Goal: Task Accomplishment & Management: Use online tool/utility

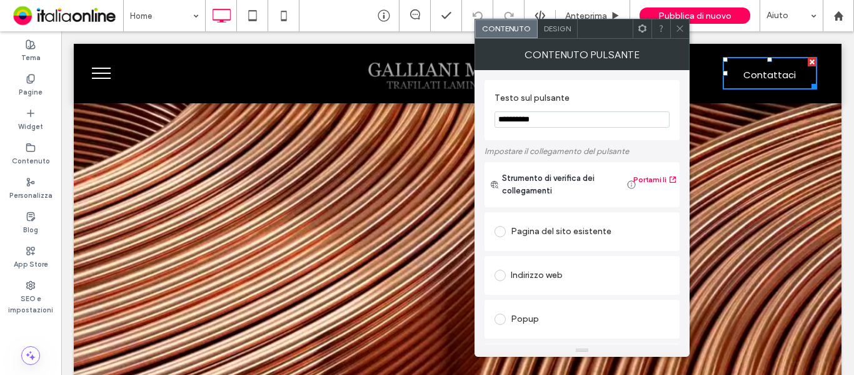
scroll to position [188, 0]
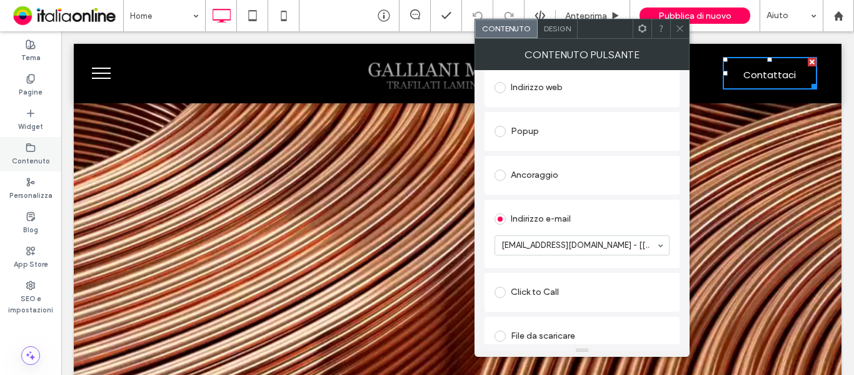
click at [34, 155] on label "Contenuto" at bounding box center [31, 160] width 38 height 14
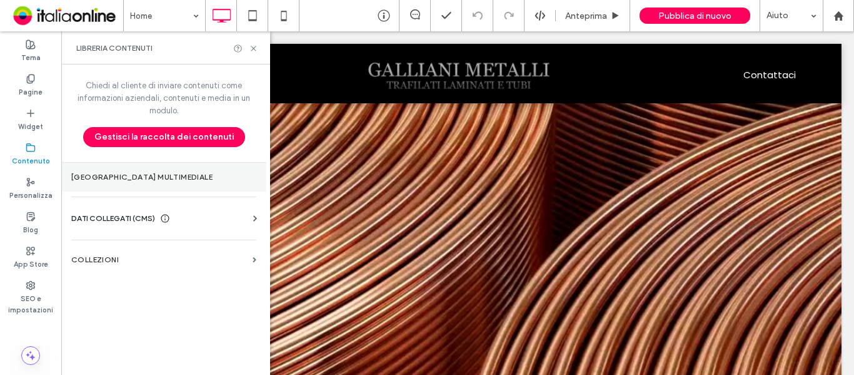
click at [141, 184] on section "Gestore multimediale" at bounding box center [163, 177] width 205 height 29
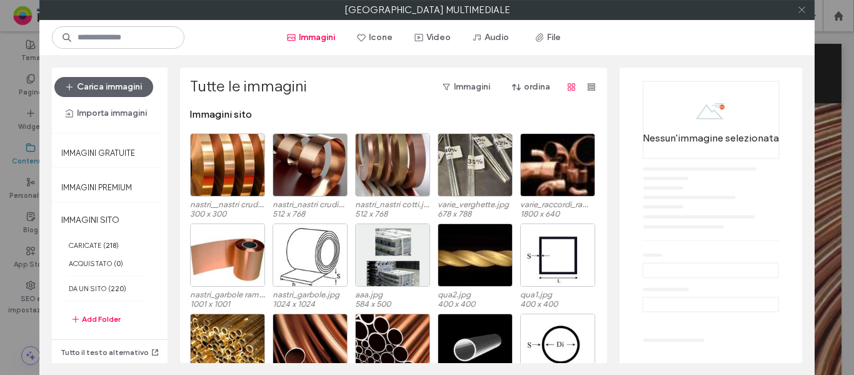
click at [803, 11] on icon at bounding box center [801, 9] width 9 height 9
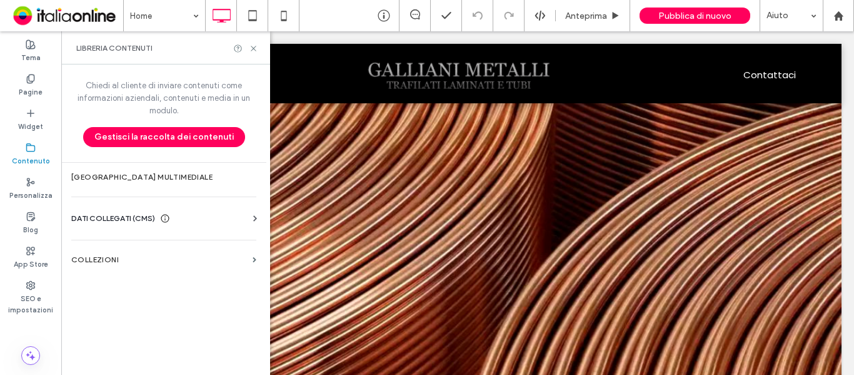
click at [128, 223] on span "DATI COLLEGATI (CMS)" at bounding box center [113, 218] width 84 height 13
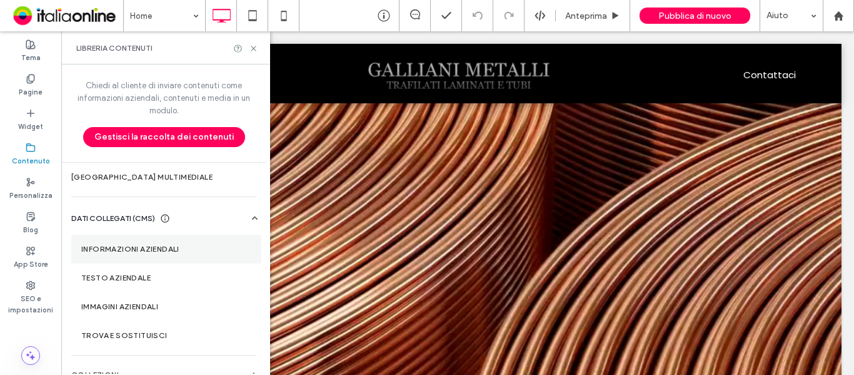
click at [137, 248] on label "Informazioni aziendali" at bounding box center [166, 248] width 170 height 9
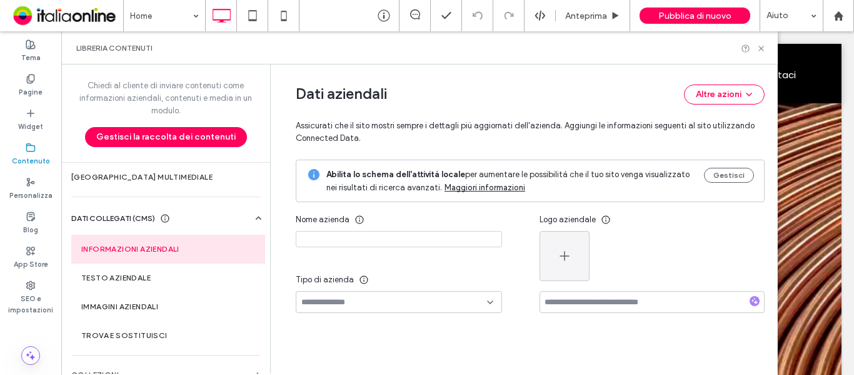
type input "**********"
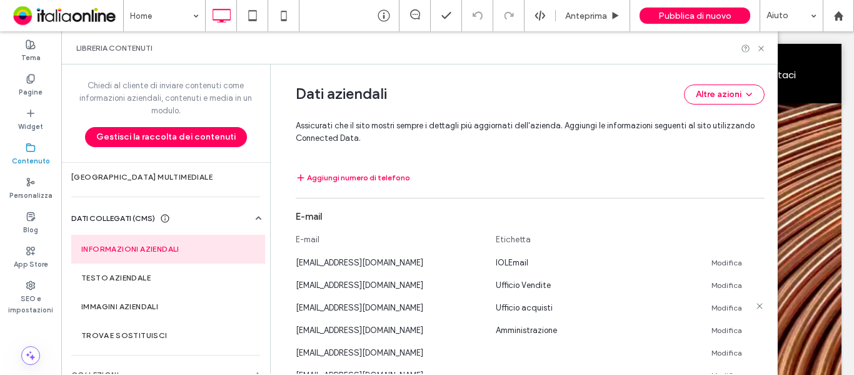
scroll to position [492, 0]
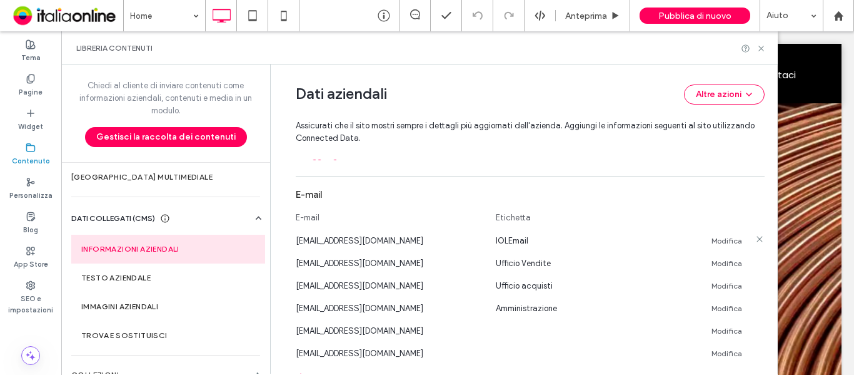
click at [730, 241] on link "Modifica" at bounding box center [727, 241] width 31 height 10
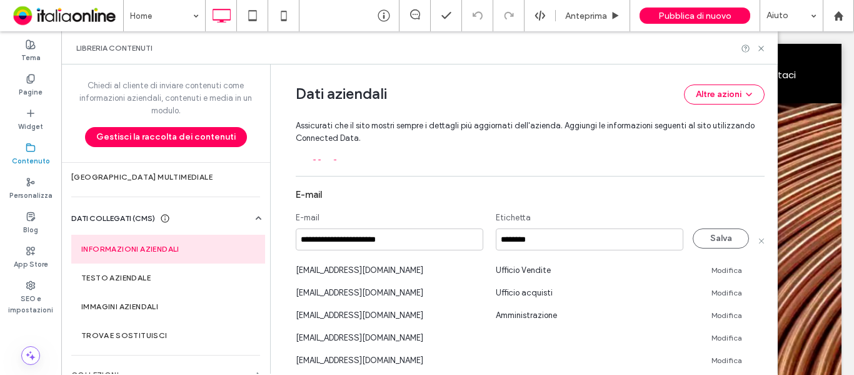
click at [353, 239] on input "**********" at bounding box center [390, 239] width 188 height 22
type input "**********"
click at [701, 239] on button "Salva" at bounding box center [721, 238] width 56 height 20
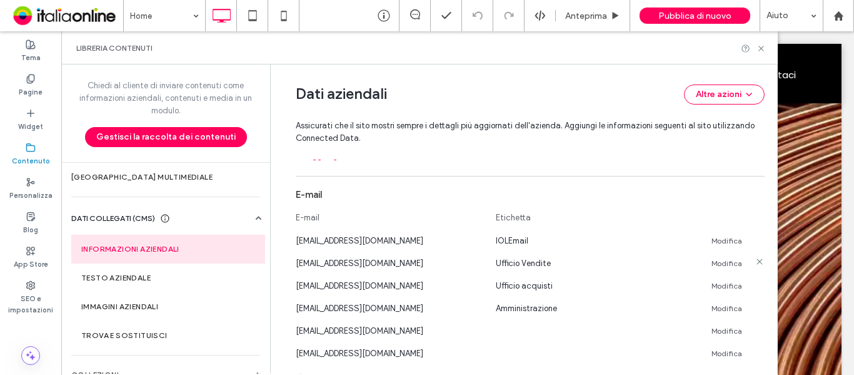
click at [718, 264] on link "Modifica" at bounding box center [727, 263] width 31 height 10
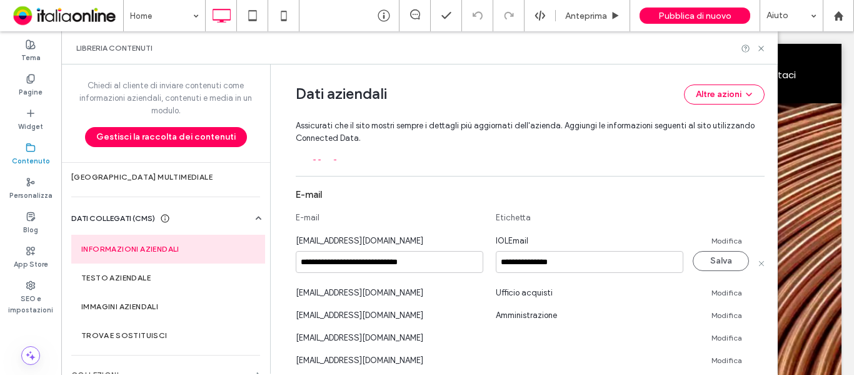
drag, startPoint x: 377, startPoint y: 263, endPoint x: 411, endPoint y: 266, distance: 34.5
click at [377, 263] on input "**********" at bounding box center [390, 262] width 188 height 22
type input "**********"
click at [717, 263] on button "Salva" at bounding box center [721, 261] width 56 height 20
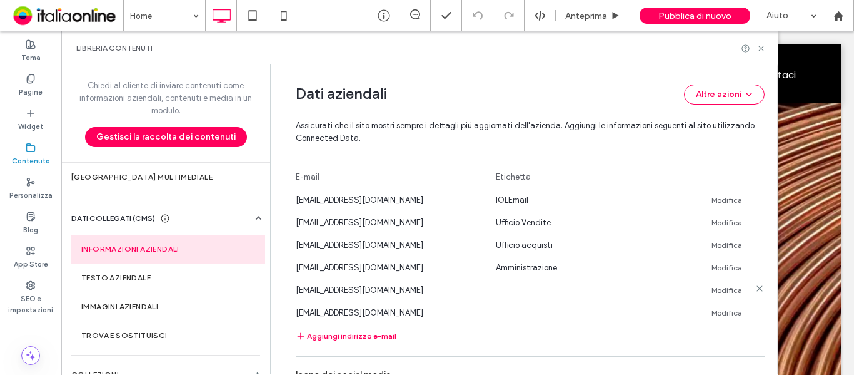
scroll to position [555, 0]
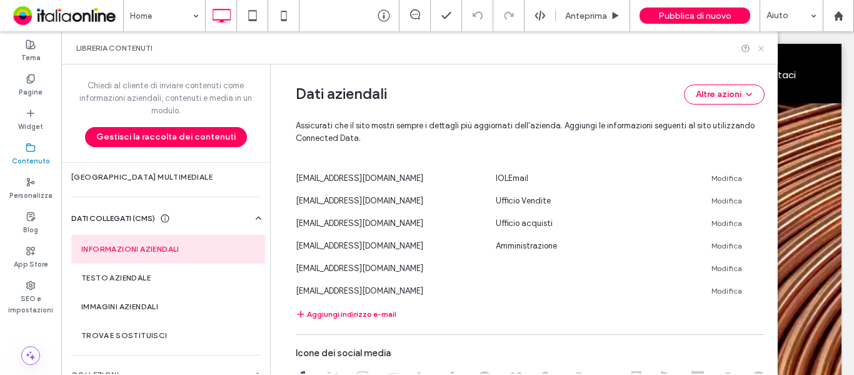
click at [761, 50] on icon at bounding box center [761, 48] width 9 height 9
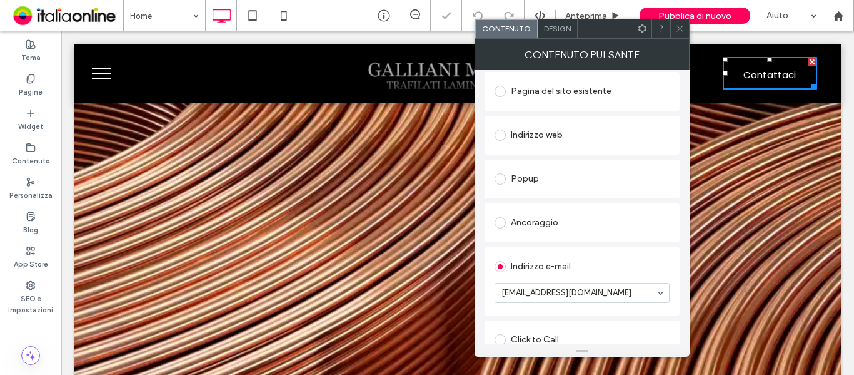
scroll to position [188, 0]
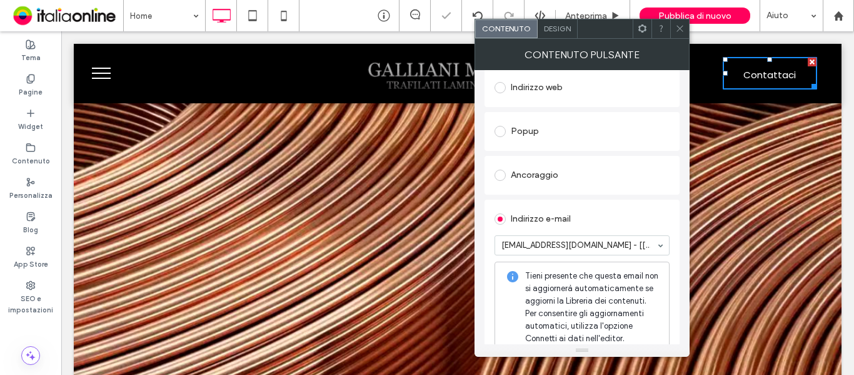
click at [679, 30] on icon at bounding box center [679, 28] width 9 height 9
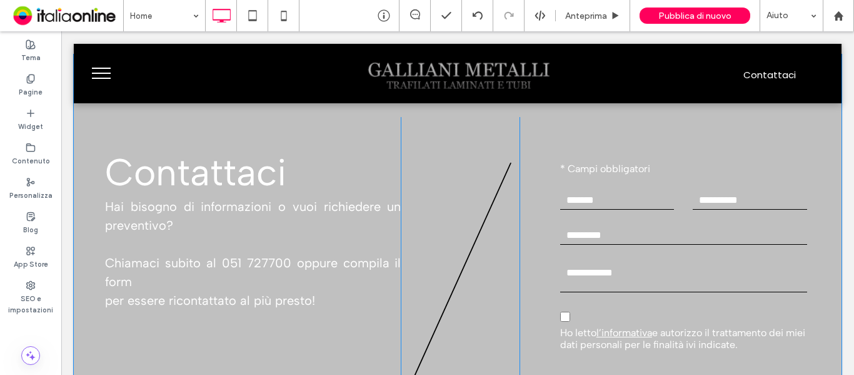
scroll to position [1751, 0]
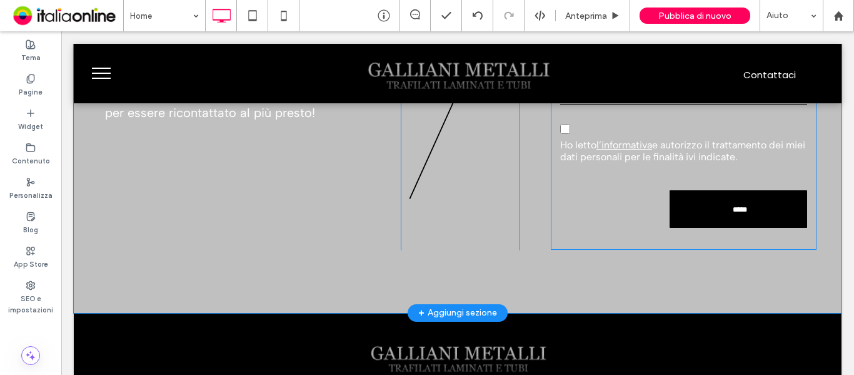
click at [630, 149] on link "l’informativa" at bounding box center [624, 145] width 56 height 12
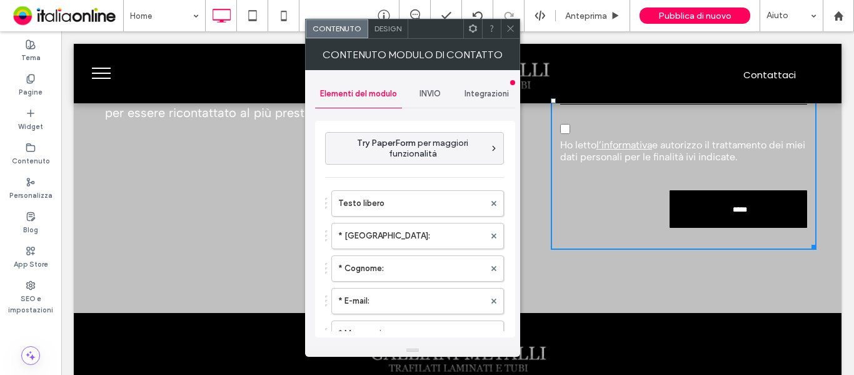
click at [432, 90] on span "INVIO" at bounding box center [430, 94] width 21 height 10
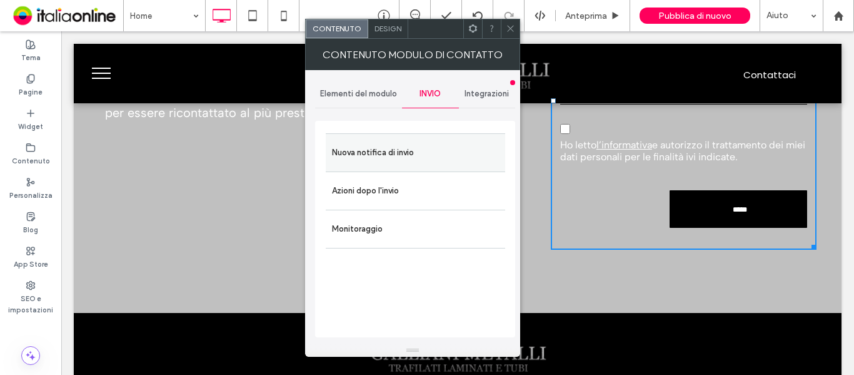
click at [388, 143] on label "Nuova notifica di invio" at bounding box center [415, 152] width 167 height 25
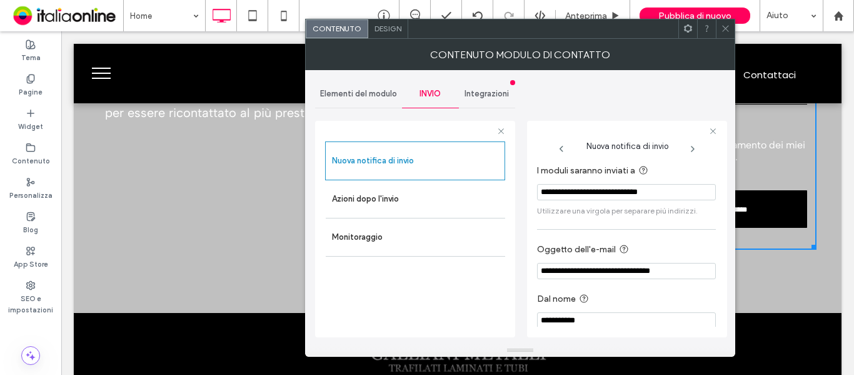
click at [725, 33] on icon at bounding box center [725, 28] width 9 height 9
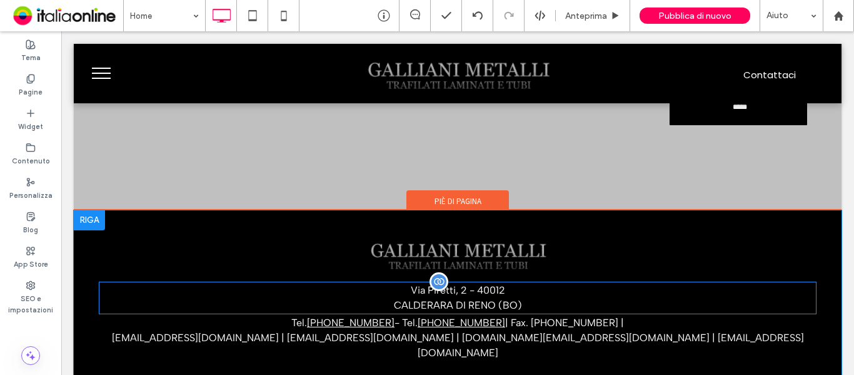
scroll to position [1922, 0]
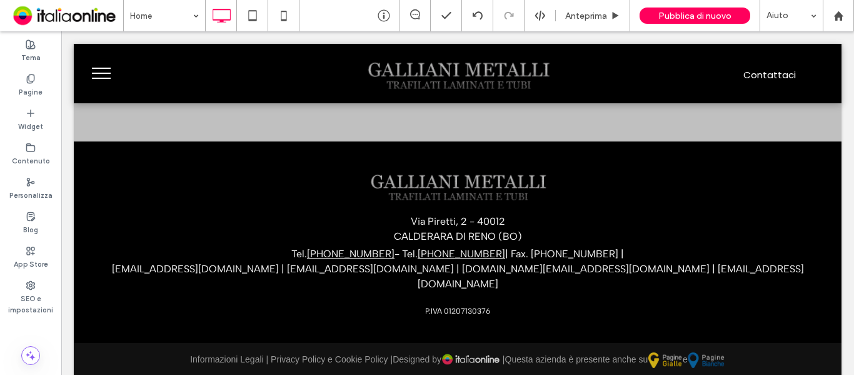
click at [106, 78] on span "menu" at bounding box center [101, 78] width 19 height 1
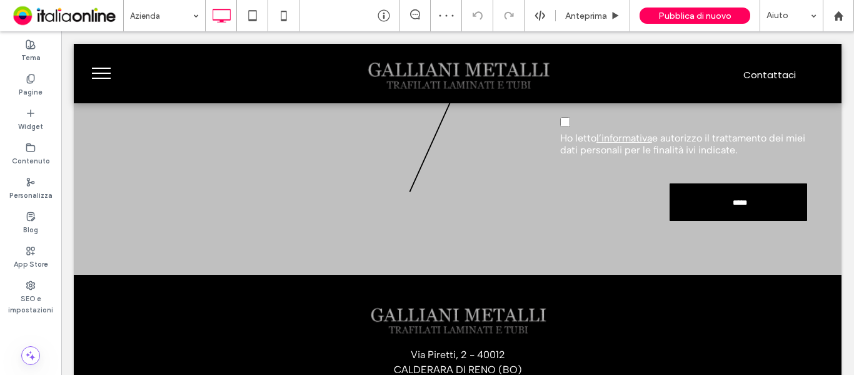
scroll to position [1813, 0]
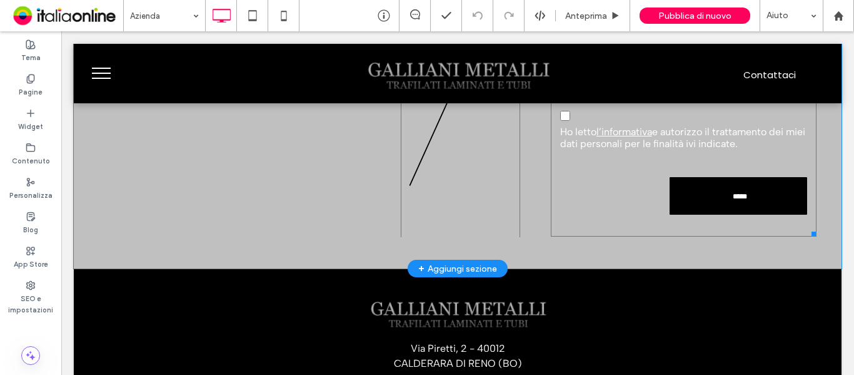
click at [598, 205] on form "Testo libero * Campi obbligatori * Nome: * Cognome: * E-mail: * Messaggio: Auto…" at bounding box center [684, 88] width 266 height 298
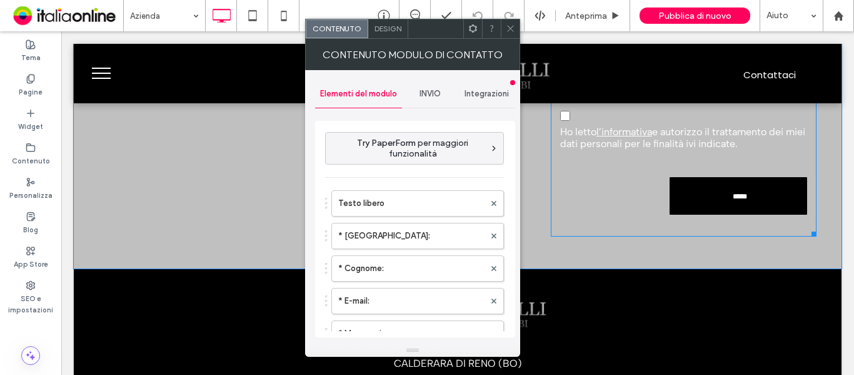
type input "*****"
type input "**********"
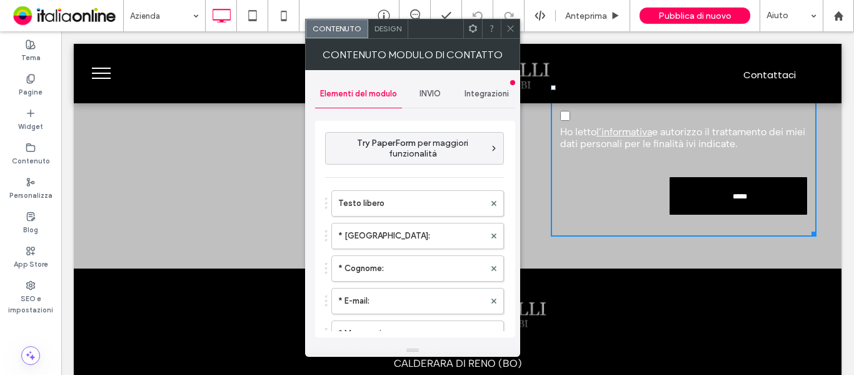
click at [430, 91] on span "INVIO" at bounding box center [430, 94] width 21 height 10
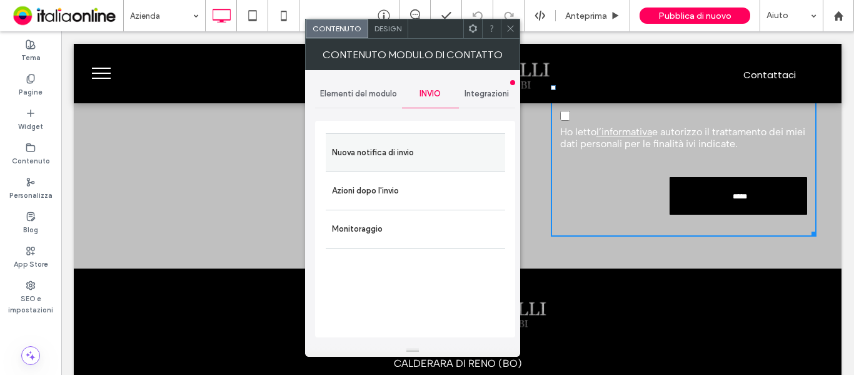
click at [396, 146] on label "Nuova notifica di invio" at bounding box center [415, 152] width 167 height 25
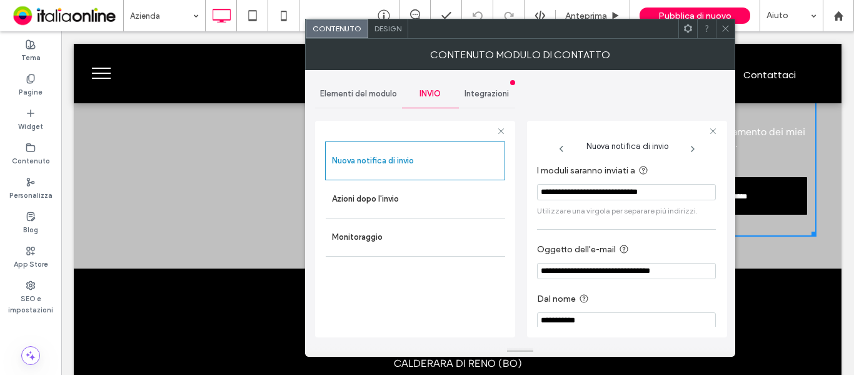
click at [721, 31] on icon at bounding box center [725, 28] width 9 height 9
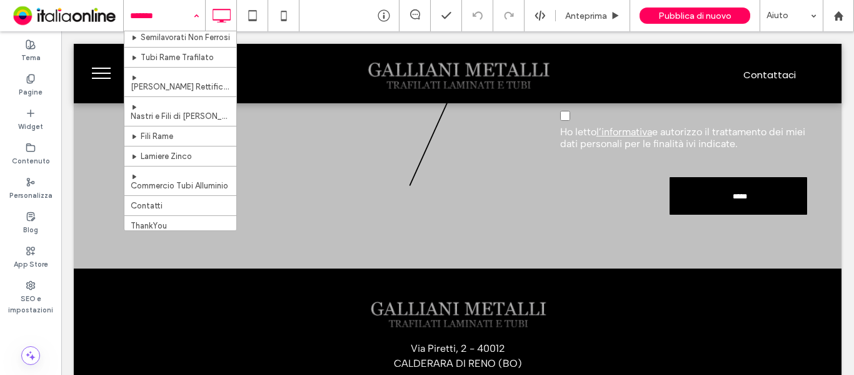
scroll to position [268, 0]
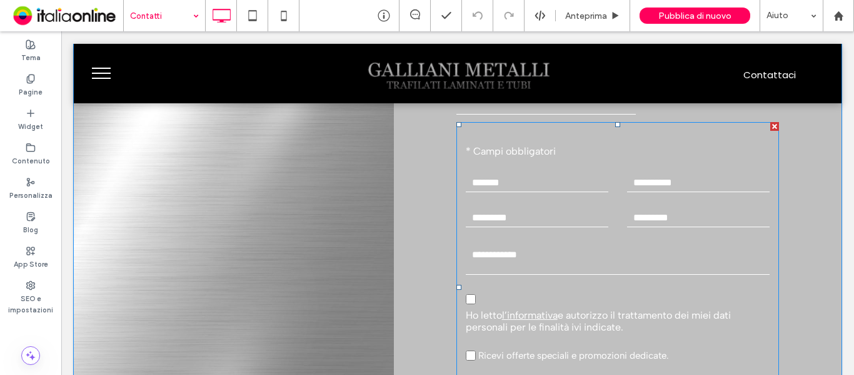
scroll to position [813, 0]
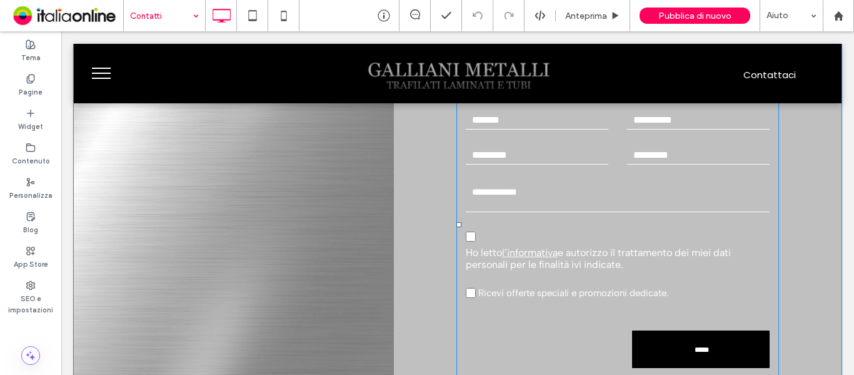
click at [568, 165] on form "Testo libero * Campi obbligatori * Nome: * Cognome: * E-mail: Telefono: * Messa…" at bounding box center [617, 224] width 323 height 330
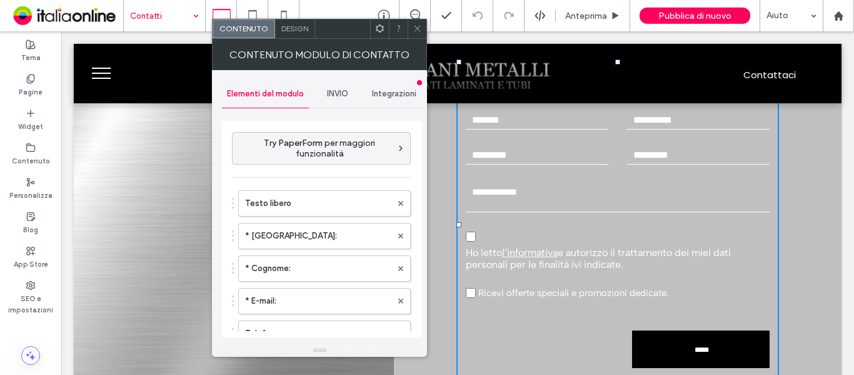
click at [324, 91] on div "INVIO" at bounding box center [337, 94] width 57 height 28
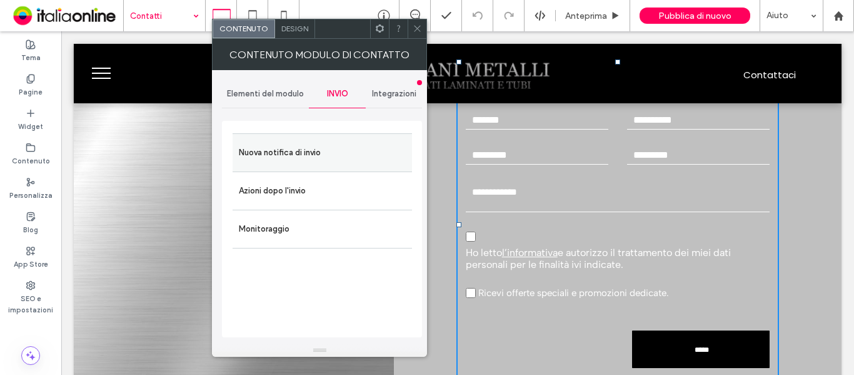
click at [296, 142] on div "Nuova notifica di invio" at bounding box center [322, 152] width 179 height 38
click at [299, 146] on label "Nuova notifica di invio" at bounding box center [322, 152] width 167 height 25
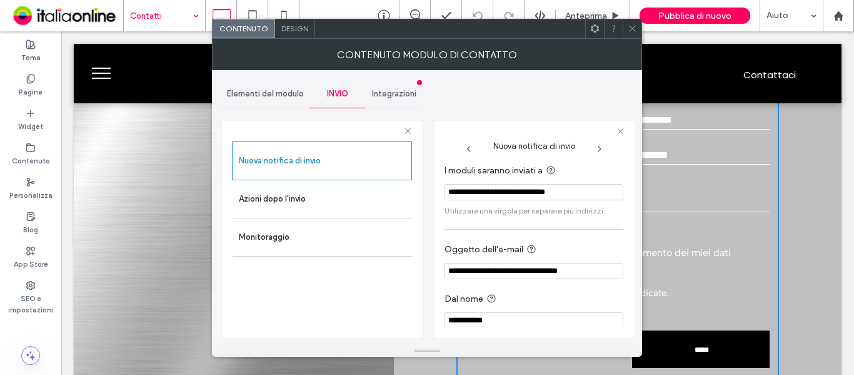
click at [625, 32] on div at bounding box center [632, 28] width 19 height 19
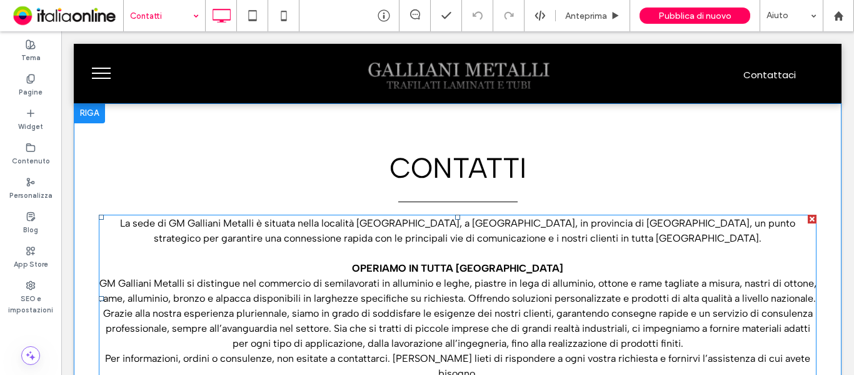
scroll to position [0, 0]
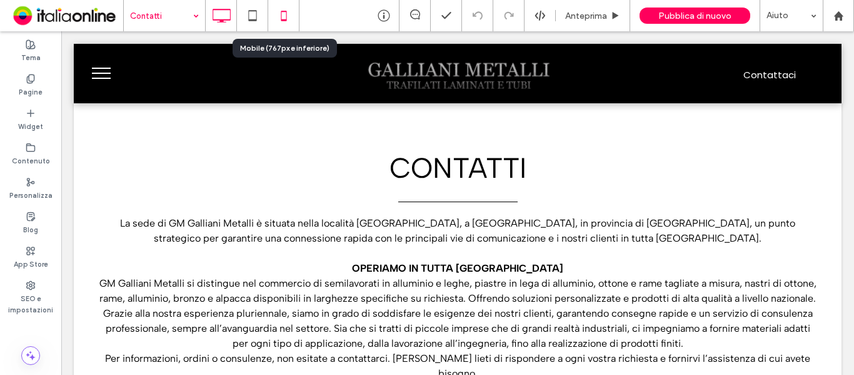
click at [287, 20] on icon at bounding box center [283, 15] width 25 height 25
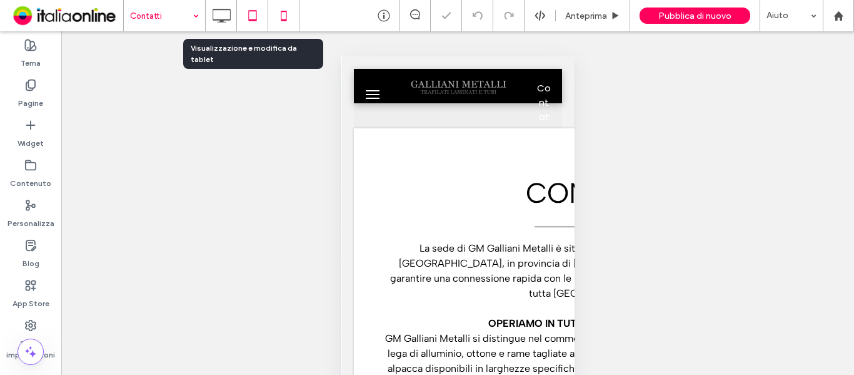
click at [258, 21] on icon at bounding box center [252, 15] width 25 height 25
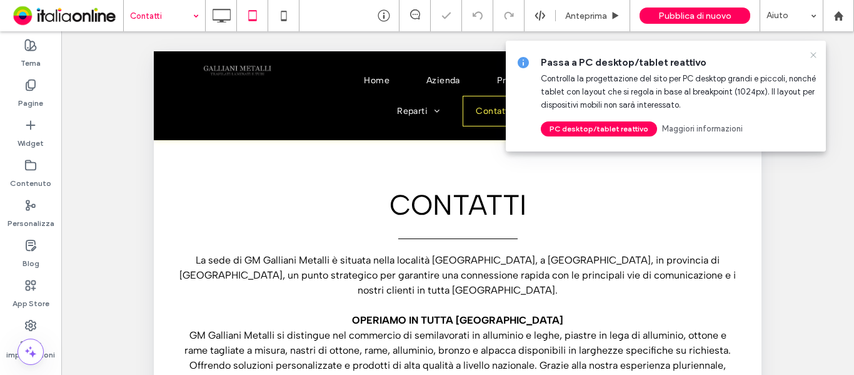
click at [809, 54] on icon at bounding box center [813, 55] width 10 height 10
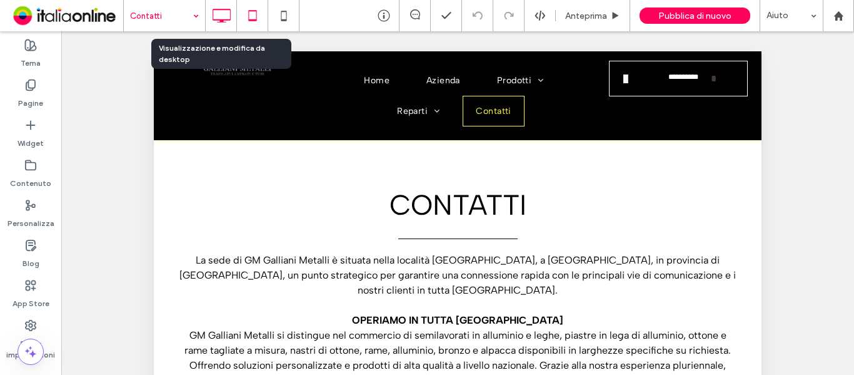
click at [214, 19] on icon at bounding box center [221, 15] width 25 height 25
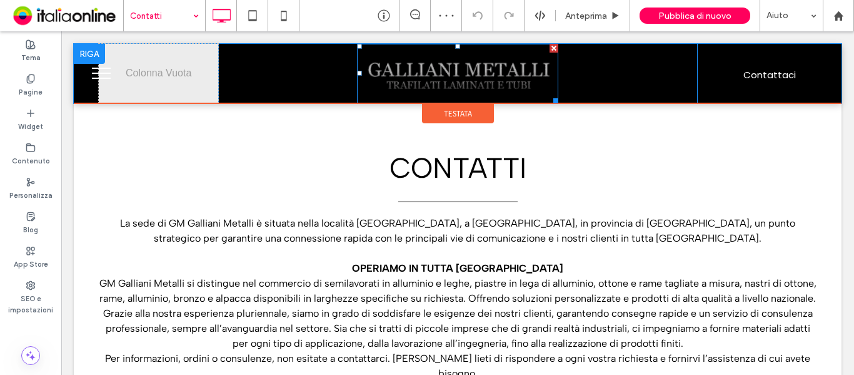
click at [463, 73] on img at bounding box center [457, 73] width 201 height 59
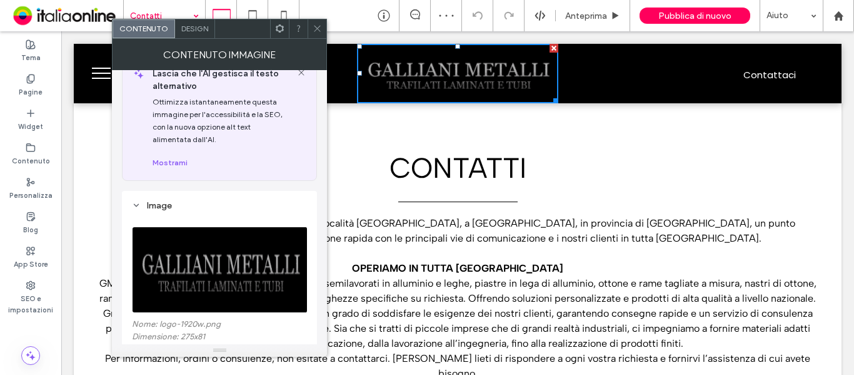
scroll to position [188, 0]
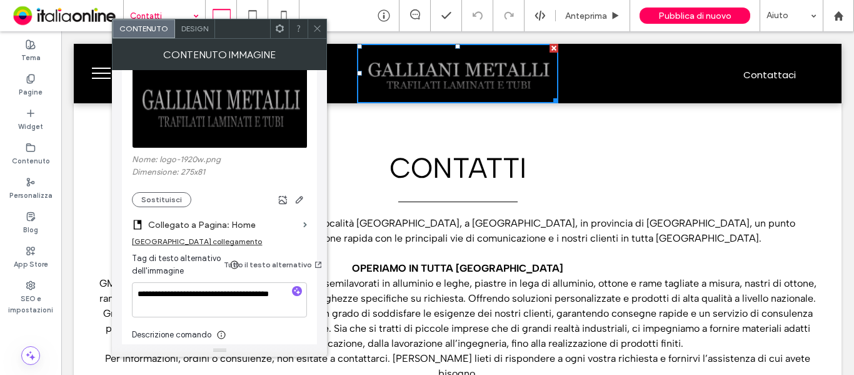
click at [317, 29] on use at bounding box center [317, 29] width 6 height 6
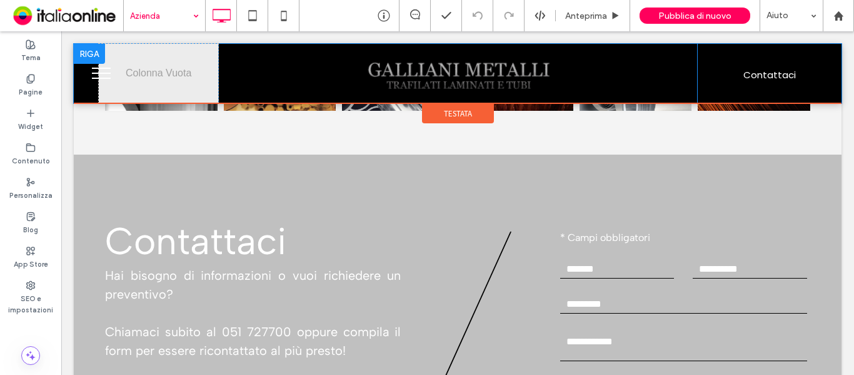
scroll to position [1563, 0]
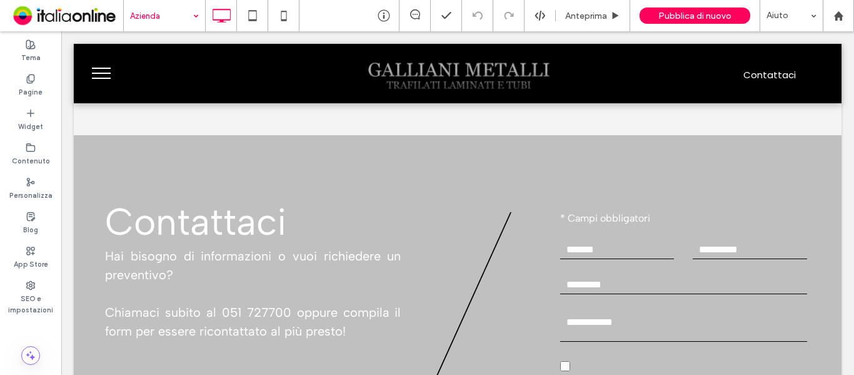
click at [136, 15] on input at bounding box center [161, 15] width 63 height 31
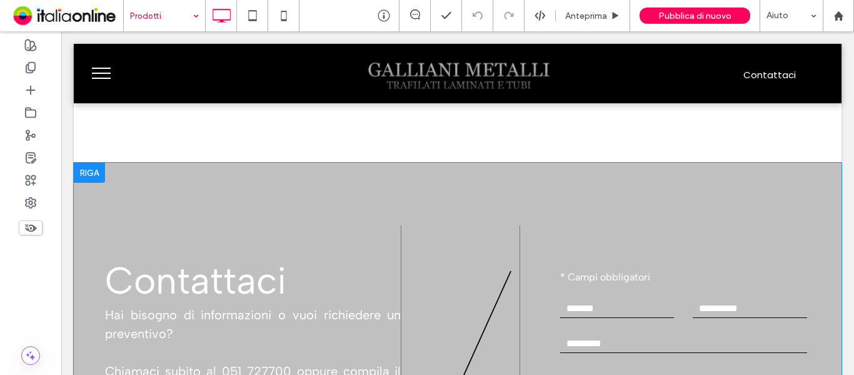
scroll to position [5189, 0]
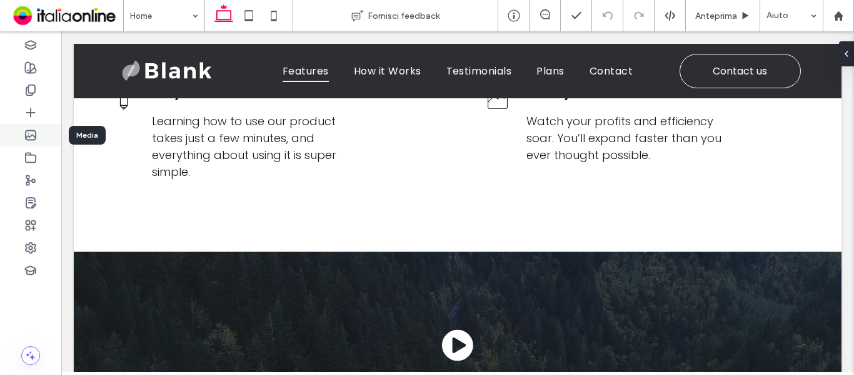
click at [26, 139] on icon at bounding box center [30, 135] width 13 height 13
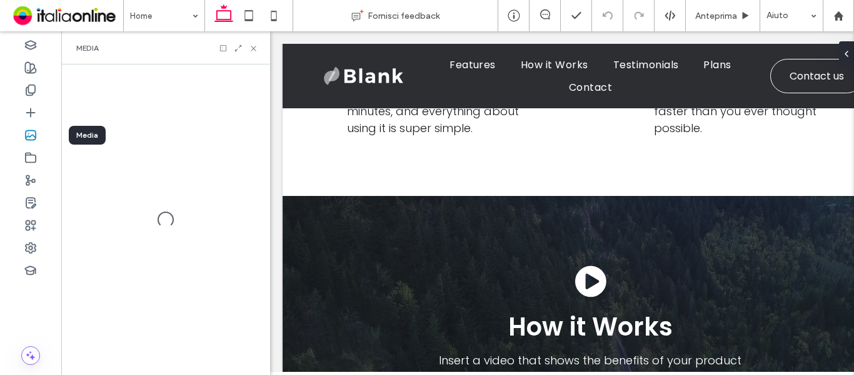
scroll to position [635, 0]
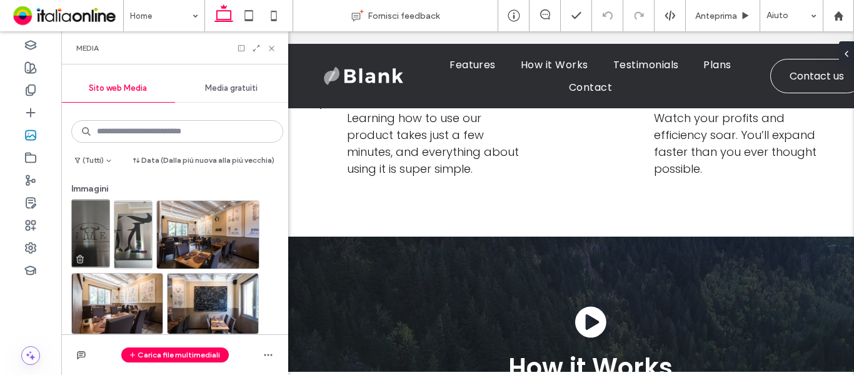
click at [96, 234] on img at bounding box center [90, 233] width 39 height 69
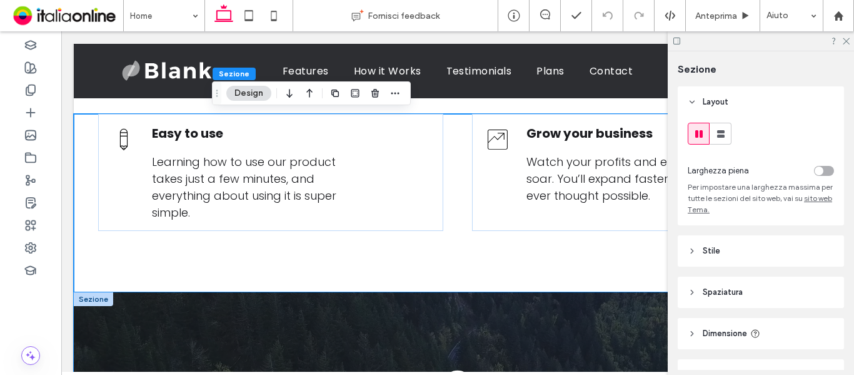
scroll to position [686, 0]
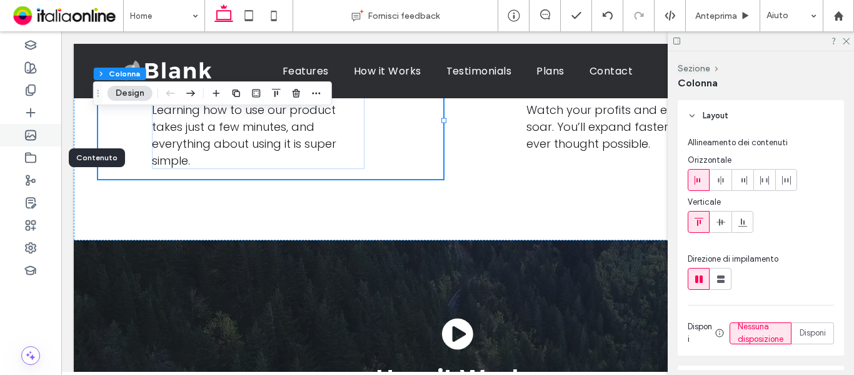
click at [31, 139] on use at bounding box center [31, 135] width 10 height 9
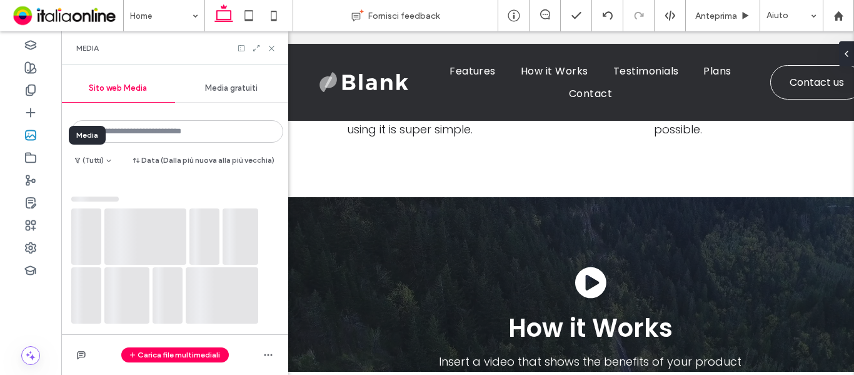
scroll to position [638, 0]
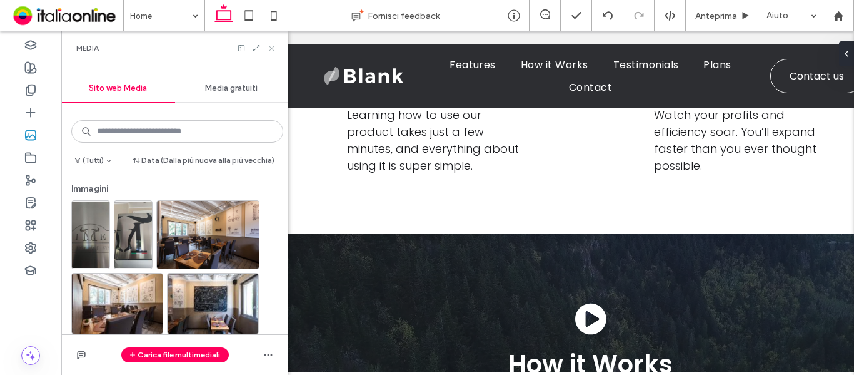
click at [274, 48] on use at bounding box center [271, 48] width 5 height 5
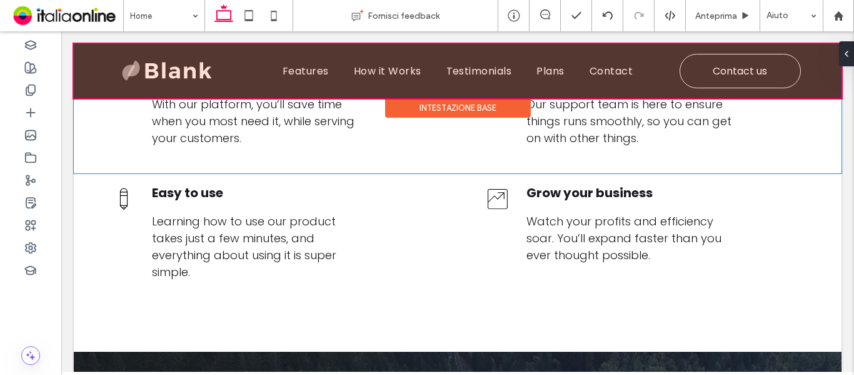
scroll to position [185, 0]
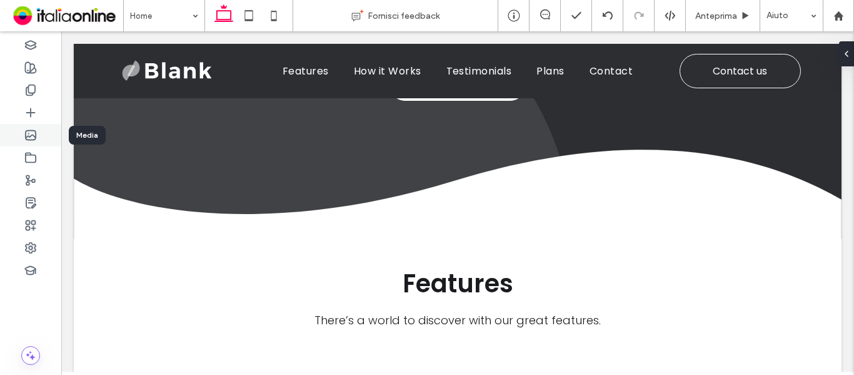
click at [30, 131] on icon at bounding box center [30, 135] width 13 height 13
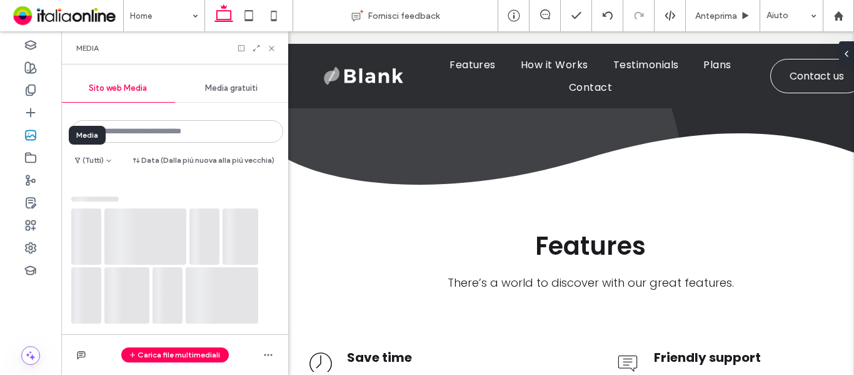
scroll to position [235, 0]
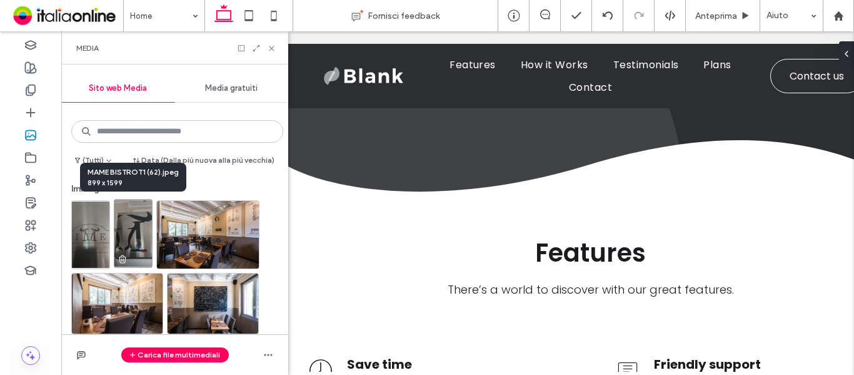
click at [142, 238] on img at bounding box center [133, 233] width 39 height 69
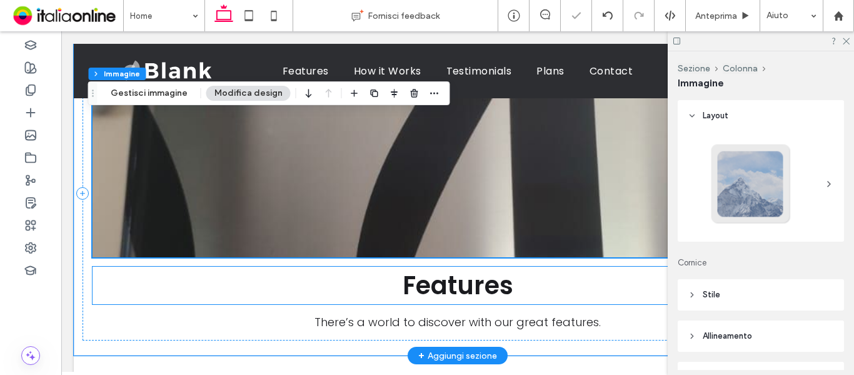
scroll to position [465, 0]
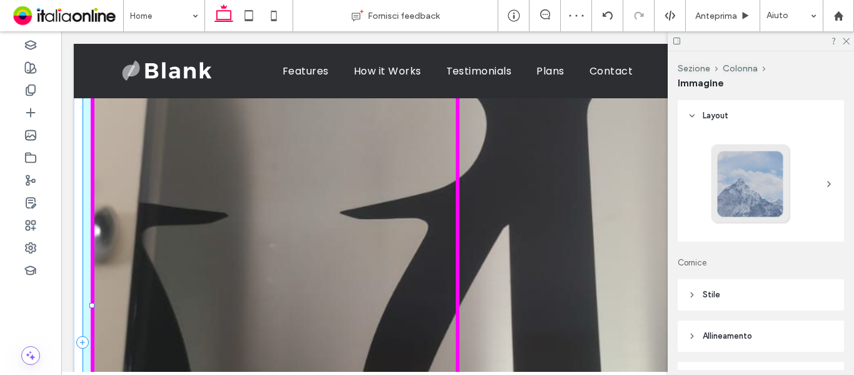
drag, startPoint x: 453, startPoint y: 245, endPoint x: 489, endPoint y: 404, distance: 162.9
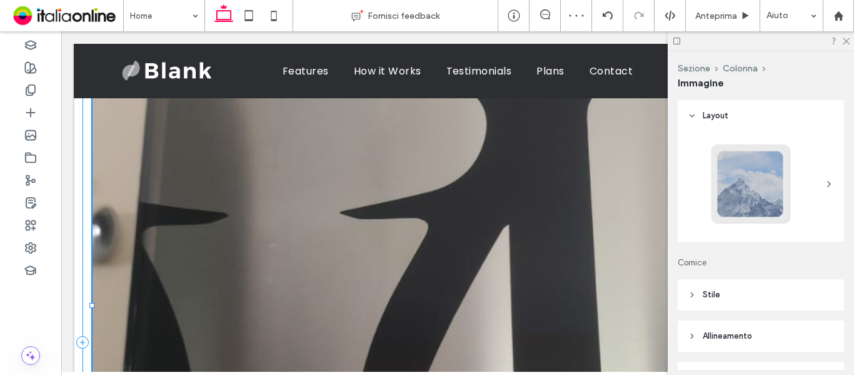
type input "***"
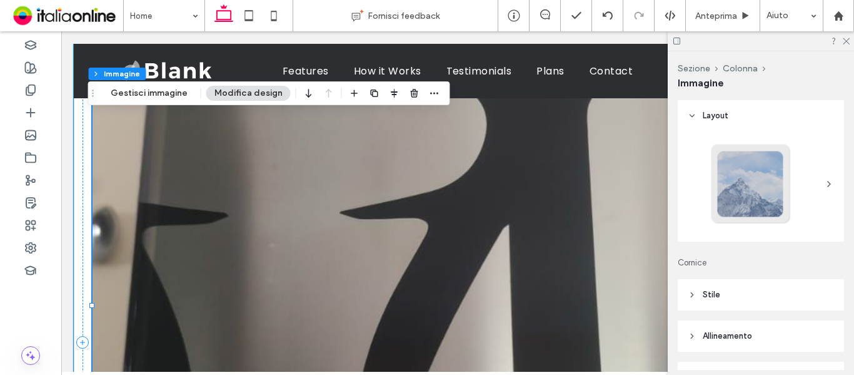
click at [456, 175] on img at bounding box center [458, 306] width 730 height 518
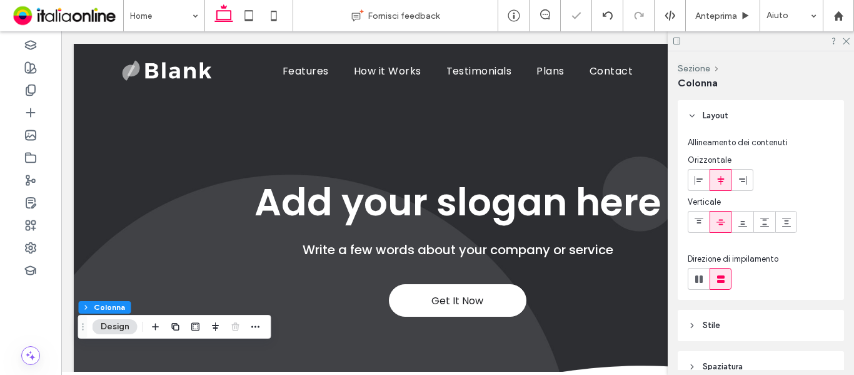
scroll to position [0, 0]
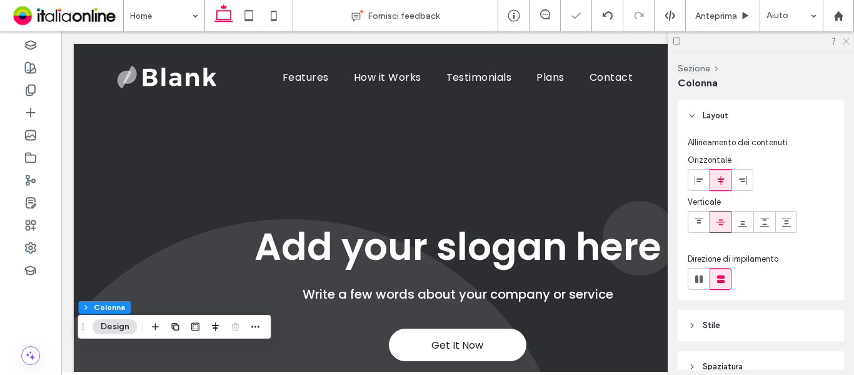
click at [842, 43] on icon at bounding box center [846, 40] width 8 height 8
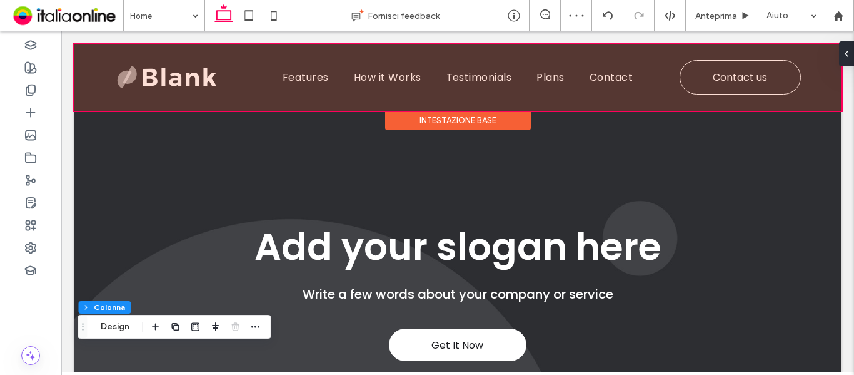
click at [156, 70] on div at bounding box center [458, 77] width 768 height 67
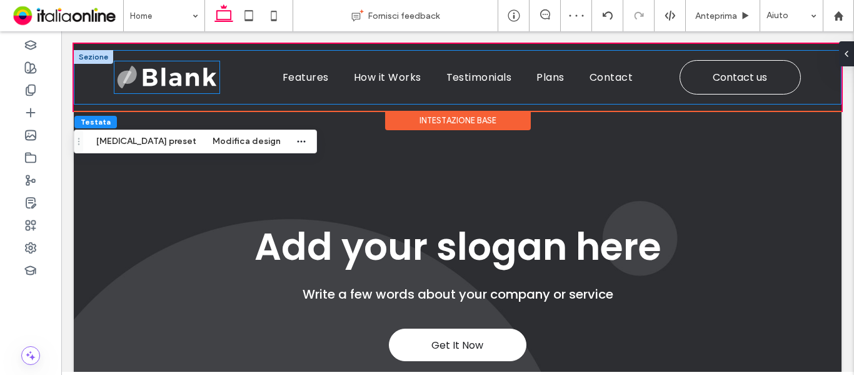
click at [164, 83] on img at bounding box center [166, 76] width 105 height 31
click at [164, 83] on div at bounding box center [166, 76] width 105 height 31
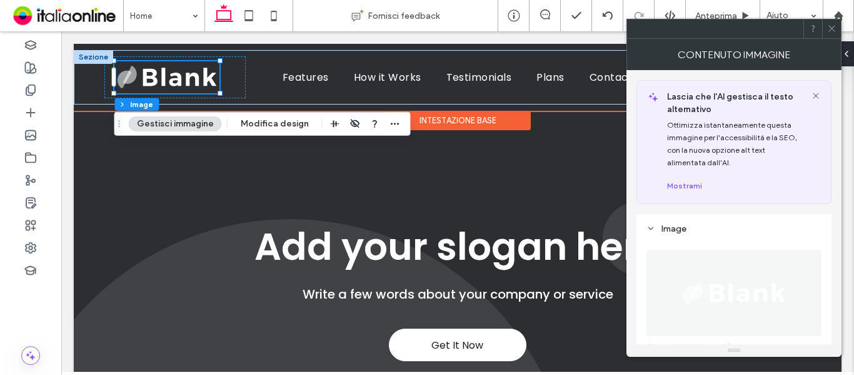
click at [485, 123] on div "Intestazione base" at bounding box center [458, 120] width 146 height 19
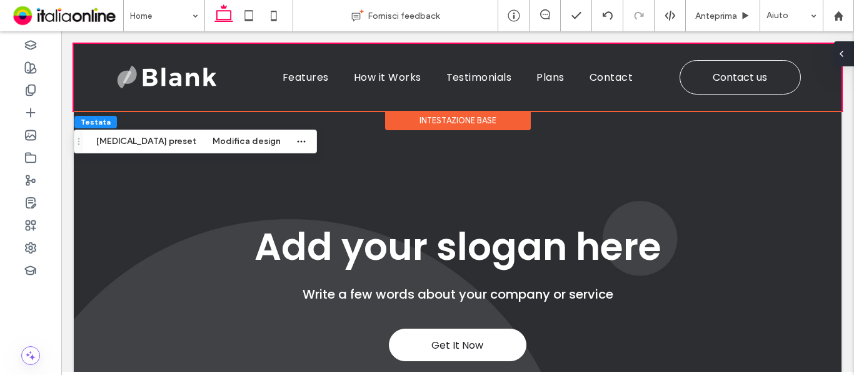
click at [847, 50] on icon at bounding box center [842, 54] width 10 height 10
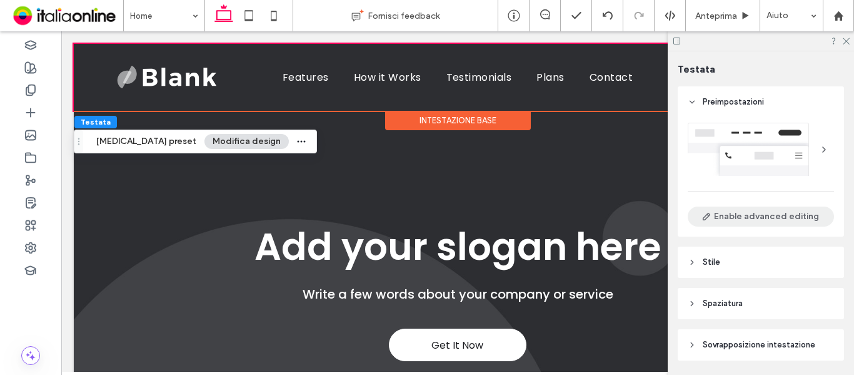
click at [742, 218] on button "Enable advanced editing" at bounding box center [761, 216] width 146 height 20
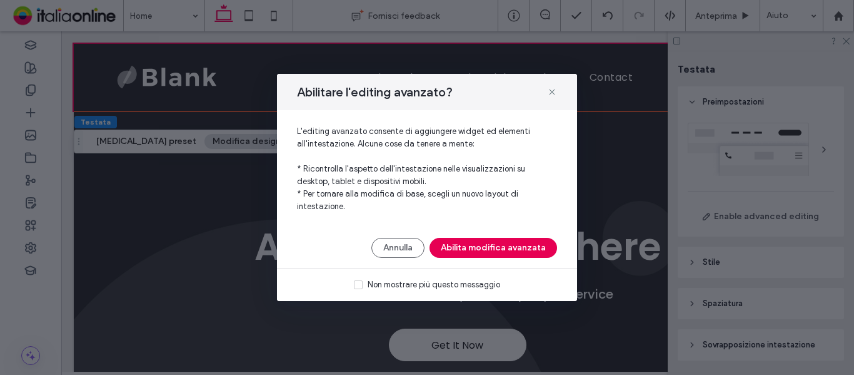
click at [506, 249] on button "Abilita modifica avanzata" at bounding box center [494, 248] width 128 height 20
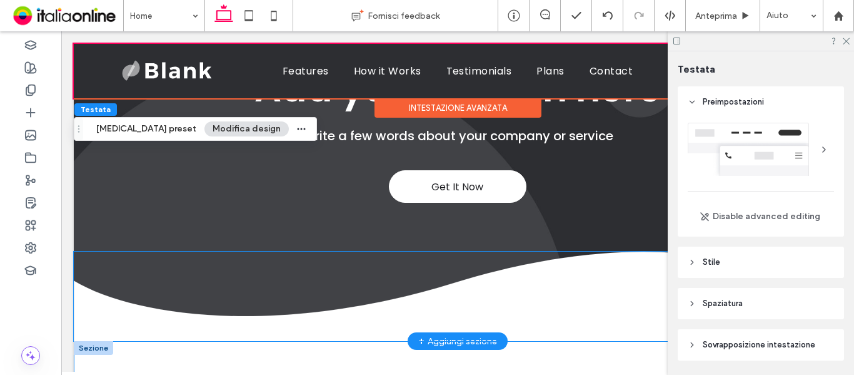
scroll to position [188, 0]
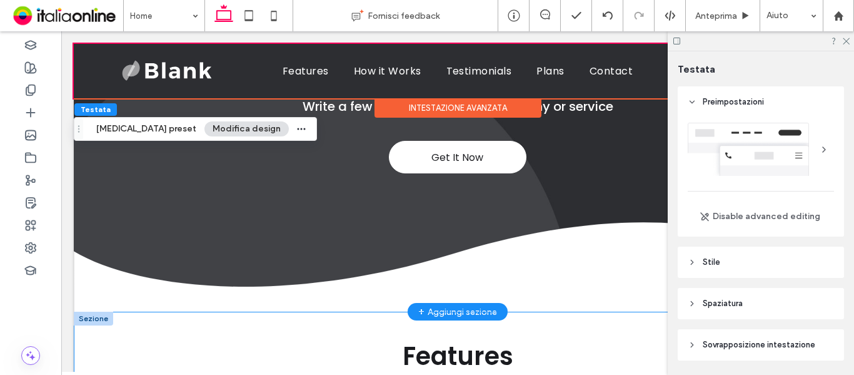
click at [460, 307] on div "+ Aggiungi sezione" at bounding box center [457, 311] width 79 height 14
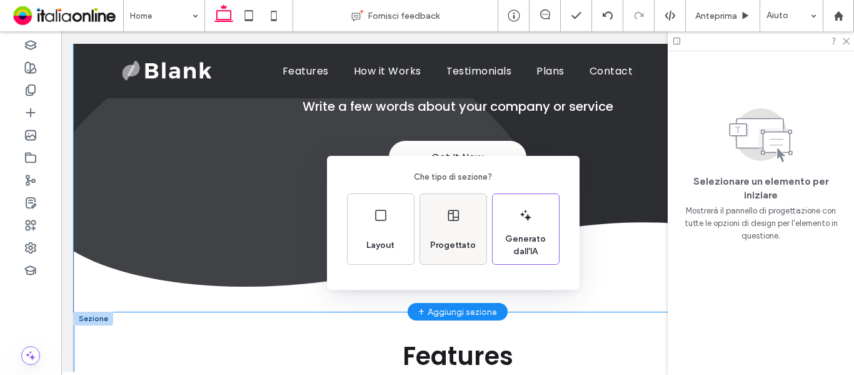
click at [435, 224] on div "Progettato" at bounding box center [453, 229] width 66 height 70
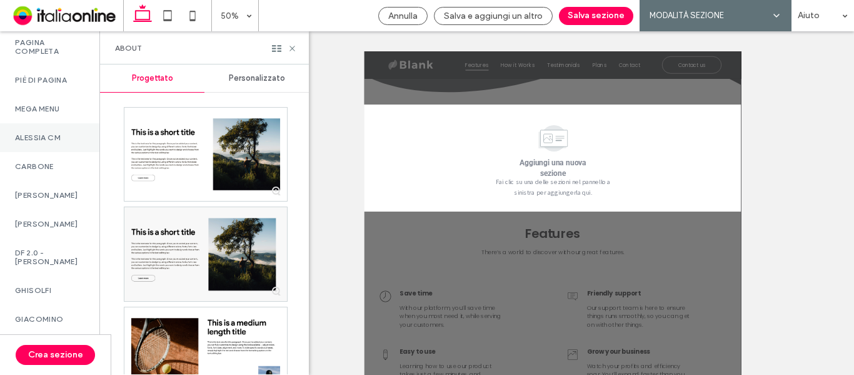
scroll to position [938, 0]
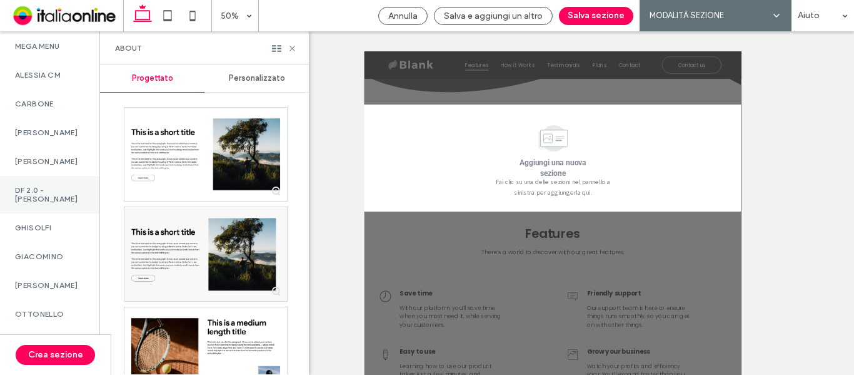
click at [65, 203] on label "DF 2.0 - [PERSON_NAME]" at bounding box center [49, 195] width 69 height 18
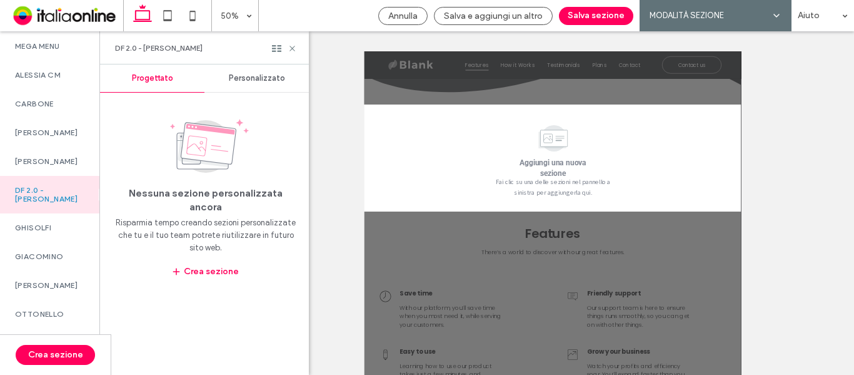
click at [252, 81] on span "Personalizzato" at bounding box center [257, 78] width 56 height 10
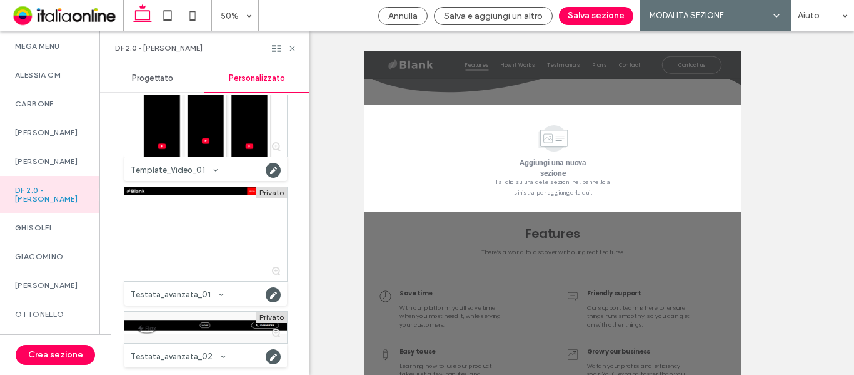
scroll to position [2468, 0]
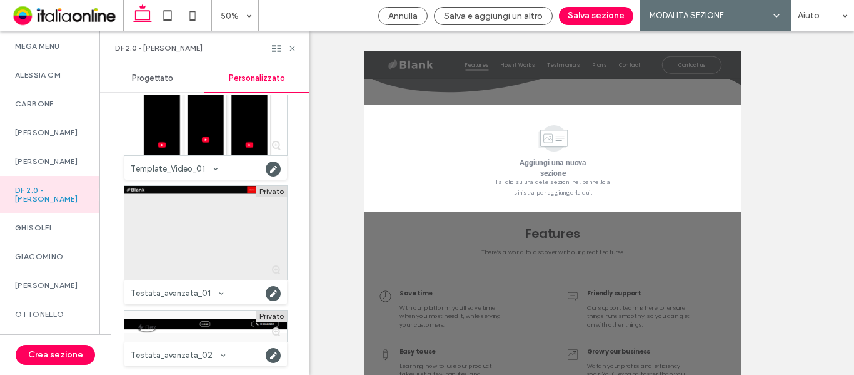
click at [195, 202] on div at bounding box center [205, 233] width 163 height 94
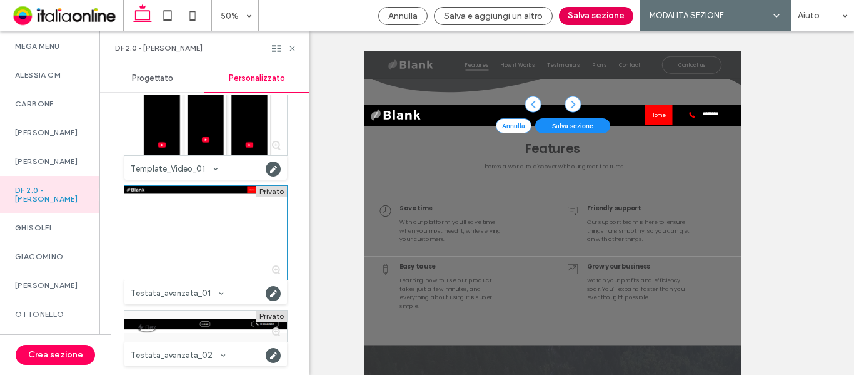
click at [583, 16] on button "Salva sezione" at bounding box center [596, 16] width 74 height 18
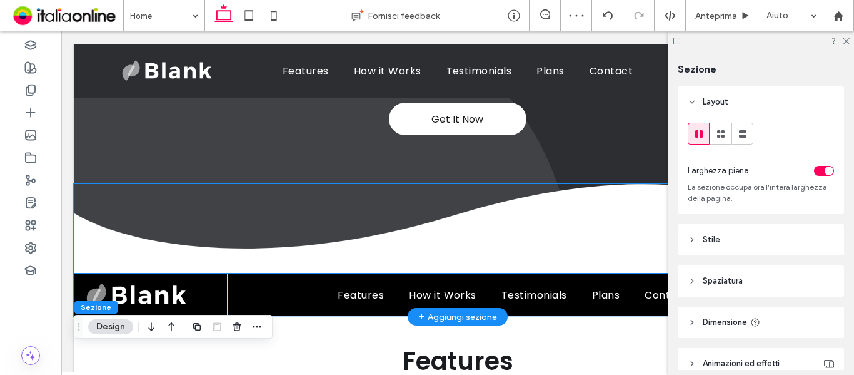
scroll to position [218, 0]
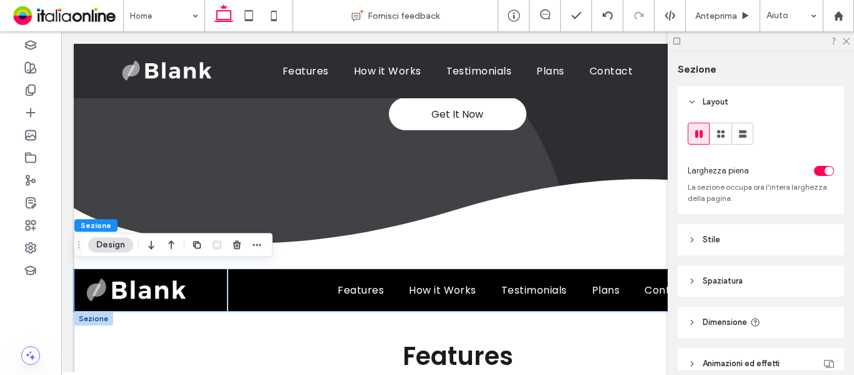
click at [99, 225] on span "Sezione" at bounding box center [96, 224] width 31 height 9
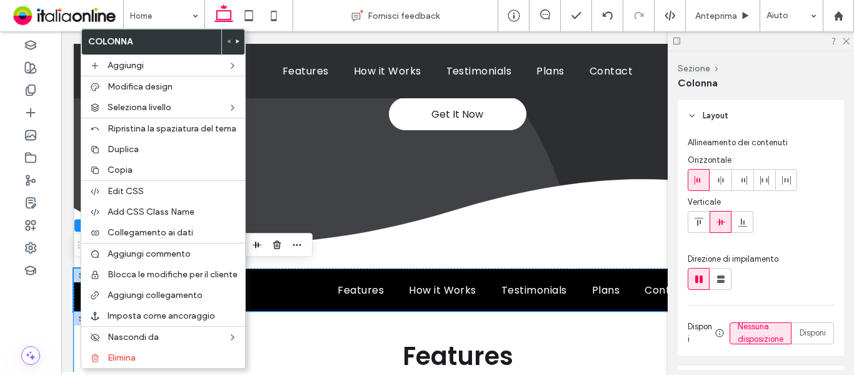
click at [483, 316] on div "Features There’s a world to discover with our great features." at bounding box center [458, 368] width 750 height 114
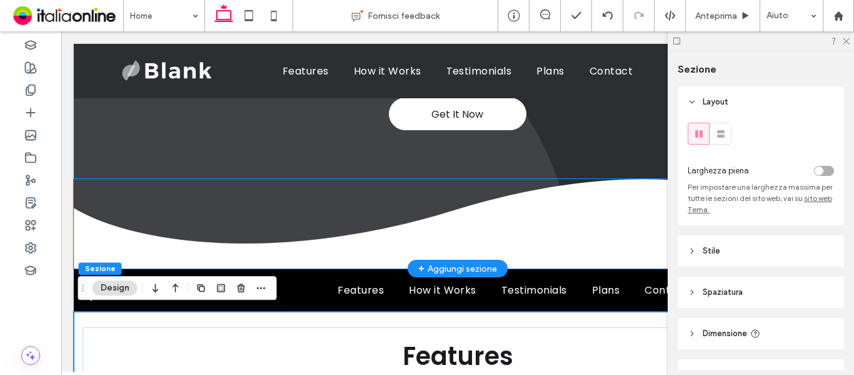
click at [160, 248] on img at bounding box center [458, 223] width 768 height 89
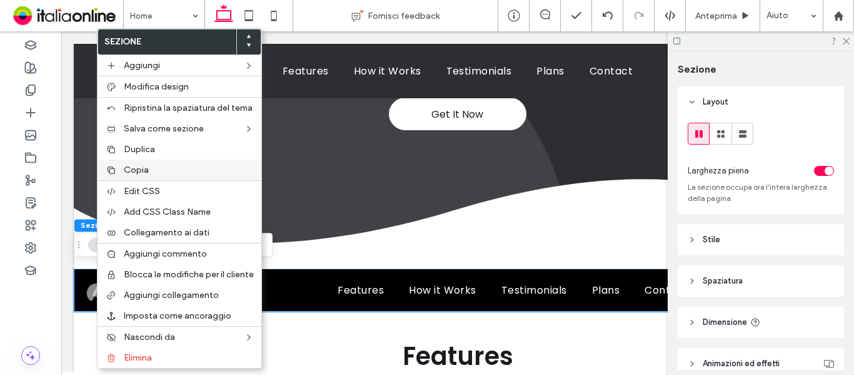
click at [138, 169] on span "Copia" at bounding box center [136, 169] width 25 height 11
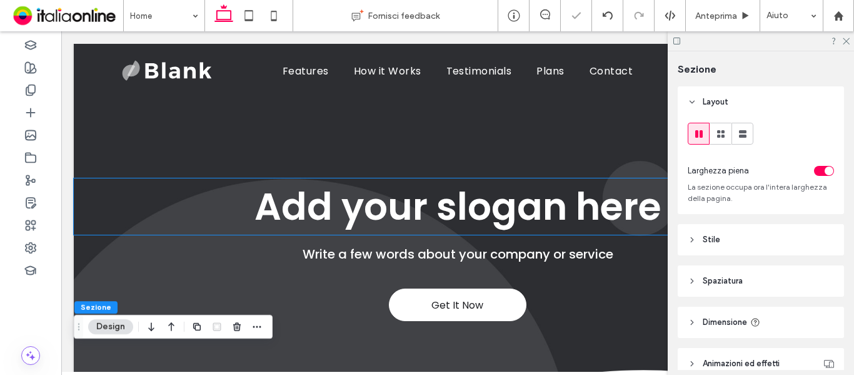
scroll to position [0, 0]
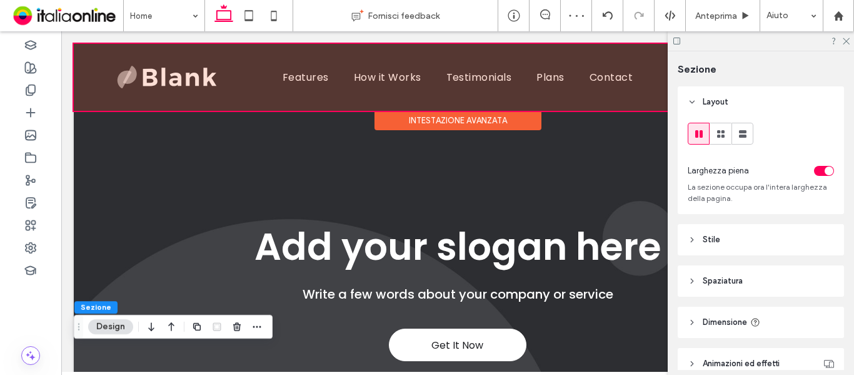
click at [116, 72] on div at bounding box center [458, 77] width 768 height 67
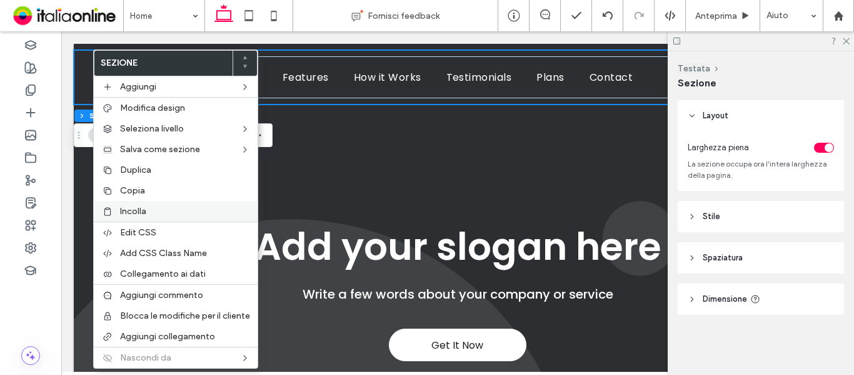
click at [133, 214] on span "Incolla" at bounding box center [133, 211] width 26 height 11
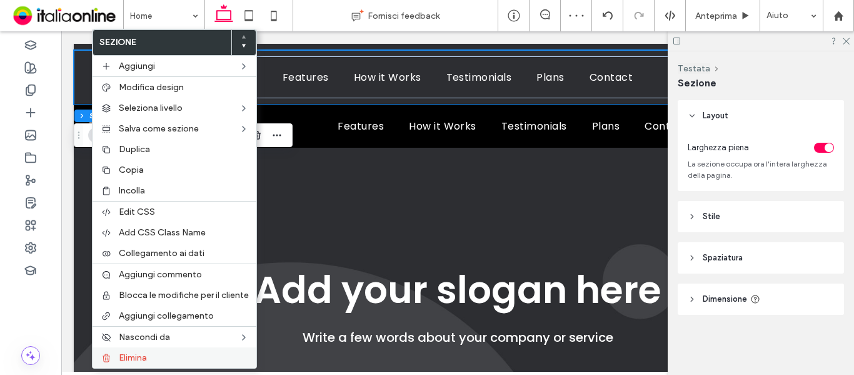
click at [139, 356] on span "Elimina" at bounding box center [133, 357] width 28 height 11
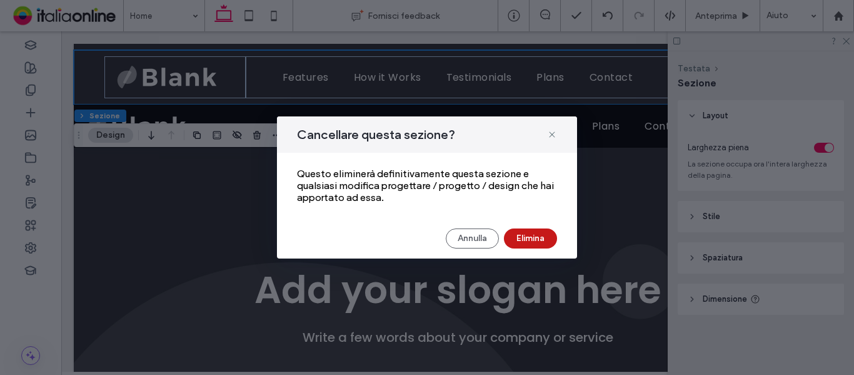
click at [537, 234] on button "Elimina" at bounding box center [530, 238] width 53 height 20
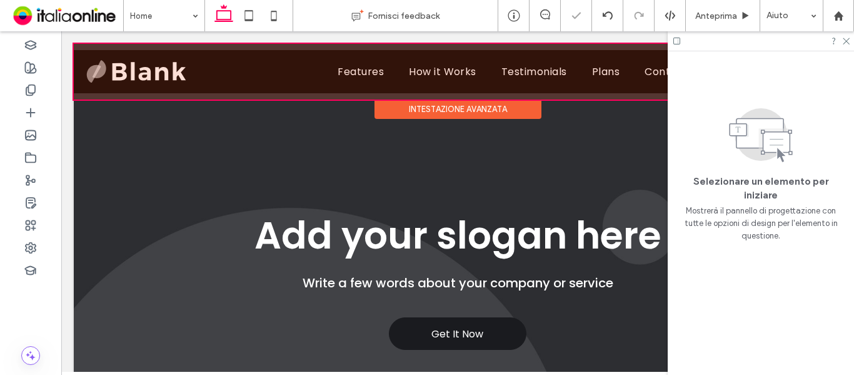
click at [144, 68] on div at bounding box center [458, 72] width 768 height 56
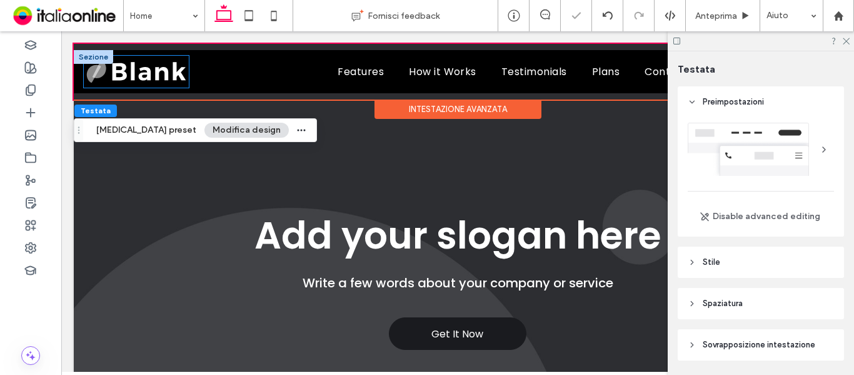
click at [163, 72] on img at bounding box center [136, 71] width 105 height 31
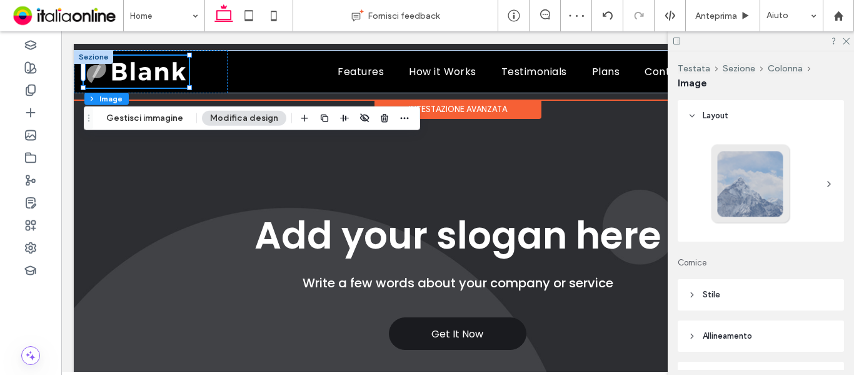
click at [130, 74] on img at bounding box center [136, 71] width 105 height 31
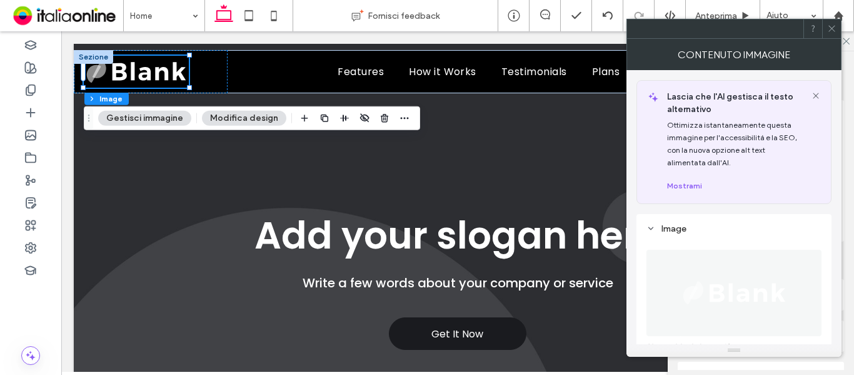
click at [711, 303] on img at bounding box center [734, 292] width 109 height 86
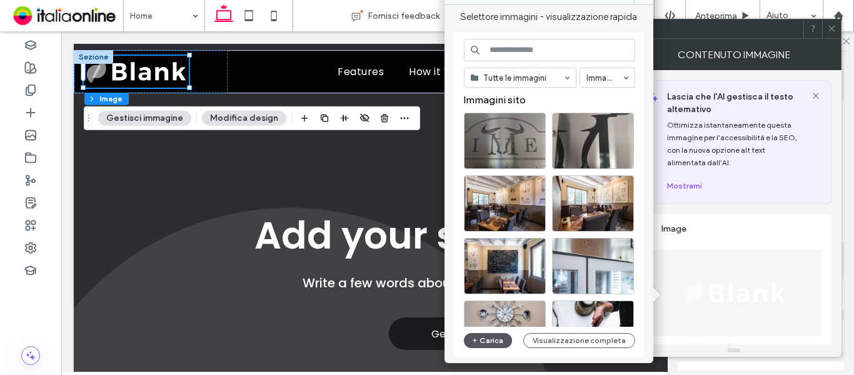
click at [489, 337] on button "Carica" at bounding box center [488, 340] width 49 height 15
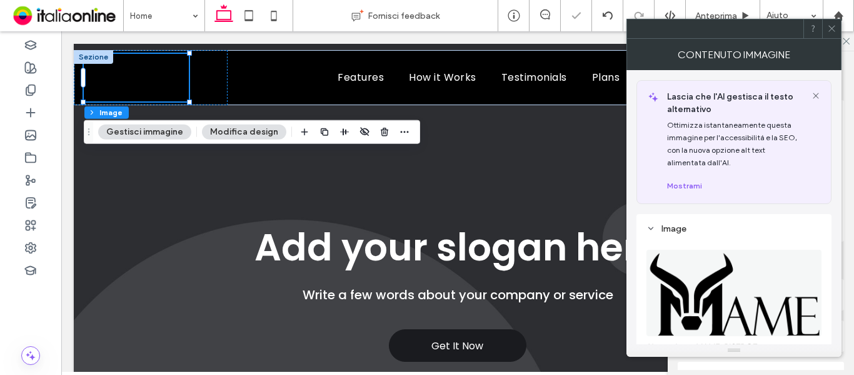
click at [831, 32] on icon at bounding box center [831, 28] width 9 height 9
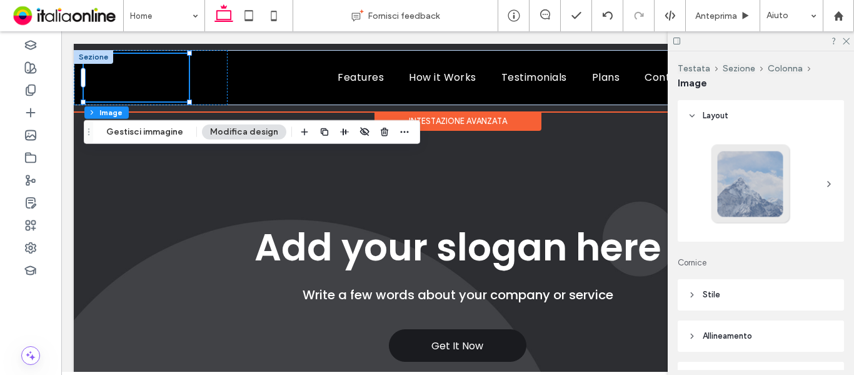
drag, startPoint x: 90, startPoint y: 54, endPoint x: 108, endPoint y: 58, distance: 17.8
click at [90, 54] on div at bounding box center [93, 57] width 39 height 14
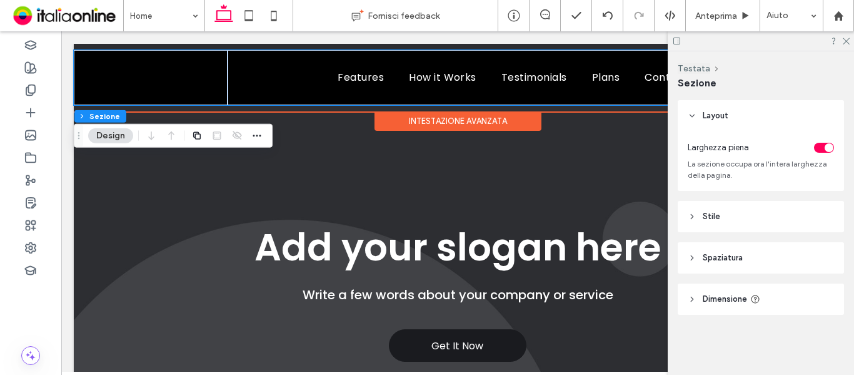
click at [426, 124] on div "Intestazione avanzata" at bounding box center [458, 120] width 167 height 19
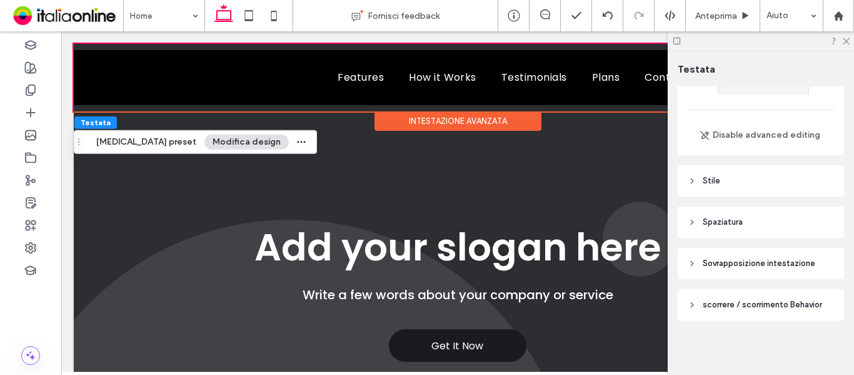
scroll to position [82, 0]
click at [762, 181] on header "Stile" at bounding box center [761, 179] width 166 height 31
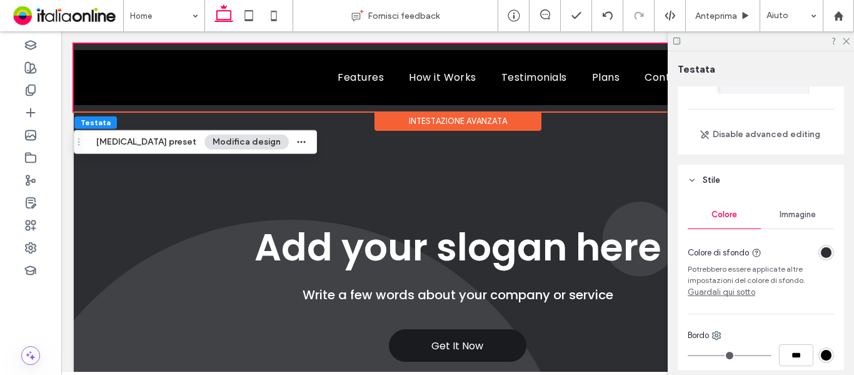
click at [821, 249] on div "rgba(45, 46, 50, 1)" at bounding box center [826, 252] width 11 height 11
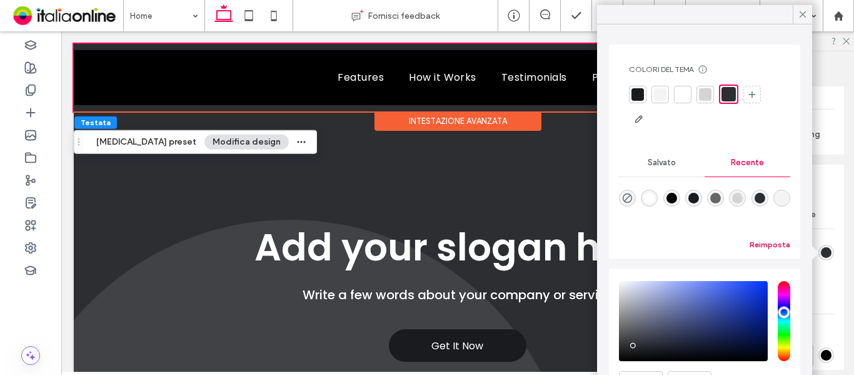
click at [754, 242] on button "Reimposta" at bounding box center [770, 244] width 41 height 15
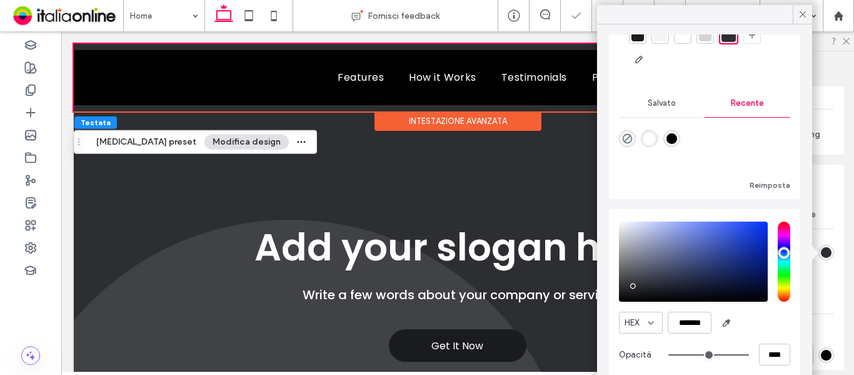
scroll to position [62, 0]
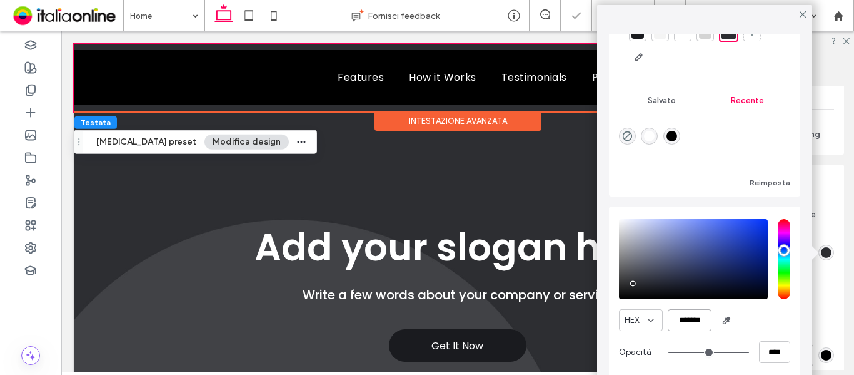
click at [696, 316] on input "*******" at bounding box center [690, 320] width 44 height 22
paste input "color picker textbox"
type input "*******"
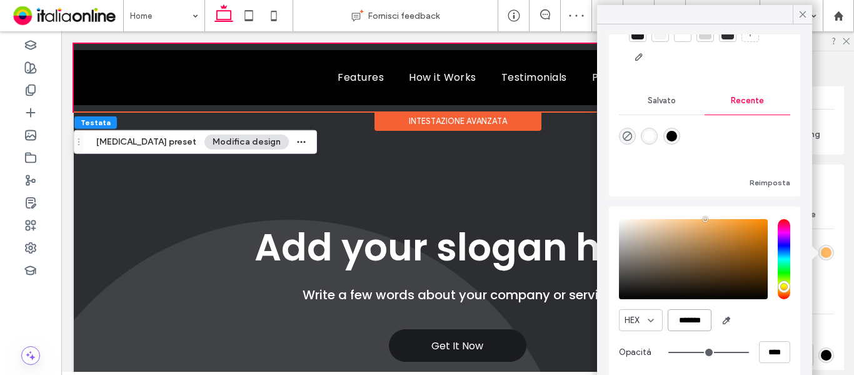
scroll to position [60, 0]
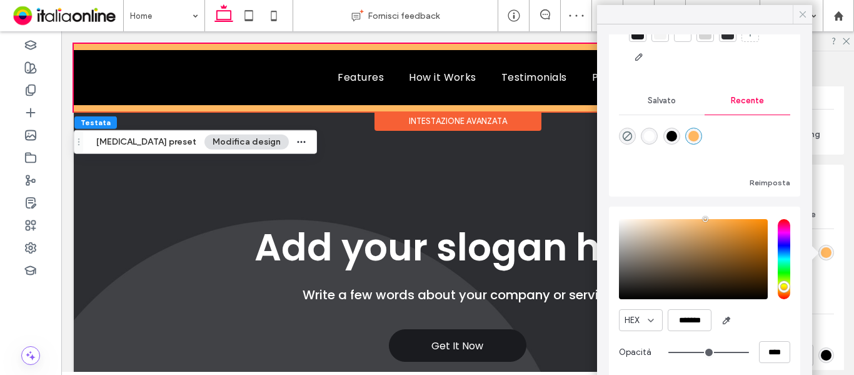
click at [803, 16] on icon at bounding box center [802, 14] width 11 height 11
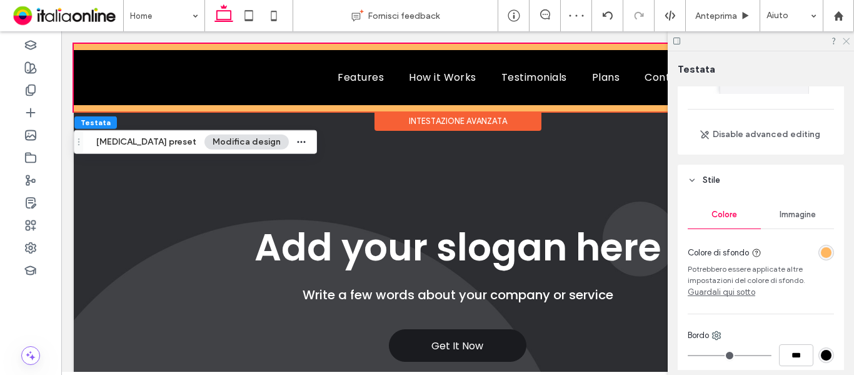
click at [842, 39] on icon at bounding box center [846, 40] width 8 height 8
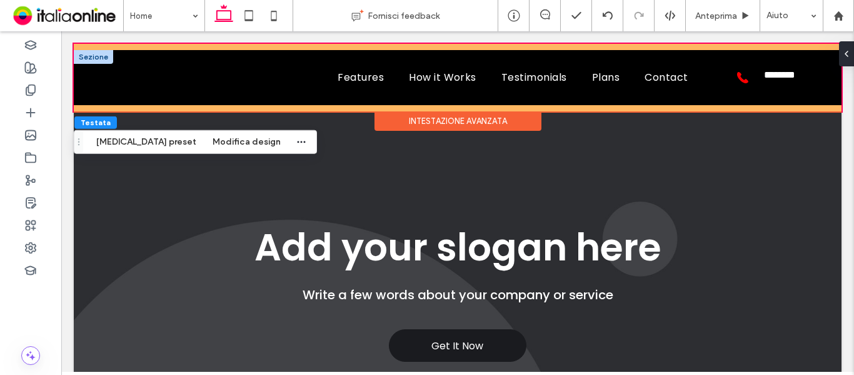
click at [102, 62] on div at bounding box center [93, 57] width 39 height 14
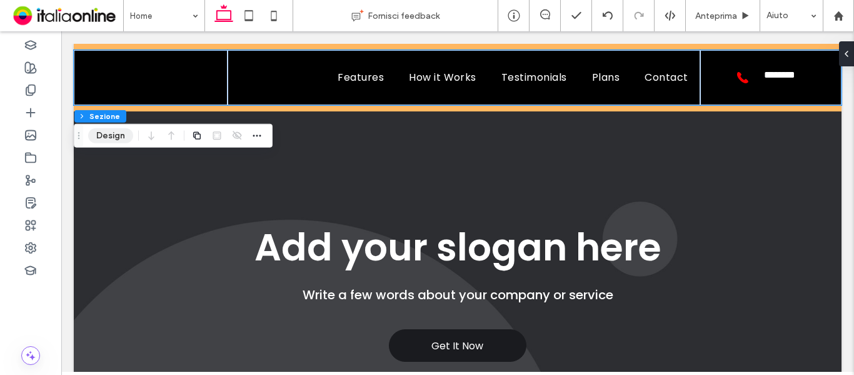
click at [111, 139] on button "Design" at bounding box center [110, 135] width 45 height 15
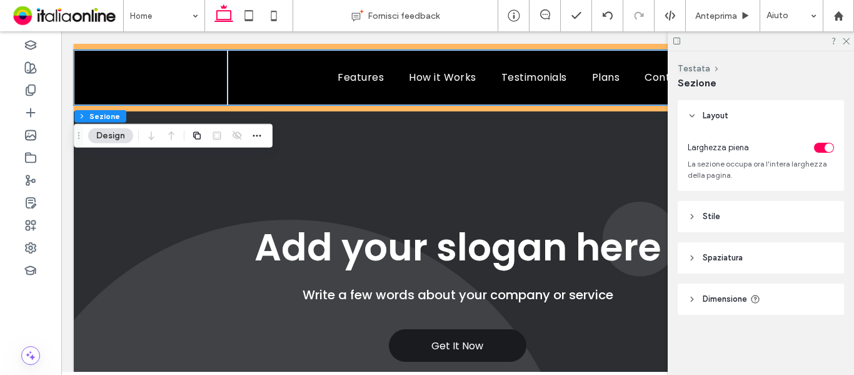
click at [742, 214] on header "Stile" at bounding box center [761, 216] width 166 height 31
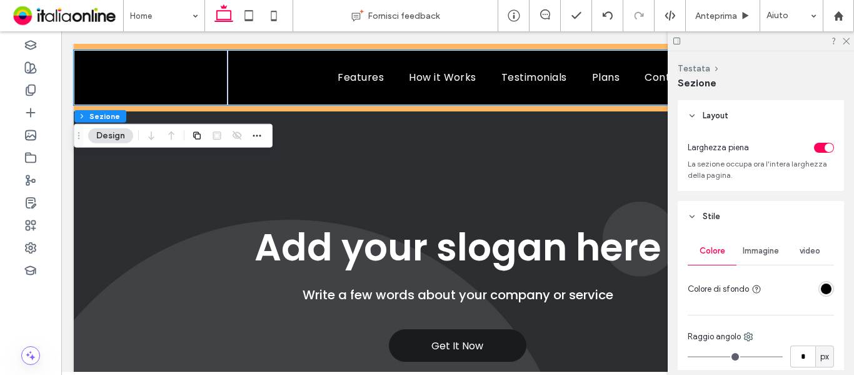
click at [818, 289] on div "rgba(0, 0, 0, 1)" at bounding box center [826, 289] width 16 height 16
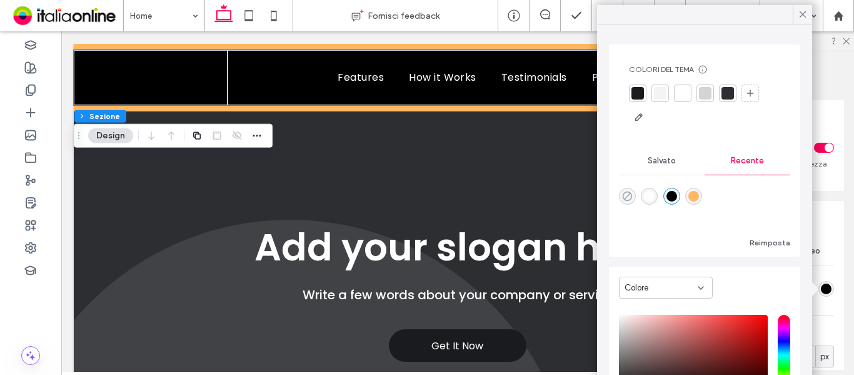
click at [627, 196] on use "rgba(0, 0, 0, 0)" at bounding box center [627, 195] width 9 height 9
type input "*"
type input "**"
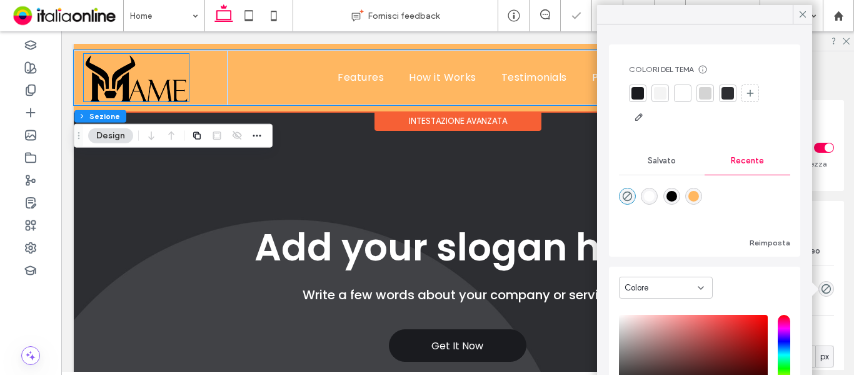
click at [161, 76] on img at bounding box center [136, 78] width 105 height 48
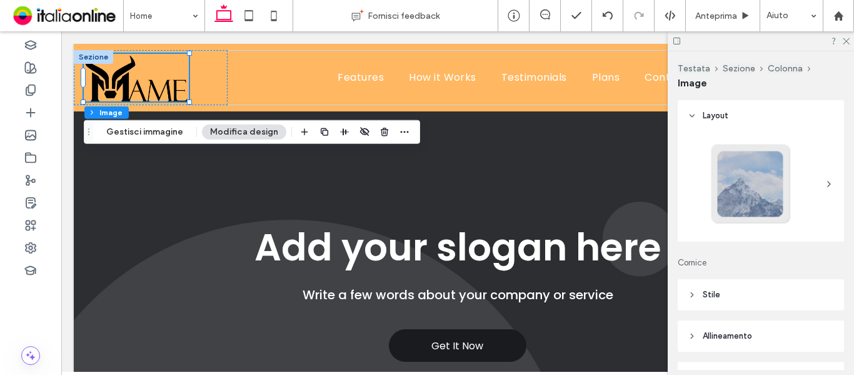
click at [847, 45] on div at bounding box center [761, 40] width 186 height 19
click at [840, 36] on div at bounding box center [761, 40] width 186 height 19
click at [843, 41] on icon at bounding box center [846, 40] width 8 height 8
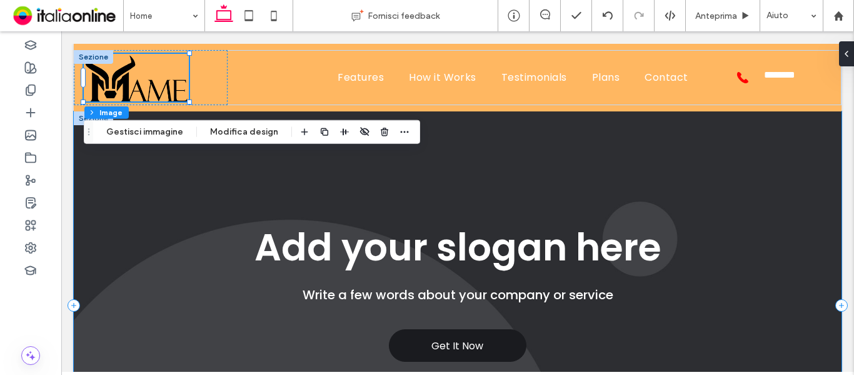
click at [493, 186] on div "Get It Now Add your slogan here Write a few words about your company or service" at bounding box center [458, 305] width 768 height 388
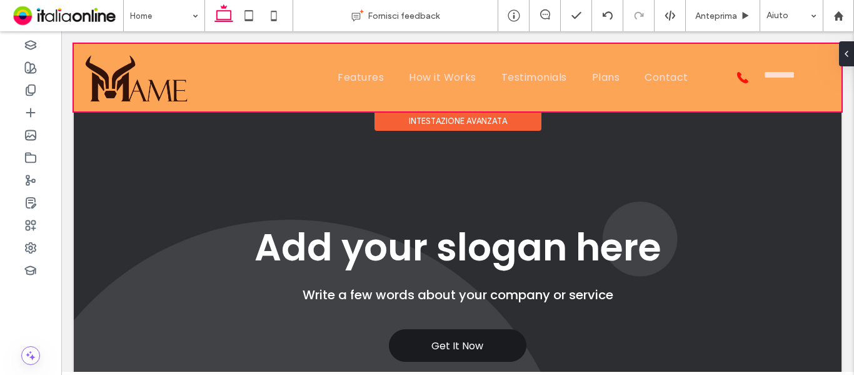
click at [152, 89] on div at bounding box center [458, 78] width 768 height 68
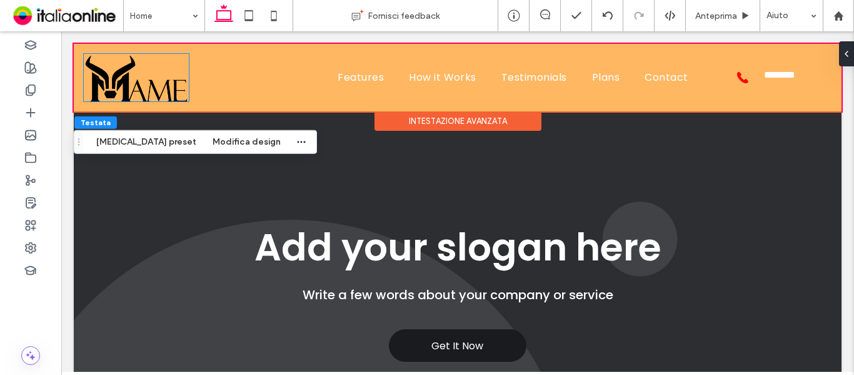
click at [152, 89] on img at bounding box center [136, 78] width 105 height 48
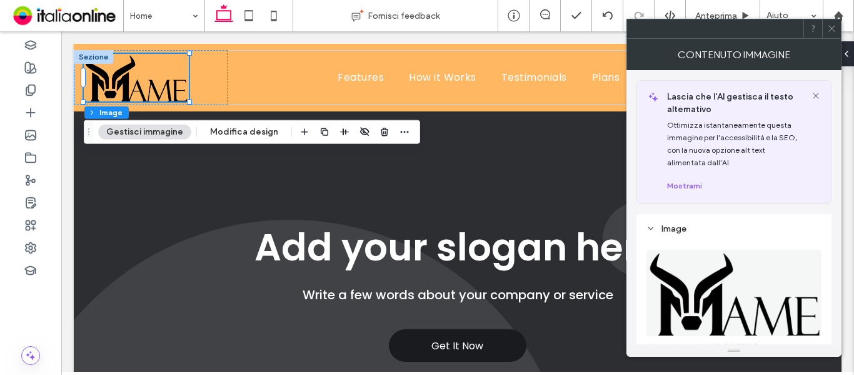
click at [737, 303] on img at bounding box center [734, 292] width 176 height 86
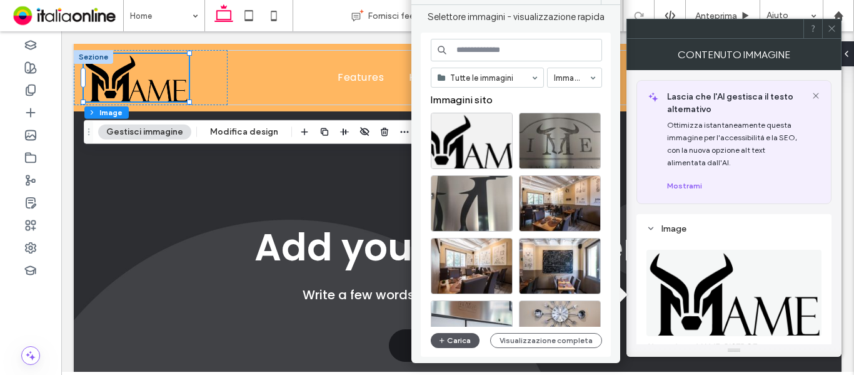
click at [450, 333] on button "Carica" at bounding box center [455, 340] width 49 height 15
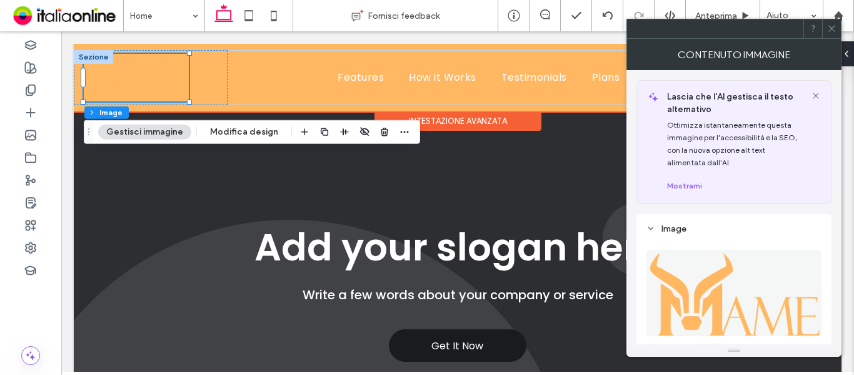
click at [480, 124] on div "Intestazione avanzata" at bounding box center [458, 120] width 167 height 19
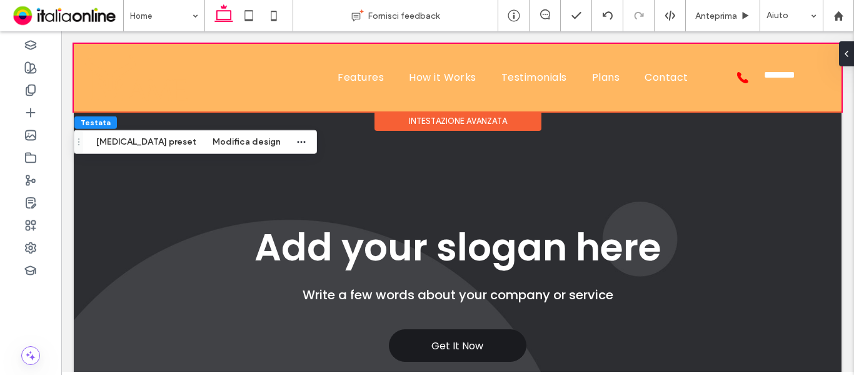
click at [496, 118] on div "Intestazione avanzata" at bounding box center [458, 120] width 167 height 19
click at [848, 53] on div at bounding box center [844, 53] width 20 height 25
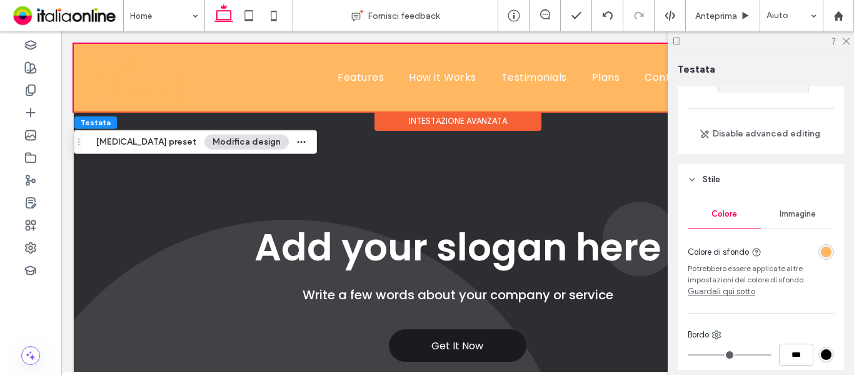
scroll to position [125, 0]
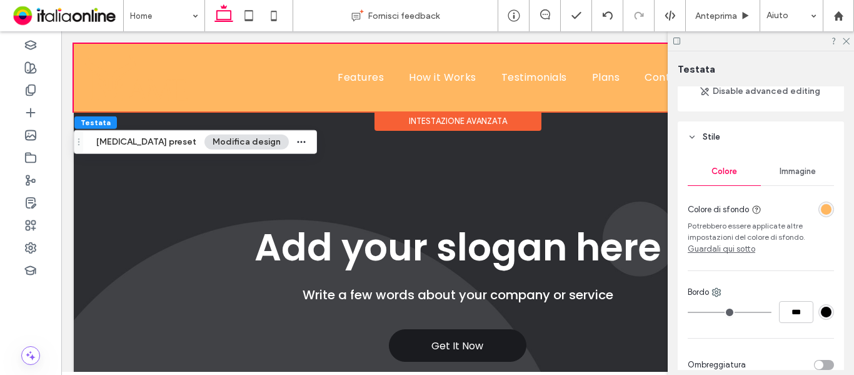
click at [821, 213] on div "rgba(255, 183, 97, 1)" at bounding box center [826, 209] width 11 height 11
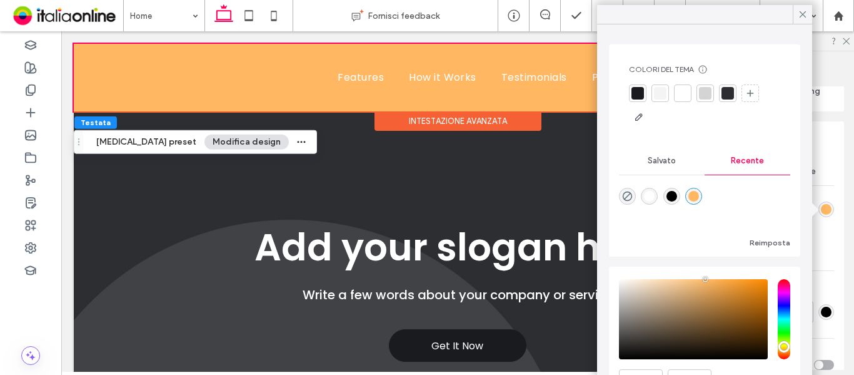
click at [673, 194] on div "rgba(0, 0, 0, 1)" at bounding box center [671, 196] width 11 height 11
type input "*******"
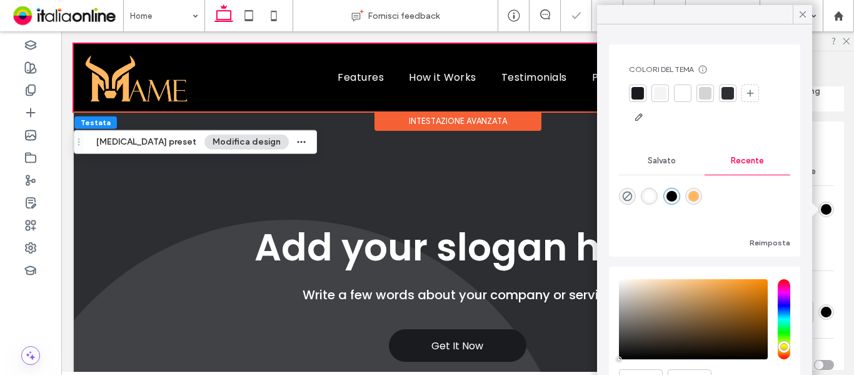
click at [845, 44] on div at bounding box center [761, 40] width 186 height 19
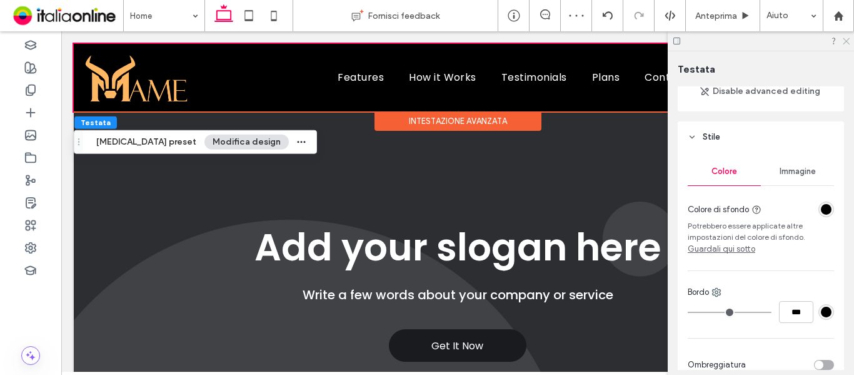
click at [843, 42] on icon at bounding box center [846, 40] width 8 height 8
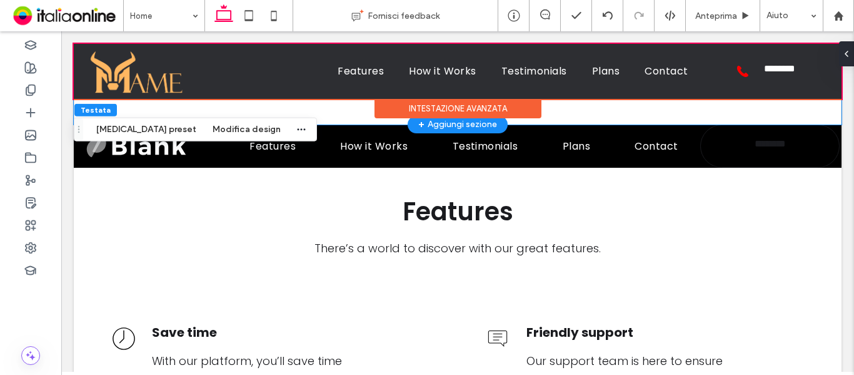
scroll to position [0, 0]
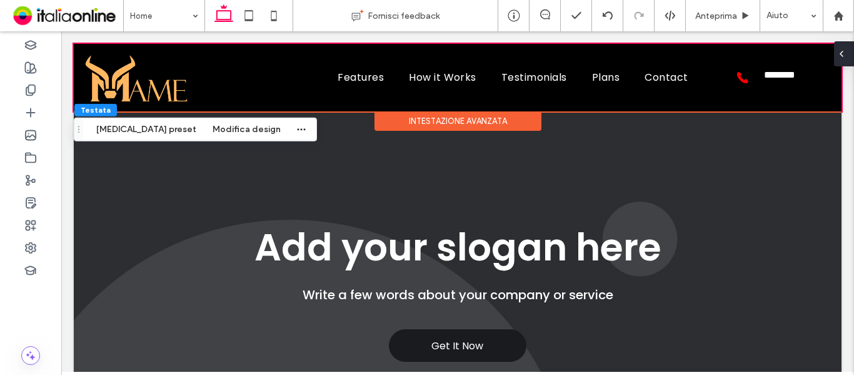
click at [844, 58] on icon at bounding box center [842, 54] width 10 height 10
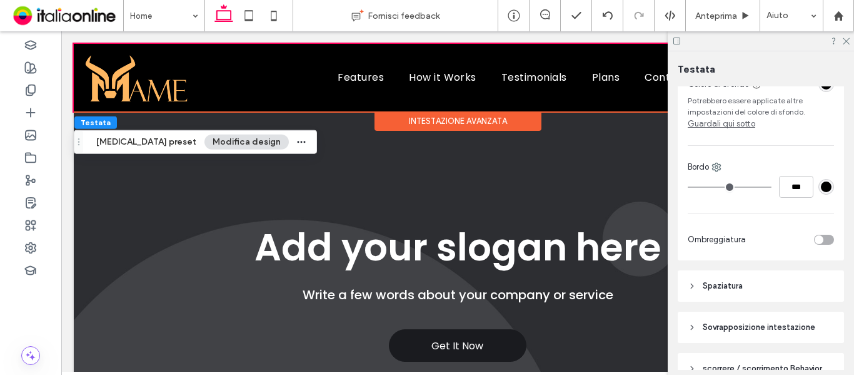
scroll to position [313, 0]
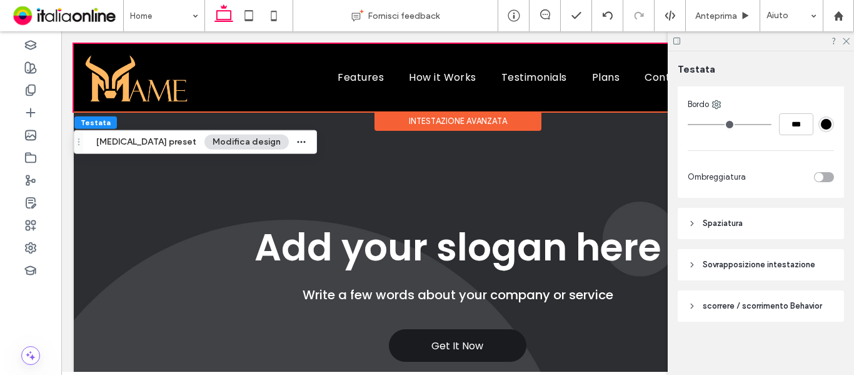
click at [823, 177] on div "toggle" at bounding box center [824, 177] width 20 height 10
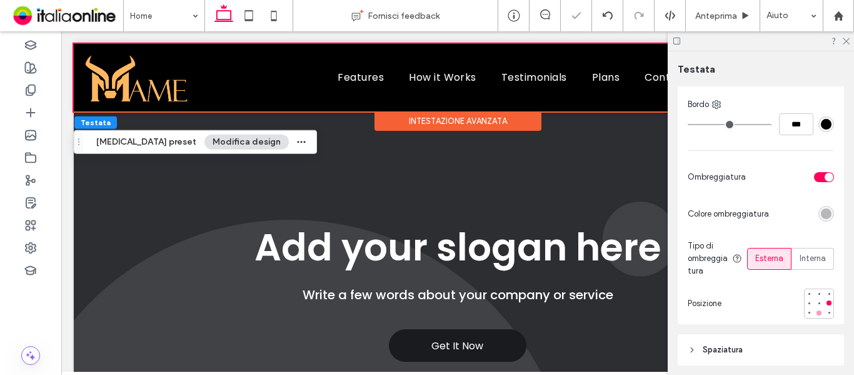
click at [817, 313] on div at bounding box center [819, 312] width 5 height 5
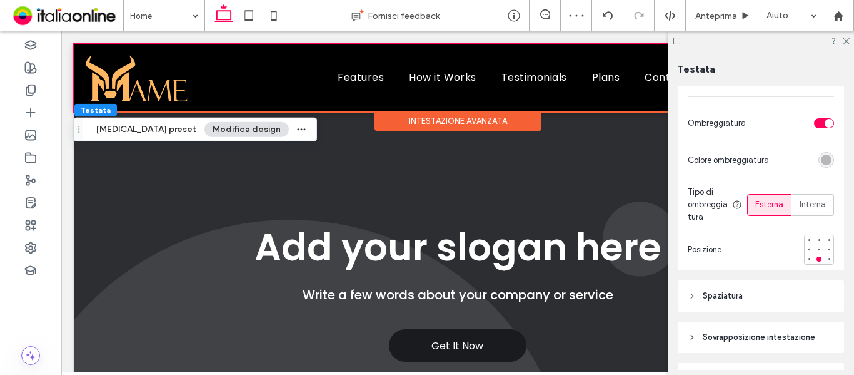
scroll to position [438, 0]
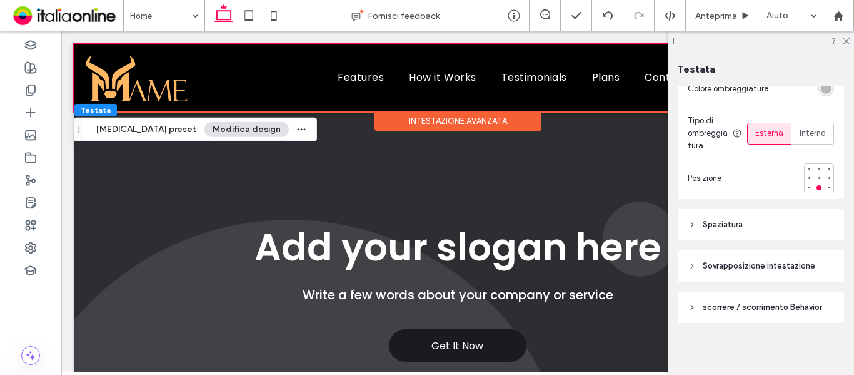
click at [754, 308] on span "scorrere / scorrimento Behavior" at bounding box center [762, 307] width 119 height 13
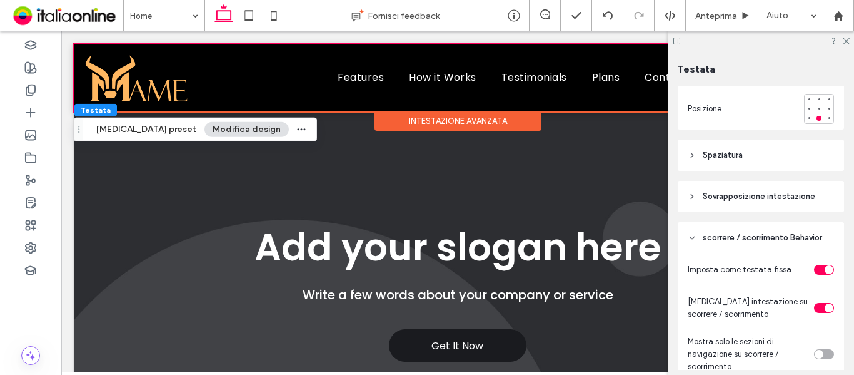
scroll to position [625, 0]
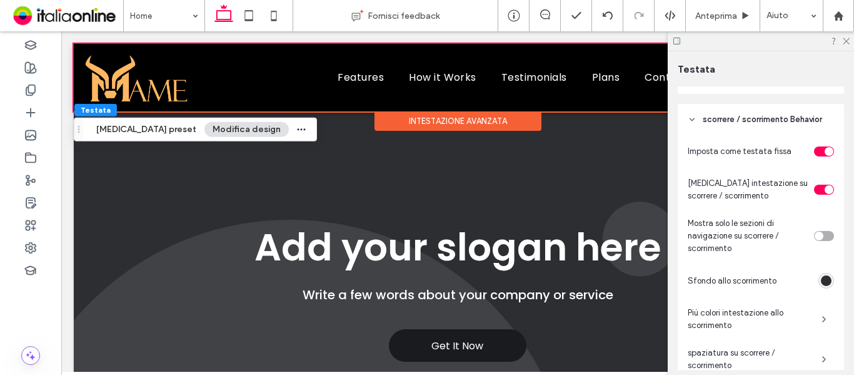
click at [825, 190] on div "toggle" at bounding box center [829, 189] width 9 height 9
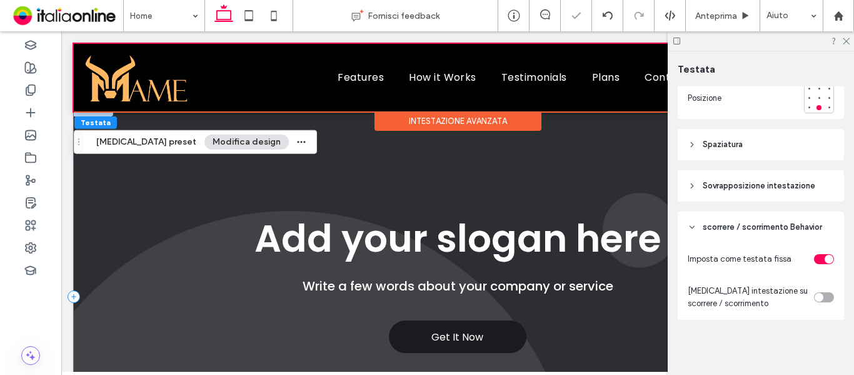
scroll to position [0, 0]
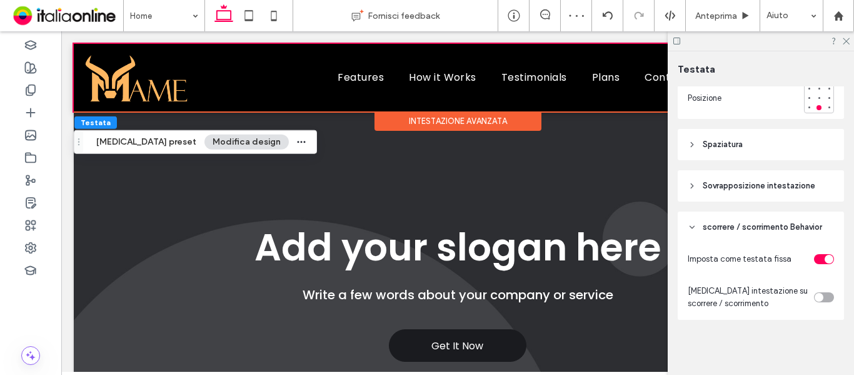
click at [815, 294] on div "toggle" at bounding box center [819, 297] width 9 height 9
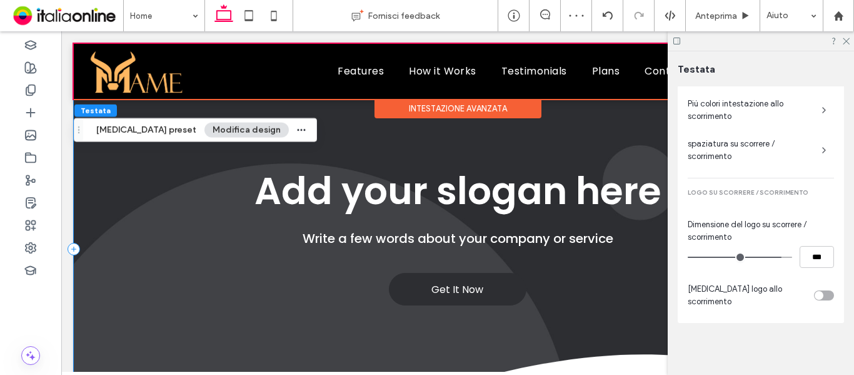
scroll to position [188, 0]
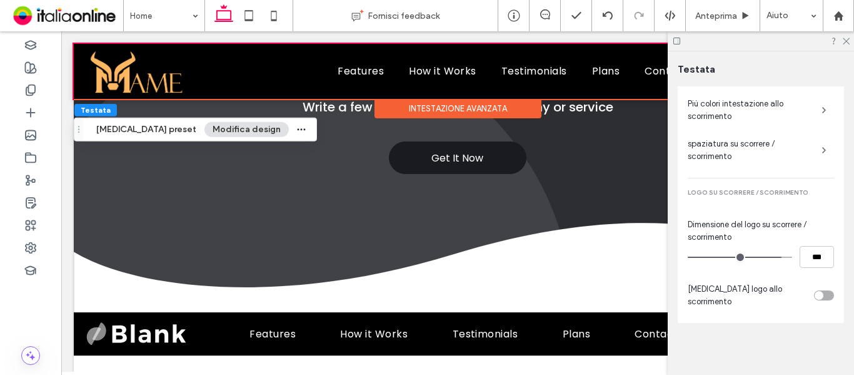
click at [817, 294] on div "toggle" at bounding box center [824, 295] width 20 height 10
click at [757, 327] on div "Immagine" at bounding box center [760, 355] width 145 height 83
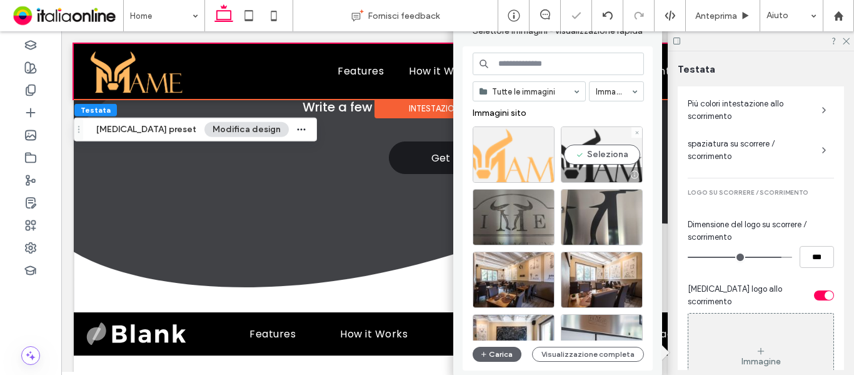
click at [598, 153] on div "Seleziona" at bounding box center [602, 154] width 82 height 56
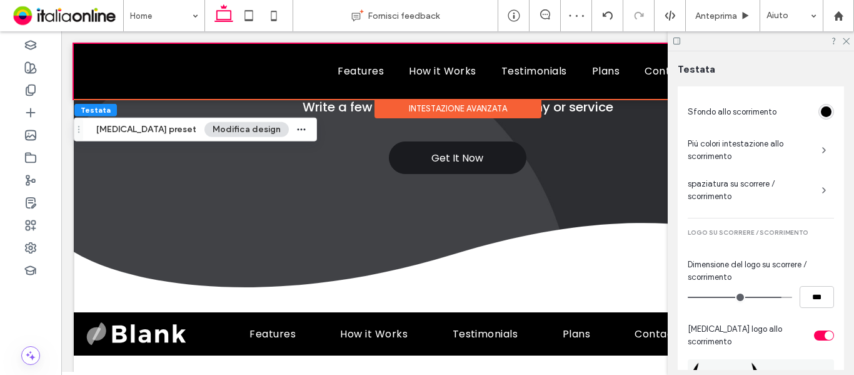
scroll to position [772, 0]
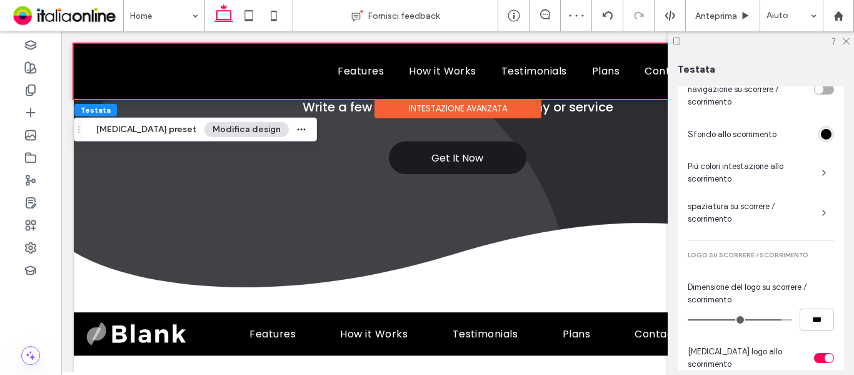
click at [821, 138] on div "rgba(0, 0, 0, 1)" at bounding box center [826, 134] width 11 height 11
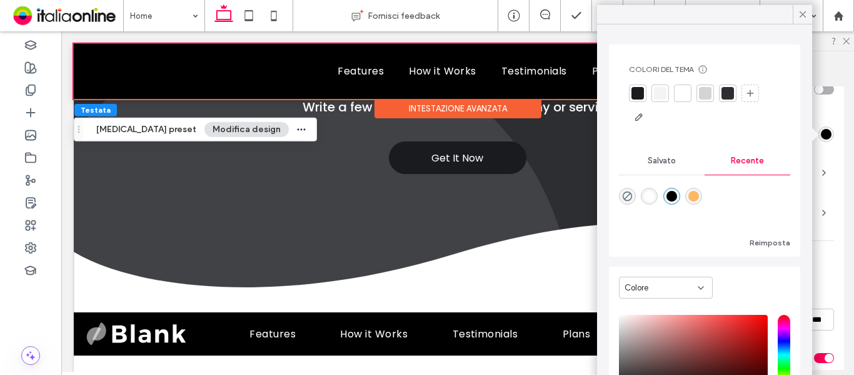
click at [695, 191] on div "rgba(255, 183, 97, 1)" at bounding box center [693, 196] width 11 height 11
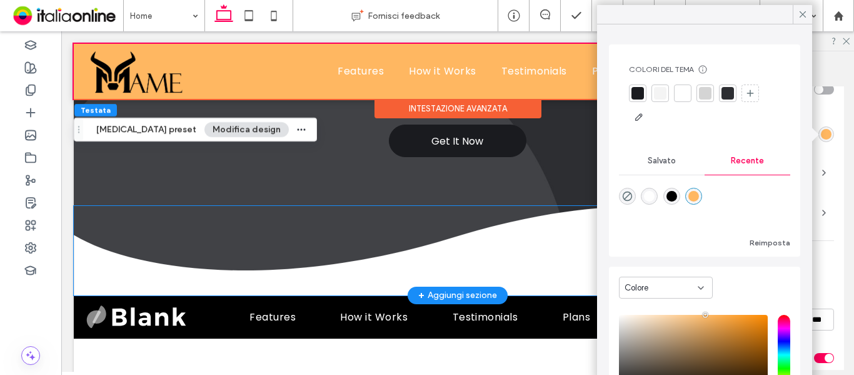
scroll to position [238, 0]
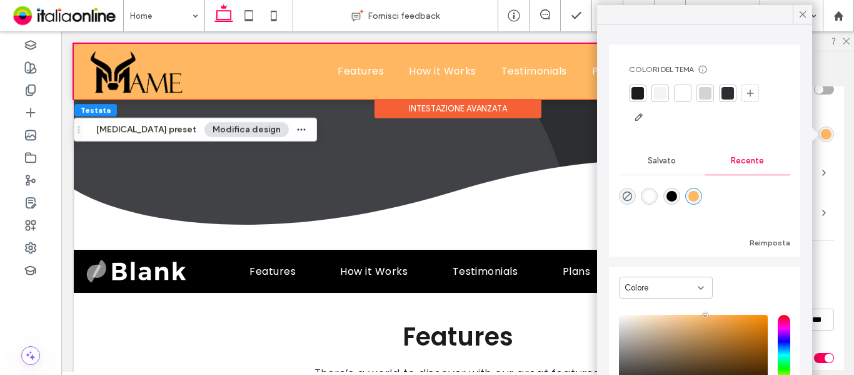
click at [641, 196] on div at bounding box center [704, 204] width 171 height 47
click at [646, 196] on div "rgba(255, 255, 255, 1)" at bounding box center [649, 196] width 11 height 11
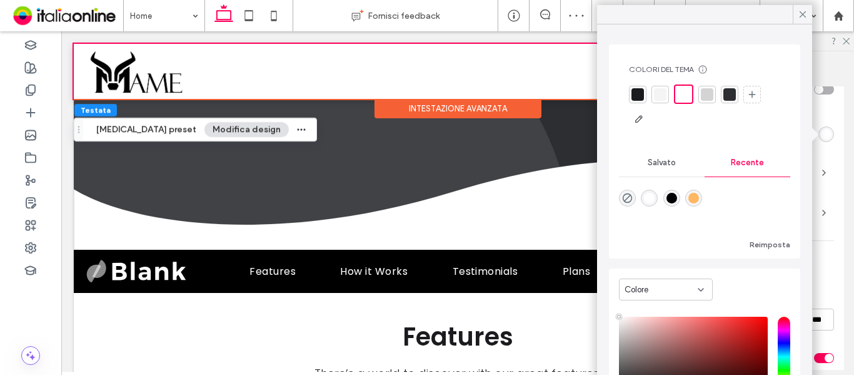
click at [677, 201] on div "rgba(0, 0, 0, 1)" at bounding box center [671, 198] width 11 height 11
type input "*******"
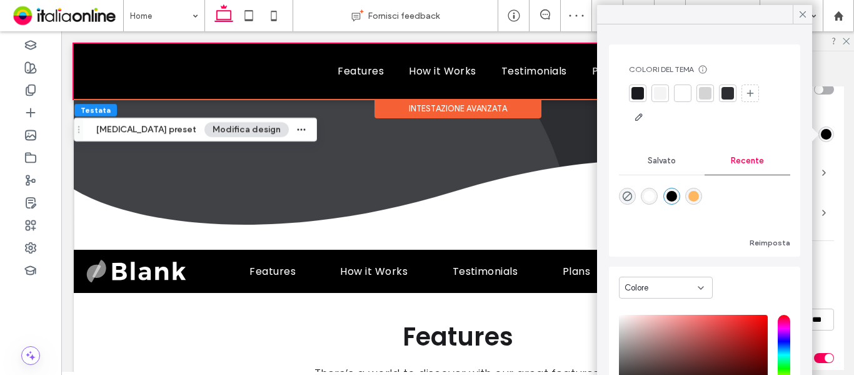
click at [837, 204] on div "Imposta come testata fissa Cambia intestazione su scorrere / scorrimento Mostra…" at bounding box center [761, 263] width 166 height 549
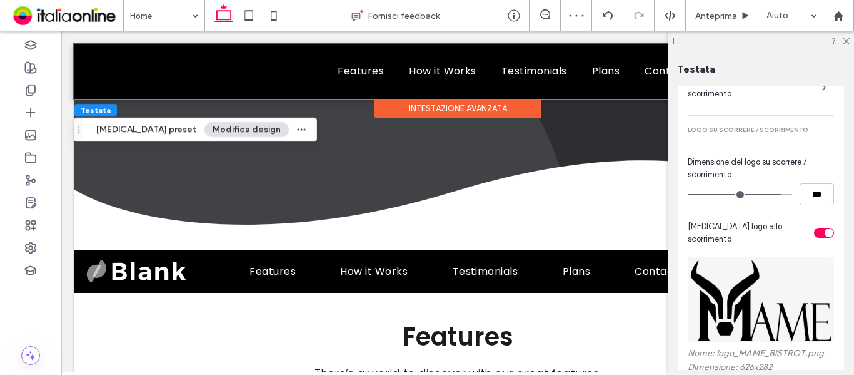
click at [827, 233] on div "toggle" at bounding box center [829, 232] width 9 height 9
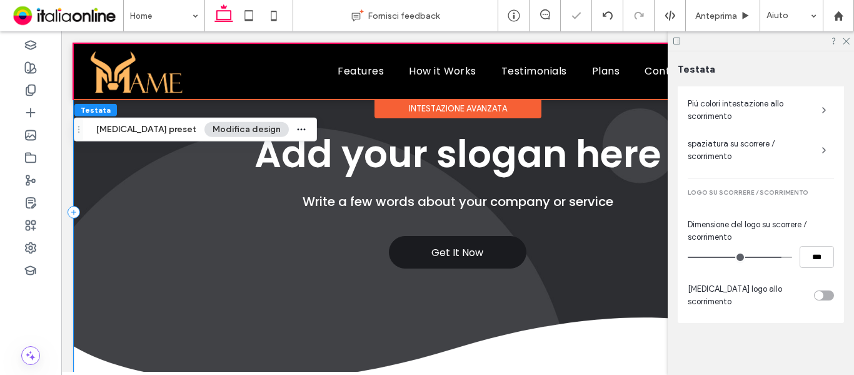
scroll to position [0, 0]
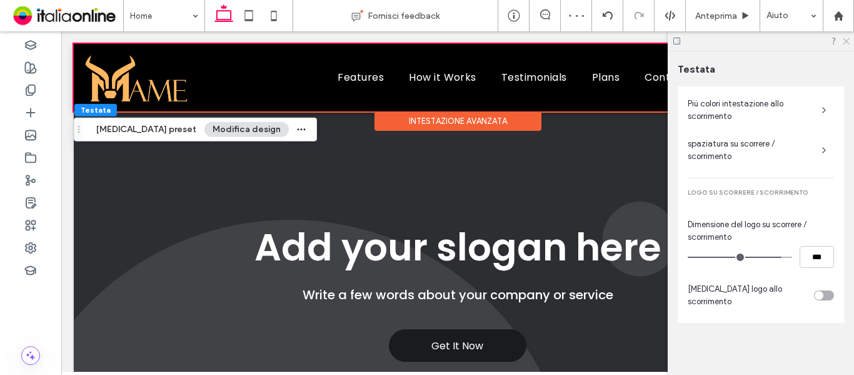
click at [843, 42] on icon at bounding box center [846, 40] width 8 height 8
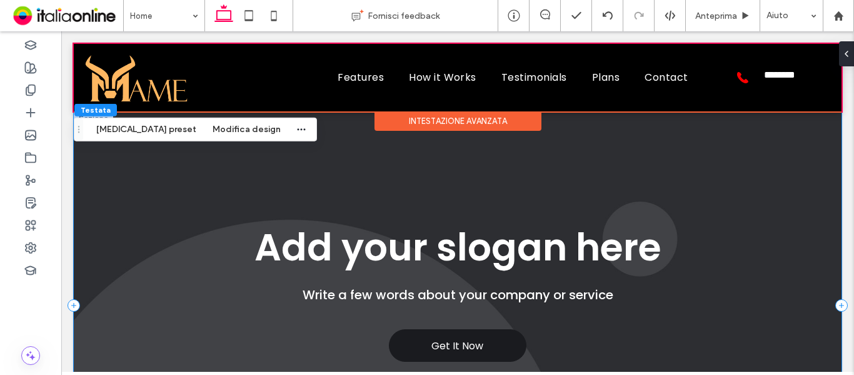
click at [441, 199] on div "Get It Now Add your slogan here Write a few words about your company or service" at bounding box center [458, 305] width 768 height 388
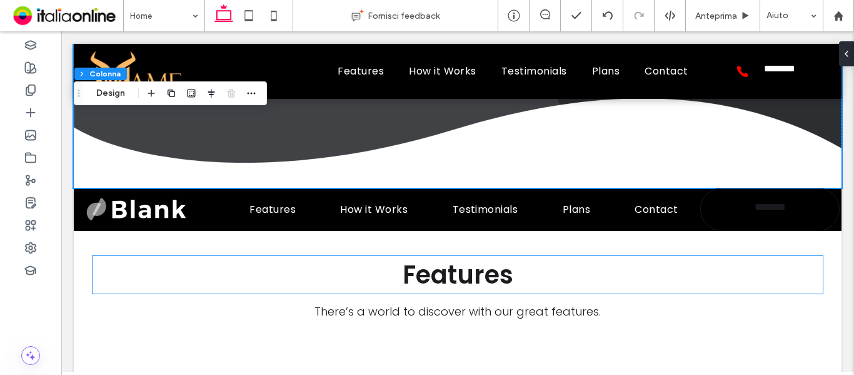
scroll to position [300, 0]
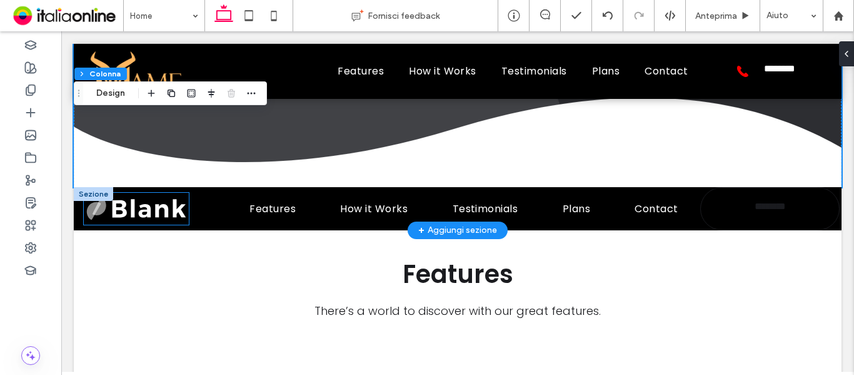
click at [148, 213] on img at bounding box center [136, 208] width 105 height 31
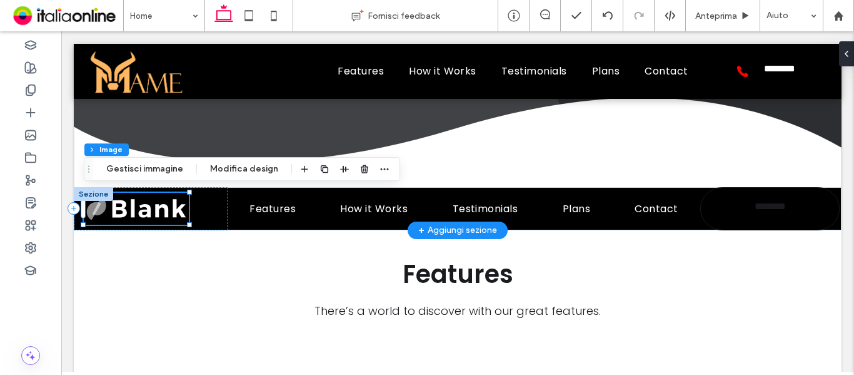
click at [148, 213] on img at bounding box center [136, 208] width 105 height 31
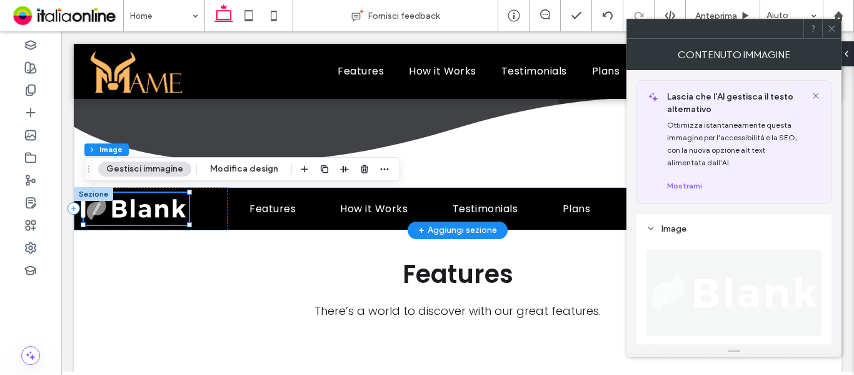
click at [148, 213] on img at bounding box center [136, 208] width 105 height 31
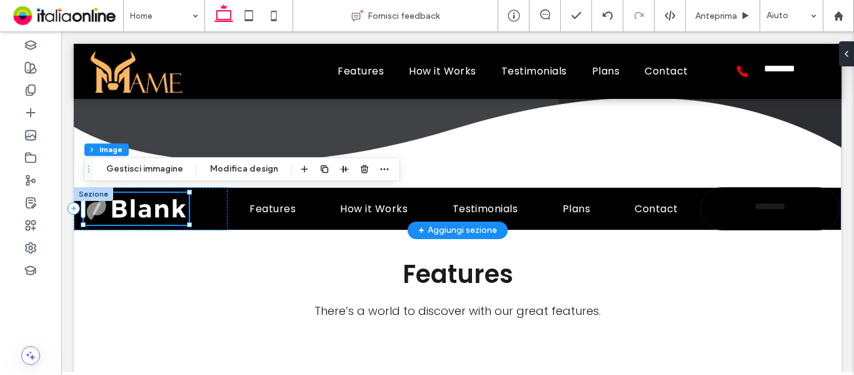
click at [165, 208] on img at bounding box center [136, 208] width 105 height 31
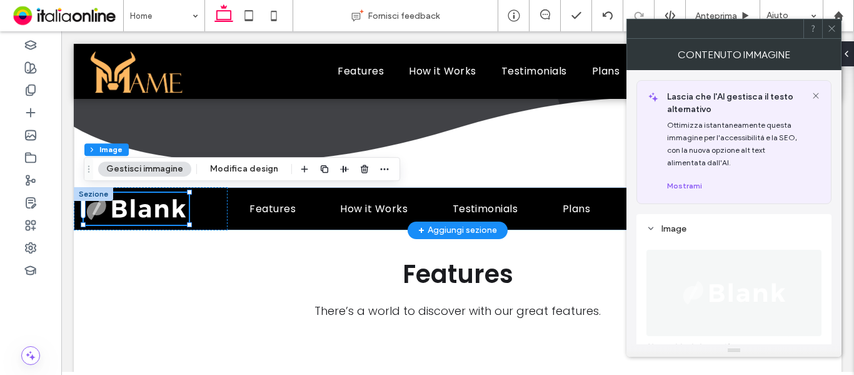
click at [741, 283] on img at bounding box center [734, 292] width 109 height 86
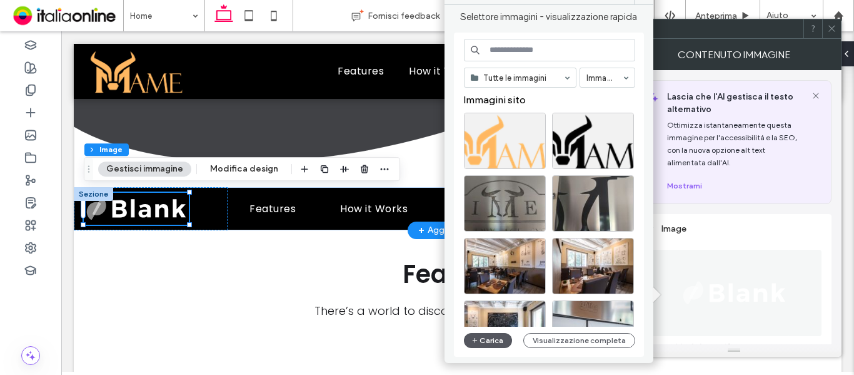
click at [495, 339] on button "Carica" at bounding box center [488, 340] width 49 height 15
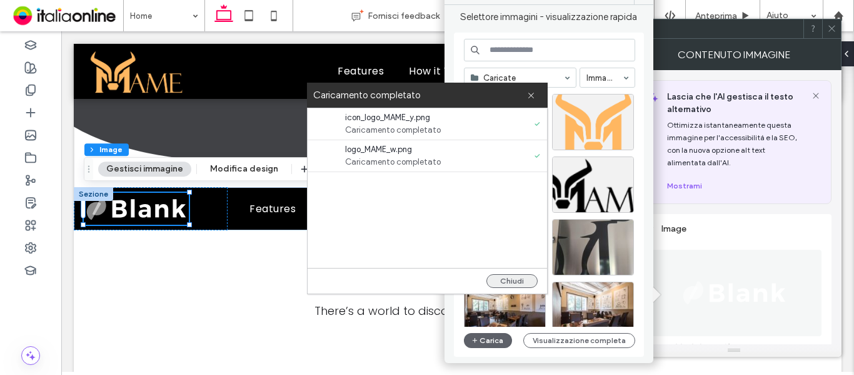
click at [510, 276] on button "Chiudi" at bounding box center [511, 281] width 51 height 14
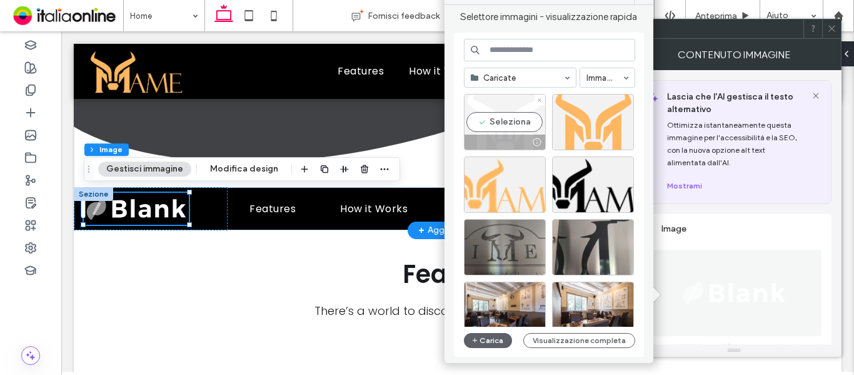
click at [509, 118] on div "Seleziona" at bounding box center [505, 122] width 82 height 56
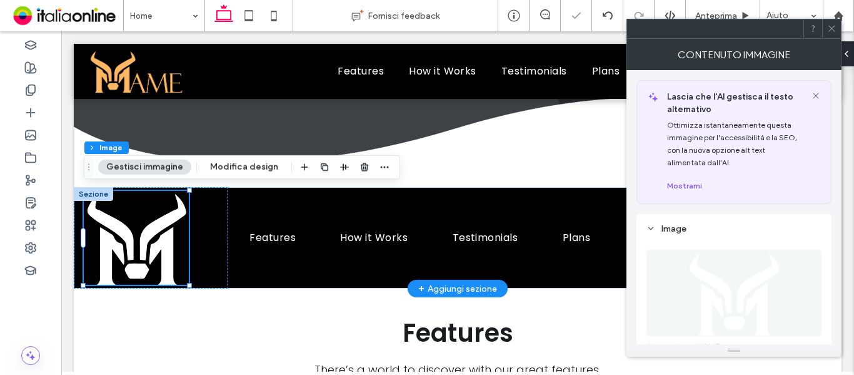
click at [835, 26] on icon at bounding box center [831, 28] width 9 height 9
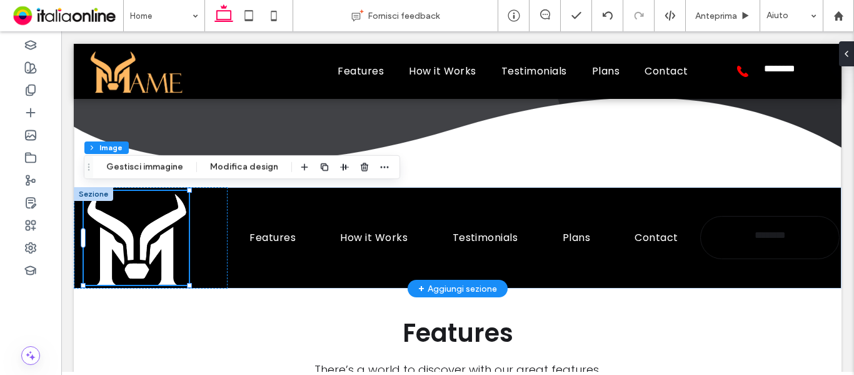
click at [93, 193] on div at bounding box center [93, 194] width 39 height 14
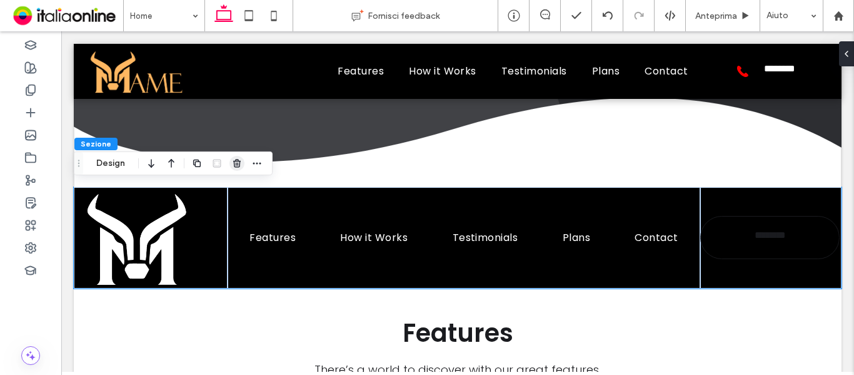
click at [238, 166] on icon "button" at bounding box center [237, 163] width 10 height 10
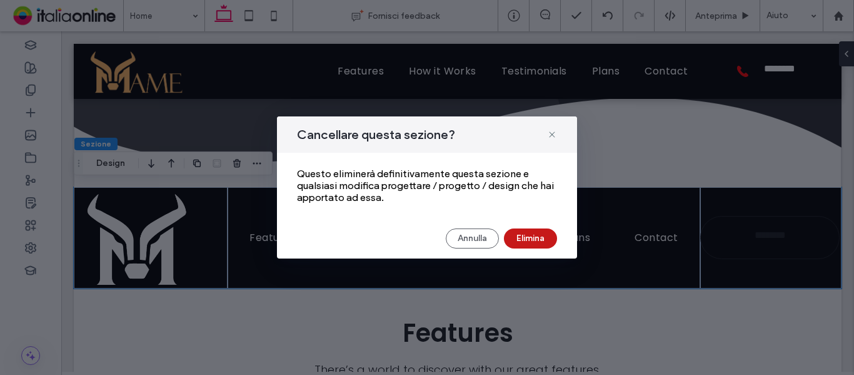
click at [538, 232] on button "Elimina" at bounding box center [530, 238] width 53 height 20
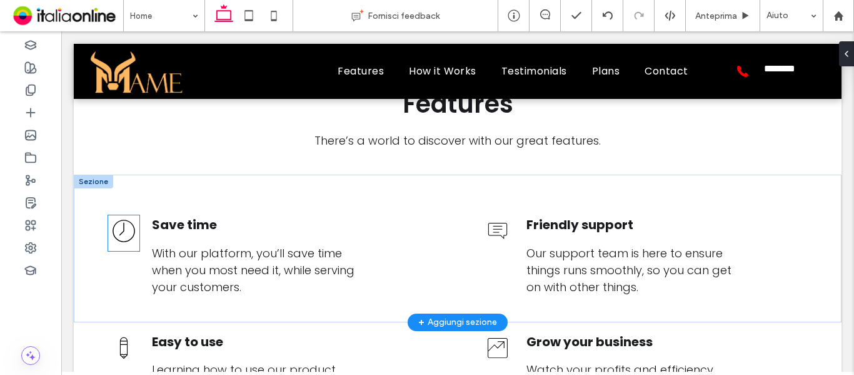
scroll to position [438, 0]
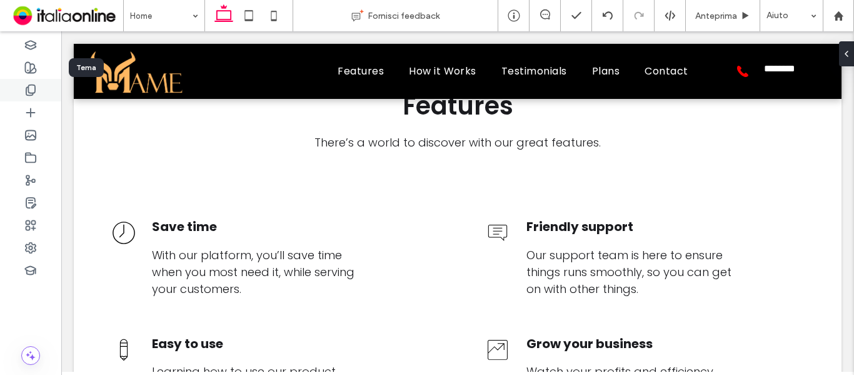
click at [33, 87] on icon at bounding box center [30, 90] width 13 height 13
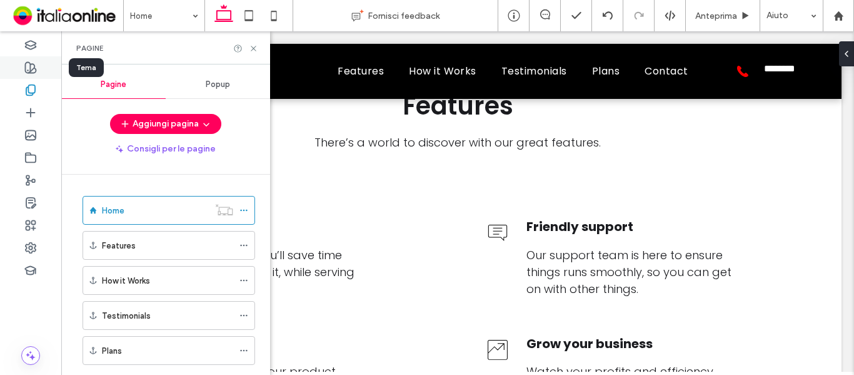
click at [30, 73] on use at bounding box center [31, 68] width 11 height 11
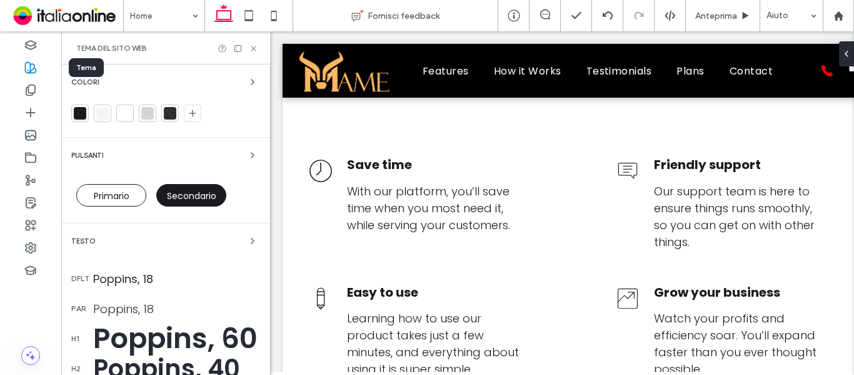
scroll to position [396, 0]
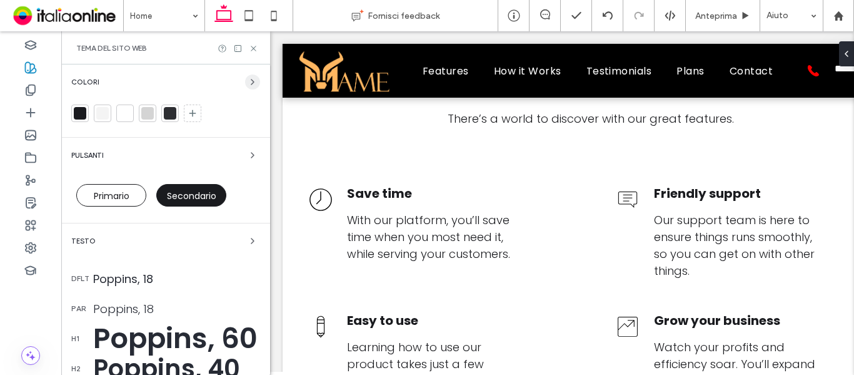
click at [251, 81] on use "button" at bounding box center [252, 81] width 3 height 5
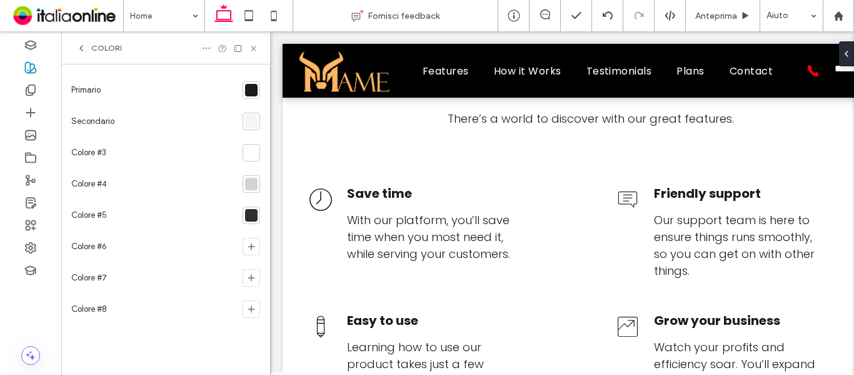
click at [201, 45] on icon at bounding box center [206, 48] width 10 height 10
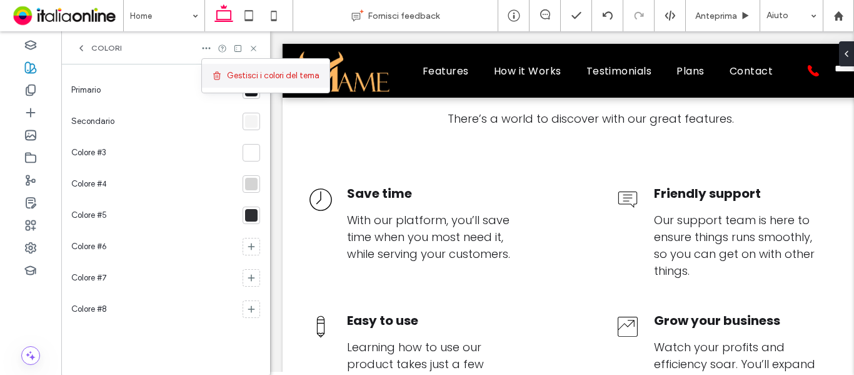
click at [254, 80] on span "Gestisci i colori del tema" at bounding box center [273, 75] width 93 height 13
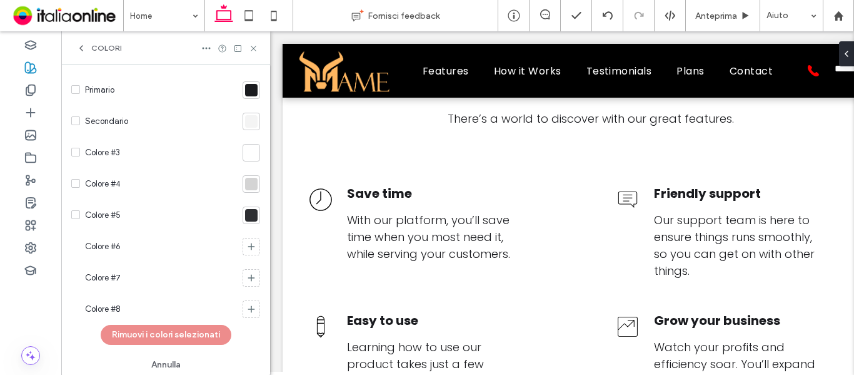
click at [74, 89] on icon at bounding box center [75, 90] width 5 height 4
click at [75, 122] on icon at bounding box center [75, 121] width 4 height 4
click at [76, 150] on icon at bounding box center [75, 152] width 5 height 4
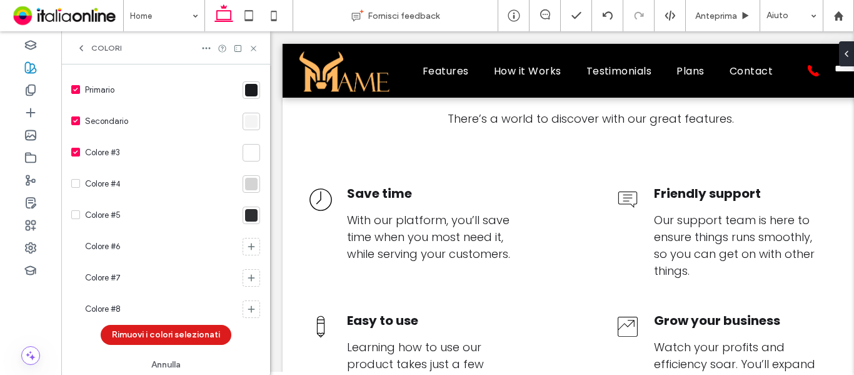
click at [76, 179] on span at bounding box center [75, 183] width 9 height 9
click at [71, 212] on div "Primario Secondario Colore #3 Colore #4 Colore #5 Colore #6 Colore #7 Colore #8…" at bounding box center [165, 239] width 209 height 350
click at [74, 216] on icon at bounding box center [75, 215] width 5 height 4
click at [157, 333] on button "Rimuovi i colori selezionati" at bounding box center [166, 334] width 131 height 20
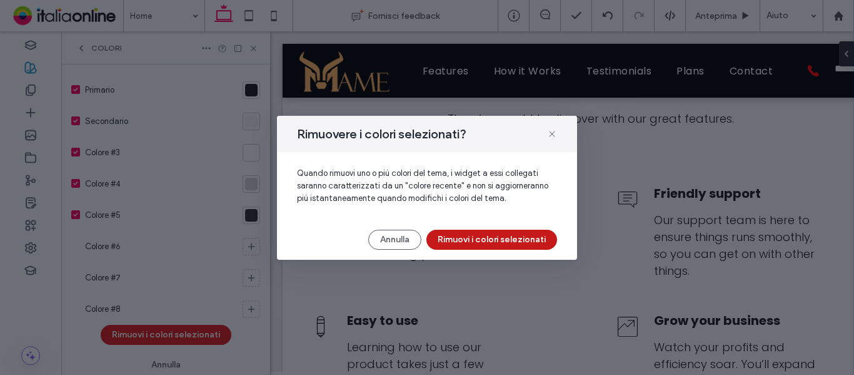
click at [457, 233] on button "Rimuovi i colori selezionati" at bounding box center [491, 239] width 131 height 20
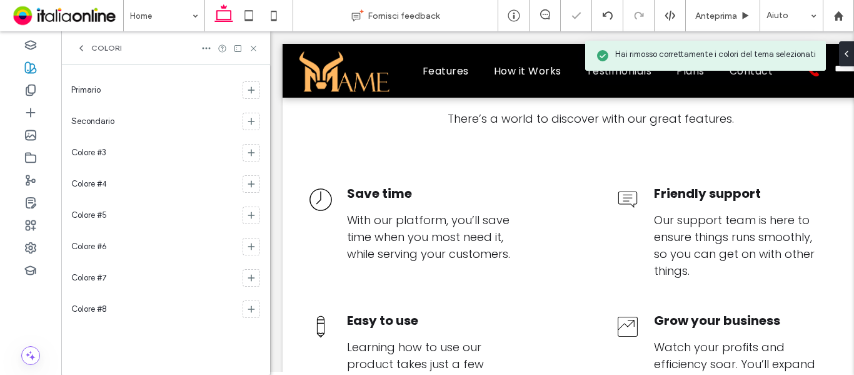
click at [87, 49] on div "Colori" at bounding box center [99, 48] width 46 height 10
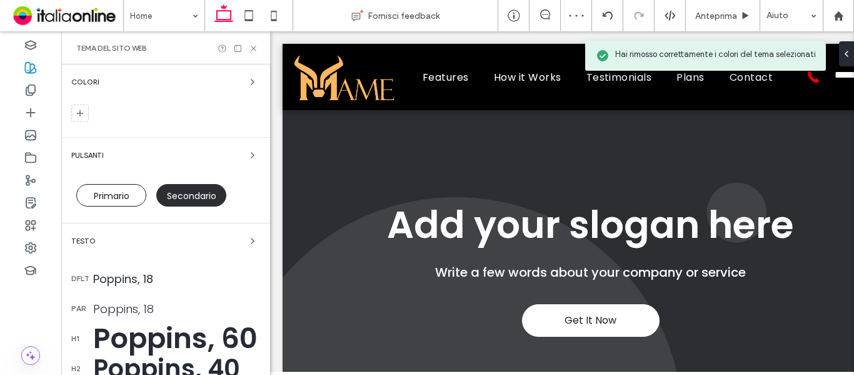
scroll to position [0, 0]
click at [147, 281] on div "Poppins, 18" at bounding box center [176, 278] width 167 height 17
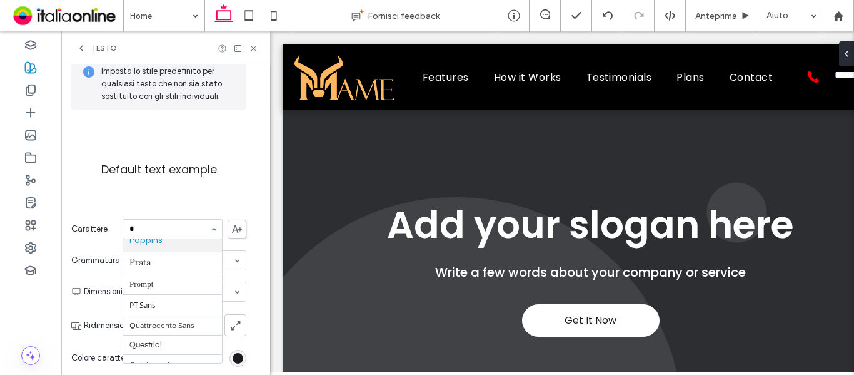
scroll to position [205, 0]
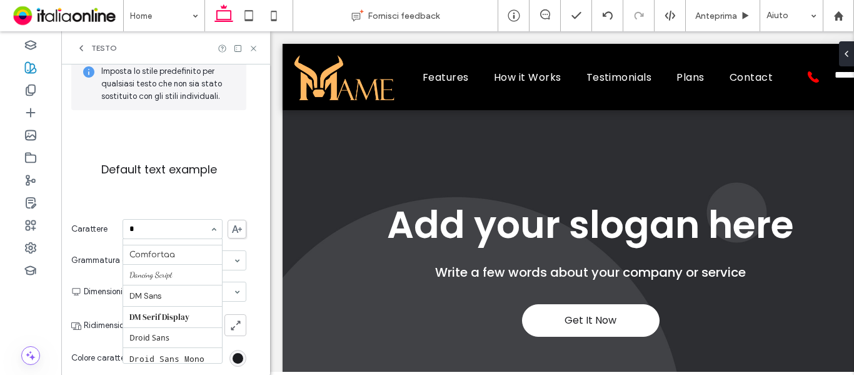
type input "**"
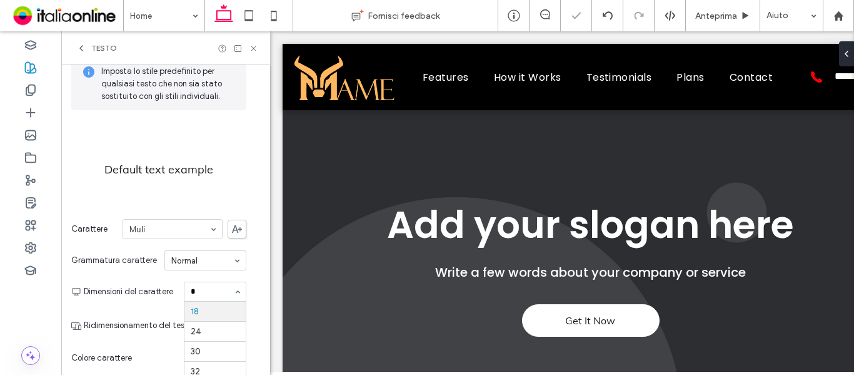
scroll to position [0, 0]
type input "**"
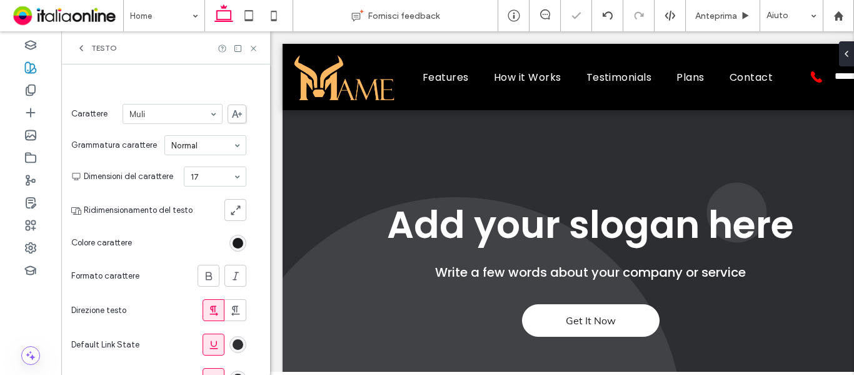
scroll to position [250, 0]
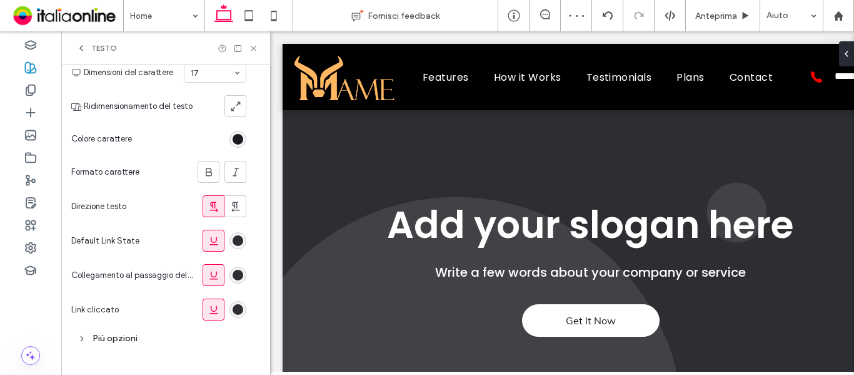
click at [155, 346] on div "Più opzioni" at bounding box center [158, 337] width 175 height 23
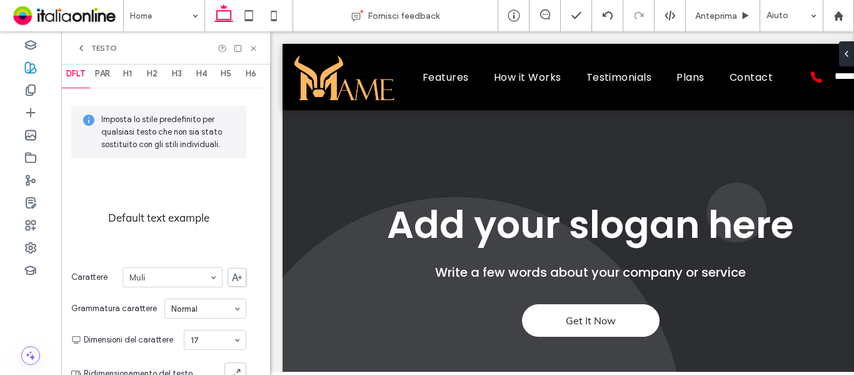
scroll to position [0, 0]
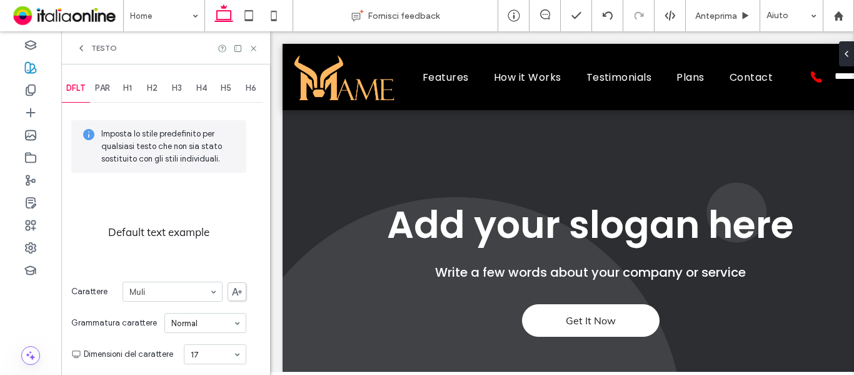
click at [99, 83] on div "PAR" at bounding box center [102, 88] width 25 height 28
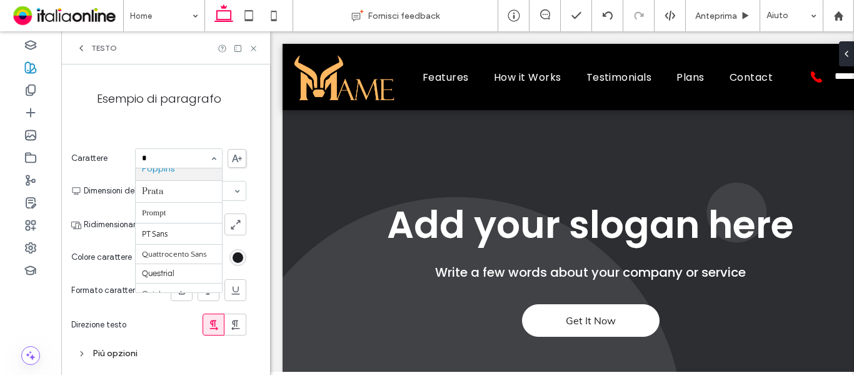
scroll to position [216, 0]
type input "**"
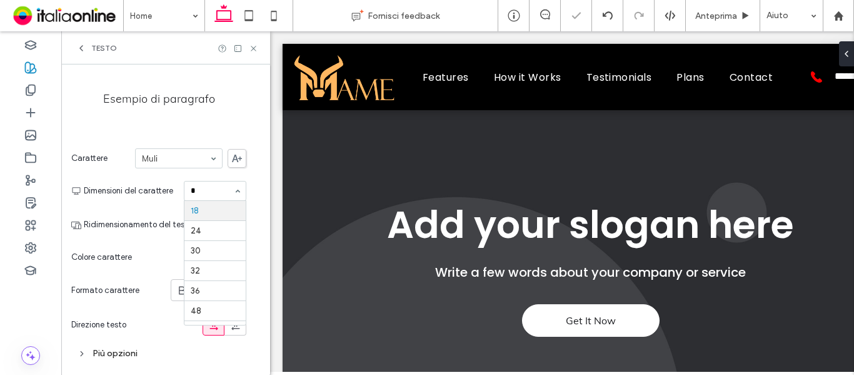
scroll to position [16, 0]
type input "**"
click at [119, 343] on div "Più opzioni" at bounding box center [158, 352] width 175 height 23
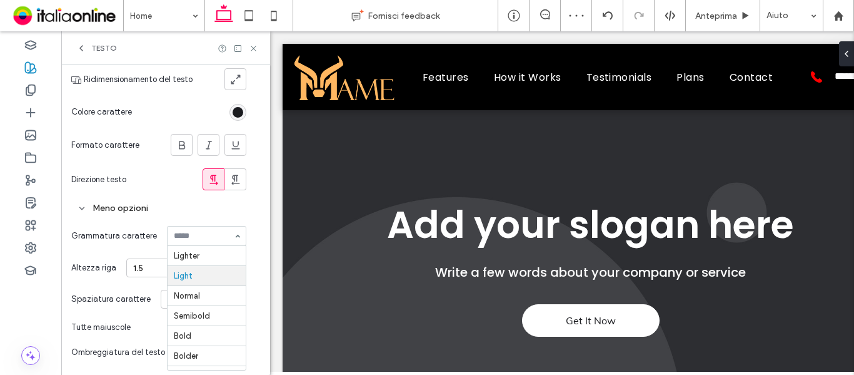
scroll to position [16, 0]
click at [184, 273] on div "1.5" at bounding box center [186, 267] width 120 height 19
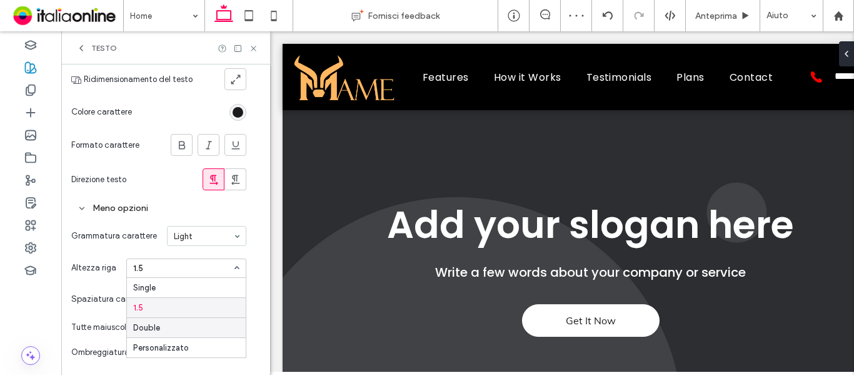
click at [182, 326] on div "Double" at bounding box center [186, 327] width 119 height 20
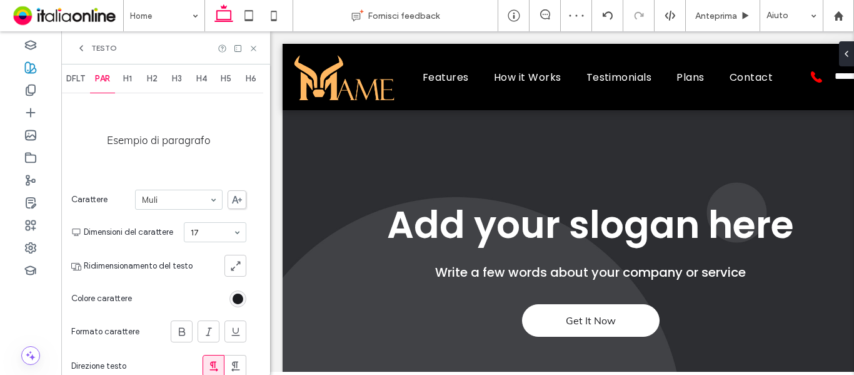
scroll to position [8, 0]
click at [251, 48] on icon at bounding box center [253, 48] width 9 height 9
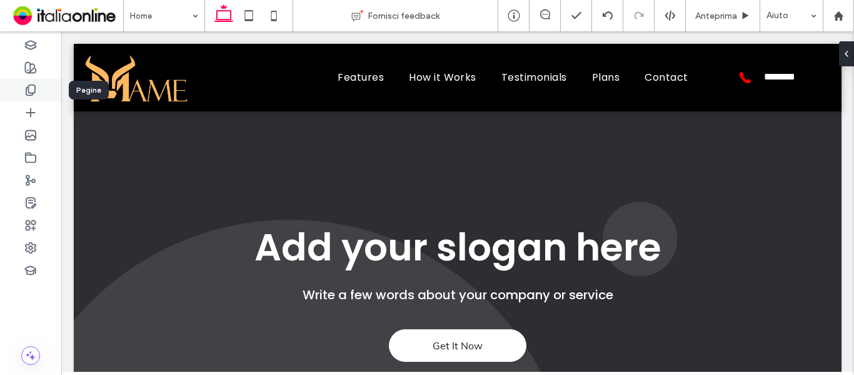
click at [34, 89] on icon at bounding box center [30, 90] width 13 height 13
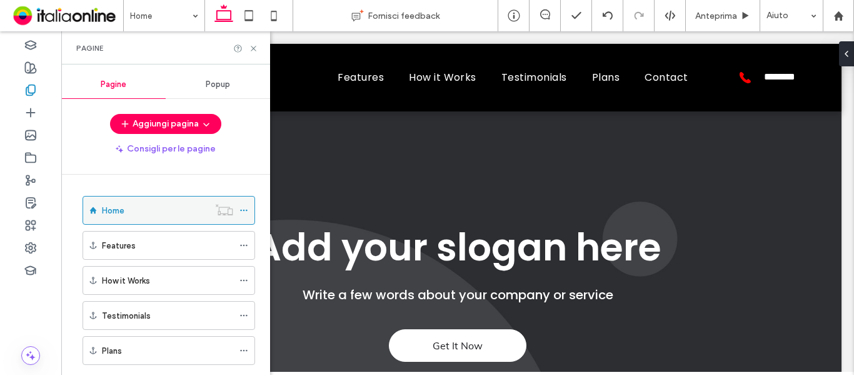
click at [245, 211] on icon at bounding box center [243, 210] width 9 height 9
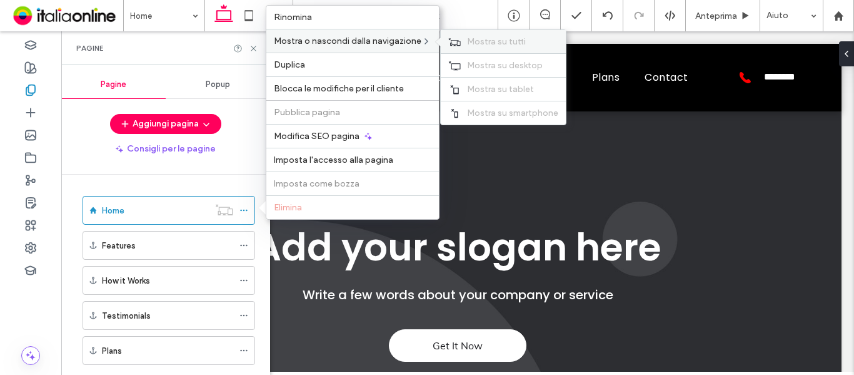
click at [468, 40] on span "Mostra su tutti" at bounding box center [496, 41] width 59 height 11
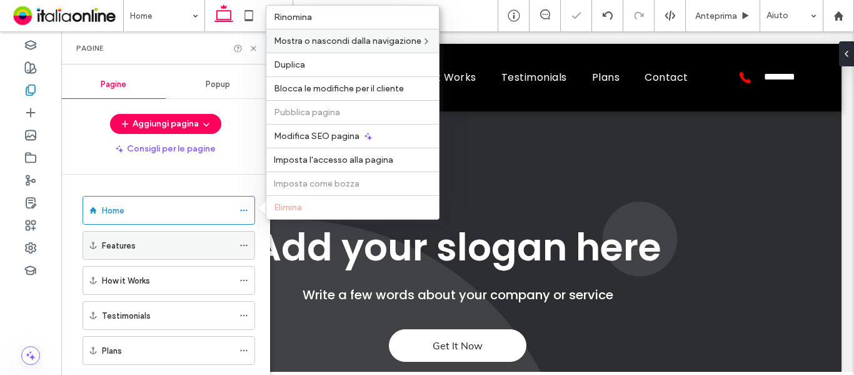
click at [247, 244] on use at bounding box center [243, 245] width 7 height 2
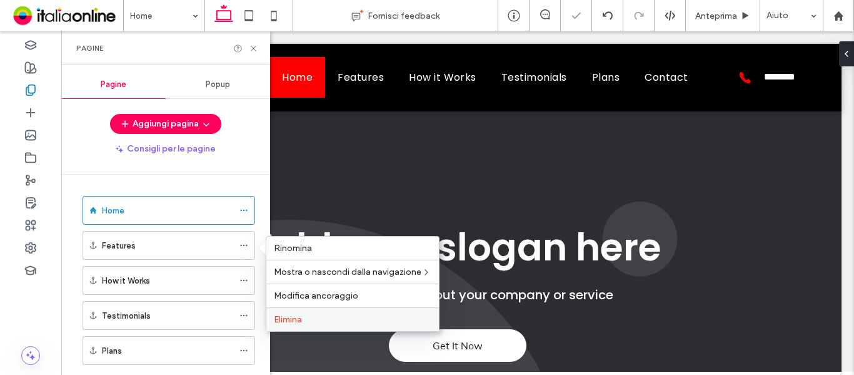
click at [295, 321] on span "Elimina" at bounding box center [288, 319] width 28 height 11
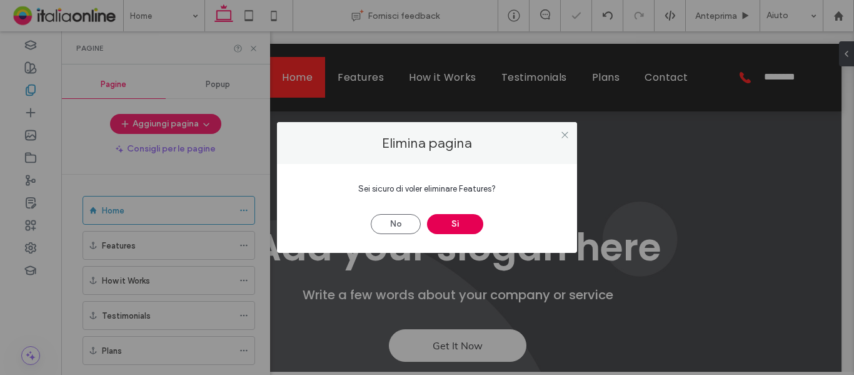
click at [471, 229] on button "Sì" at bounding box center [455, 224] width 56 height 20
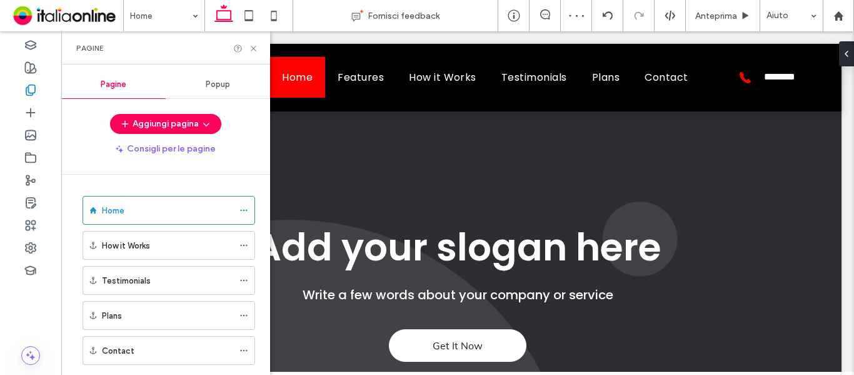
click at [248, 249] on div at bounding box center [427, 187] width 854 height 375
click at [245, 247] on icon at bounding box center [243, 245] width 9 height 9
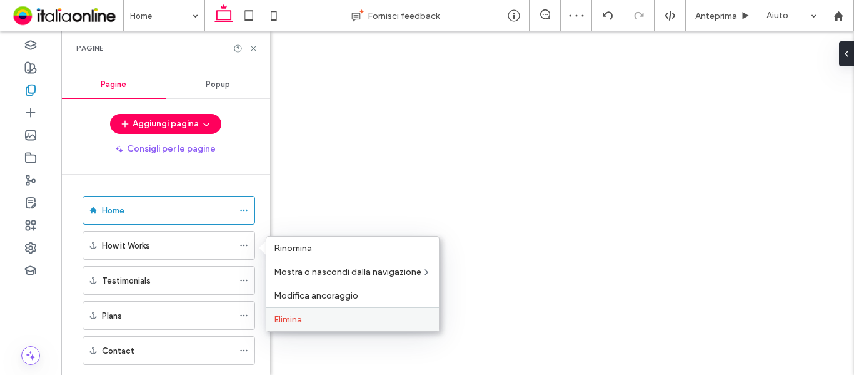
click at [302, 323] on span "Elimina" at bounding box center [288, 319] width 28 height 11
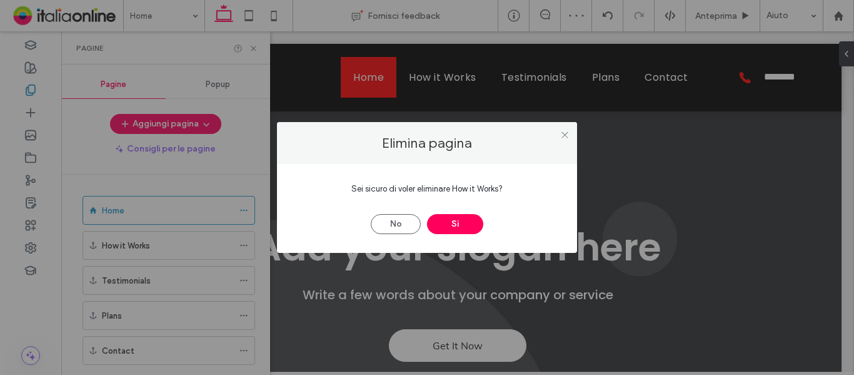
scroll to position [0, 0]
click at [454, 228] on button "Sì" at bounding box center [455, 224] width 56 height 20
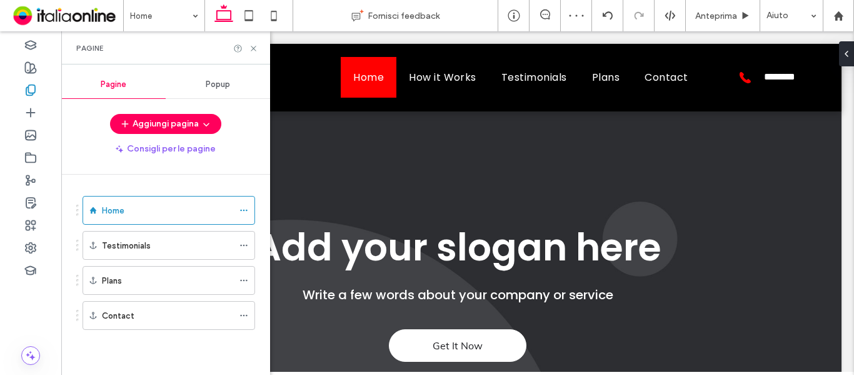
click at [244, 251] on div at bounding box center [427, 187] width 854 height 375
click at [243, 244] on icon at bounding box center [243, 245] width 9 height 9
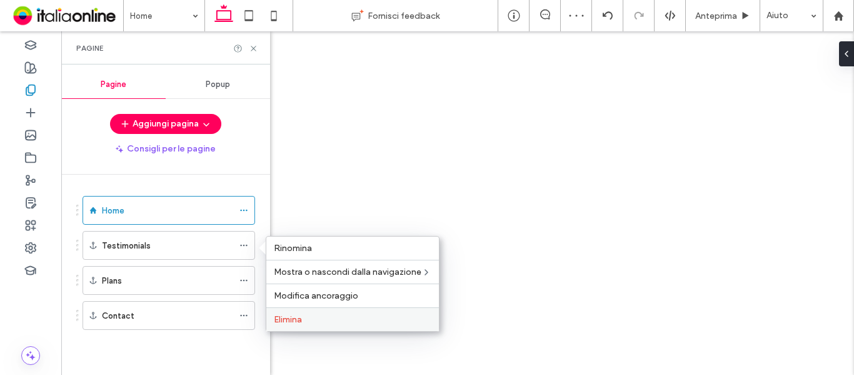
click at [311, 319] on label "Elimina" at bounding box center [353, 319] width 158 height 11
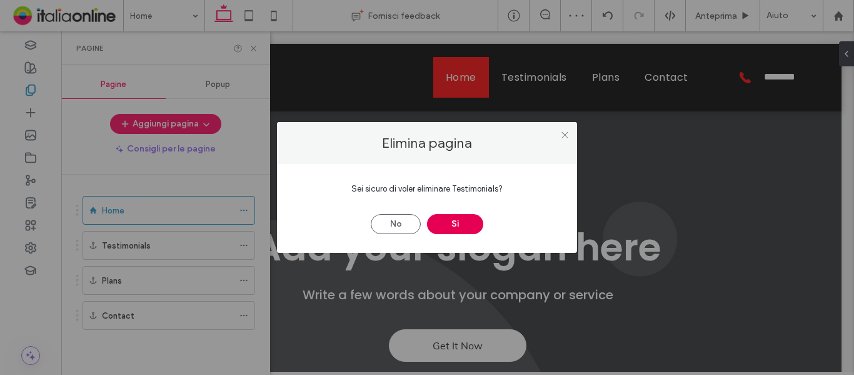
click at [451, 223] on button "Sì" at bounding box center [455, 224] width 56 height 20
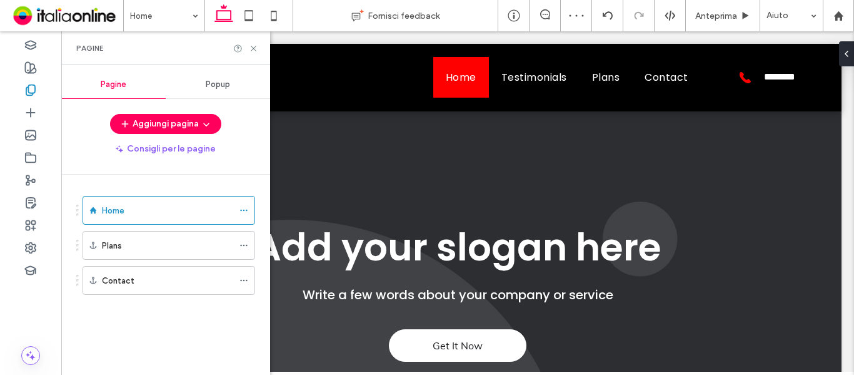
click at [244, 246] on div at bounding box center [427, 187] width 854 height 375
click at [244, 246] on use at bounding box center [243, 245] width 7 height 2
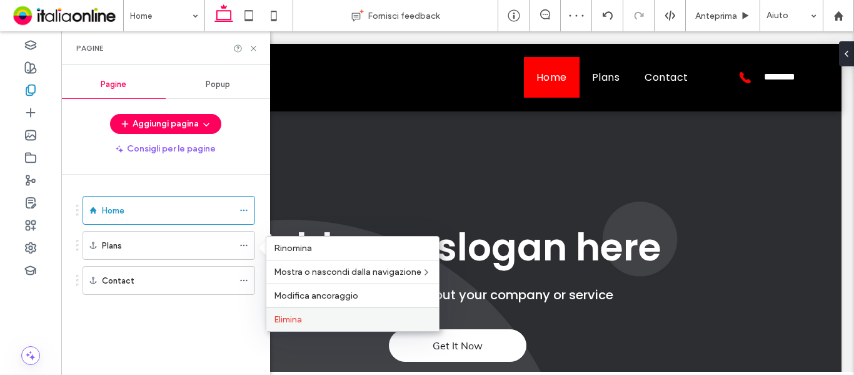
click at [326, 319] on label "Elimina" at bounding box center [353, 319] width 158 height 11
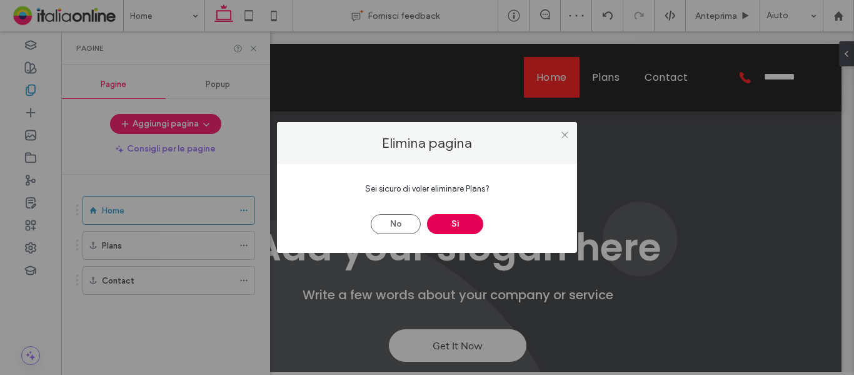
click at [458, 228] on button "Sì" at bounding box center [455, 224] width 56 height 20
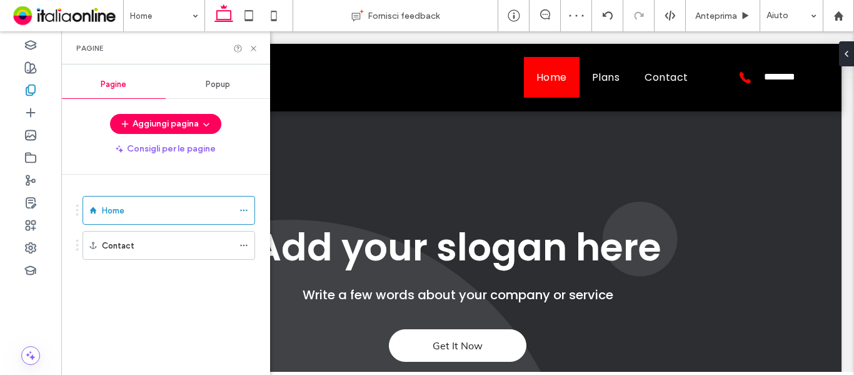
click at [244, 252] on div at bounding box center [427, 187] width 854 height 375
click at [244, 248] on icon at bounding box center [243, 245] width 9 height 9
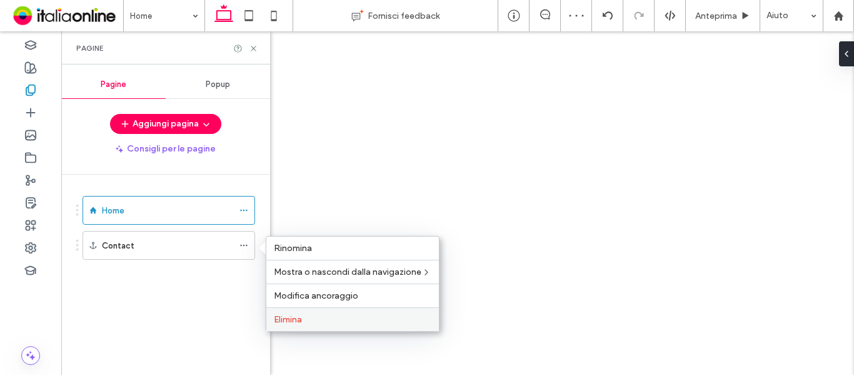
click at [304, 324] on label "Elimina" at bounding box center [353, 319] width 158 height 11
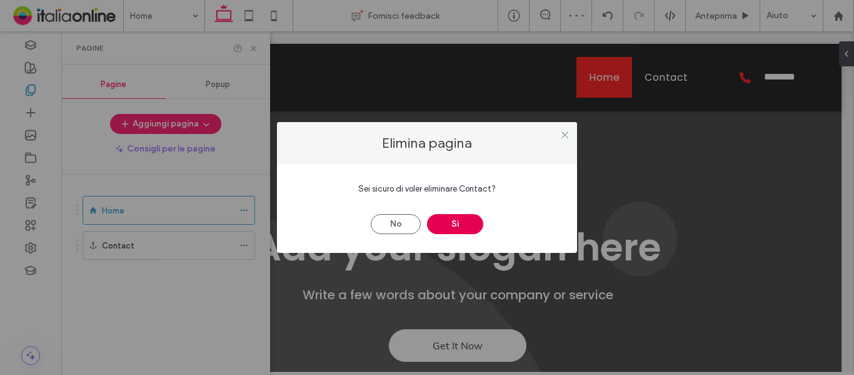
click at [457, 221] on button "Sì" at bounding box center [455, 224] width 56 height 20
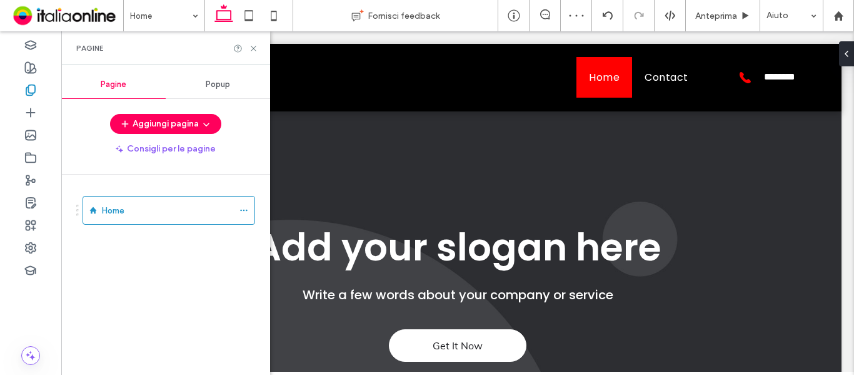
click at [254, 48] on use at bounding box center [253, 48] width 5 height 5
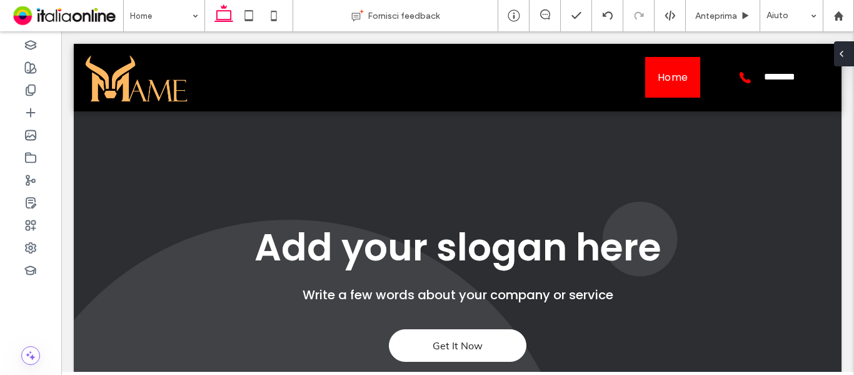
click at [846, 53] on icon at bounding box center [842, 54] width 10 height 10
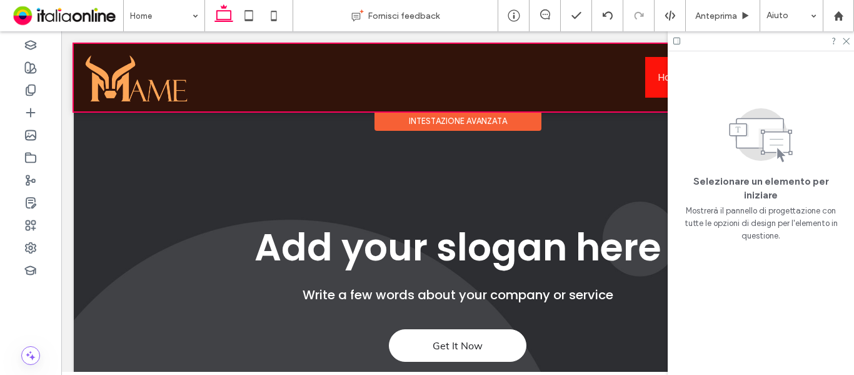
click at [417, 121] on div "Intestazione avanzata" at bounding box center [458, 120] width 167 height 19
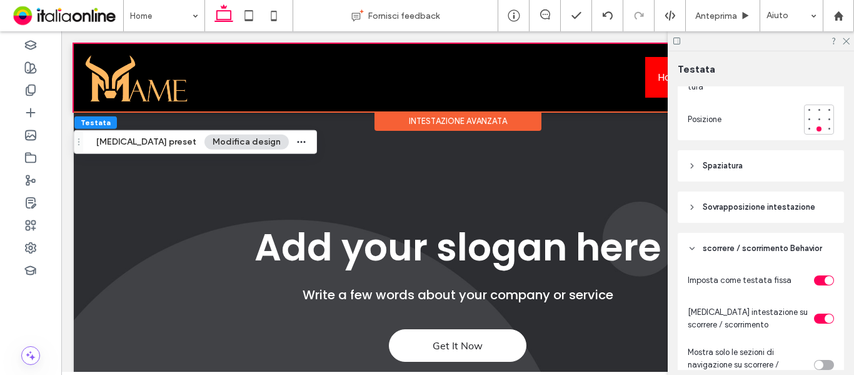
scroll to position [500, 0]
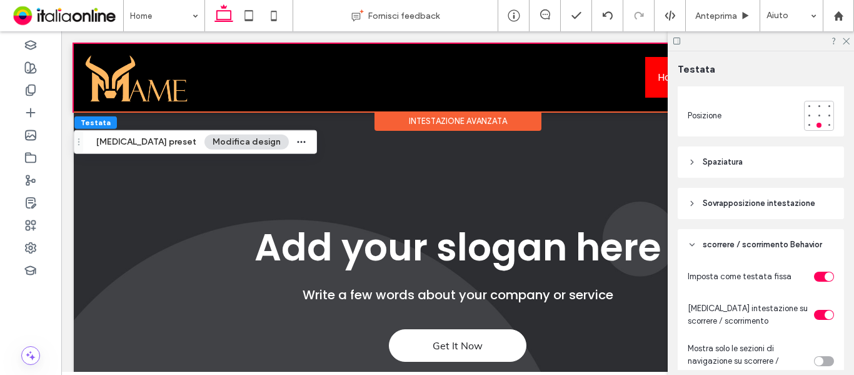
click at [763, 163] on header "Spaziatura" at bounding box center [761, 161] width 166 height 31
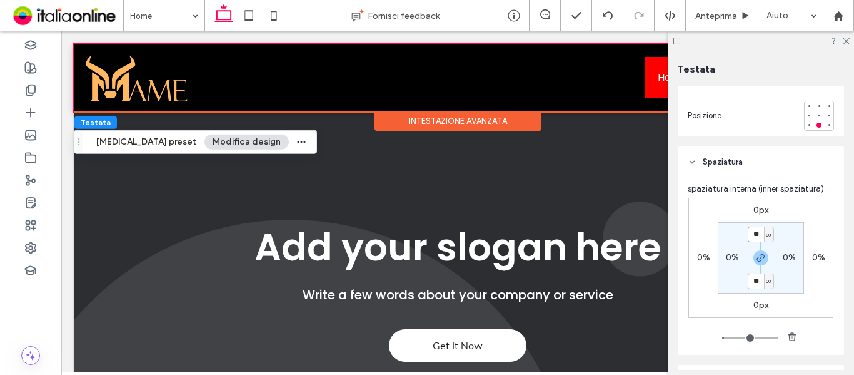
click at [755, 234] on input "**" at bounding box center [756, 234] width 16 height 16
type input "*"
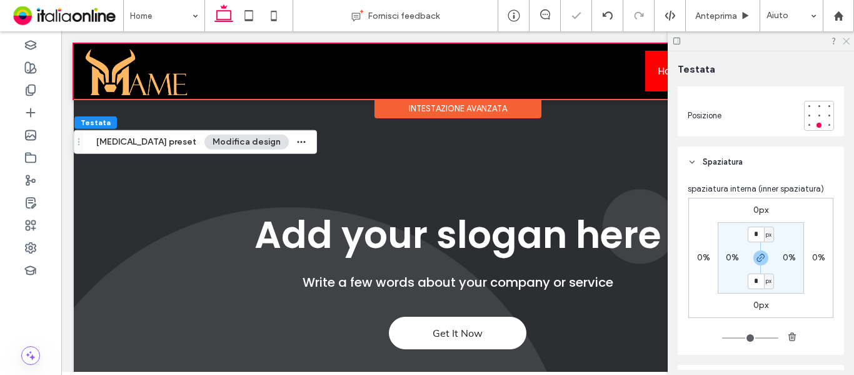
drag, startPoint x: 845, startPoint y: 40, endPoint x: 783, endPoint y: 9, distance: 69.3
click at [845, 40] on icon at bounding box center [846, 40] width 8 height 8
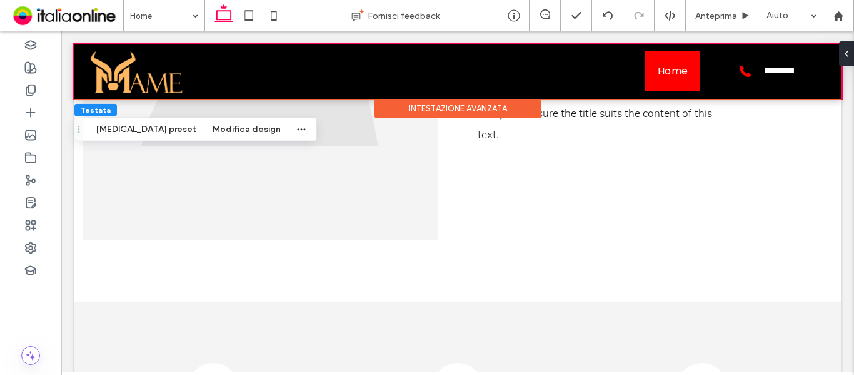
scroll to position [1319, 0]
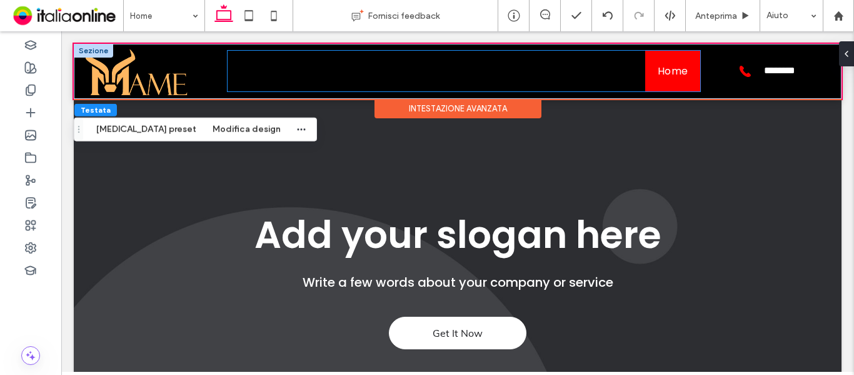
click at [408, 74] on ul "Home" at bounding box center [464, 71] width 473 height 41
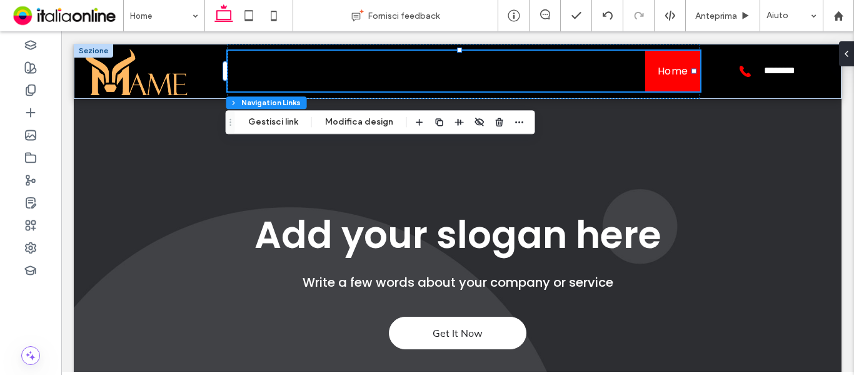
click at [843, 56] on use at bounding box center [841, 53] width 3 height 5
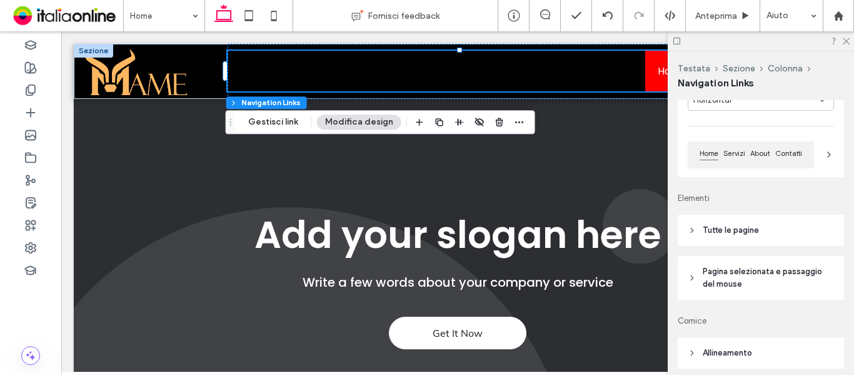
scroll to position [125, 0]
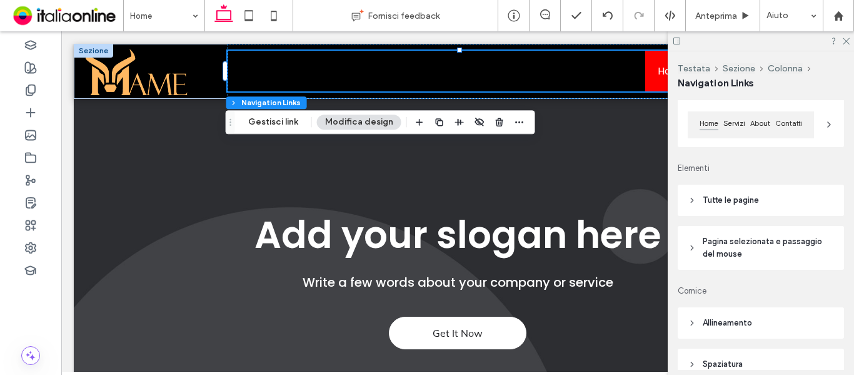
click at [721, 243] on span "Pagina selezionata e passaggio del mouse" at bounding box center [765, 247] width 125 height 25
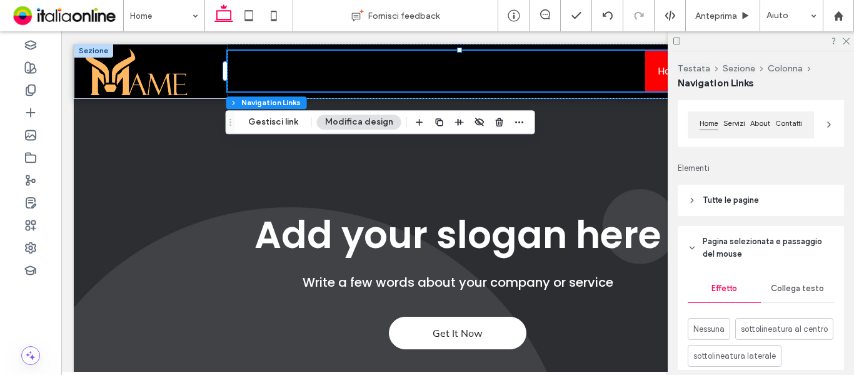
scroll to position [250, 0]
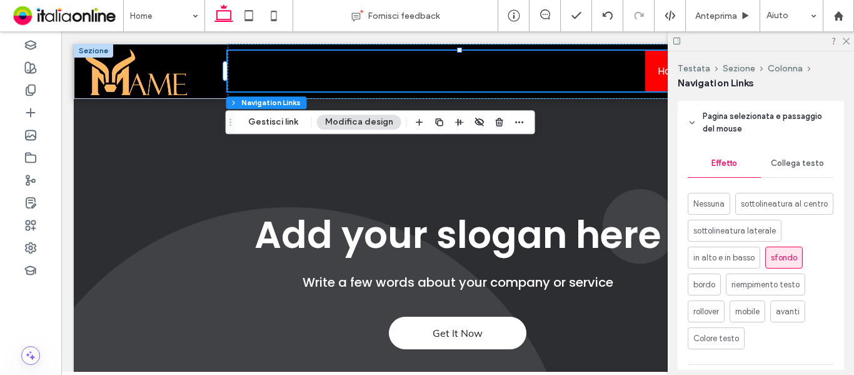
click at [790, 166] on span "Collega testo" at bounding box center [797, 163] width 53 height 10
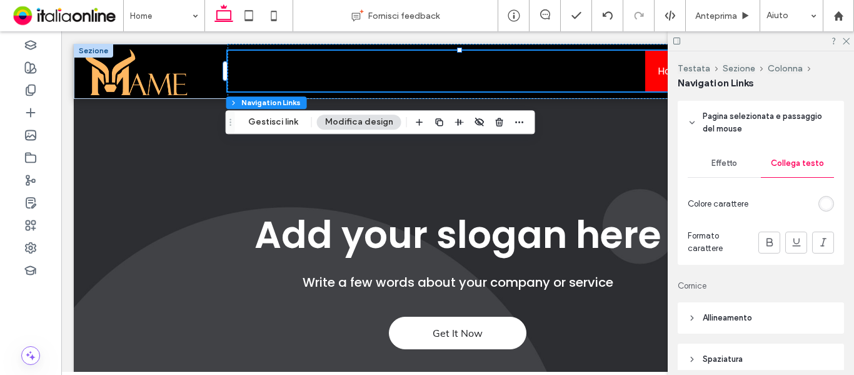
click at [730, 169] on div "Effetto" at bounding box center [724, 163] width 73 height 28
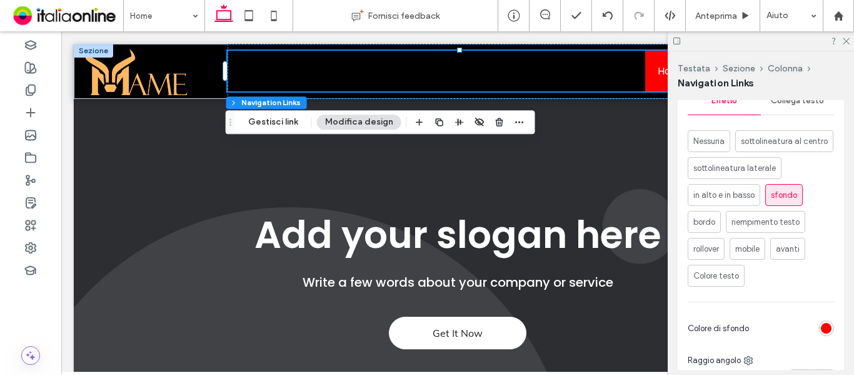
scroll to position [125, 0]
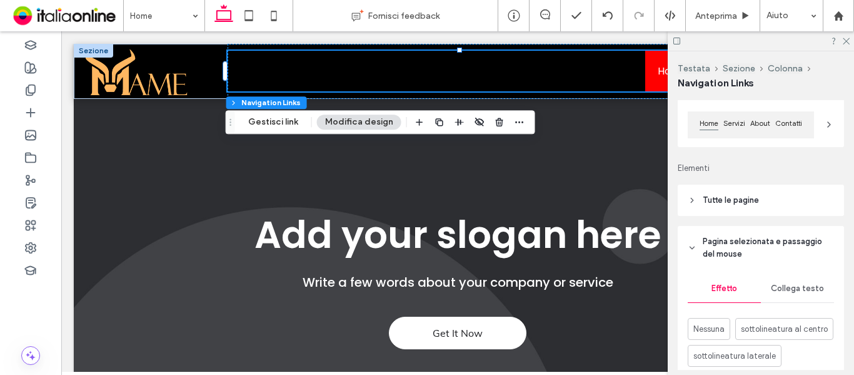
click at [753, 204] on span "Tutte le pagine" at bounding box center [731, 200] width 56 height 13
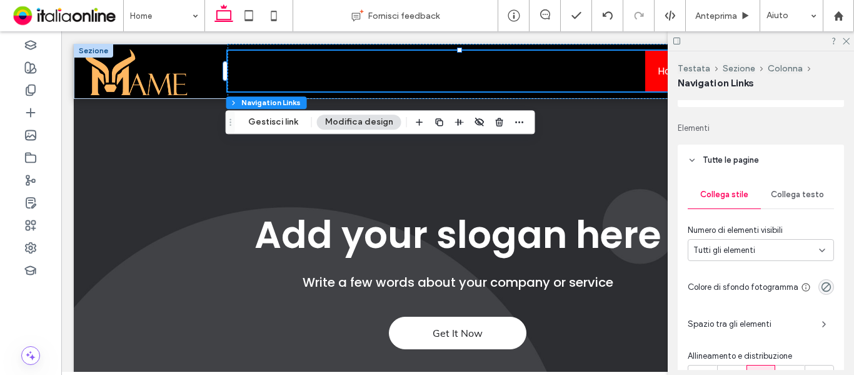
scroll to position [188, 0]
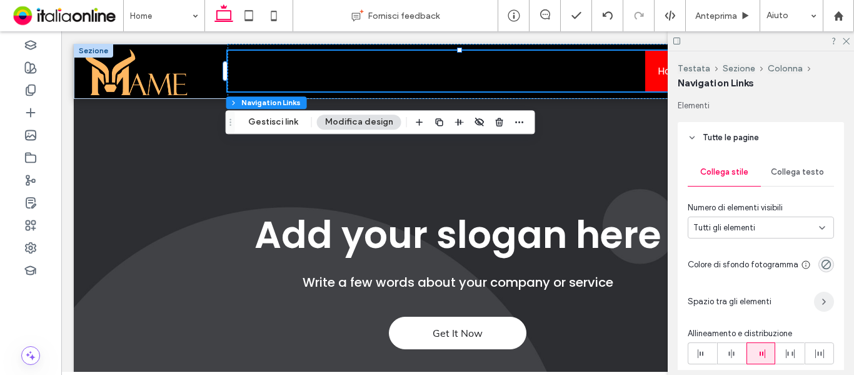
click at [818, 296] on span "button" at bounding box center [824, 301] width 20 height 20
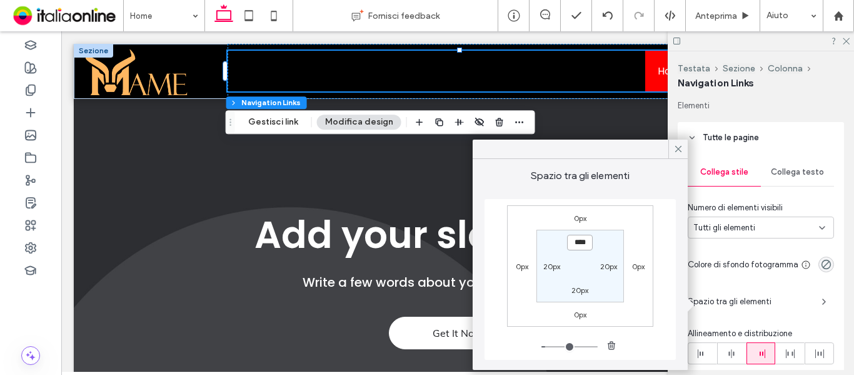
click at [574, 239] on input "****" at bounding box center [580, 242] width 26 height 16
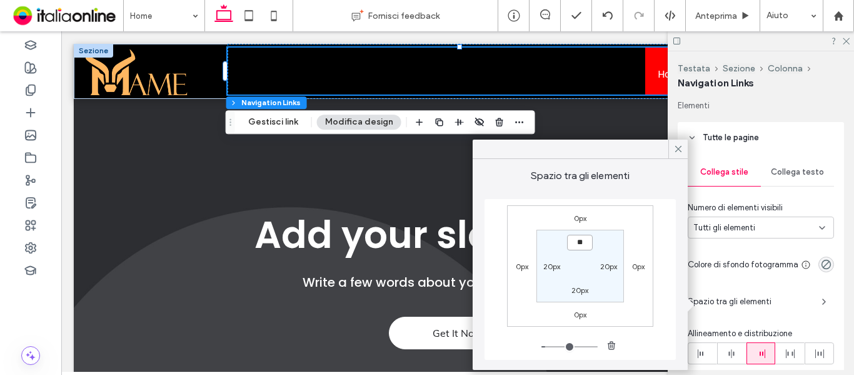
type input "****"
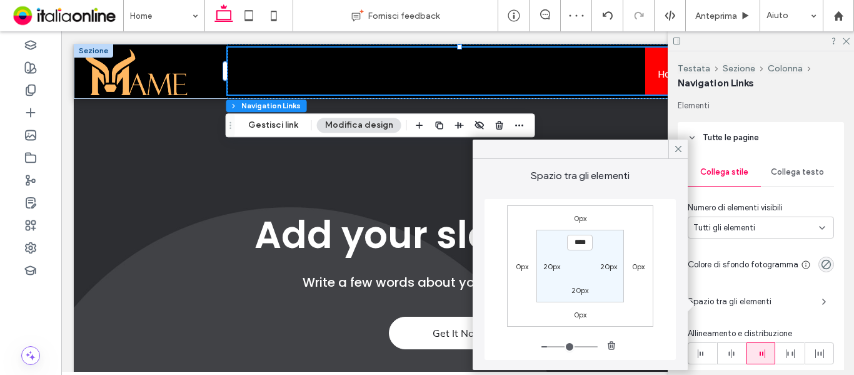
click at [581, 289] on label "20px" at bounding box center [579, 289] width 17 height 9
click at [578, 239] on label "30px" at bounding box center [580, 242] width 16 height 9
click at [583, 244] on input "****" at bounding box center [580, 242] width 26 height 16
click at [583, 314] on label "0px" at bounding box center [580, 313] width 13 height 9
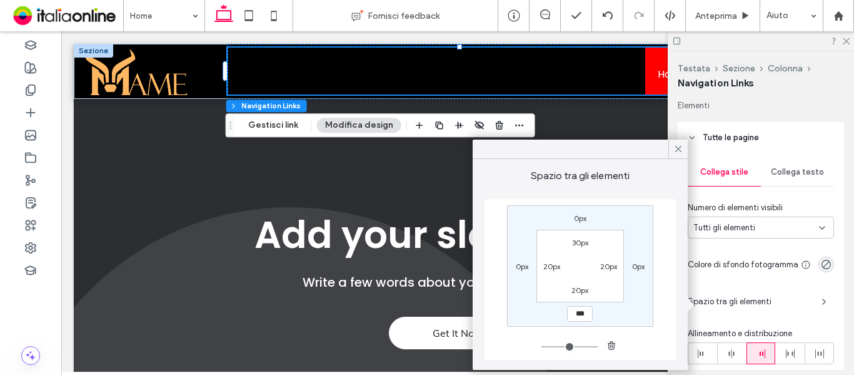
drag, startPoint x: 567, startPoint y: 288, endPoint x: 578, endPoint y: 291, distance: 11.1
click at [568, 289] on div "20px" at bounding box center [580, 289] width 29 height 13
click at [580, 291] on label "20px" at bounding box center [579, 289] width 17 height 9
type input "**"
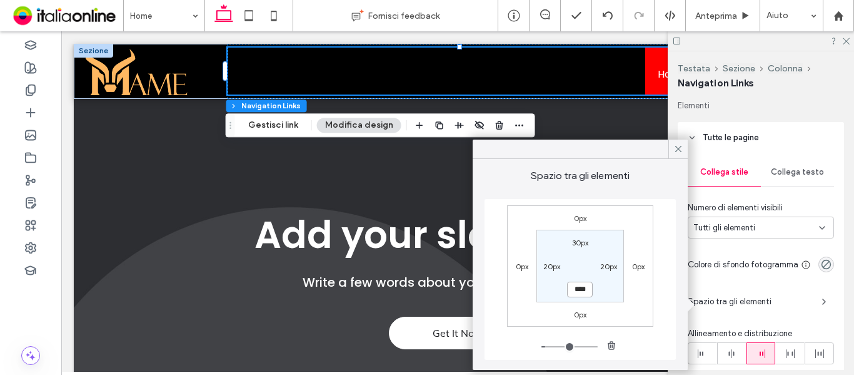
click at [589, 291] on input "****" at bounding box center [580, 289] width 26 height 16
type input "**"
type input "****"
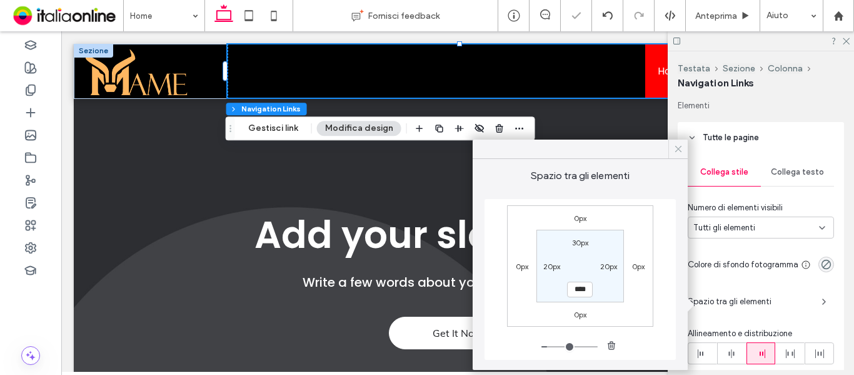
click at [681, 148] on icon at bounding box center [678, 148] width 11 height 11
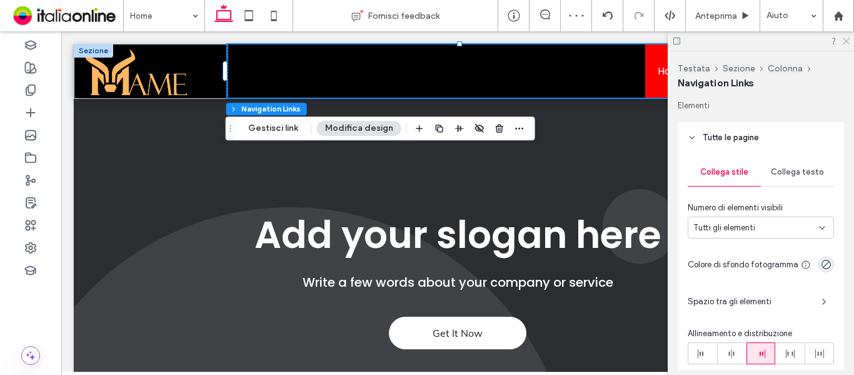
click at [846, 41] on use at bounding box center [846, 41] width 7 height 7
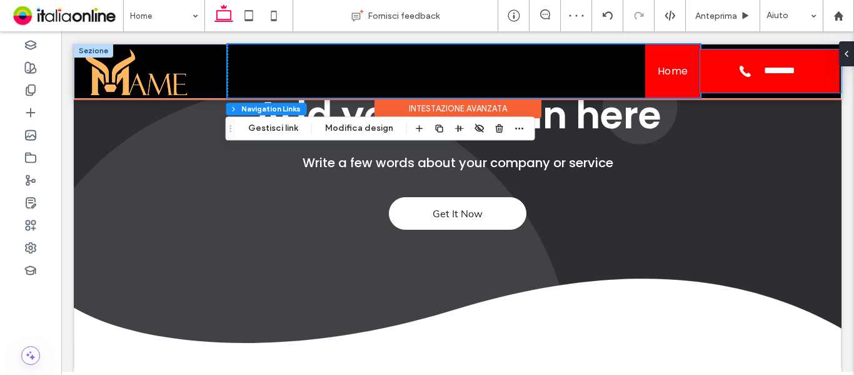
scroll to position [0, 0]
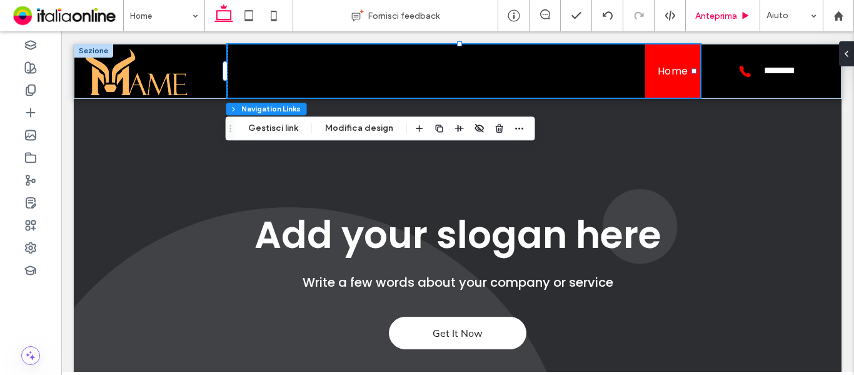
click at [726, 20] on span "Anteprima" at bounding box center [716, 16] width 42 height 11
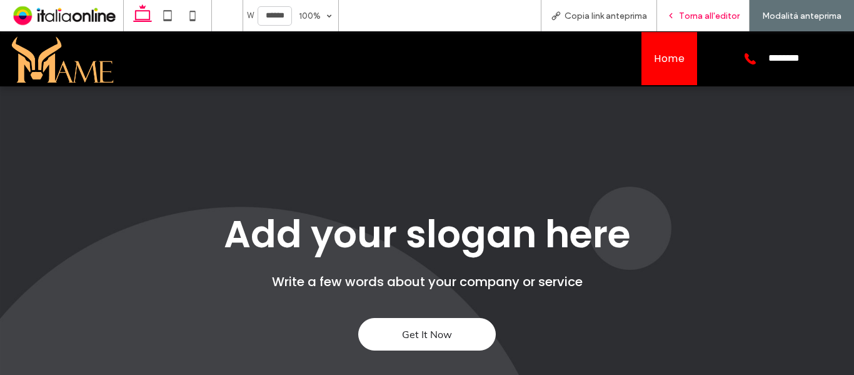
click at [706, 13] on span "Torna all'editor" at bounding box center [709, 16] width 61 height 11
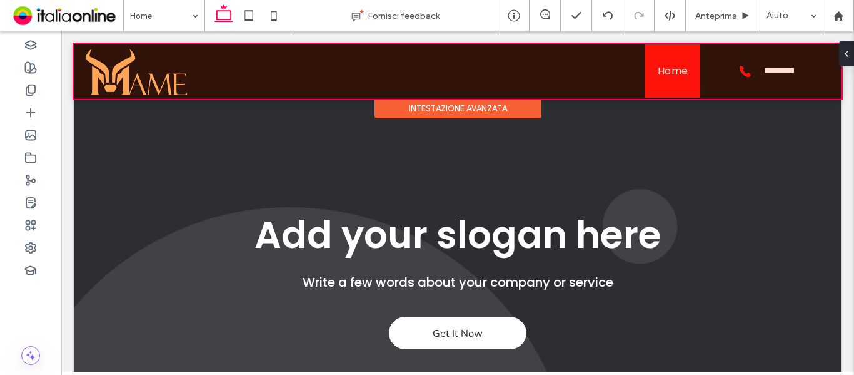
click at [620, 66] on div at bounding box center [458, 71] width 768 height 55
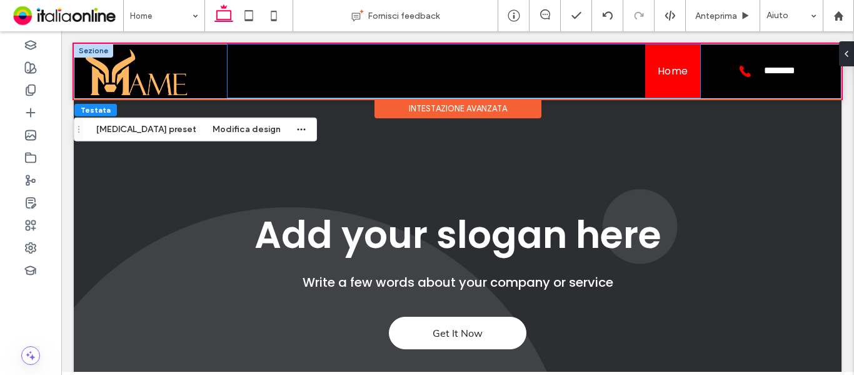
click at [626, 70] on ul "Home" at bounding box center [464, 70] width 473 height 53
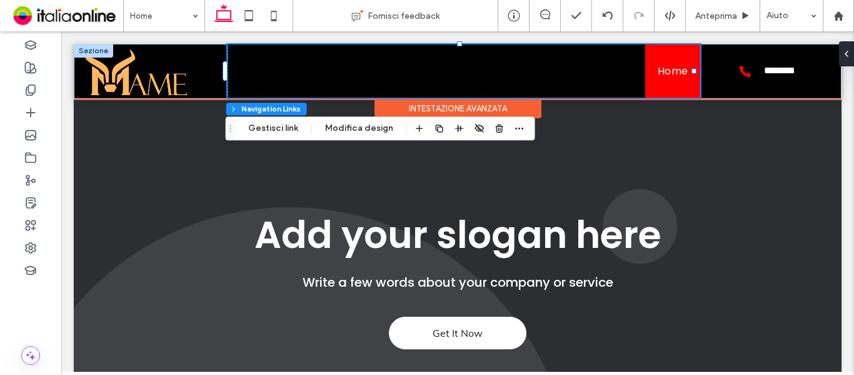
click at [626, 70] on ul "Home" at bounding box center [464, 70] width 473 height 53
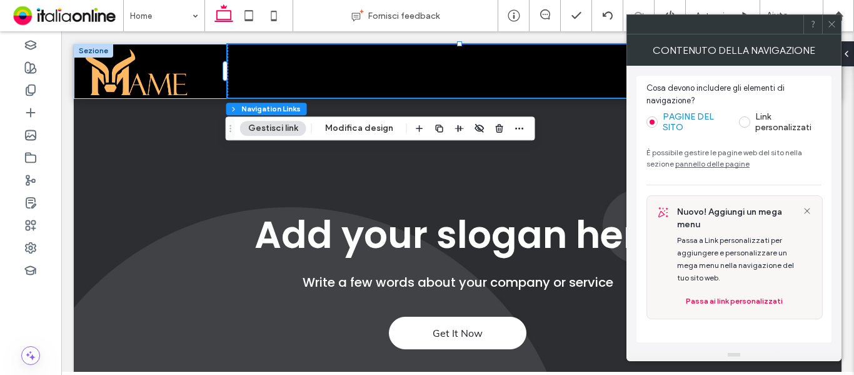
click at [832, 27] on icon at bounding box center [831, 23] width 9 height 9
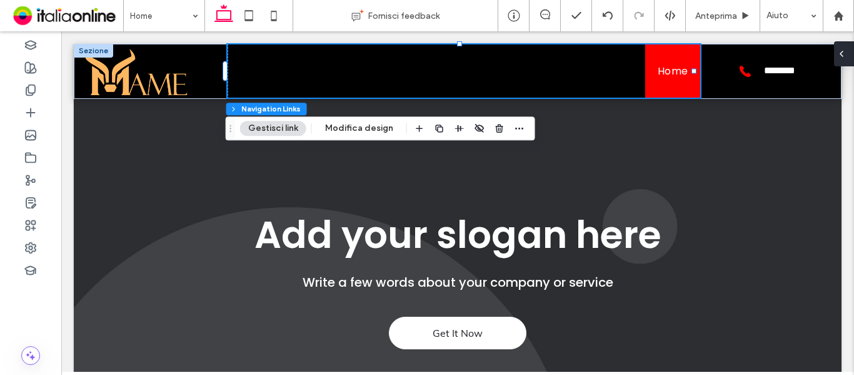
click at [842, 57] on icon at bounding box center [842, 54] width 10 height 10
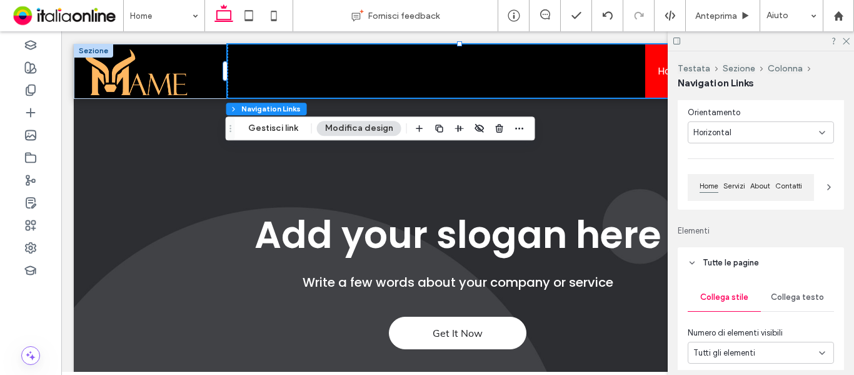
click at [786, 292] on span "Collega testo" at bounding box center [797, 297] width 53 height 10
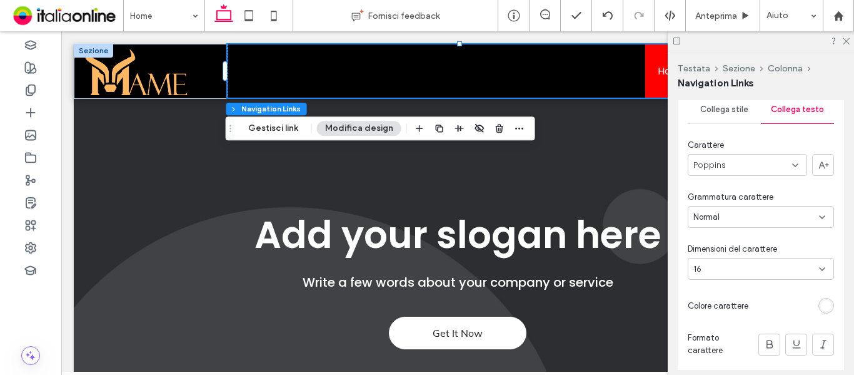
click at [742, 163] on div "Poppins" at bounding box center [747, 165] width 119 height 22
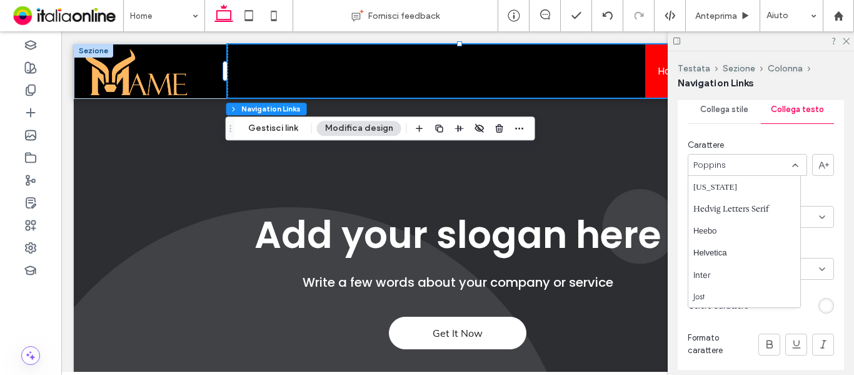
scroll to position [375, 0]
click at [736, 234] on div "Fraunces" at bounding box center [744, 227] width 112 height 22
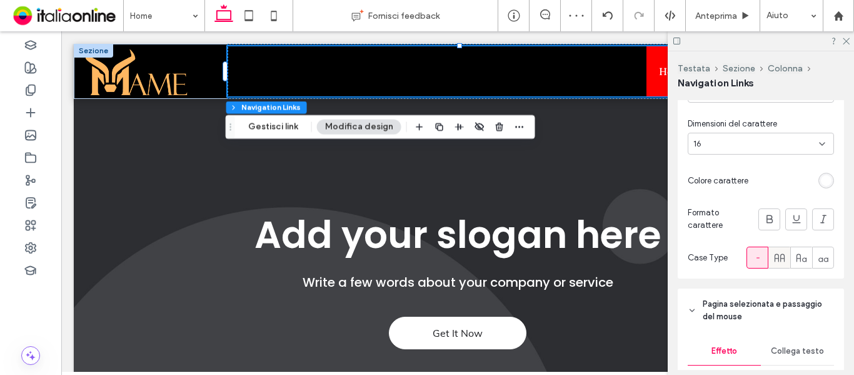
click at [773, 258] on icon at bounding box center [779, 257] width 13 height 13
click at [732, 142] on div "16" at bounding box center [753, 144] width 120 height 13
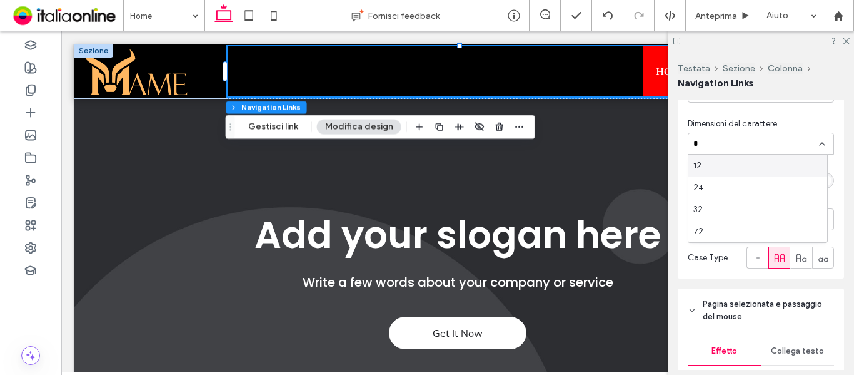
type input "**"
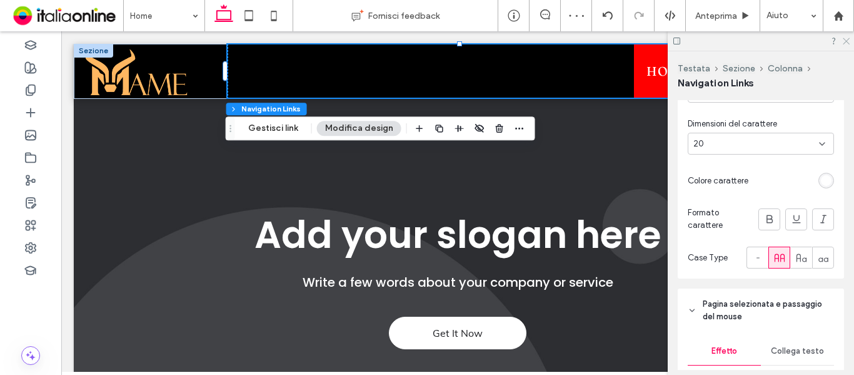
click at [846, 38] on icon at bounding box center [846, 40] width 8 height 8
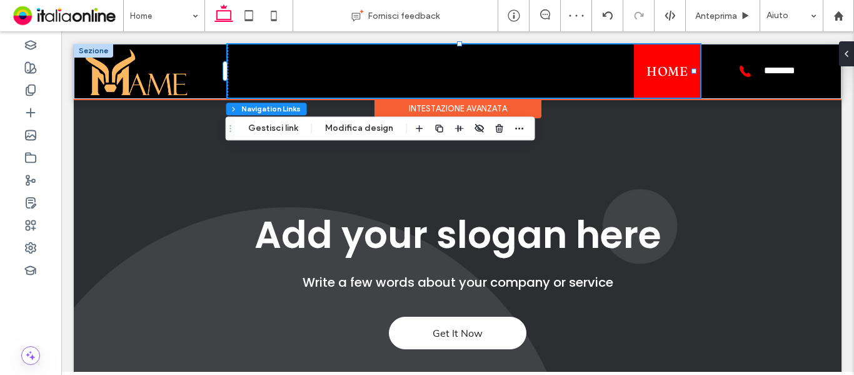
click at [645, 82] on link "Home" at bounding box center [667, 70] width 66 height 53
click at [634, 58] on link "Home" at bounding box center [667, 70] width 66 height 53
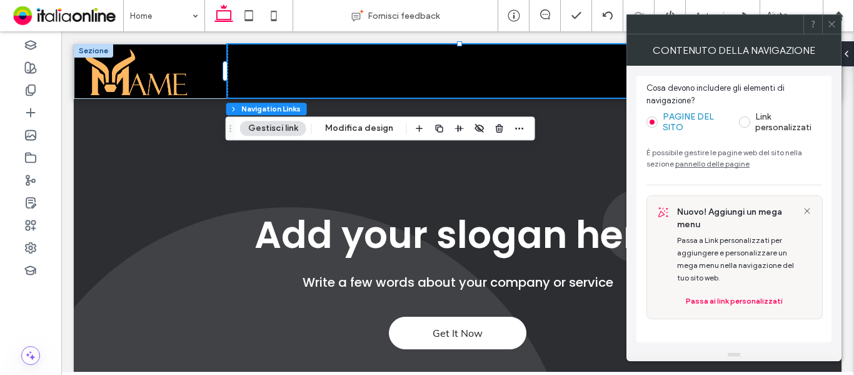
click at [835, 24] on icon at bounding box center [831, 23] width 9 height 9
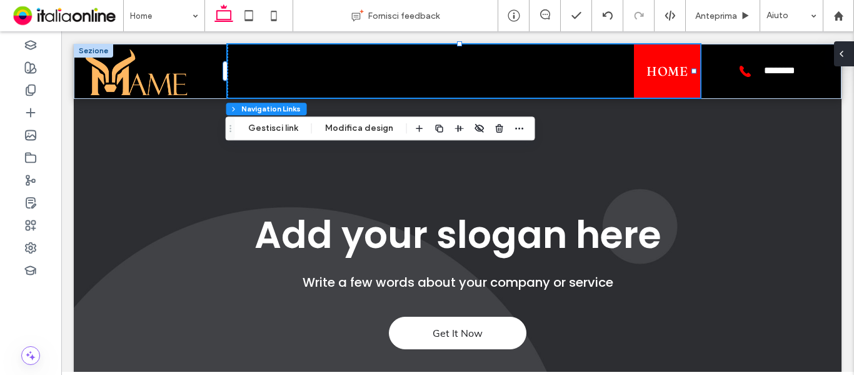
click at [844, 58] on icon at bounding box center [842, 54] width 10 height 10
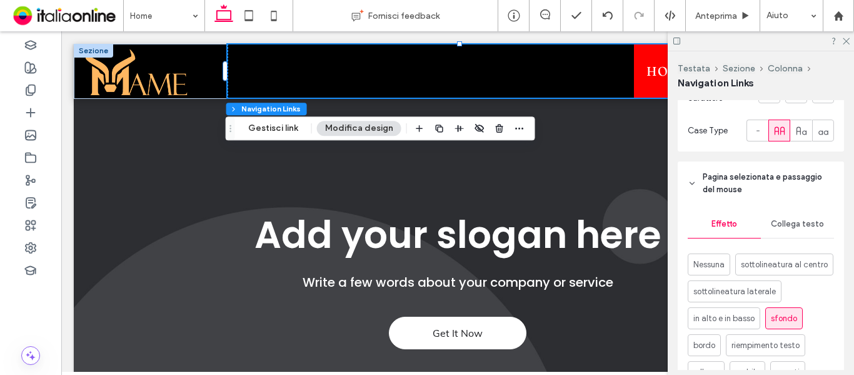
scroll to position [500, 0]
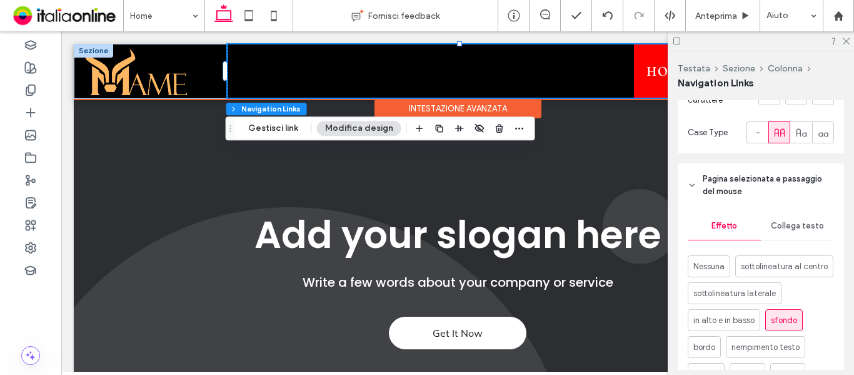
click at [260, 72] on ul "Home" at bounding box center [464, 70] width 473 height 53
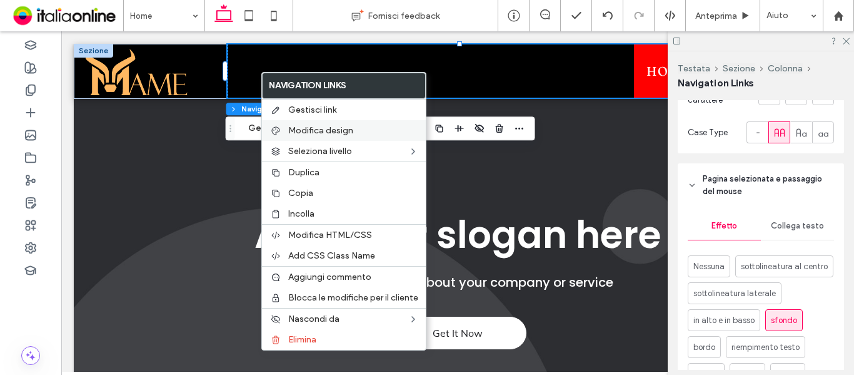
click at [316, 129] on span "Modifica design" at bounding box center [320, 130] width 65 height 11
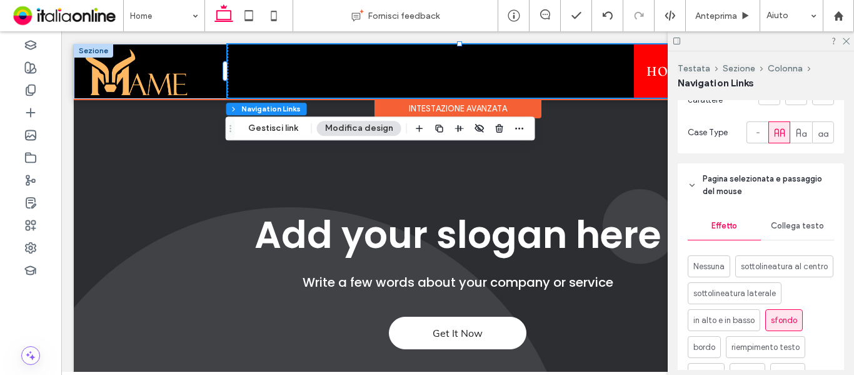
click at [241, 67] on ul "Home" at bounding box center [464, 70] width 473 height 53
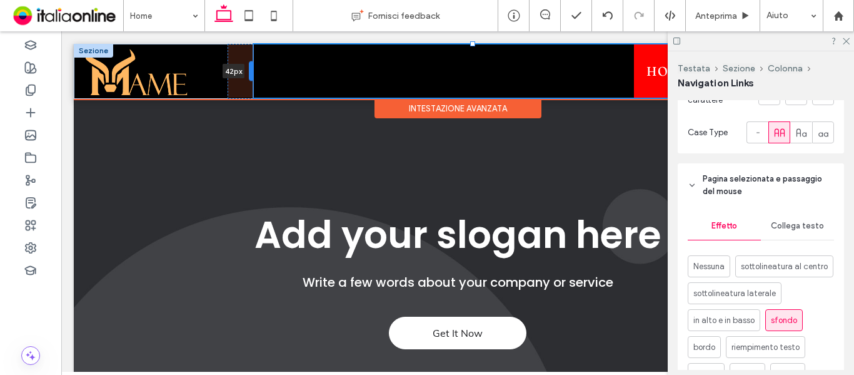
drag, startPoint x: 224, startPoint y: 71, endPoint x: 251, endPoint y: 73, distance: 26.3
click at [251, 73] on div at bounding box center [251, 71] width 5 height 20
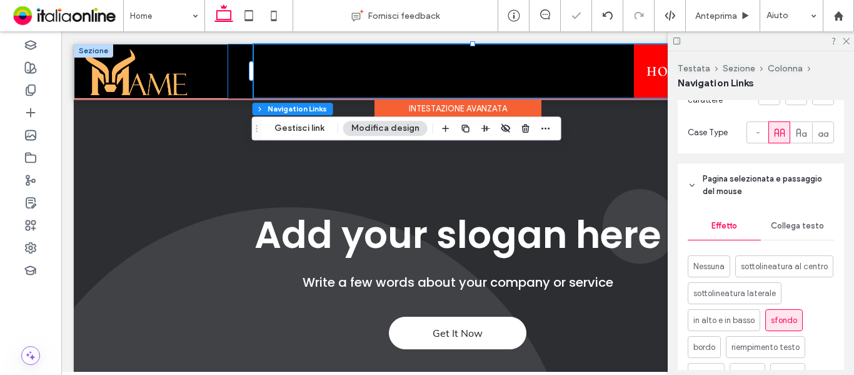
click at [234, 61] on div "Home 42px" at bounding box center [464, 71] width 473 height 55
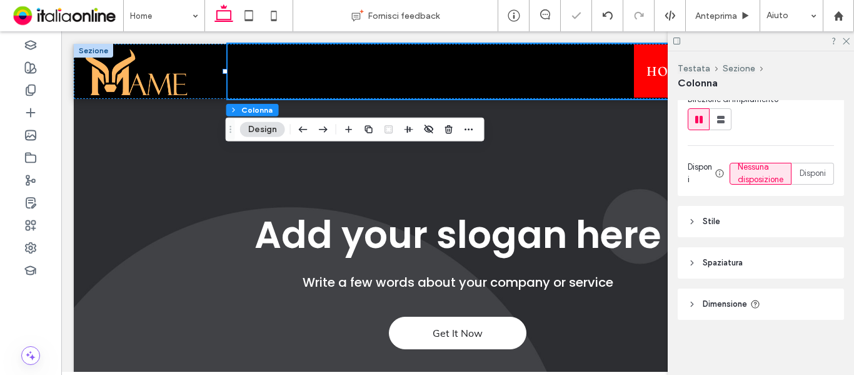
scroll to position [172, 0]
click at [743, 226] on header "Stile" at bounding box center [761, 221] width 166 height 31
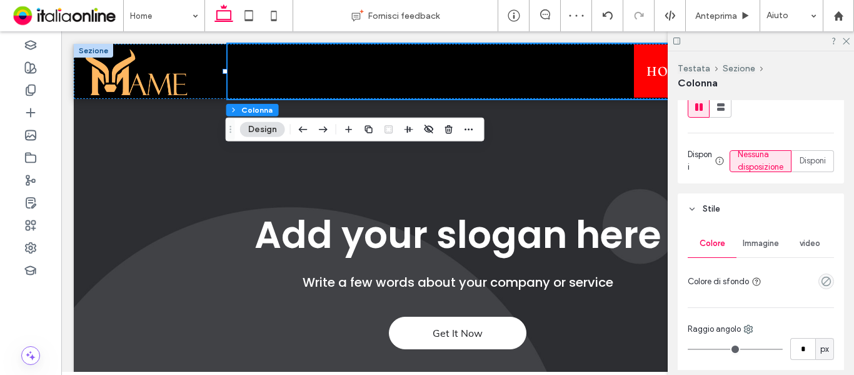
scroll to position [297, 0]
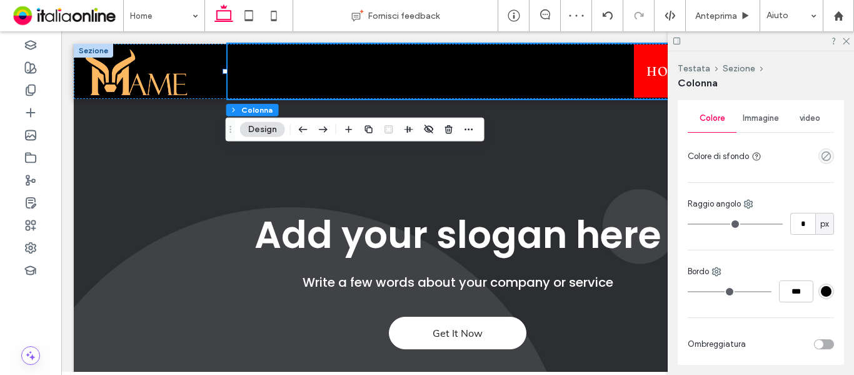
click at [770, 132] on div "Immagine" at bounding box center [761, 118] width 49 height 28
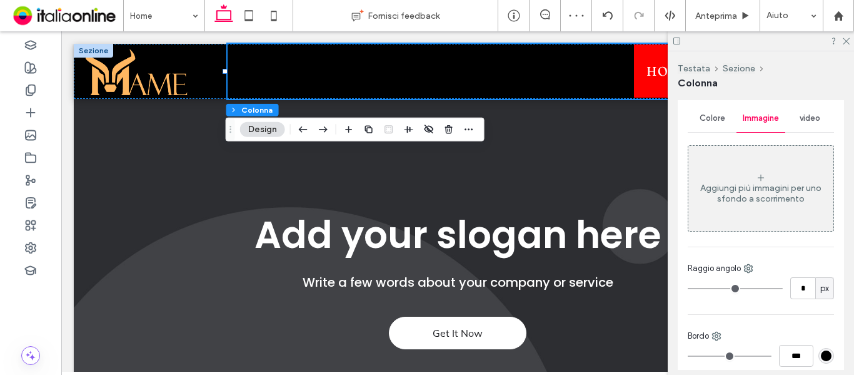
click at [765, 174] on div "Aggiungi più immagini per uno sfondo a scorrimento" at bounding box center [760, 188] width 145 height 83
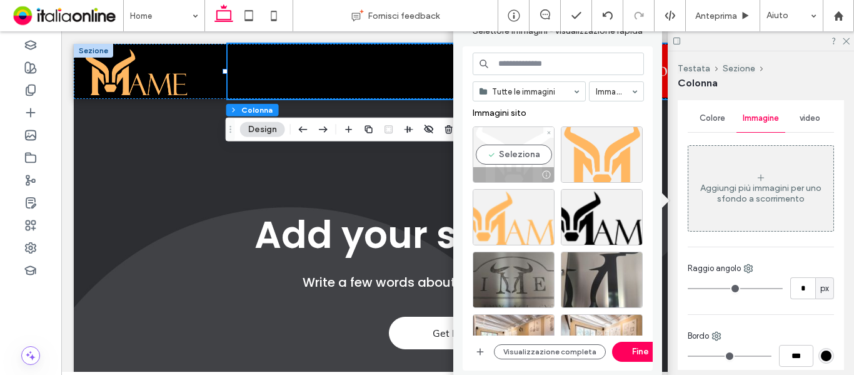
click at [523, 159] on div "Seleziona" at bounding box center [514, 154] width 82 height 56
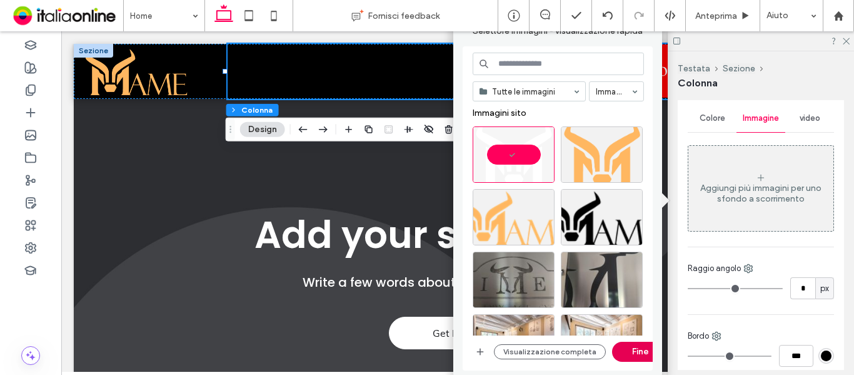
click at [635, 347] on button "Fine" at bounding box center [640, 351] width 56 height 20
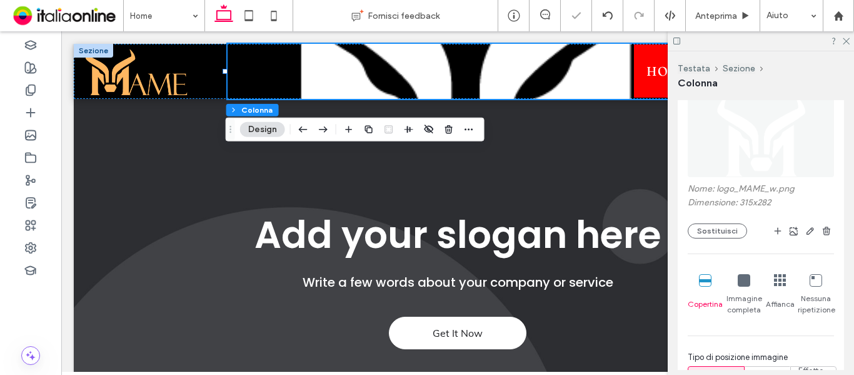
scroll to position [422, 0]
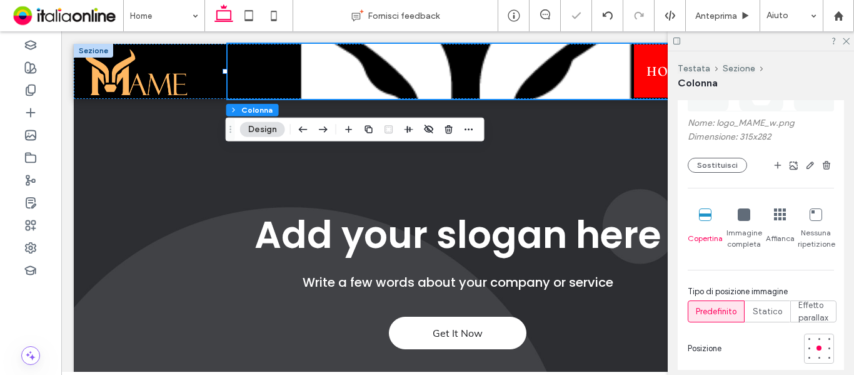
click at [741, 221] on icon at bounding box center [744, 214] width 13 height 13
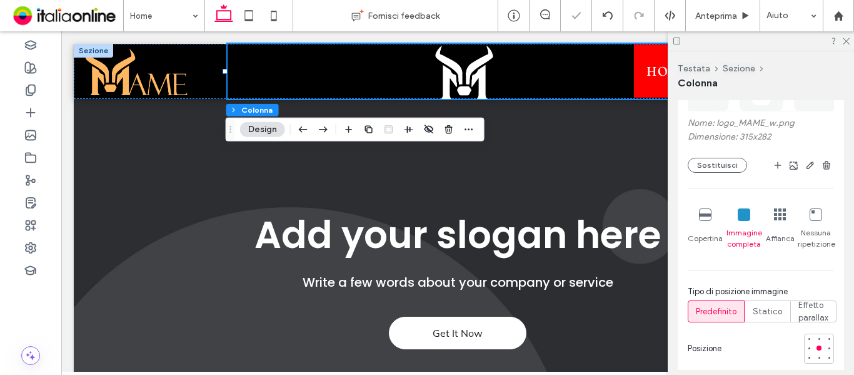
click at [709, 221] on icon at bounding box center [705, 214] width 13 height 13
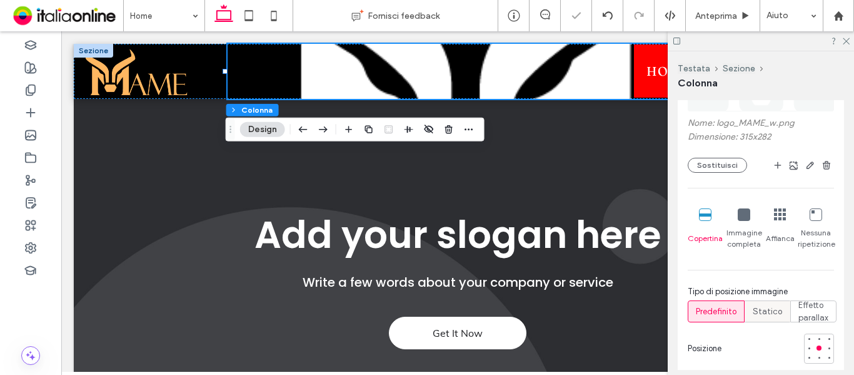
click at [763, 318] on span "Statico" at bounding box center [767, 311] width 29 height 13
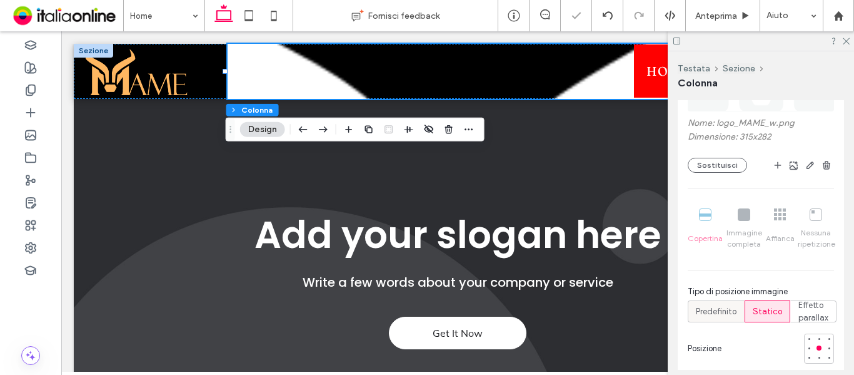
click at [730, 318] on span "Predefinito" at bounding box center [716, 311] width 41 height 13
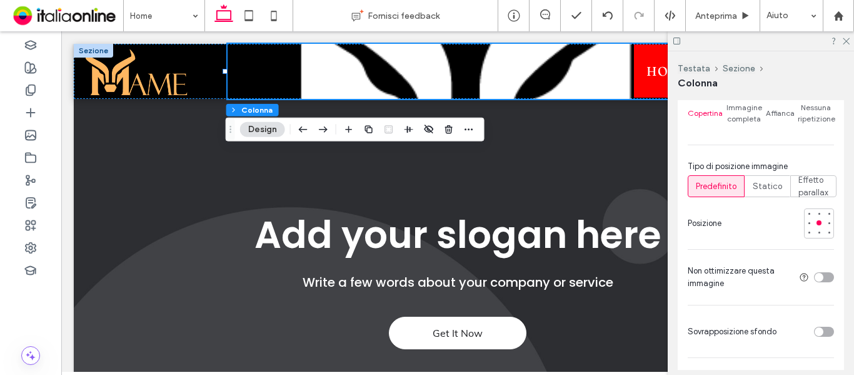
scroll to position [610, 0]
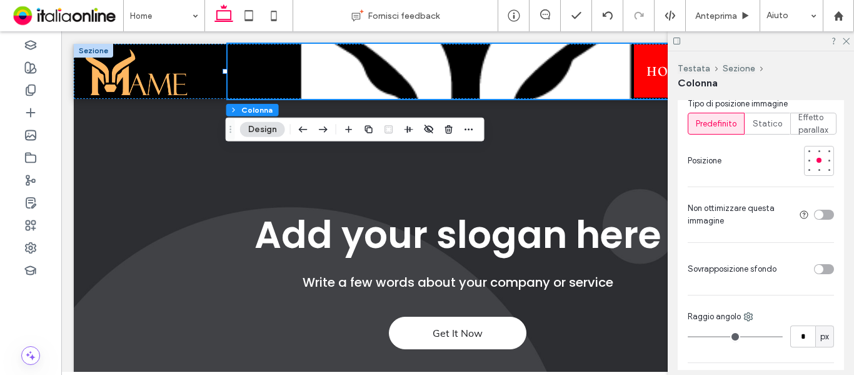
click at [822, 274] on div "toggle" at bounding box center [824, 269] width 20 height 10
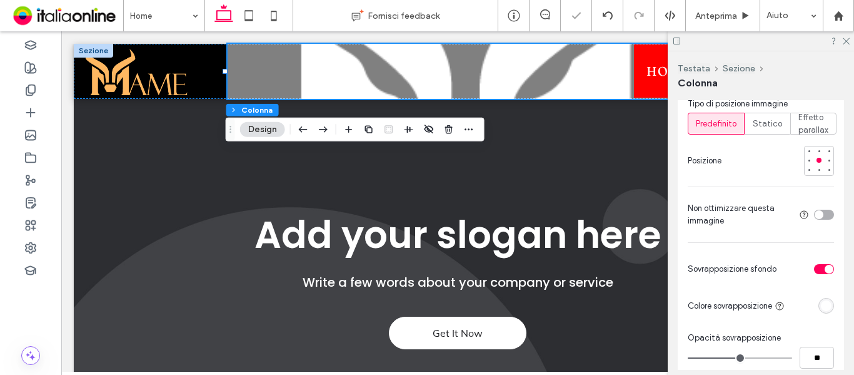
click at [812, 314] on div at bounding box center [812, 305] width 44 height 22
click at [821, 311] on div "rgba(255, 255, 255, 1)" at bounding box center [826, 305] width 11 height 11
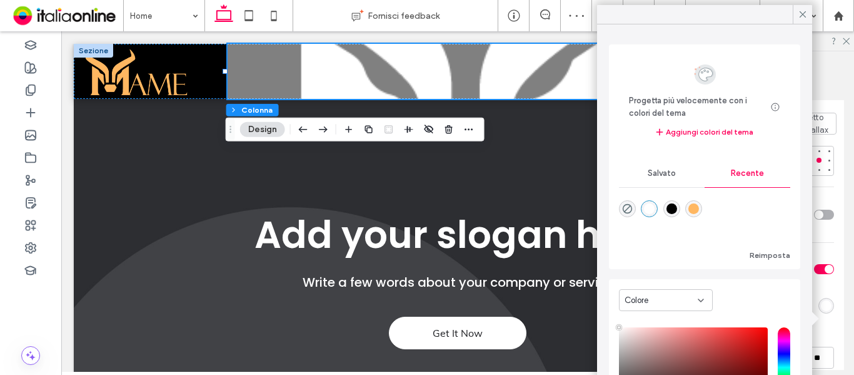
click at [822, 266] on div "Colore Immagine video Nome: logo_MAME_w.png Dimensione: 315x282 Sostituisci Cop…" at bounding box center [761, 176] width 166 height 779
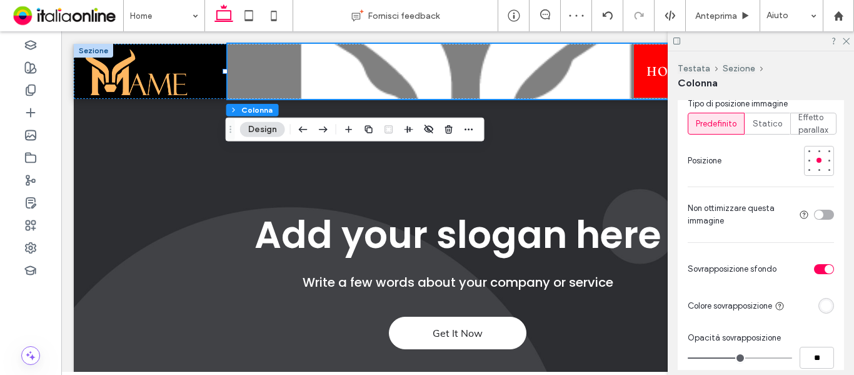
click at [825, 273] on div "toggle" at bounding box center [829, 268] width 9 height 9
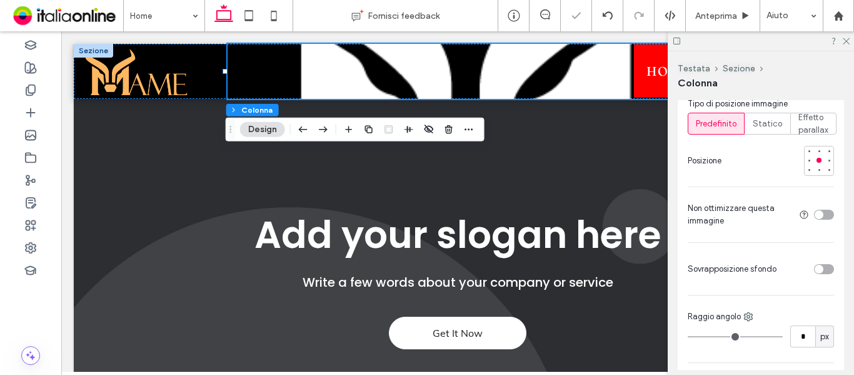
scroll to position [422, 0]
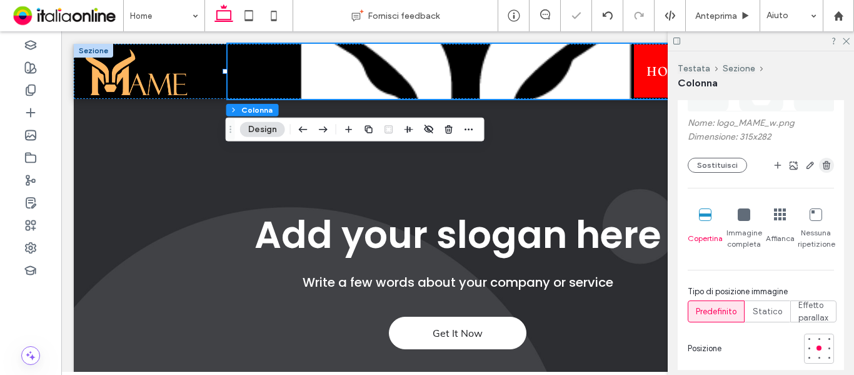
click at [822, 170] on icon "button" at bounding box center [827, 165] width 10 height 10
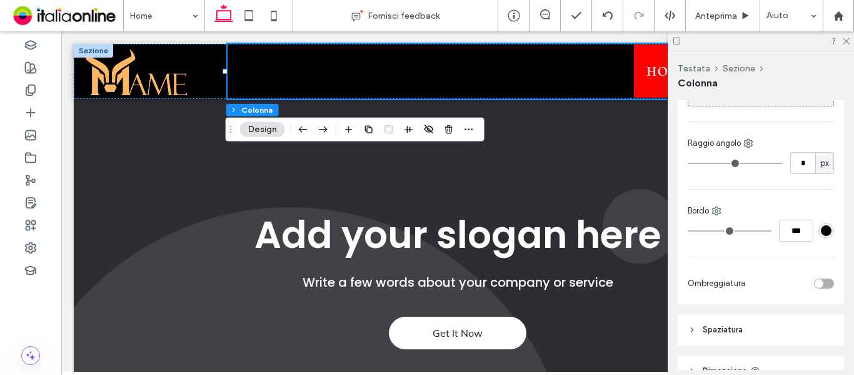
click at [852, 39] on div at bounding box center [761, 40] width 186 height 19
click at [845, 39] on icon at bounding box center [846, 40] width 8 height 8
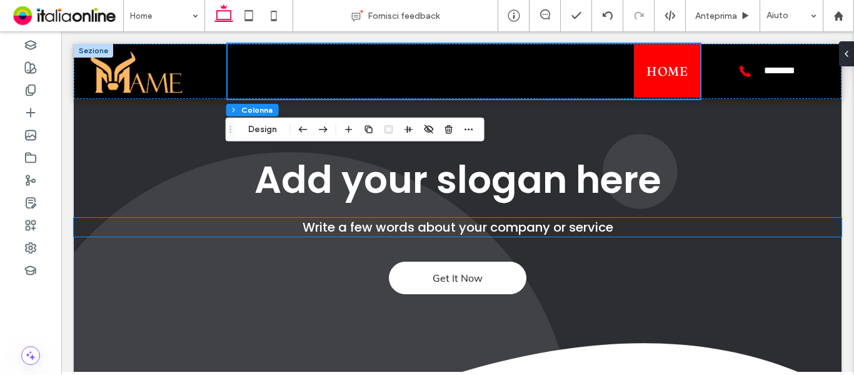
scroll to position [0, 0]
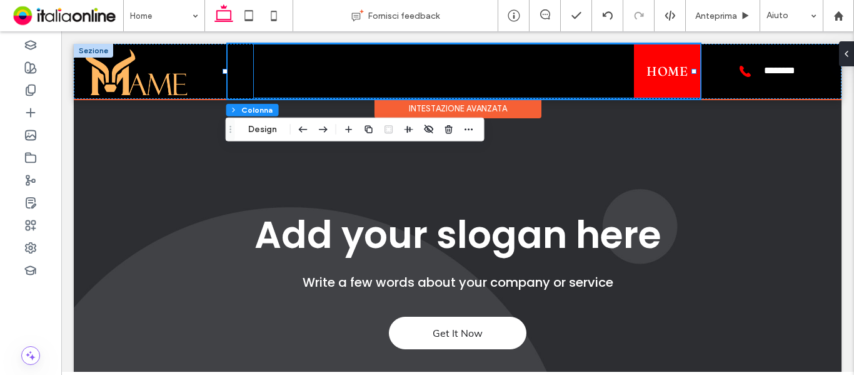
click at [413, 74] on ul "Home" at bounding box center [477, 70] width 447 height 53
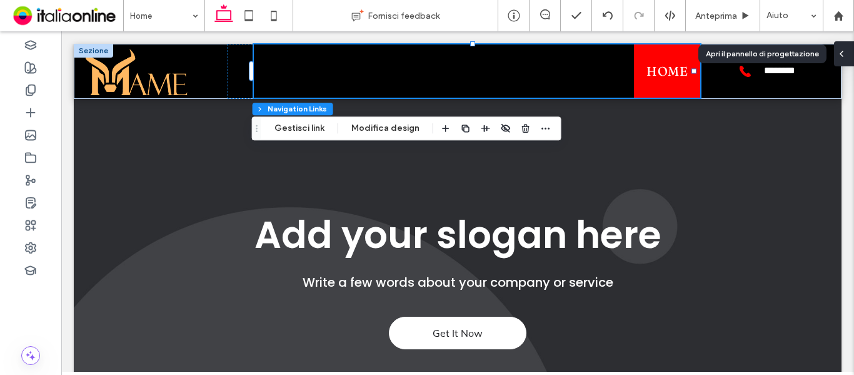
click at [849, 54] on div at bounding box center [844, 53] width 20 height 25
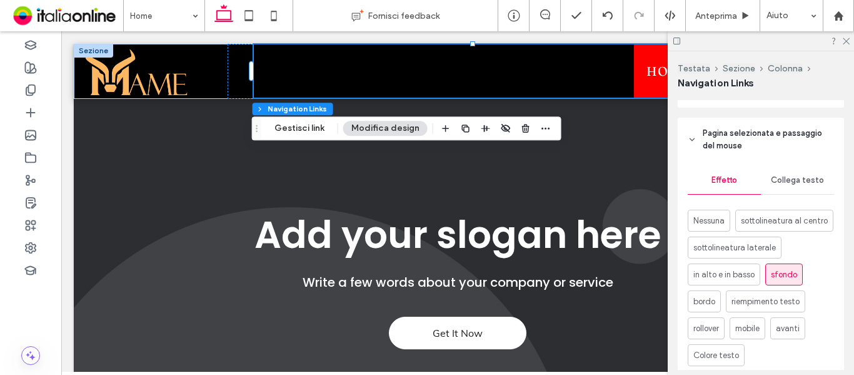
scroll to position [563, 0]
click at [790, 193] on div "Collega testo" at bounding box center [797, 179] width 73 height 28
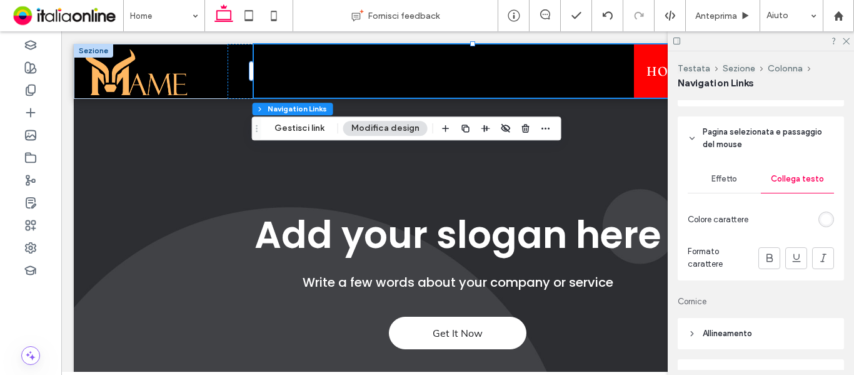
click at [821, 221] on div "rgb(255, 255, 255)" at bounding box center [826, 219] width 11 height 11
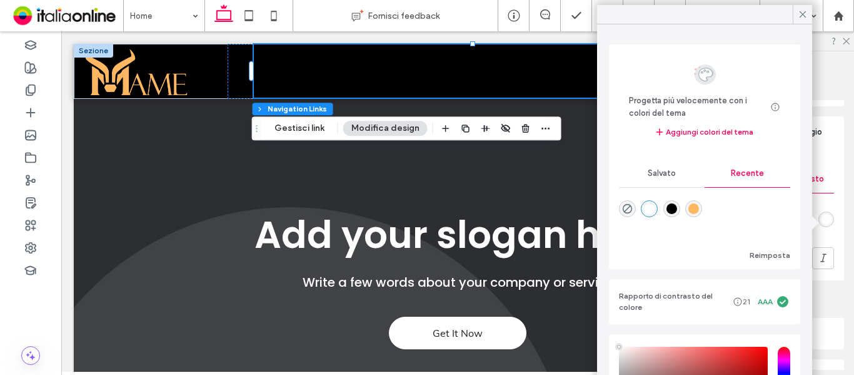
click at [676, 208] on div "rgba(0, 0, 0, 1)" at bounding box center [671, 208] width 11 height 11
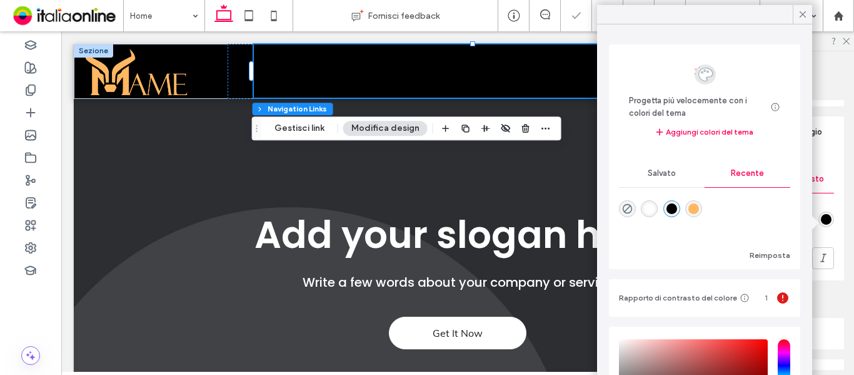
type input "*******"
click at [819, 237] on div "Effetto Collega testo Colore carattere Formato carattere" at bounding box center [761, 220] width 166 height 120
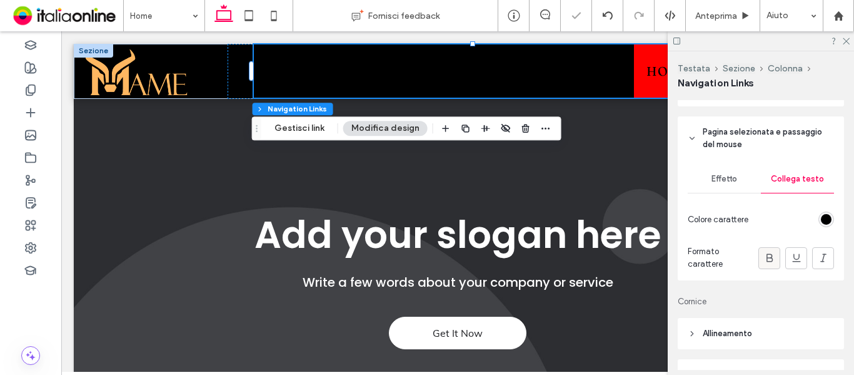
click at [770, 263] on div at bounding box center [769, 258] width 21 height 21
click at [763, 258] on icon at bounding box center [769, 257] width 13 height 13
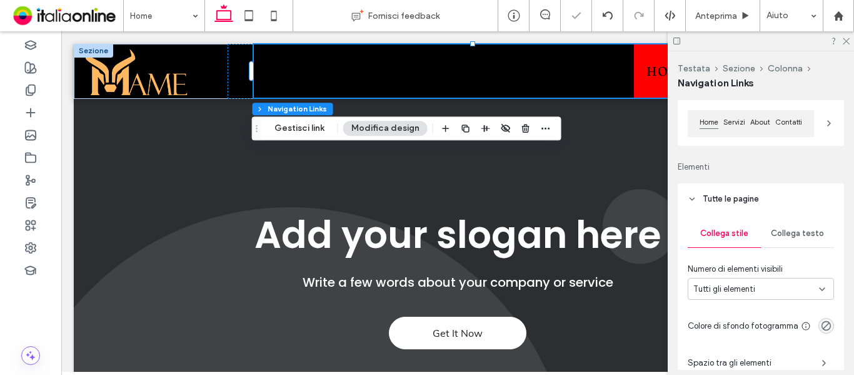
scroll to position [125, 0]
click at [784, 234] on span "Collega testo" at bounding box center [797, 234] width 53 height 10
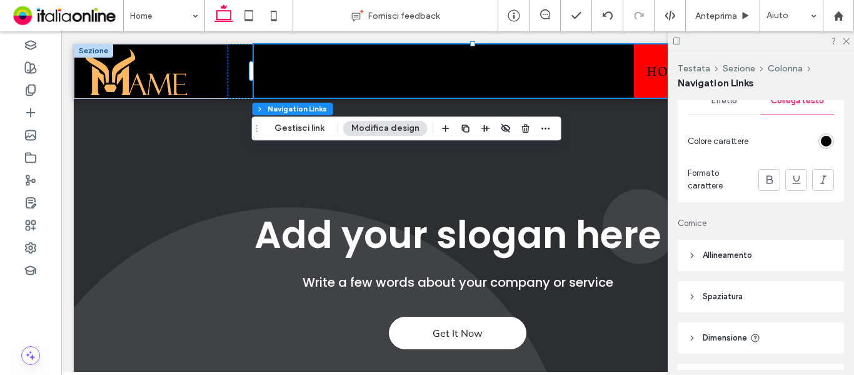
scroll to position [563, 0]
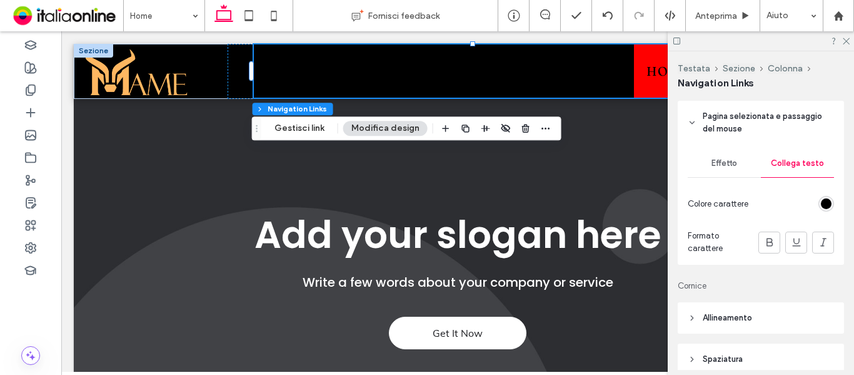
click at [718, 153] on div "Effetto" at bounding box center [724, 163] width 73 height 28
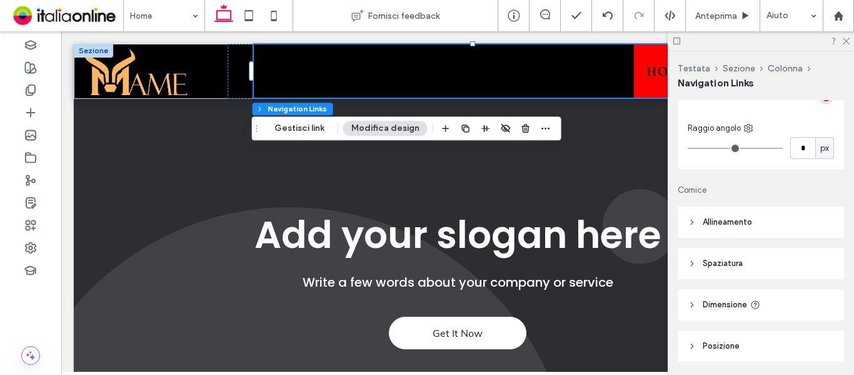
scroll to position [875, 0]
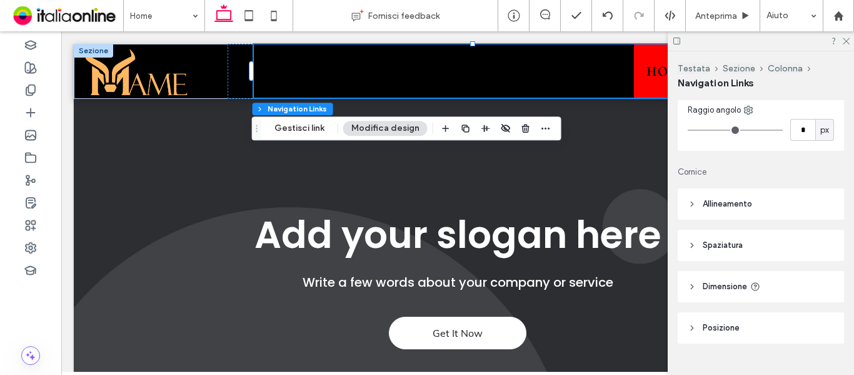
click at [825, 83] on div "rgb(255, 0, 0)" at bounding box center [826, 78] width 11 height 11
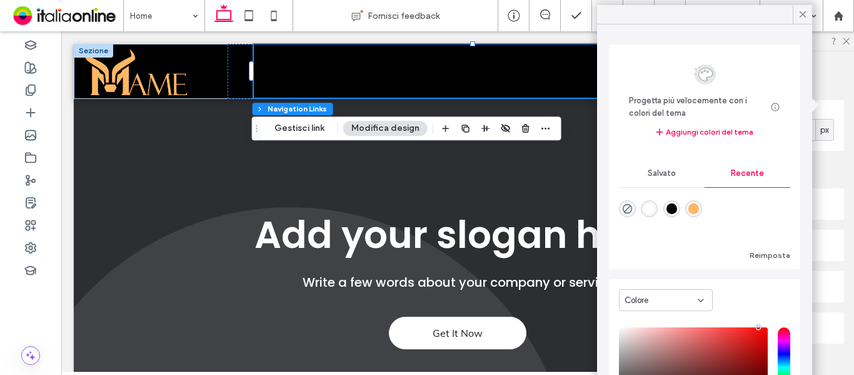
click at [696, 203] on div "rgba(255, 183, 97, 1)" at bounding box center [693, 208] width 11 height 11
type input "*******"
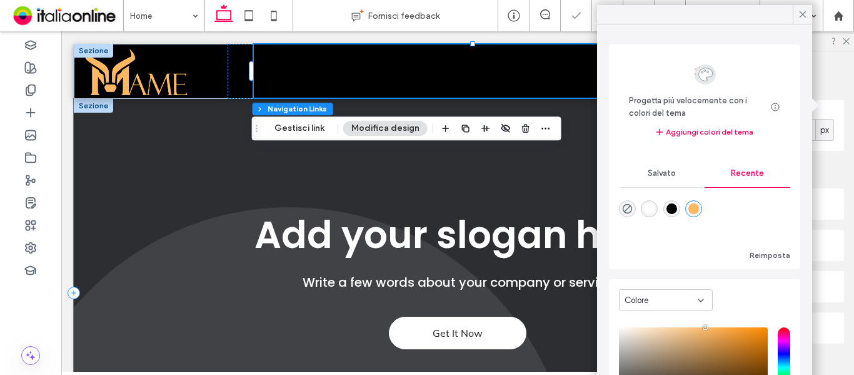
click at [450, 162] on div "Get It Now Add your slogan here Write a few words about your company or service" at bounding box center [458, 293] width 768 height 388
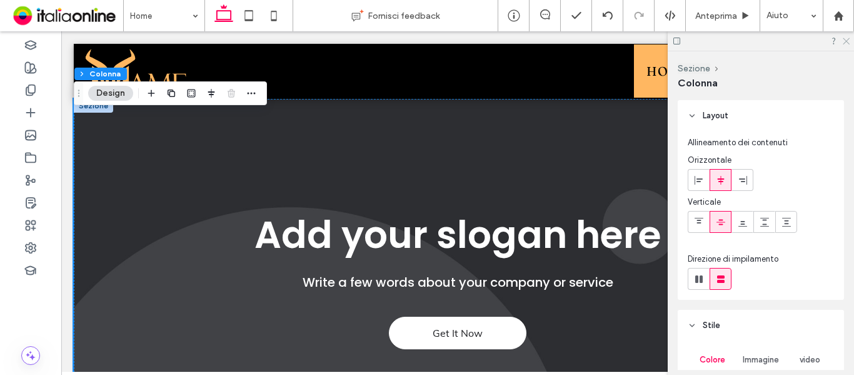
click at [845, 43] on use at bounding box center [846, 41] width 7 height 7
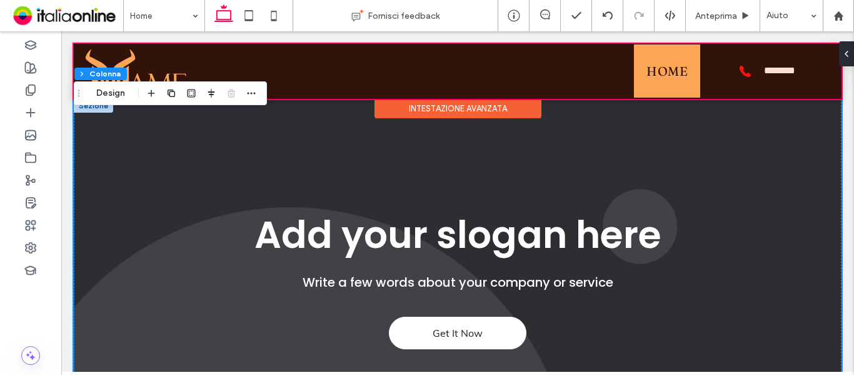
click at [702, 62] on div at bounding box center [458, 71] width 768 height 55
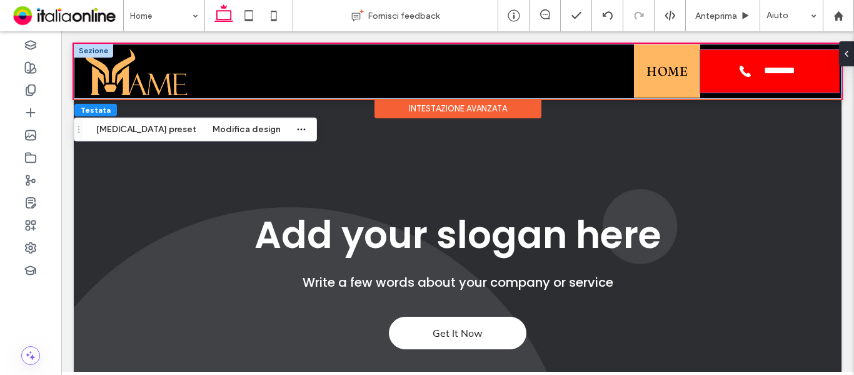
click at [818, 84] on link "**********" at bounding box center [769, 70] width 139 height 43
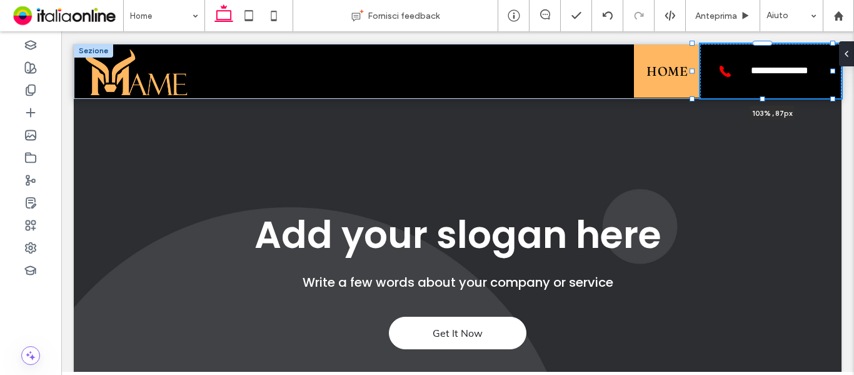
drag, startPoint x: 831, startPoint y: 93, endPoint x: 835, endPoint y: 98, distance: 7.1
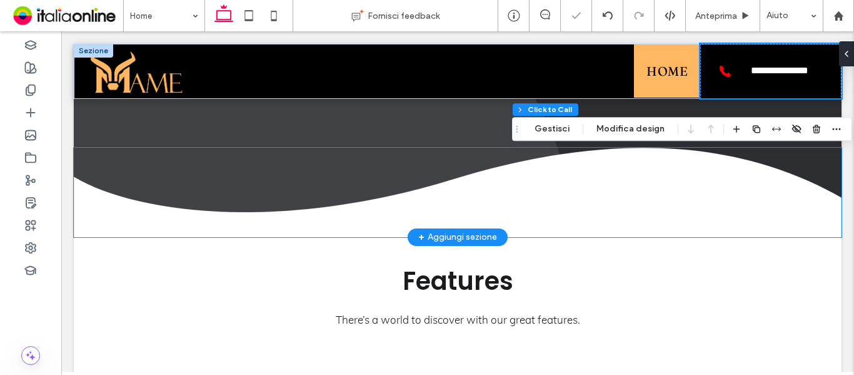
scroll to position [0, 0]
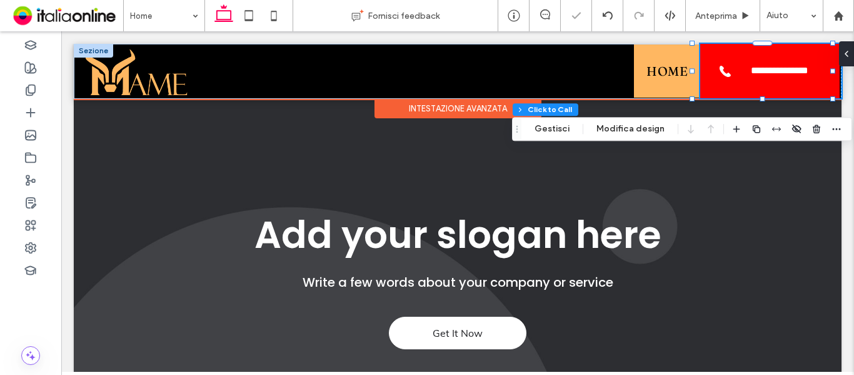
click at [722, 56] on link "**********" at bounding box center [769, 71] width 139 height 54
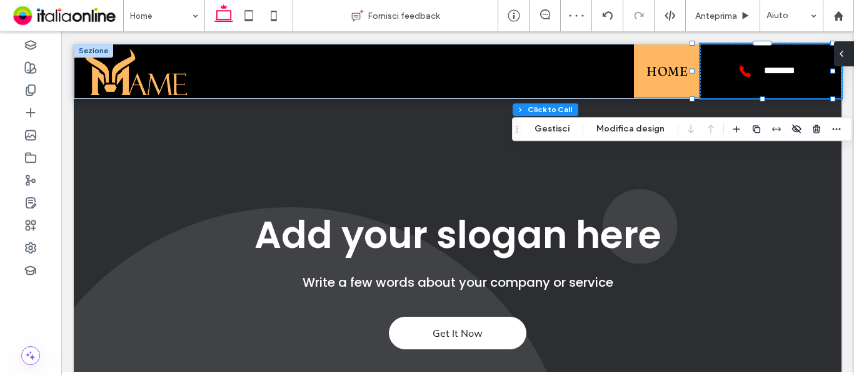
click at [849, 61] on div at bounding box center [844, 53] width 20 height 25
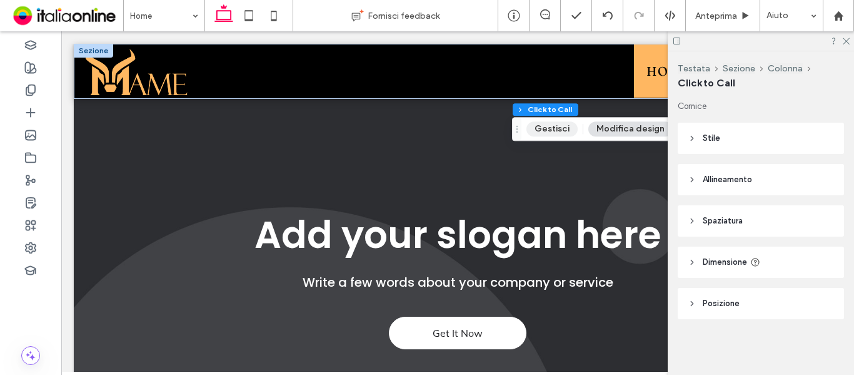
click at [552, 133] on button "Gestisci" at bounding box center [551, 128] width 51 height 15
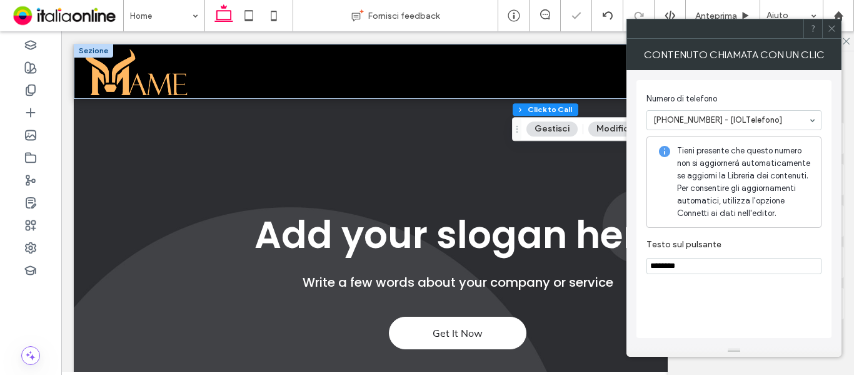
click at [708, 263] on input "********" at bounding box center [733, 266] width 175 height 16
type input "**********"
click at [835, 33] on icon at bounding box center [831, 28] width 9 height 9
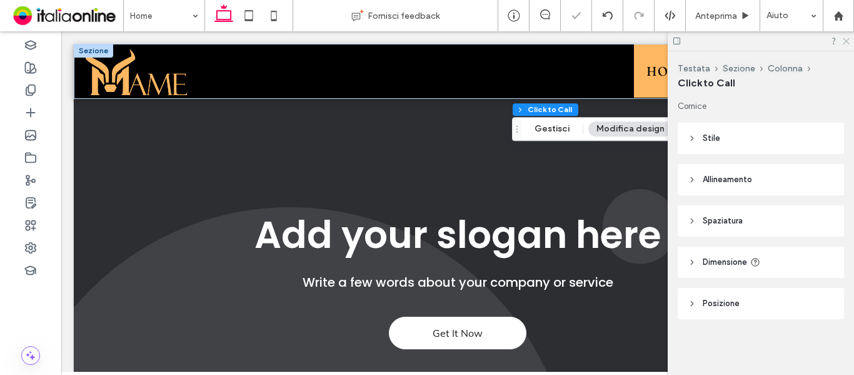
click at [848, 39] on icon at bounding box center [846, 40] width 8 height 8
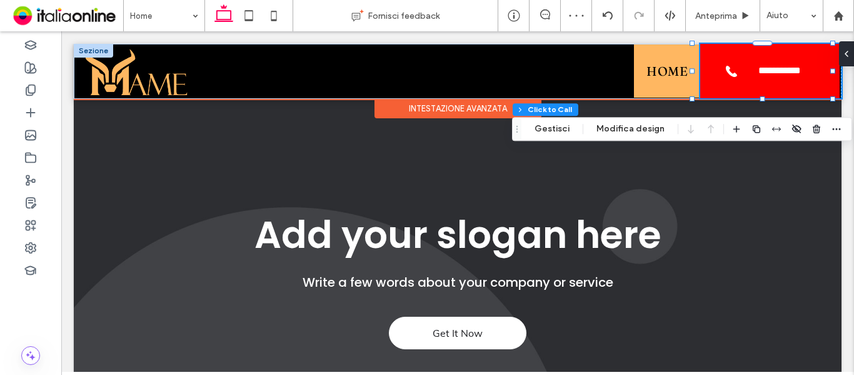
click at [766, 69] on span "**********" at bounding box center [779, 71] width 71 height 13
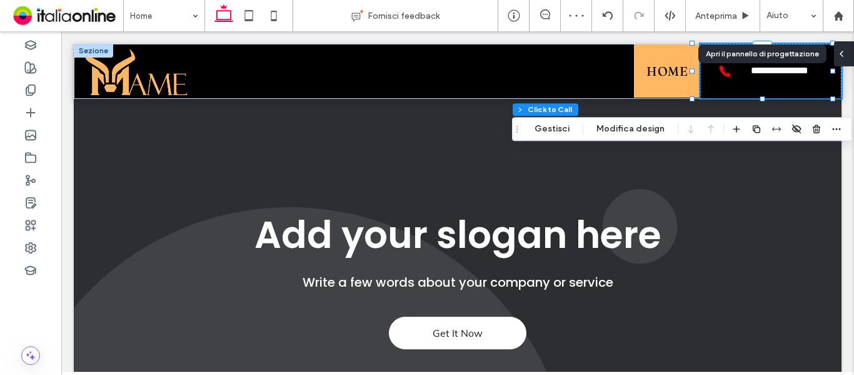
click at [850, 53] on div at bounding box center [844, 53] width 20 height 25
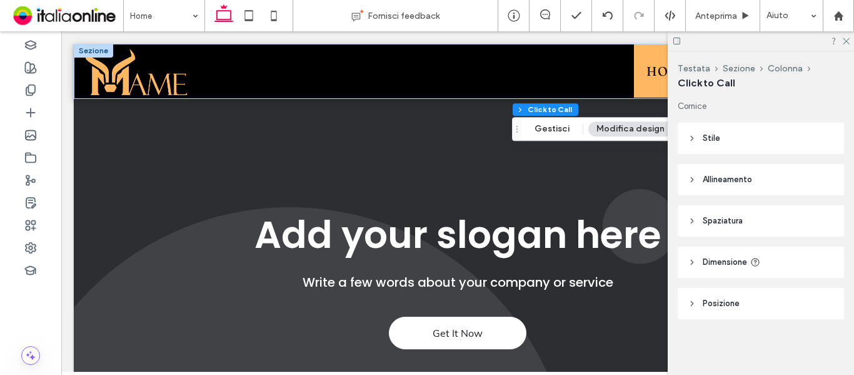
click at [743, 129] on header "Stile" at bounding box center [761, 138] width 166 height 31
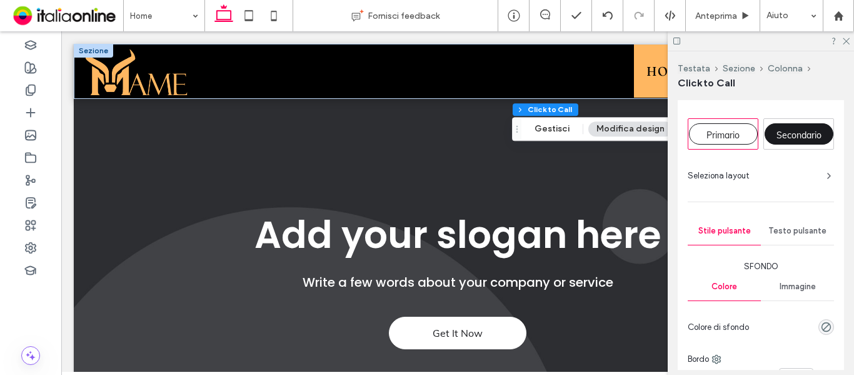
scroll to position [63, 0]
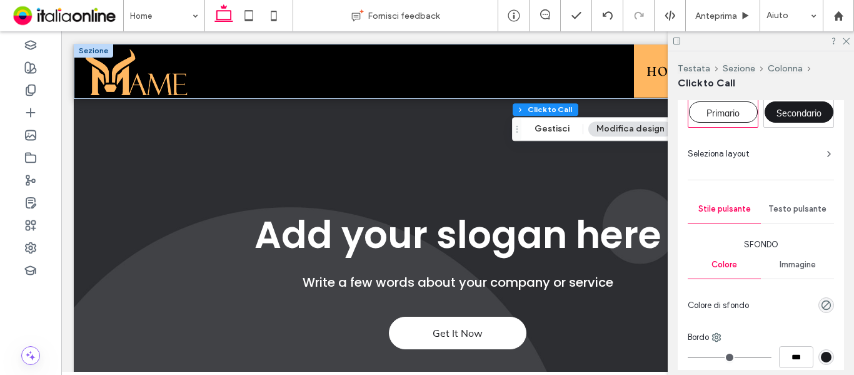
click at [782, 219] on div "Testo pulsante" at bounding box center [797, 209] width 73 height 28
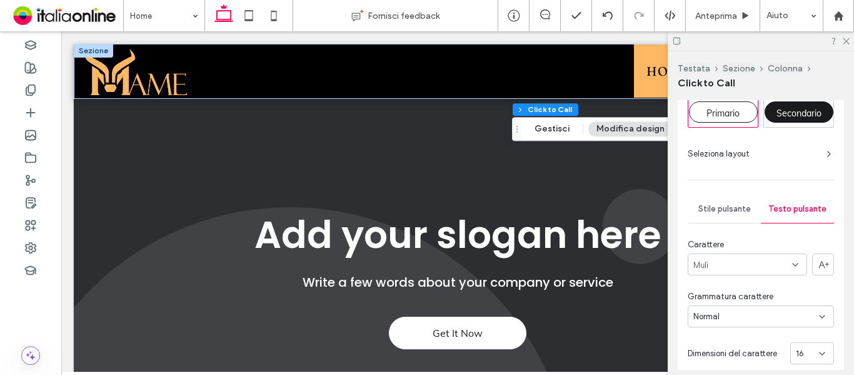
click at [751, 268] on div "Muli" at bounding box center [747, 264] width 119 height 22
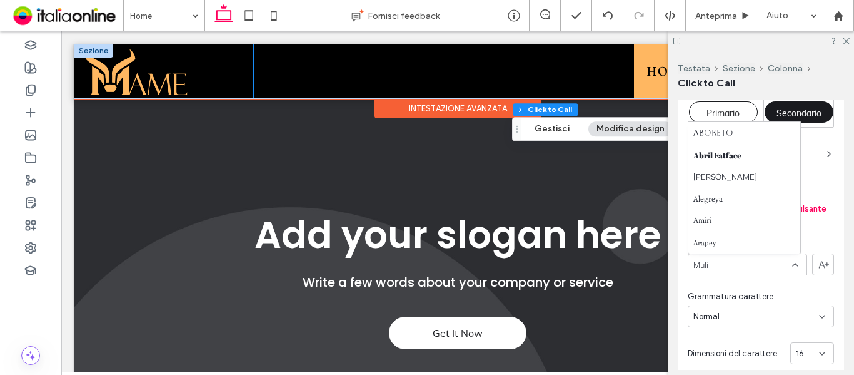
click at [652, 73] on span "Home" at bounding box center [666, 71] width 41 height 16
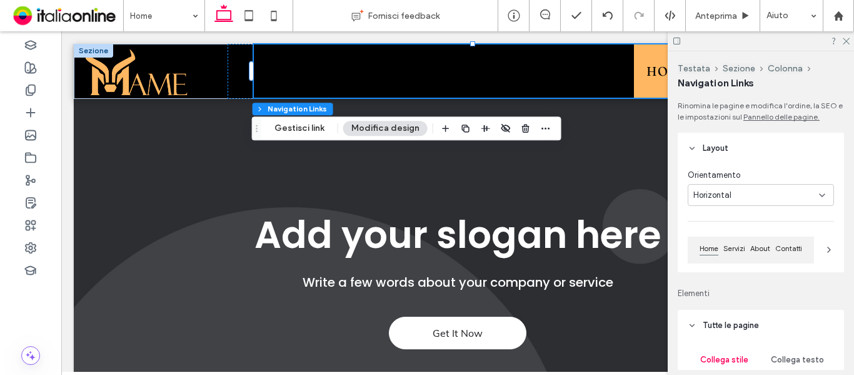
scroll to position [188, 0]
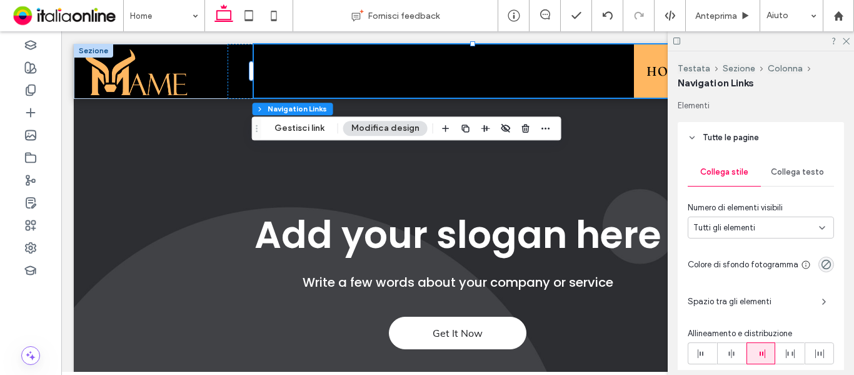
click at [792, 177] on div "Collega testo" at bounding box center [797, 172] width 73 height 28
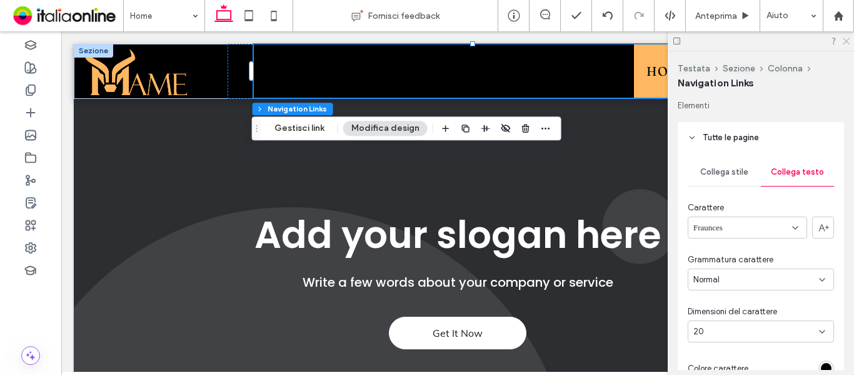
click at [845, 41] on icon at bounding box center [846, 40] width 8 height 8
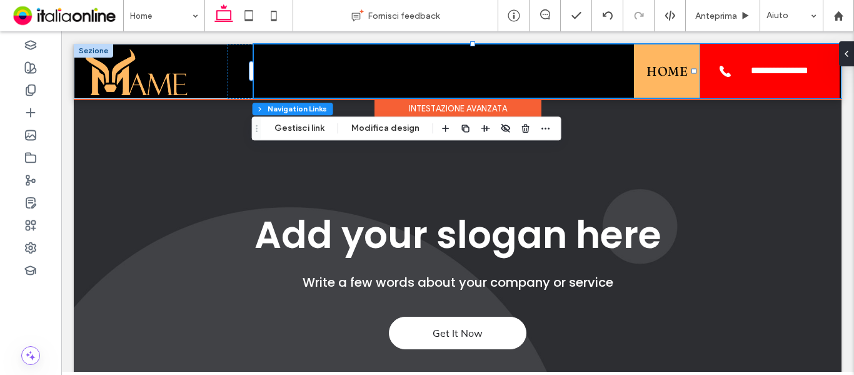
click at [783, 74] on span "**********" at bounding box center [770, 71] width 71 height 13
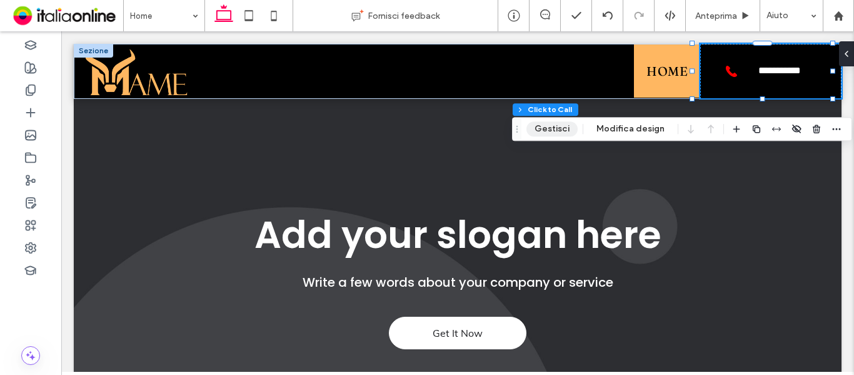
click at [556, 129] on button "Gestisci" at bounding box center [551, 128] width 51 height 15
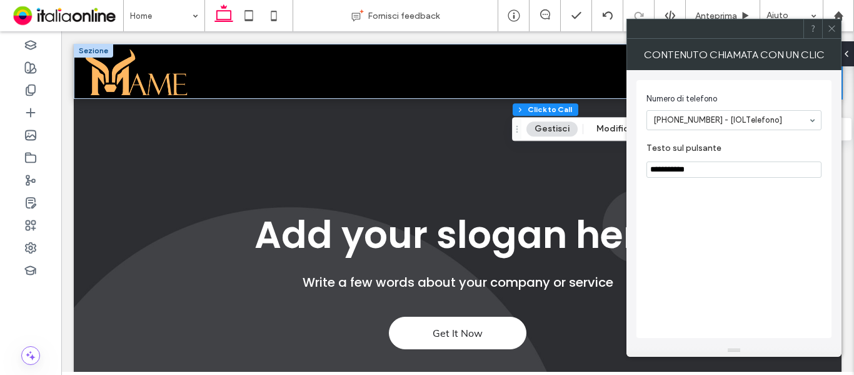
click at [835, 36] on span at bounding box center [831, 28] width 9 height 19
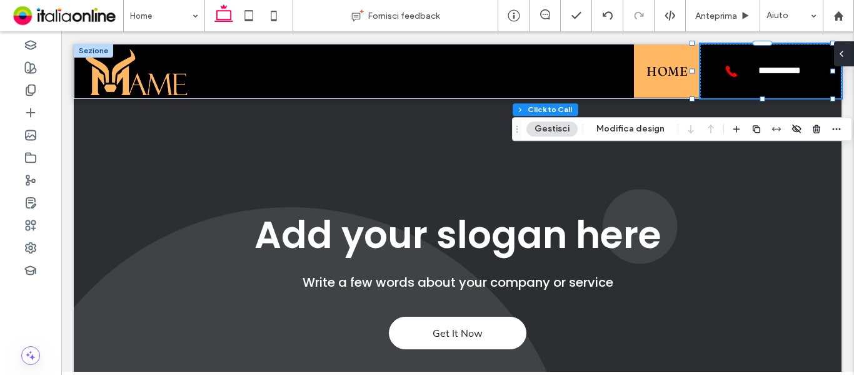
click at [840, 50] on icon at bounding box center [842, 54] width 10 height 10
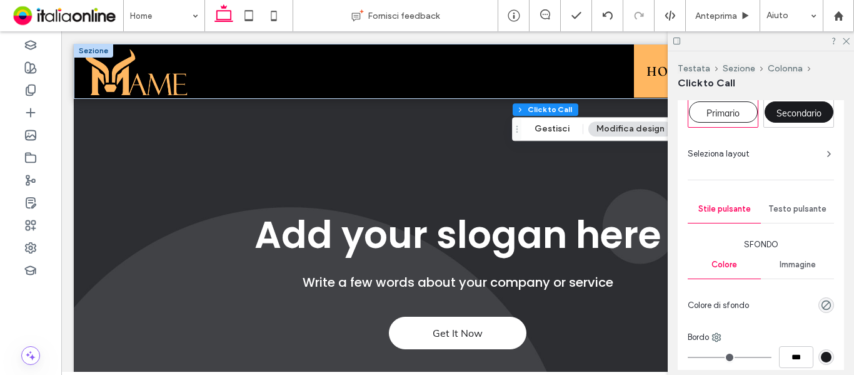
click at [794, 205] on span "Testo pulsante" at bounding box center [797, 209] width 58 height 10
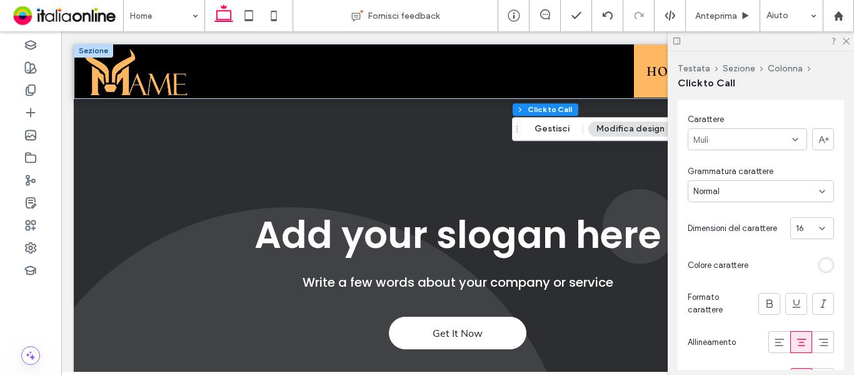
click at [744, 192] on div "Normal" at bounding box center [756, 191] width 126 height 13
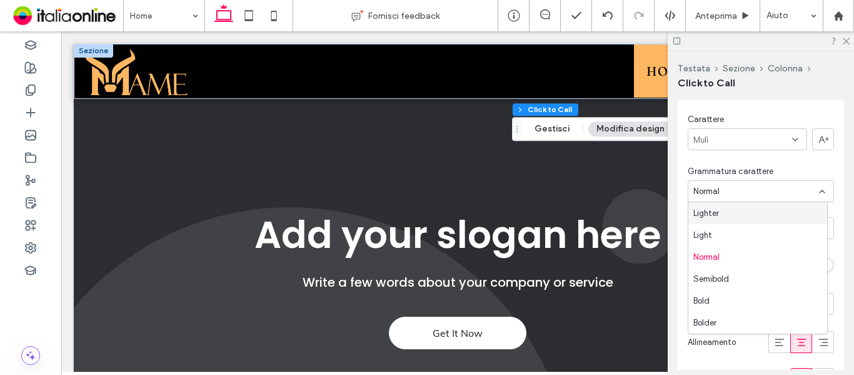
click at [740, 141] on div "Muli" at bounding box center [747, 139] width 119 height 22
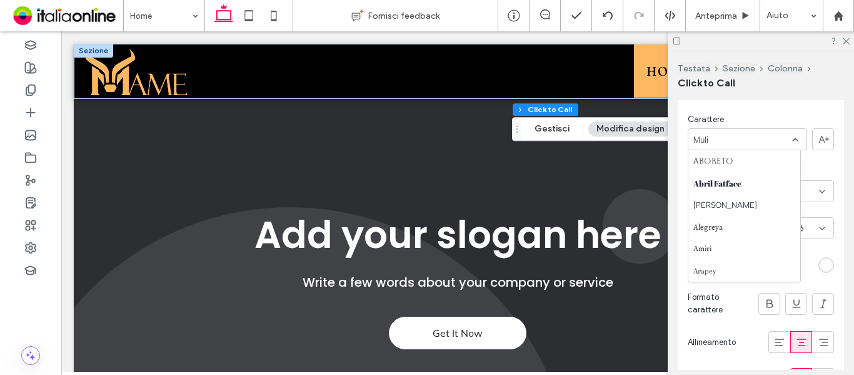
click at [740, 141] on div "Muli" at bounding box center [747, 139] width 119 height 22
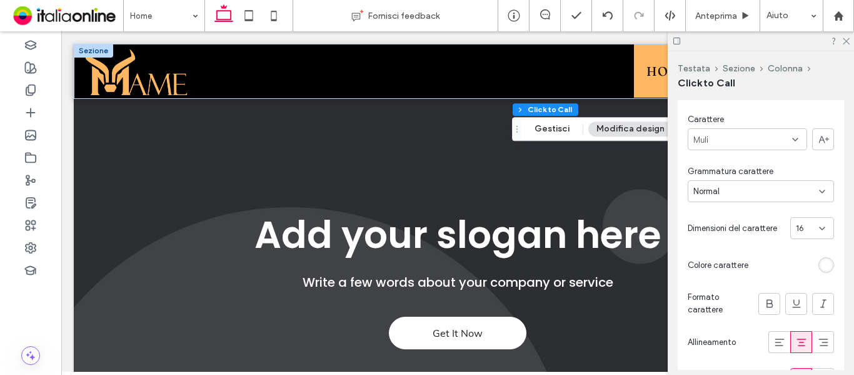
click at [740, 141] on div "Muli" at bounding box center [747, 139] width 119 height 22
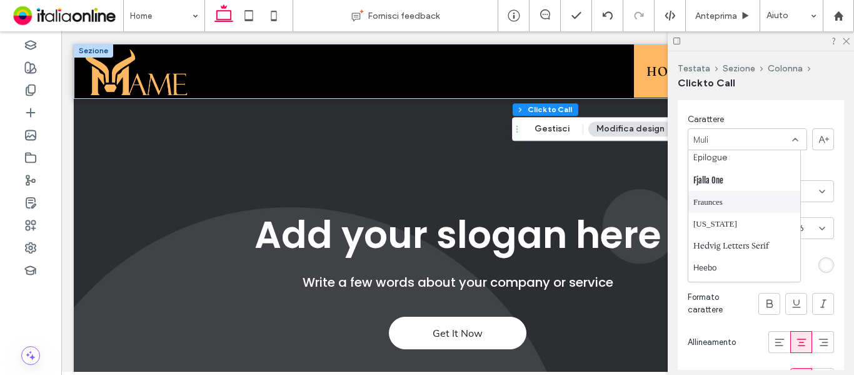
click at [715, 205] on span "Fraunces" at bounding box center [707, 202] width 29 height 13
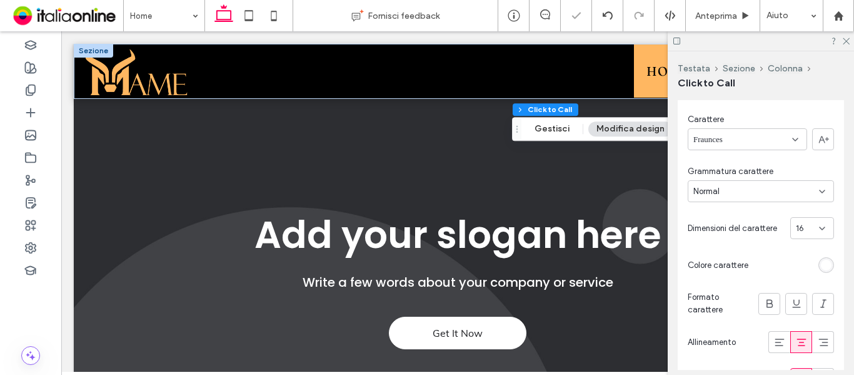
click at [796, 224] on span "16" at bounding box center [800, 228] width 8 height 13
type input "**"
click at [763, 304] on icon at bounding box center [769, 303] width 13 height 13
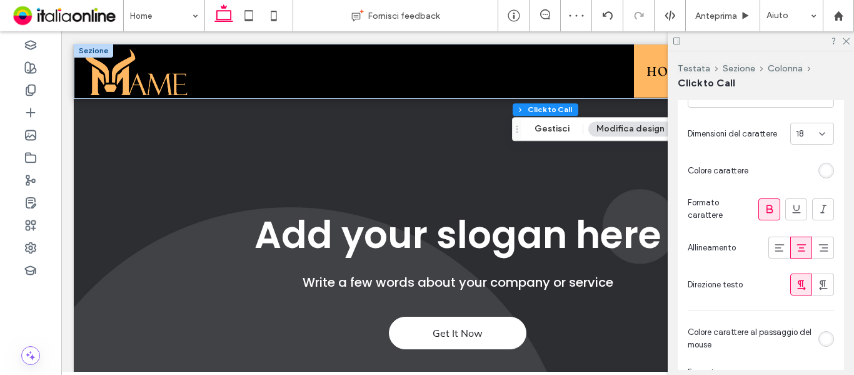
scroll to position [313, 0]
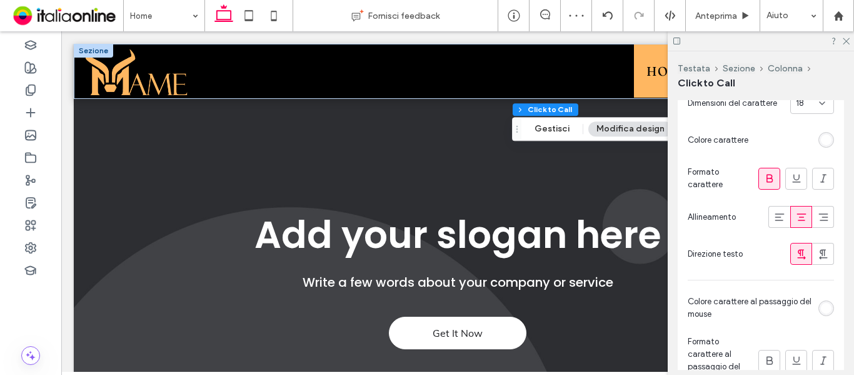
click at [767, 183] on icon at bounding box center [769, 178] width 13 height 13
click at [821, 142] on div "rgb(255, 255, 255)" at bounding box center [826, 139] width 11 height 11
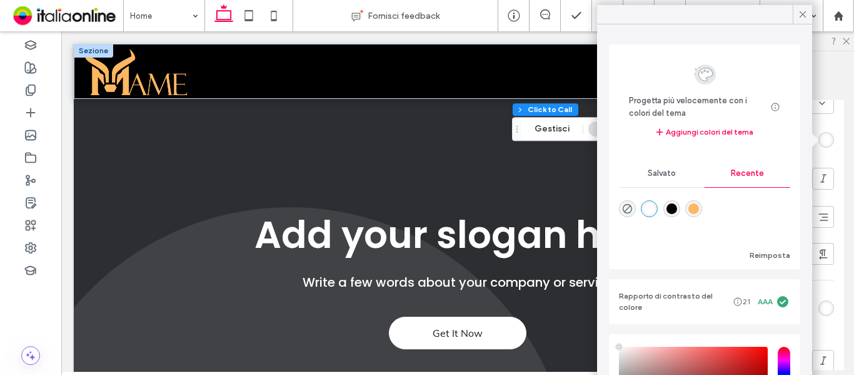
click at [677, 209] on div "rgba(0, 0, 0, 1)" at bounding box center [671, 208] width 11 height 11
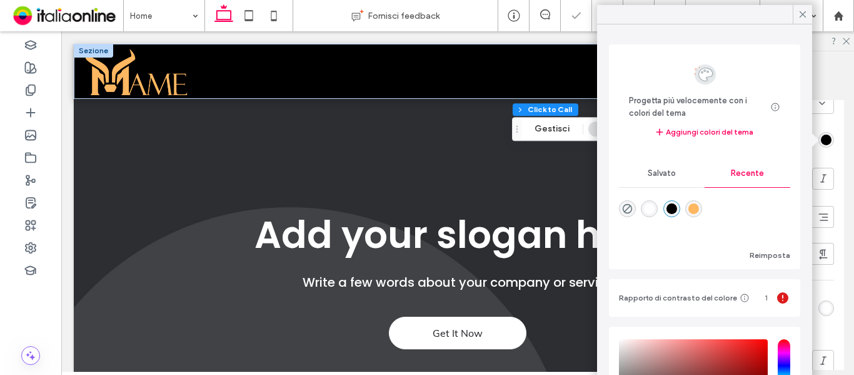
type input "*******"
click at [827, 194] on div "Carattere Fraunces Grammatura carattere Normal Dimensioni del carattere 18 Colo…" at bounding box center [761, 126] width 146 height 276
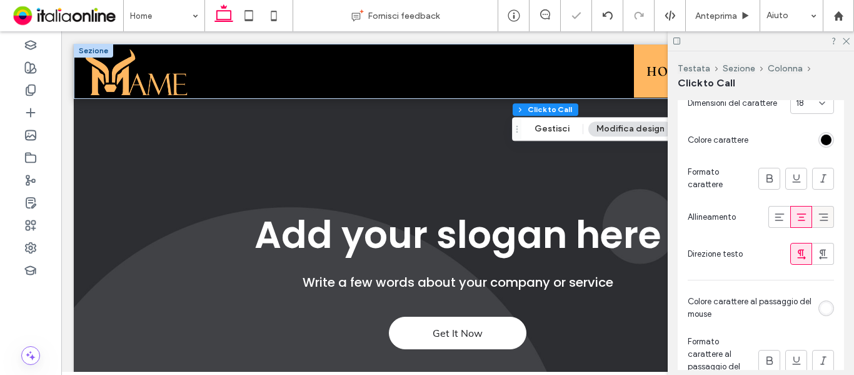
scroll to position [375, 0]
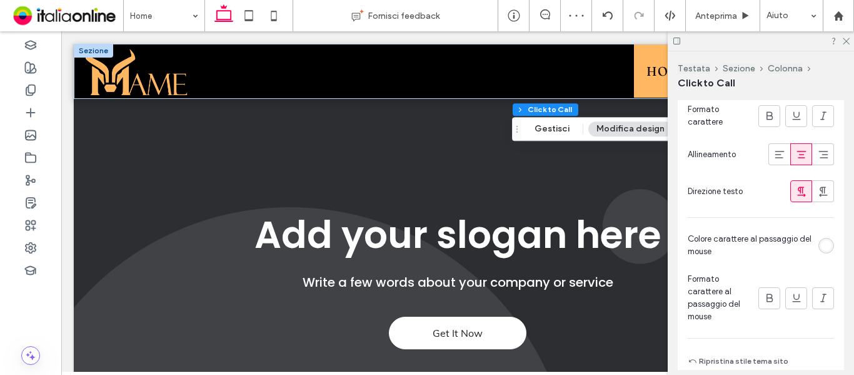
click at [822, 242] on div "rgb(255, 255, 255)" at bounding box center [826, 245] width 11 height 11
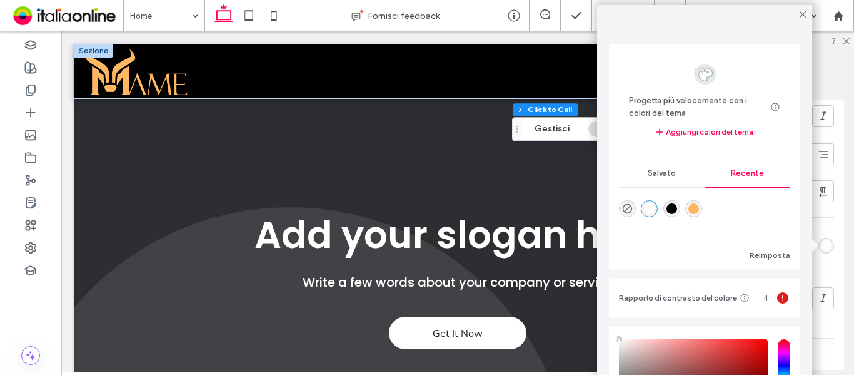
click at [699, 208] on div "rgba(255, 183, 97, 1)" at bounding box center [693, 208] width 11 height 11
type input "*******"
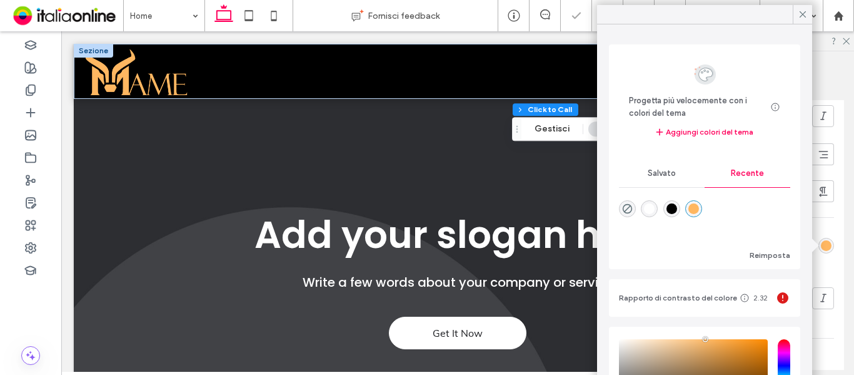
click at [826, 228] on div "Primario Secondario Seleziona layout Stile pulsante Testo pulsante Carattere Fr…" at bounding box center [761, 76] width 146 height 585
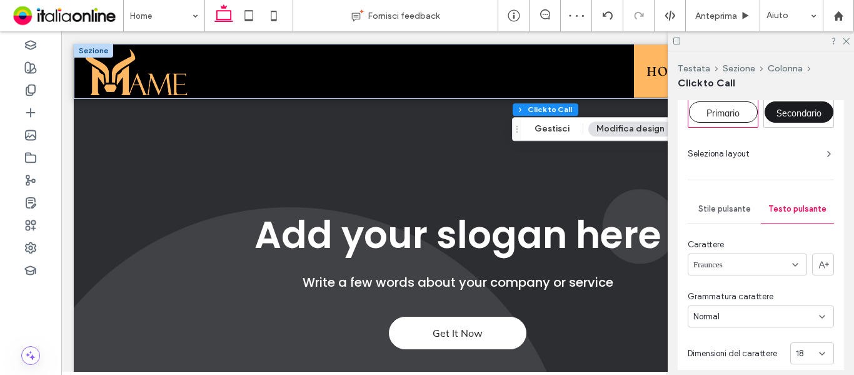
click at [718, 213] on span "Stile pulsante" at bounding box center [724, 209] width 53 height 10
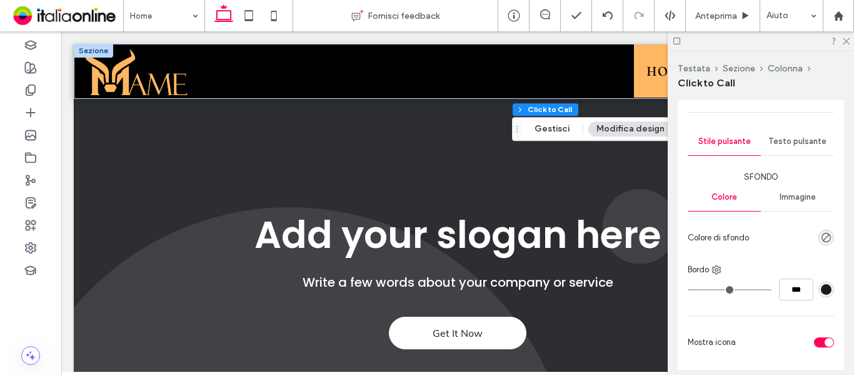
scroll to position [188, 0]
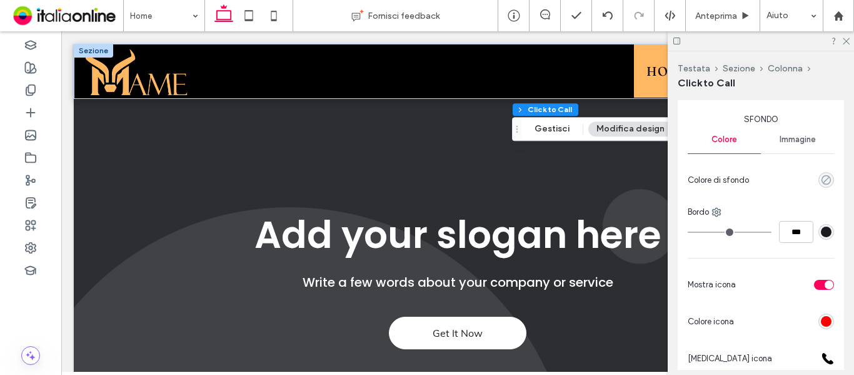
click at [821, 180] on icon "rgba(0, 0, 0, 0)" at bounding box center [826, 179] width 11 height 11
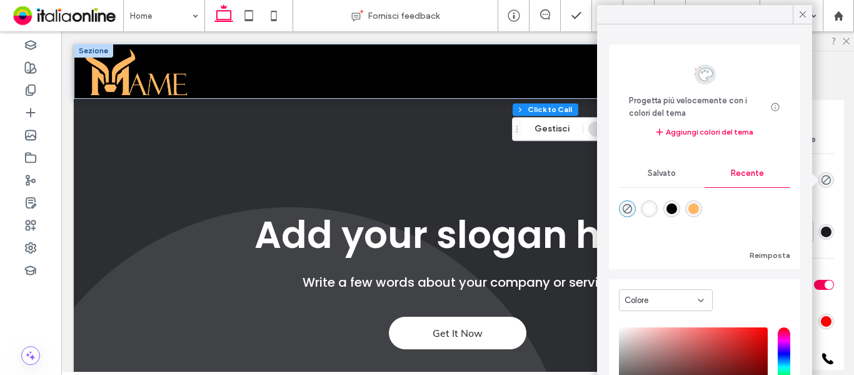
click at [699, 211] on div "rgba(255, 183, 97, 1)" at bounding box center [693, 208] width 11 height 11
type input "*******"
type input "***"
type input "****"
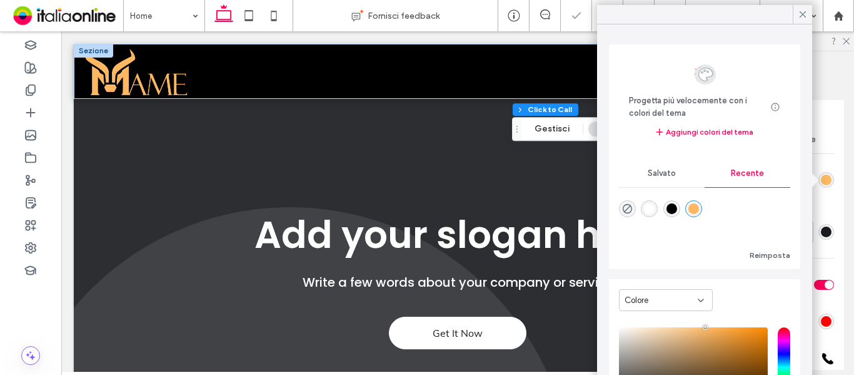
click at [836, 204] on div "Primario Secondario Seleziona layout Stile pulsante Testo pulsante Sfondo Color…" at bounding box center [761, 282] width 166 height 632
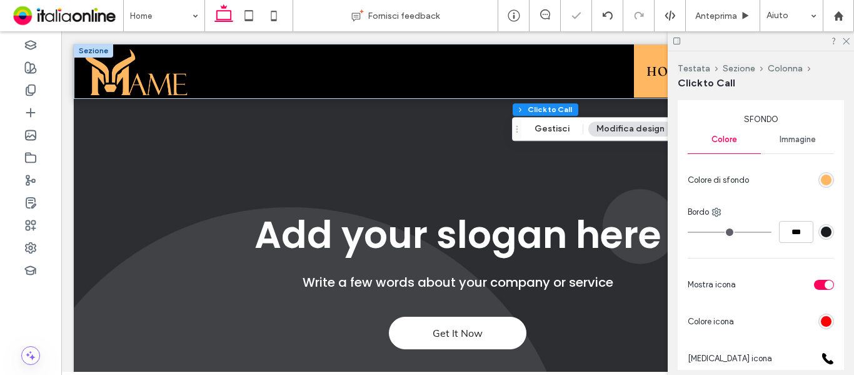
scroll to position [313, 0]
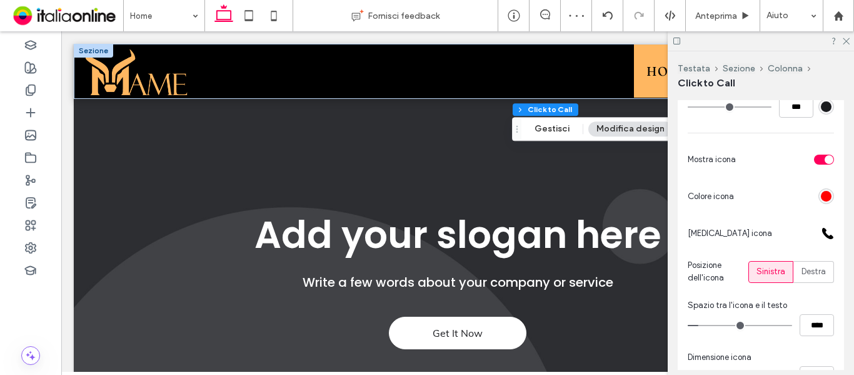
click at [825, 234] on div at bounding box center [828, 233] width 13 height 13
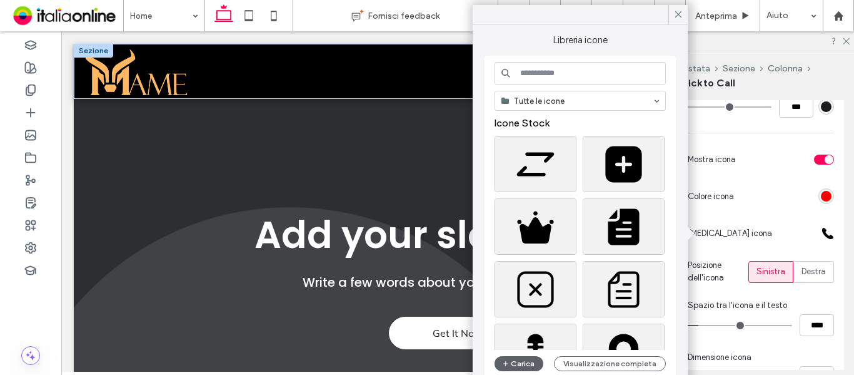
click at [821, 200] on div "rgb(255, 0, 0)" at bounding box center [826, 196] width 11 height 11
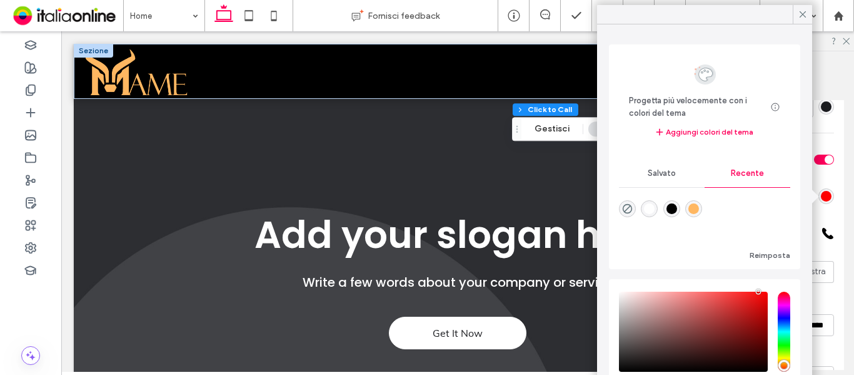
click at [699, 208] on div "rgba(255, 183, 97, 1)" at bounding box center [693, 208] width 11 height 11
type input "*******"
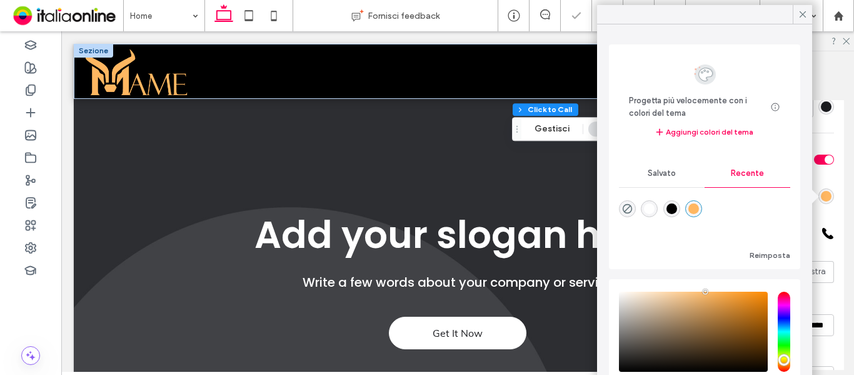
click at [839, 221] on div "Cornice Stile Primario Secondario Seleziona layout Stile pulsante Testo pulsant…" at bounding box center [765, 234] width 174 height 269
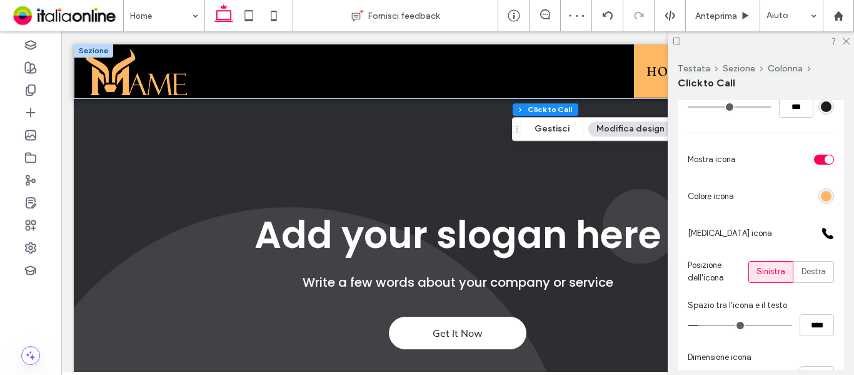
click at [823, 198] on div "rgb(255, 183, 97)" at bounding box center [826, 196] width 11 height 11
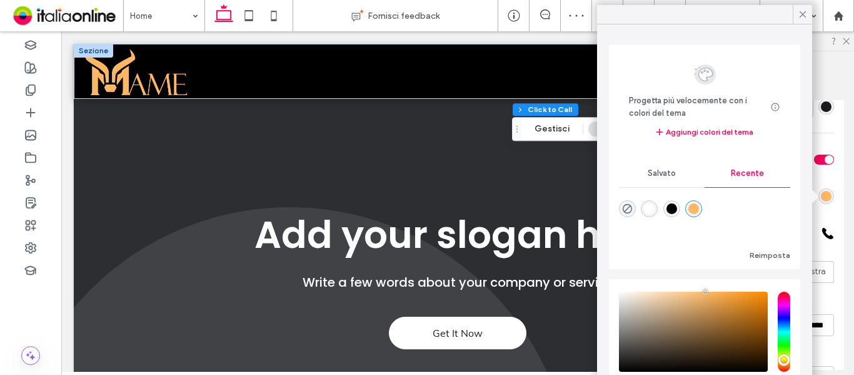
click at [671, 205] on div "rgba(0, 0, 0, 1)" at bounding box center [671, 208] width 11 height 11
type input "*******"
click at [838, 258] on div "Cornice Stile Primario Secondario Seleziona layout Stile pulsante Testo pulsant…" at bounding box center [765, 234] width 174 height 269
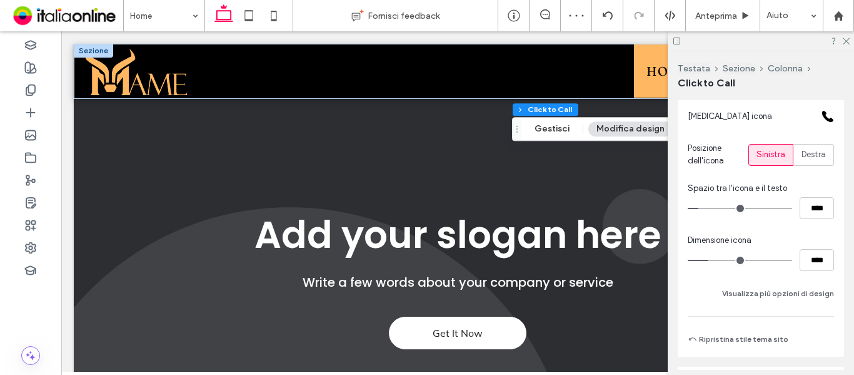
scroll to position [438, 0]
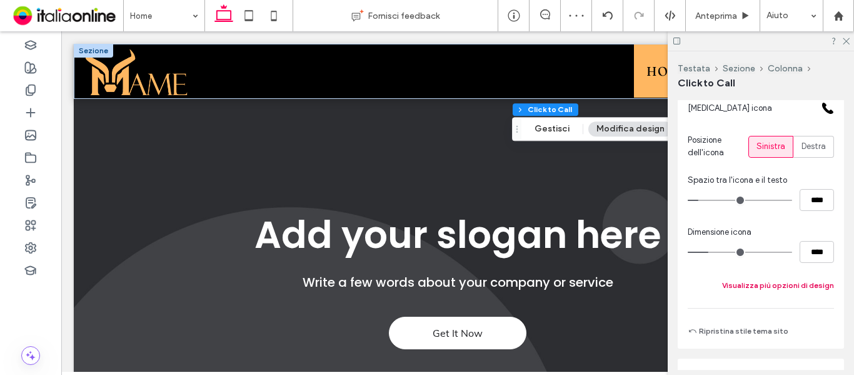
click at [782, 283] on button "Visualizza più opzioni di design" at bounding box center [778, 285] width 112 height 15
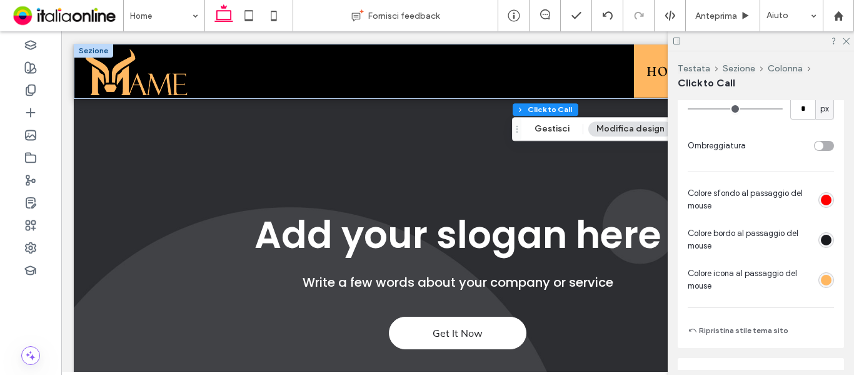
scroll to position [750, 0]
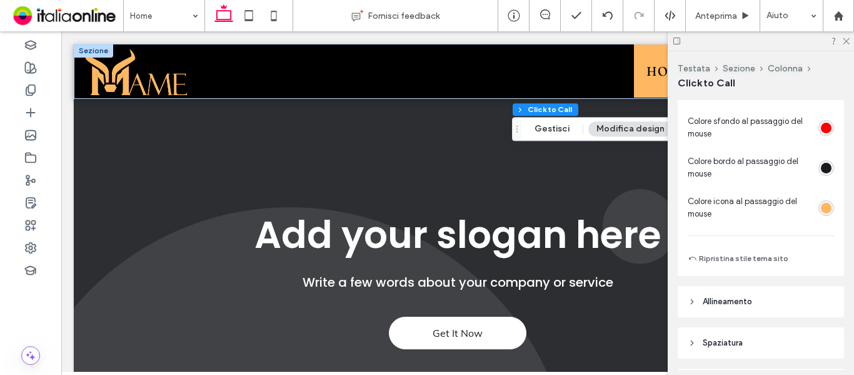
click at [822, 128] on div "rgb(255, 0, 0)" at bounding box center [826, 128] width 11 height 11
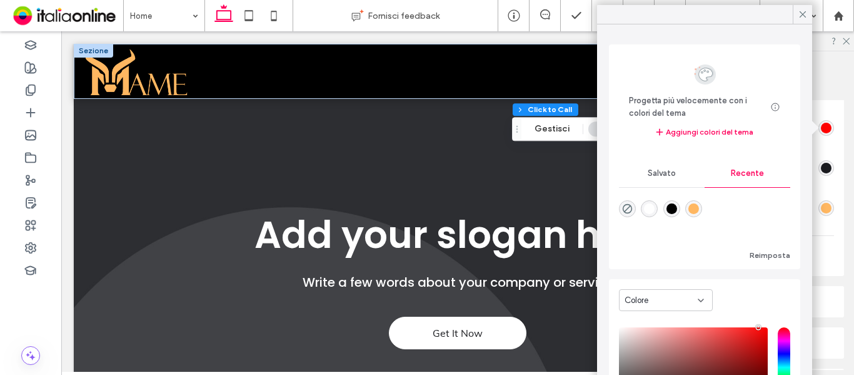
click at [672, 209] on div "rgba(0, 0, 0, 1)" at bounding box center [671, 208] width 11 height 11
type input "*******"
click at [822, 180] on div "Colore sfondo al passaggio del mouse Colore bordo al passaggio del mouse Colore…" at bounding box center [761, 167] width 146 height 105
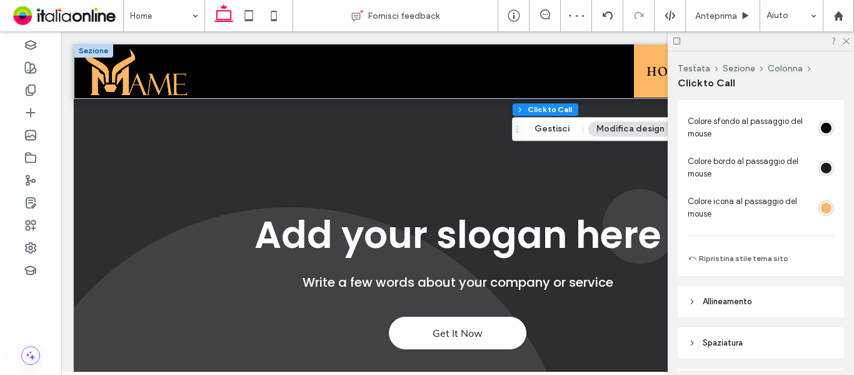
click at [821, 210] on div "rgb(255, 183, 97)" at bounding box center [826, 208] width 11 height 11
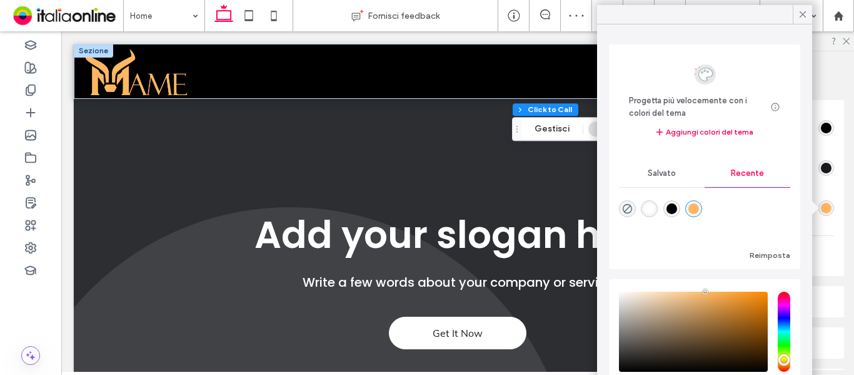
click at [699, 213] on div "rgba(255, 183, 97, 1)" at bounding box center [693, 208] width 11 height 11
click at [845, 38] on icon at bounding box center [846, 40] width 8 height 8
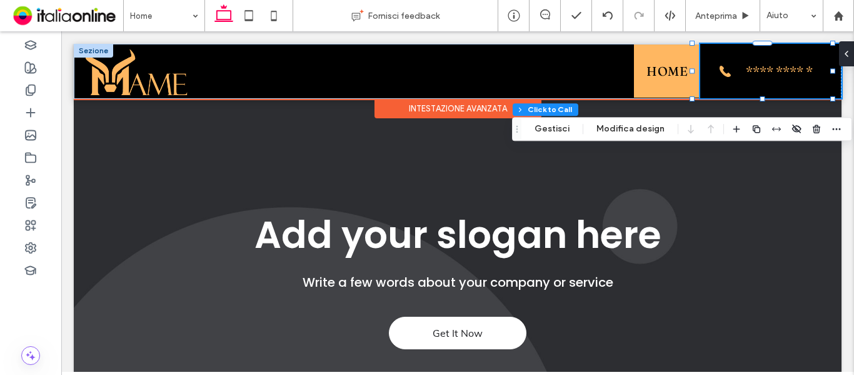
click at [750, 74] on span "**********" at bounding box center [779, 71] width 83 height 14
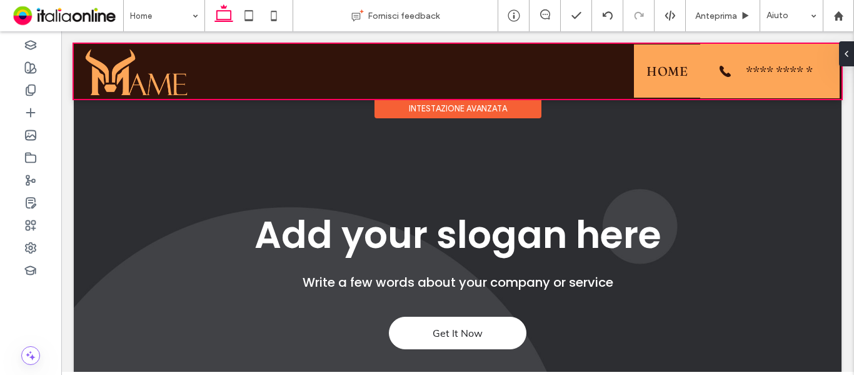
click at [638, 68] on div at bounding box center [458, 71] width 768 height 55
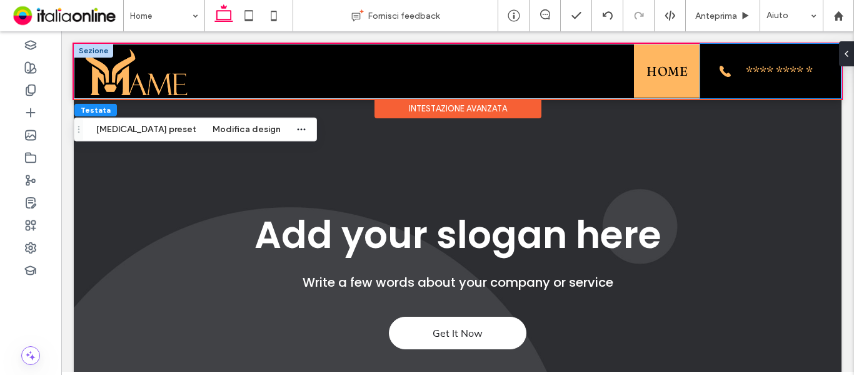
click at [747, 64] on span "**********" at bounding box center [779, 71] width 83 height 14
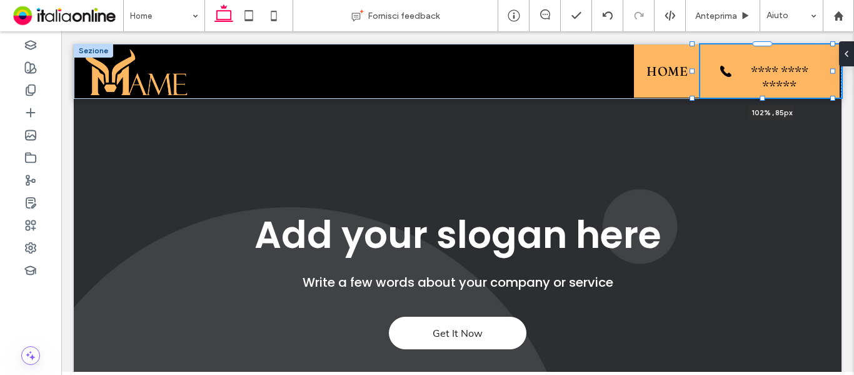
click at [835, 98] on div at bounding box center [832, 98] width 5 height 5
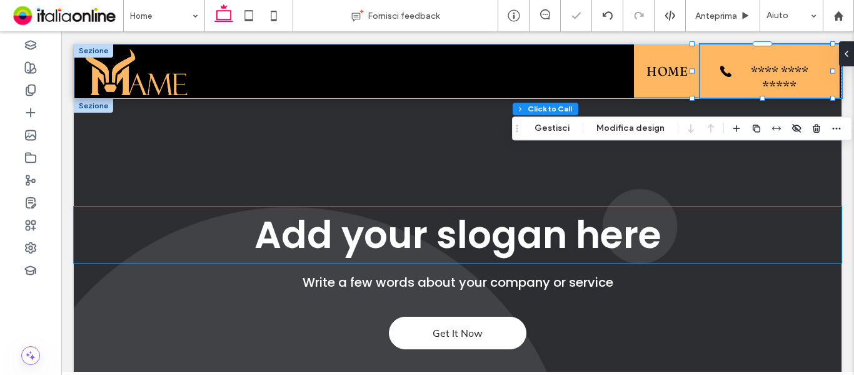
click at [692, 206] on h1 "Add your slogan here" at bounding box center [458, 234] width 768 height 56
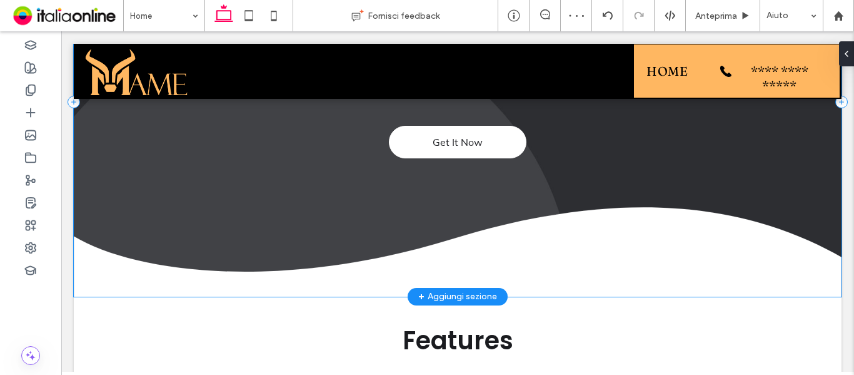
scroll to position [0, 0]
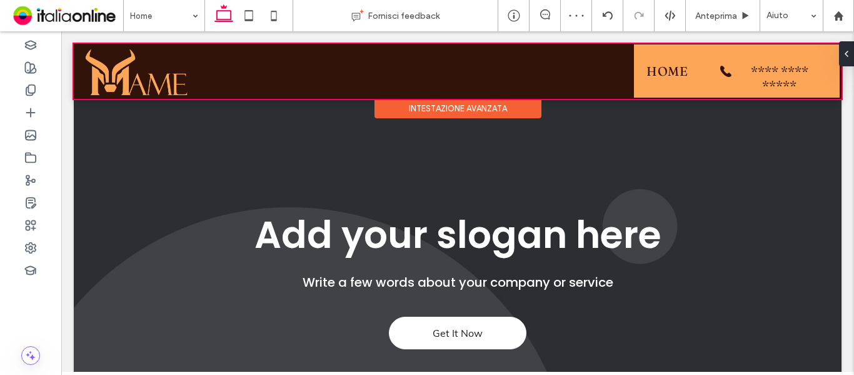
click at [758, 71] on div at bounding box center [458, 71] width 768 height 55
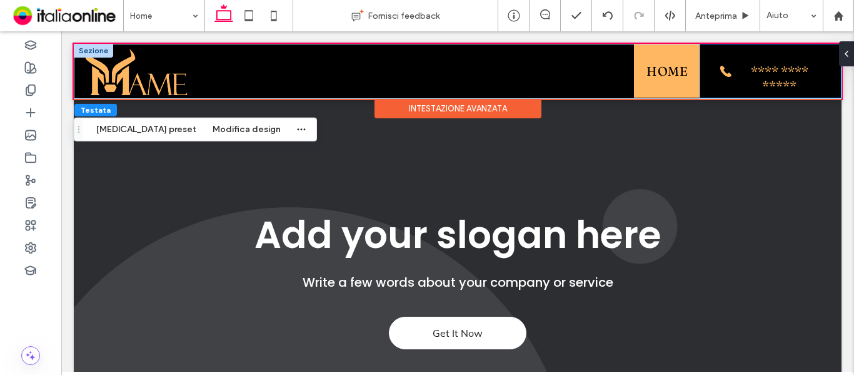
click at [750, 68] on span "**********" at bounding box center [769, 71] width 83 height 14
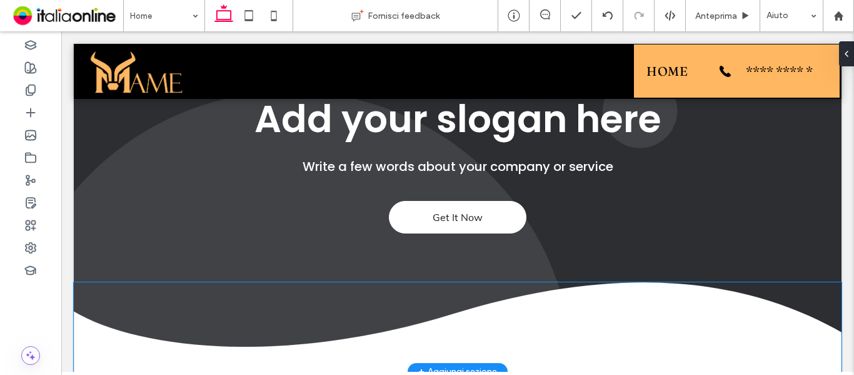
scroll to position [250, 0]
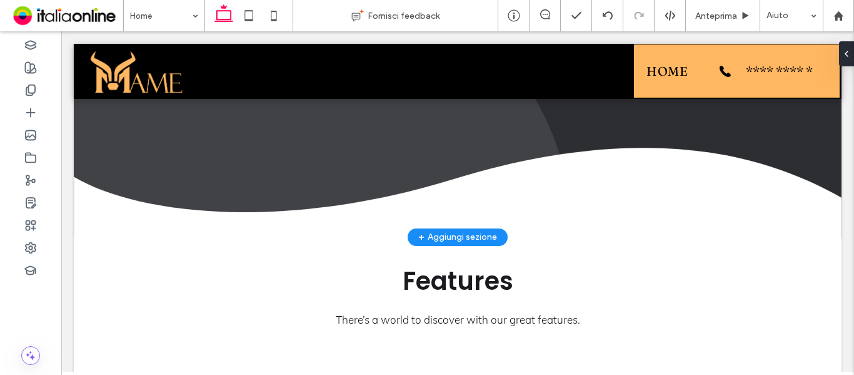
click at [461, 231] on div "+ Aggiungi sezione" at bounding box center [457, 237] width 79 height 14
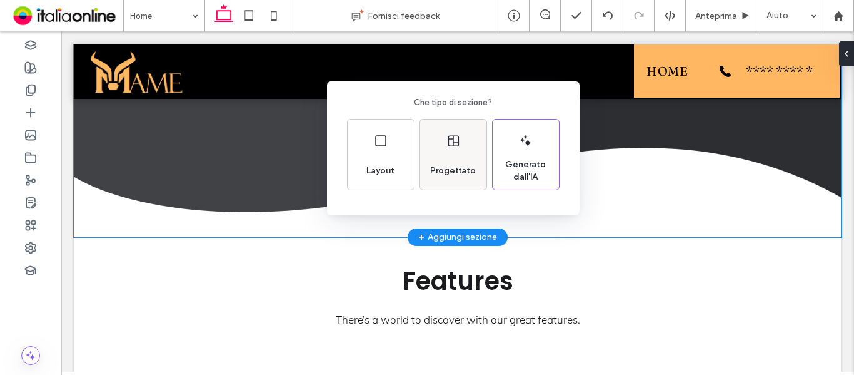
click at [450, 157] on div "Progettato" at bounding box center [453, 171] width 56 height 28
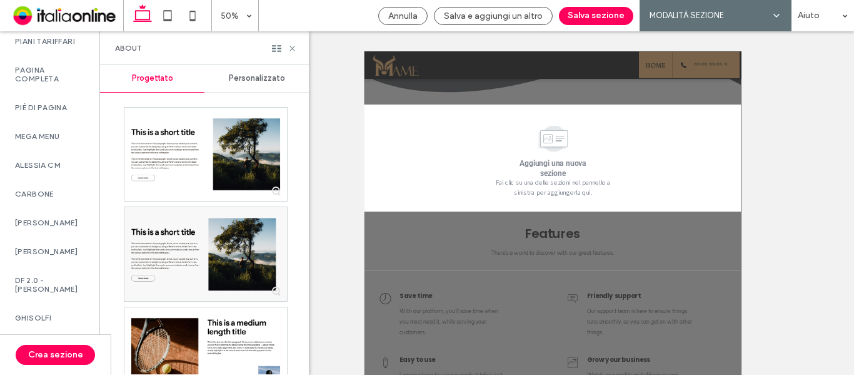
scroll to position [875, 0]
click at [48, 269] on div "DF 2.0 - [PERSON_NAME]" at bounding box center [49, 257] width 99 height 38
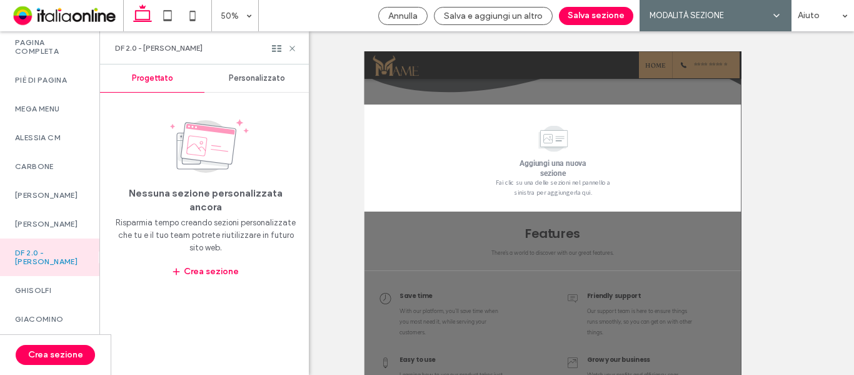
click at [254, 86] on div "Personalizzato" at bounding box center [256, 78] width 104 height 28
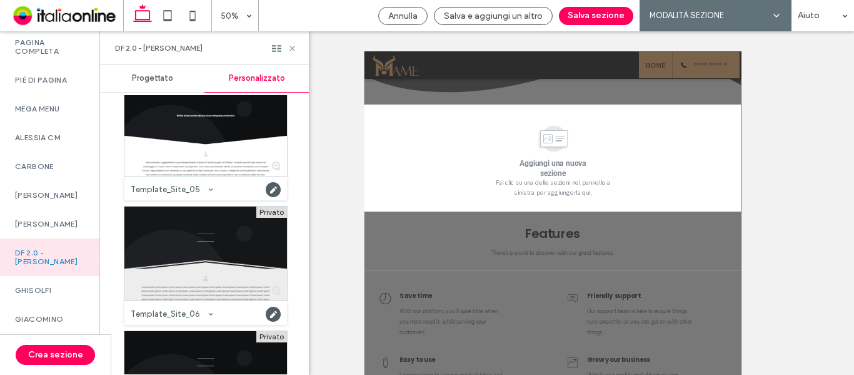
scroll to position [1876, 0]
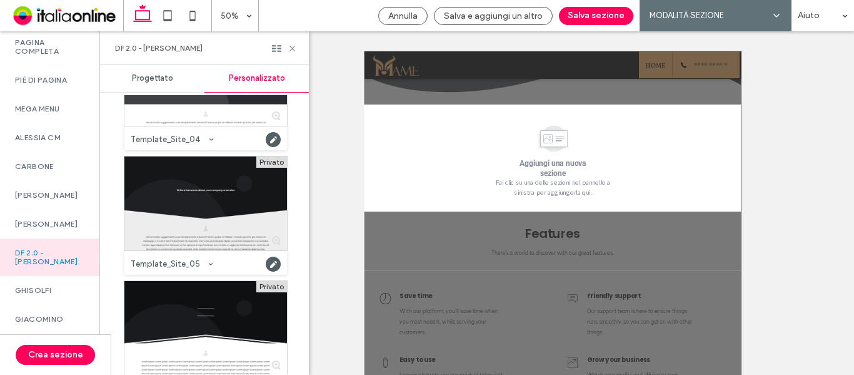
click at [181, 201] on div at bounding box center [205, 203] width 163 height 94
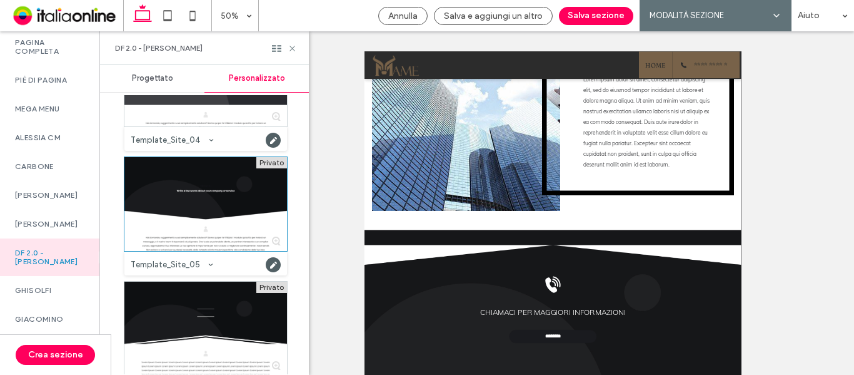
scroll to position [1751, 0]
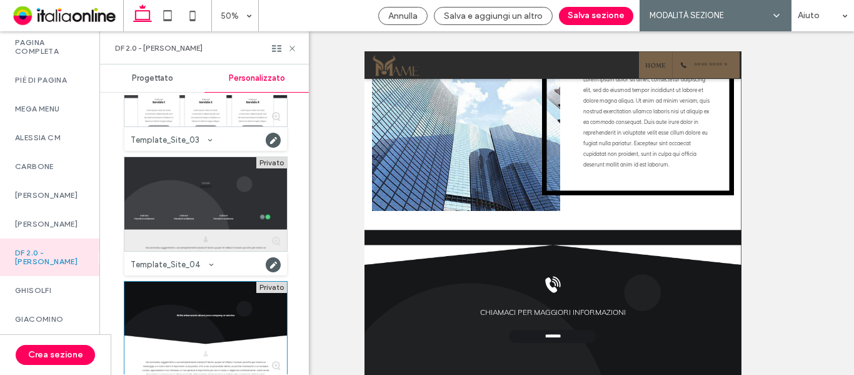
click at [207, 199] on div at bounding box center [205, 204] width 163 height 94
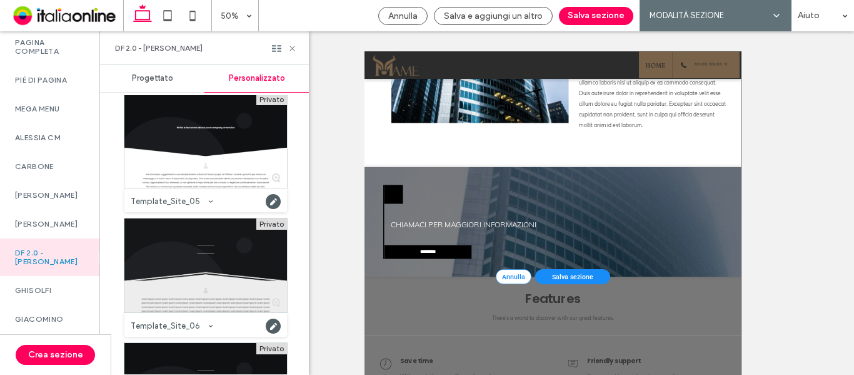
scroll to position [1876, 0]
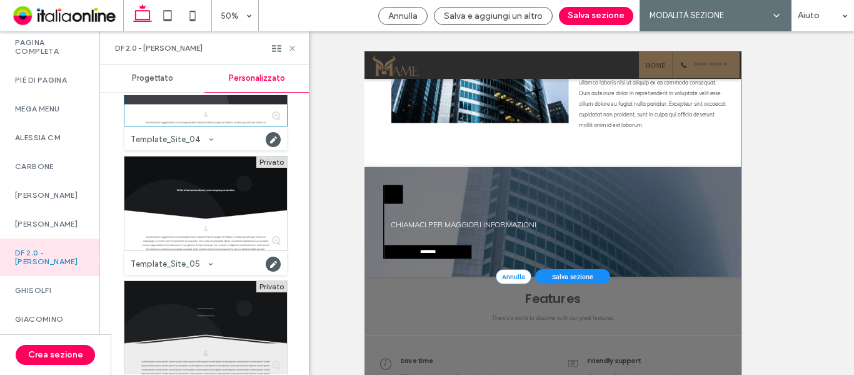
click at [221, 307] on div at bounding box center [205, 328] width 163 height 94
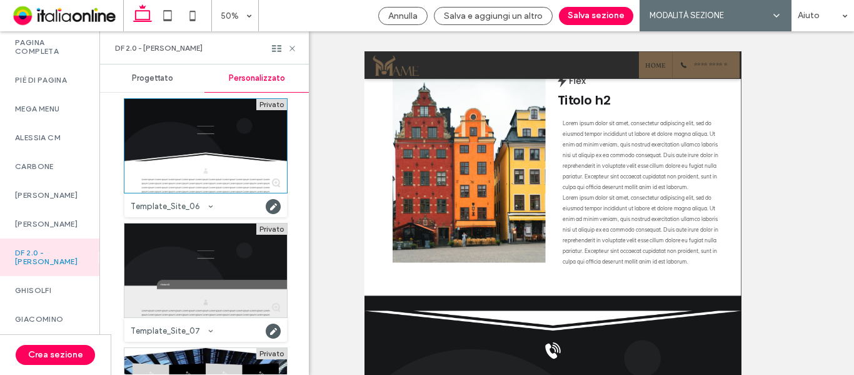
scroll to position [2063, 0]
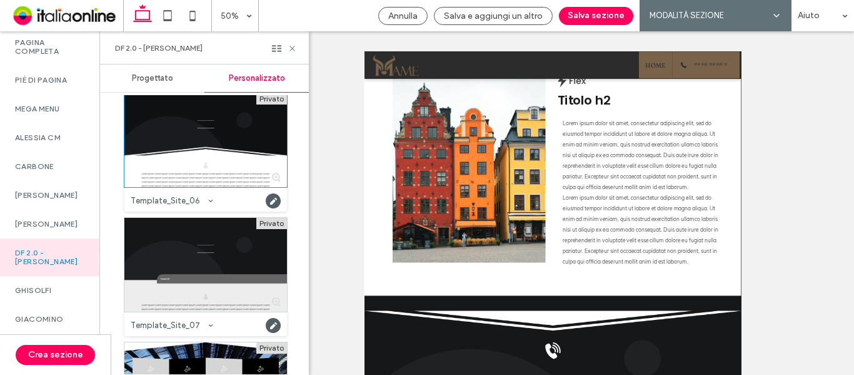
click at [211, 256] on div at bounding box center [205, 265] width 163 height 94
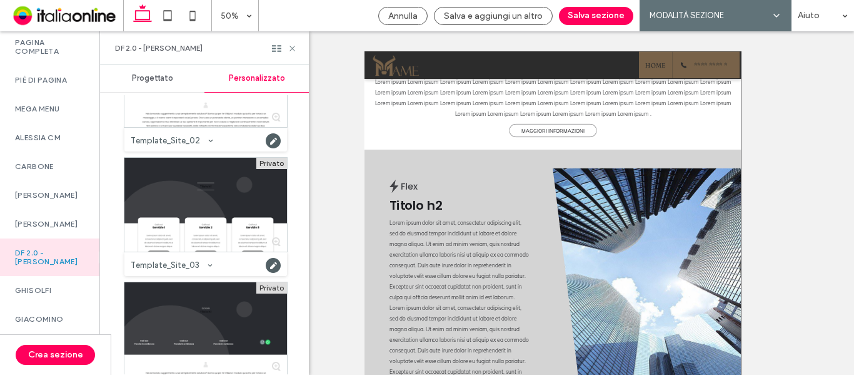
scroll to position [1563, 0]
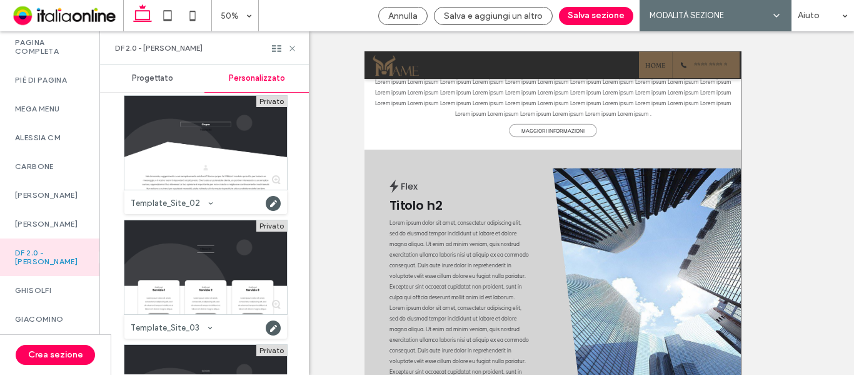
click at [213, 253] on div at bounding box center [205, 267] width 163 height 94
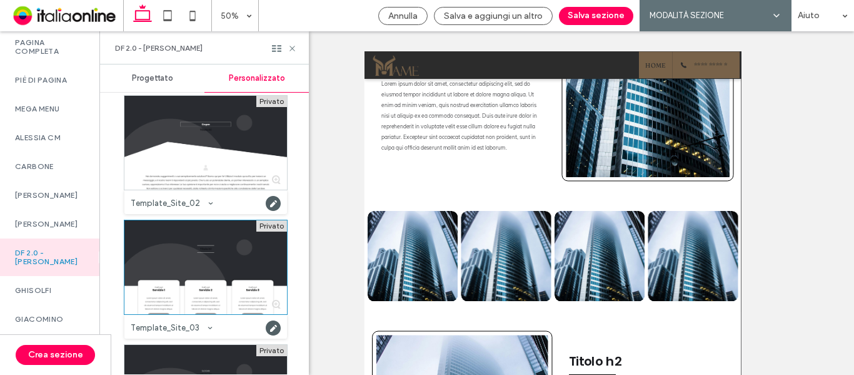
scroll to position [1438, 0]
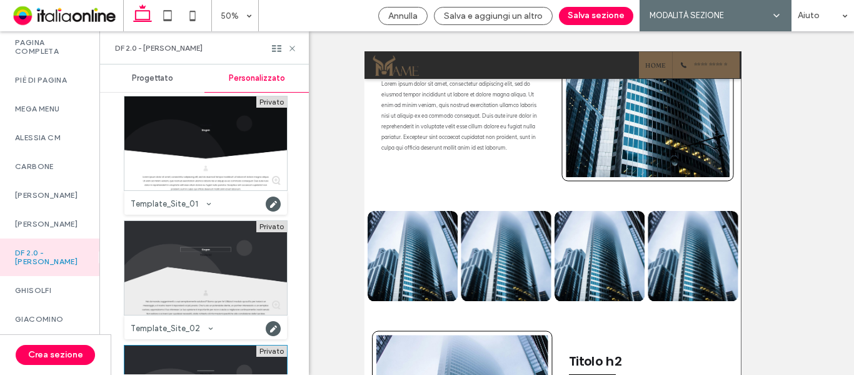
click at [193, 246] on div at bounding box center [205, 268] width 163 height 94
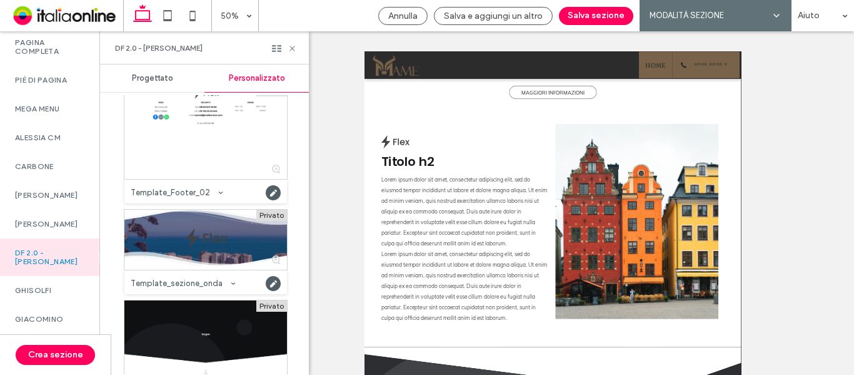
scroll to position [1376, 0]
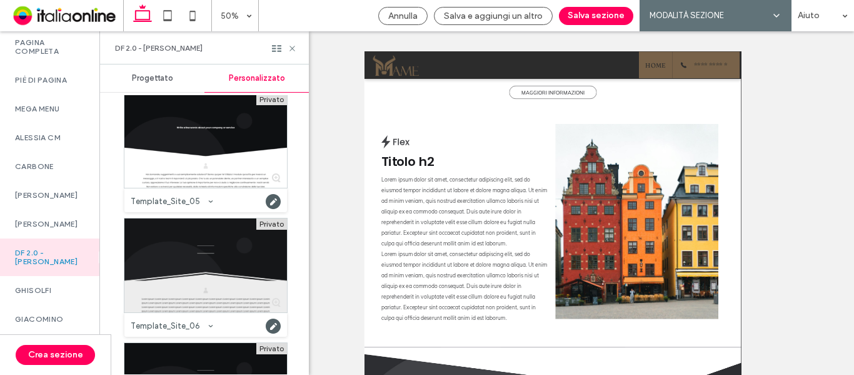
click at [223, 253] on div at bounding box center [205, 265] width 163 height 94
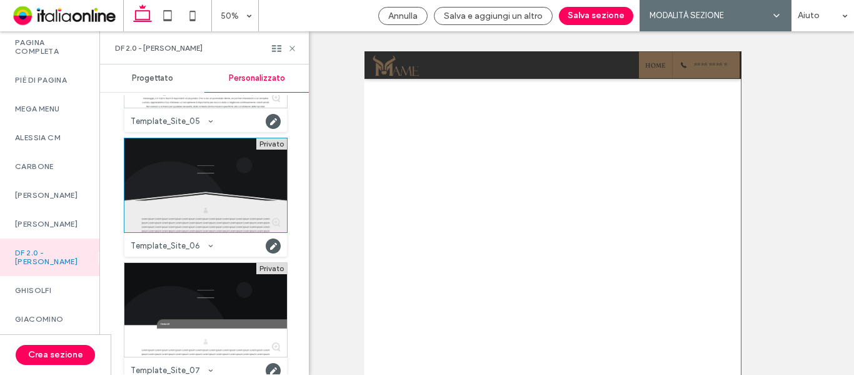
scroll to position [2126, 0]
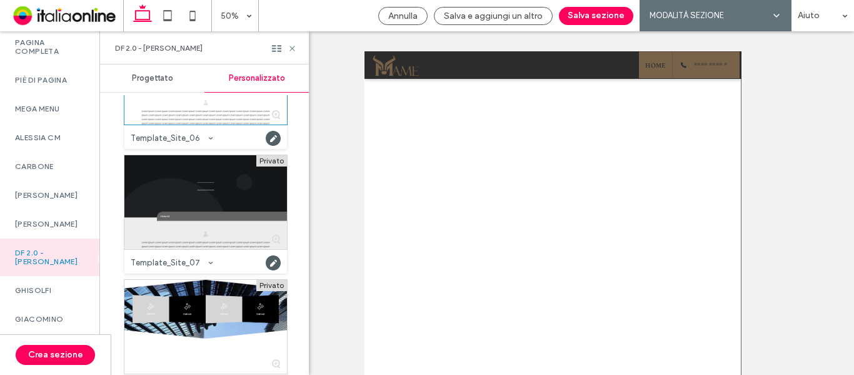
click at [218, 219] on div at bounding box center [205, 202] width 163 height 94
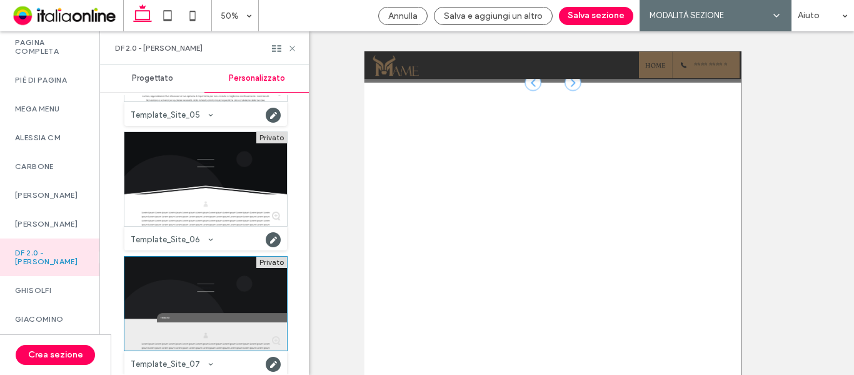
scroll to position [333, 0]
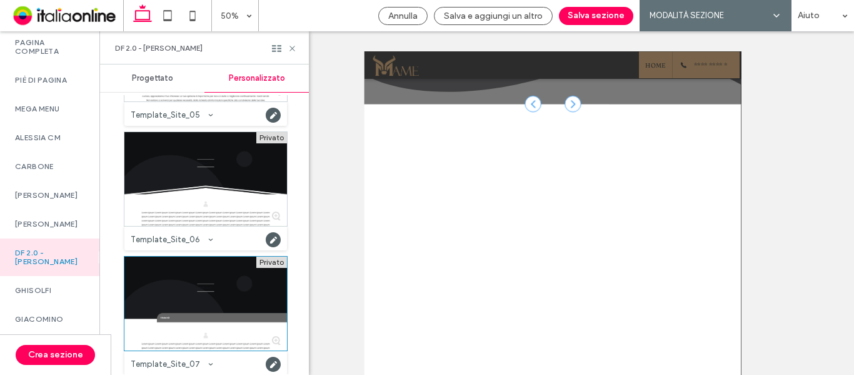
click at [210, 101] on div at bounding box center [205, 55] width 163 height 94
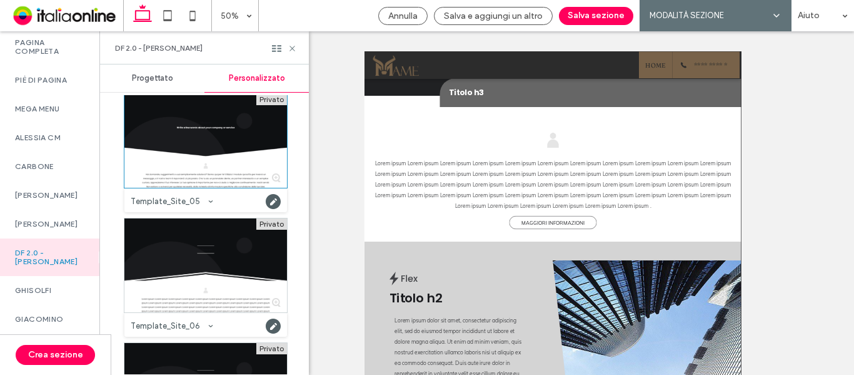
scroll to position [895, 0]
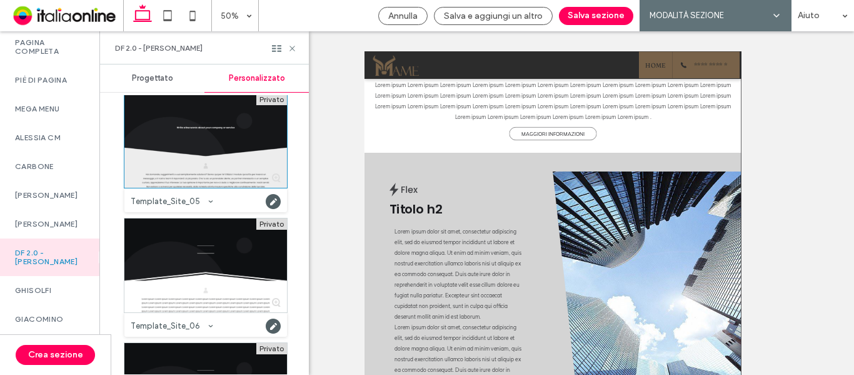
click at [169, 126] on div at bounding box center [205, 141] width 163 height 94
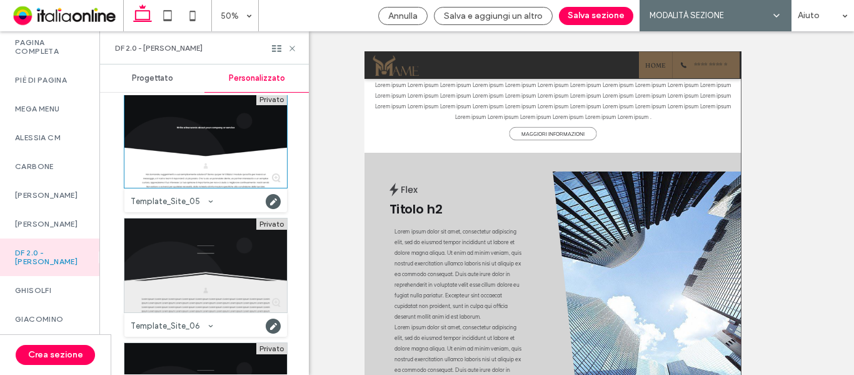
click at [192, 239] on div at bounding box center [205, 265] width 163 height 94
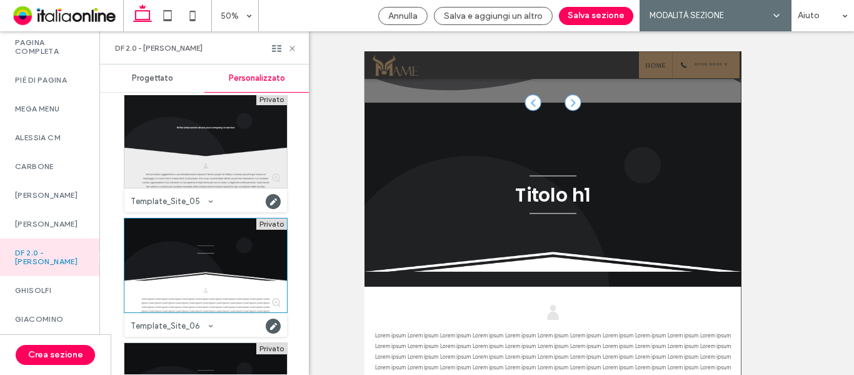
click at [196, 135] on div at bounding box center [205, 141] width 163 height 94
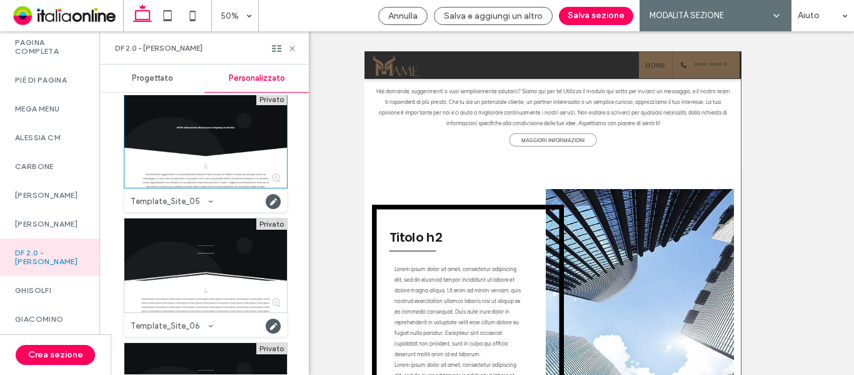
scroll to position [833, 0]
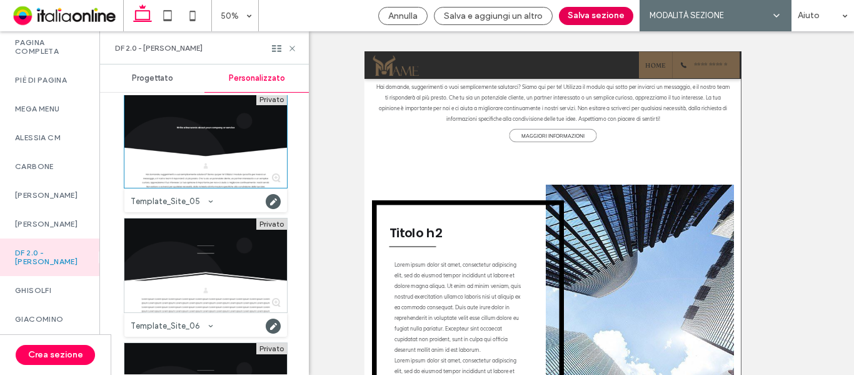
click at [578, 19] on button "Salva sezione" at bounding box center [596, 16] width 74 height 18
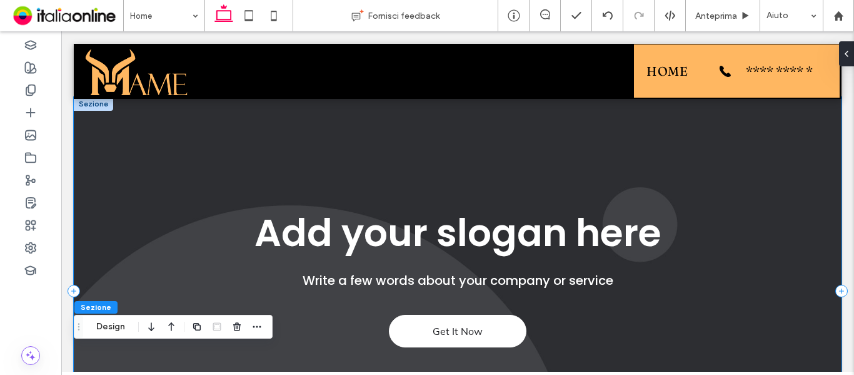
scroll to position [0, 0]
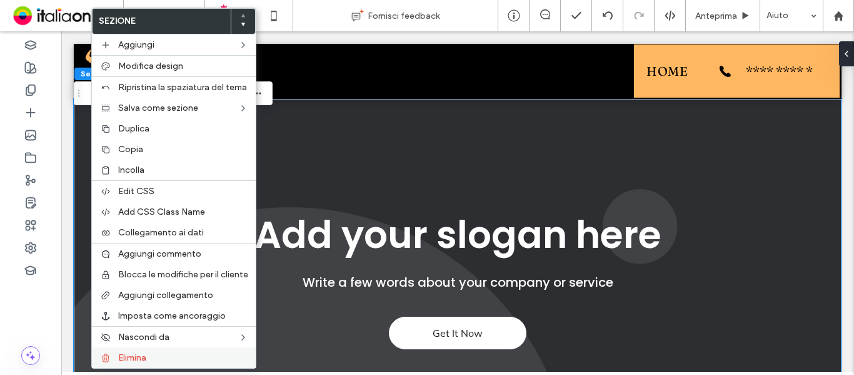
click at [168, 353] on label "Elimina" at bounding box center [183, 357] width 130 height 11
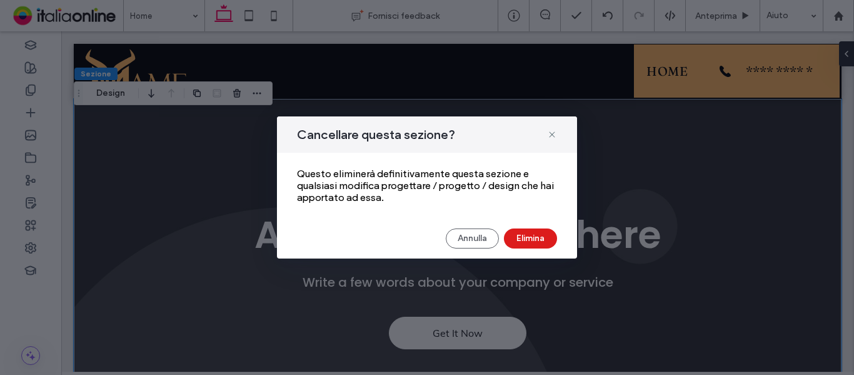
click at [556, 233] on div "Annulla Elimina" at bounding box center [427, 238] width 260 height 20
click at [538, 238] on button "Elimina" at bounding box center [530, 238] width 53 height 20
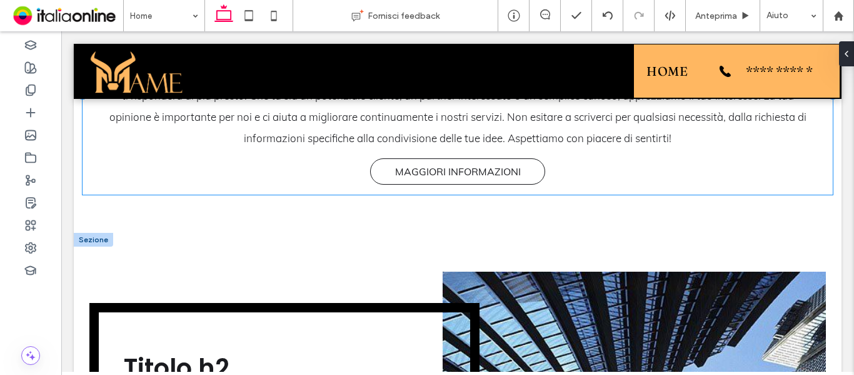
scroll to position [500, 0]
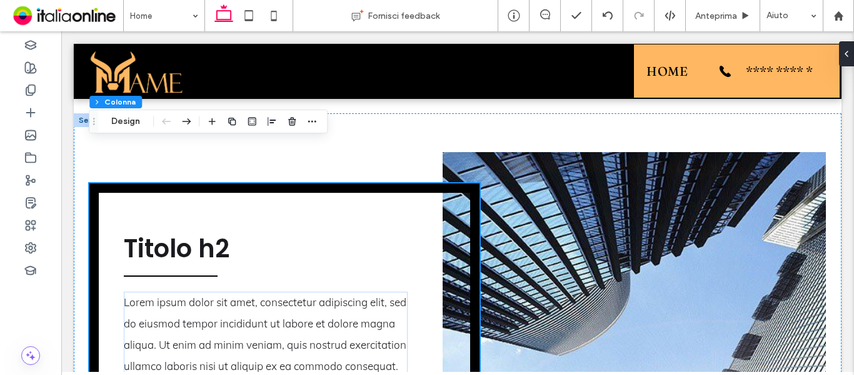
scroll to position [563, 0]
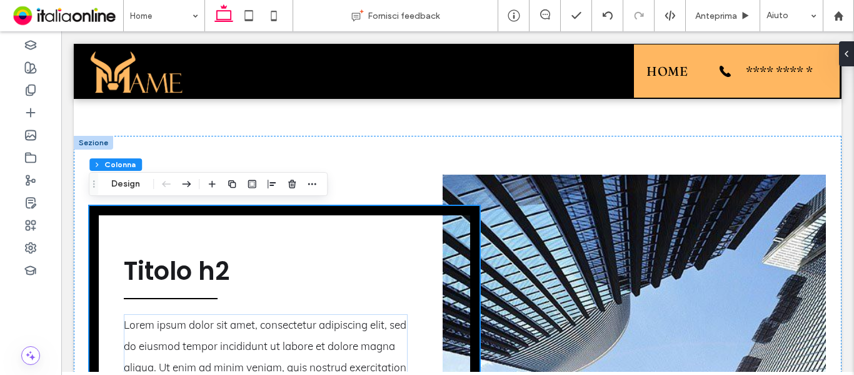
click at [138, 185] on button "Design" at bounding box center [125, 183] width 45 height 15
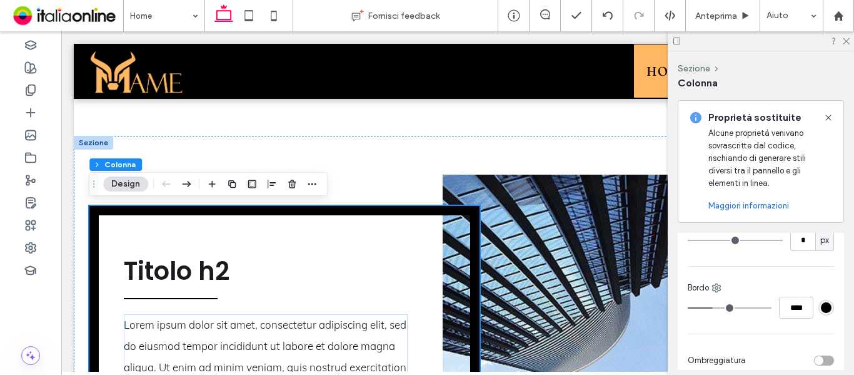
scroll to position [375, 0]
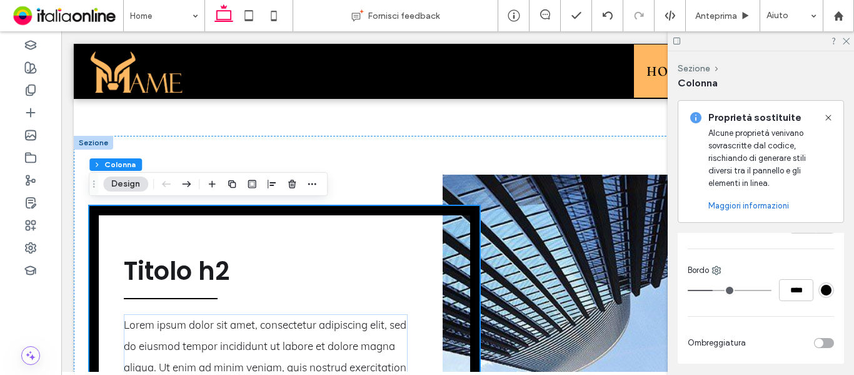
click at [833, 118] on icon at bounding box center [828, 118] width 10 height 10
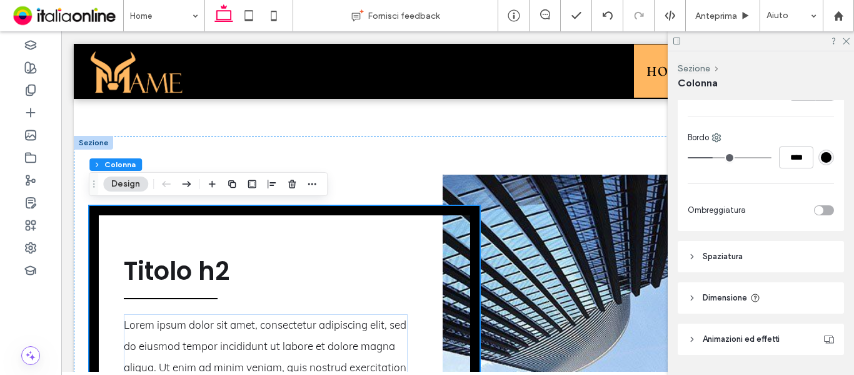
click at [821, 157] on div "#000000" at bounding box center [826, 157] width 11 height 11
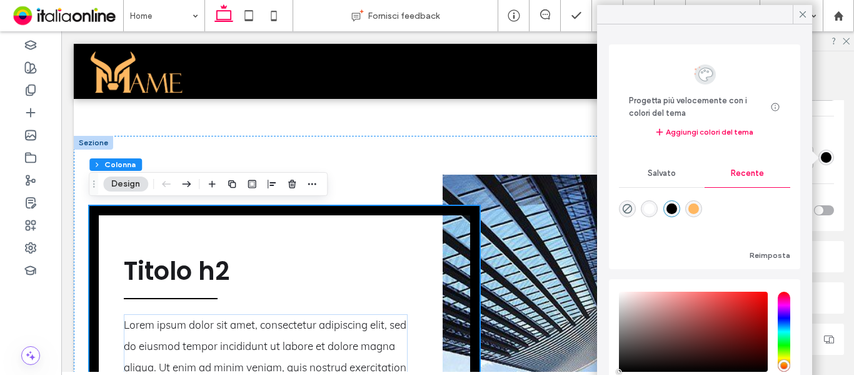
click at [699, 211] on div "rgba(255, 183, 97, 1)" at bounding box center [693, 208] width 11 height 11
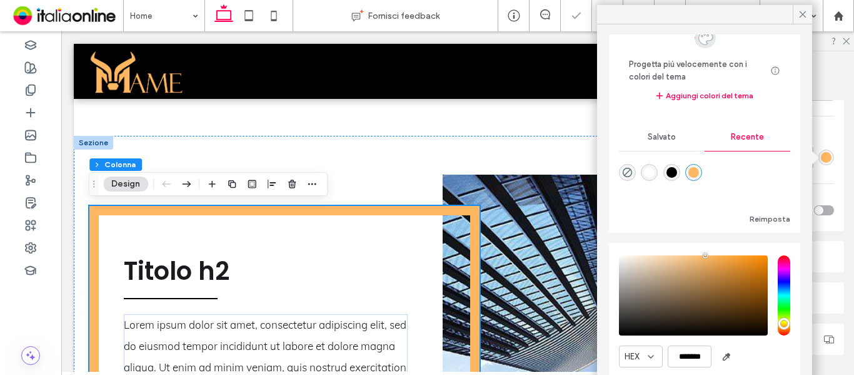
scroll to position [73, 0]
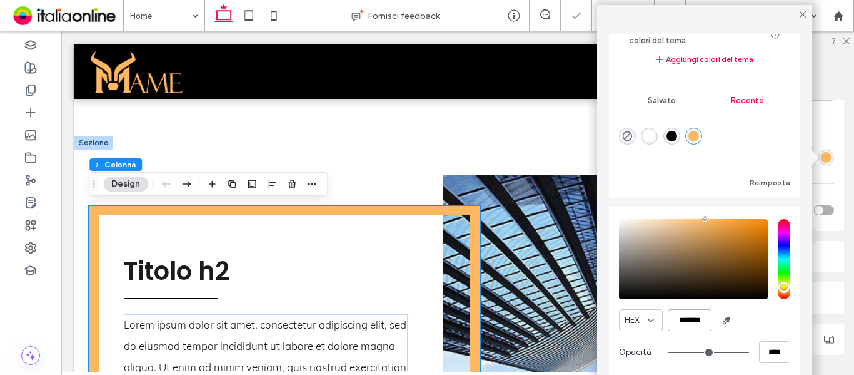
click at [690, 324] on input "*******" at bounding box center [690, 320] width 44 height 22
click at [677, 134] on div "rgba(0, 0, 0, 1)" at bounding box center [671, 136] width 11 height 11
type input "*******"
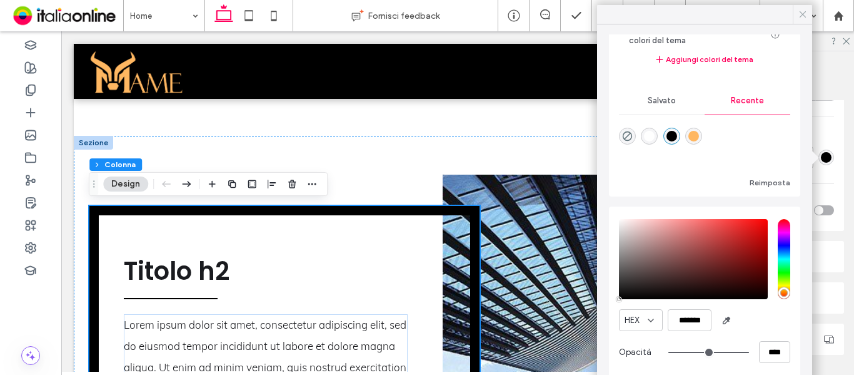
click at [800, 14] on icon at bounding box center [802, 14] width 11 height 11
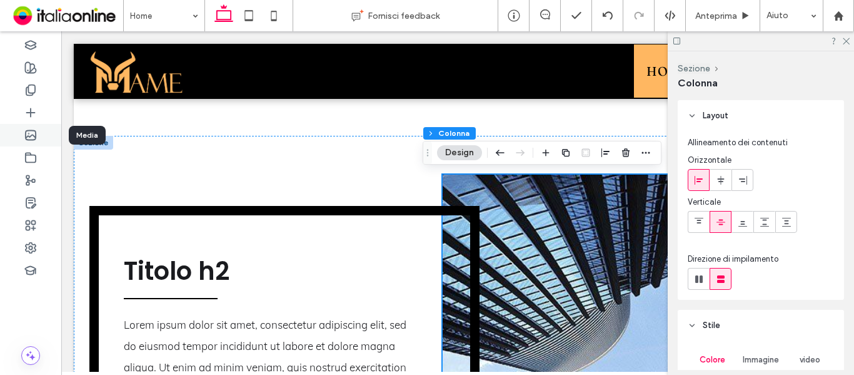
click at [23, 134] on div at bounding box center [30, 135] width 61 height 23
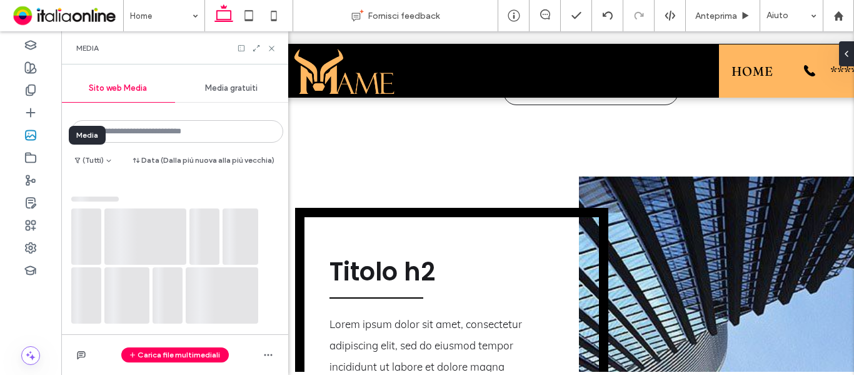
scroll to position [561, 0]
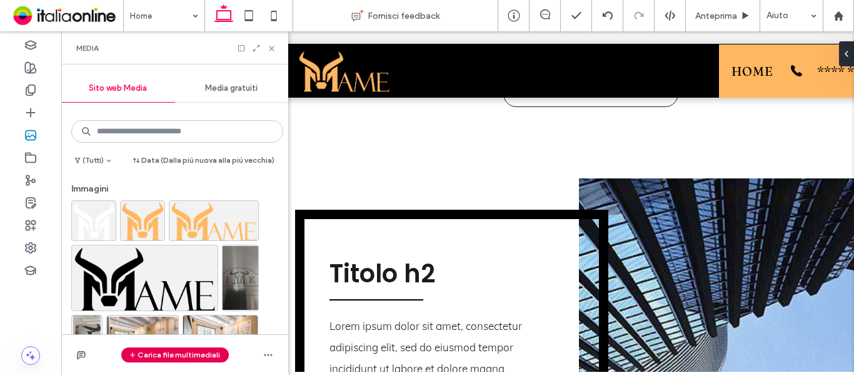
click at [159, 358] on button "Carica file multimediali" at bounding box center [175, 354] width 108 height 15
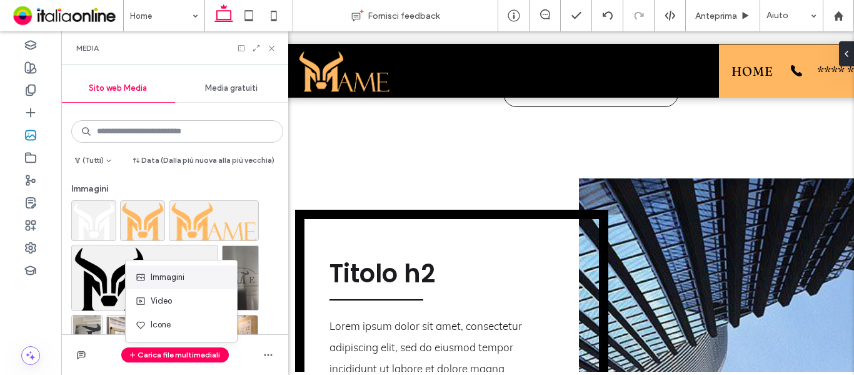
click at [172, 283] on div "Immagini" at bounding box center [181, 277] width 111 height 24
click at [163, 276] on span "Immagini" at bounding box center [168, 277] width 34 height 13
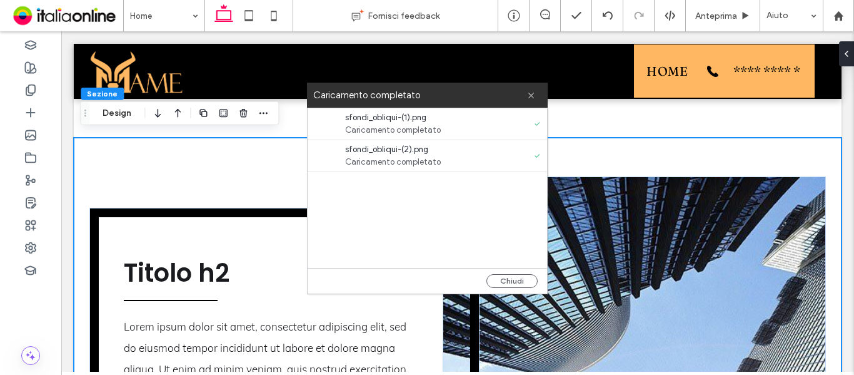
scroll to position [564, 0]
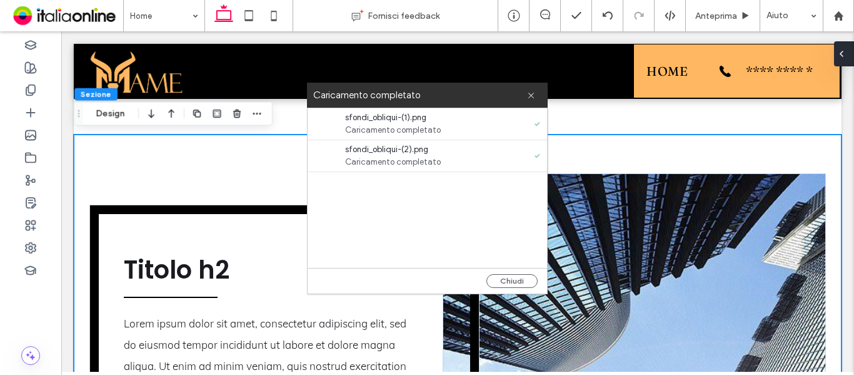
click at [845, 57] on icon at bounding box center [842, 54] width 10 height 10
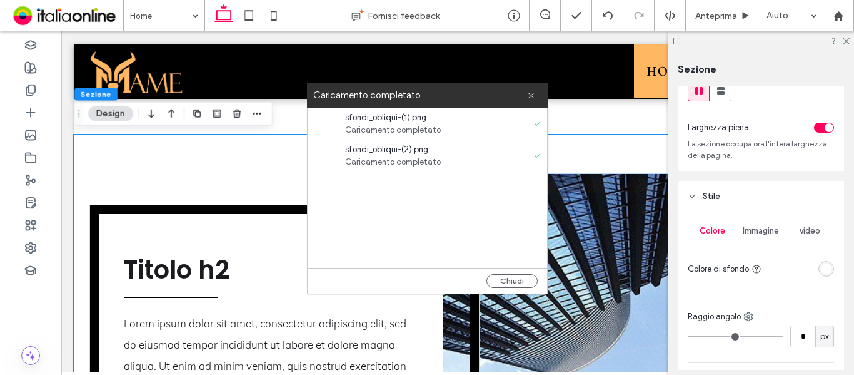
scroll to position [63, 0]
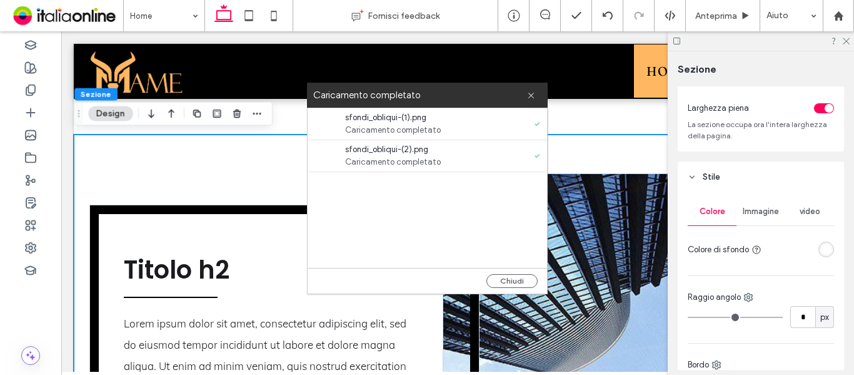
click at [760, 218] on div "Immagine" at bounding box center [761, 212] width 49 height 28
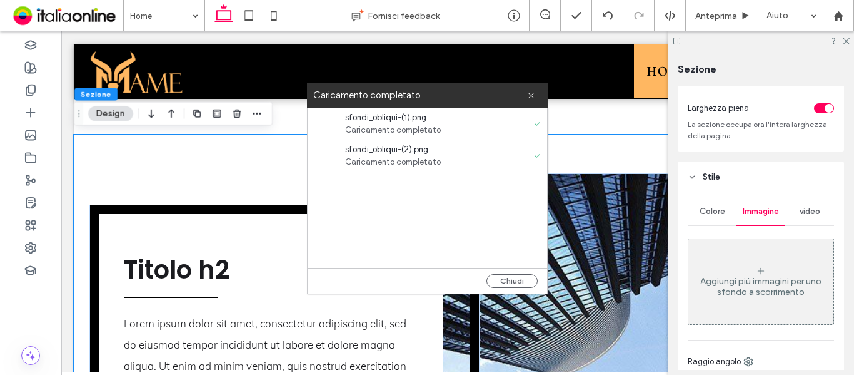
click at [738, 251] on div "Aggiungi più immagini per uno sfondo a scorrimento" at bounding box center [760, 281] width 145 height 83
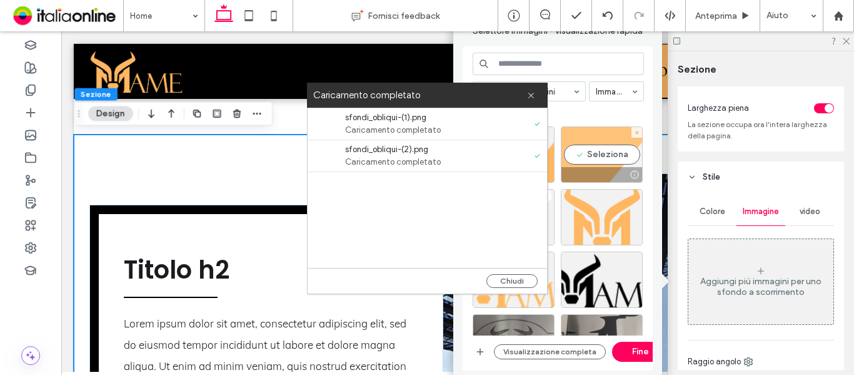
click at [599, 141] on div "Seleziona" at bounding box center [602, 154] width 82 height 56
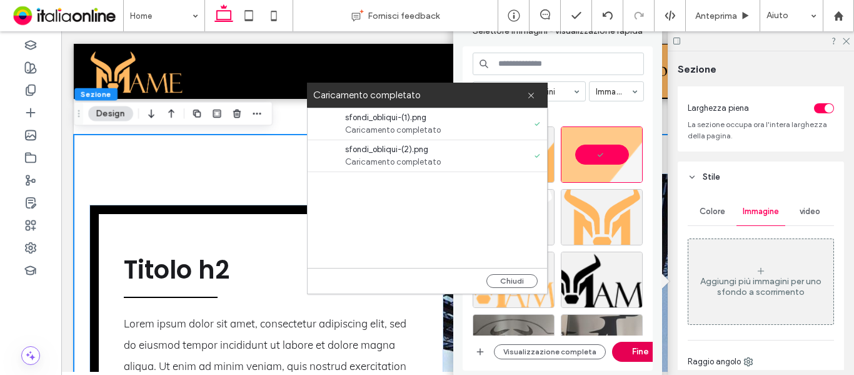
click at [633, 351] on button "Fine" at bounding box center [640, 351] width 56 height 20
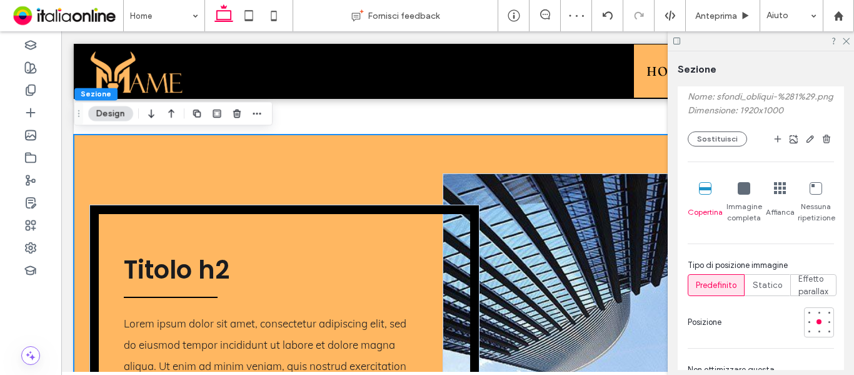
scroll to position [375, 0]
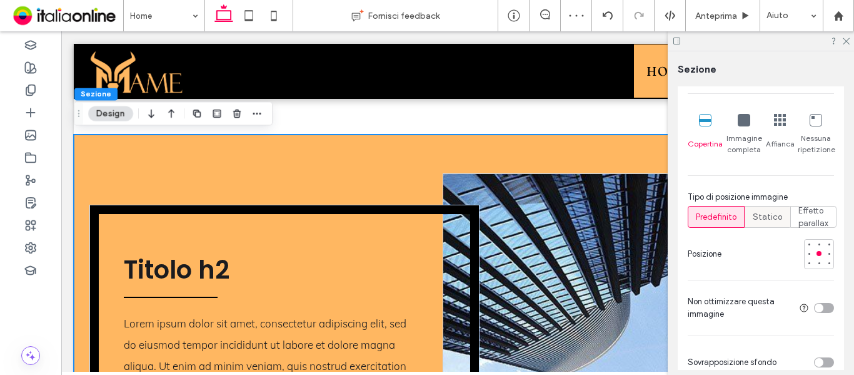
click at [775, 227] on div "Statico" at bounding box center [767, 216] width 29 height 21
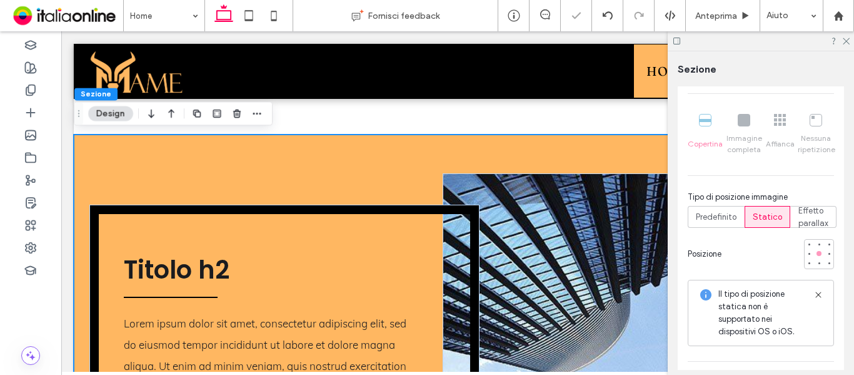
click at [817, 256] on div at bounding box center [819, 253] width 5 height 5
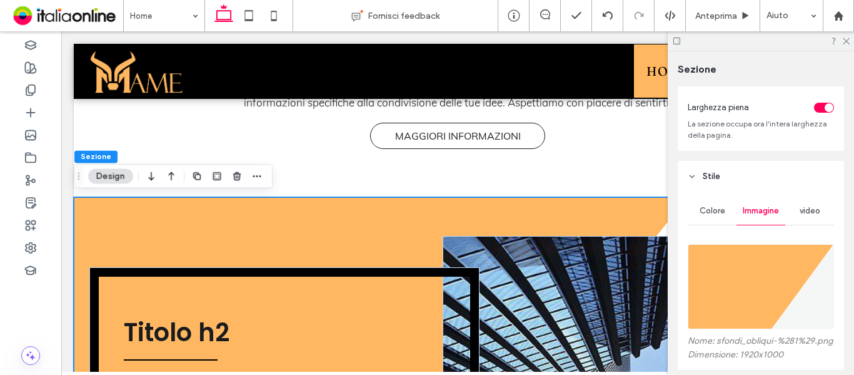
scroll to position [63, 0]
click at [746, 278] on img at bounding box center [761, 286] width 146 height 85
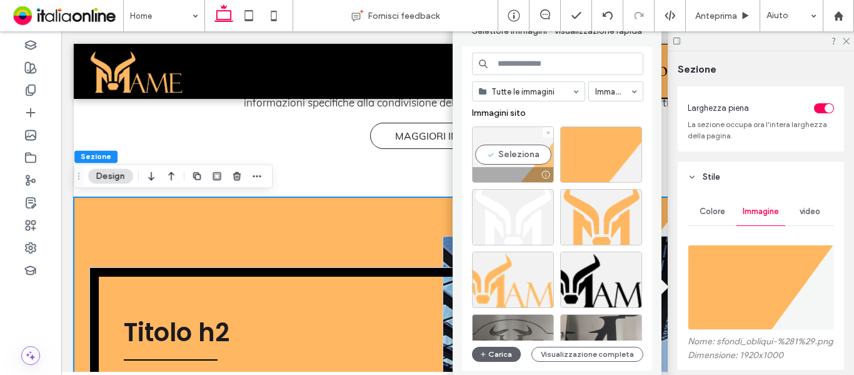
click at [524, 156] on div "Seleziona" at bounding box center [513, 154] width 82 height 56
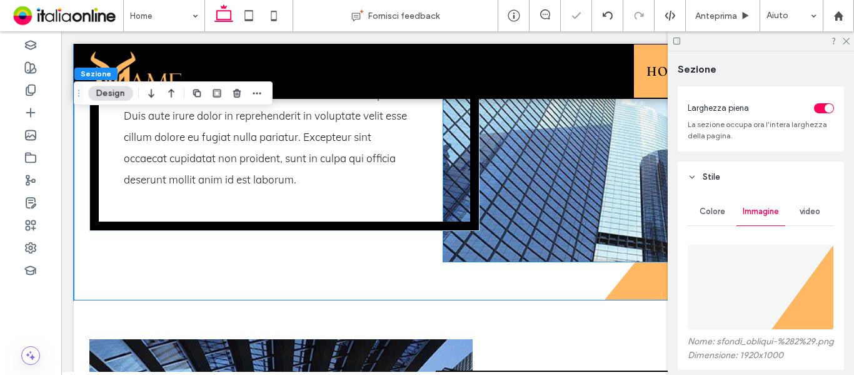
scroll to position [1064, 0]
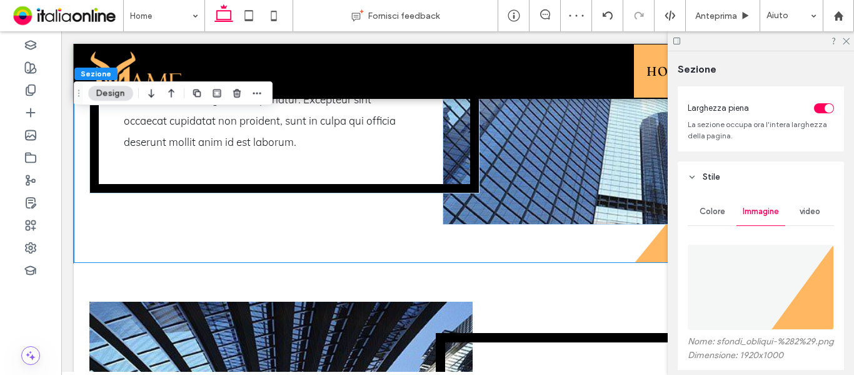
click at [675, 39] on icon at bounding box center [676, 40] width 9 height 9
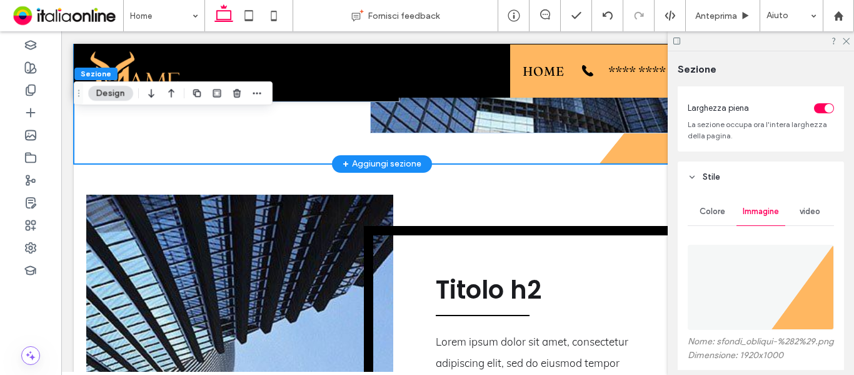
scroll to position [1335, 0]
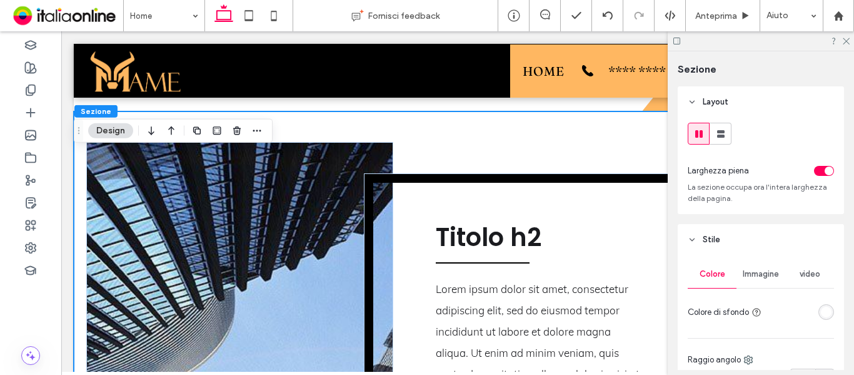
click at [758, 276] on span "Immagine" at bounding box center [761, 274] width 36 height 10
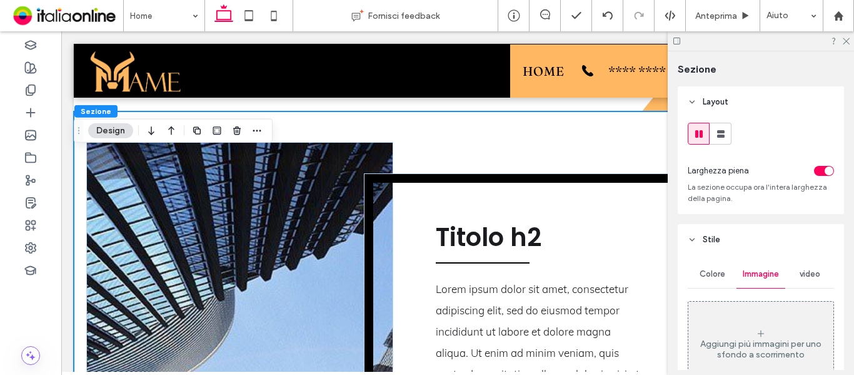
click at [750, 324] on div "Aggiungi più immagini per uno sfondo a scorrimento" at bounding box center [760, 344] width 145 height 83
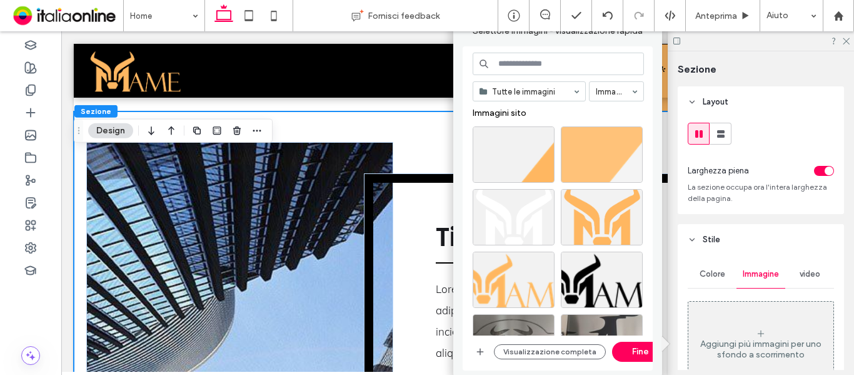
click at [596, 147] on div at bounding box center [602, 154] width 82 height 56
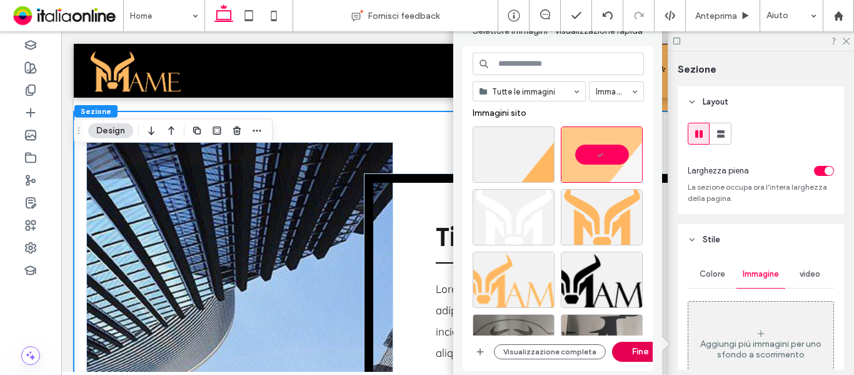
click at [630, 350] on button "Fine" at bounding box center [640, 351] width 56 height 20
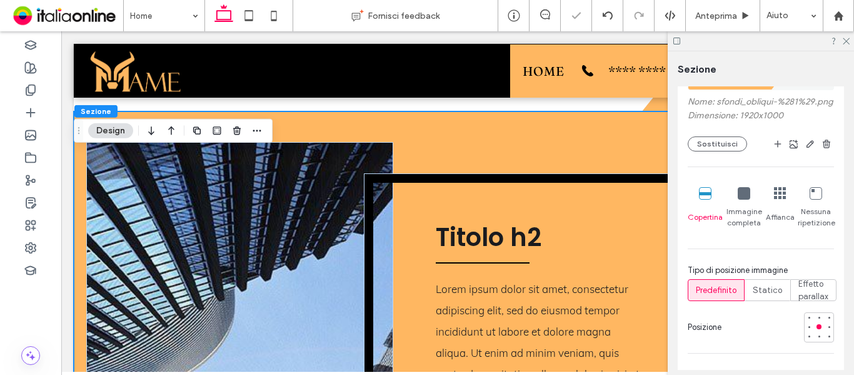
scroll to position [313, 0]
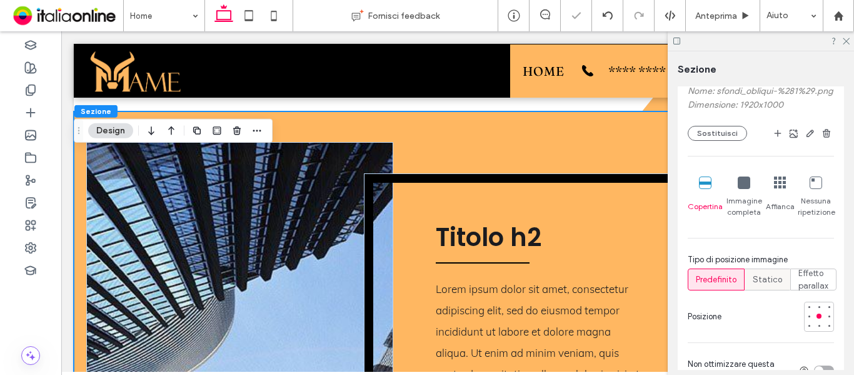
click at [758, 284] on span "Statico" at bounding box center [767, 279] width 29 height 13
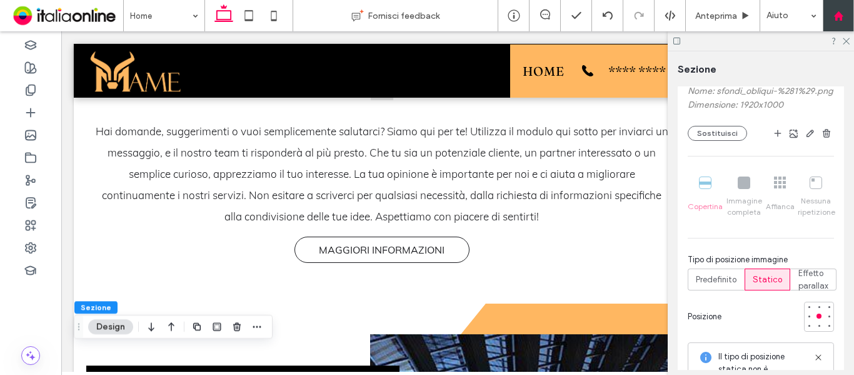
scroll to position [397, 0]
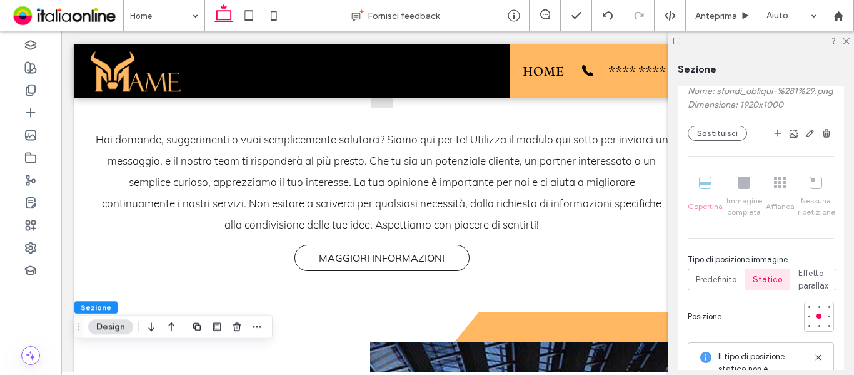
click at [676, 42] on icon at bounding box center [676, 40] width 9 height 9
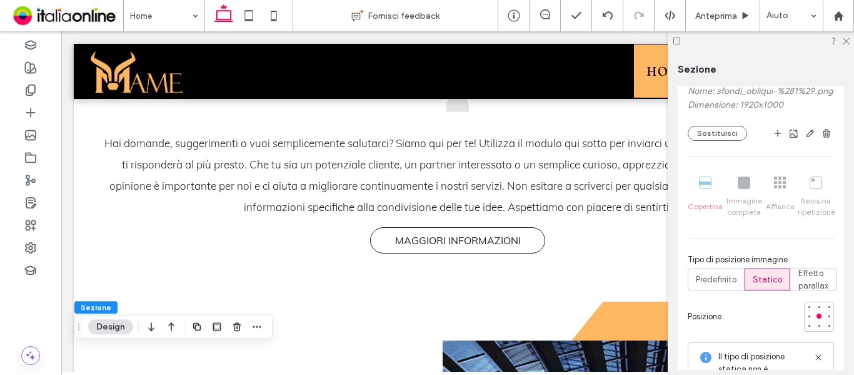
scroll to position [399, 0]
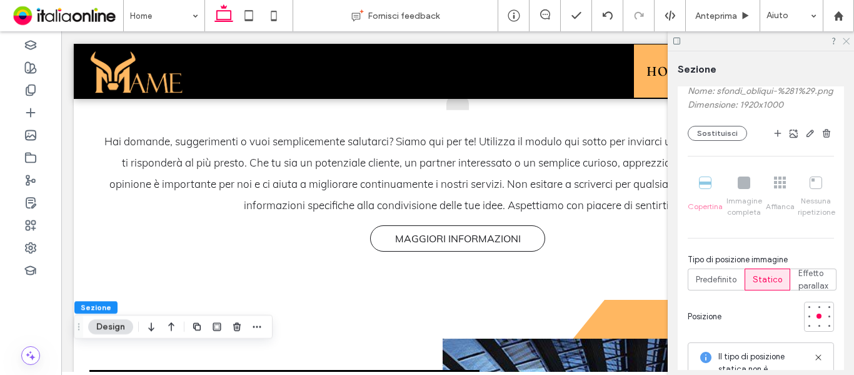
click at [842, 39] on icon at bounding box center [846, 40] width 8 height 8
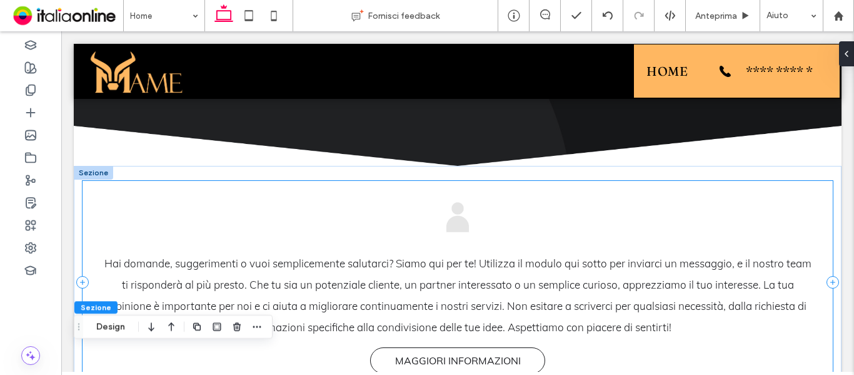
scroll to position [274, 0]
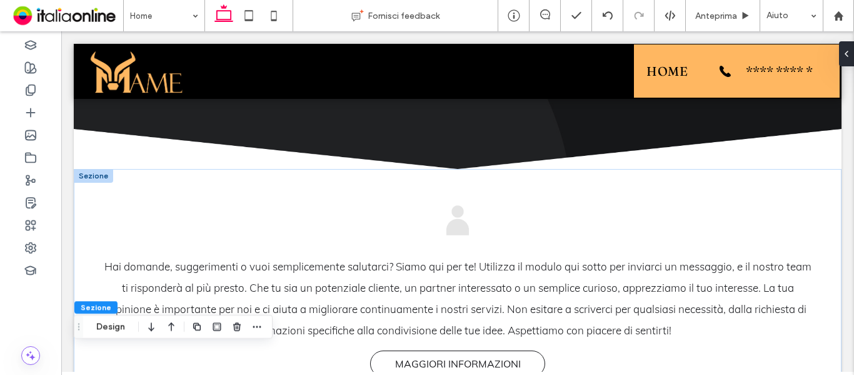
click at [96, 174] on div at bounding box center [93, 176] width 39 height 14
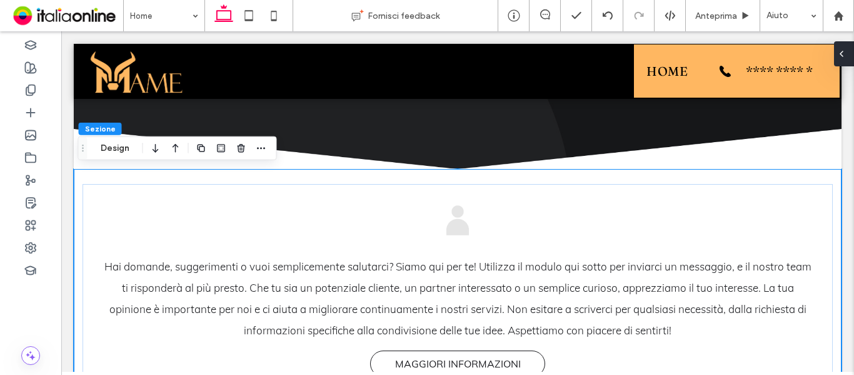
click at [847, 56] on div at bounding box center [844, 53] width 20 height 25
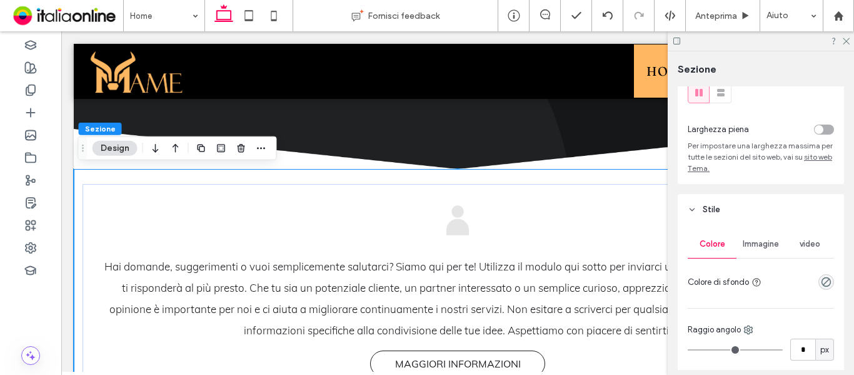
scroll to position [63, 0]
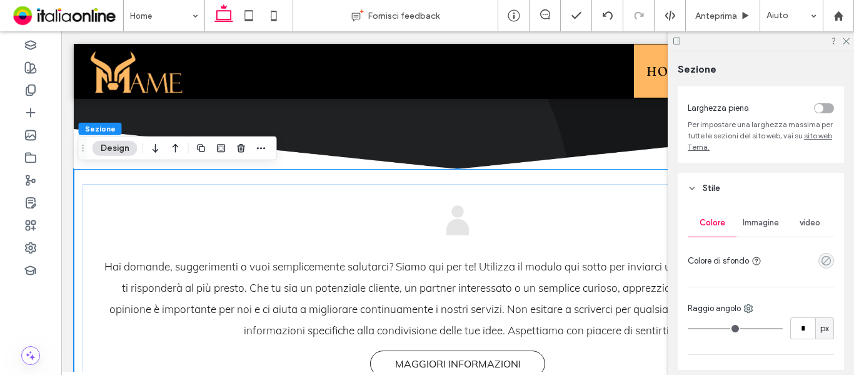
click at [821, 262] on icon "rgba(0, 0, 0, 0)" at bounding box center [826, 260] width 11 height 11
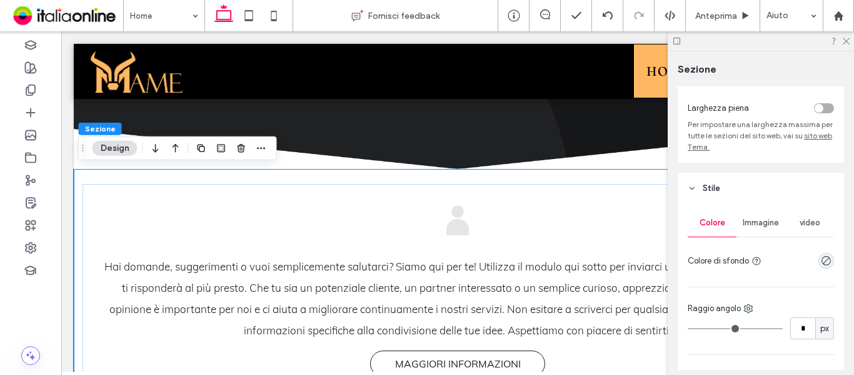
click at [752, 221] on span "Immagine" at bounding box center [761, 223] width 36 height 10
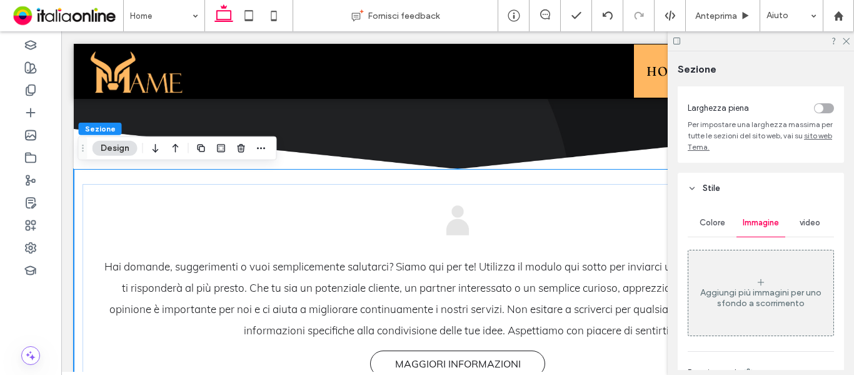
click at [754, 259] on div "Aggiungi più immagini per uno sfondo a scorrimento" at bounding box center [760, 292] width 145 height 83
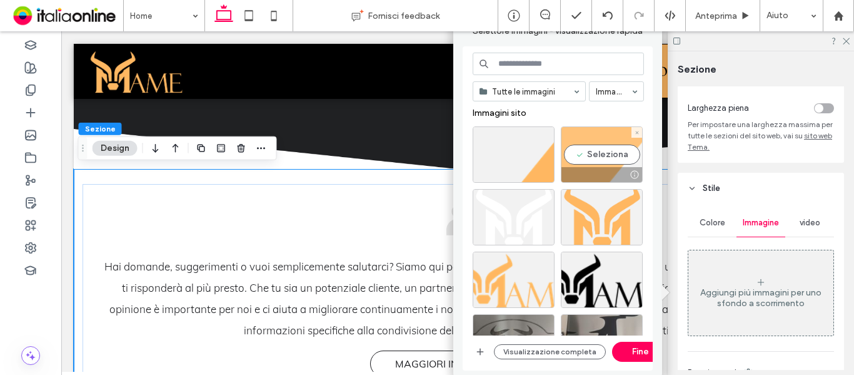
click at [586, 141] on div "Seleziona" at bounding box center [602, 154] width 82 height 56
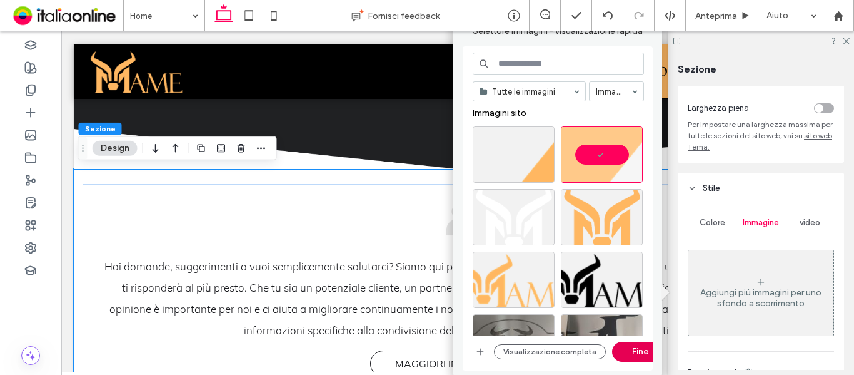
click at [640, 353] on button "Fine" at bounding box center [640, 351] width 56 height 20
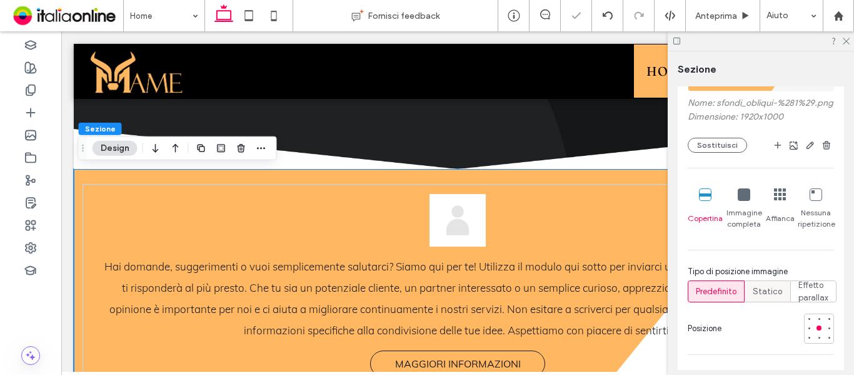
scroll to position [313, 0]
click at [768, 297] on span "Statico" at bounding box center [767, 290] width 29 height 13
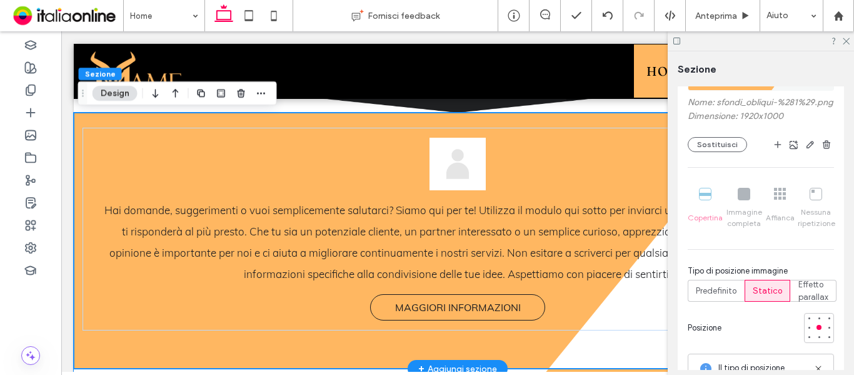
scroll to position [461, 0]
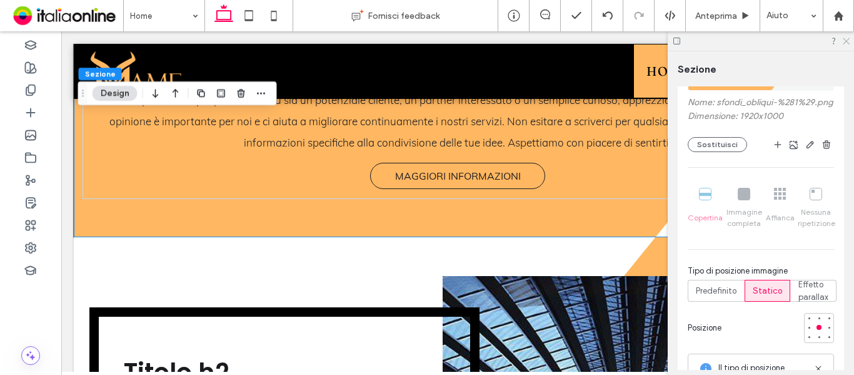
click at [845, 39] on icon at bounding box center [846, 40] width 8 height 8
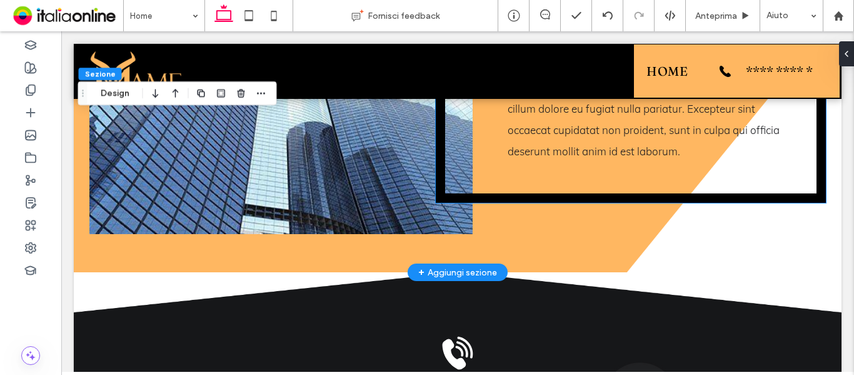
scroll to position [1774, 0]
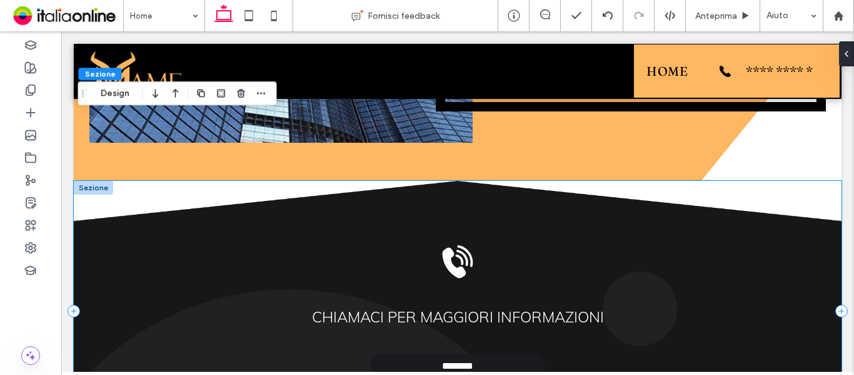
click at [632, 186] on div "**********" at bounding box center [458, 311] width 768 height 260
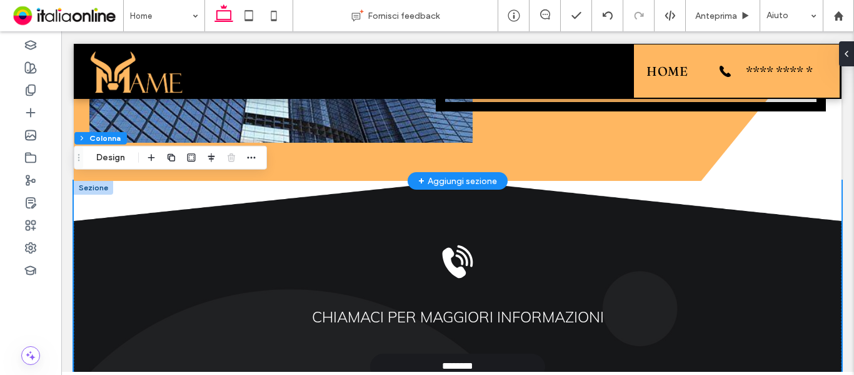
click at [440, 177] on div "+ Aggiungi sezione" at bounding box center [457, 181] width 79 height 14
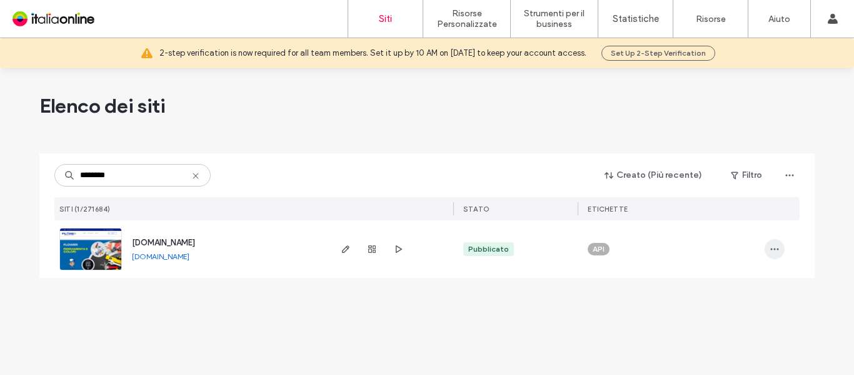
click at [775, 250] on icon "button" at bounding box center [775, 249] width 10 height 10
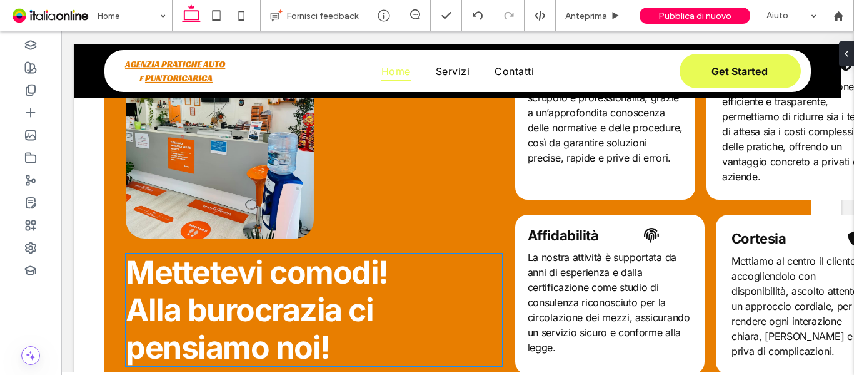
scroll to position [800, 0]
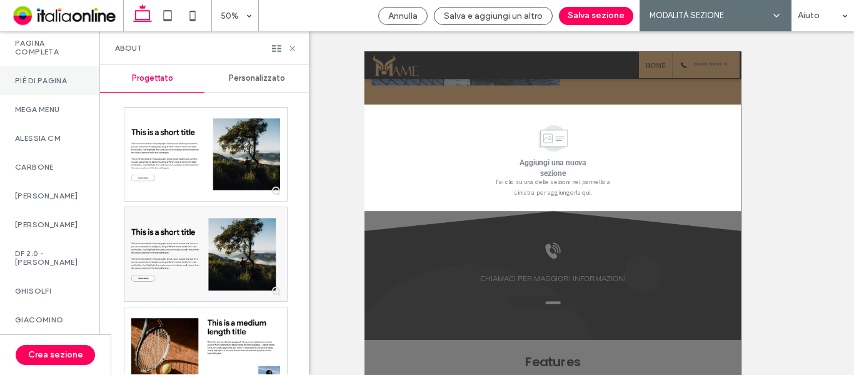
scroll to position [875, 0]
click at [48, 276] on div "DF 2.0 - [PERSON_NAME]" at bounding box center [49, 257] width 99 height 38
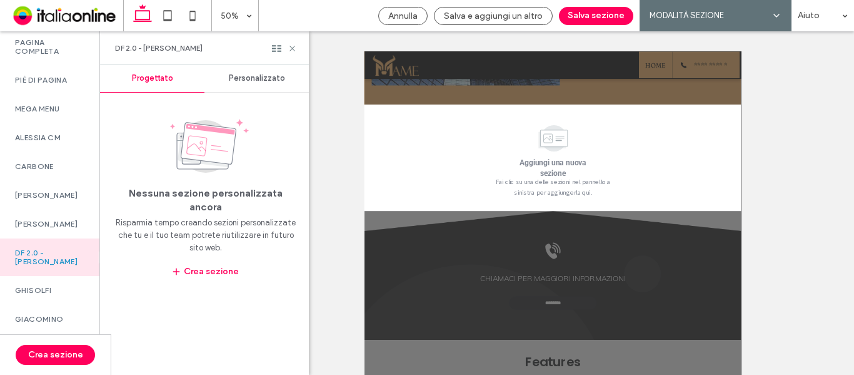
click at [246, 84] on div "Personalizzato" at bounding box center [256, 78] width 104 height 28
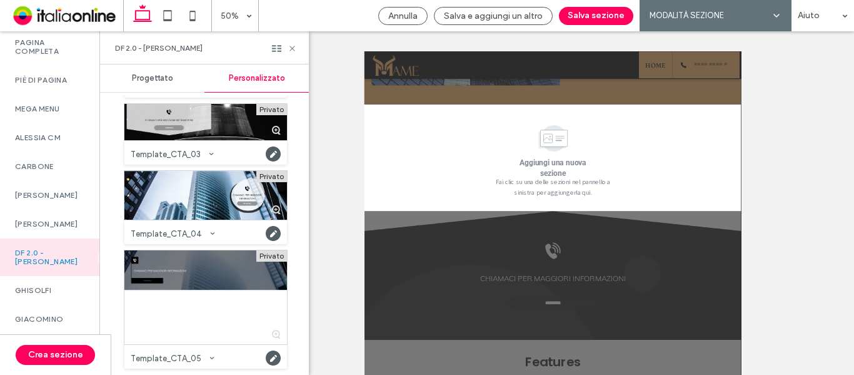
scroll to position [813, 0]
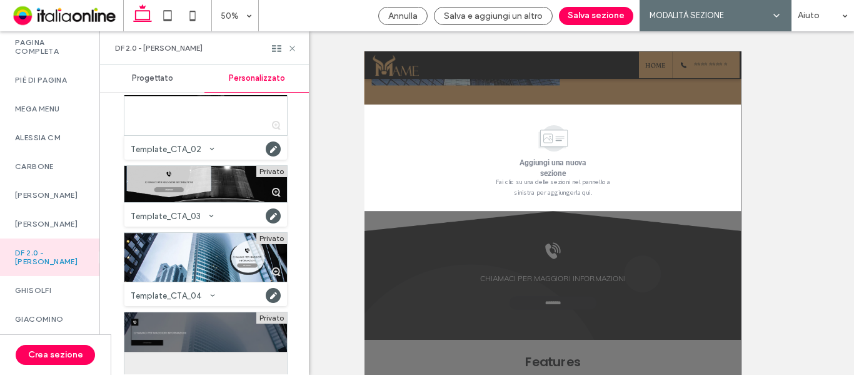
click at [182, 342] on div at bounding box center [205, 359] width 163 height 94
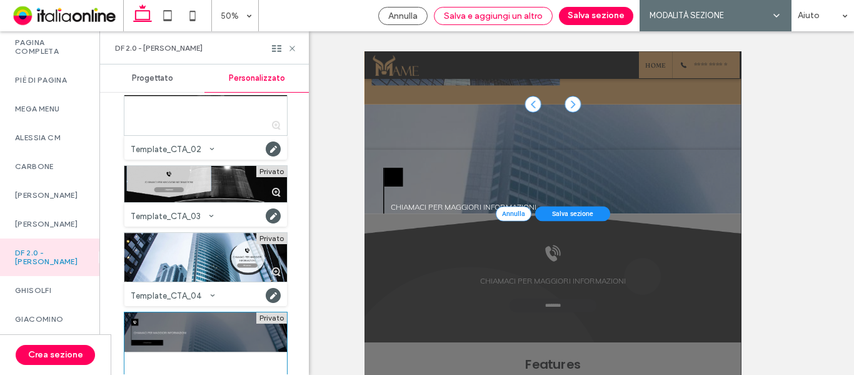
click at [484, 14] on span "Salva e aggiungi un altro" at bounding box center [493, 16] width 99 height 11
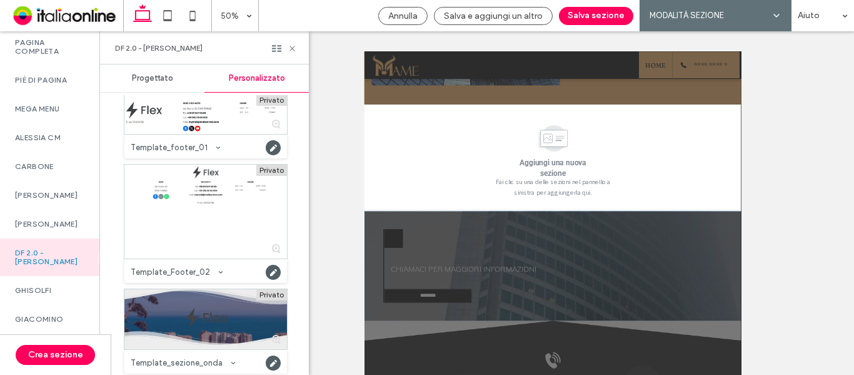
scroll to position [1125, 0]
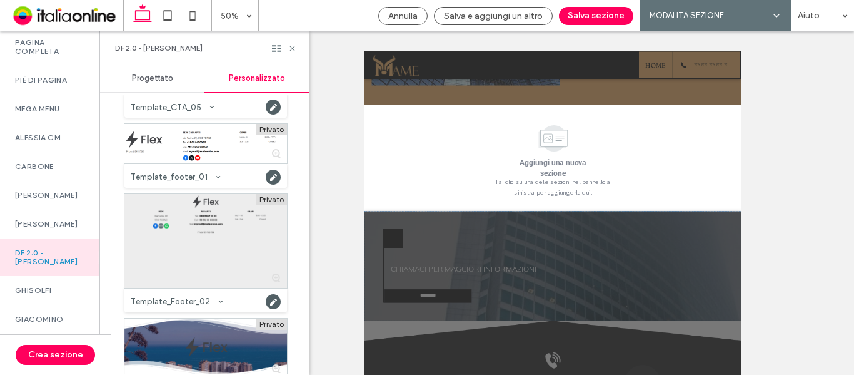
click at [198, 223] on div at bounding box center [205, 241] width 163 height 94
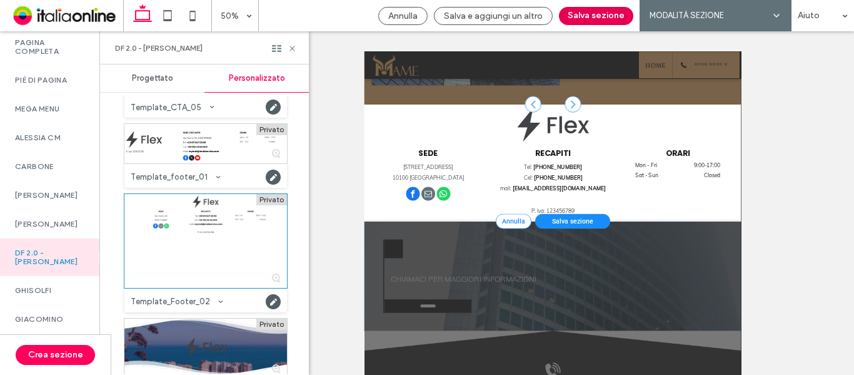
click at [577, 19] on button "Salva sezione" at bounding box center [596, 16] width 74 height 18
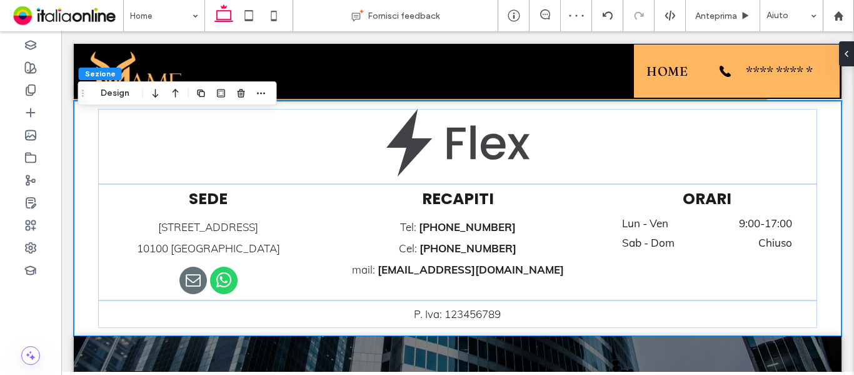
scroll to position [1729, 0]
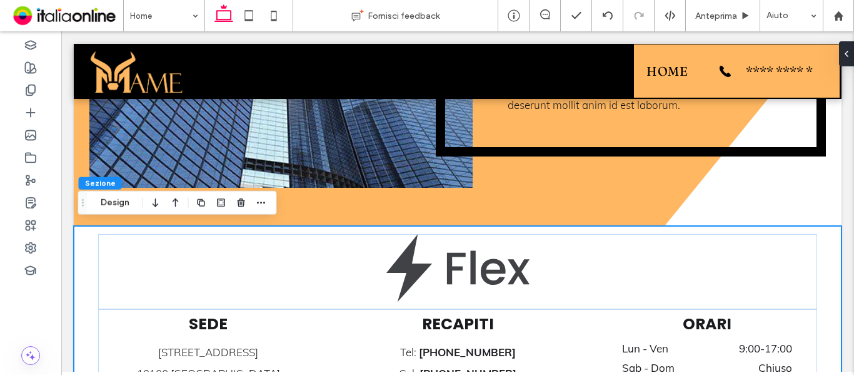
click at [88, 227] on div "SEDE [STREET_ADDRESS] RECAPITI Tel: [PHONE_NUMBER] Cel: [PHONE_NUMBER] mail: [E…" at bounding box center [458, 343] width 750 height 234
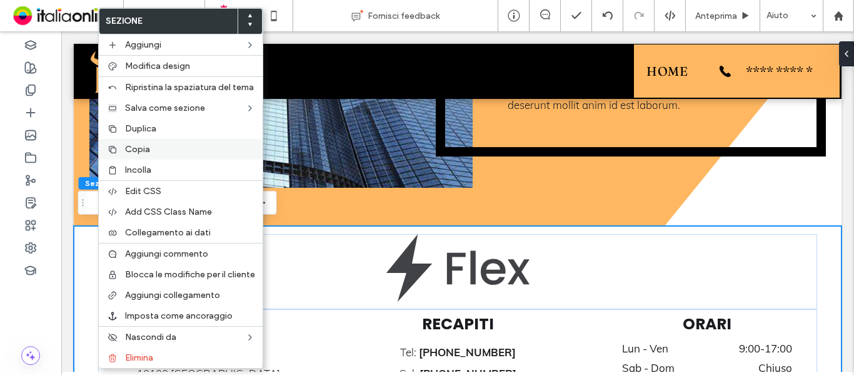
click at [143, 147] on span "Copia" at bounding box center [137, 149] width 25 height 11
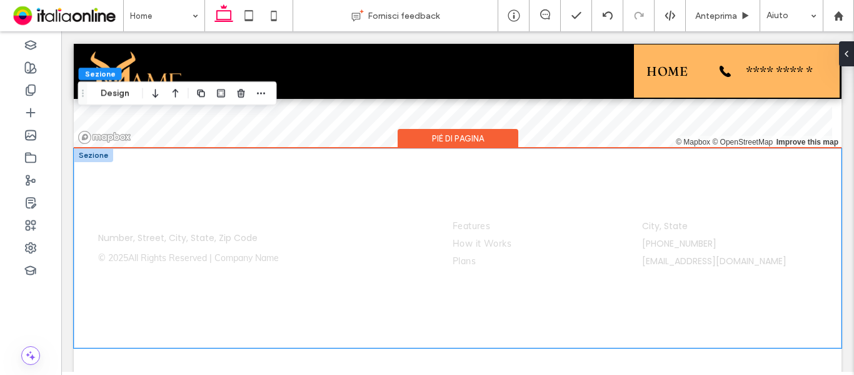
scroll to position [5411, 0]
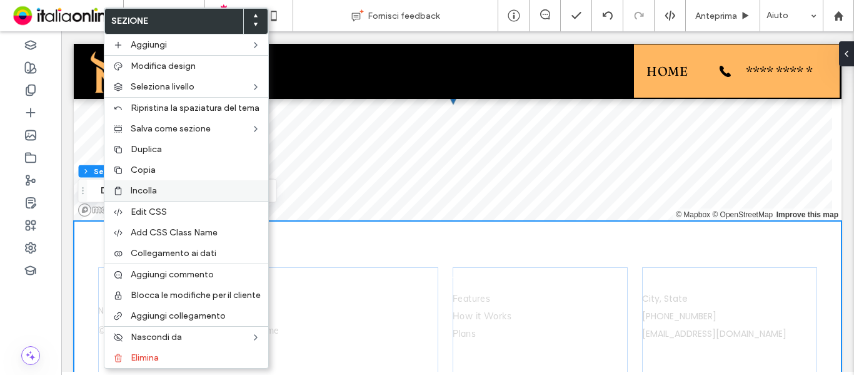
click at [139, 191] on span "Incolla" at bounding box center [144, 190] width 26 height 11
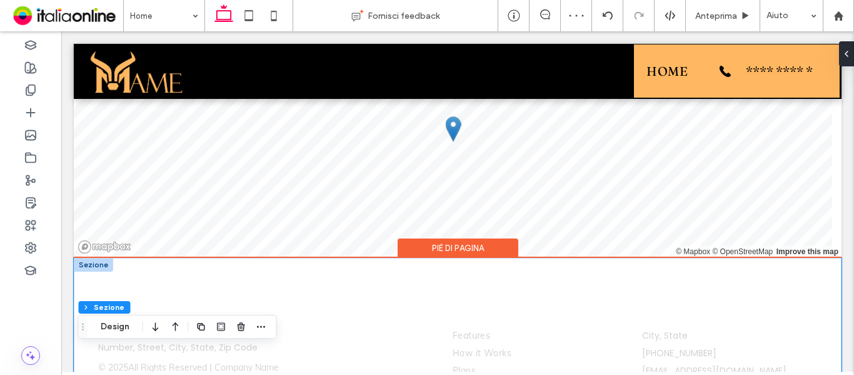
scroll to position [5370, 0]
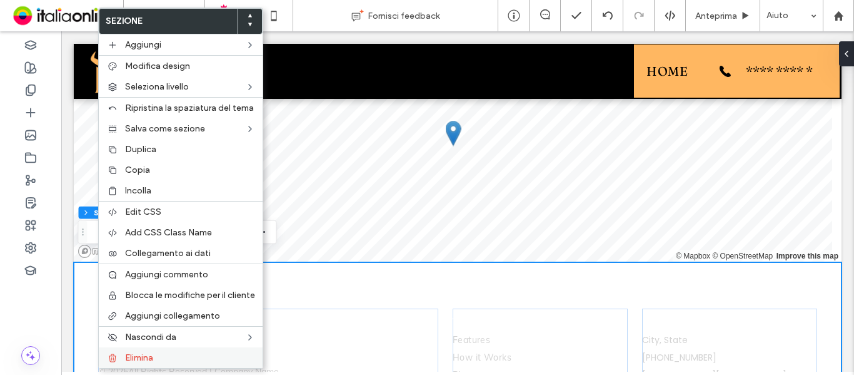
click at [138, 350] on div "Elimina" at bounding box center [181, 357] width 164 height 21
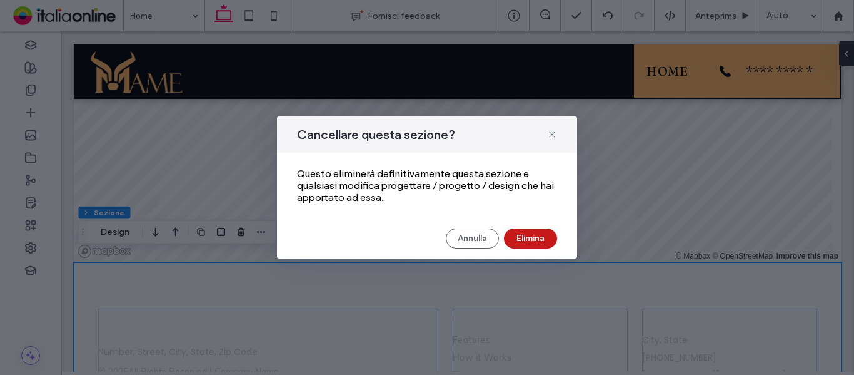
click at [516, 241] on button "Elimina" at bounding box center [530, 238] width 53 height 20
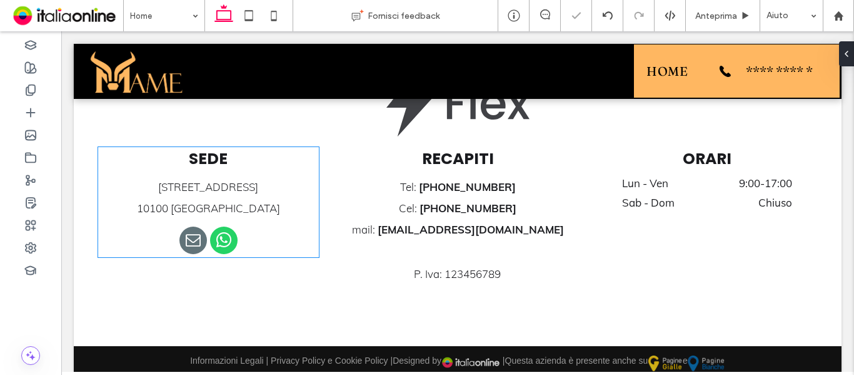
scroll to position [5573, 0]
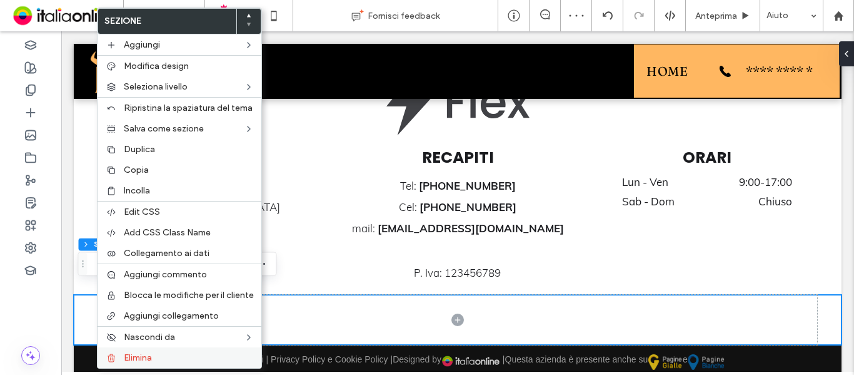
click at [136, 358] on span "Elimina" at bounding box center [138, 357] width 28 height 11
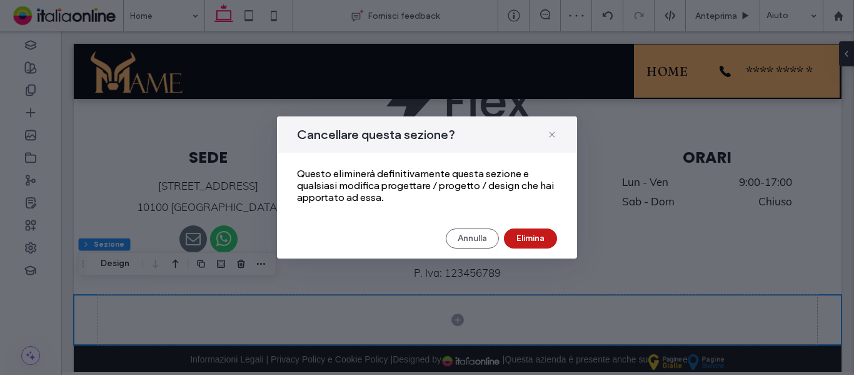
click at [522, 238] on button "Elimina" at bounding box center [530, 238] width 53 height 20
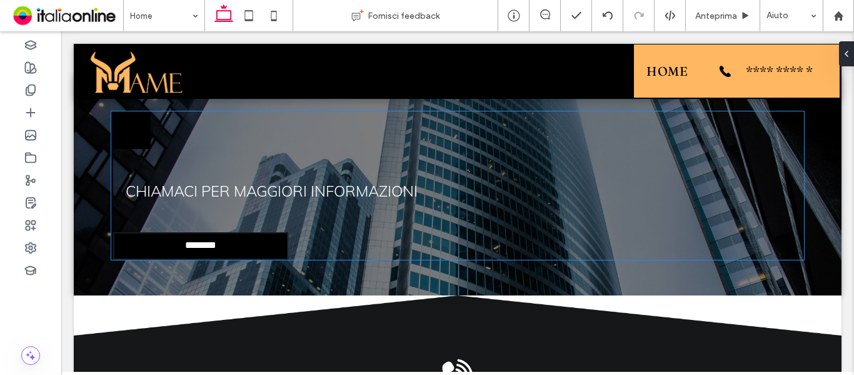
scroll to position [2146, 0]
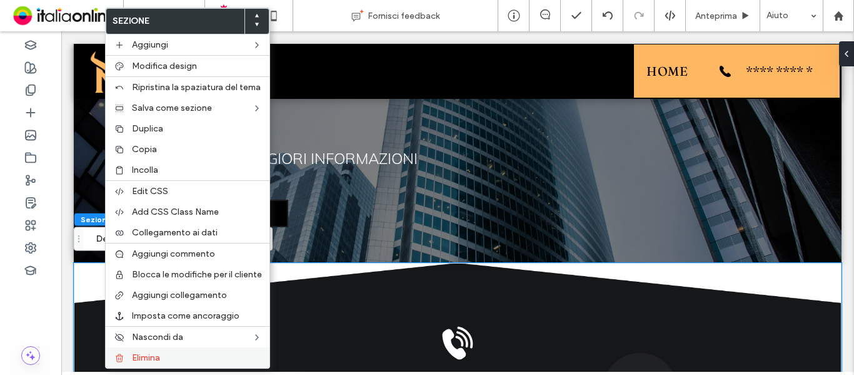
click at [147, 363] on div "Elimina" at bounding box center [188, 357] width 164 height 21
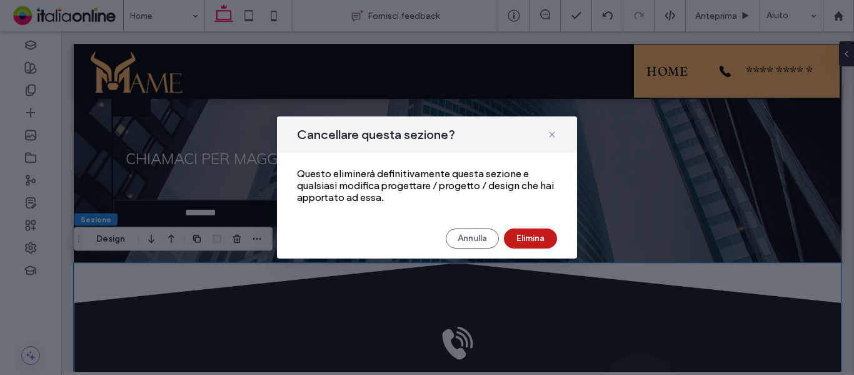
click at [517, 241] on button "Elimina" at bounding box center [530, 238] width 53 height 20
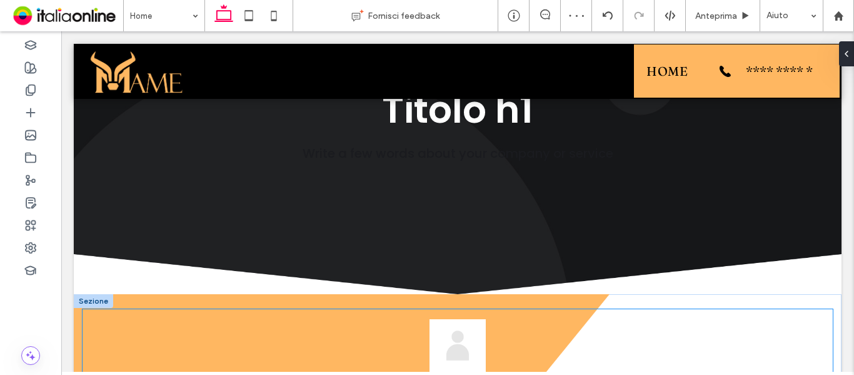
scroll to position [188, 0]
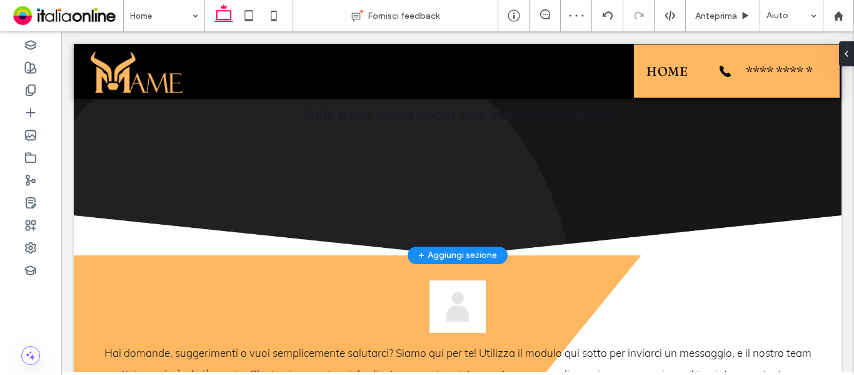
click at [463, 253] on div "+ Aggiungi sezione" at bounding box center [457, 255] width 79 height 14
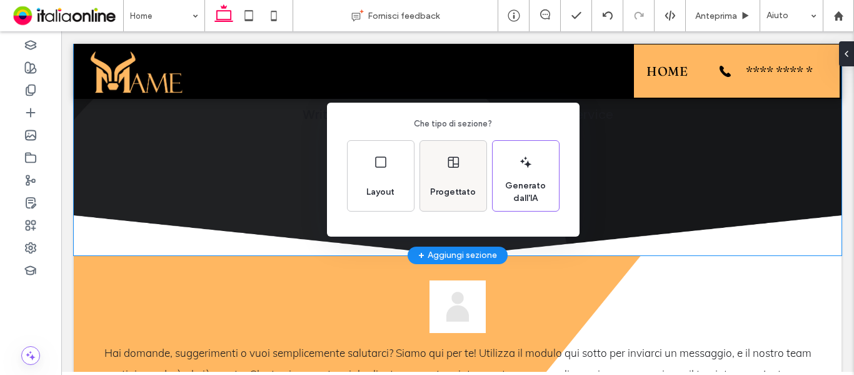
click at [457, 176] on div "Progettato" at bounding box center [453, 176] width 66 height 70
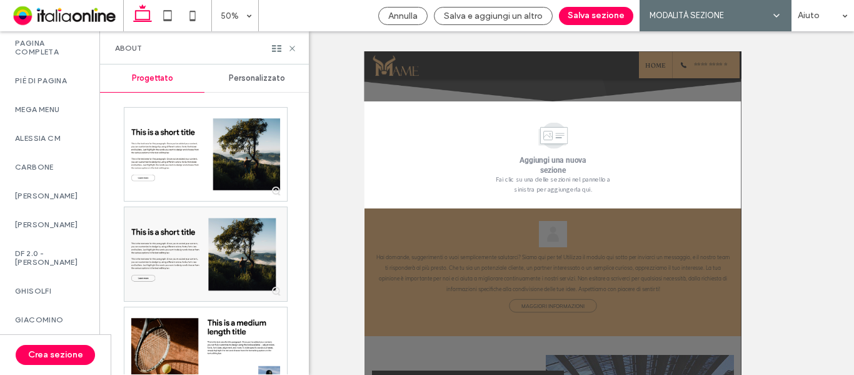
scroll to position [875, 0]
click at [64, 266] on label "DF 2.0 - [PERSON_NAME]" at bounding box center [49, 257] width 69 height 18
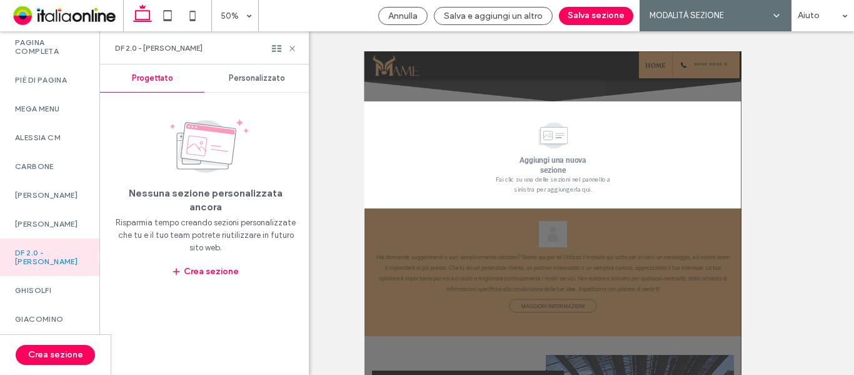
click at [264, 79] on span "Personalizzato" at bounding box center [257, 78] width 56 height 10
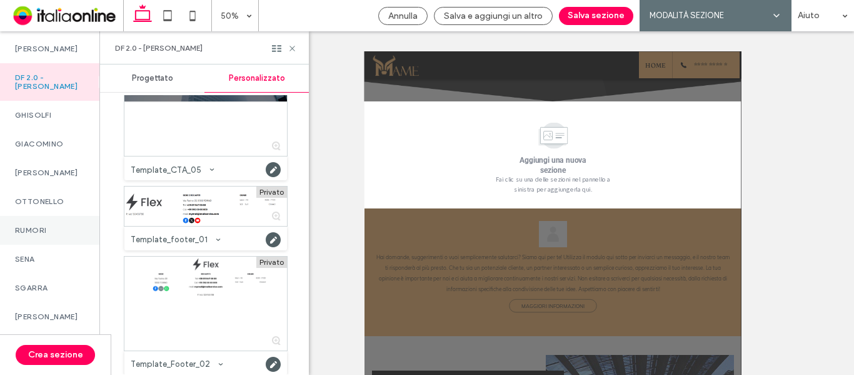
scroll to position [1075, 0]
click at [54, 255] on label "SENA" at bounding box center [49, 258] width 69 height 9
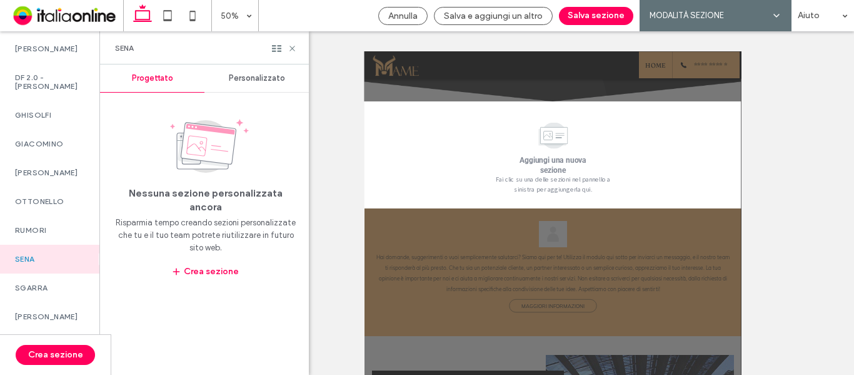
click at [250, 78] on span "Personalizzato" at bounding box center [257, 78] width 56 height 10
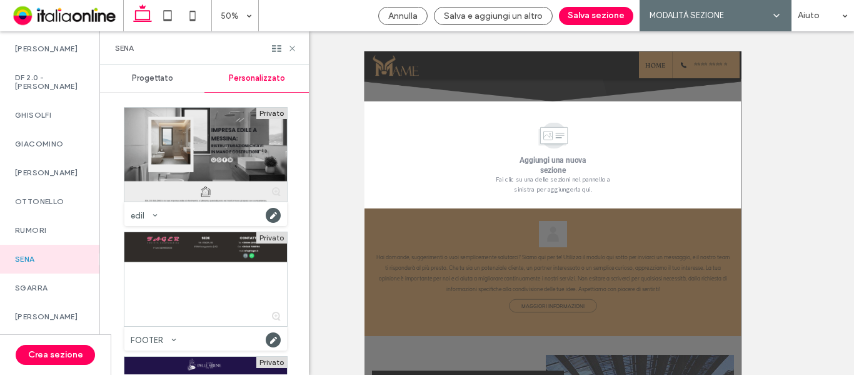
click at [227, 163] on div at bounding box center [205, 155] width 163 height 94
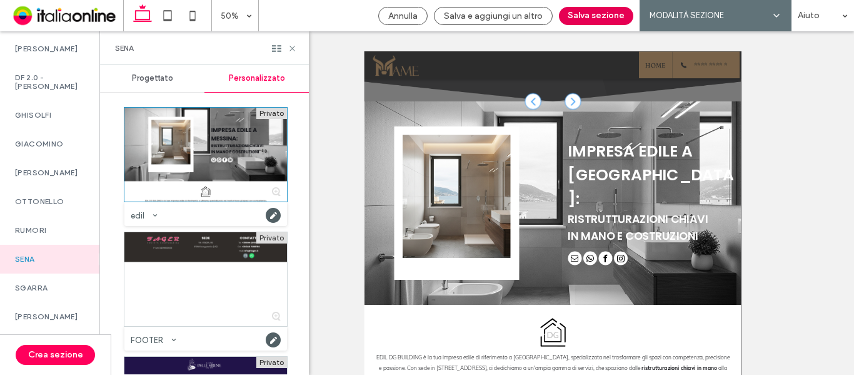
click at [600, 19] on button "Salva sezione" at bounding box center [596, 16] width 74 height 18
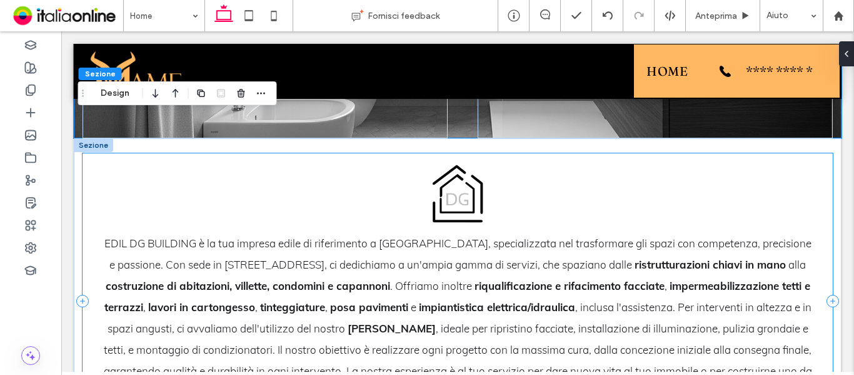
scroll to position [561, 0]
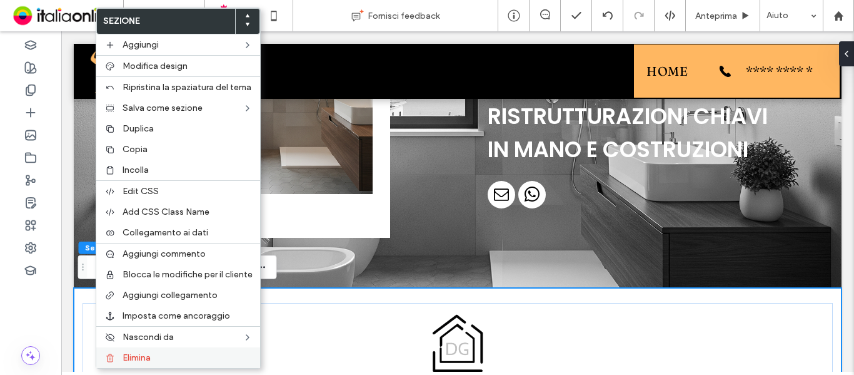
click at [151, 357] on span "Elimina" at bounding box center [137, 357] width 28 height 11
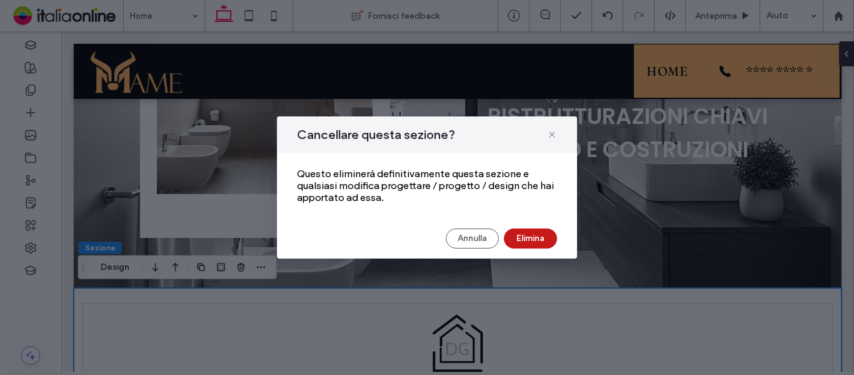
click at [524, 236] on button "Elimina" at bounding box center [530, 238] width 53 height 20
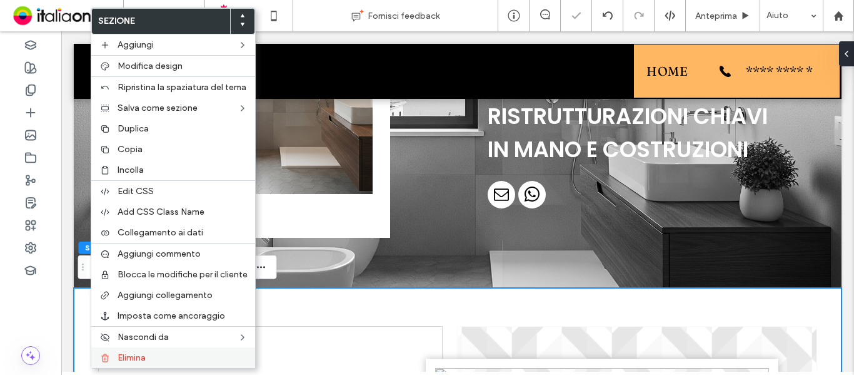
click at [146, 360] on span "Elimina" at bounding box center [132, 357] width 28 height 11
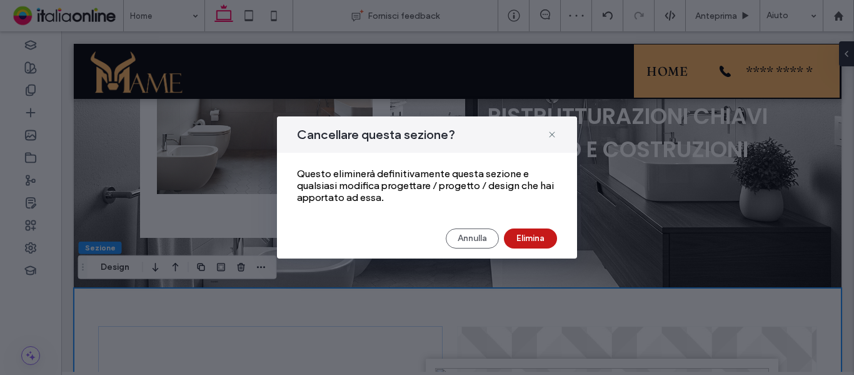
click at [534, 238] on button "Elimina" at bounding box center [530, 238] width 53 height 20
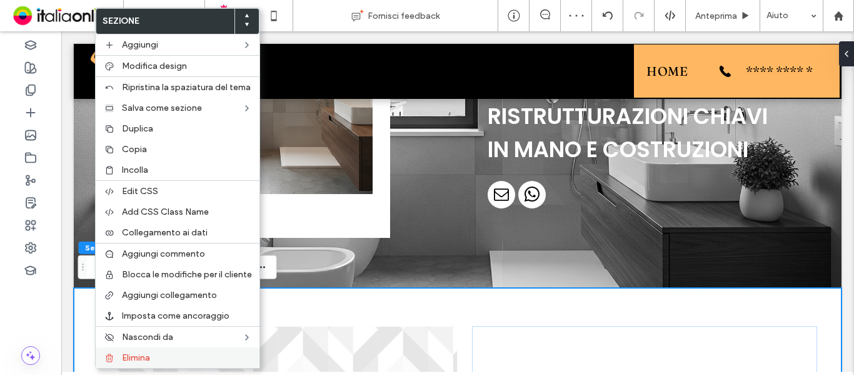
click at [154, 352] on label "Elimina" at bounding box center [187, 357] width 130 height 11
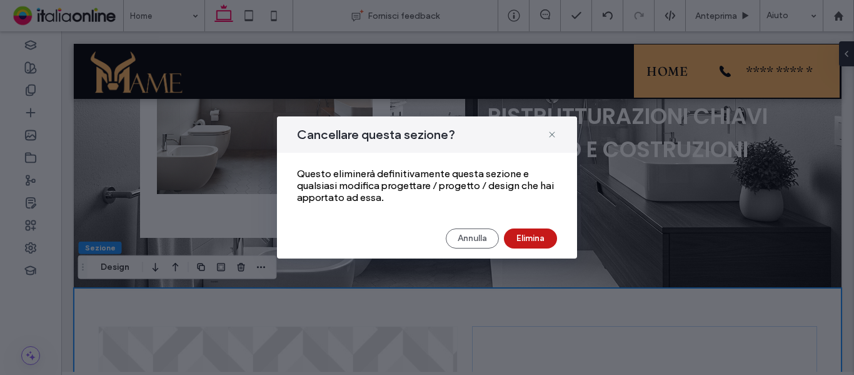
click at [531, 239] on button "Elimina" at bounding box center [530, 238] width 53 height 20
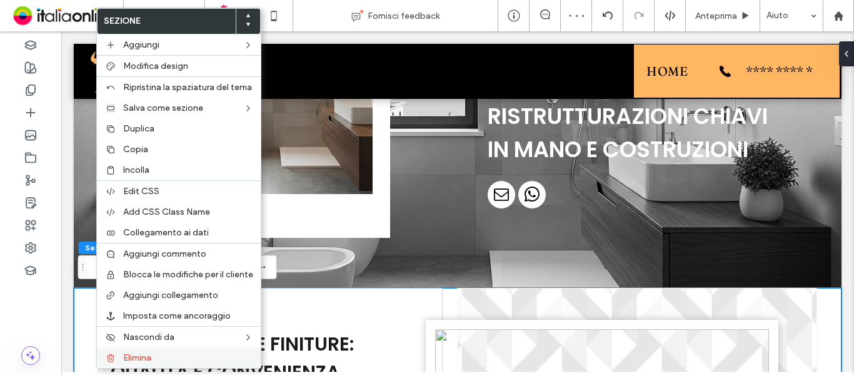
click at [168, 355] on label "Elimina" at bounding box center [188, 357] width 130 height 11
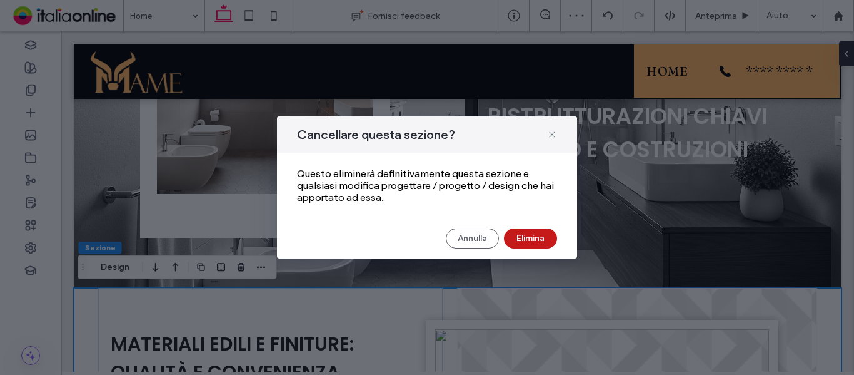
click at [523, 243] on button "Elimina" at bounding box center [530, 238] width 53 height 20
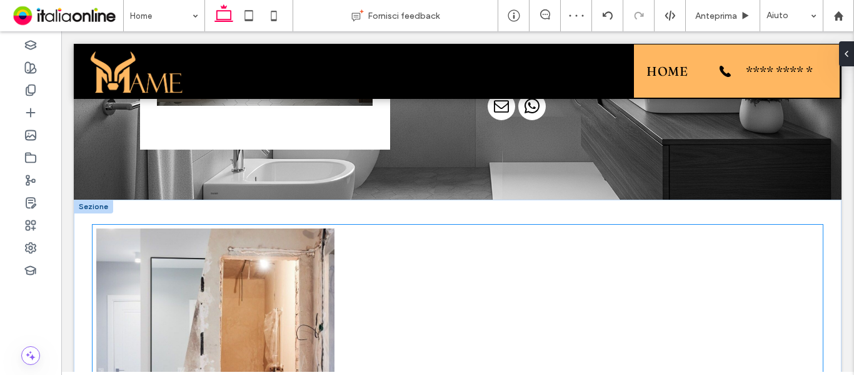
scroll to position [686, 0]
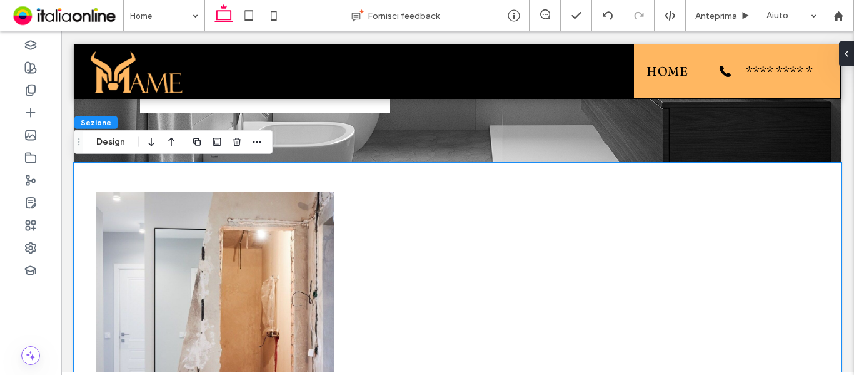
click at [236, 141] on use "button" at bounding box center [237, 142] width 8 height 8
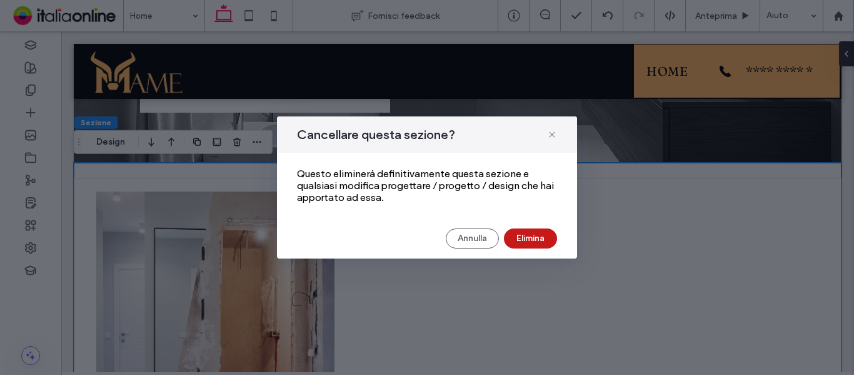
click at [515, 233] on button "Elimina" at bounding box center [530, 238] width 53 height 20
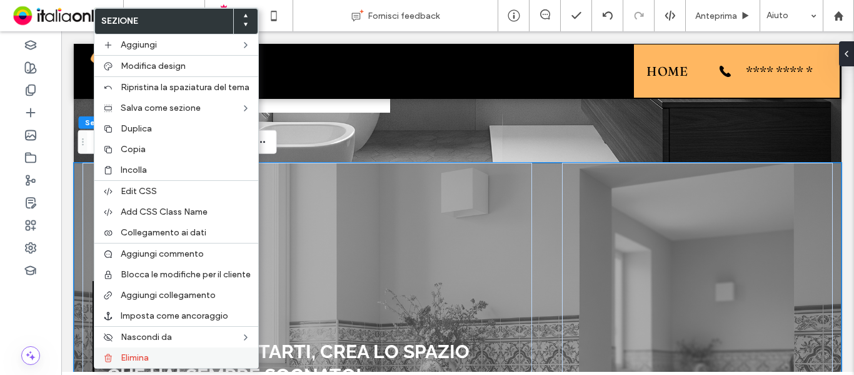
click at [161, 353] on label "Elimina" at bounding box center [186, 357] width 130 height 11
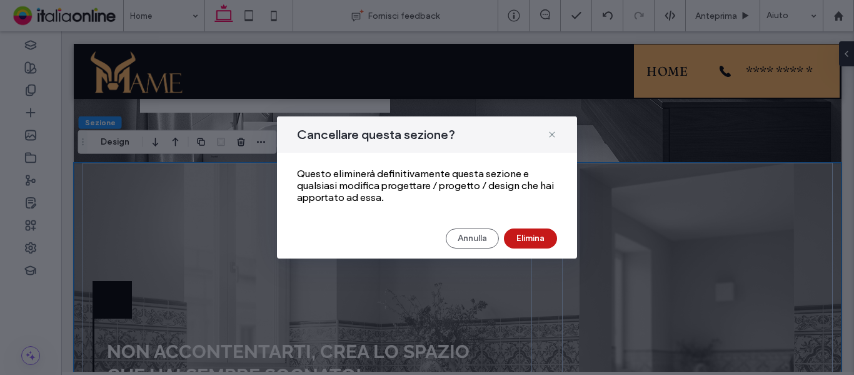
click at [530, 239] on button "Elimina" at bounding box center [530, 238] width 53 height 20
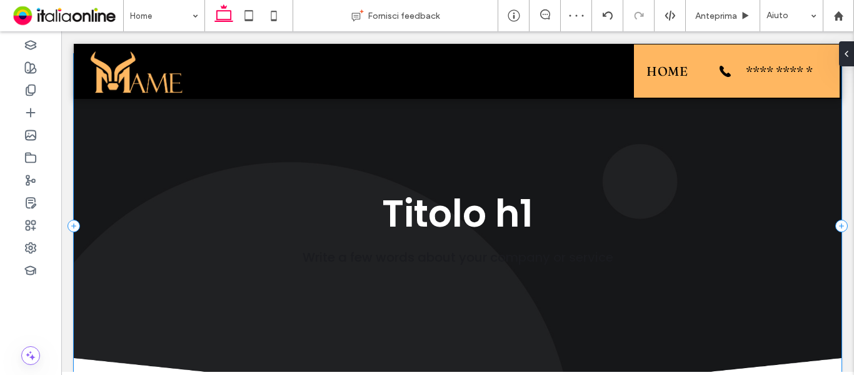
scroll to position [0, 0]
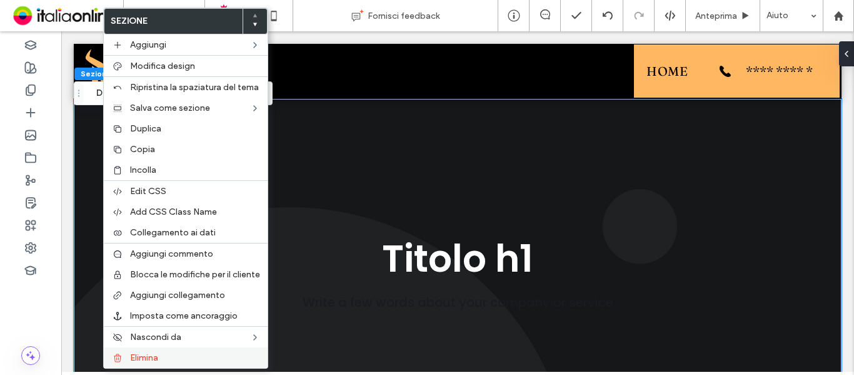
click at [142, 355] on span "Elimina" at bounding box center [144, 357] width 28 height 11
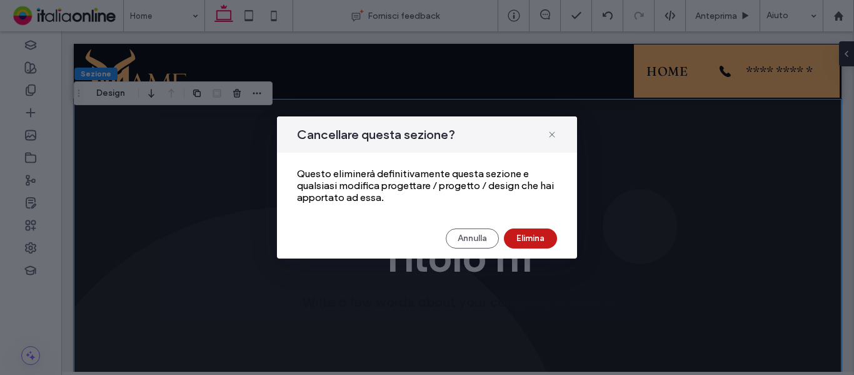
click at [519, 241] on button "Elimina" at bounding box center [530, 238] width 53 height 20
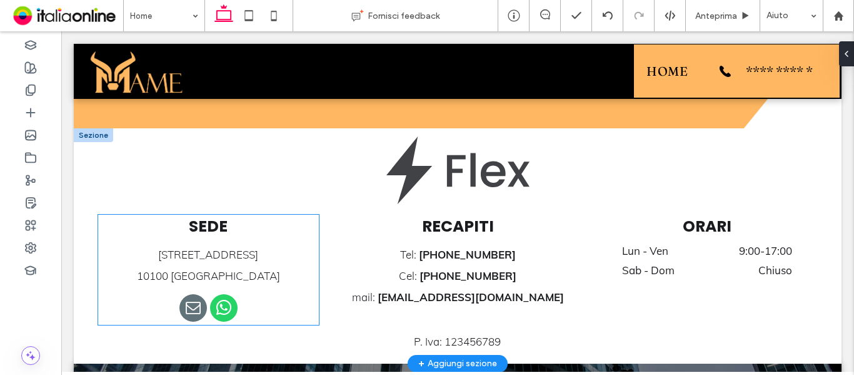
scroll to position [1751, 0]
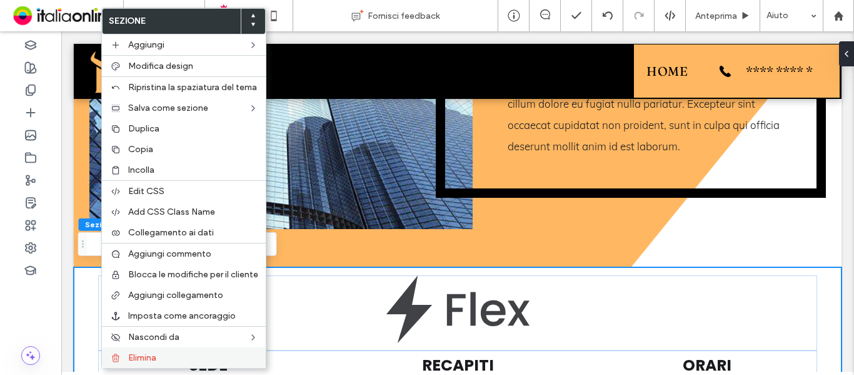
click at [128, 354] on div "Elimina" at bounding box center [184, 357] width 164 height 21
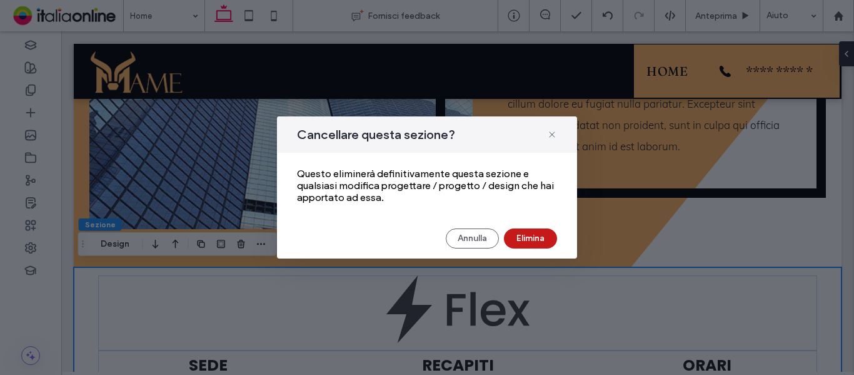
click at [526, 234] on button "Elimina" at bounding box center [530, 238] width 53 height 20
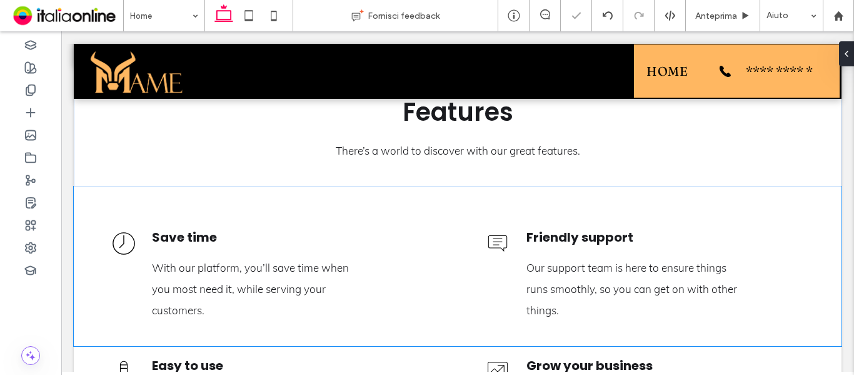
scroll to position [2001, 0]
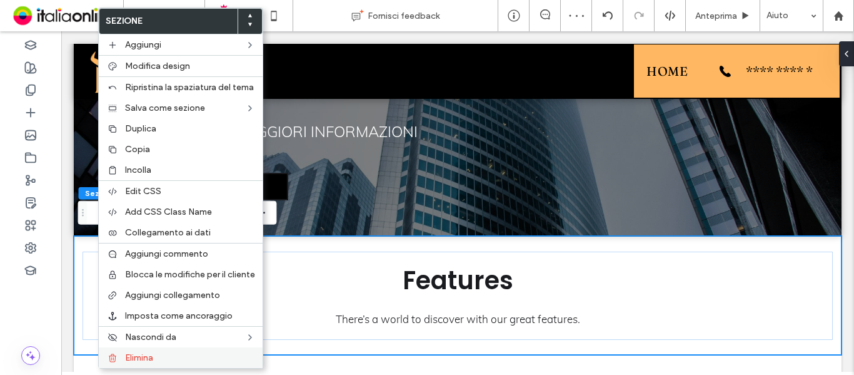
click at [136, 361] on span "Elimina" at bounding box center [139, 357] width 28 height 11
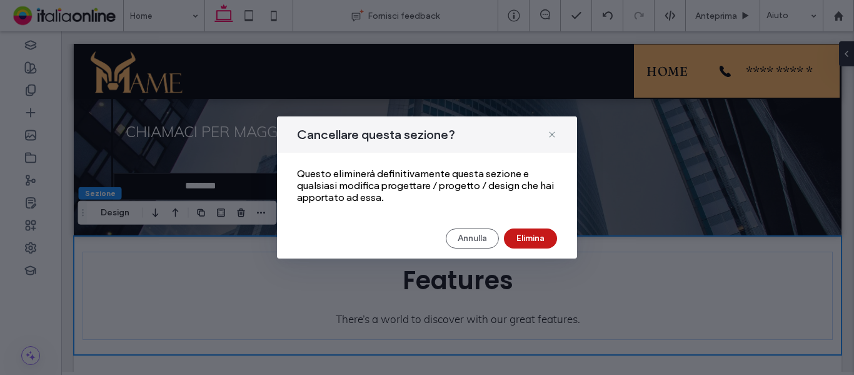
drag, startPoint x: 543, startPoint y: 238, endPoint x: 467, endPoint y: 212, distance: 80.7
click at [543, 238] on button "Elimina" at bounding box center [530, 238] width 53 height 20
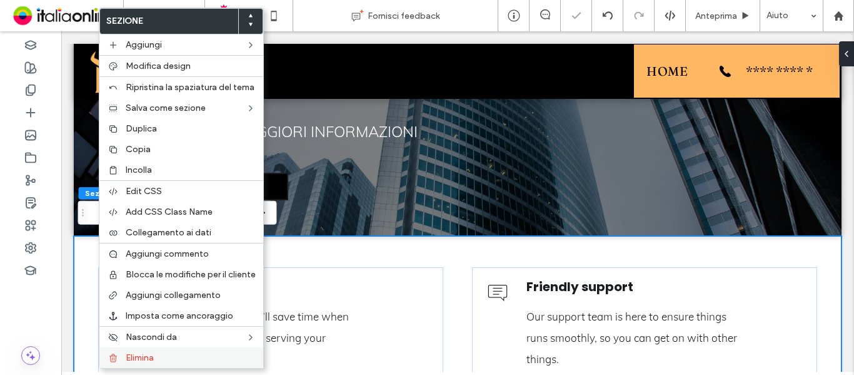
click at [143, 358] on span "Elimina" at bounding box center [140, 357] width 28 height 11
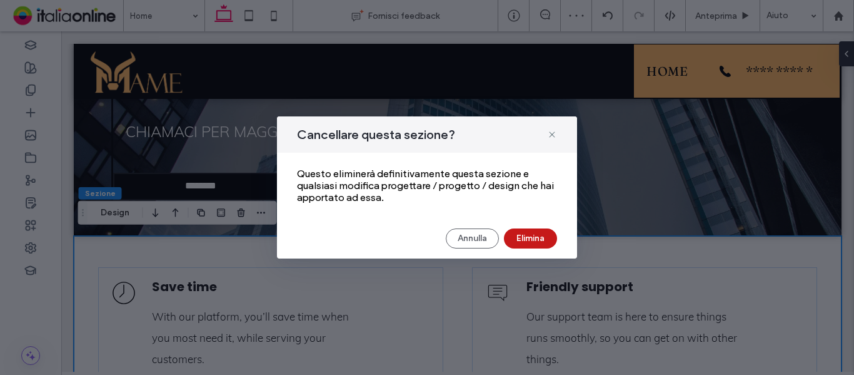
click at [531, 235] on button "Elimina" at bounding box center [530, 238] width 53 height 20
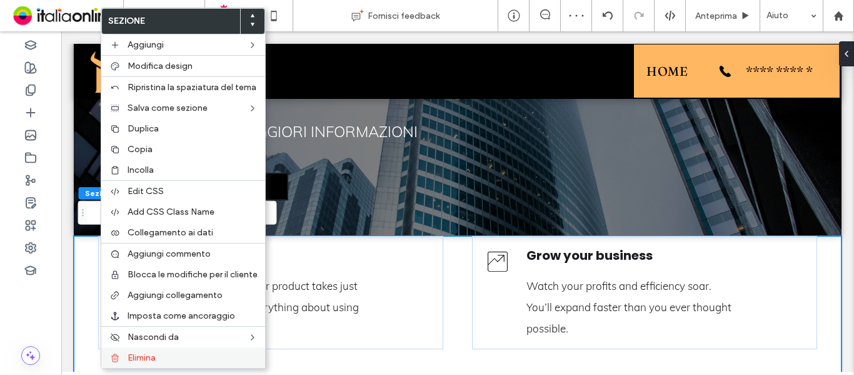
click at [178, 360] on label "Elimina" at bounding box center [193, 357] width 130 height 11
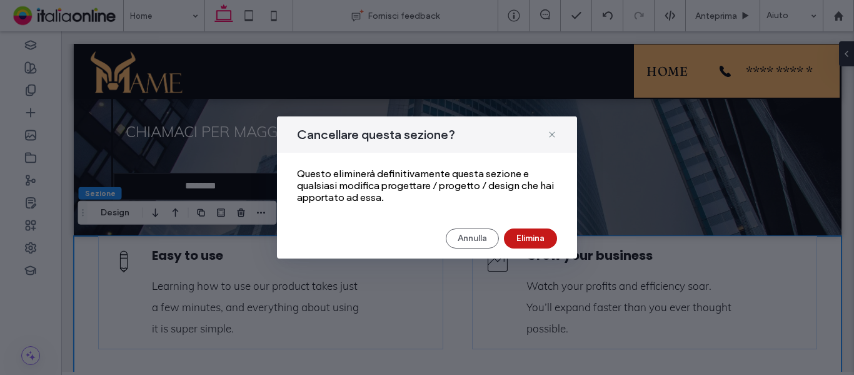
click at [531, 235] on button "Elimina" at bounding box center [530, 238] width 53 height 20
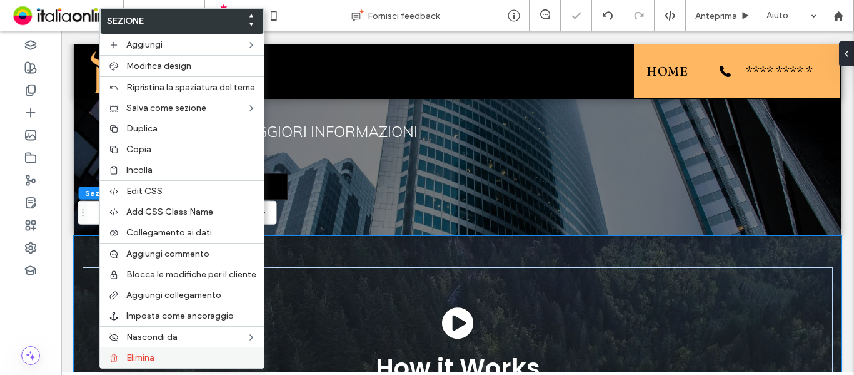
click at [164, 355] on label "Elimina" at bounding box center [191, 357] width 130 height 11
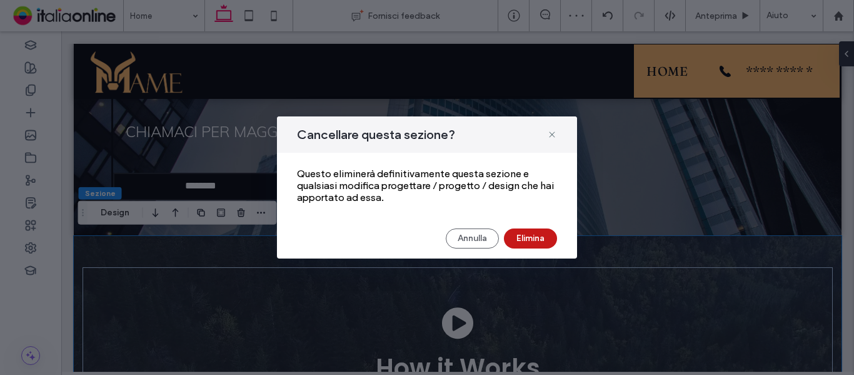
click at [526, 238] on button "Elimina" at bounding box center [530, 238] width 53 height 20
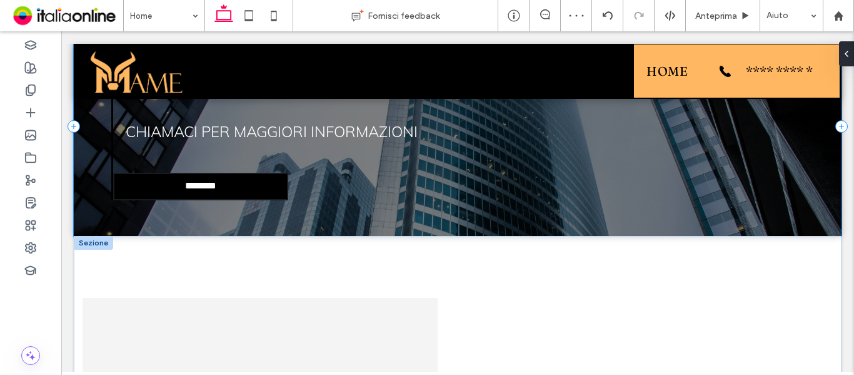
drag, startPoint x: 89, startPoint y: 236, endPoint x: 79, endPoint y: 243, distance: 12.1
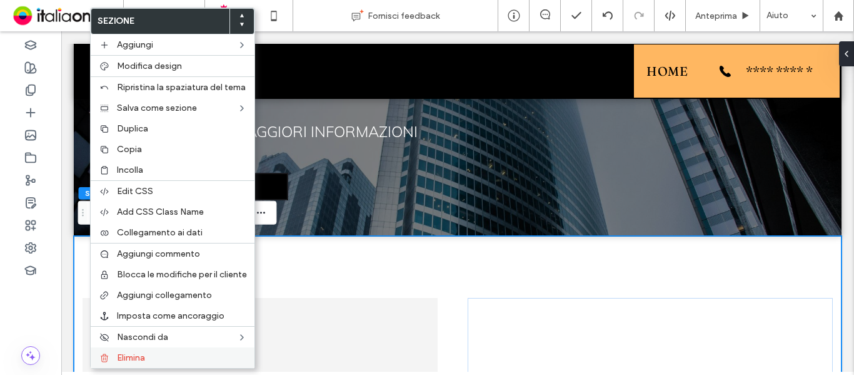
click at [130, 355] on span "Elimina" at bounding box center [131, 357] width 28 height 11
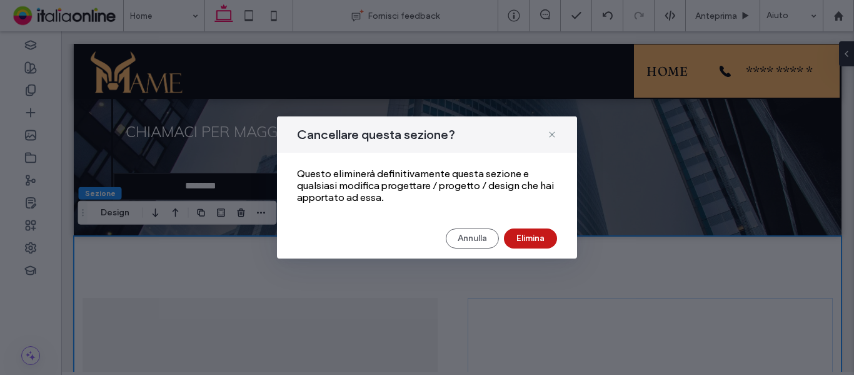
click at [517, 238] on button "Elimina" at bounding box center [530, 238] width 53 height 20
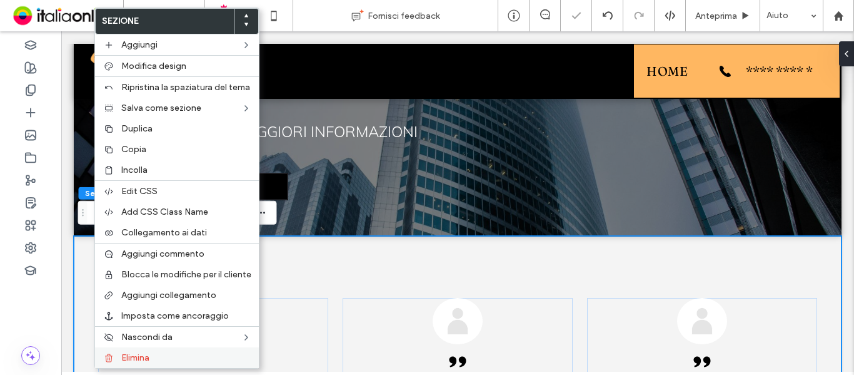
click at [145, 355] on span "Elimina" at bounding box center [135, 357] width 28 height 11
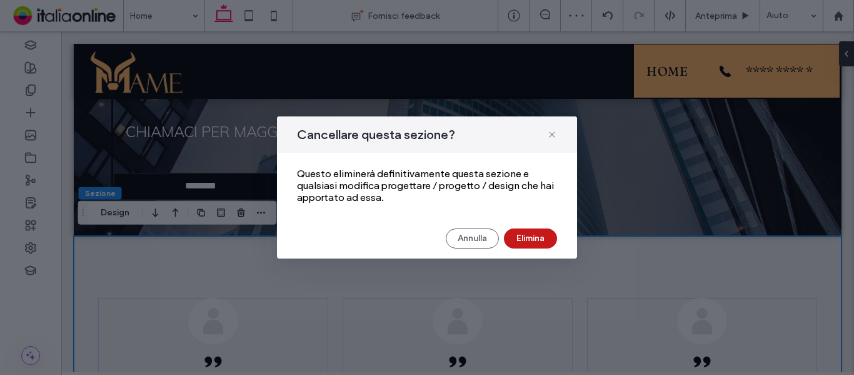
click at [511, 242] on button "Elimina" at bounding box center [530, 238] width 53 height 20
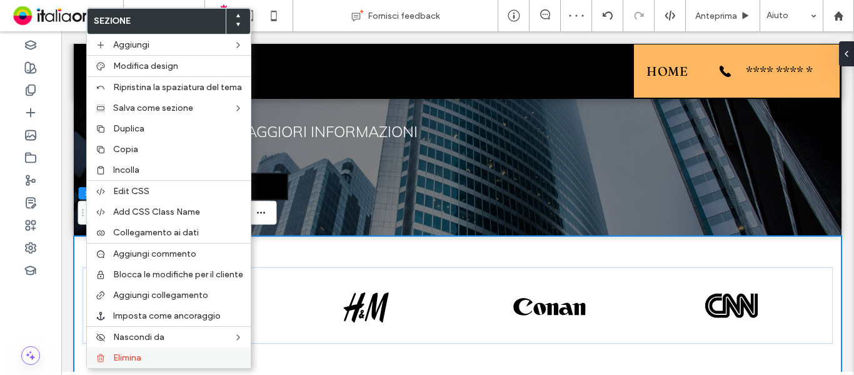
click at [126, 356] on span "Elimina" at bounding box center [127, 357] width 28 height 11
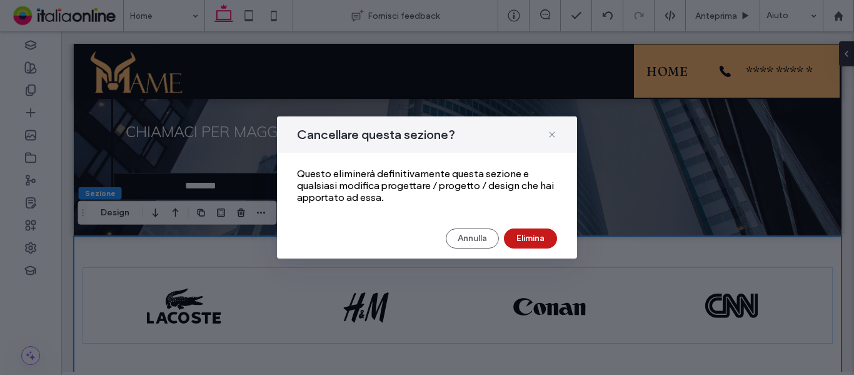
click at [508, 237] on button "Elimina" at bounding box center [530, 238] width 53 height 20
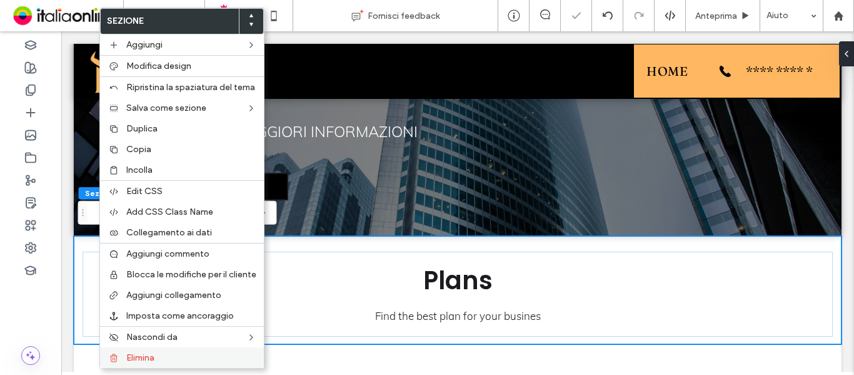
click at [141, 350] on div "Elimina" at bounding box center [182, 357] width 164 height 21
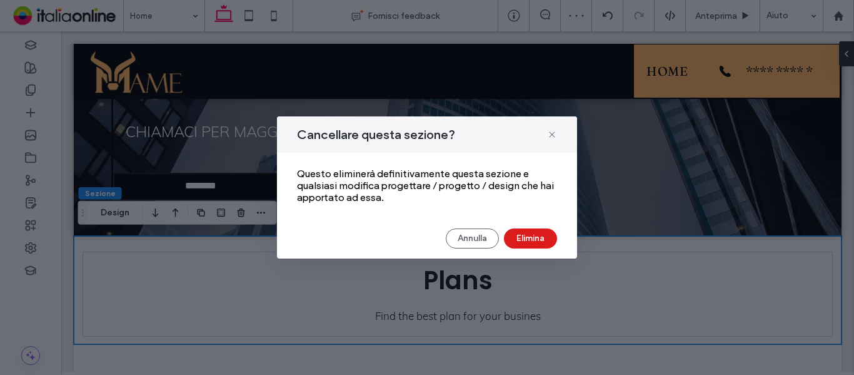
click at [508, 250] on div "Cancellare questa sezione? Questo eliminerà definitivamente questa sezione e qu…" at bounding box center [427, 187] width 300 height 142
drag, startPoint x: 517, startPoint y: 241, endPoint x: 453, endPoint y: 211, distance: 70.2
click at [517, 241] on button "Elimina" at bounding box center [530, 238] width 53 height 20
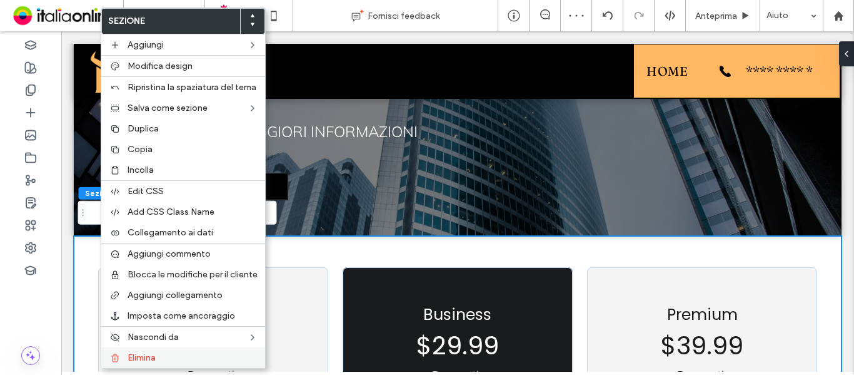
click at [140, 356] on span "Elimina" at bounding box center [142, 357] width 28 height 11
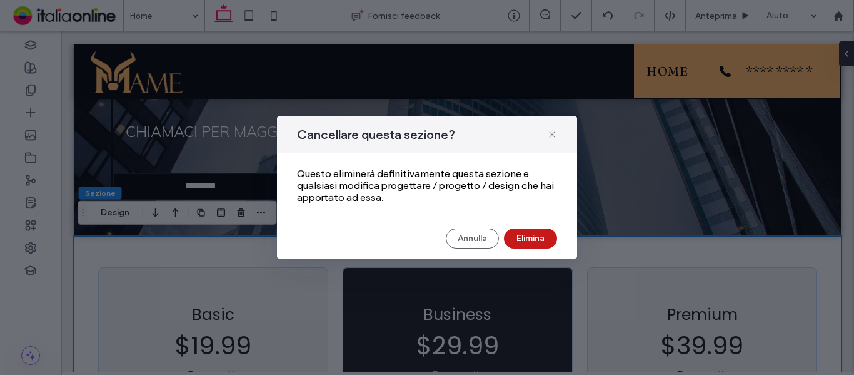
click at [526, 246] on button "Elimina" at bounding box center [530, 238] width 53 height 20
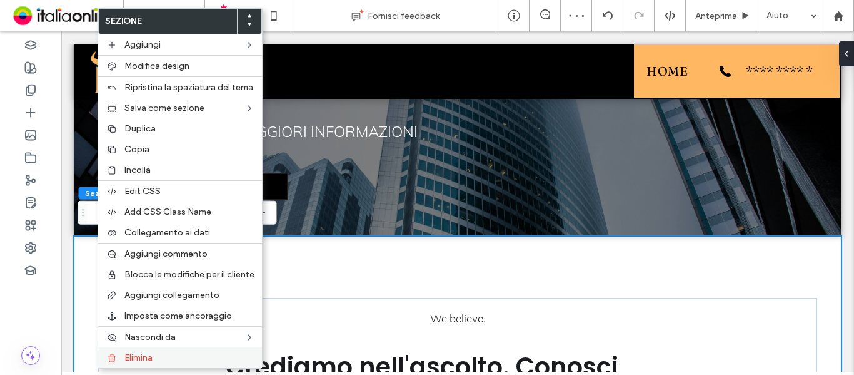
click at [149, 356] on span "Elimina" at bounding box center [138, 357] width 28 height 11
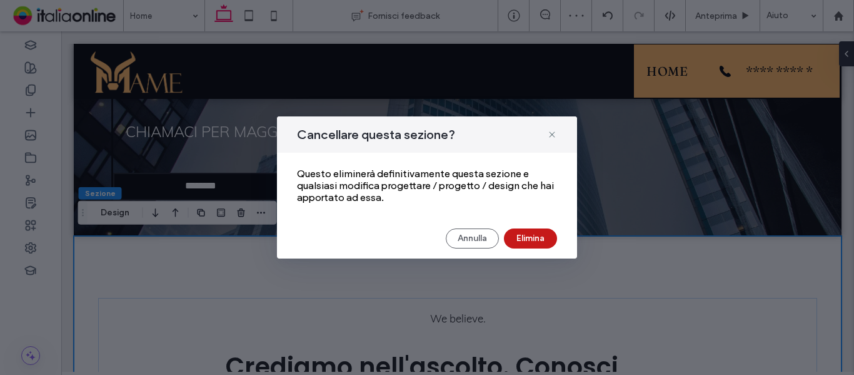
click at [524, 234] on button "Elimina" at bounding box center [530, 238] width 53 height 20
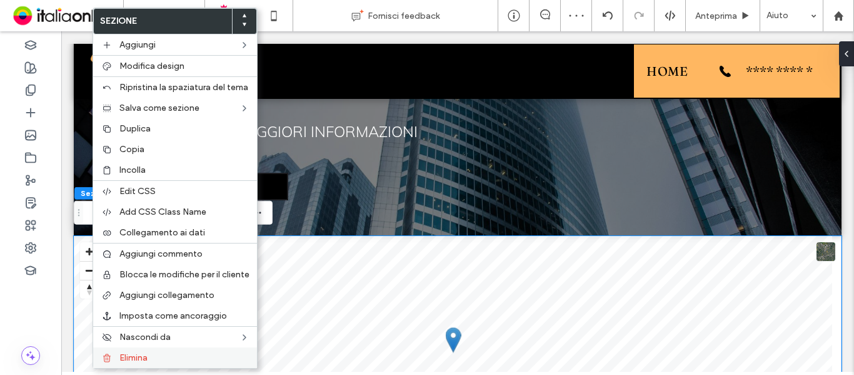
click at [144, 355] on span "Elimina" at bounding box center [133, 357] width 28 height 11
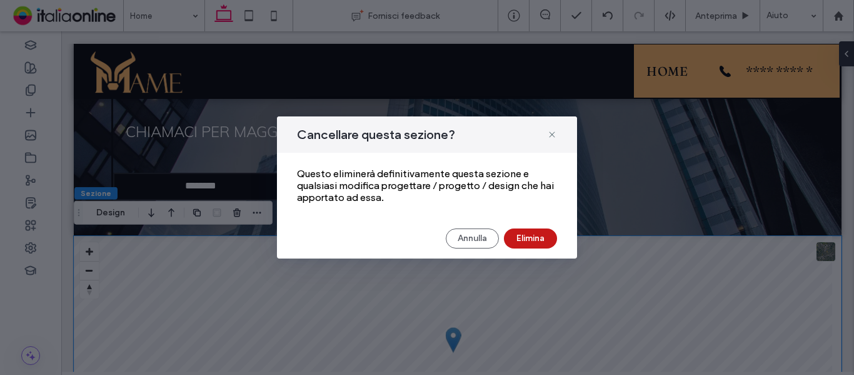
click at [516, 243] on button "Elimina" at bounding box center [530, 238] width 53 height 20
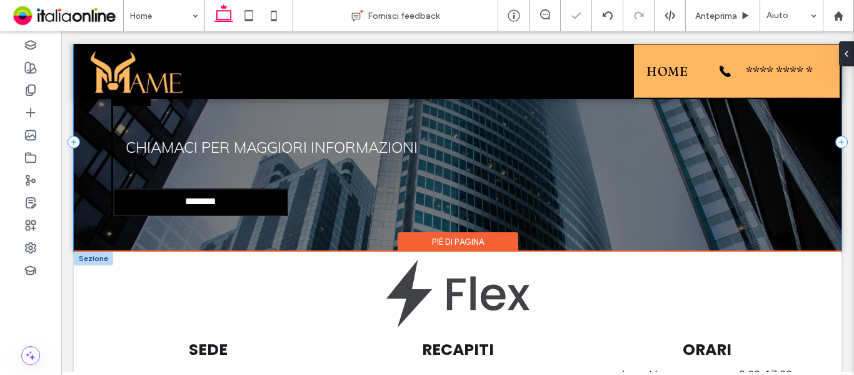
scroll to position [2063, 0]
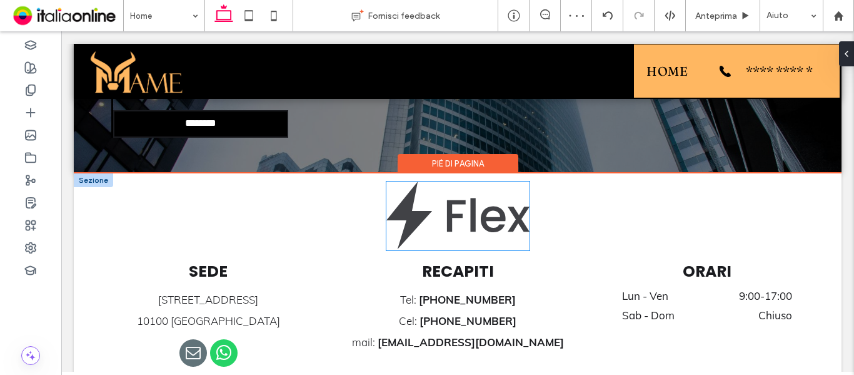
click at [445, 214] on img at bounding box center [457, 215] width 143 height 69
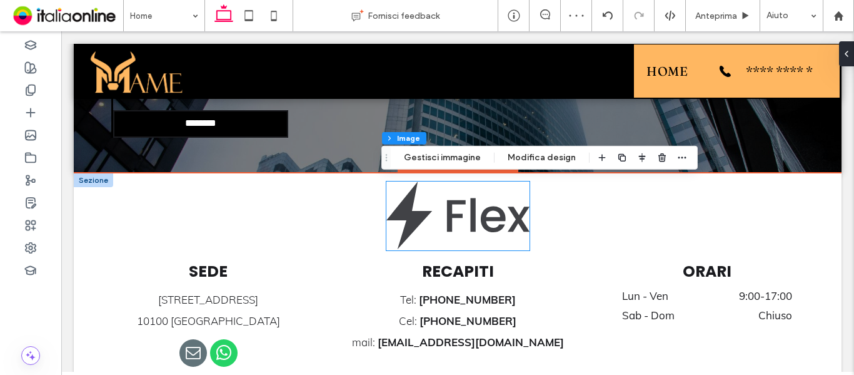
click at [445, 214] on div at bounding box center [457, 215] width 143 height 69
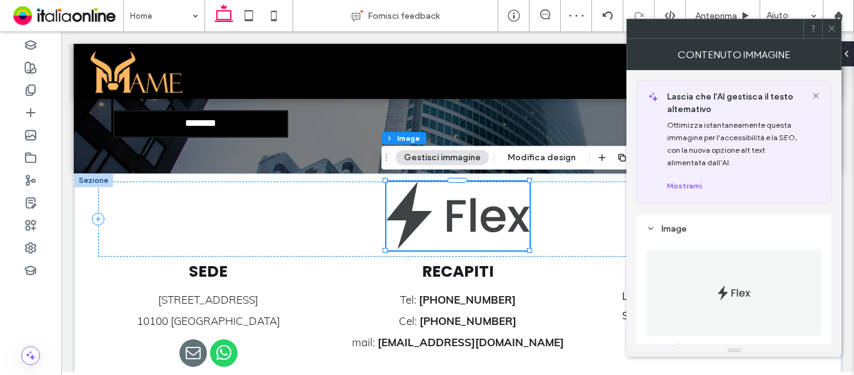
click at [753, 301] on figure at bounding box center [733, 292] width 175 height 86
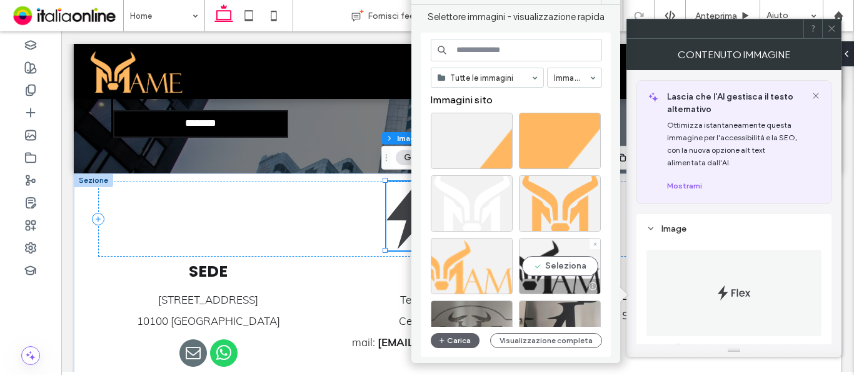
click at [553, 261] on div "Seleziona" at bounding box center [560, 266] width 82 height 56
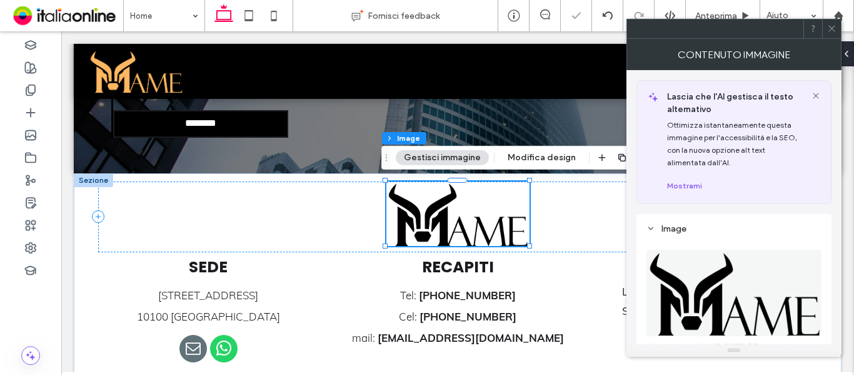
click at [828, 32] on icon at bounding box center [831, 28] width 9 height 9
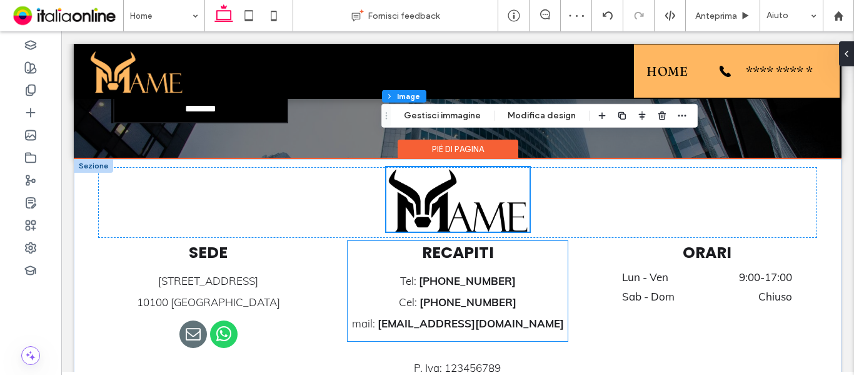
scroll to position [2005, 0]
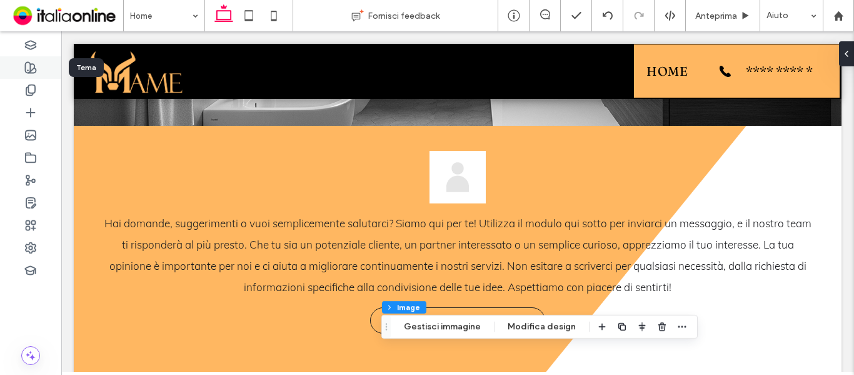
click at [36, 63] on icon at bounding box center [30, 67] width 13 height 13
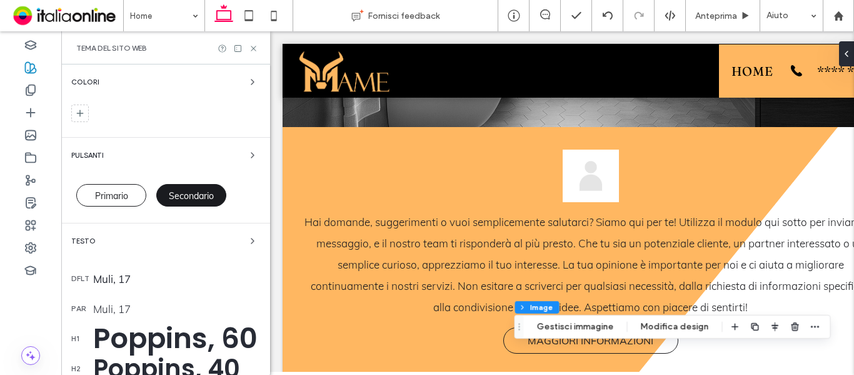
scroll to position [63, 0]
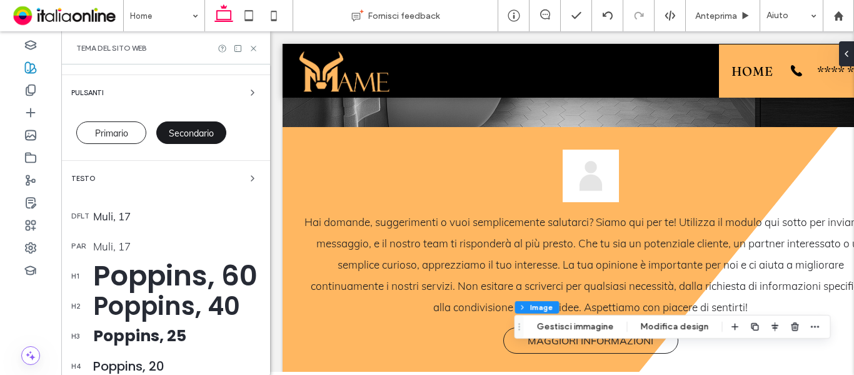
click at [166, 263] on div "Poppins, 60" at bounding box center [176, 275] width 167 height 43
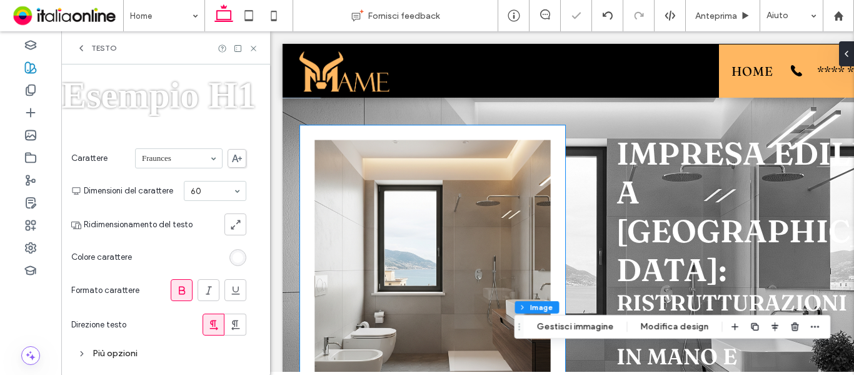
scroll to position [0, 0]
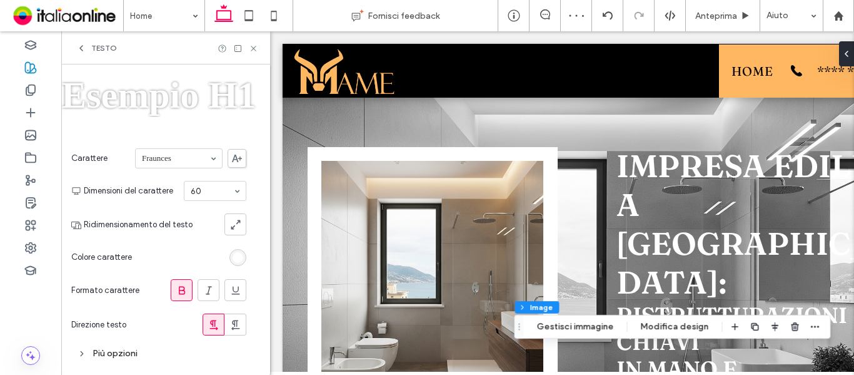
click at [177, 294] on icon at bounding box center [182, 290] width 13 height 13
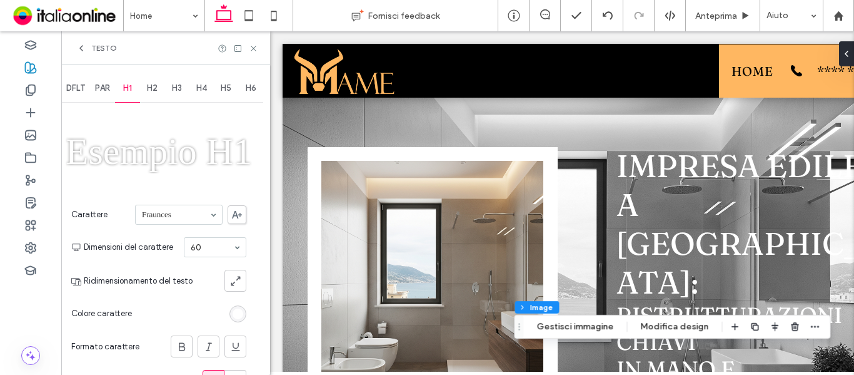
click at [148, 92] on div "H2" at bounding box center [152, 88] width 25 height 28
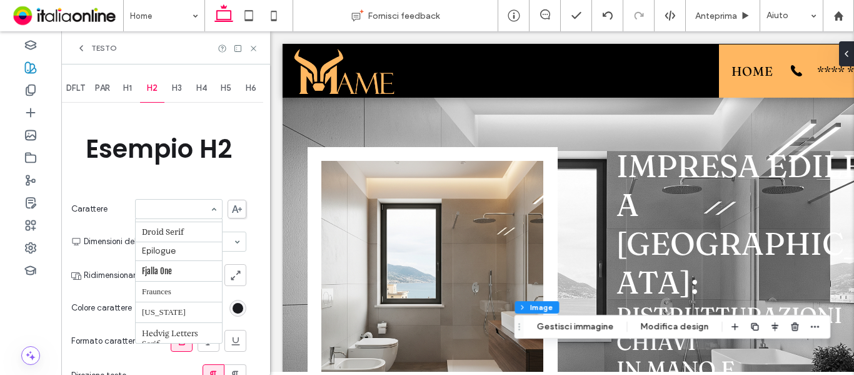
scroll to position [345, 0]
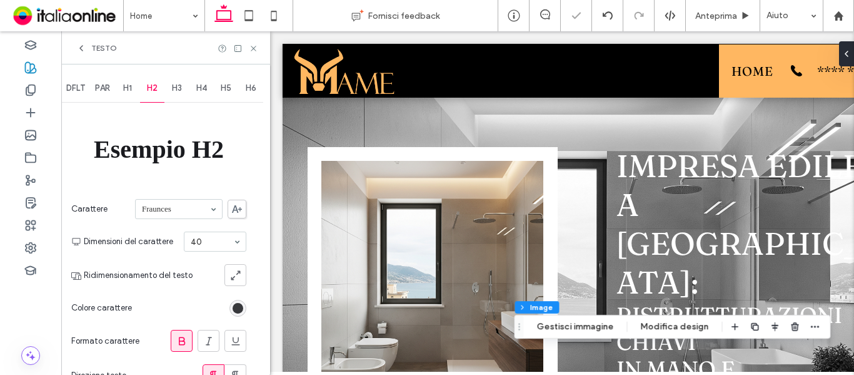
click at [236, 306] on div "rgb(26, 27, 31)" at bounding box center [238, 308] width 11 height 11
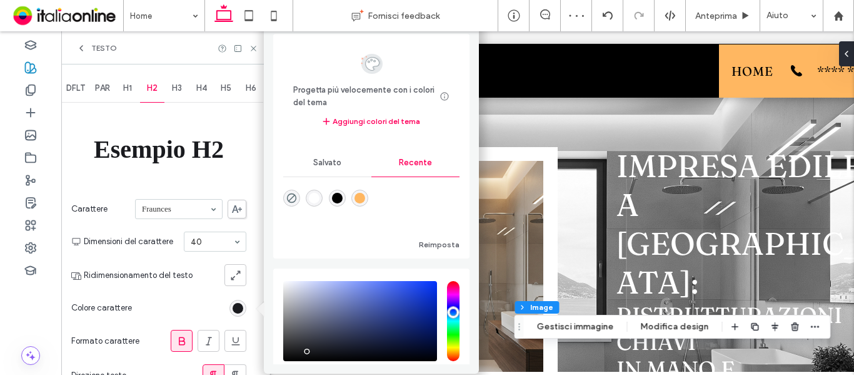
click at [343, 199] on div "rgba(0, 0, 0, 1)" at bounding box center [337, 198] width 11 height 11
type input "*******"
click at [189, 299] on span at bounding box center [189, 270] width 10 height 310
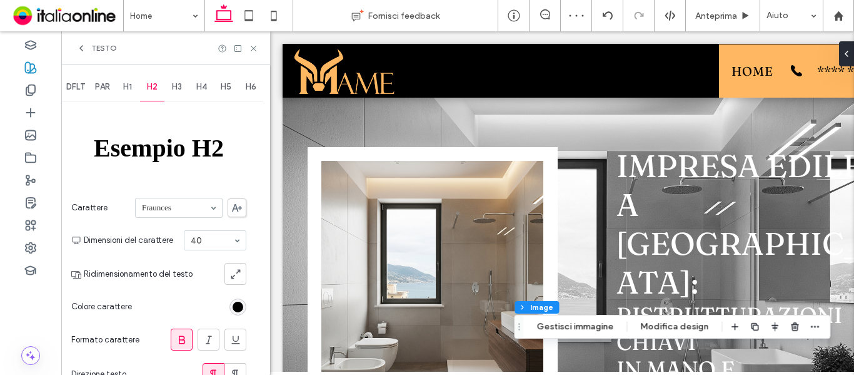
scroll to position [0, 0]
click at [177, 90] on span "H3" at bounding box center [177, 88] width 10 height 10
click at [167, 220] on section "Carattere Poppins" at bounding box center [158, 209] width 175 height 33
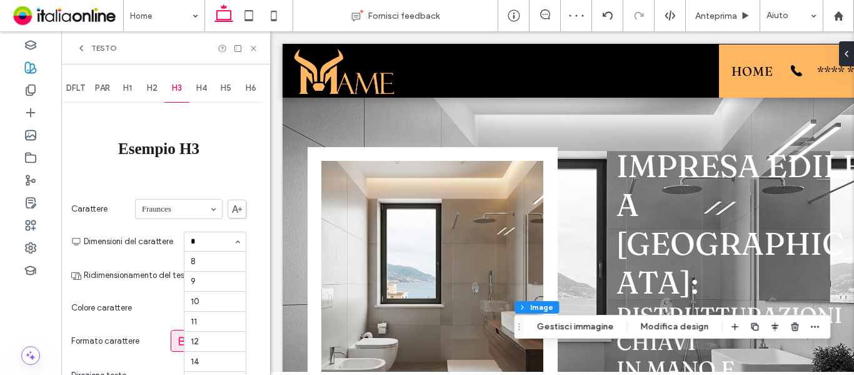
type input "**"
click at [182, 341] on icon at bounding box center [182, 340] width 13 height 13
click at [153, 84] on span "H2" at bounding box center [152, 88] width 11 height 10
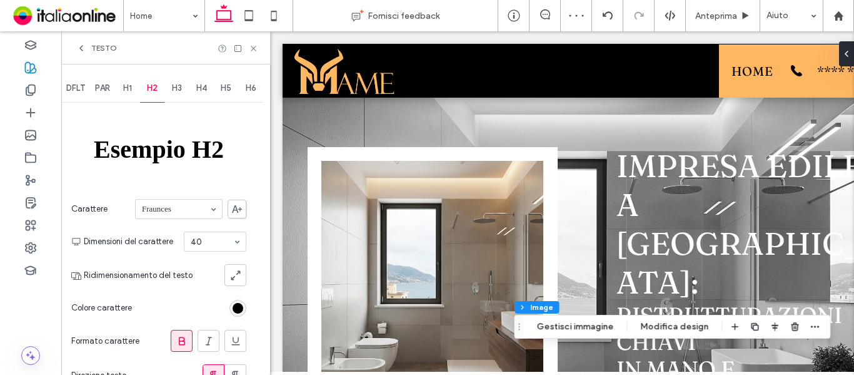
click at [181, 341] on icon at bounding box center [182, 340] width 13 height 13
click at [193, 308] on span at bounding box center [189, 270] width 10 height 310
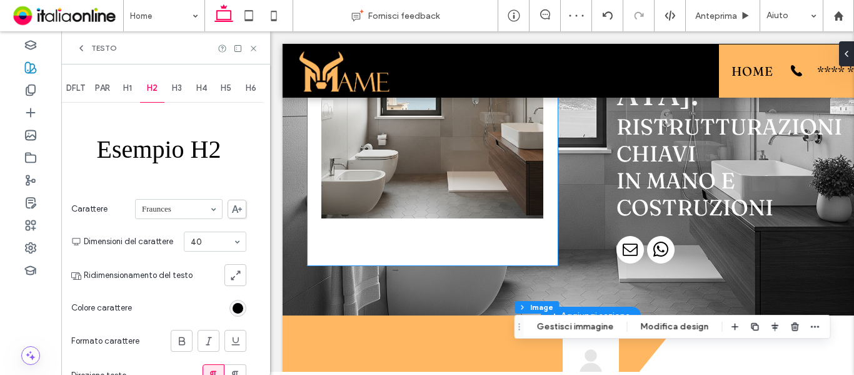
scroll to position [188, 0]
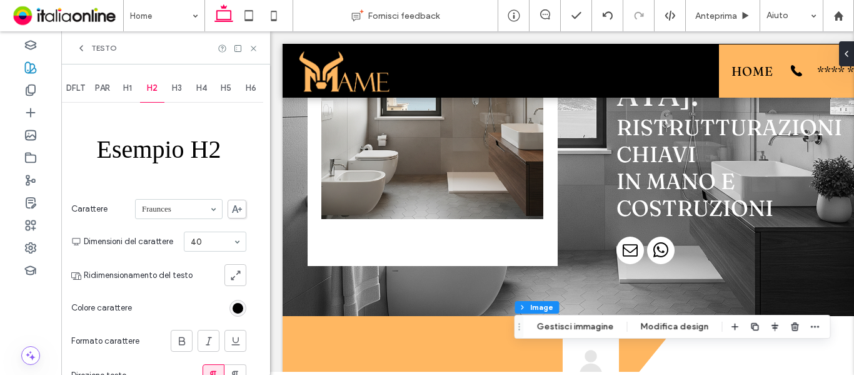
click at [248, 46] on div at bounding box center [238, 48] width 41 height 9
click at [253, 51] on icon at bounding box center [253, 48] width 9 height 9
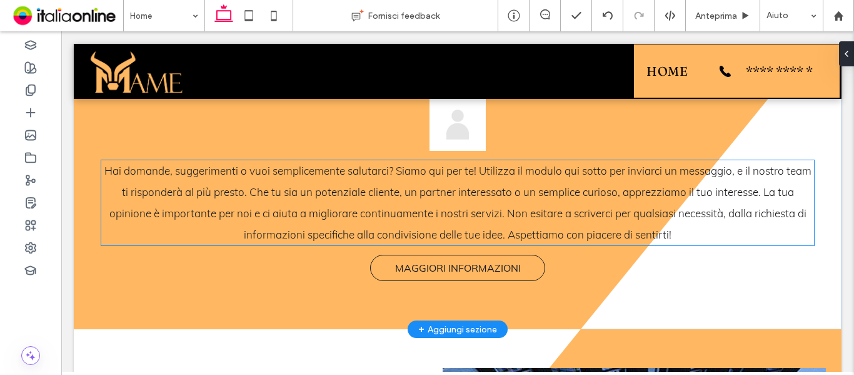
scroll to position [438, 0]
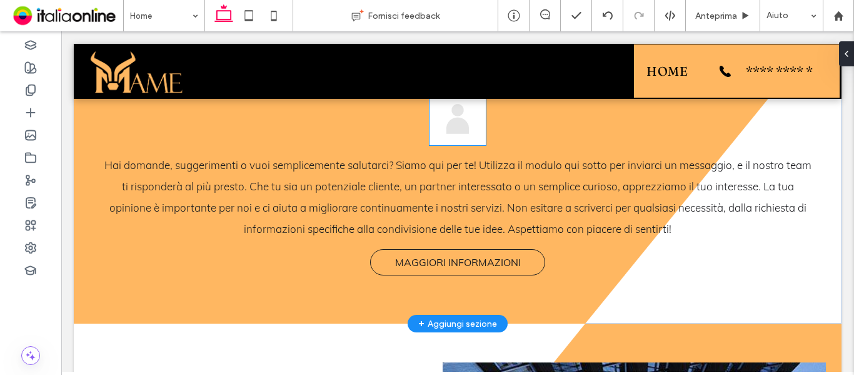
click at [451, 124] on img at bounding box center [458, 119] width 56 height 53
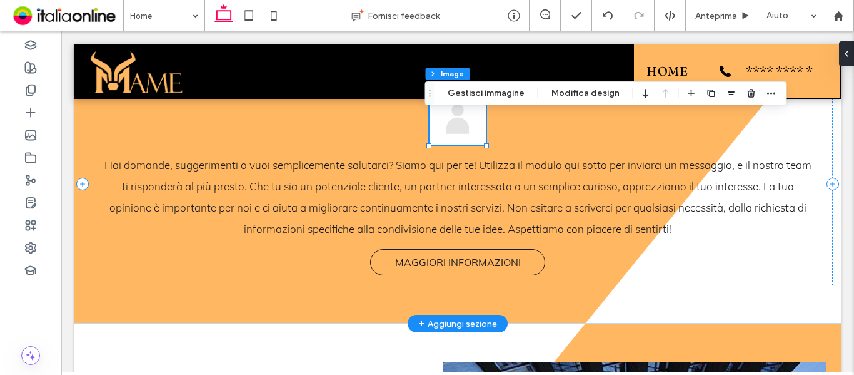
click at [451, 124] on div at bounding box center [458, 119] width 56 height 53
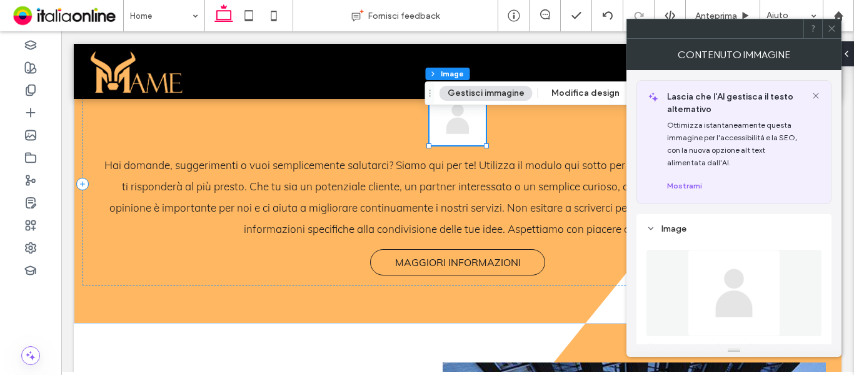
click at [730, 265] on img at bounding box center [734, 292] width 93 height 86
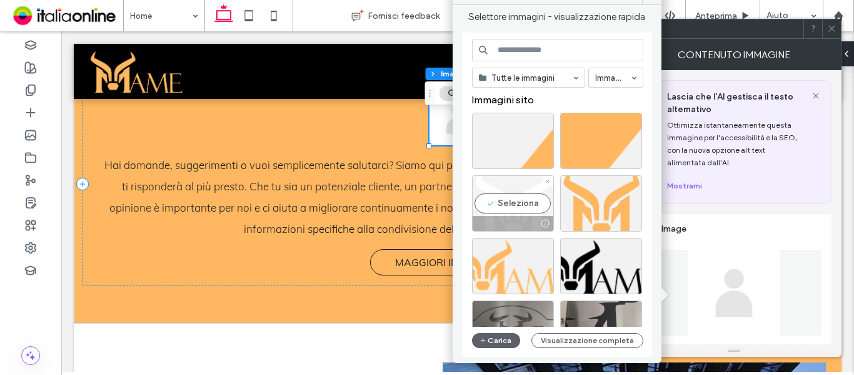
click at [528, 201] on div "Seleziona" at bounding box center [513, 203] width 82 height 56
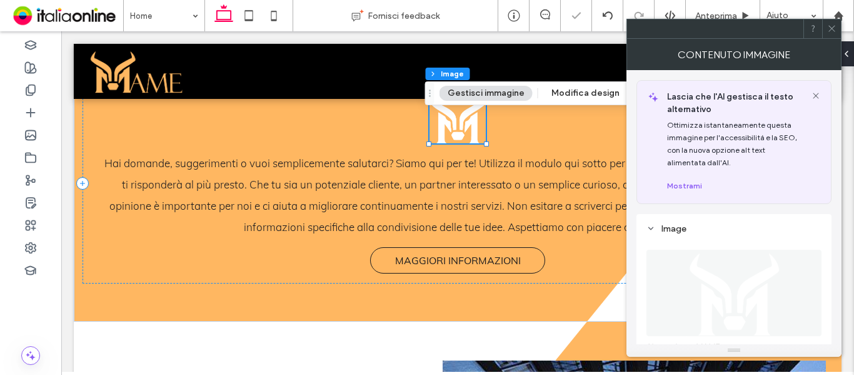
click at [832, 31] on icon at bounding box center [831, 28] width 9 height 9
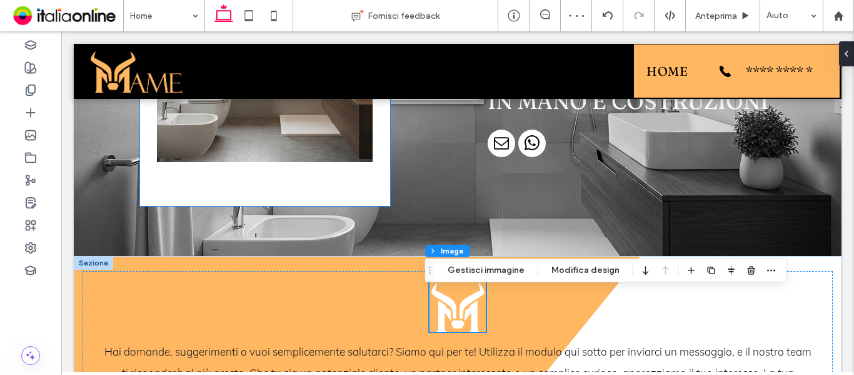
scroll to position [250, 0]
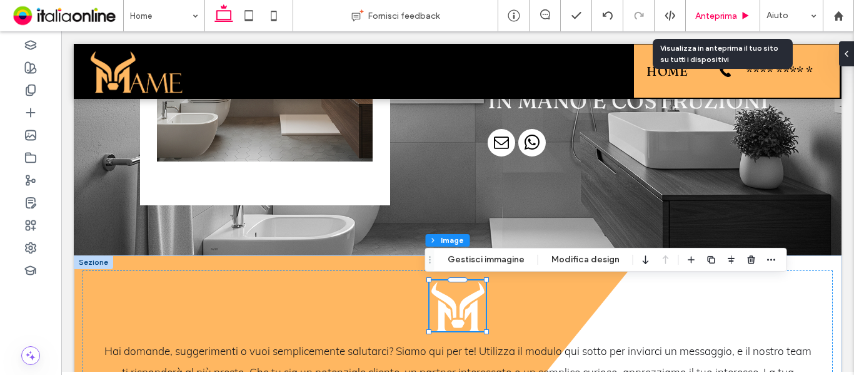
drag, startPoint x: 701, startPoint y: 14, endPoint x: 470, endPoint y: 234, distance: 318.4
click at [701, 14] on span "Anteprima" at bounding box center [716, 16] width 42 height 11
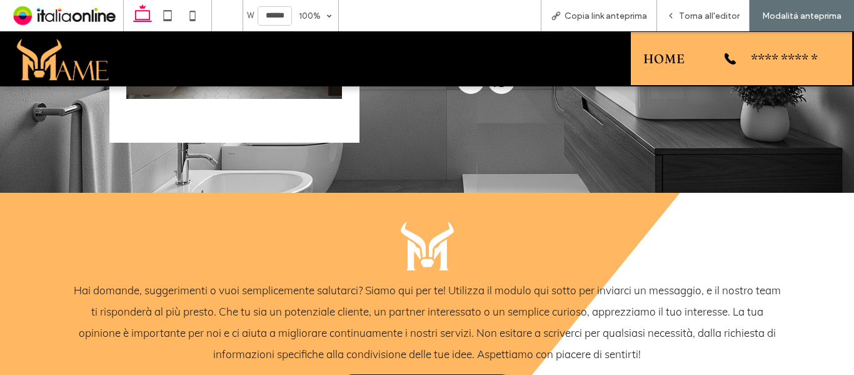
scroll to position [363, 0]
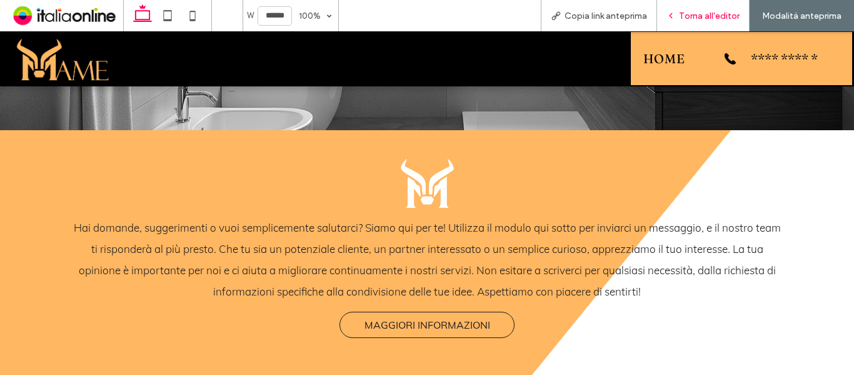
drag, startPoint x: 698, startPoint y: 16, endPoint x: 673, endPoint y: 21, distance: 26.1
click at [698, 16] on span "Torna all'editor" at bounding box center [709, 16] width 61 height 11
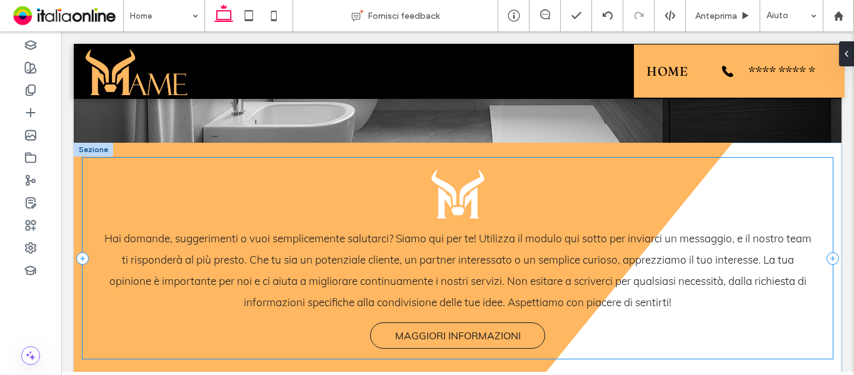
scroll to position [375, 0]
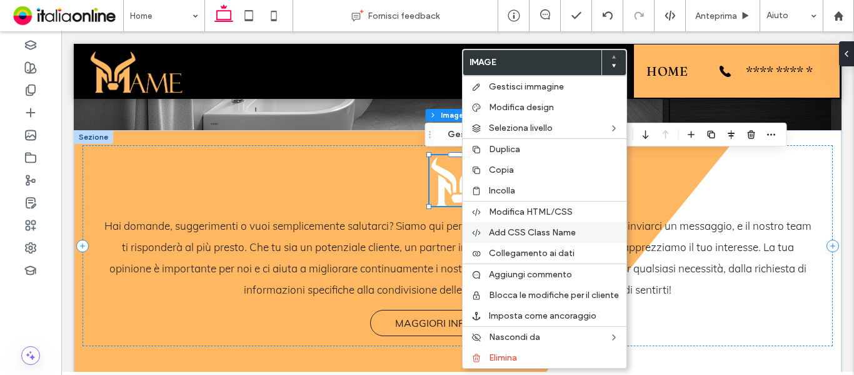
click at [536, 236] on span "Add CSS Class Name" at bounding box center [532, 232] width 87 height 11
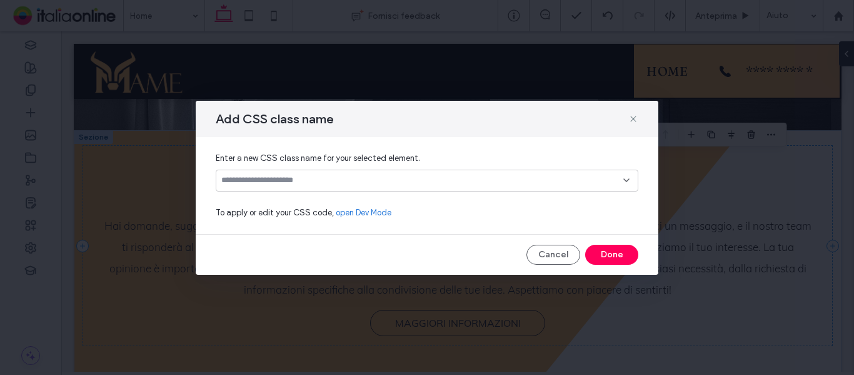
click at [318, 184] on input at bounding box center [422, 180] width 402 height 10
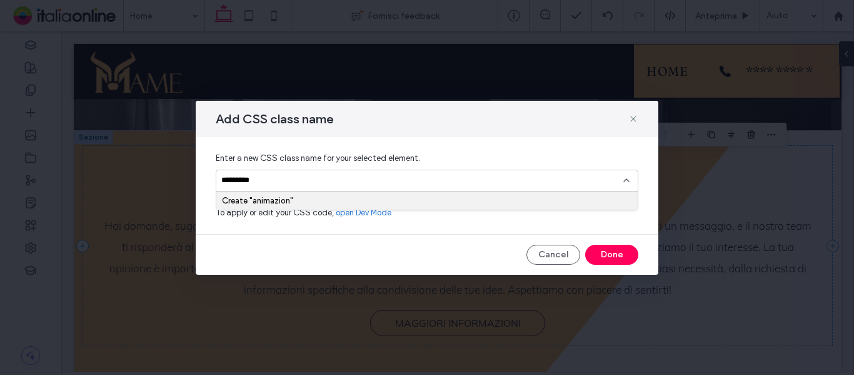
type input "**********"
click at [603, 248] on button "Done" at bounding box center [611, 254] width 53 height 20
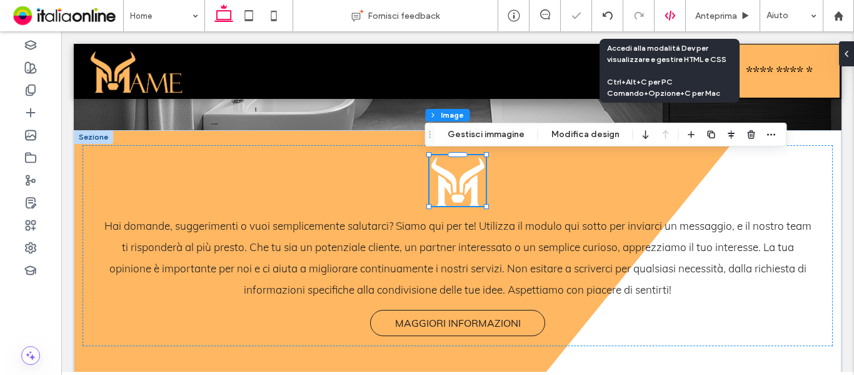
click at [666, 13] on use at bounding box center [670, 16] width 10 height 10
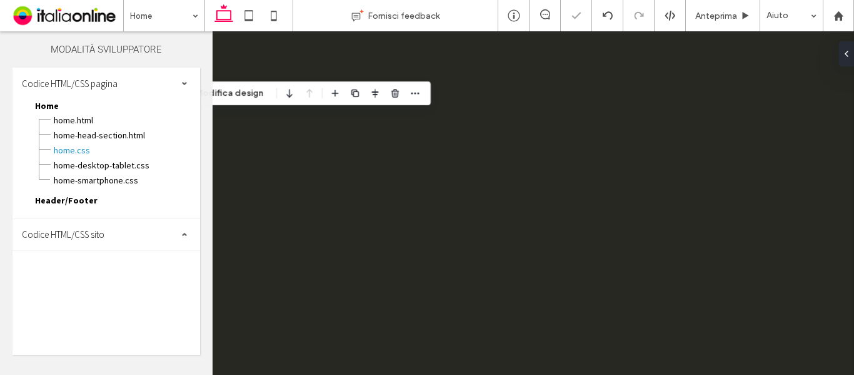
scroll to position [0, 0]
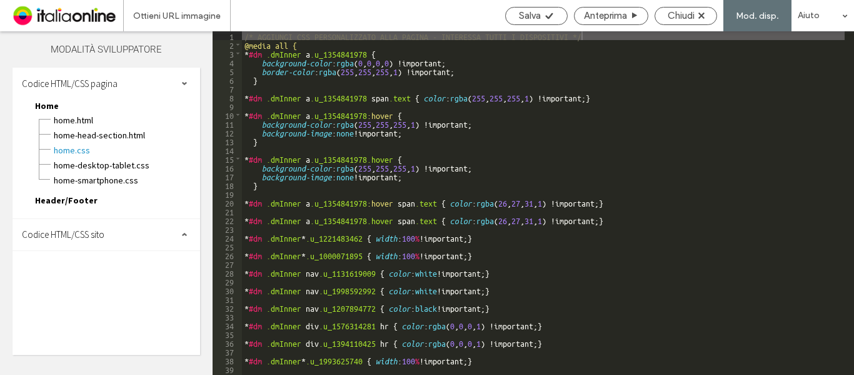
click at [82, 233] on span "Codice HTML/CSS sito" at bounding box center [63, 234] width 83 height 12
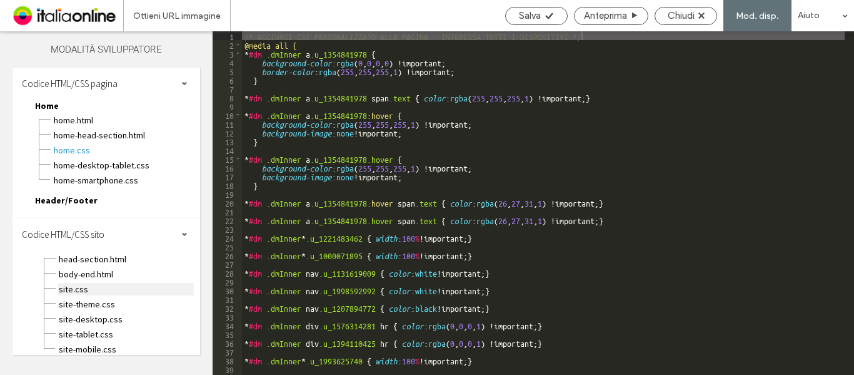
click at [73, 291] on span "site.css" at bounding box center [126, 289] width 136 height 13
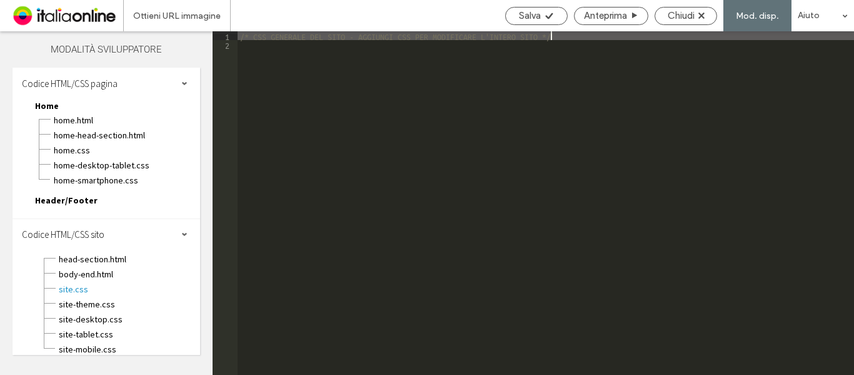
click at [315, 146] on div "/* CSS GENERALE DEL SITO - AGGIUNGI CSS PER MODIFICARE L'INTERO SITO */" at bounding box center [546, 211] width 616 height 361
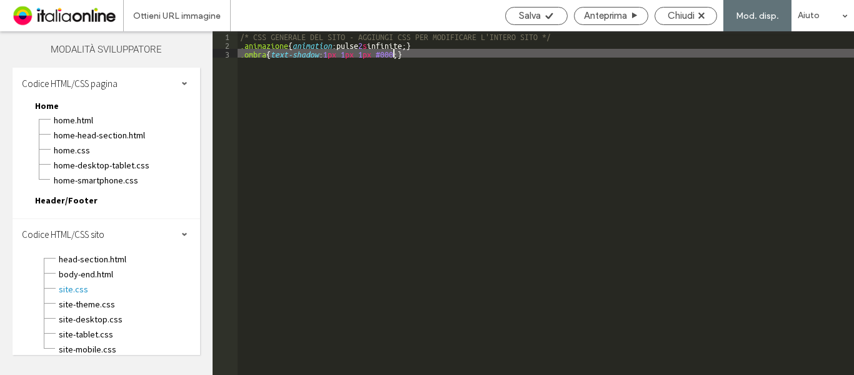
type textarea "**"
click at [549, 16] on use at bounding box center [549, 16] width 8 height 6
click at [679, 16] on span "Chiudi" at bounding box center [681, 15] width 27 height 11
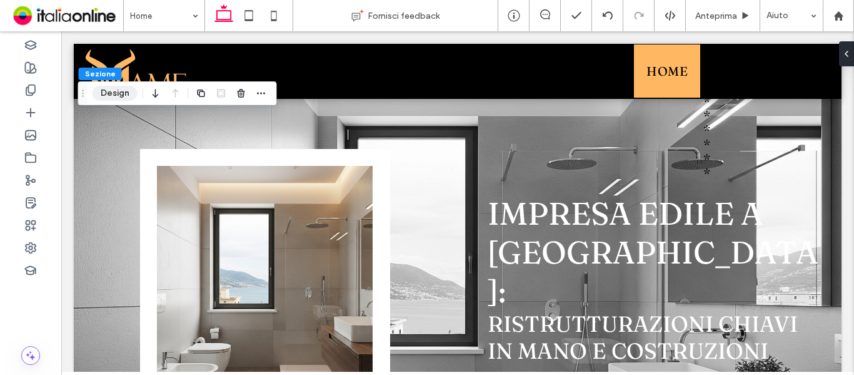
click at [116, 91] on button "Design" at bounding box center [115, 93] width 45 height 15
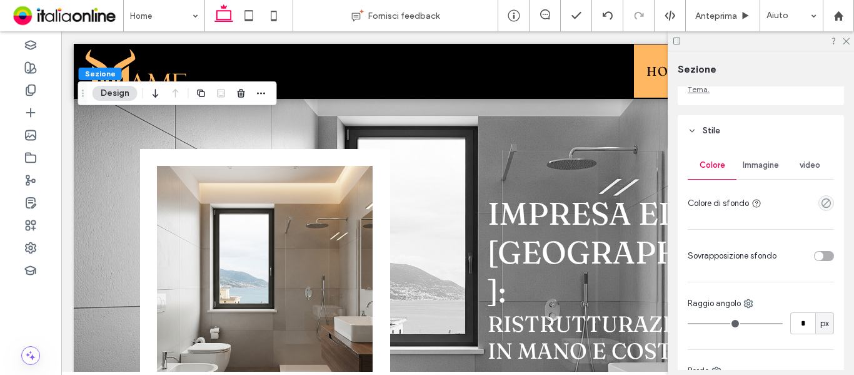
scroll to position [125, 0]
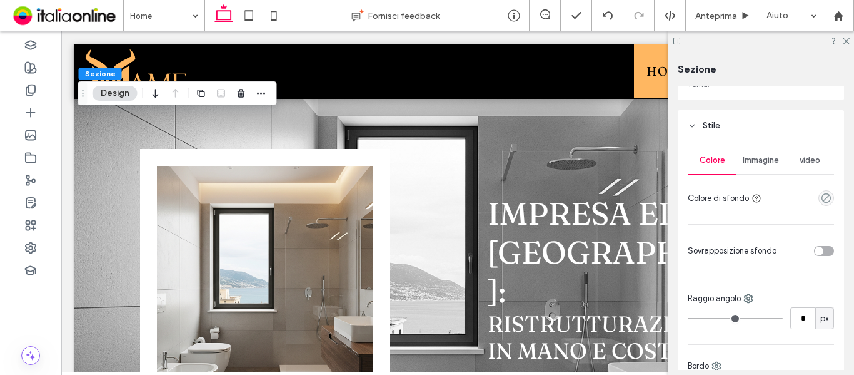
click at [755, 165] on div "Immagine" at bounding box center [761, 160] width 49 height 28
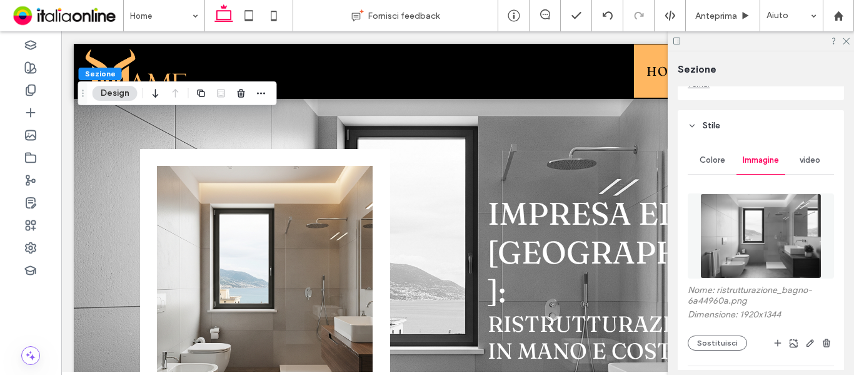
click at [749, 248] on img at bounding box center [760, 235] width 121 height 85
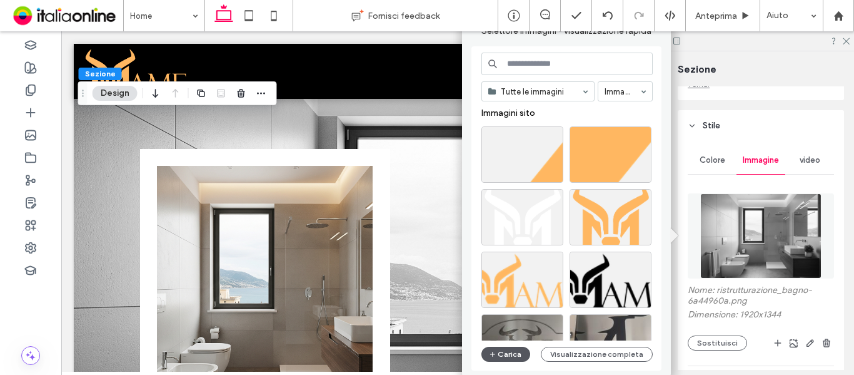
click at [506, 355] on button "Carica" at bounding box center [505, 353] width 49 height 15
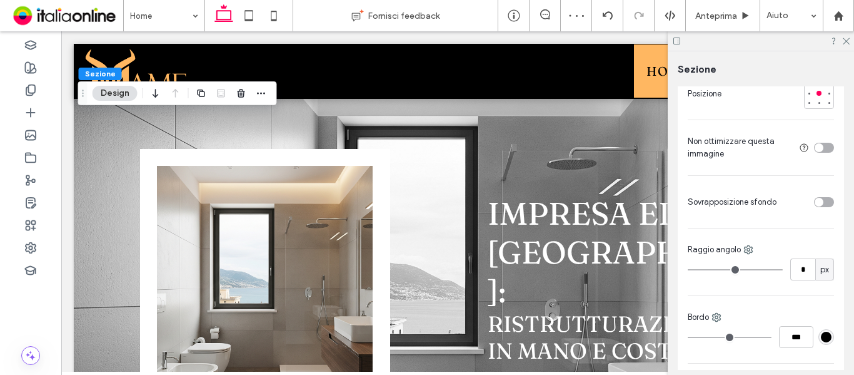
scroll to position [563, 0]
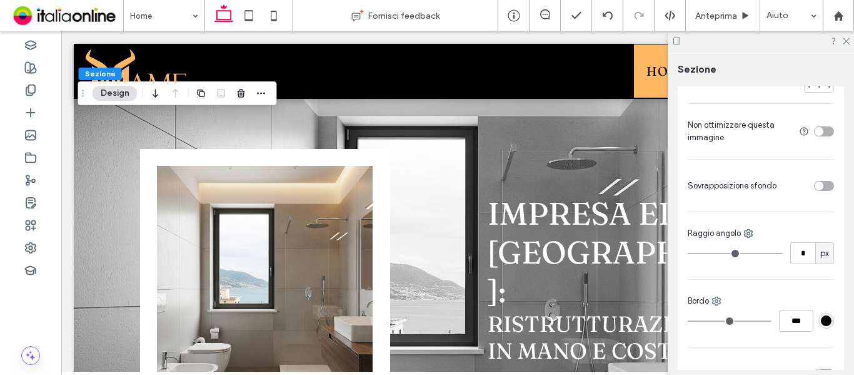
click at [824, 189] on div "toggle" at bounding box center [824, 186] width 20 height 10
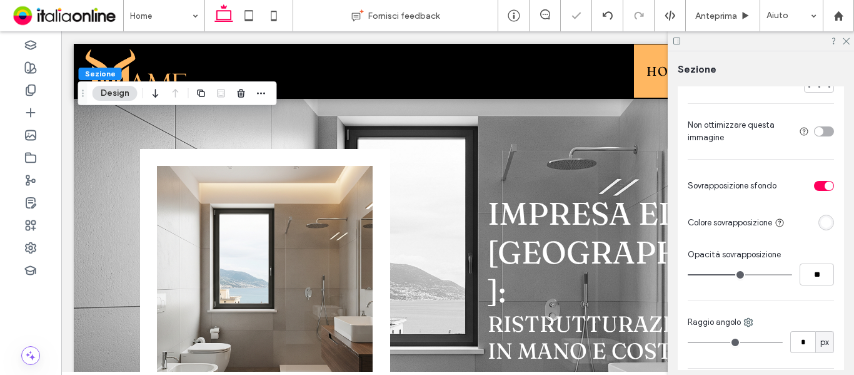
click at [821, 227] on div "rgba(255, 255, 255, 1)" at bounding box center [826, 222] width 11 height 11
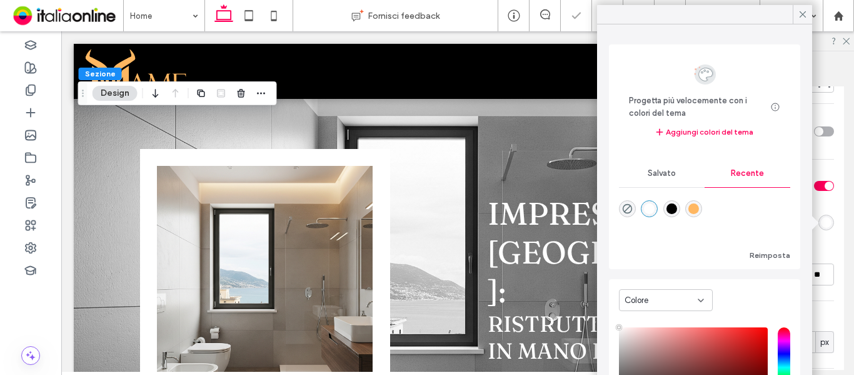
click at [674, 208] on div "rgba(0, 0, 0, 1)" at bounding box center [671, 208] width 11 height 11
type input "*******"
click at [820, 234] on div "Colore Immagine video Nome: hero_home_mame.png Dimensione: 1024x1024 Sostituisc…" at bounding box center [761, 250] width 166 height 1092
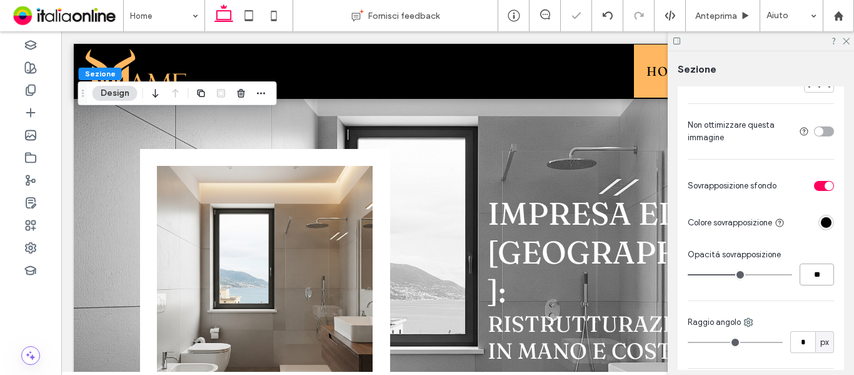
drag, startPoint x: 817, startPoint y: 270, endPoint x: 735, endPoint y: 273, distance: 81.9
click at [751, 271] on div "**" at bounding box center [761, 274] width 146 height 22
type input "**"
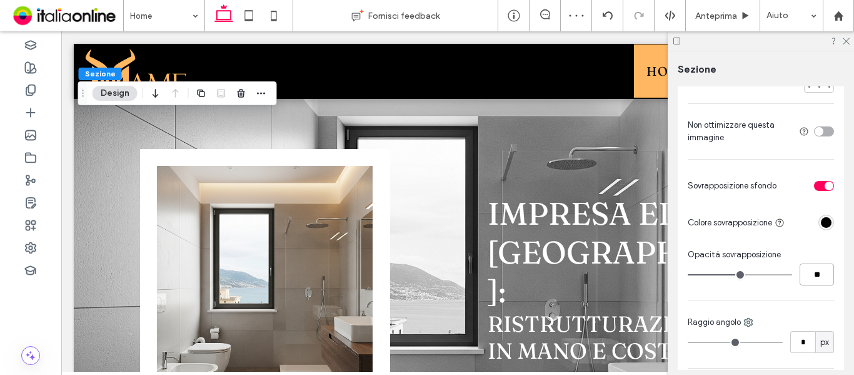
type input "**"
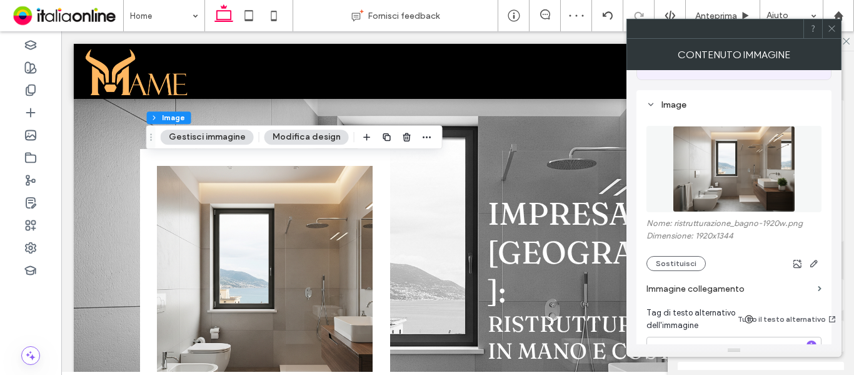
scroll to position [125, 0]
click at [755, 175] on figure at bounding box center [733, 167] width 175 height 86
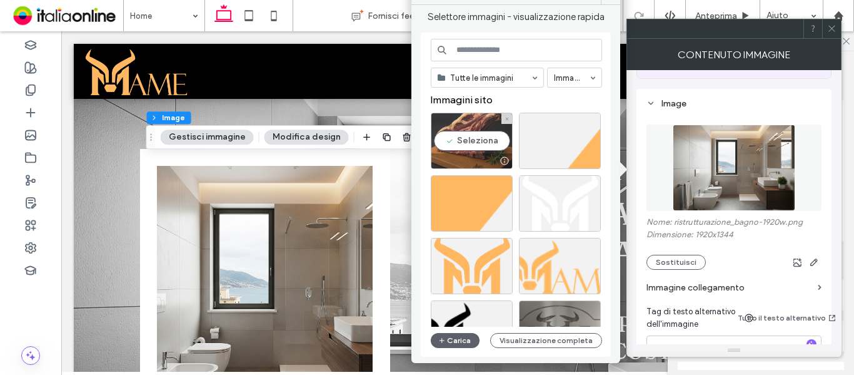
click at [475, 143] on div "Seleziona" at bounding box center [472, 141] width 82 height 56
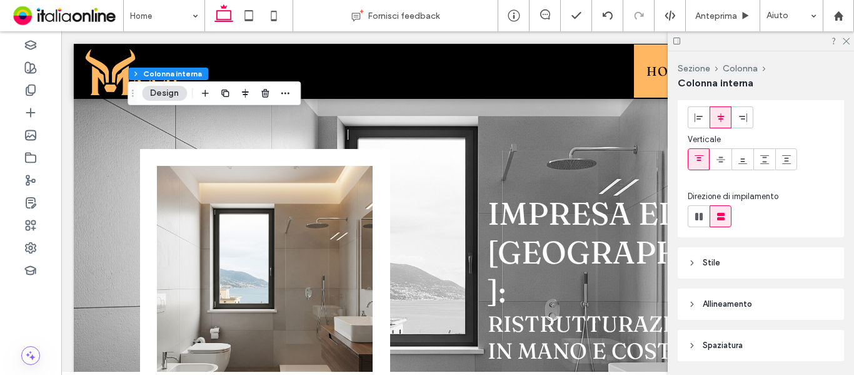
click at [765, 258] on header "Stile" at bounding box center [761, 262] width 166 height 31
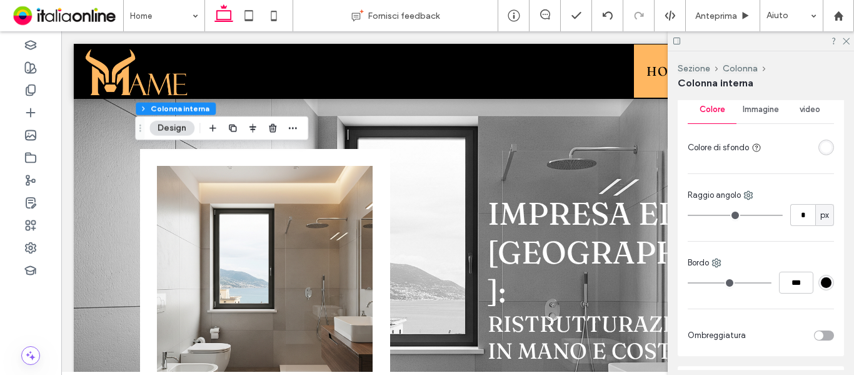
scroll to position [375, 0]
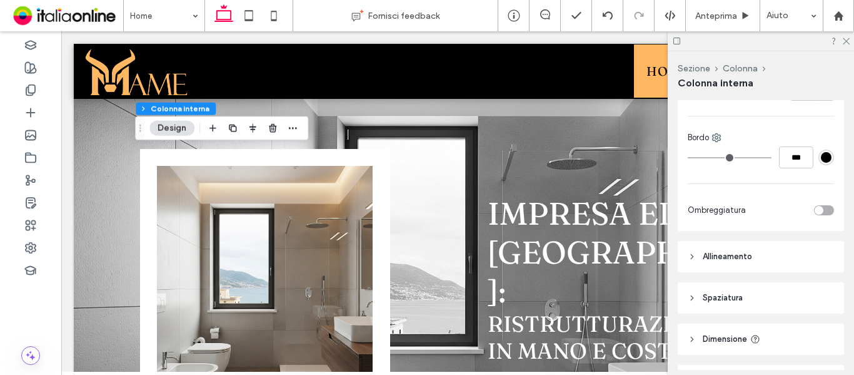
click at [760, 258] on header "Allineamento" at bounding box center [761, 256] width 166 height 31
click at [757, 256] on header "Allineamento" at bounding box center [761, 256] width 166 height 31
click at [763, 293] on header "Spaziatura" at bounding box center [761, 297] width 166 height 31
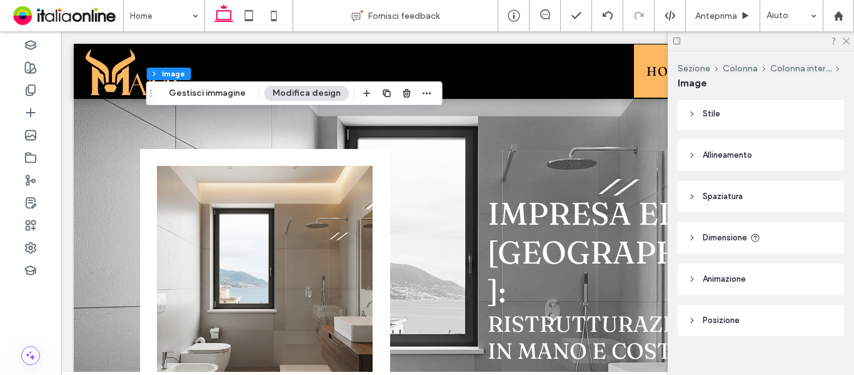
scroll to position [188, 0]
click at [757, 186] on header "Spaziatura" at bounding box center [761, 189] width 166 height 31
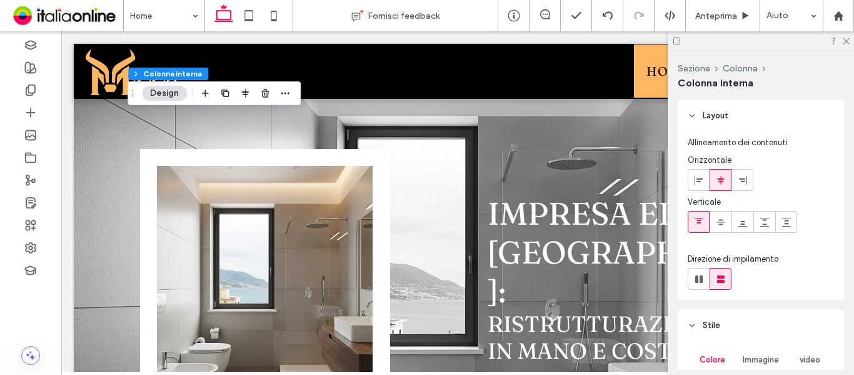
type input "**"
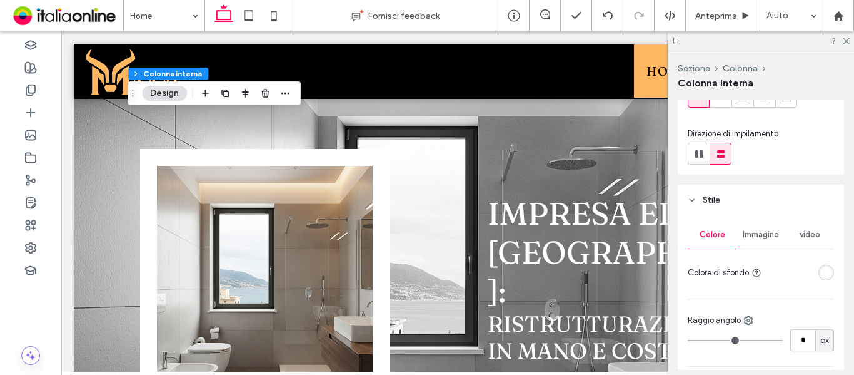
scroll to position [125, 0]
click at [821, 272] on div "rgba(255, 255, 255, 1)" at bounding box center [826, 272] width 11 height 11
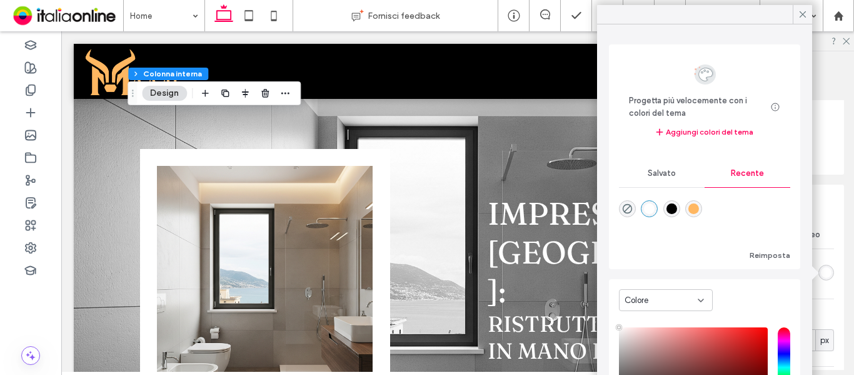
click at [698, 207] on div "rgba(255, 183, 97, 1)" at bounding box center [693, 208] width 11 height 11
type input "**"
type input "*******"
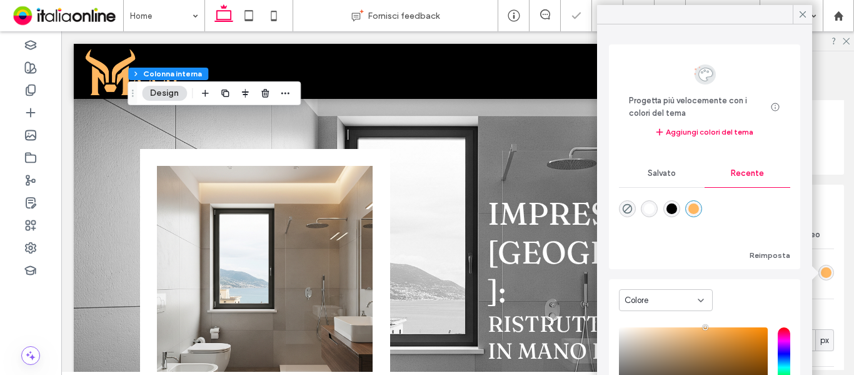
type input "**"
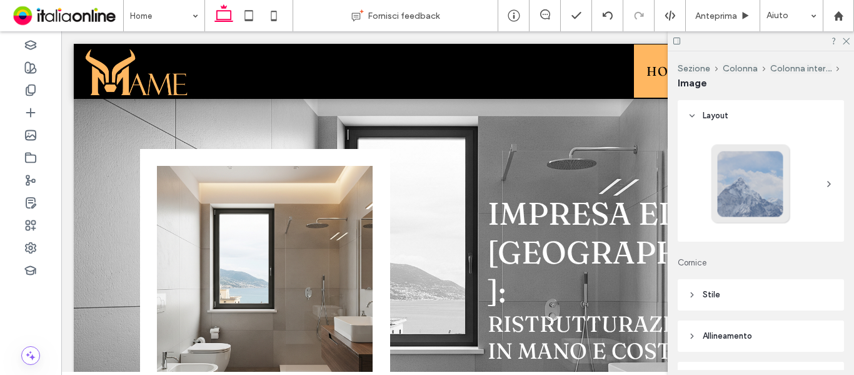
type input "***"
type input "*****"
type input "***"
type input "*****"
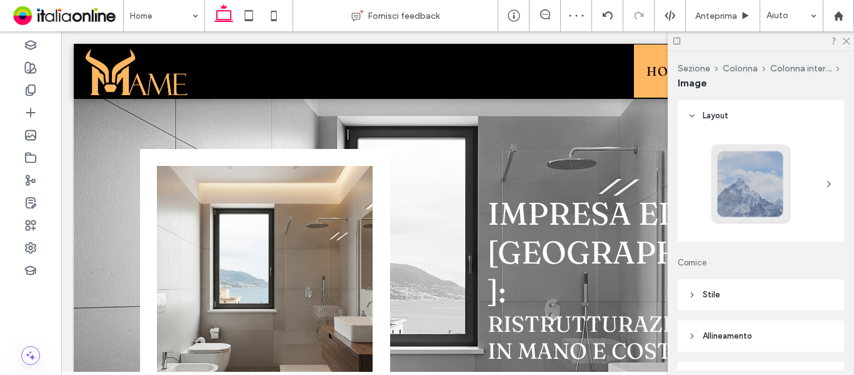
type input "***"
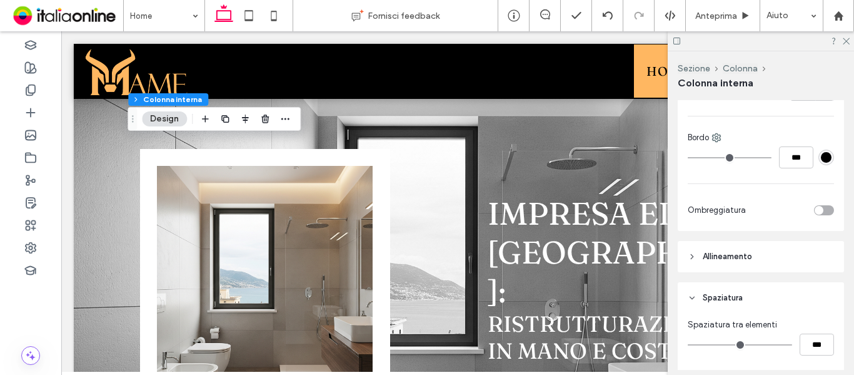
scroll to position [438, 0]
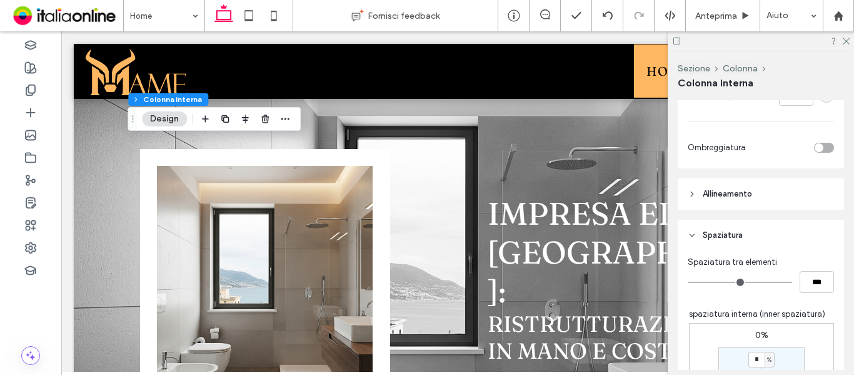
click at [740, 228] on header "Spaziatura" at bounding box center [761, 234] width 166 height 31
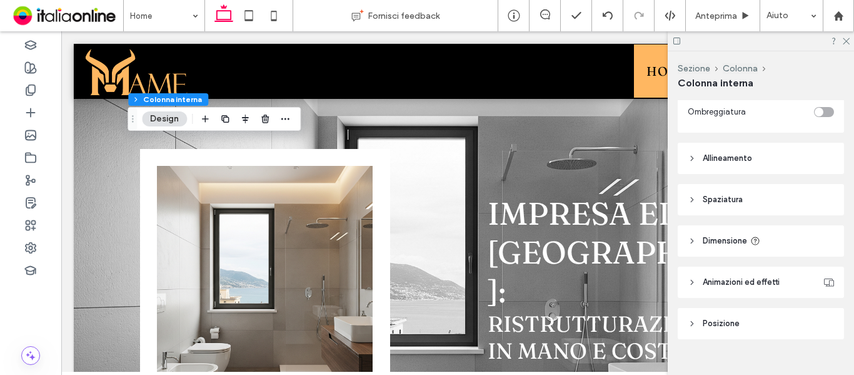
scroll to position [493, 0]
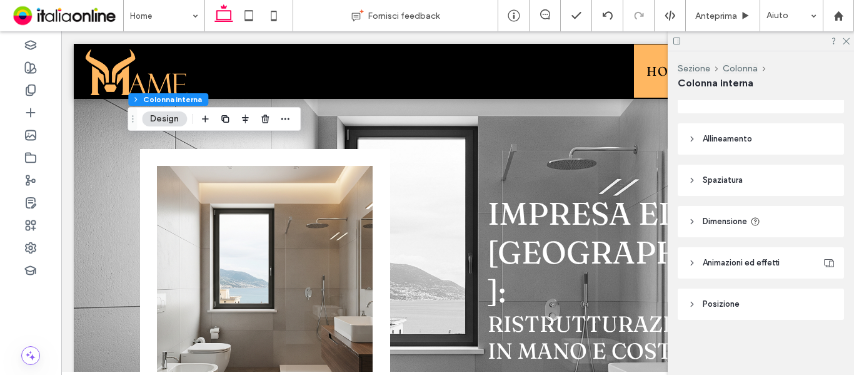
click at [733, 189] on header "Spaziatura" at bounding box center [761, 179] width 166 height 31
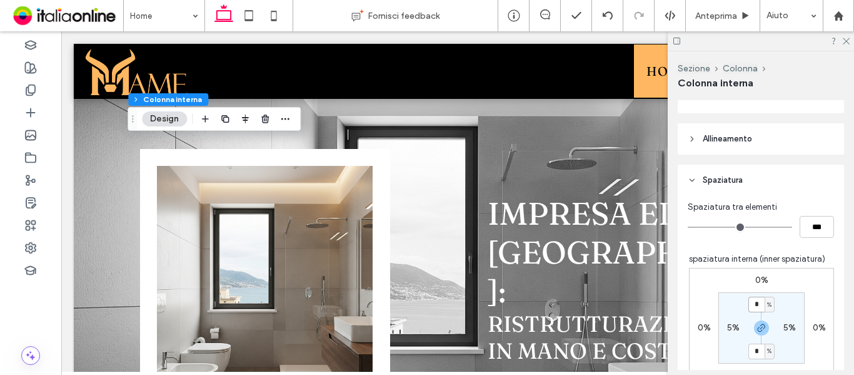
click at [754, 303] on input "*" at bounding box center [756, 304] width 16 height 16
type input "**"
type input "*"
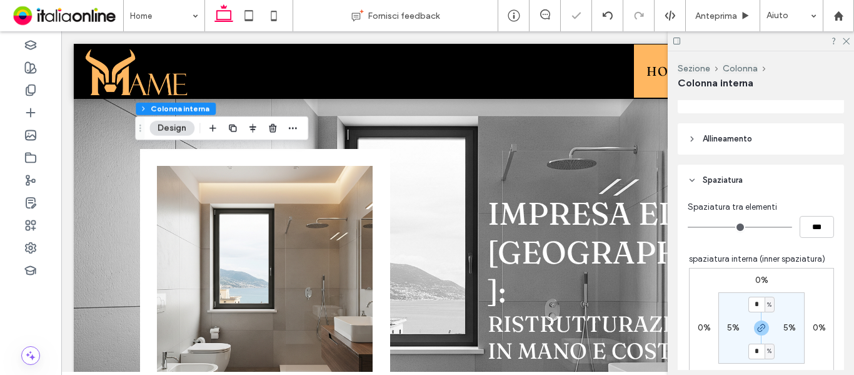
click at [728, 326] on label "5%" at bounding box center [733, 327] width 13 height 11
type input "**"
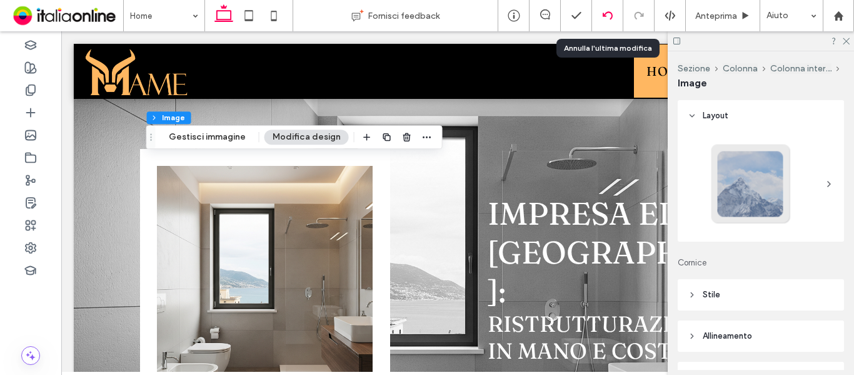
click at [604, 18] on icon at bounding box center [608, 16] width 10 height 10
click at [606, 24] on div at bounding box center [607, 15] width 31 height 31
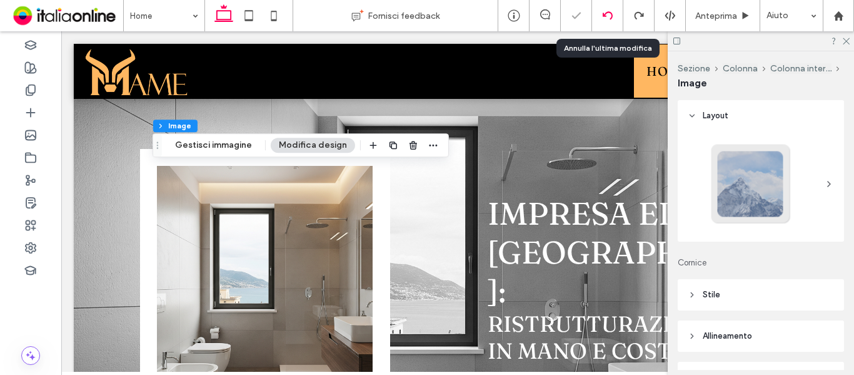
click at [603, 19] on icon at bounding box center [608, 16] width 10 height 10
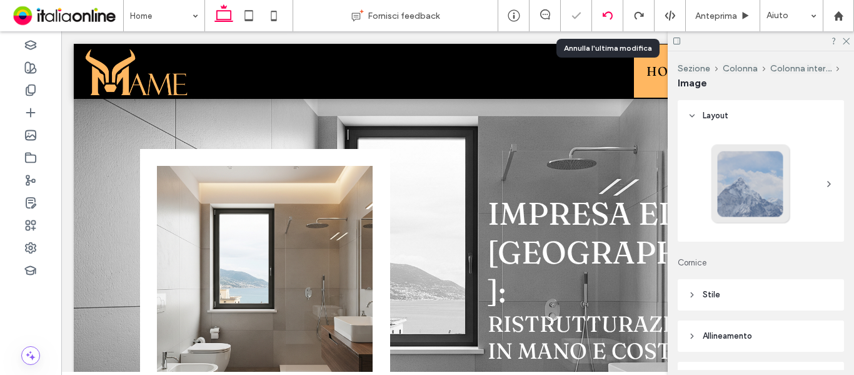
click at [603, 19] on icon at bounding box center [608, 16] width 10 height 10
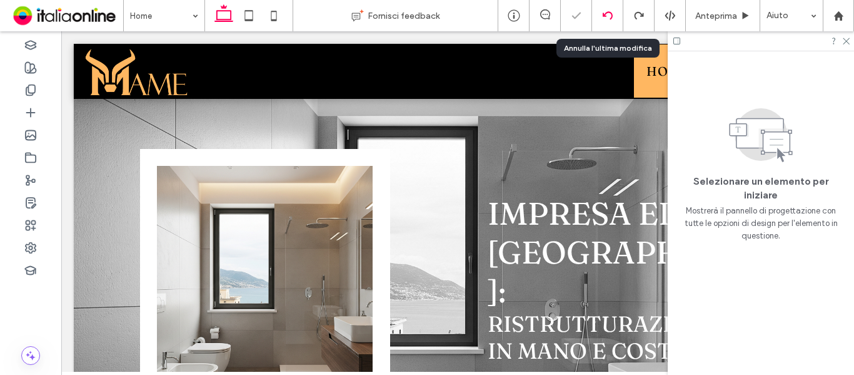
click at [603, 19] on icon at bounding box center [608, 16] width 10 height 10
click at [635, 20] on icon at bounding box center [639, 16] width 10 height 10
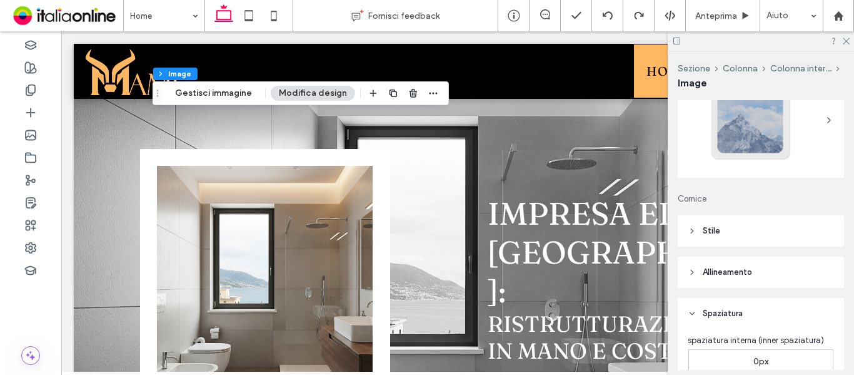
scroll to position [63, 0]
click at [742, 233] on header "Stile" at bounding box center [761, 231] width 166 height 31
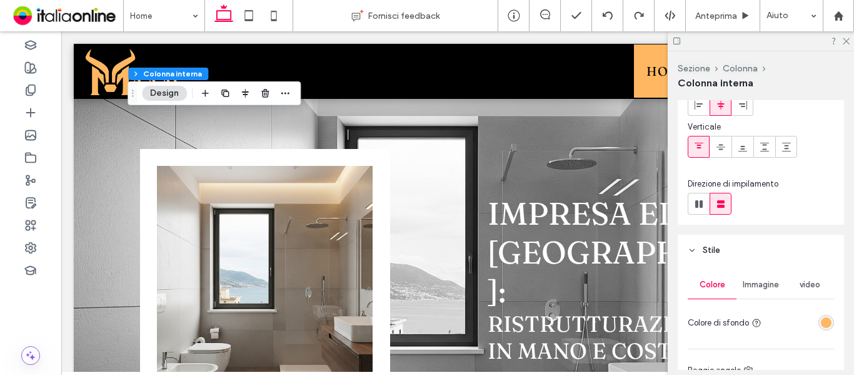
scroll to position [188, 0]
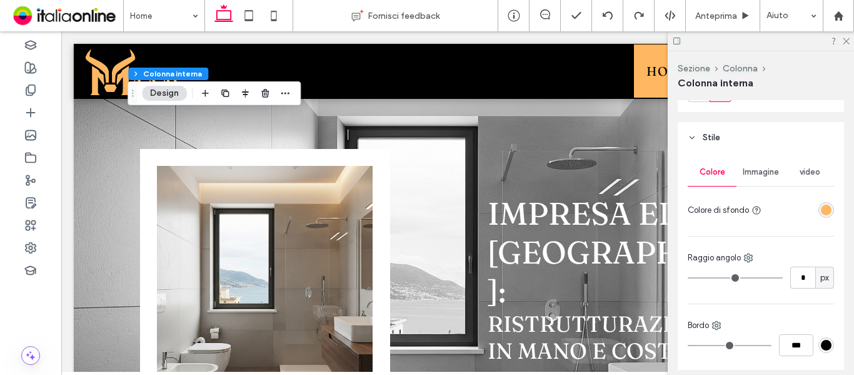
click at [770, 175] on span "Immagine" at bounding box center [761, 172] width 36 height 10
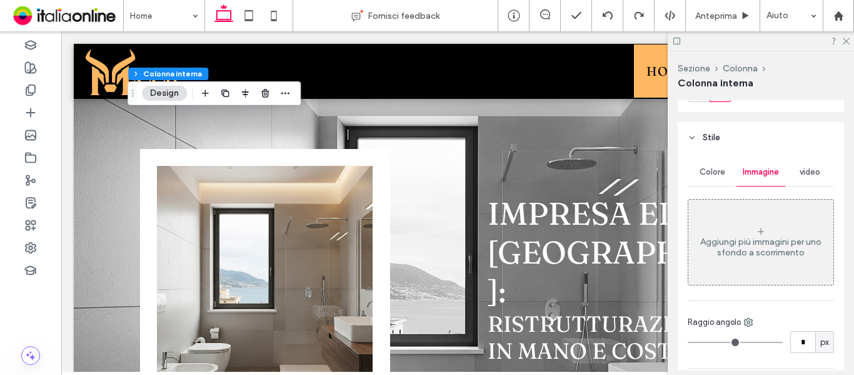
click at [750, 231] on div "Aggiungi più immagini per uno sfondo a scorrimento" at bounding box center [760, 242] width 145 height 83
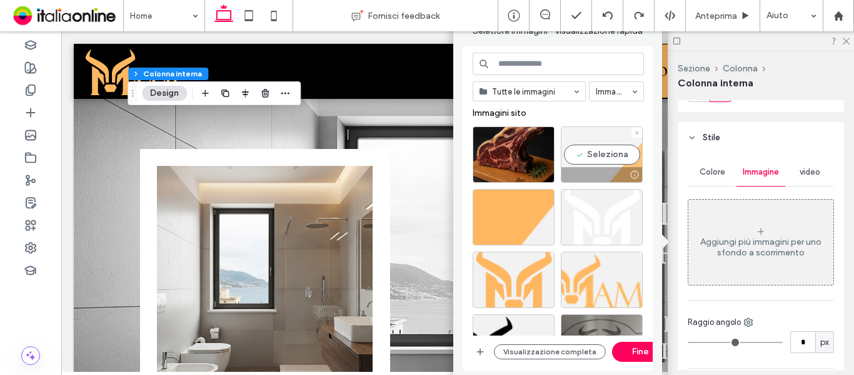
click at [605, 161] on div "Seleziona" at bounding box center [602, 154] width 82 height 56
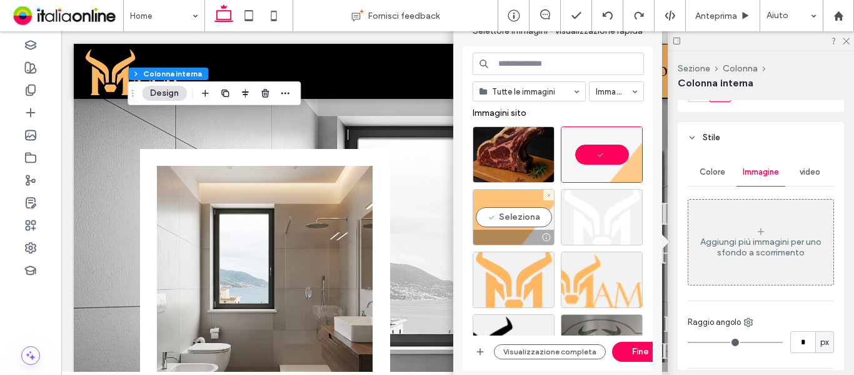
click at [509, 199] on div "Seleziona" at bounding box center [514, 217] width 82 height 56
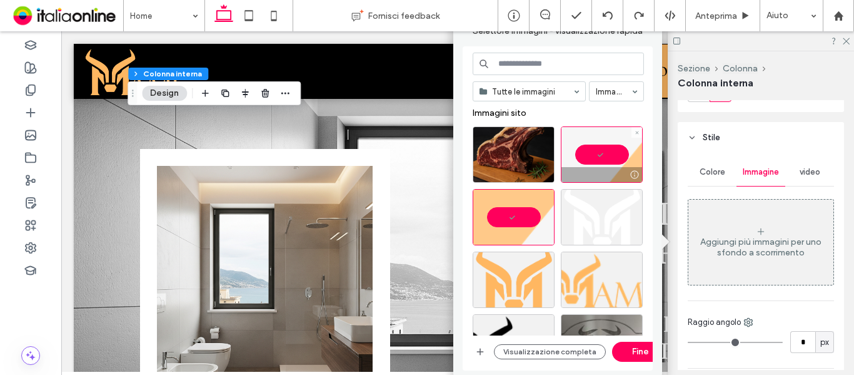
click at [605, 159] on div at bounding box center [602, 154] width 82 height 56
click at [631, 355] on button "Fine" at bounding box center [640, 351] width 56 height 20
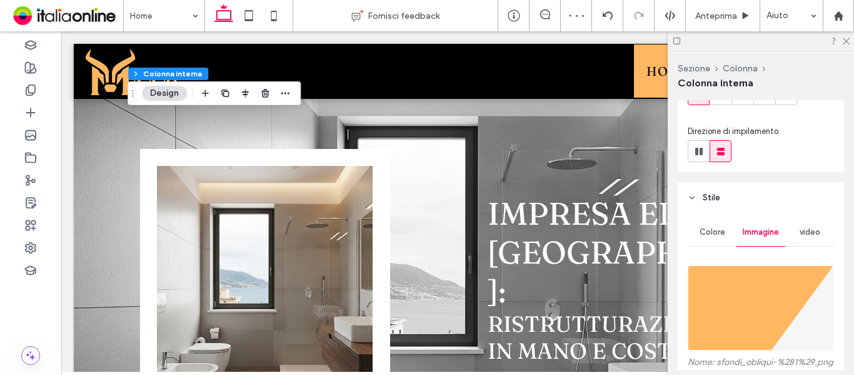
scroll to position [125, 0]
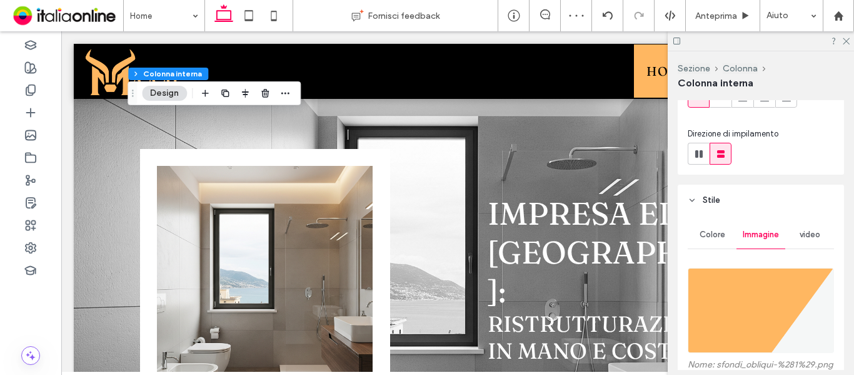
click at [723, 232] on span "Colore" at bounding box center [713, 234] width 26 height 10
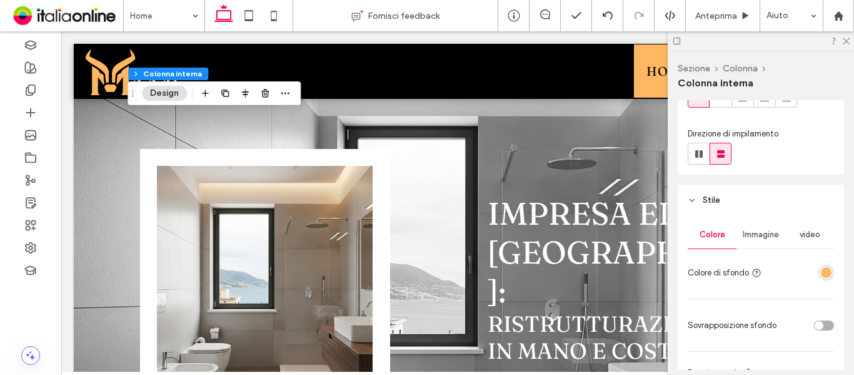
click at [822, 269] on div "rgba(255, 183, 97, 1)" at bounding box center [826, 272] width 11 height 11
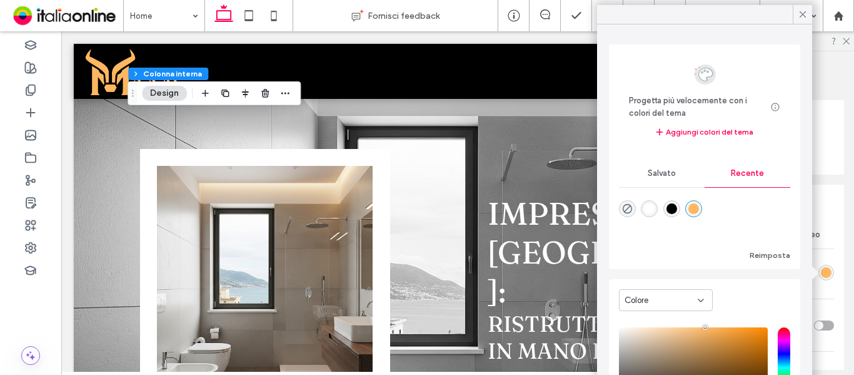
click at [648, 210] on div "rgba(255, 255, 255, 1)" at bounding box center [649, 208] width 11 height 11
type input "**"
type input "*******"
type input "**"
click at [832, 287] on div "Colore Immagine video Colore di sfondo Sovrapposizione sfondo Raggio angolo * p…" at bounding box center [761, 375] width 166 height 318
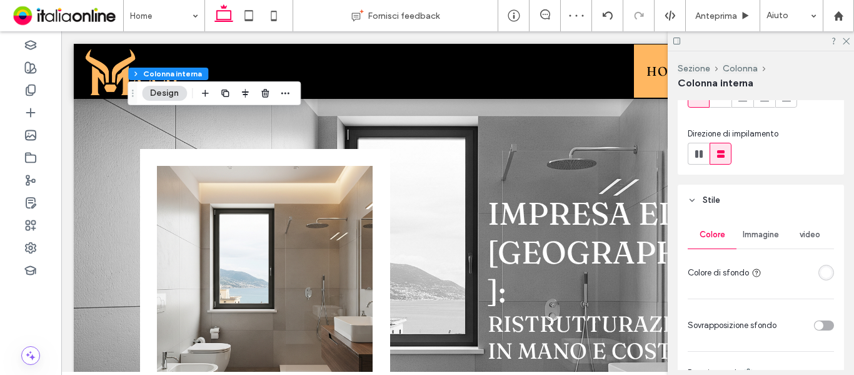
click at [763, 236] on span "Immagine" at bounding box center [761, 234] width 36 height 10
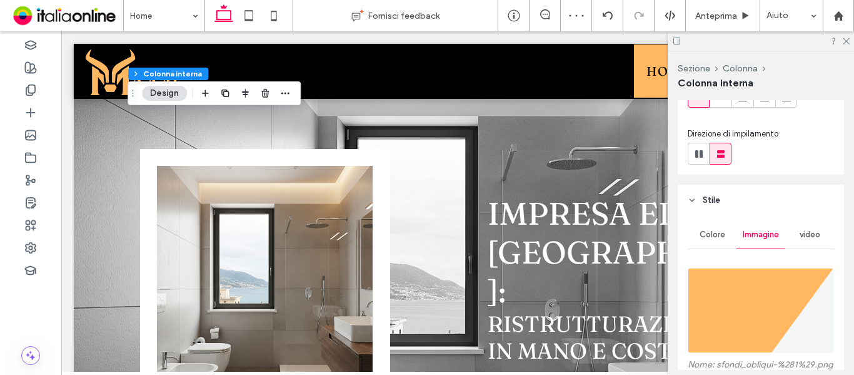
click at [758, 276] on img at bounding box center [761, 310] width 146 height 85
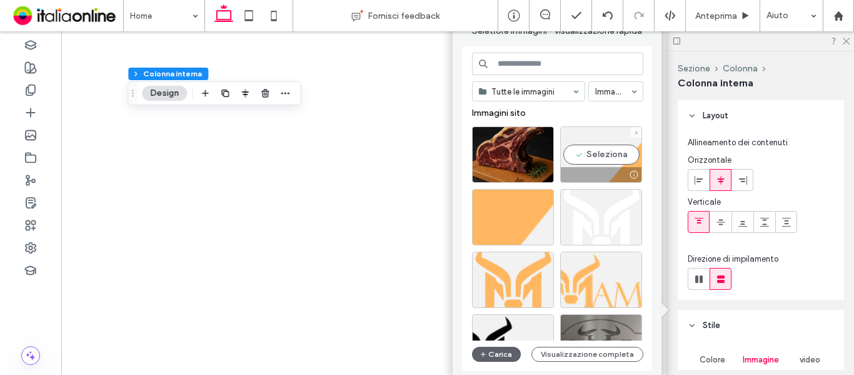
click at [593, 156] on div "Seleziona" at bounding box center [601, 154] width 82 height 56
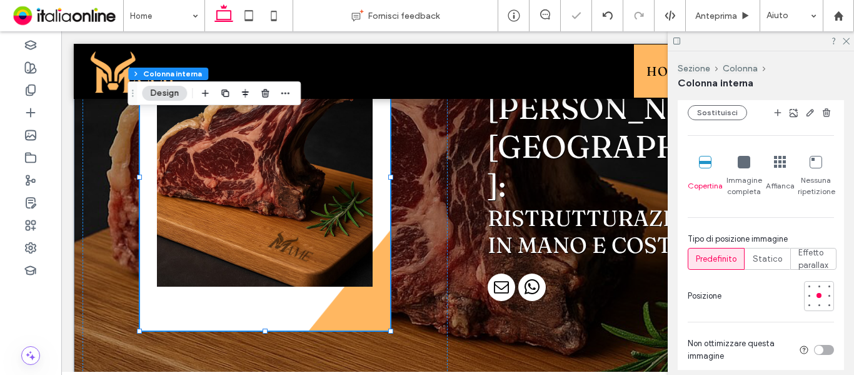
scroll to position [438, 0]
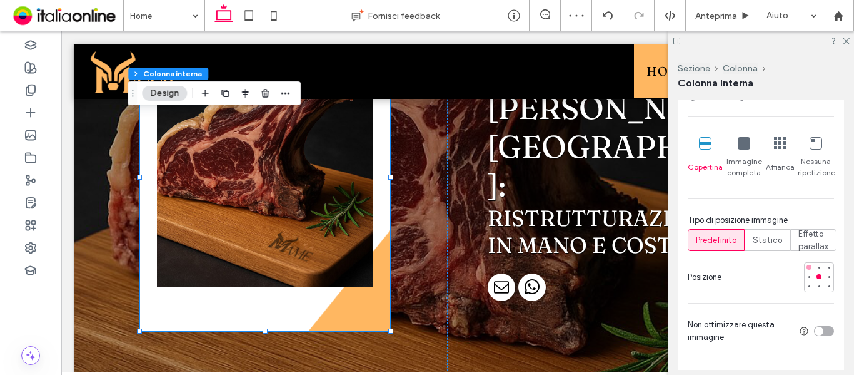
click at [807, 271] on div at bounding box center [809, 267] width 9 height 9
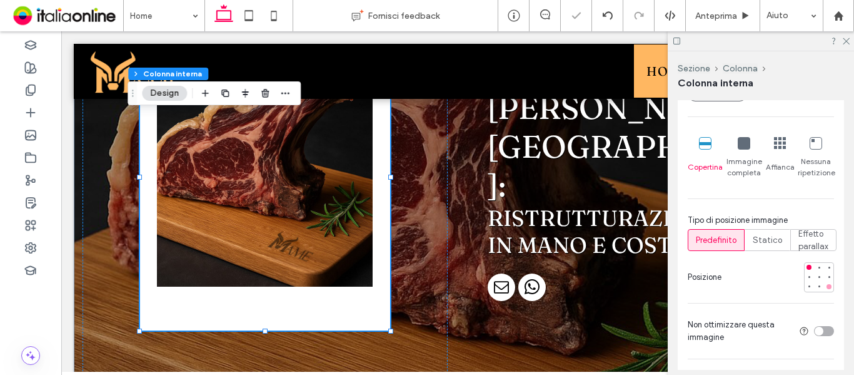
click at [825, 291] on div at bounding box center [829, 286] width 9 height 9
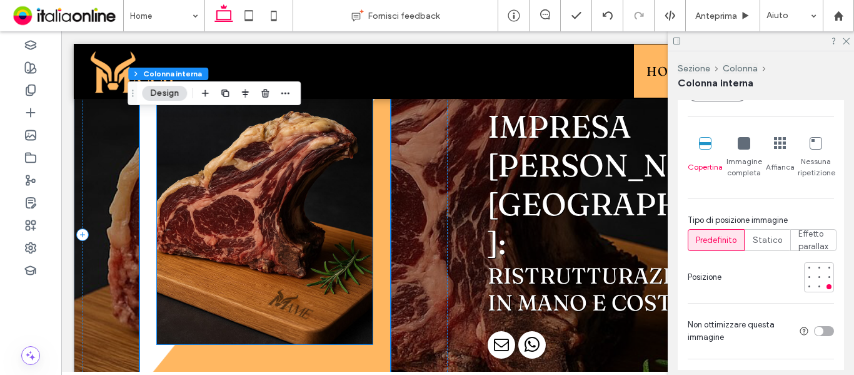
scroll to position [63, 0]
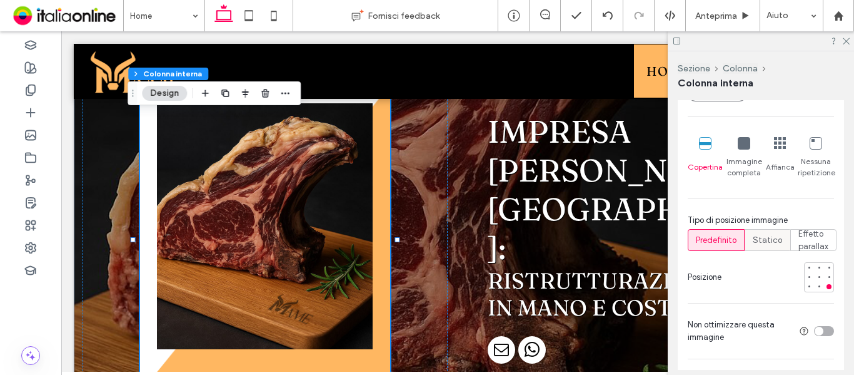
click at [775, 250] on div "Statico" at bounding box center [767, 239] width 29 height 21
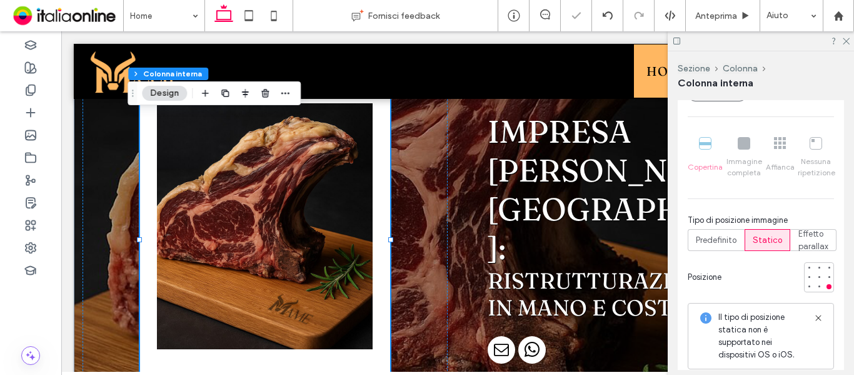
click at [766, 246] on span "Statico" at bounding box center [767, 240] width 29 height 13
click at [728, 246] on span "Predefinito" at bounding box center [716, 240] width 41 height 13
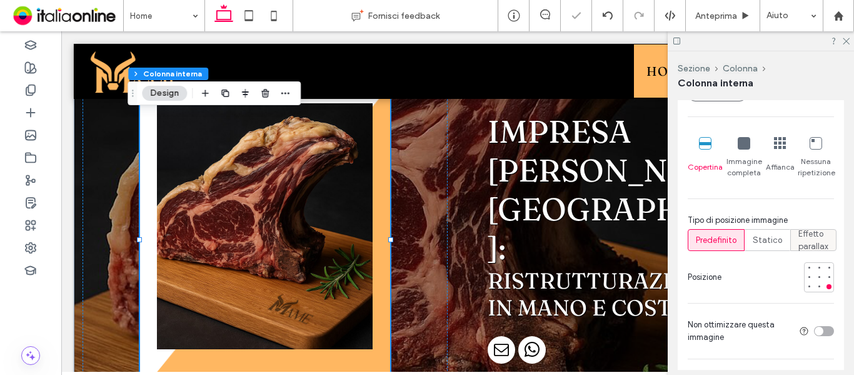
click at [808, 252] on span "Effetto parallax" at bounding box center [813, 240] width 30 height 25
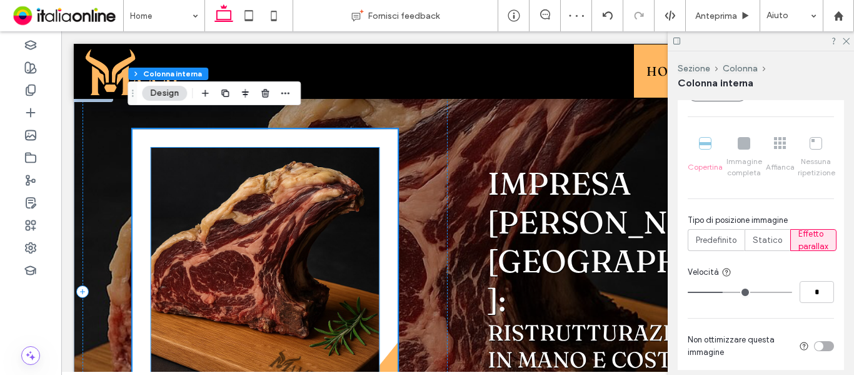
scroll to position [0, 0]
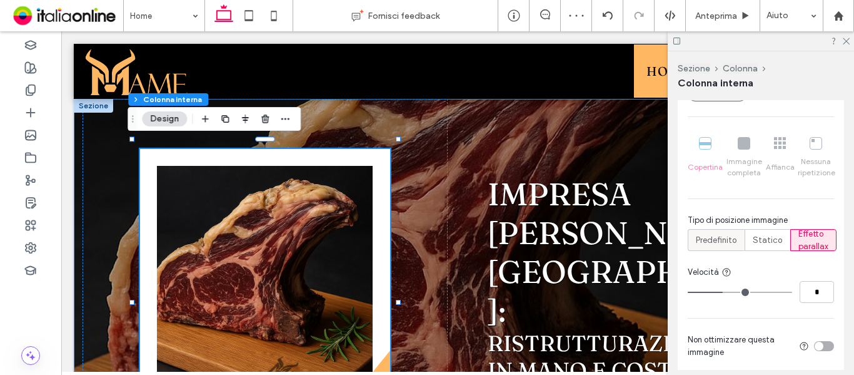
click at [727, 246] on span "Predefinito" at bounding box center [716, 240] width 41 height 13
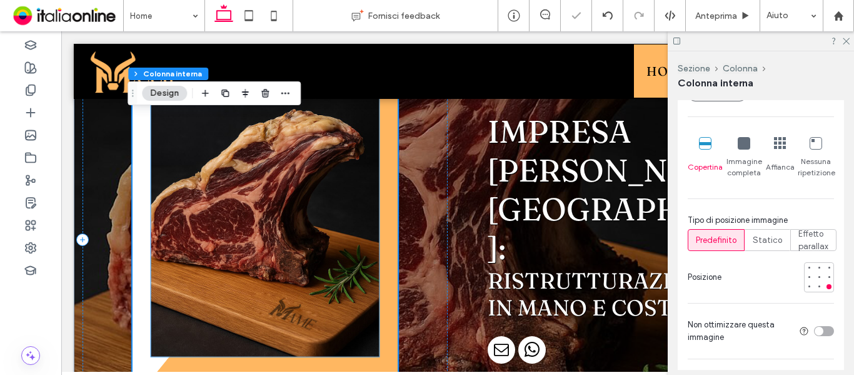
scroll to position [125, 0]
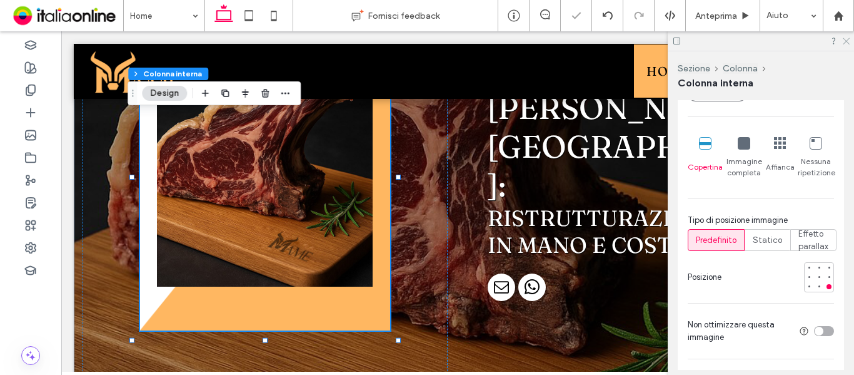
click at [846, 43] on icon at bounding box center [846, 40] width 8 height 8
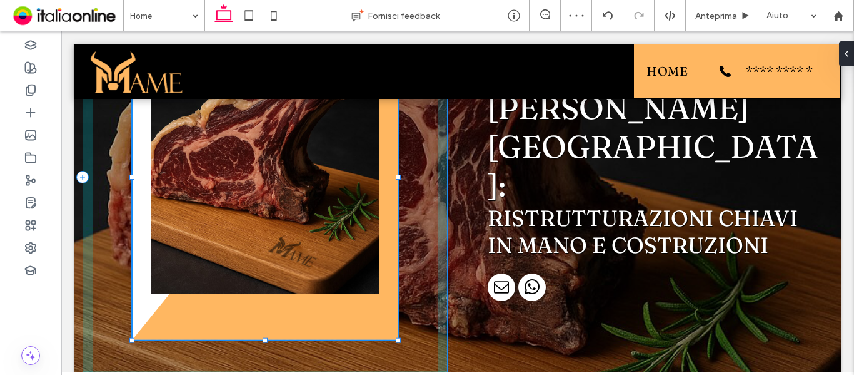
scroll to position [952, 0]
drag, startPoint x: 260, startPoint y: 339, endPoint x: 260, endPoint y: 326, distance: 13.1
click at [260, 326] on div "Impresa [PERSON_NAME][GEOGRAPHIC_DATA]: Ristrutturazioni Chiavi in Mano e Costr…" at bounding box center [458, 177] width 750 height 406
type input "**"
type input "***"
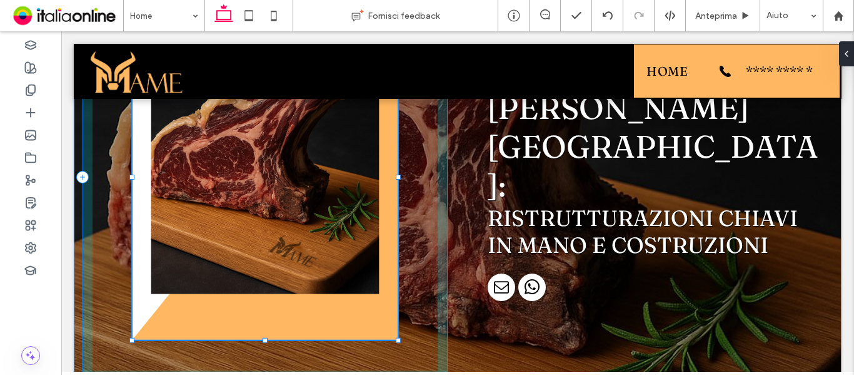
type input "***"
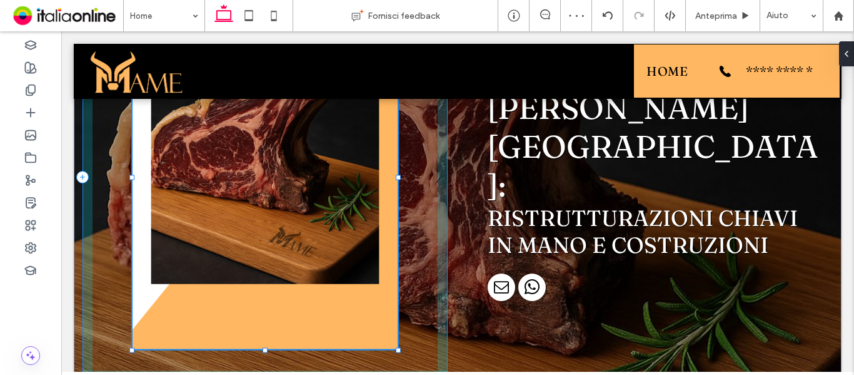
drag, startPoint x: 260, startPoint y: 348, endPoint x: 264, endPoint y: 314, distance: 34.6
click at [263, 314] on div "Impresa [PERSON_NAME][GEOGRAPHIC_DATA]: Ristrutturazioni Chiavi in Mano e Costr…" at bounding box center [458, 177] width 750 height 406
type input "**"
type input "***"
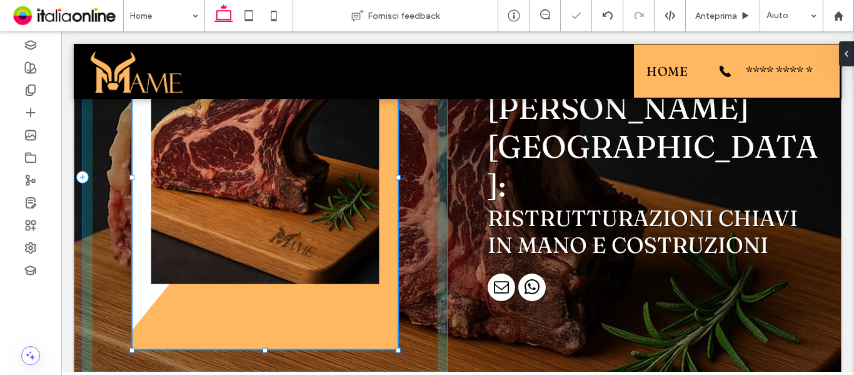
type input "**"
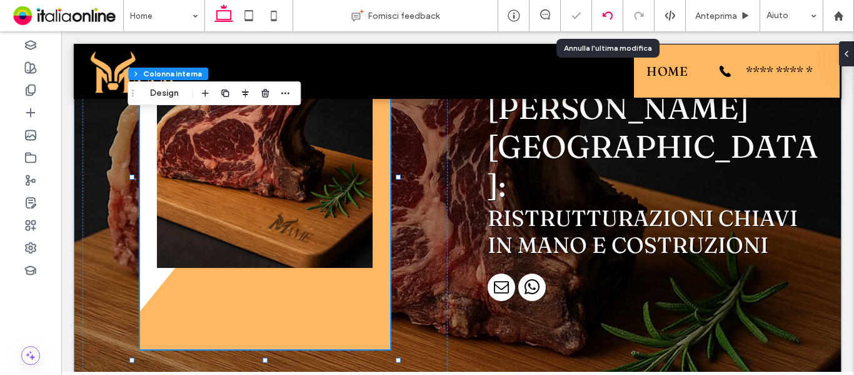
click at [605, 12] on icon at bounding box center [608, 16] width 10 height 10
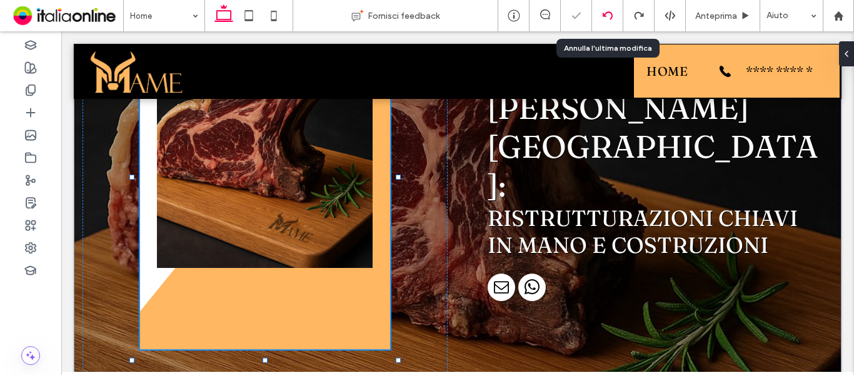
click at [606, 16] on icon at bounding box center [608, 16] width 10 height 10
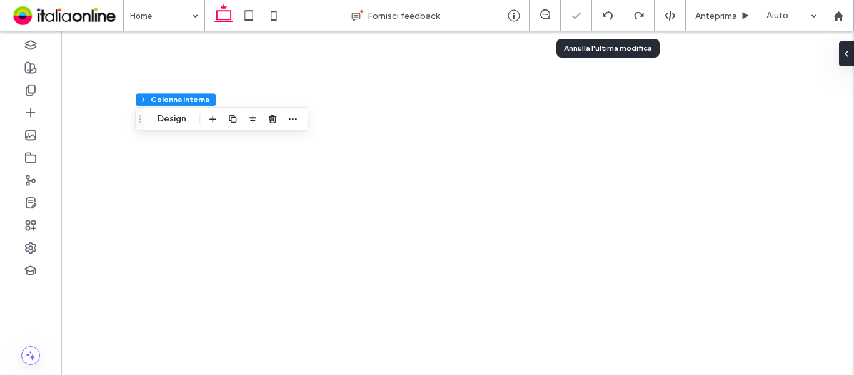
type input "**"
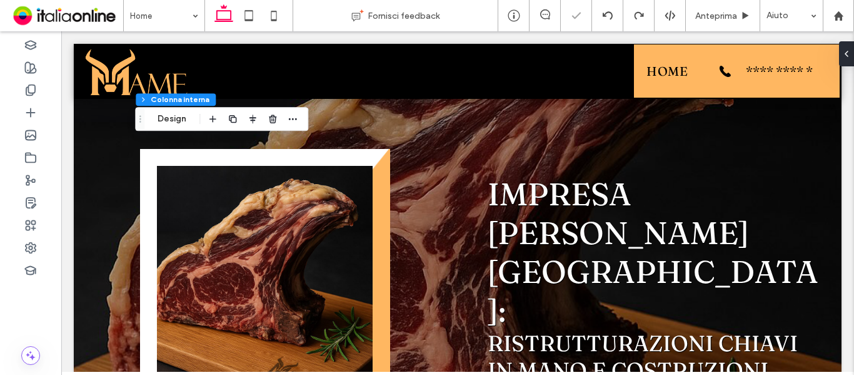
scroll to position [0, 0]
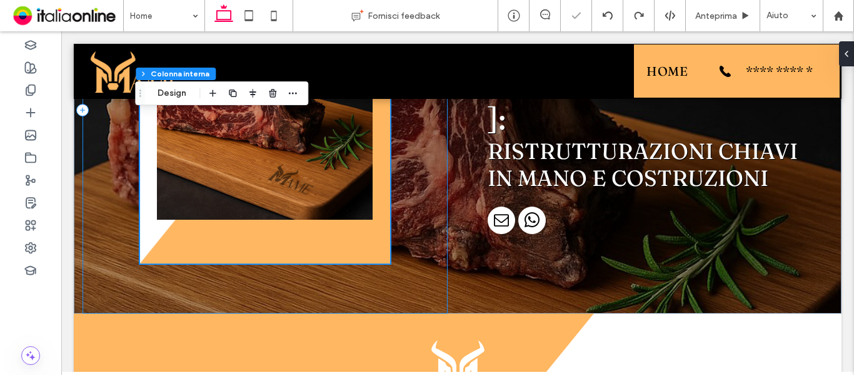
type input "**"
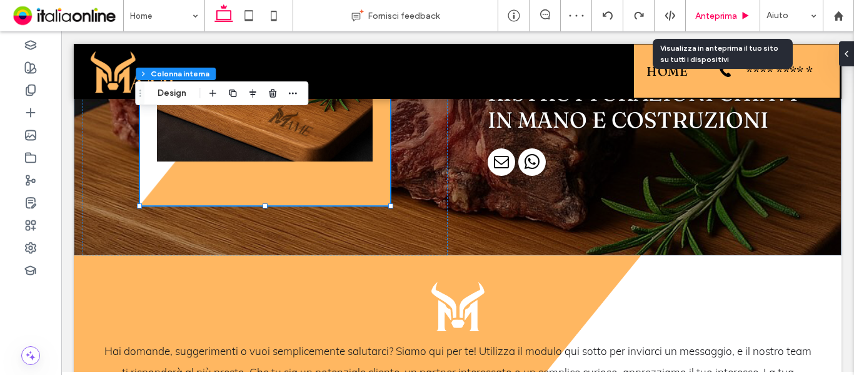
click at [700, 18] on span "Anteprima" at bounding box center [716, 16] width 42 height 11
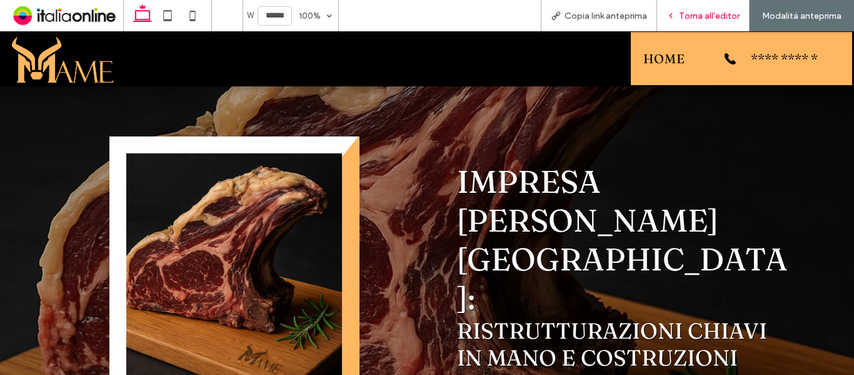
click at [680, 19] on div "Torna all'editor" at bounding box center [703, 16] width 92 height 11
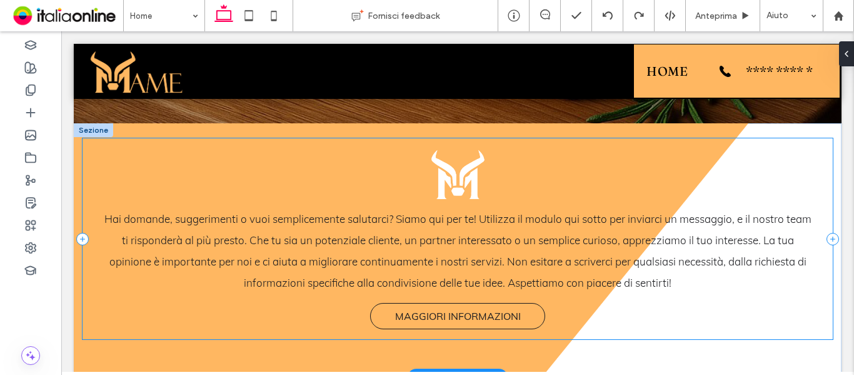
scroll to position [500, 0]
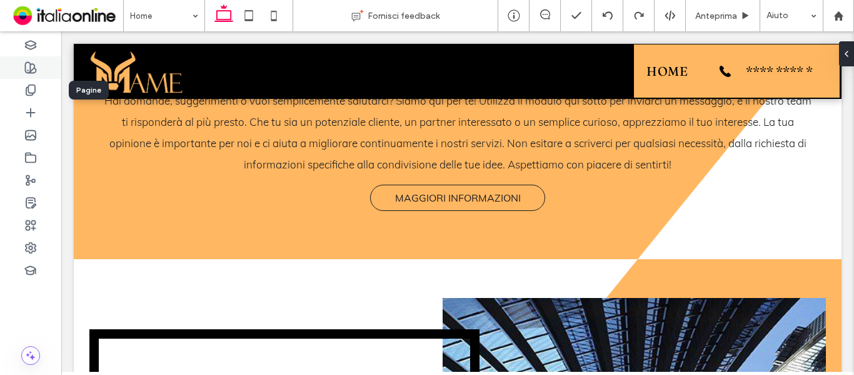
click at [36, 69] on use at bounding box center [31, 68] width 11 height 11
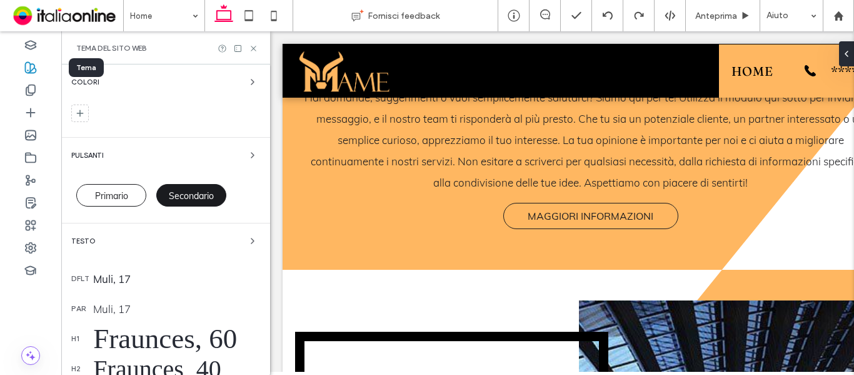
scroll to position [500, 0]
click at [126, 188] on div "Primario" at bounding box center [111, 195] width 70 height 23
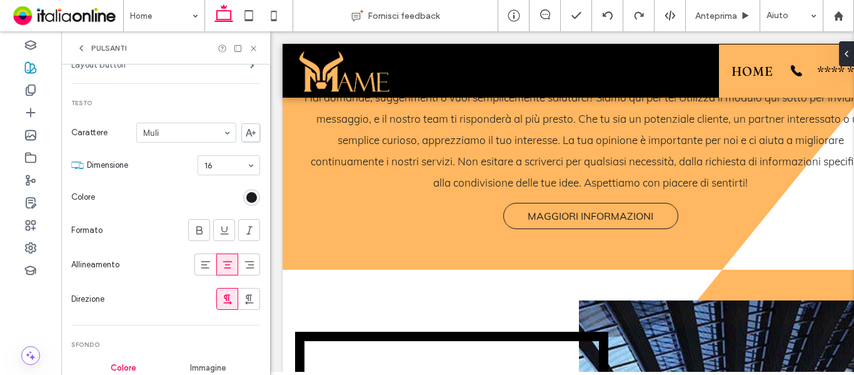
scroll to position [188, 0]
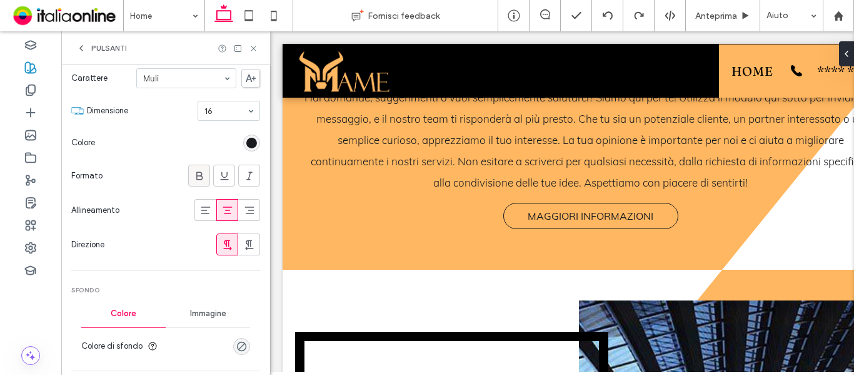
click at [193, 178] on icon at bounding box center [199, 175] width 13 height 13
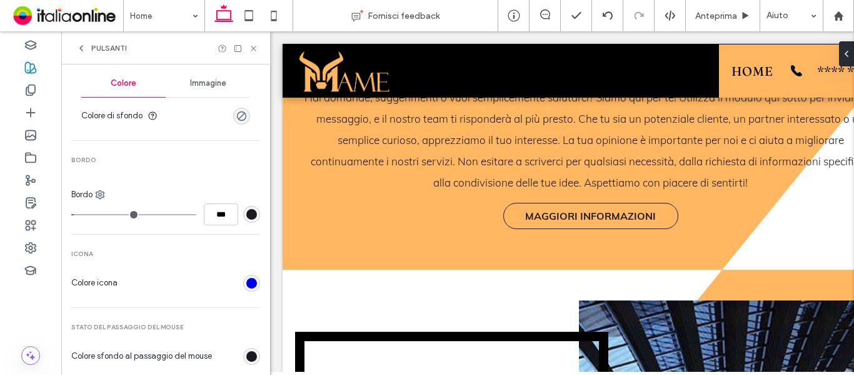
scroll to position [438, 0]
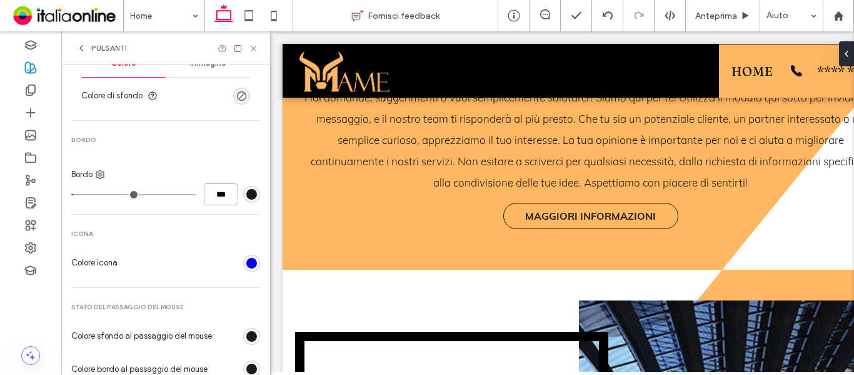
drag, startPoint x: 214, startPoint y: 193, endPoint x: 179, endPoint y: 196, distance: 34.5
click at [186, 196] on div "***" at bounding box center [165, 194] width 189 height 22
type input "*"
type input "***"
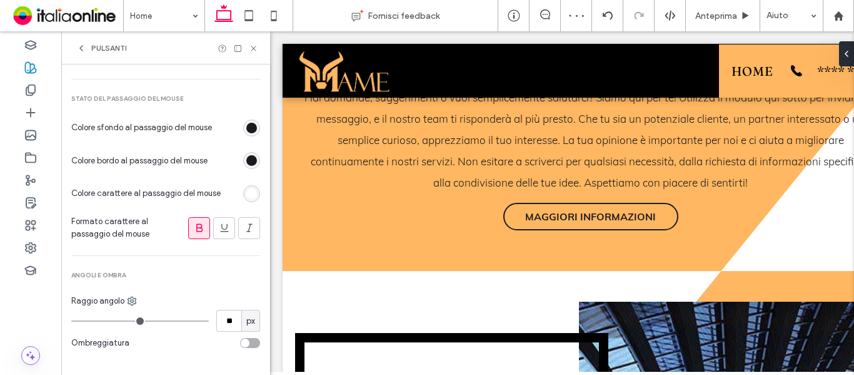
scroll to position [656, 0]
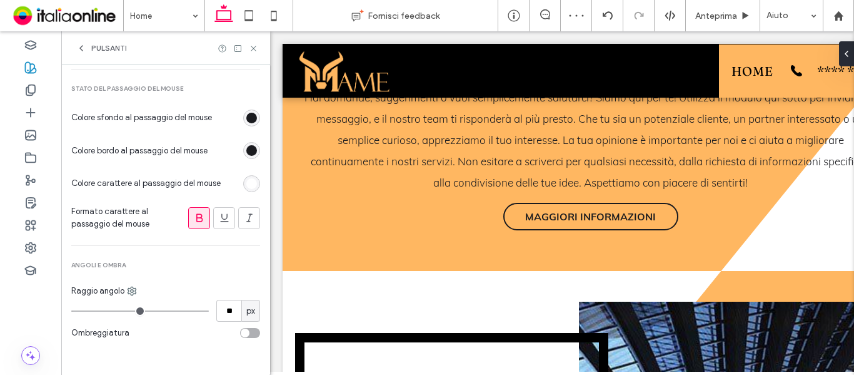
type input "**"
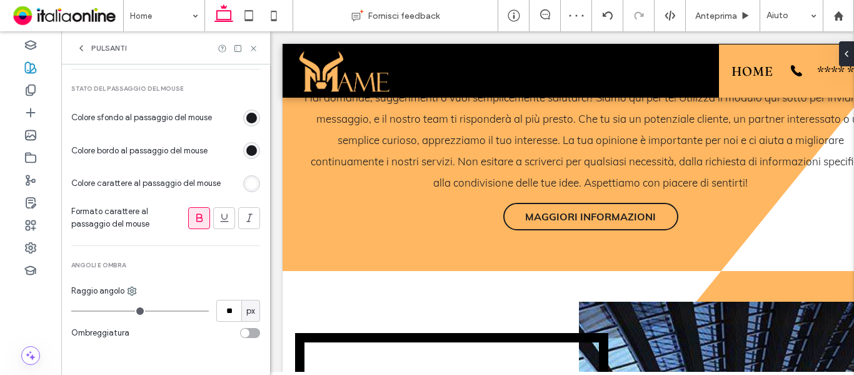
type input "**"
type input "*"
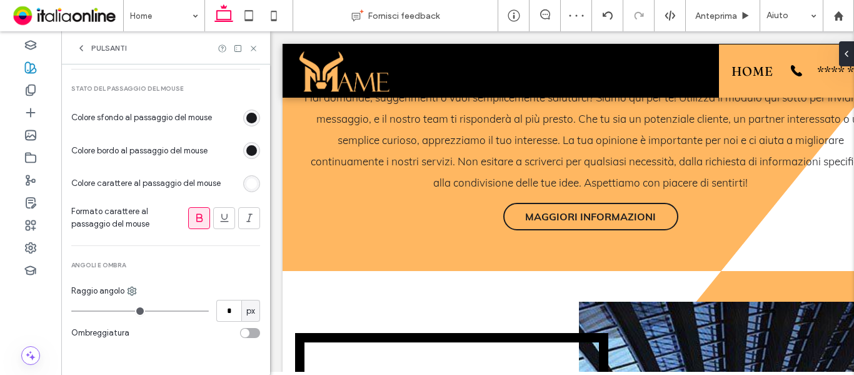
type input "*"
drag, startPoint x: 135, startPoint y: 306, endPoint x: 23, endPoint y: 310, distance: 112.6
type input "*"
click at [71, 310] on input "range" at bounding box center [140, 310] width 138 height 1
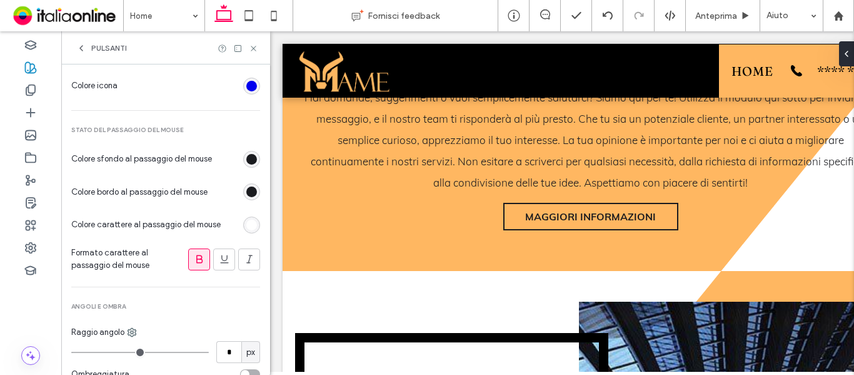
scroll to position [593, 0]
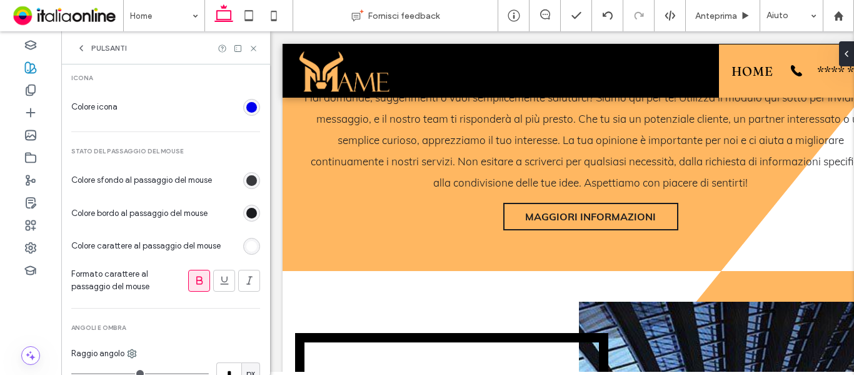
click at [246, 183] on div "rgb(26, 27, 31)" at bounding box center [251, 180] width 11 height 11
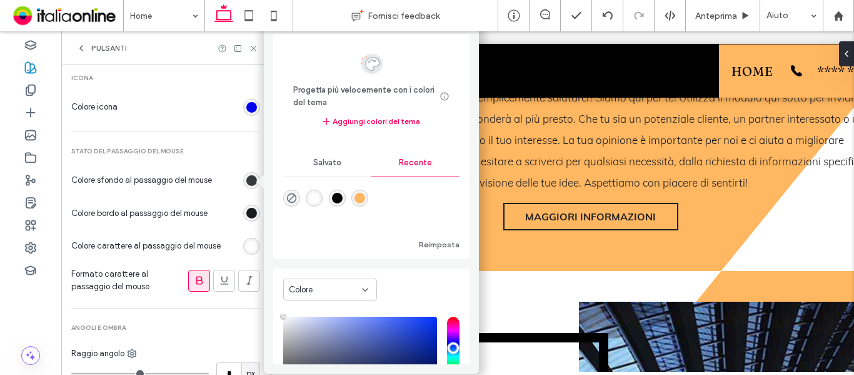
type input "****"
click at [365, 196] on div "rgba(255, 183, 97, 1)" at bounding box center [360, 198] width 11 height 11
type input "*******"
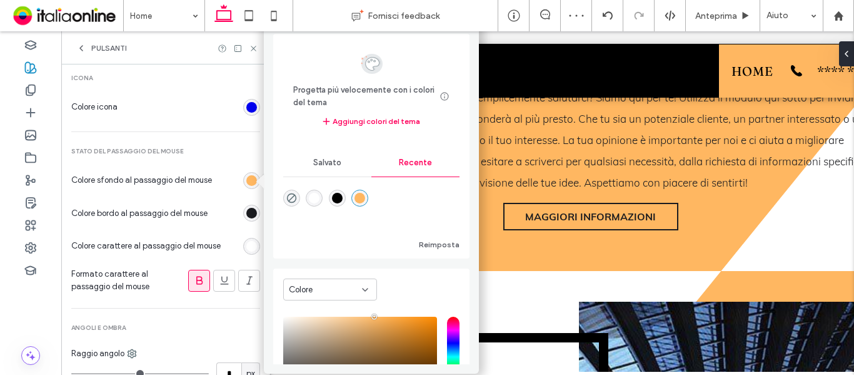
click at [246, 246] on div "rgb(255, 255, 255)" at bounding box center [251, 246] width 11 height 11
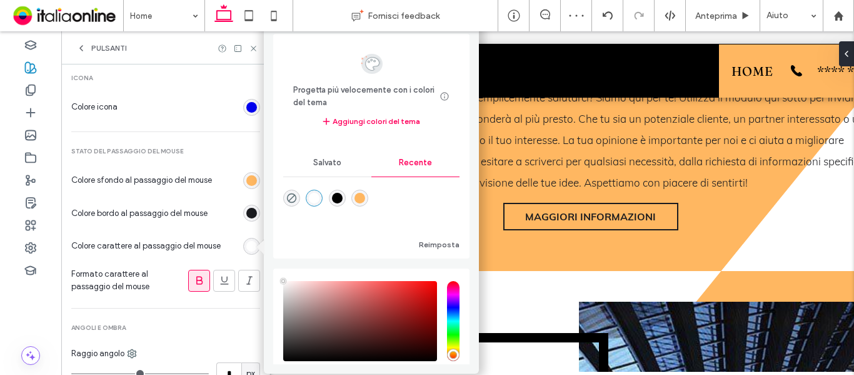
click at [341, 199] on div "rgba(0, 0, 0, 1)" at bounding box center [337, 198] width 11 height 11
type input "*******"
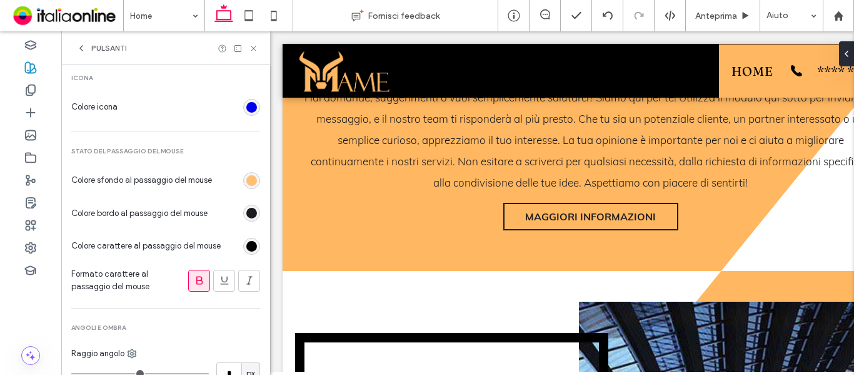
click at [248, 183] on div "rgb(255, 183, 97)" at bounding box center [251, 180] width 11 height 11
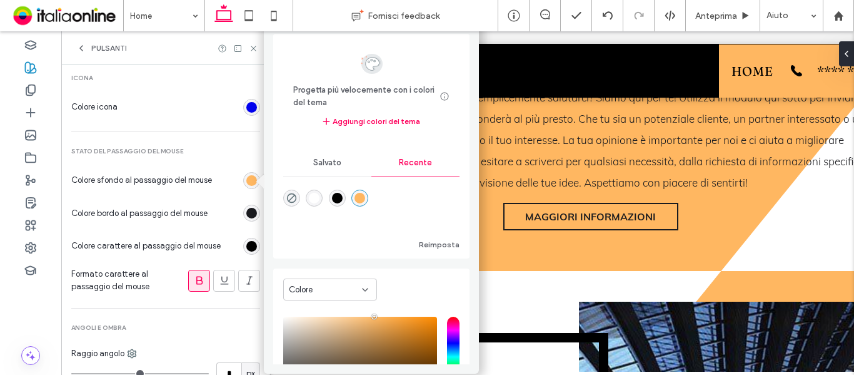
click at [342, 198] on div "rgba(0, 0, 0, 1)" at bounding box center [337, 198] width 11 height 11
type input "*******"
click at [246, 239] on div "rgb(0, 0, 0)" at bounding box center [251, 246] width 17 height 17
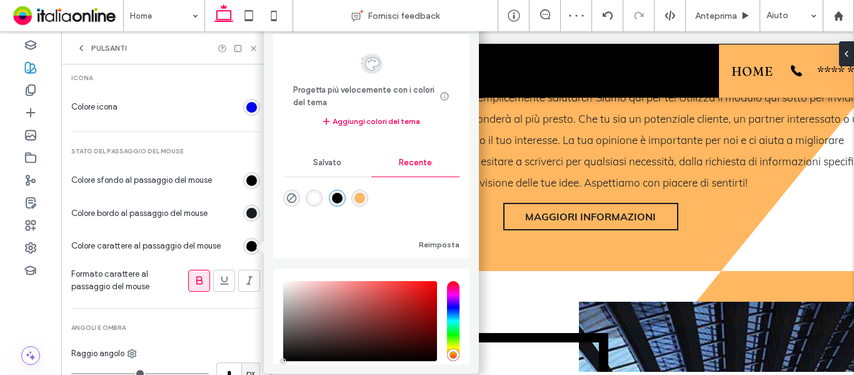
click at [365, 197] on div "rgba(255, 183, 97, 1)" at bounding box center [360, 198] width 11 height 11
type input "*******"
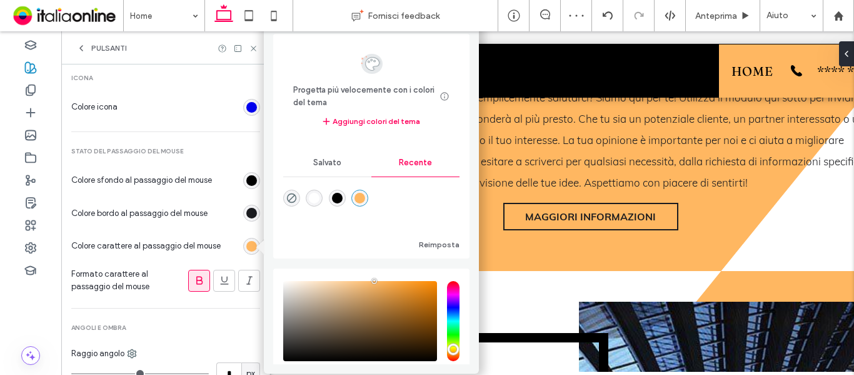
click at [246, 211] on div "rgb(26, 27, 31)" at bounding box center [251, 213] width 11 height 11
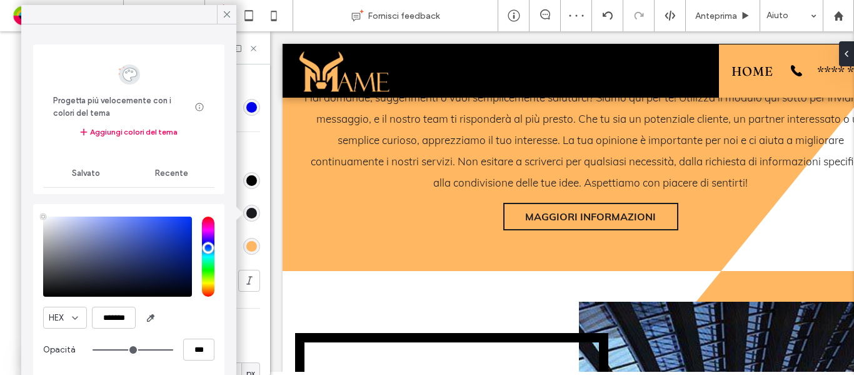
type input "****"
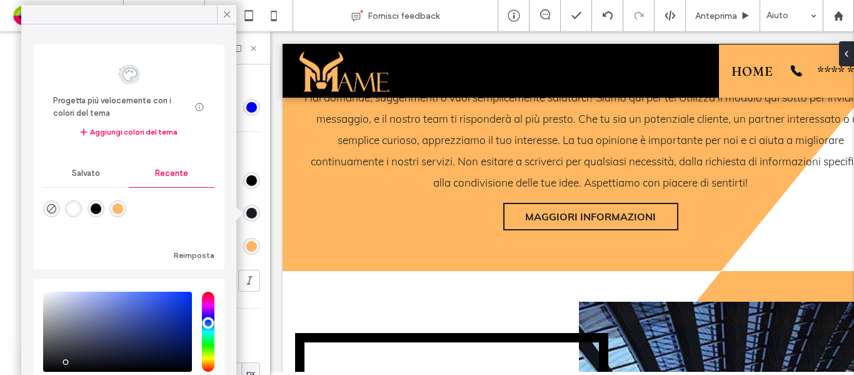
drag, startPoint x: 126, startPoint y: 208, endPoint x: 135, endPoint y: 184, distance: 25.3
click at [123, 208] on div "rgba(255, 183, 97, 1)" at bounding box center [118, 208] width 11 height 11
type input "*******"
click at [123, 208] on div "rgba(255, 183, 97, 1)" at bounding box center [118, 208] width 11 height 11
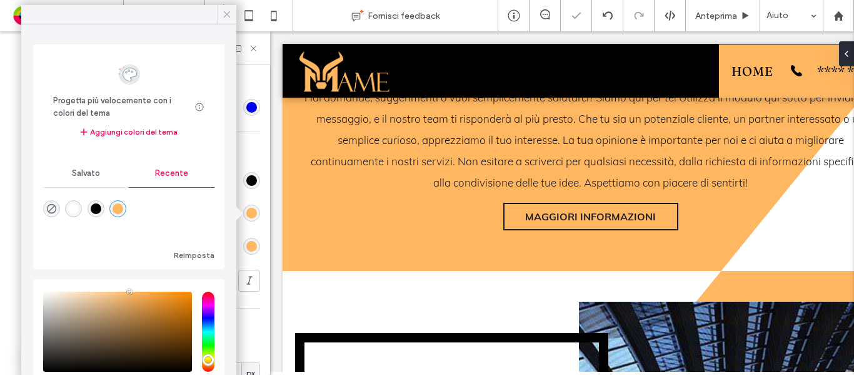
click at [224, 18] on icon at bounding box center [226, 14] width 11 height 11
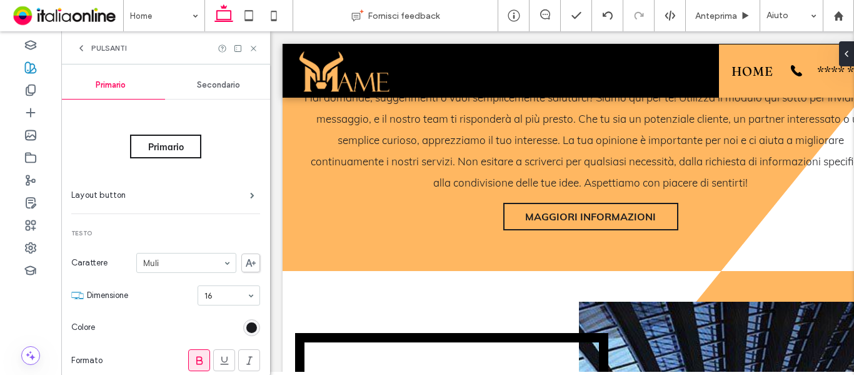
scroll to position [0, 0]
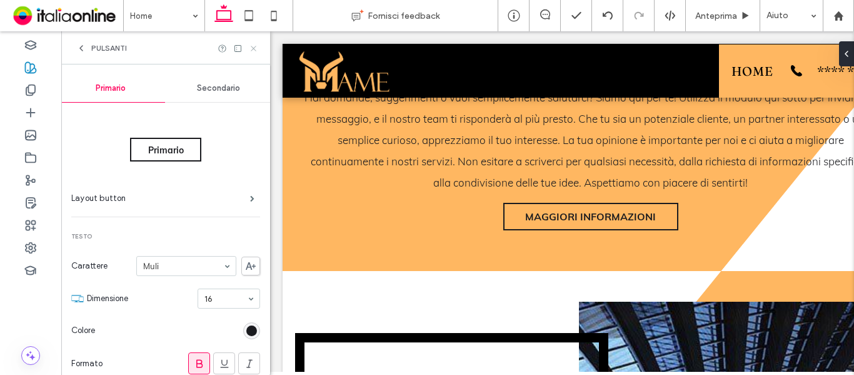
click at [258, 49] on icon at bounding box center [253, 48] width 9 height 9
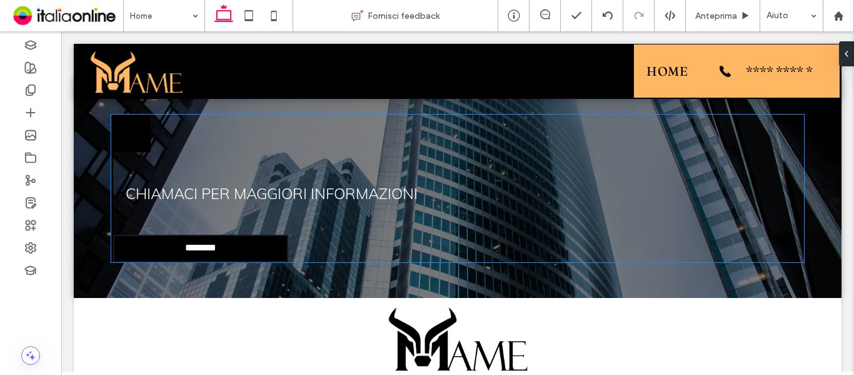
scroll to position [1939, 0]
click at [141, 136] on icon at bounding box center [132, 132] width 23 height 23
click at [139, 132] on icon at bounding box center [132, 132] width 23 height 23
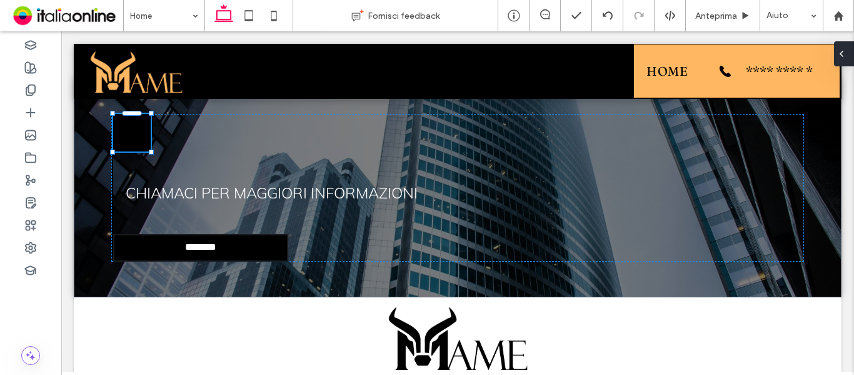
scroll to position [1876, 0]
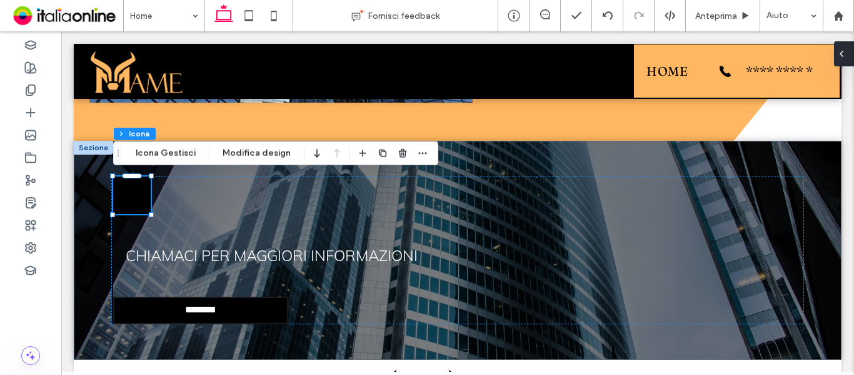
click at [845, 59] on span at bounding box center [842, 53] width 10 height 25
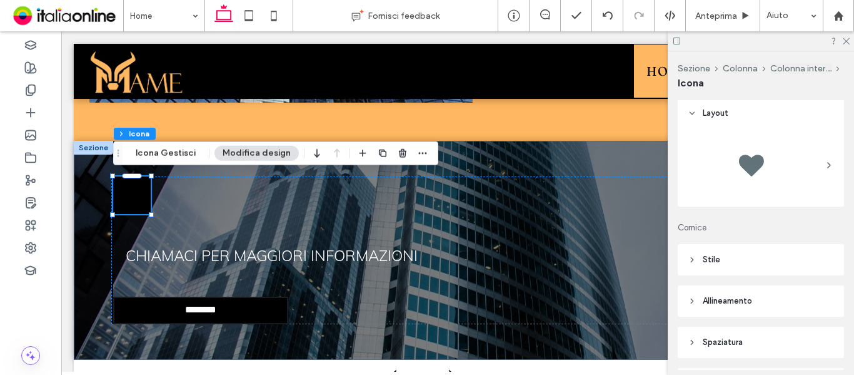
scroll to position [0, 0]
drag, startPoint x: 748, startPoint y: 266, endPoint x: 761, endPoint y: 266, distance: 13.1
click at [748, 265] on header "Stile" at bounding box center [761, 261] width 166 height 31
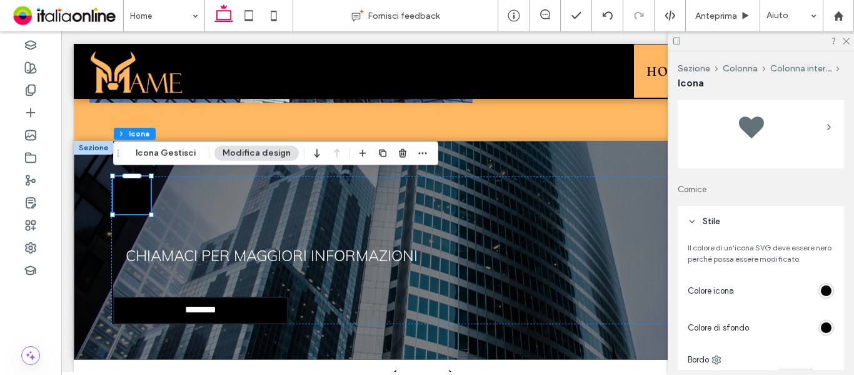
scroll to position [63, 0]
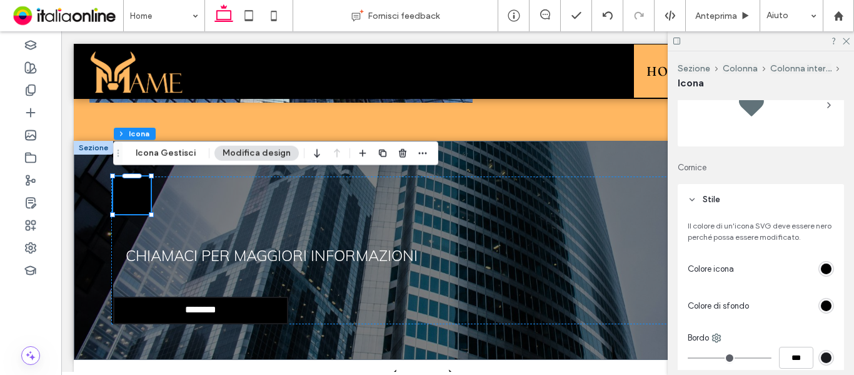
click at [822, 270] on div "rgb(0, 0, 0)" at bounding box center [826, 268] width 11 height 11
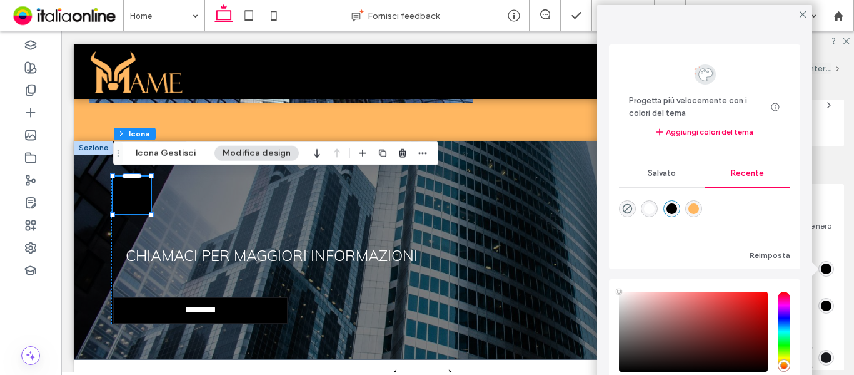
type input "****"
click at [699, 213] on div "rgba(255, 183, 97, 1)" at bounding box center [693, 208] width 11 height 11
type input "*******"
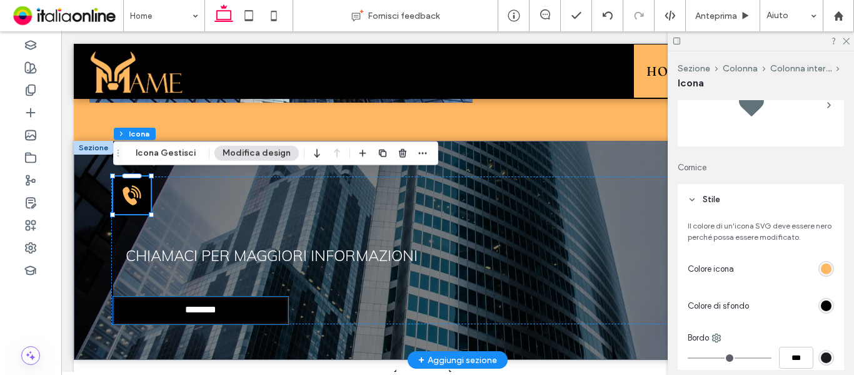
click at [258, 309] on link "**********" at bounding box center [200, 310] width 175 height 28
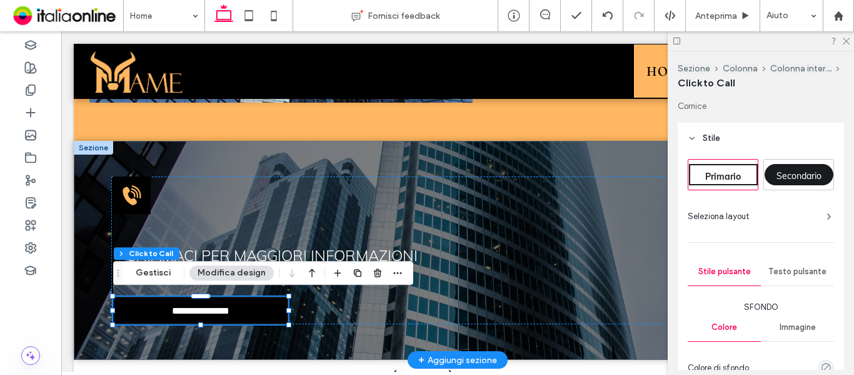
type input "**"
type input "*"
type input "***"
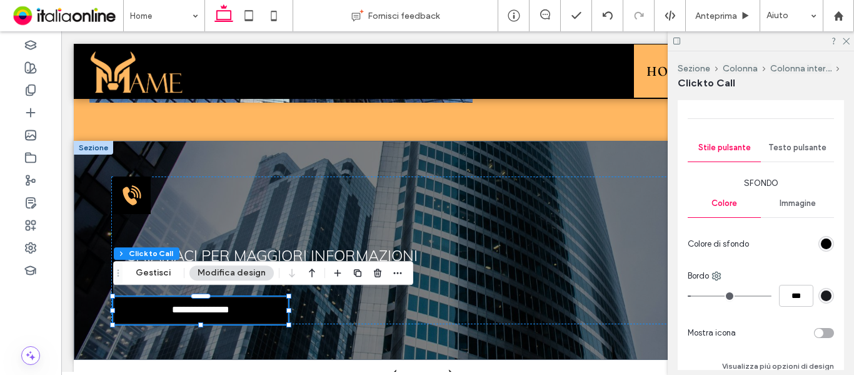
scroll to position [125, 0]
click at [821, 243] on div "rgb(0, 0, 0)" at bounding box center [826, 242] width 11 height 11
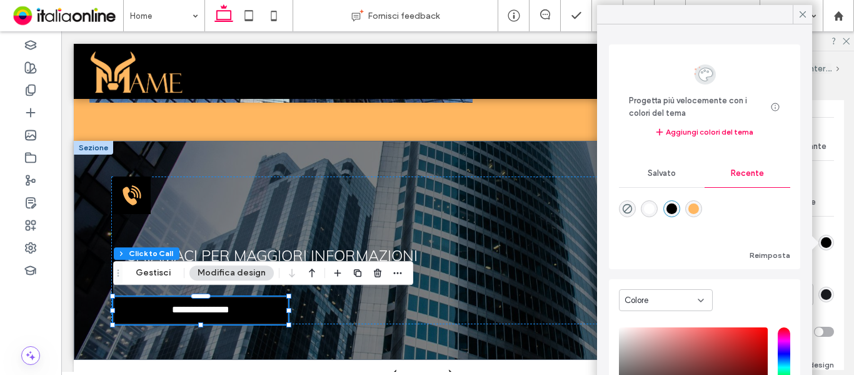
click at [825, 253] on div "Sfondo Colore Immagine Colore di sfondo Bordo *** Mostra icona Visualizza più o…" at bounding box center [761, 274] width 146 height 196
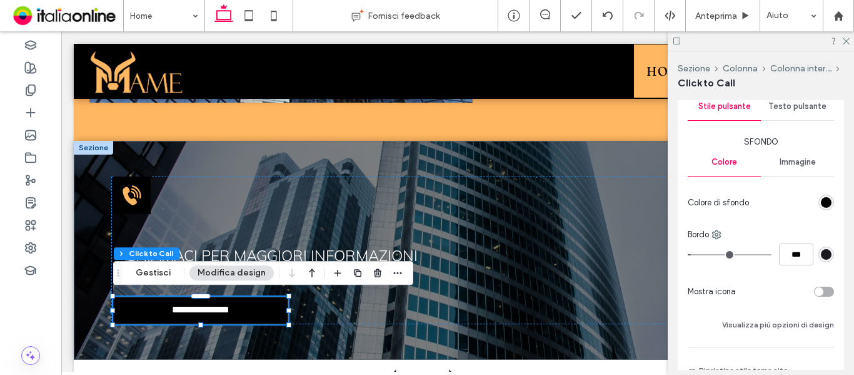
scroll to position [188, 0]
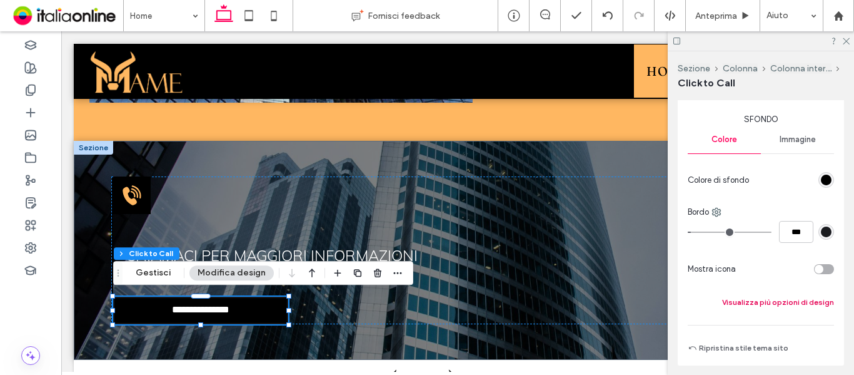
click at [807, 302] on button "Visualizza più opzioni di design" at bounding box center [778, 301] width 112 height 15
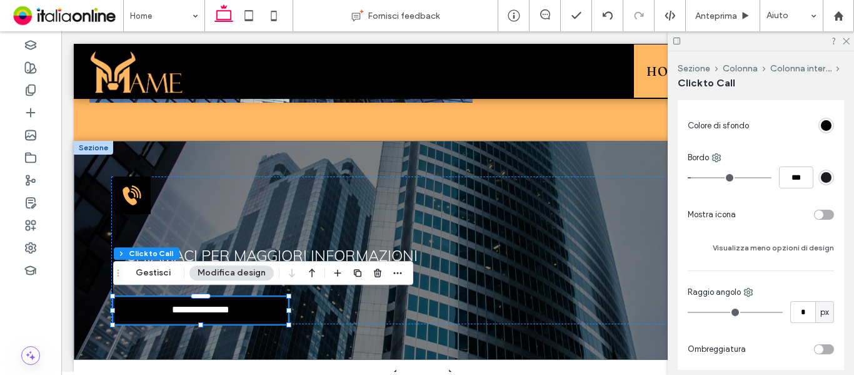
scroll to position [313, 0]
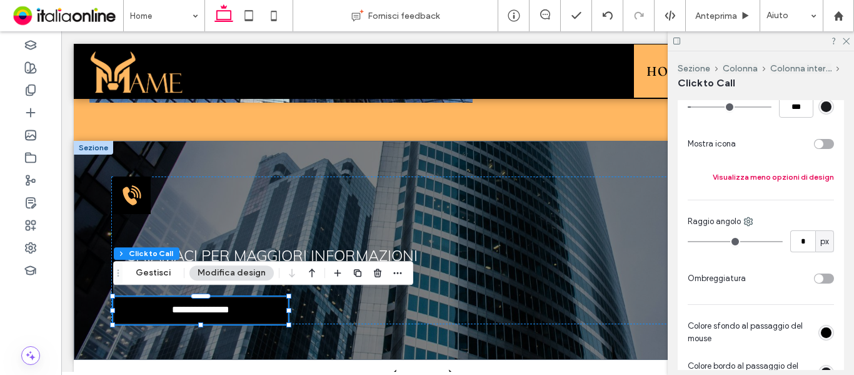
click at [798, 182] on button "Visualizza meno opzioni di design" at bounding box center [773, 176] width 121 height 15
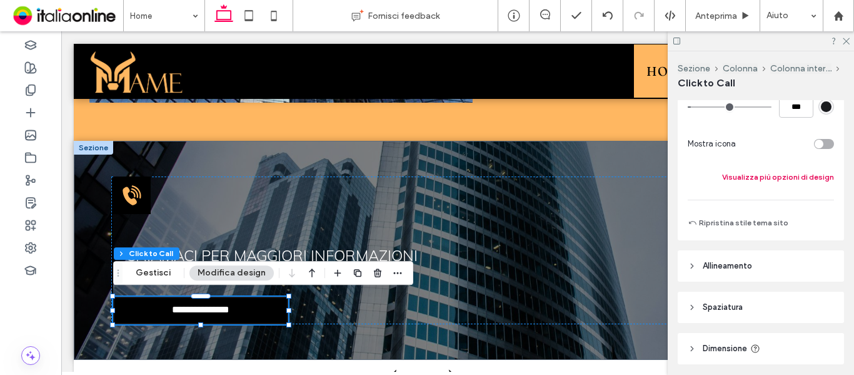
click at [795, 177] on button "Visualizza più opzioni di design" at bounding box center [778, 176] width 112 height 15
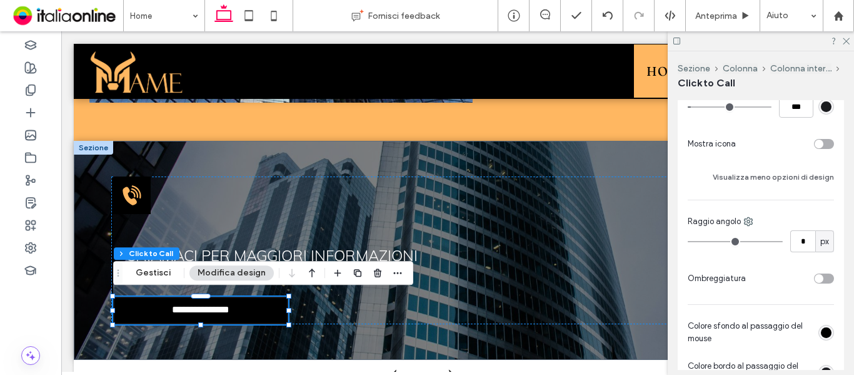
click at [821, 331] on div "rgb(0, 0, 0)" at bounding box center [826, 332] width 11 height 11
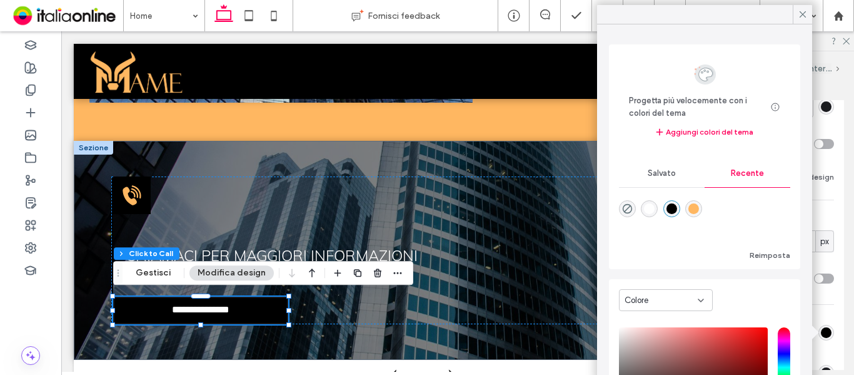
click at [699, 212] on div "rgba(255, 183, 97, 1)" at bounding box center [693, 208] width 11 height 11
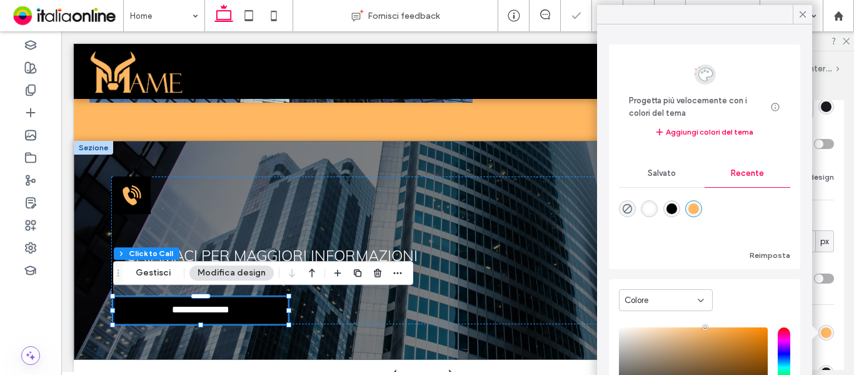
type input "*******"
click at [835, 306] on div "Primario Secondario Seleziona layout Stile pulsante Testo pulsante Sfondo Color…" at bounding box center [761, 160] width 166 height 639
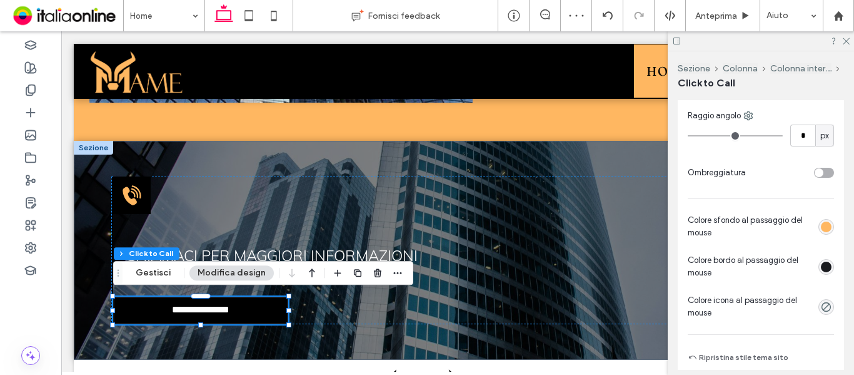
scroll to position [438, 0]
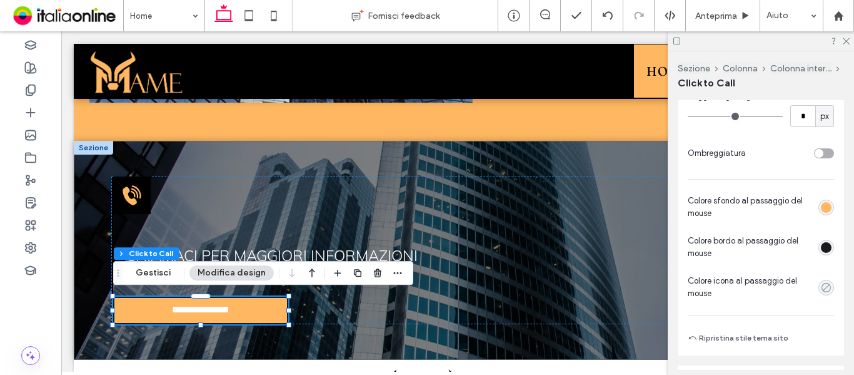
click at [821, 285] on icon "rgba(0, 0, 0, 0)" at bounding box center [826, 287] width 11 height 11
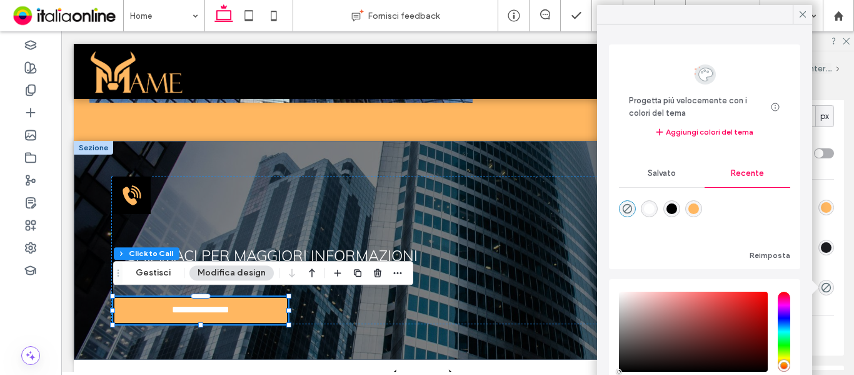
click at [670, 208] on div "rgba(0, 0, 0, 1)" at bounding box center [671, 208] width 11 height 11
type input "***"
type input "****"
click at [823, 269] on div "Colore sfondo al passaggio del mouse Colore bordo al passaggio del mouse Colore…" at bounding box center [761, 246] width 146 height 105
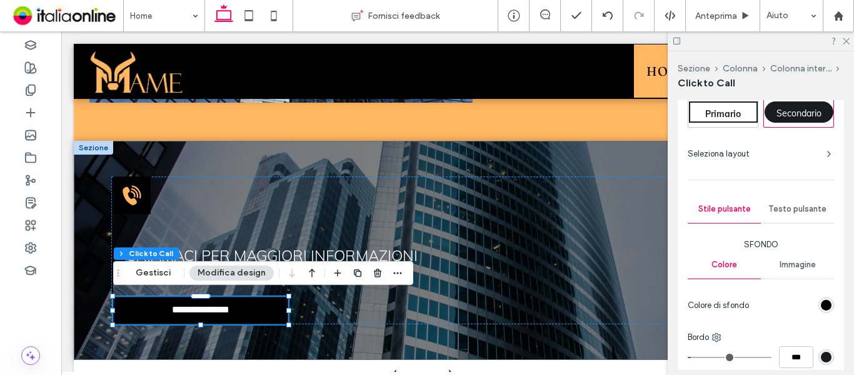
click at [797, 215] on div "Testo pulsante" at bounding box center [797, 209] width 73 height 28
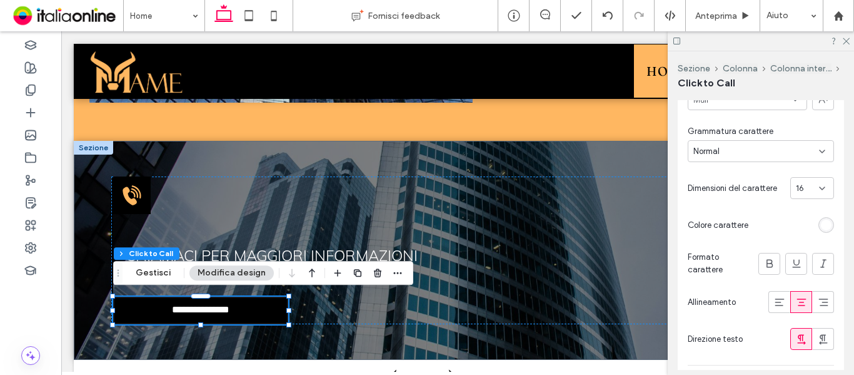
scroll to position [250, 0]
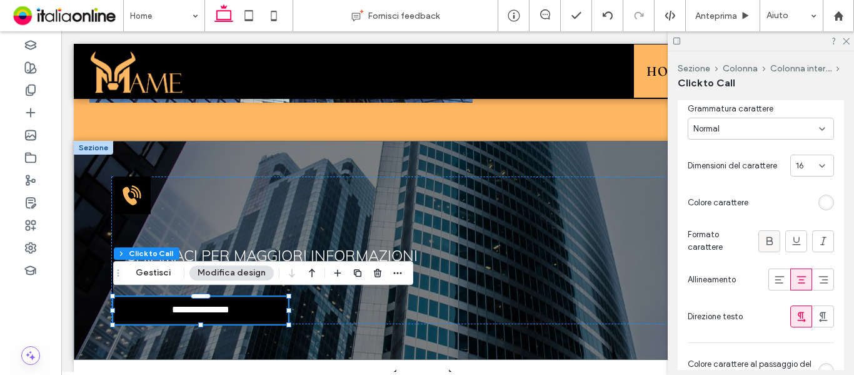
click at [767, 244] on icon at bounding box center [769, 240] width 13 height 13
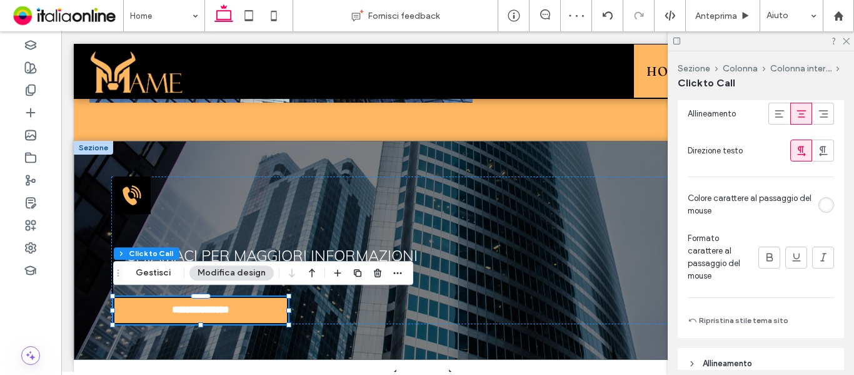
scroll to position [438, 0]
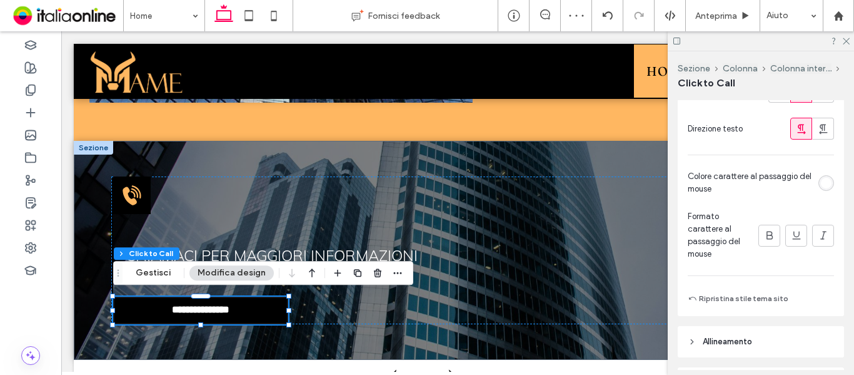
click at [828, 184] on div "Primario Secondario Seleziona layout Stile pulsante Testo pulsante Carattere Mu…" at bounding box center [761, 16] width 166 height 600
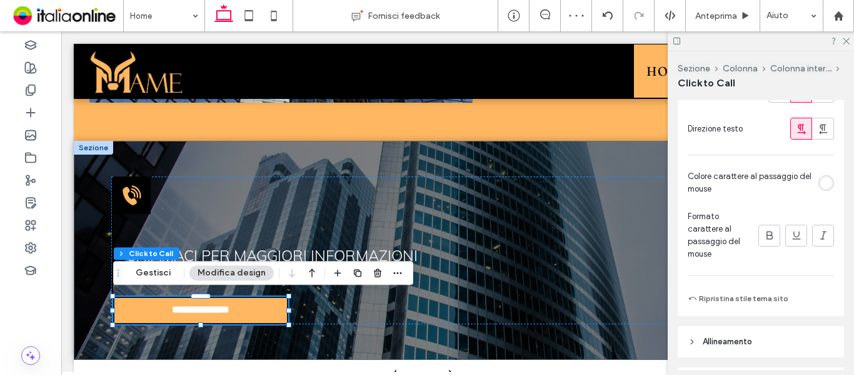
click at [823, 184] on div "rgb(255, 255, 255)" at bounding box center [826, 183] width 11 height 11
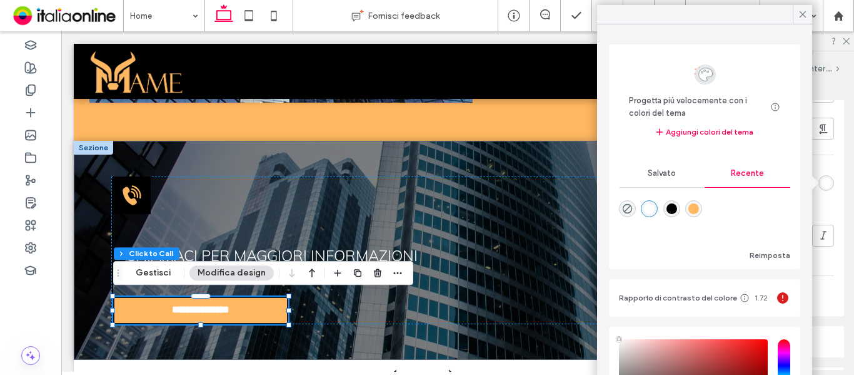
click at [670, 209] on div "rgba(0, 0, 0, 1)" at bounding box center [671, 208] width 11 height 11
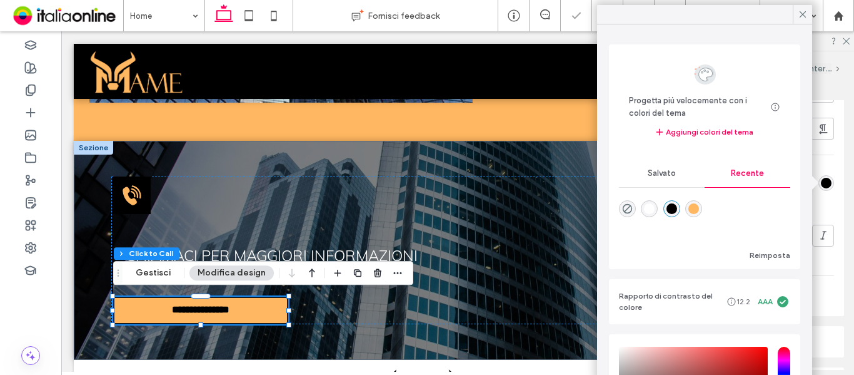
type input "*******"
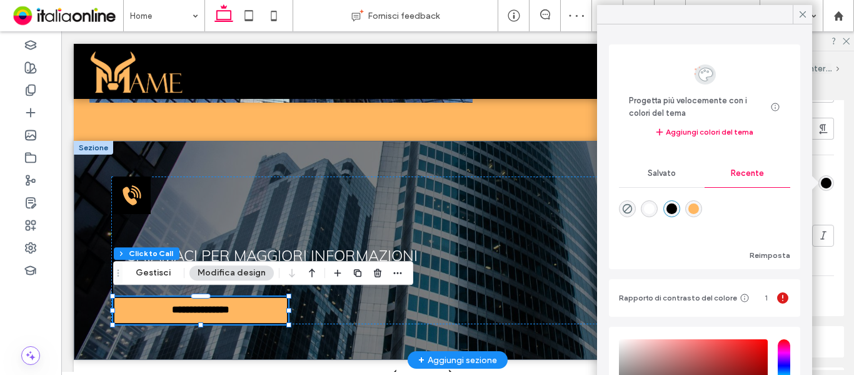
click at [238, 309] on span "**********" at bounding box center [201, 310] width 84 height 13
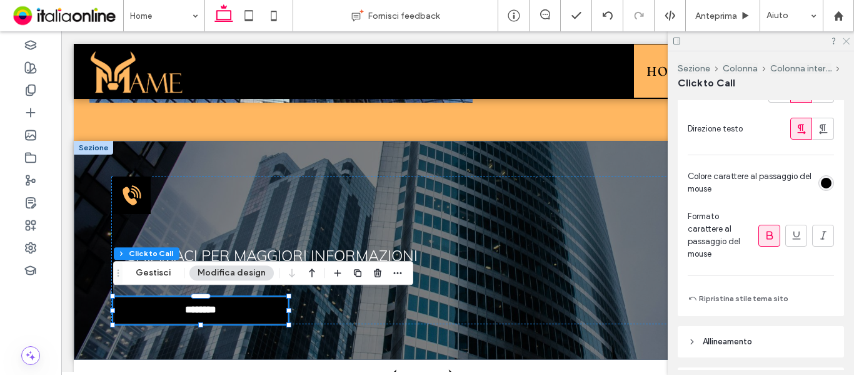
click at [847, 43] on icon at bounding box center [846, 40] width 8 height 8
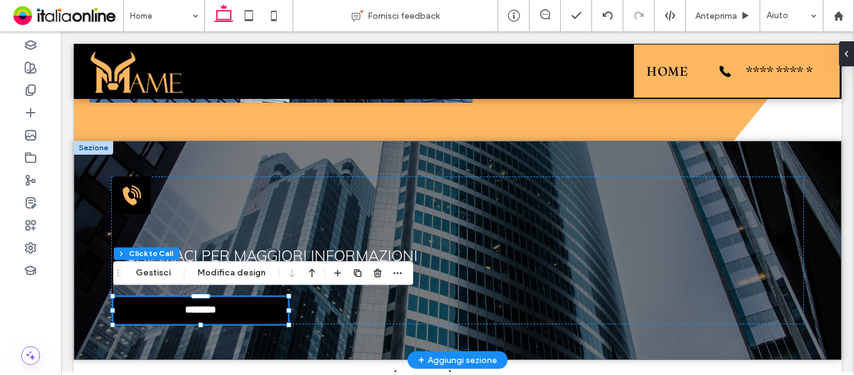
click at [95, 151] on div at bounding box center [93, 148] width 39 height 14
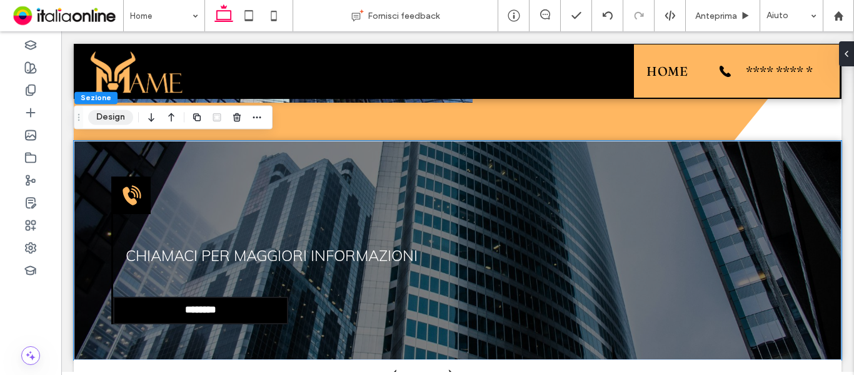
click at [118, 117] on button "Design" at bounding box center [110, 116] width 45 height 15
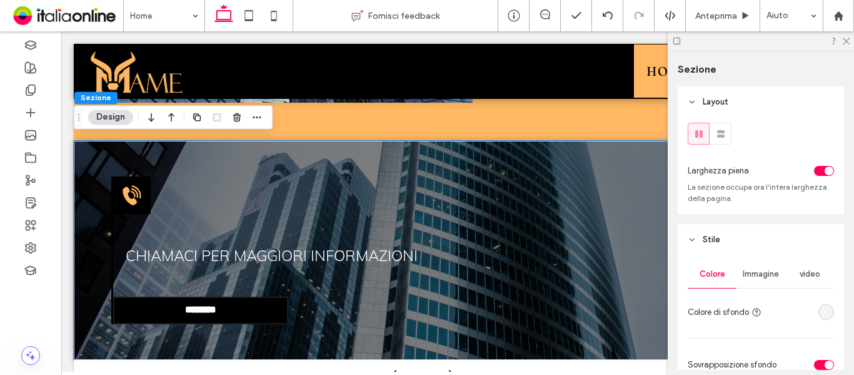
click at [755, 278] on span "Immagine" at bounding box center [761, 274] width 36 height 10
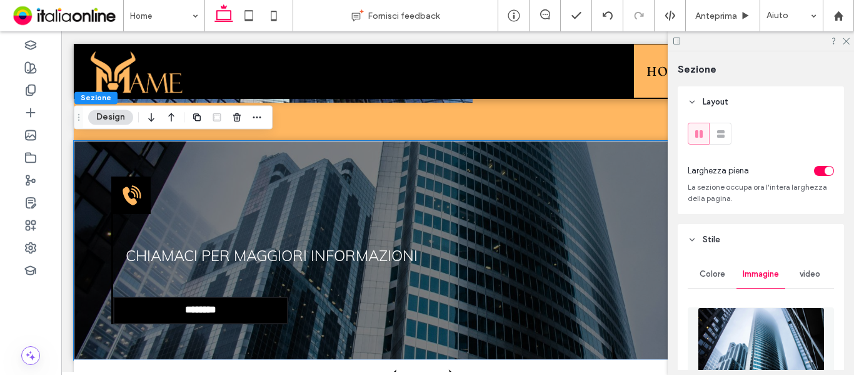
click at [751, 321] on img at bounding box center [761, 349] width 127 height 85
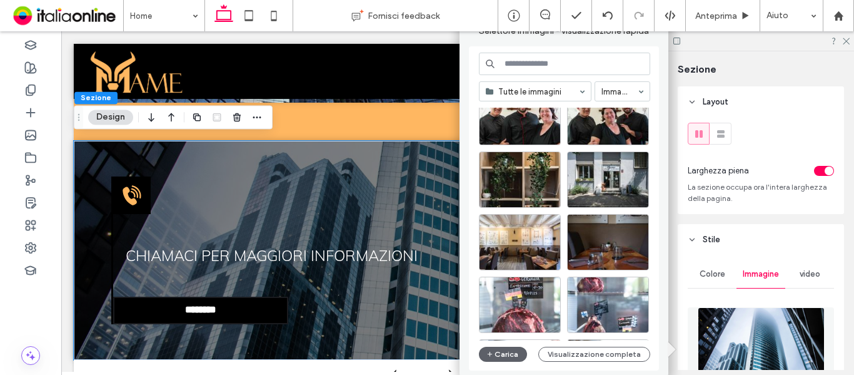
scroll to position [1599, 0]
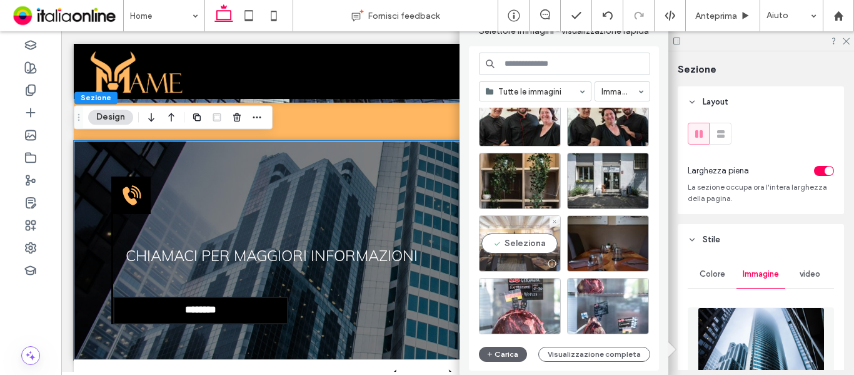
click at [510, 229] on div "Seleziona" at bounding box center [520, 243] width 82 height 56
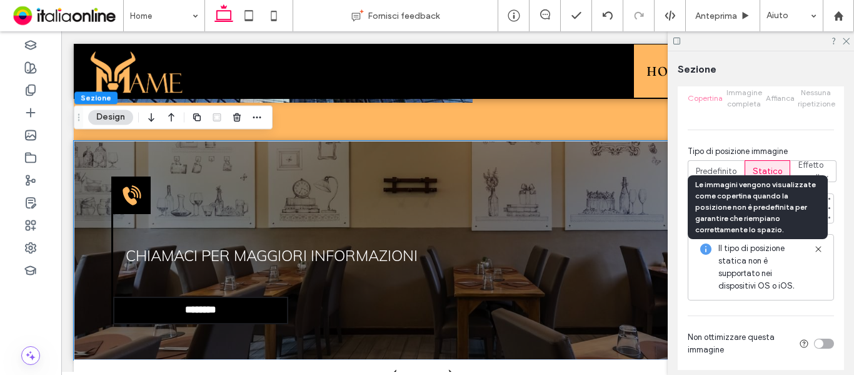
scroll to position [438, 0]
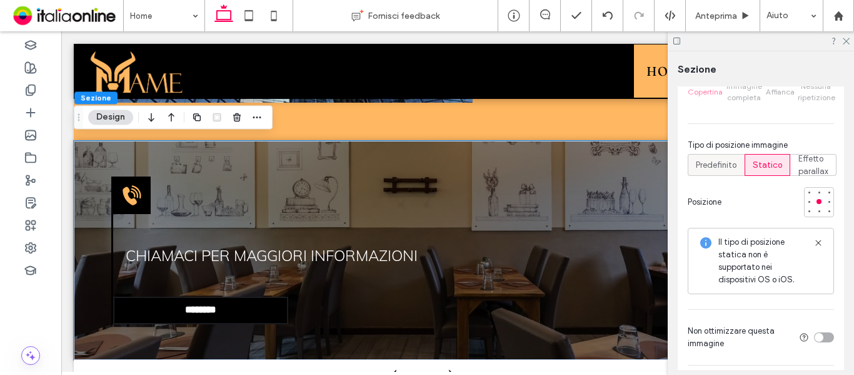
click at [714, 169] on span "Predefinito" at bounding box center [716, 165] width 41 height 13
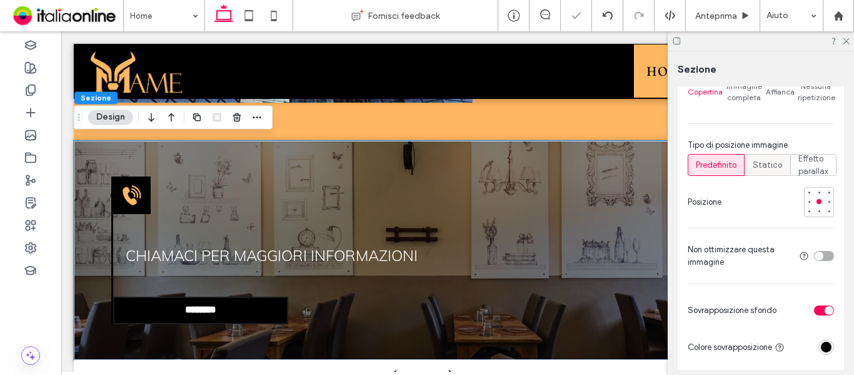
click at [770, 168] on span "Statico" at bounding box center [767, 165] width 29 height 13
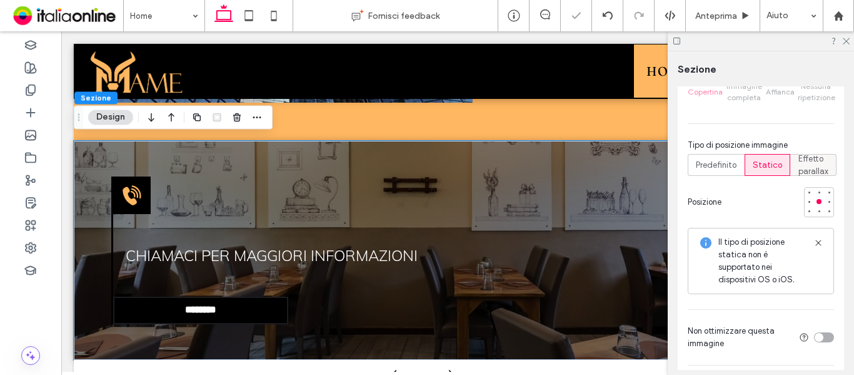
click at [816, 164] on span "Effetto parallax" at bounding box center [813, 165] width 30 height 25
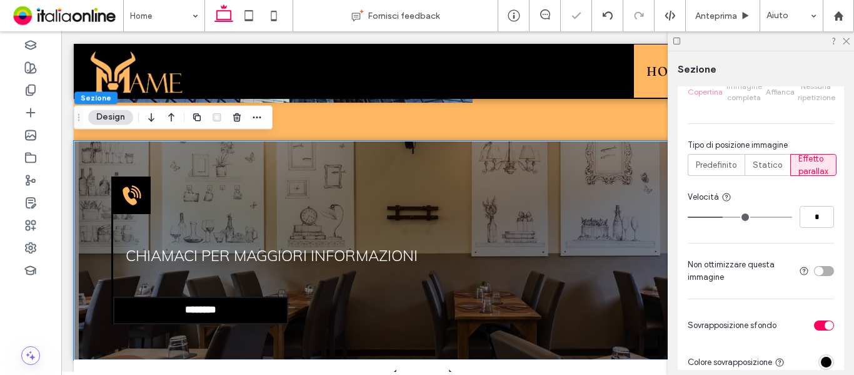
type input "*"
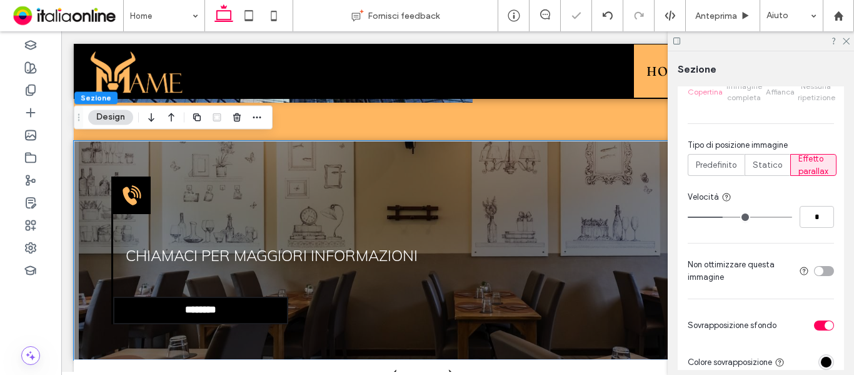
type input "*"
type input "**"
drag, startPoint x: 727, startPoint y: 215, endPoint x: 853, endPoint y: 226, distance: 127.4
type input "**"
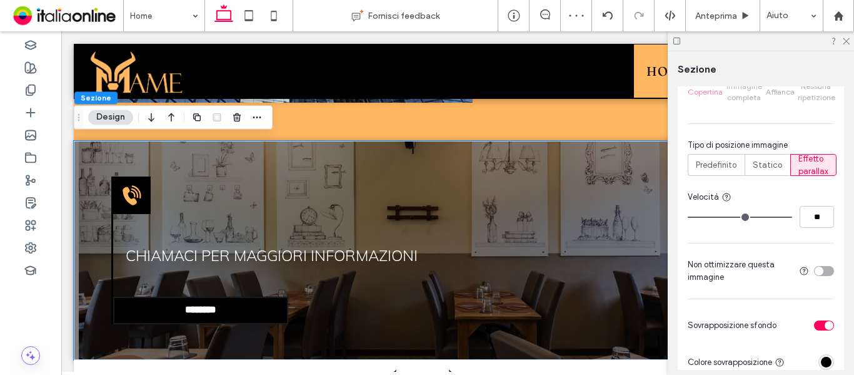
click at [792, 218] on input "range" at bounding box center [740, 216] width 104 height 1
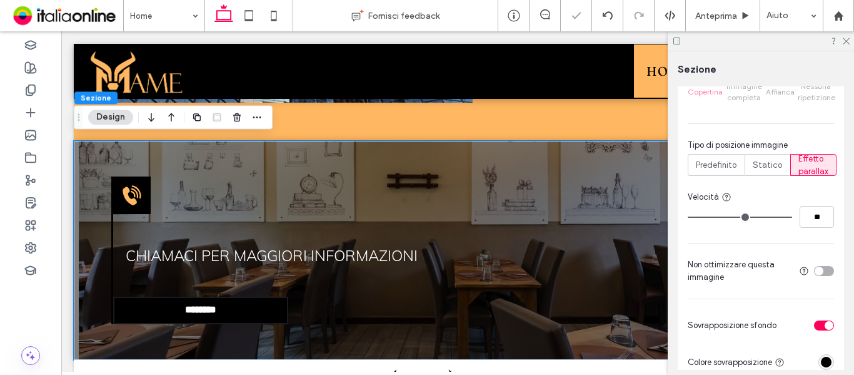
click at [818, 357] on div "rgba(0, 0, 0, 1)" at bounding box center [826, 362] width 16 height 16
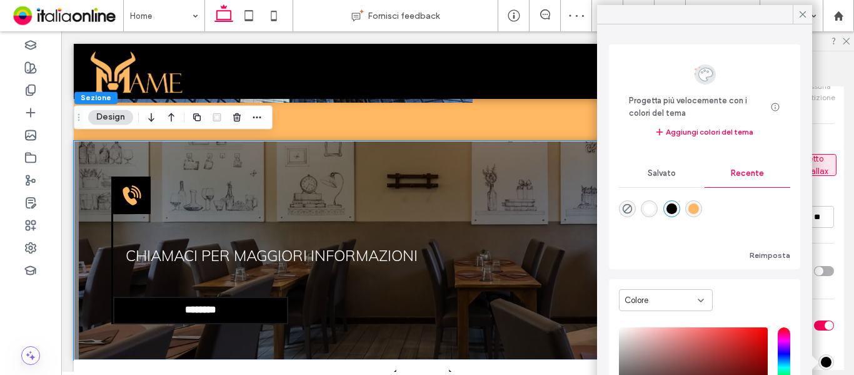
click at [699, 209] on div "rgba(255, 183, 97, 1)" at bounding box center [693, 208] width 11 height 11
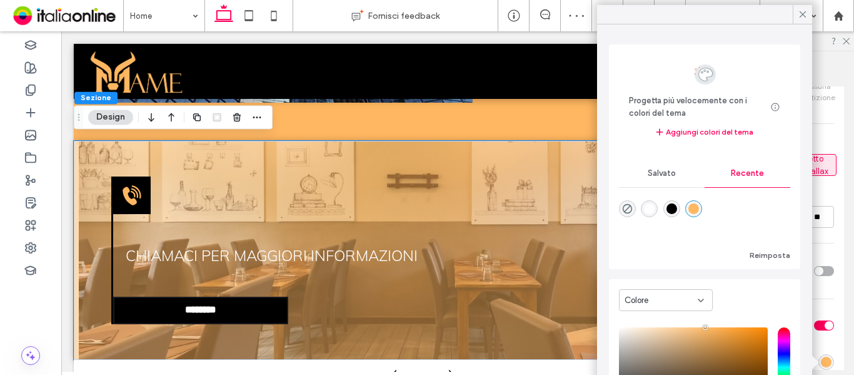
click at [670, 209] on div "rgba(0, 0, 0, 1)" at bounding box center [671, 208] width 11 height 11
type input "*******"
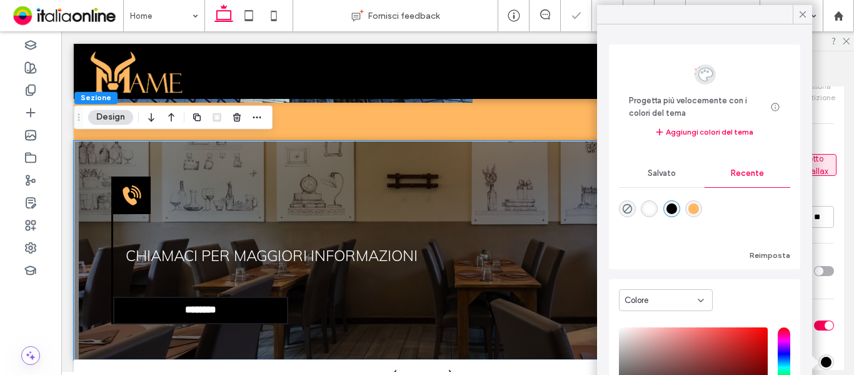
click at [841, 304] on div "Layout Larghezza piena La sezione occupa ora l'intera larghezza della pagina. S…" at bounding box center [765, 227] width 174 height 283
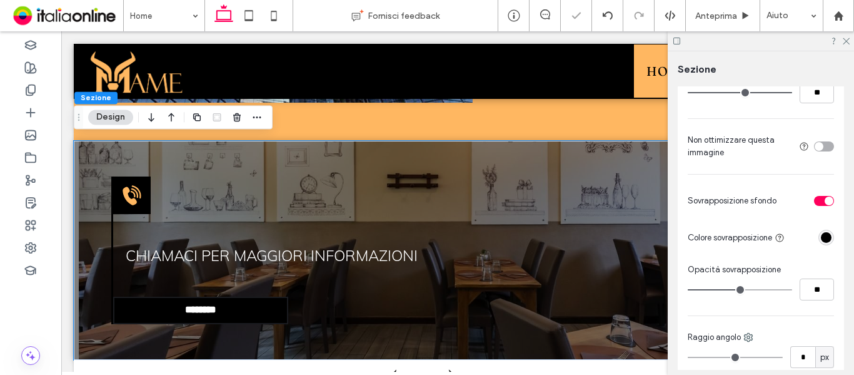
scroll to position [563, 0]
click at [743, 291] on div "**" at bounding box center [761, 289] width 146 height 22
type input "**"
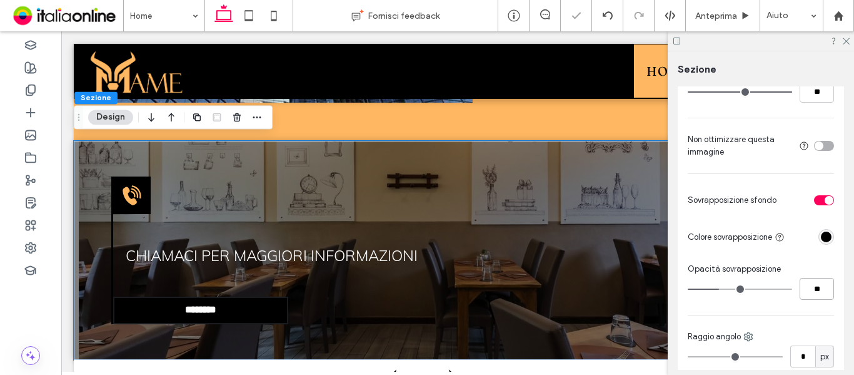
type input "**"
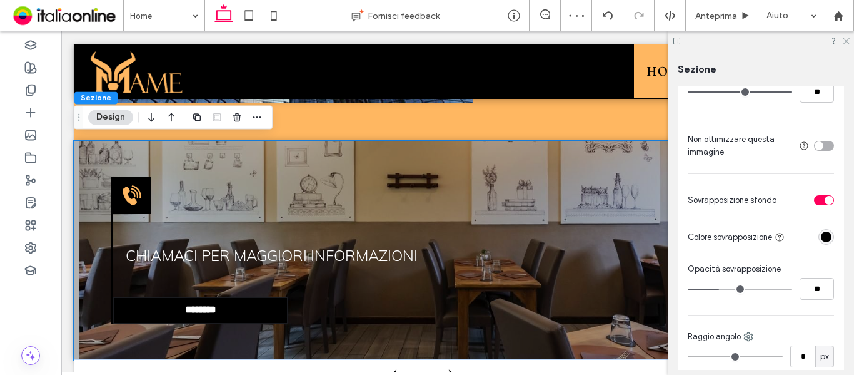
drag, startPoint x: 847, startPoint y: 41, endPoint x: 725, endPoint y: 50, distance: 122.3
click at [847, 41] on use at bounding box center [846, 41] width 7 height 7
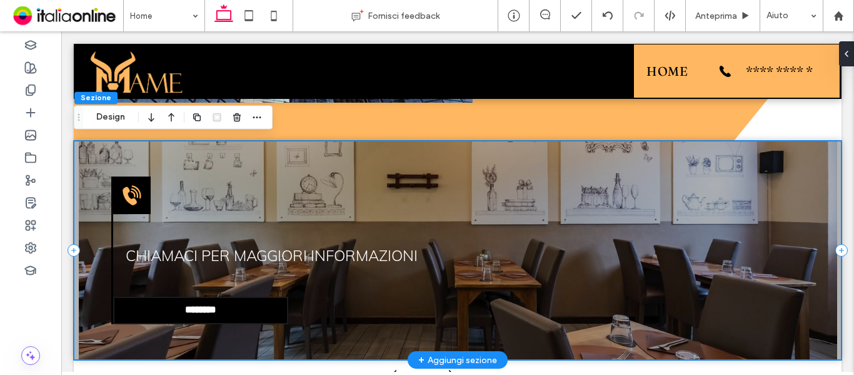
click at [441, 160] on div "**********" at bounding box center [458, 250] width 768 height 219
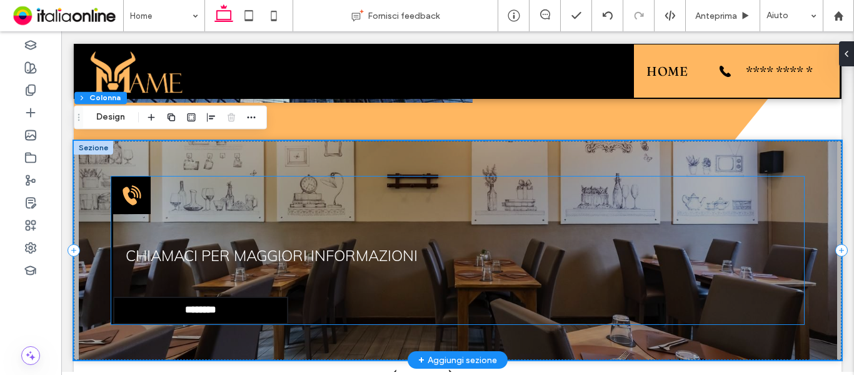
click at [164, 263] on p "Chiamaci per maggiori informazioni" at bounding box center [459, 255] width 666 height 30
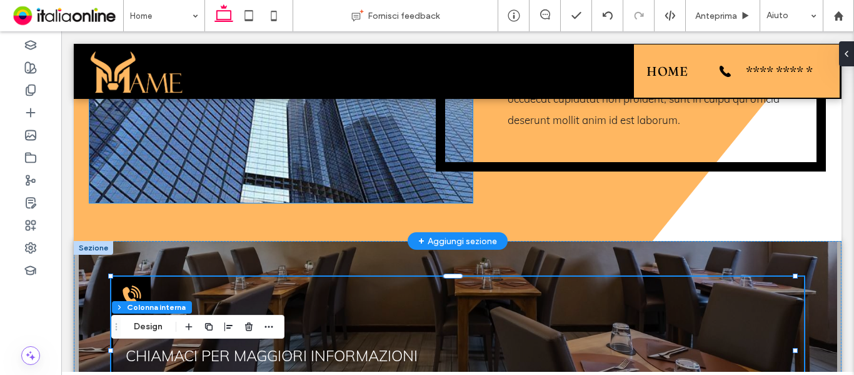
scroll to position [1880, 0]
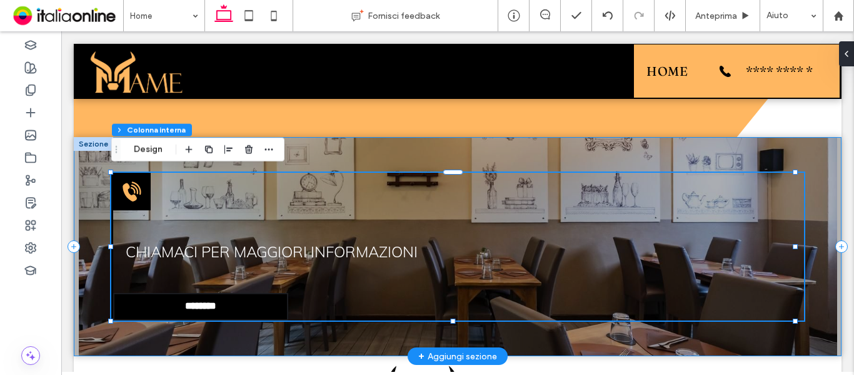
click at [513, 144] on div "**********" at bounding box center [458, 246] width 768 height 219
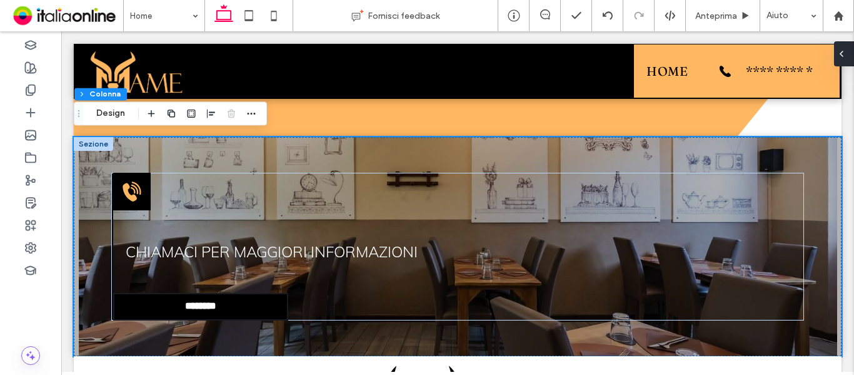
click at [846, 60] on span at bounding box center [842, 53] width 10 height 25
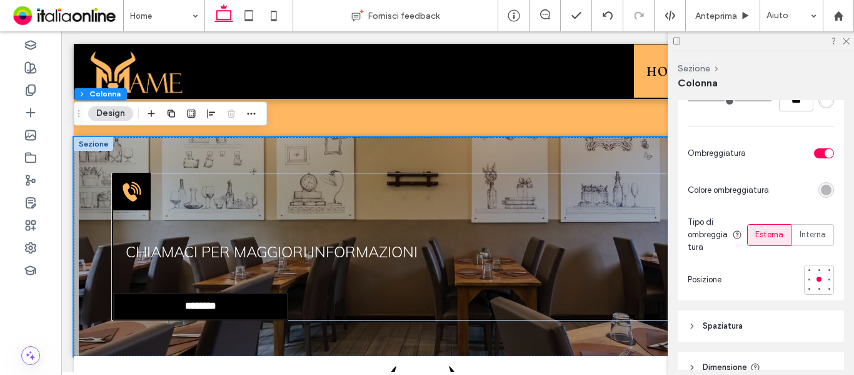
scroll to position [500, 0]
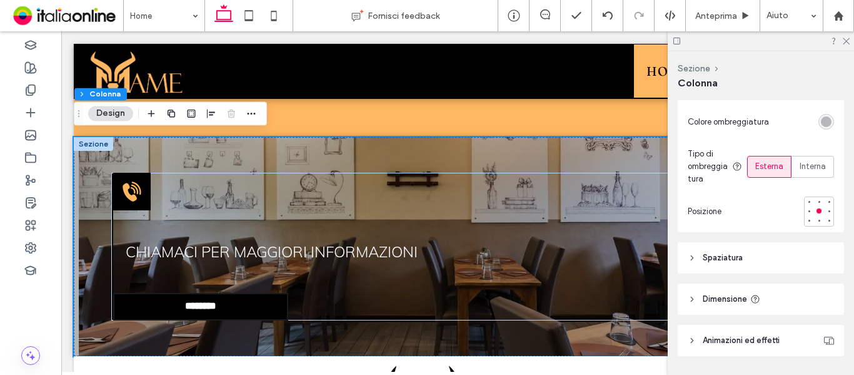
click at [743, 256] on header "Spaziatura" at bounding box center [761, 257] width 166 height 31
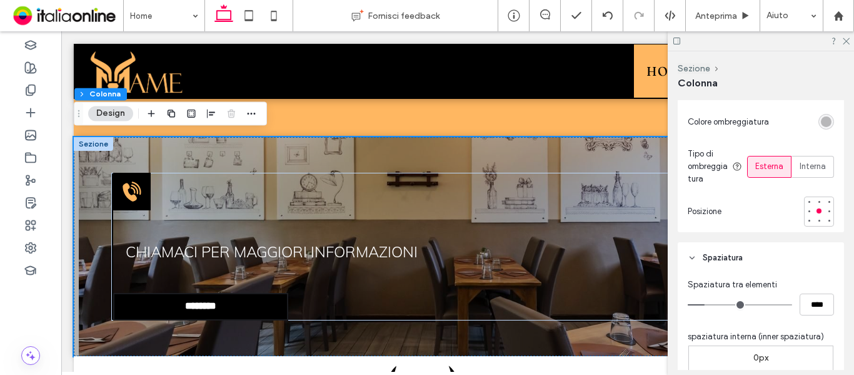
scroll to position [625, 0]
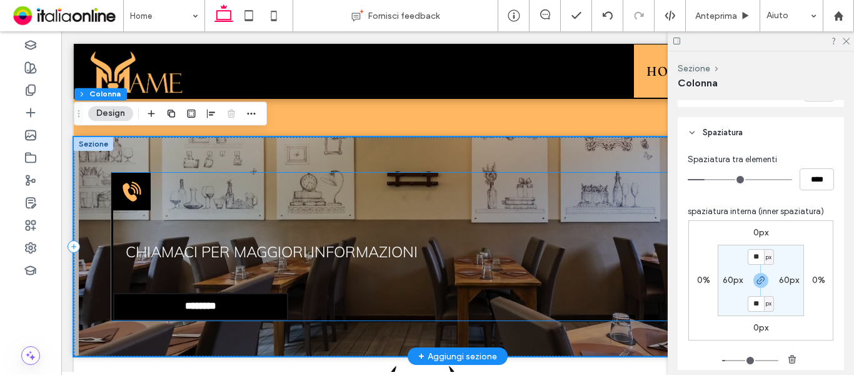
click at [317, 176] on div "**********" at bounding box center [457, 247] width 693 height 148
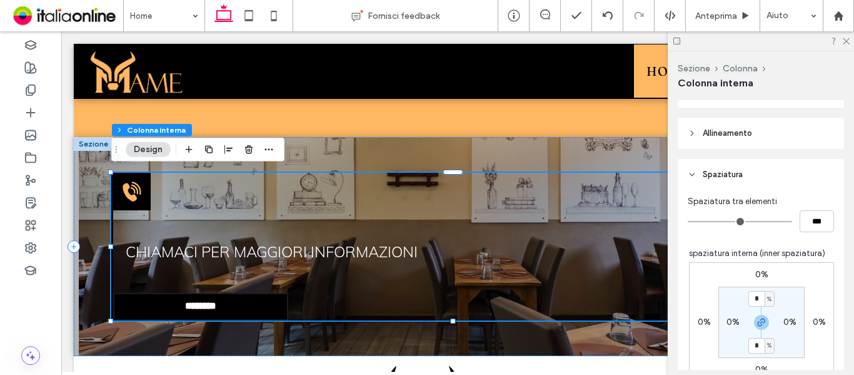
scroll to position [500, 0]
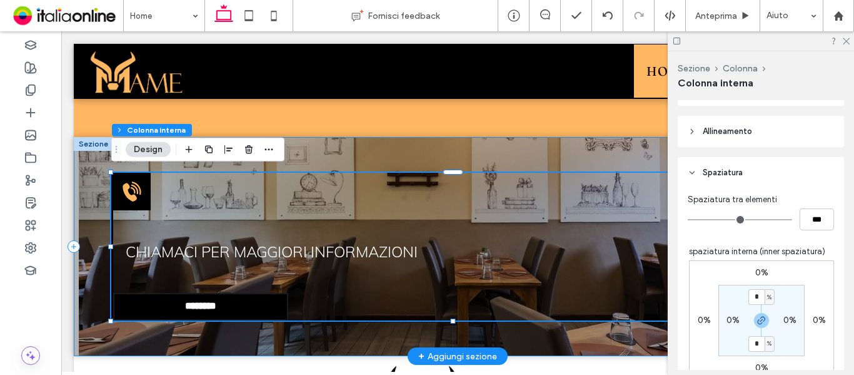
click at [418, 152] on div "**********" at bounding box center [458, 246] width 768 height 219
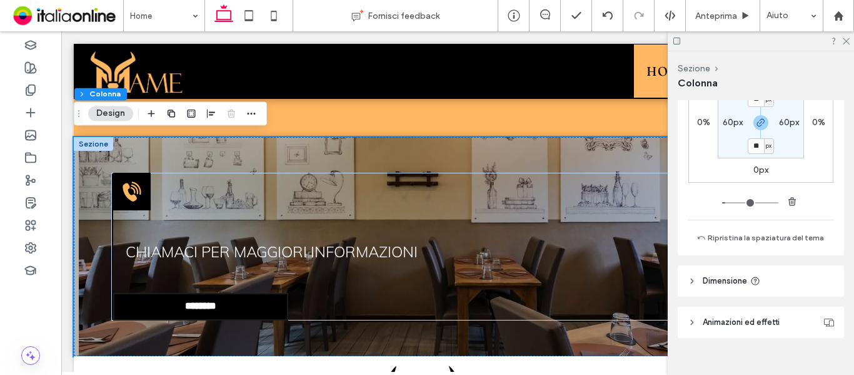
scroll to position [801, 0]
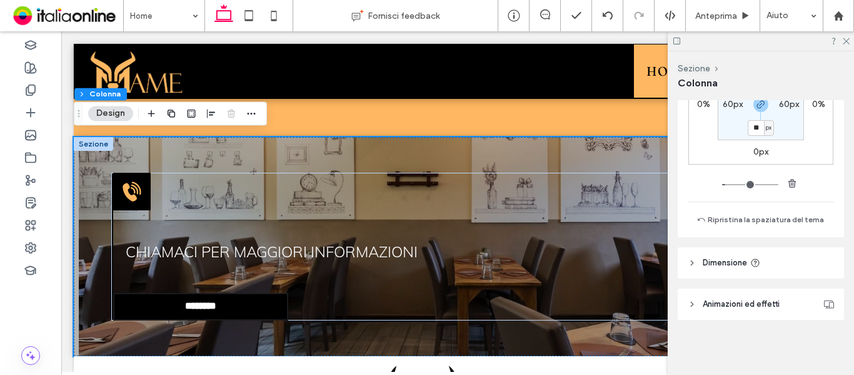
click at [722, 267] on span "Dimensione" at bounding box center [725, 262] width 44 height 13
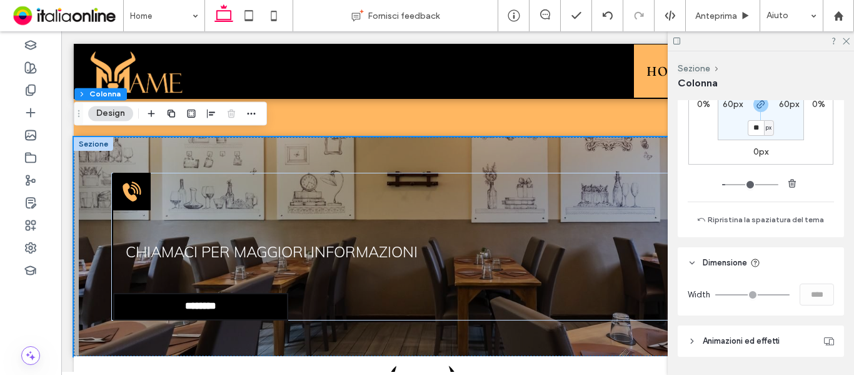
scroll to position [738, 0]
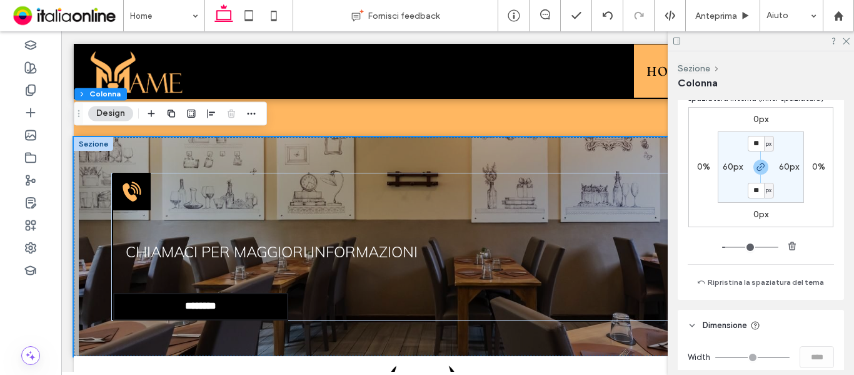
click at [768, 142] on span "px" at bounding box center [769, 144] width 6 height 13
click at [767, 186] on div "%" at bounding box center [762, 184] width 18 height 22
type input "***"
type input "*"
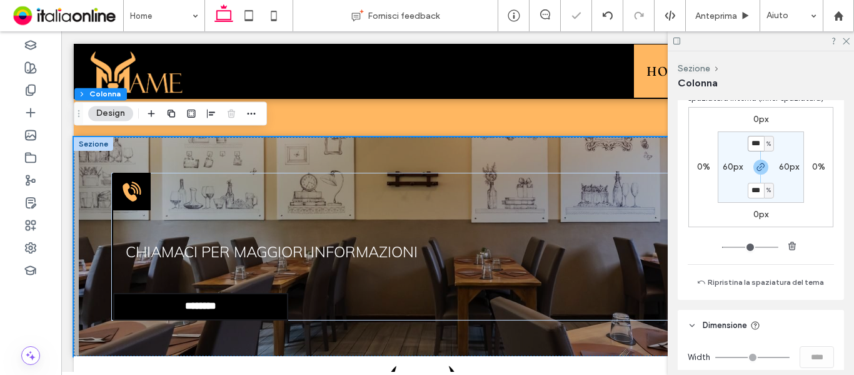
drag, startPoint x: 757, startPoint y: 142, endPoint x: 715, endPoint y: 146, distance: 42.7
click at [718, 146] on section "*** % 60px *** % 60px" at bounding box center [761, 166] width 86 height 71
type input "*"
click at [760, 118] on label "0px" at bounding box center [760, 119] width 15 height 11
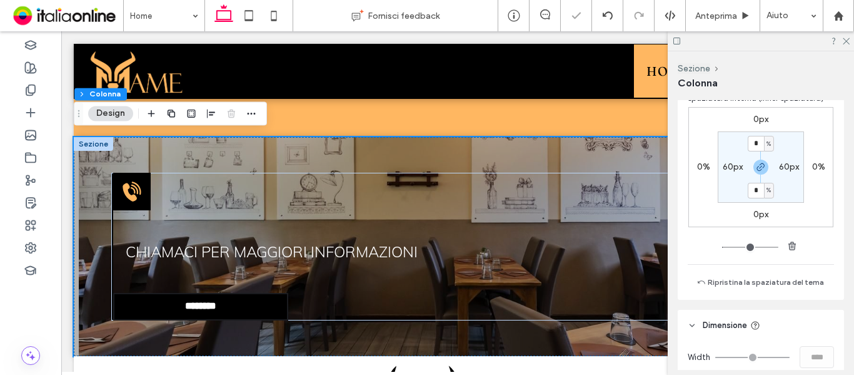
type input "*"
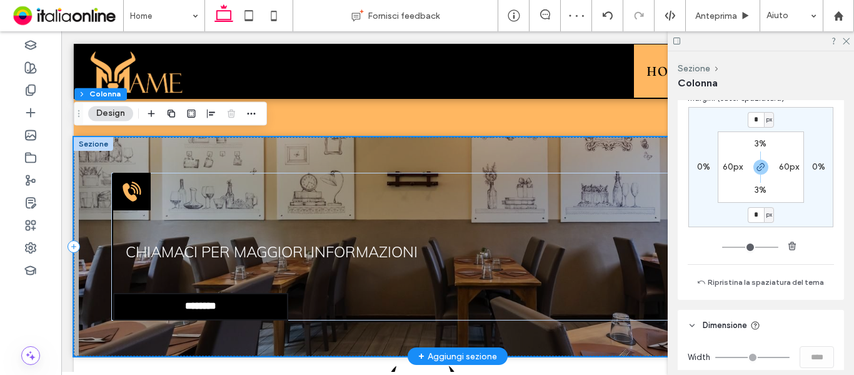
click at [273, 154] on div "**********" at bounding box center [458, 246] width 768 height 219
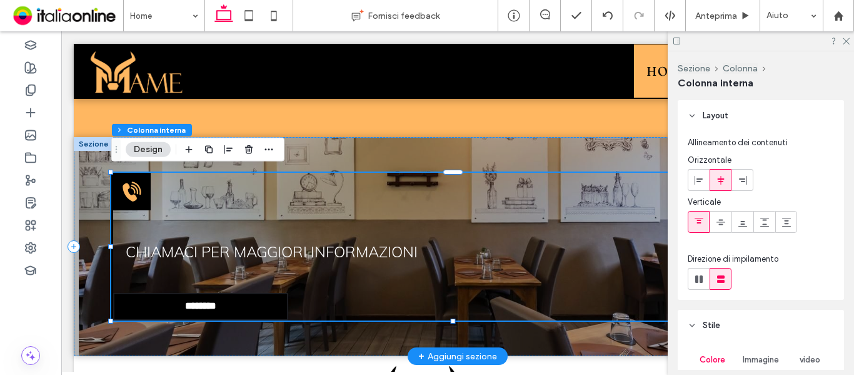
click at [332, 161] on div "**********" at bounding box center [458, 246] width 768 height 219
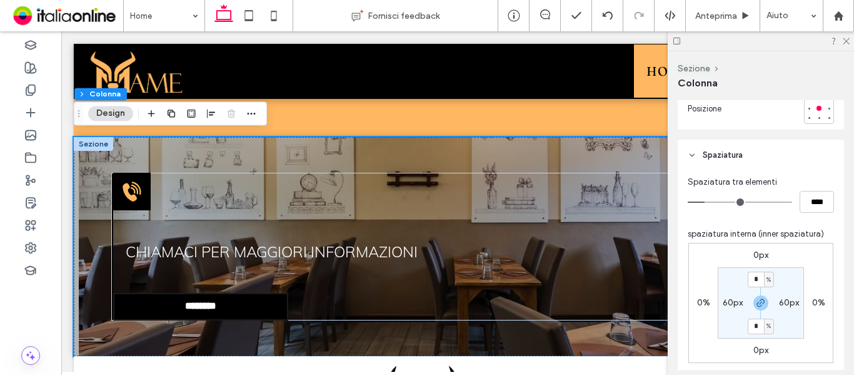
scroll to position [625, 0]
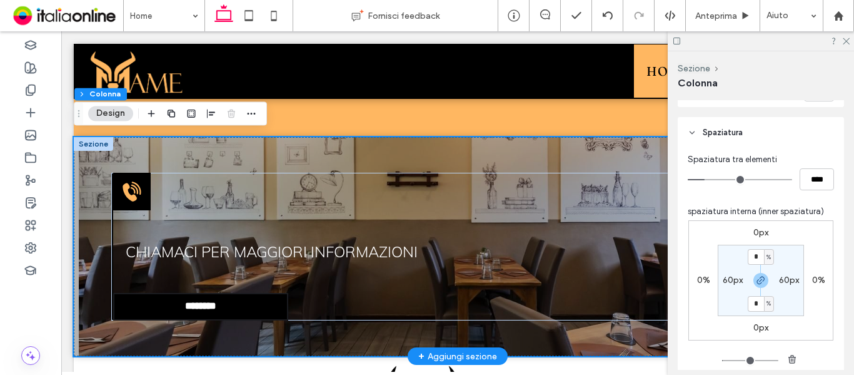
click at [91, 142] on div at bounding box center [93, 144] width 39 height 14
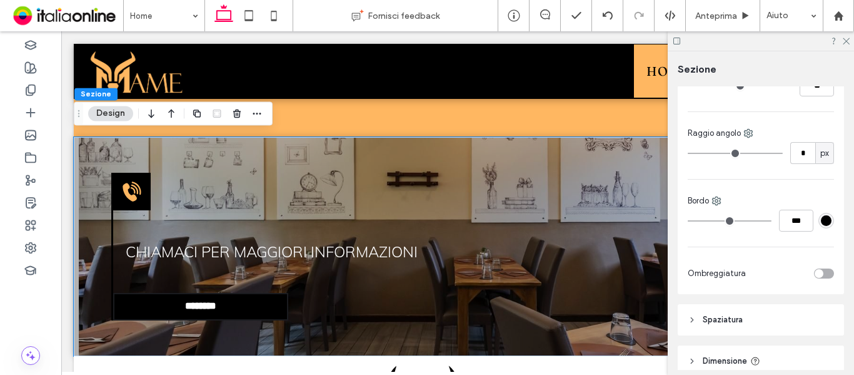
scroll to position [779, 0]
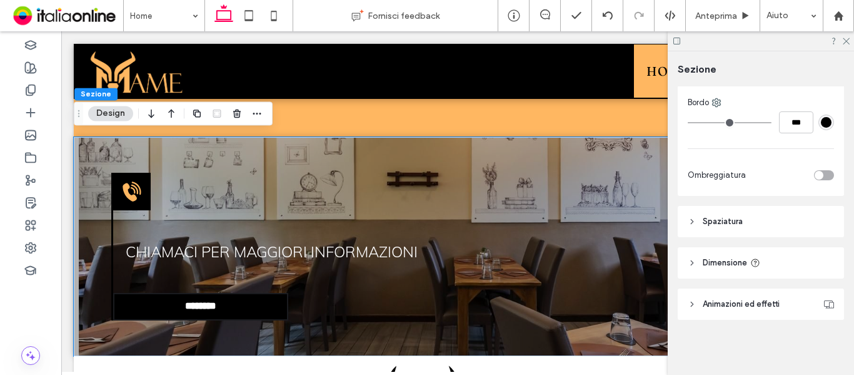
click at [742, 218] on span "Spaziatura" at bounding box center [723, 221] width 40 height 13
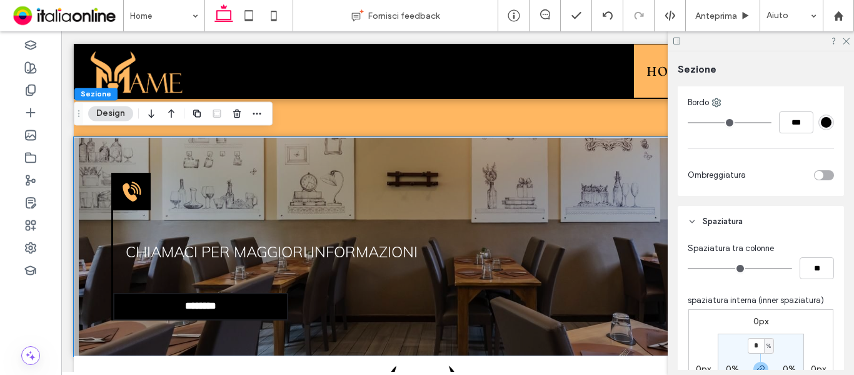
scroll to position [842, 0]
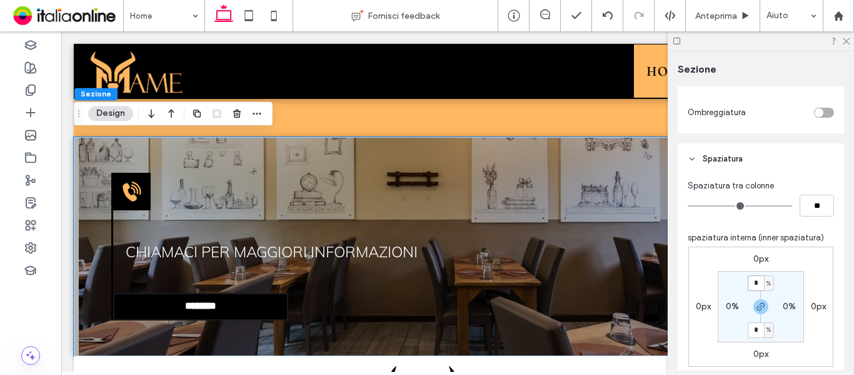
drag, startPoint x: 758, startPoint y: 286, endPoint x: 732, endPoint y: 287, distance: 26.3
click at [732, 287] on section "* % 0% * % 0%" at bounding box center [761, 306] width 86 height 71
type input "*"
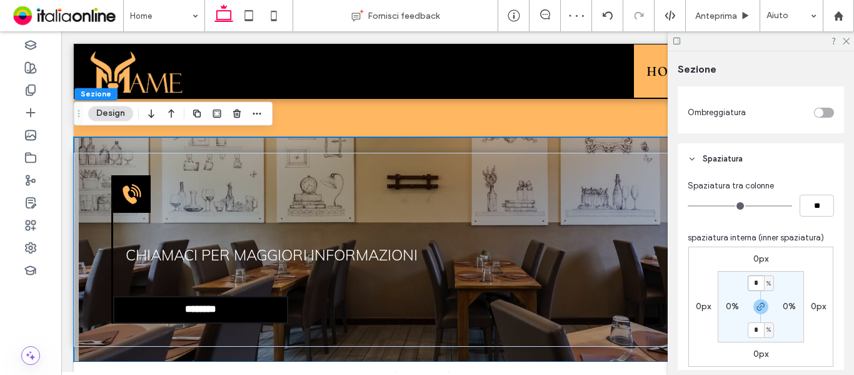
type input "**"
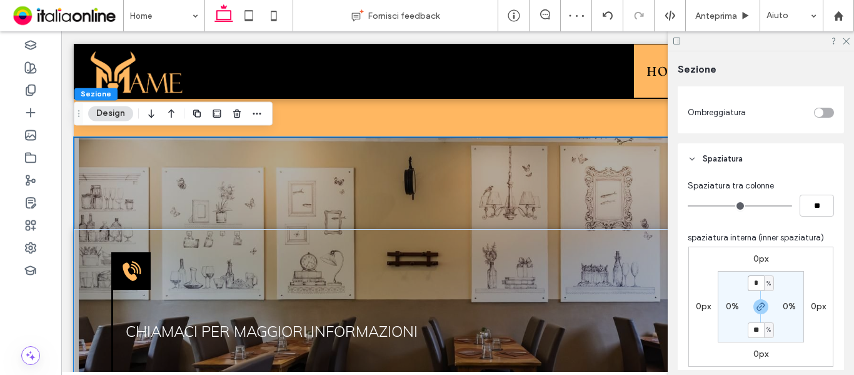
type input "*"
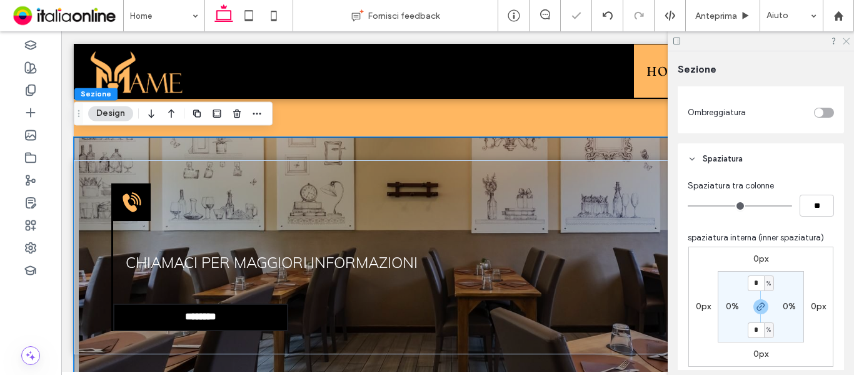
click at [845, 39] on icon at bounding box center [846, 40] width 8 height 8
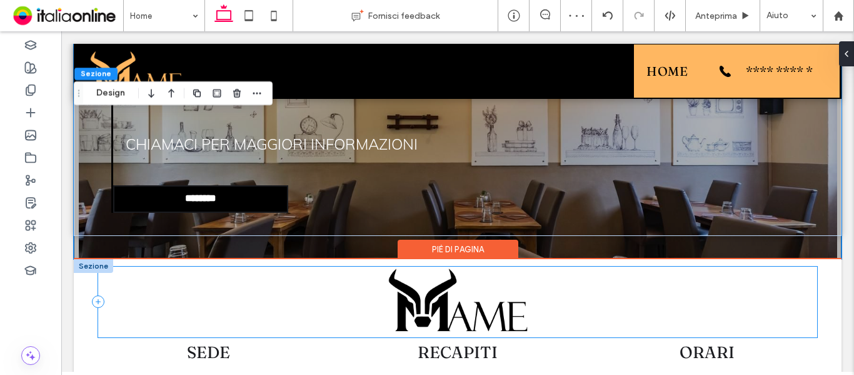
scroll to position [1943, 0]
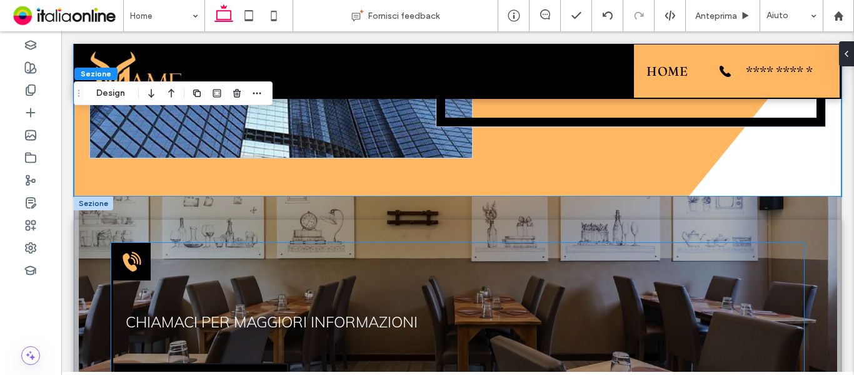
scroll to position [1818, 0]
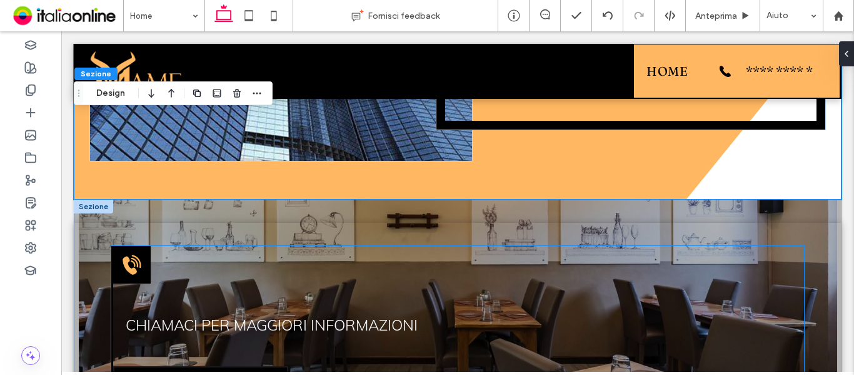
click at [311, 318] on span "Chiamaci per maggiori informazioni" at bounding box center [272, 324] width 292 height 19
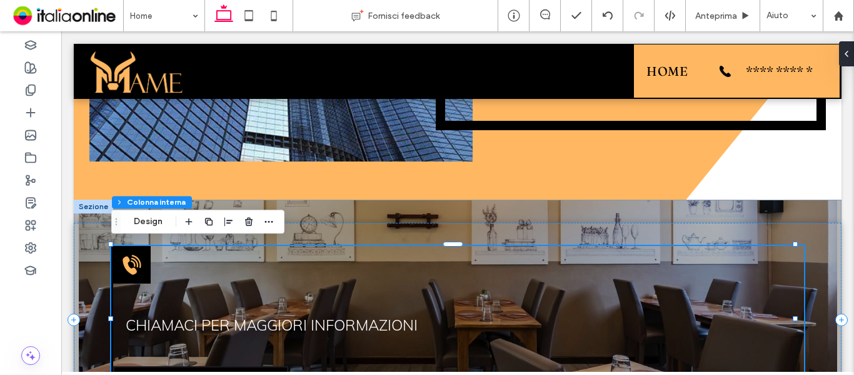
click at [313, 320] on span "Chiamaci per maggiori informazioni" at bounding box center [272, 324] width 292 height 19
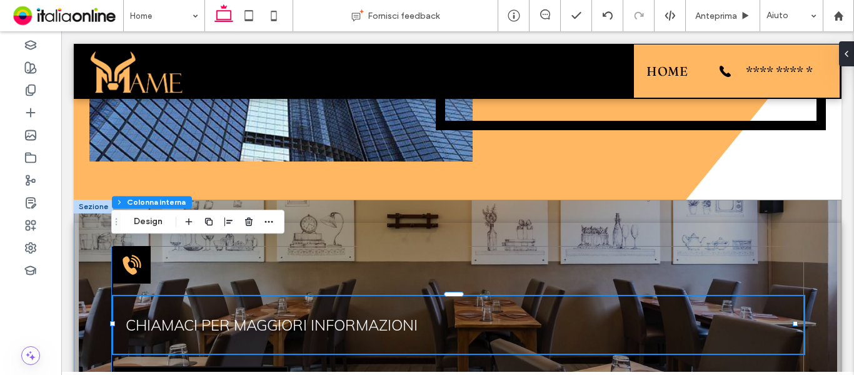
click at [313, 320] on div "Chiamaci per maggiori informazioni" at bounding box center [458, 325] width 691 height 58
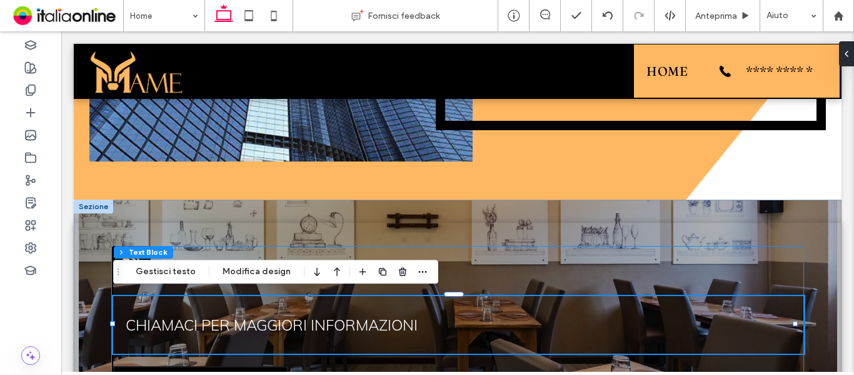
click at [313, 319] on span "Chiamaci per maggiori informazioni" at bounding box center [272, 324] width 292 height 19
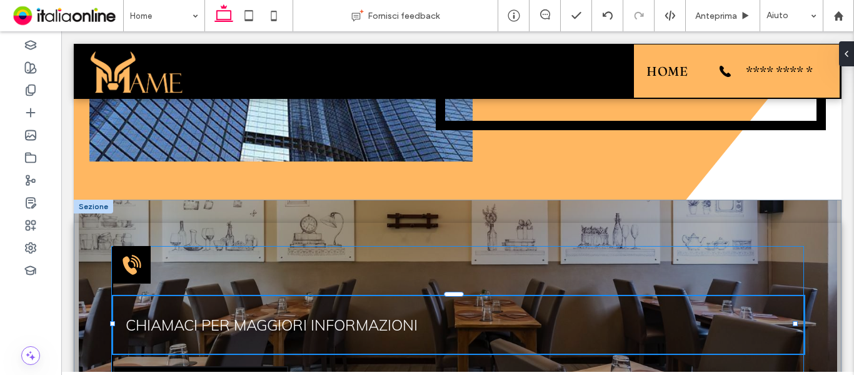
click at [313, 319] on span "Chiamaci per maggiori informazioni" at bounding box center [272, 324] width 292 height 19
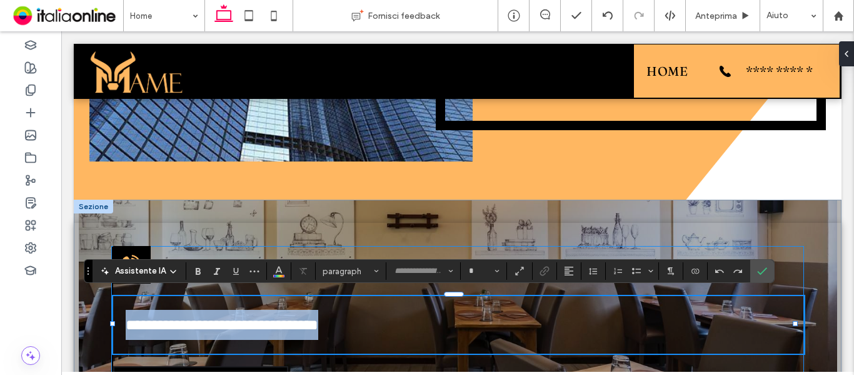
type input "****"
type input "**"
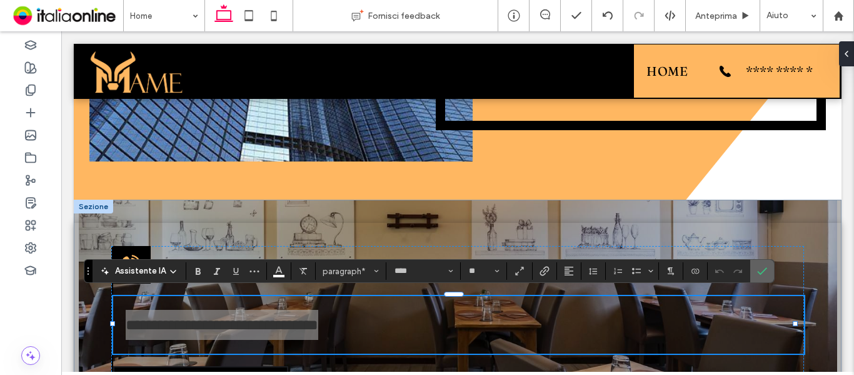
click at [757, 268] on icon "Conferma" at bounding box center [762, 271] width 10 height 10
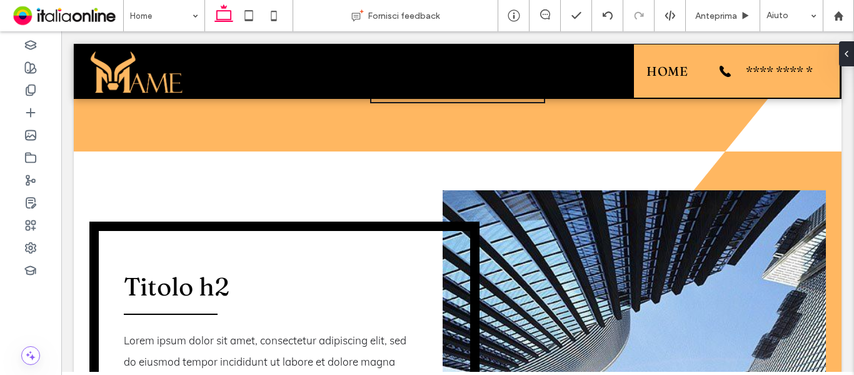
scroll to position [625, 0]
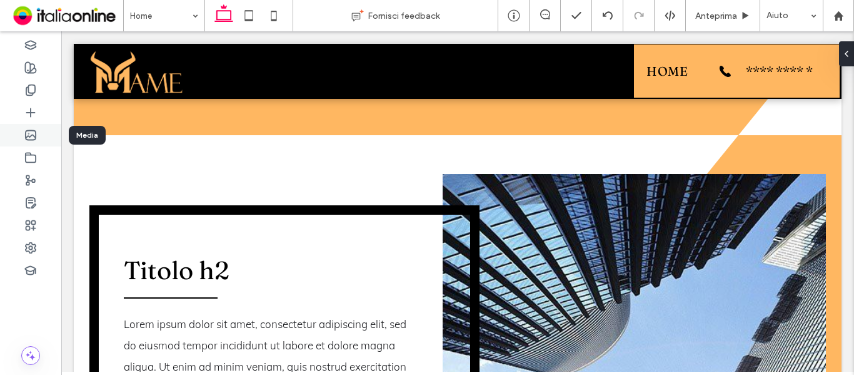
click at [34, 138] on icon at bounding box center [30, 135] width 13 height 13
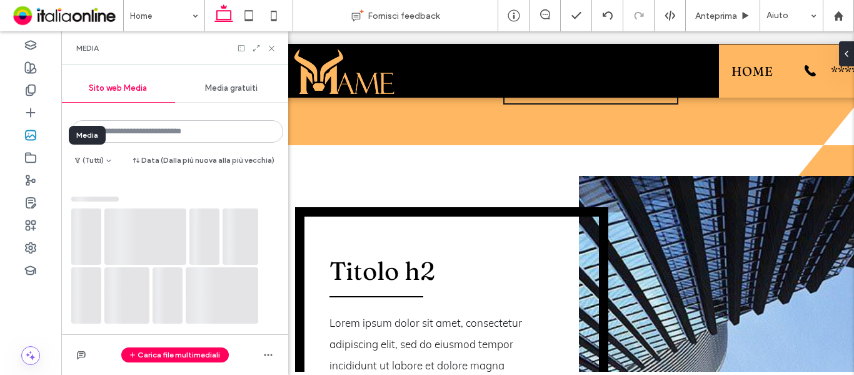
scroll to position [622, 0]
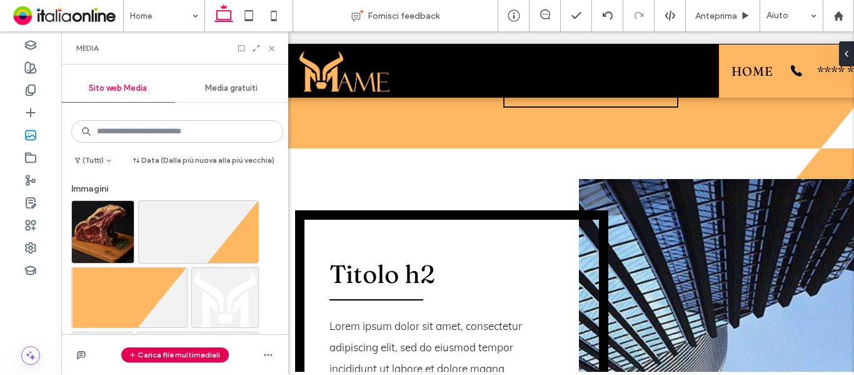
click at [148, 354] on button "Carica file multimediali" at bounding box center [175, 354] width 108 height 15
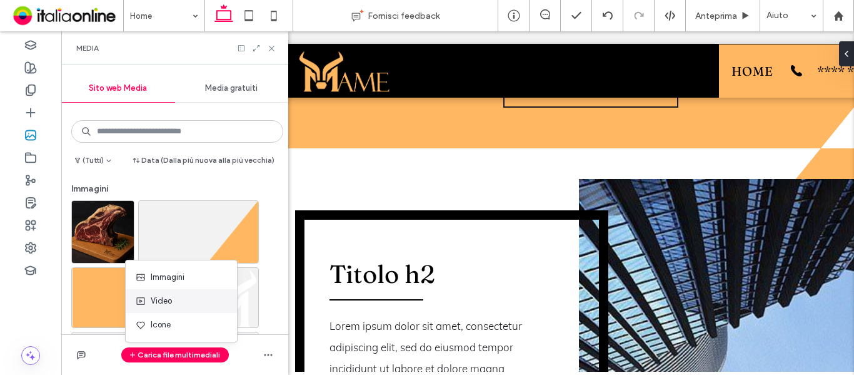
click at [172, 298] on span "Video" at bounding box center [161, 300] width 21 height 13
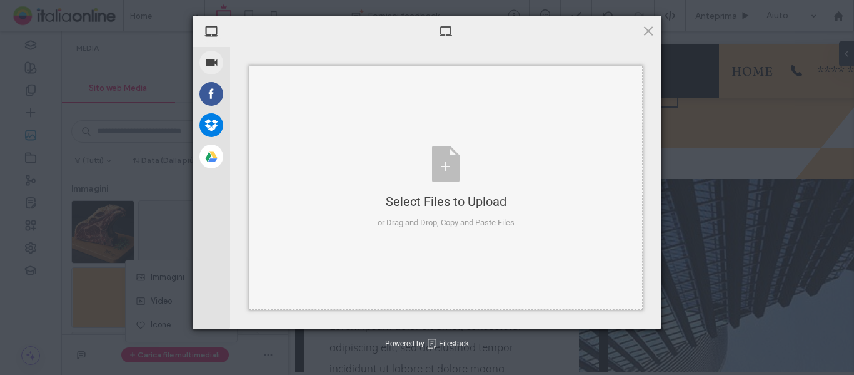
click at [391, 171] on div "Select Files to Upload or Drag and Drop, Copy and Paste Files" at bounding box center [446, 187] width 137 height 83
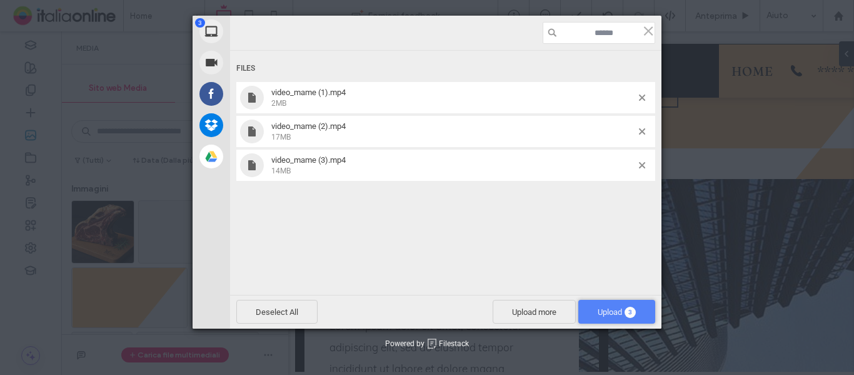
click at [611, 309] on span "Upload 3" at bounding box center [617, 311] width 38 height 9
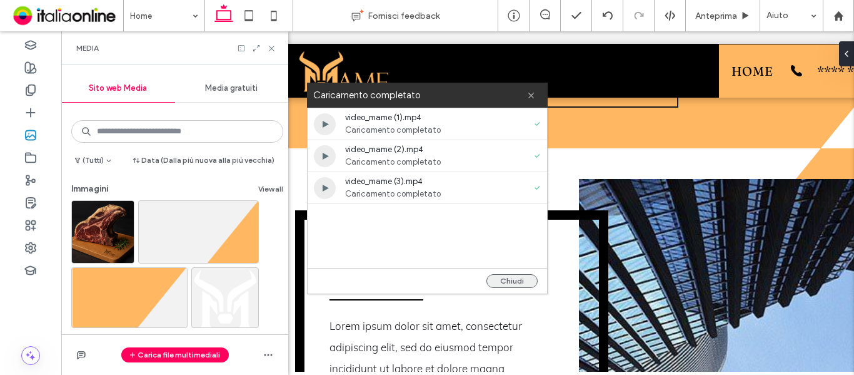
click at [495, 278] on button "Chiudi" at bounding box center [511, 281] width 51 height 14
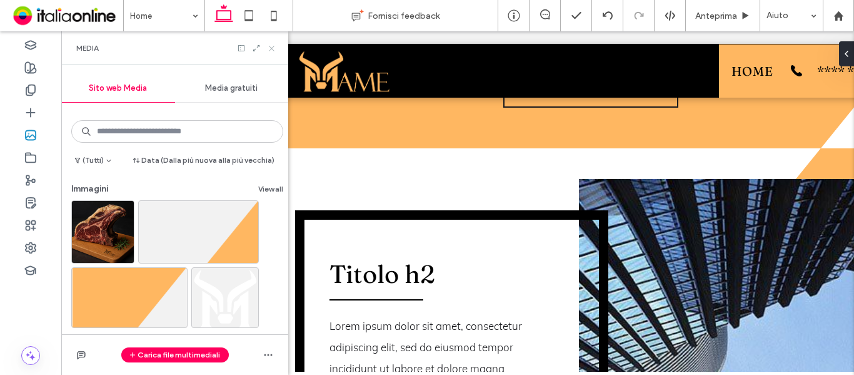
click at [275, 51] on icon at bounding box center [271, 48] width 9 height 9
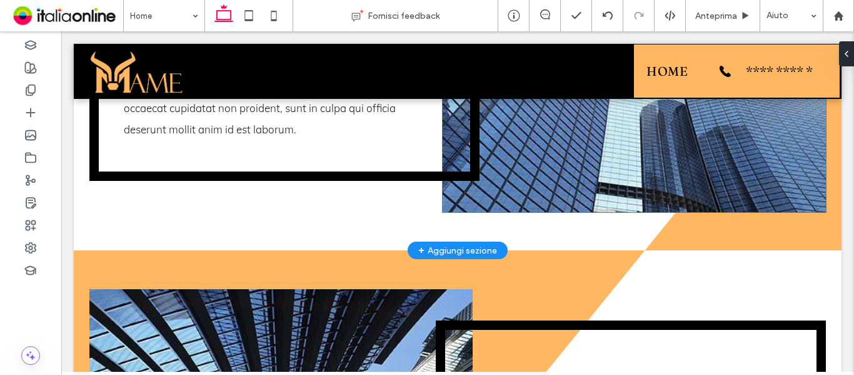
scroll to position [1187, 0]
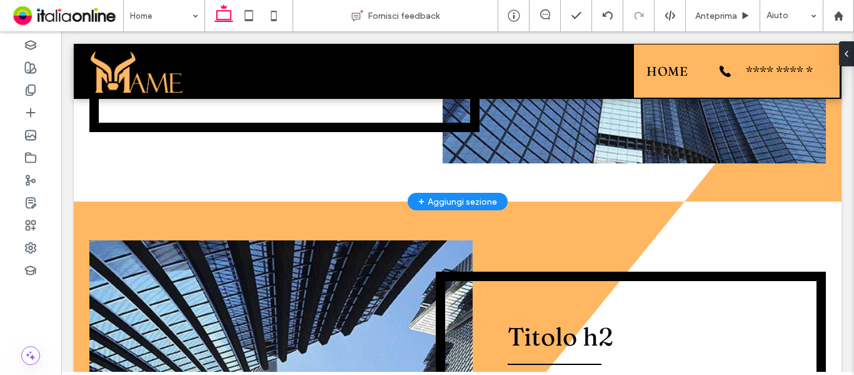
click at [465, 201] on div "+ Aggiungi sezione" at bounding box center [457, 201] width 79 height 14
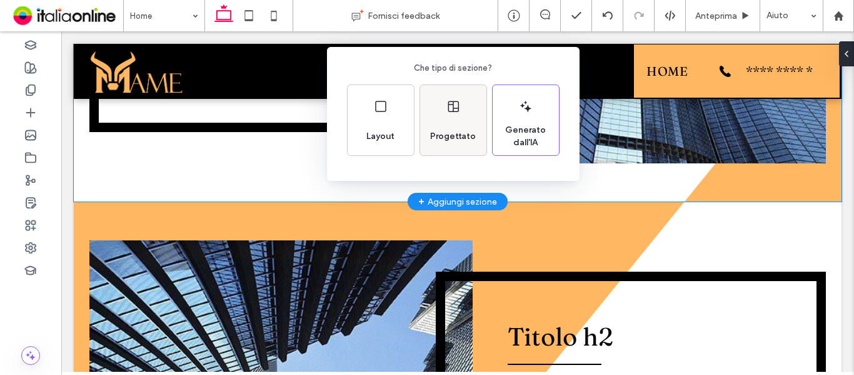
click at [450, 126] on div "Progettato" at bounding box center [453, 137] width 56 height 28
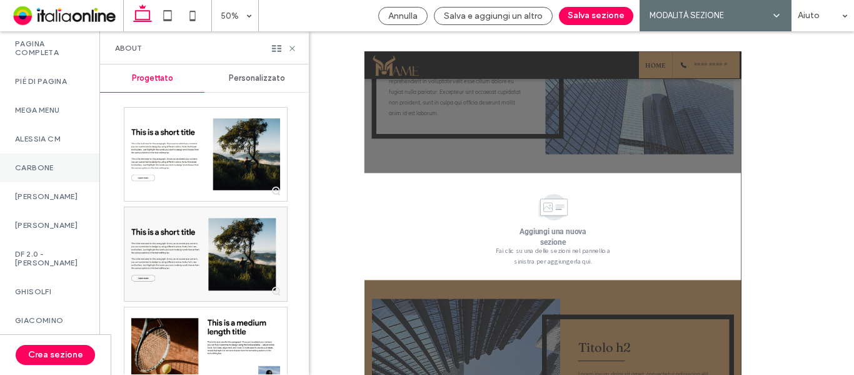
scroll to position [875, 0]
click at [69, 266] on label "DF 2.0 - [PERSON_NAME]" at bounding box center [49, 257] width 69 height 18
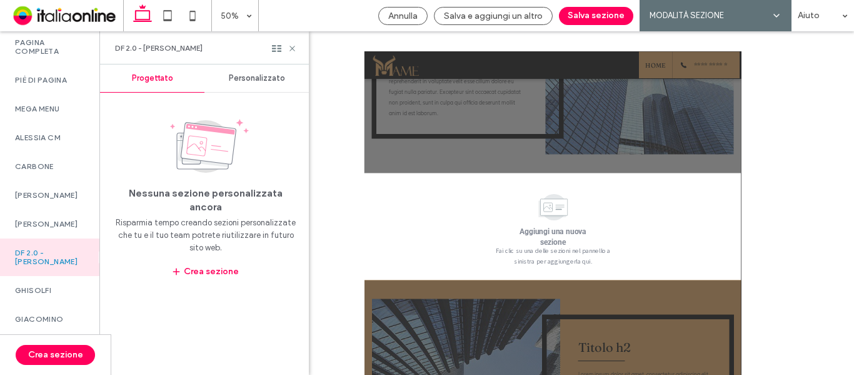
click at [249, 84] on div "Personalizzato" at bounding box center [256, 78] width 104 height 28
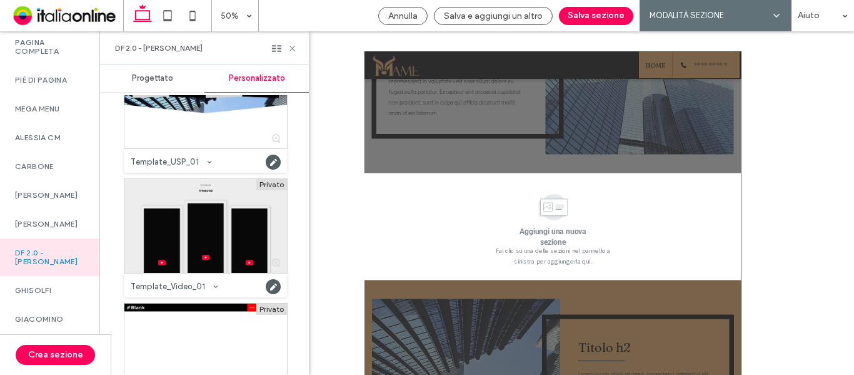
scroll to position [2343, 0]
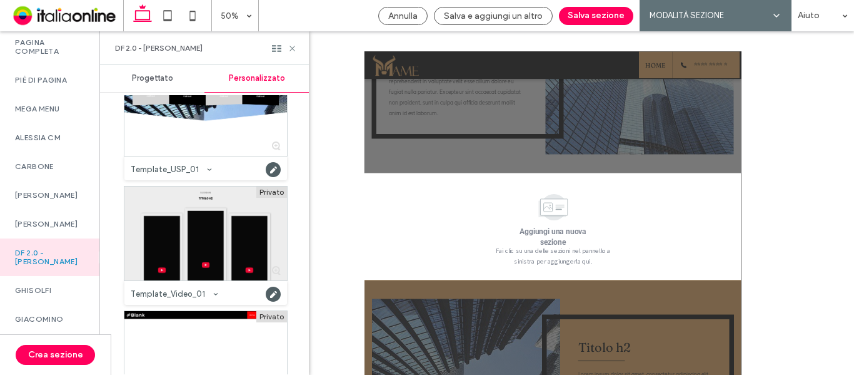
click at [214, 212] on div at bounding box center [205, 233] width 163 height 94
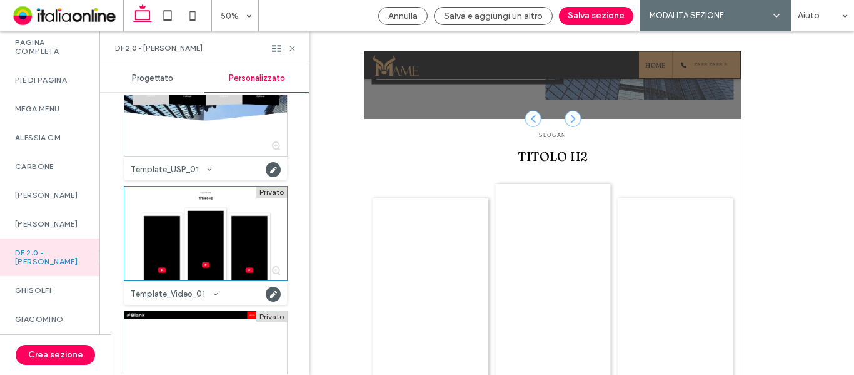
scroll to position [1281, 0]
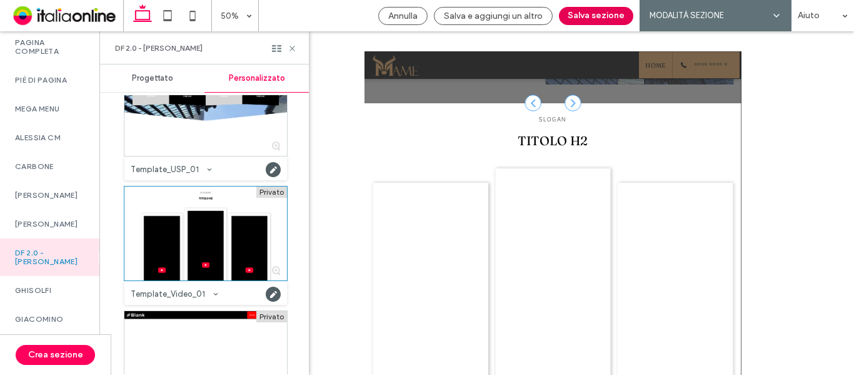
click at [596, 19] on button "Salva sezione" at bounding box center [596, 16] width 74 height 18
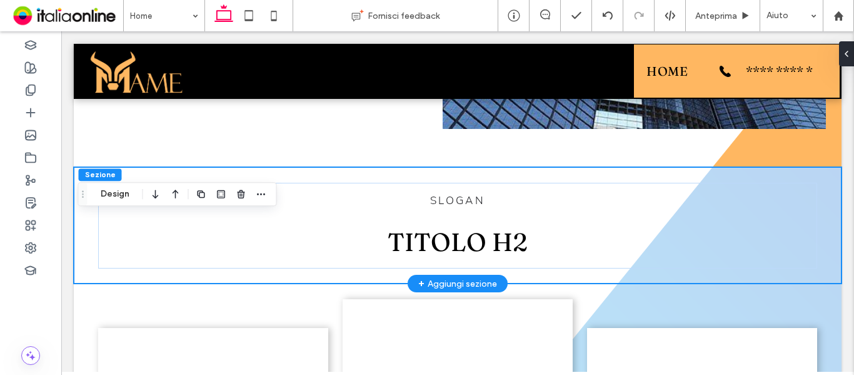
scroll to position [1168, 0]
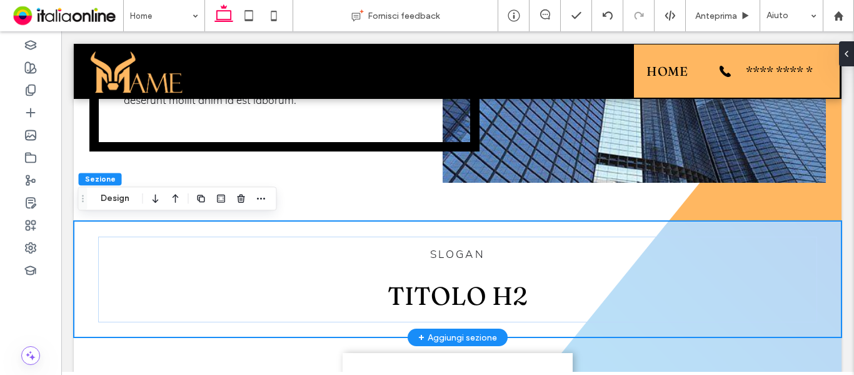
click at [92, 223] on div "SLOGAN TITOLO H2" at bounding box center [458, 279] width 750 height 116
click at [116, 201] on button "Design" at bounding box center [115, 198] width 45 height 15
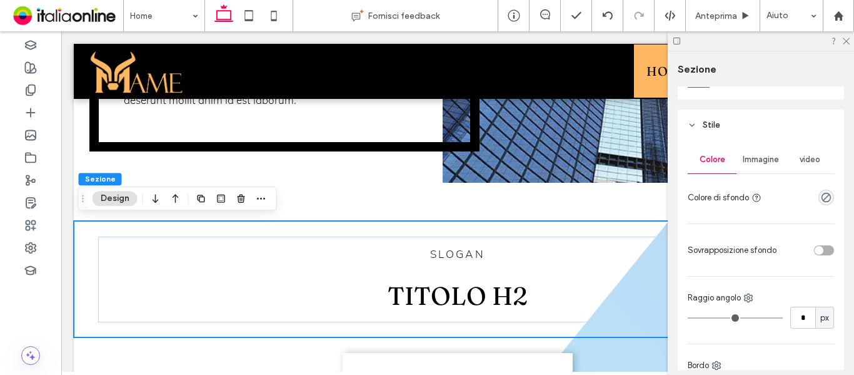
scroll to position [188, 0]
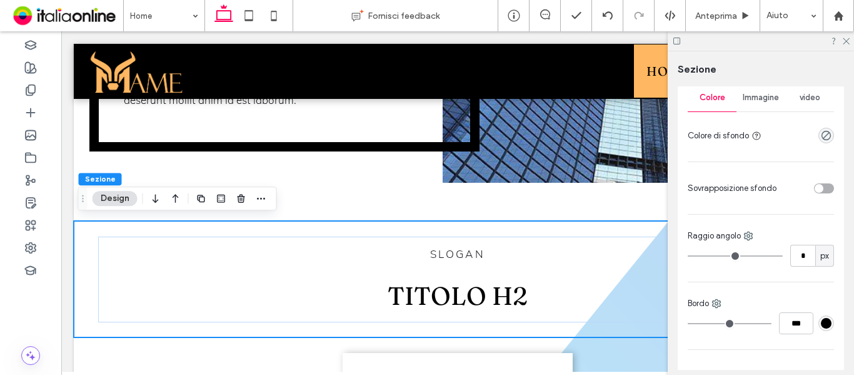
click at [767, 103] on div "Immagine" at bounding box center [761, 98] width 49 height 28
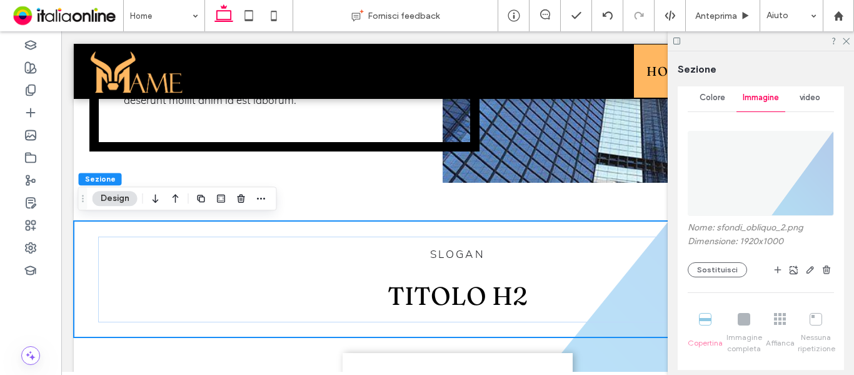
click at [770, 174] on img at bounding box center [761, 173] width 146 height 85
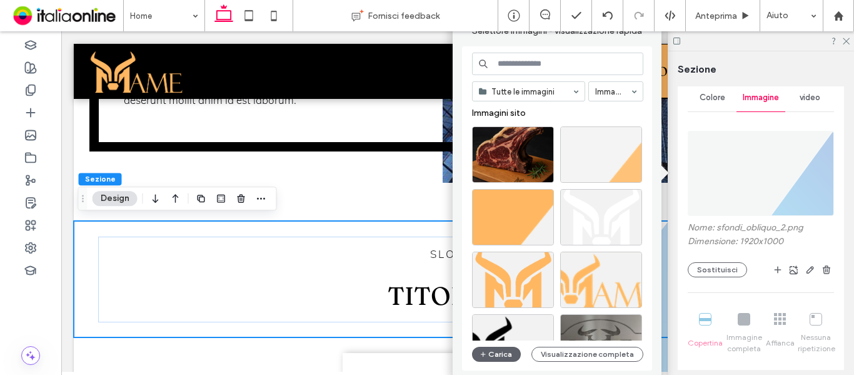
click at [615, 160] on div at bounding box center [601, 154] width 82 height 56
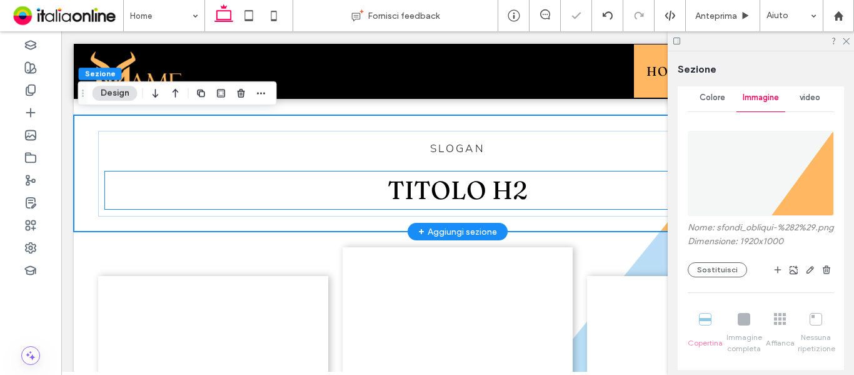
scroll to position [1293, 0]
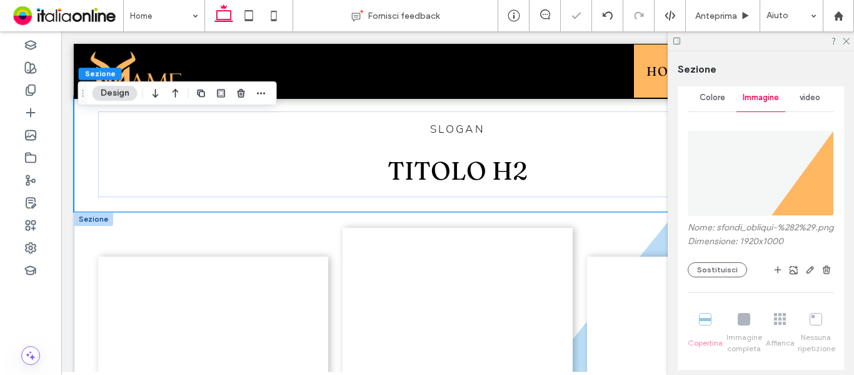
click at [89, 218] on div at bounding box center [93, 219] width 39 height 14
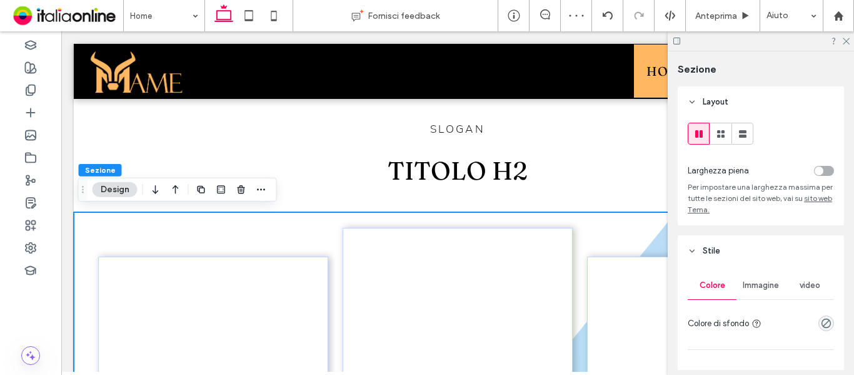
click at [761, 285] on span "Immagine" at bounding box center [761, 285] width 36 height 10
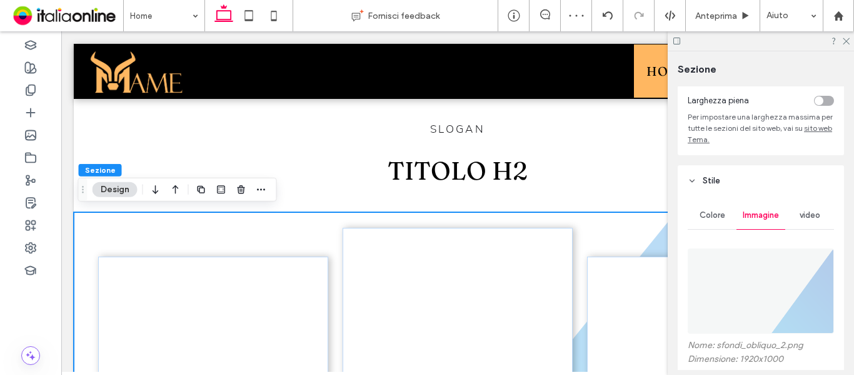
scroll to position [188, 0]
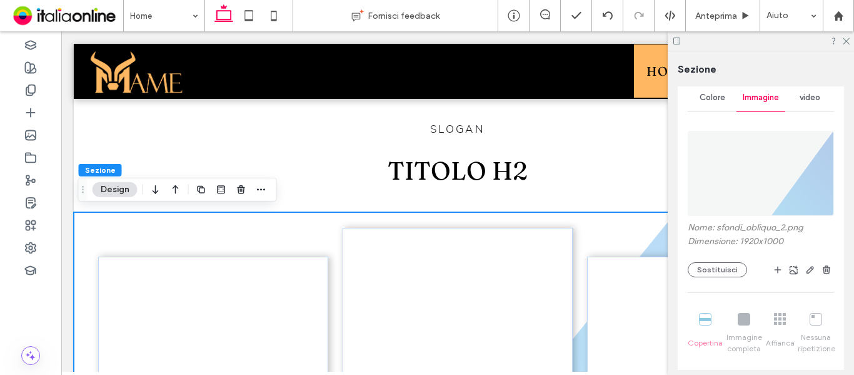
click at [796, 188] on img at bounding box center [761, 173] width 146 height 85
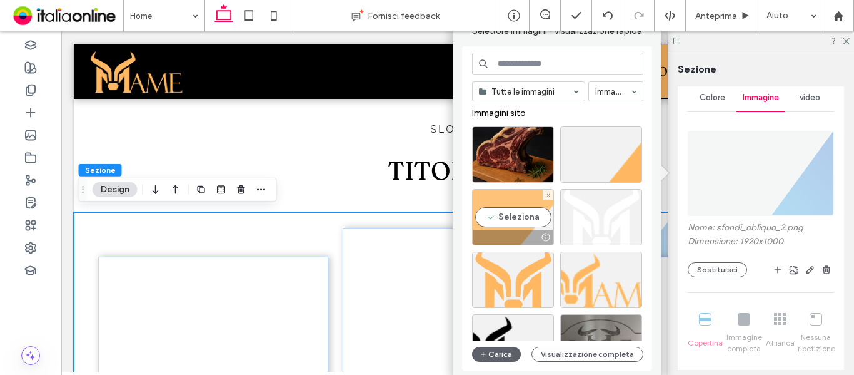
click at [522, 204] on div "Seleziona" at bounding box center [513, 217] width 82 height 56
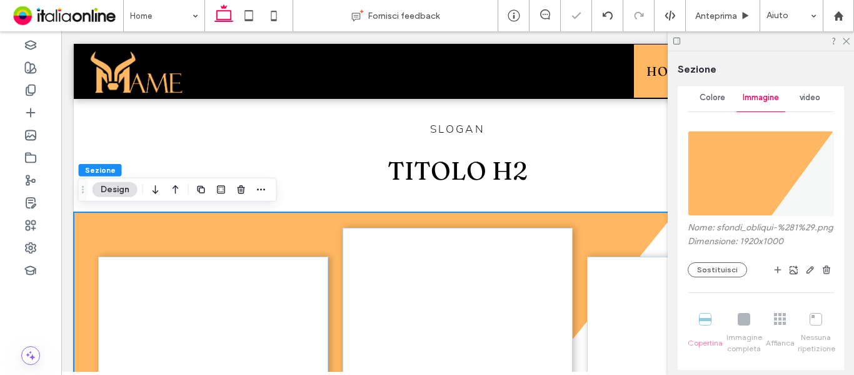
click at [773, 181] on img at bounding box center [761, 173] width 146 height 85
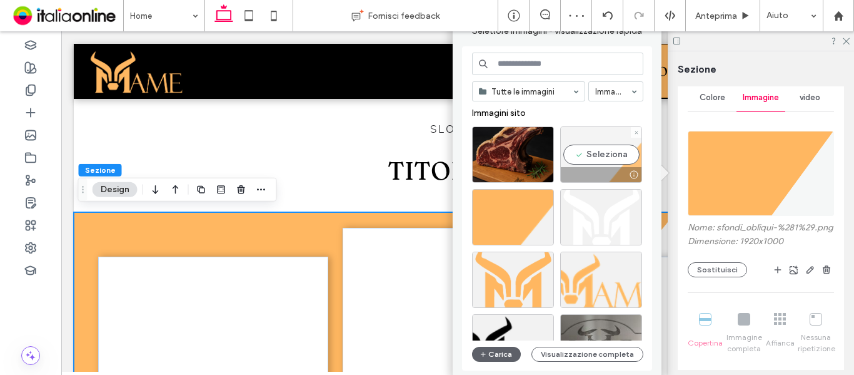
click at [615, 155] on div "Seleziona" at bounding box center [601, 154] width 82 height 56
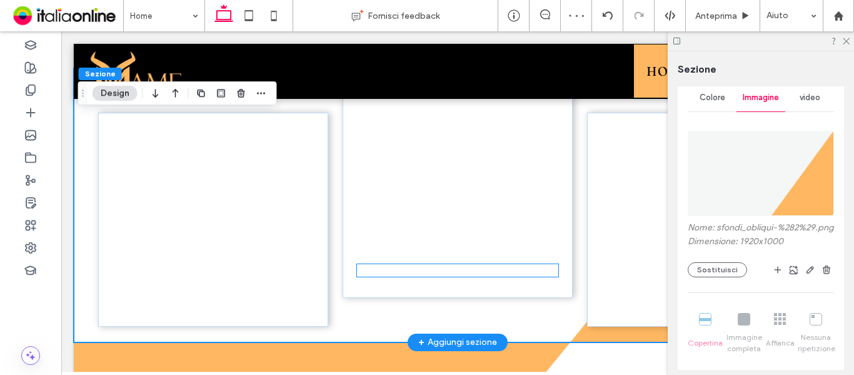
scroll to position [1418, 0]
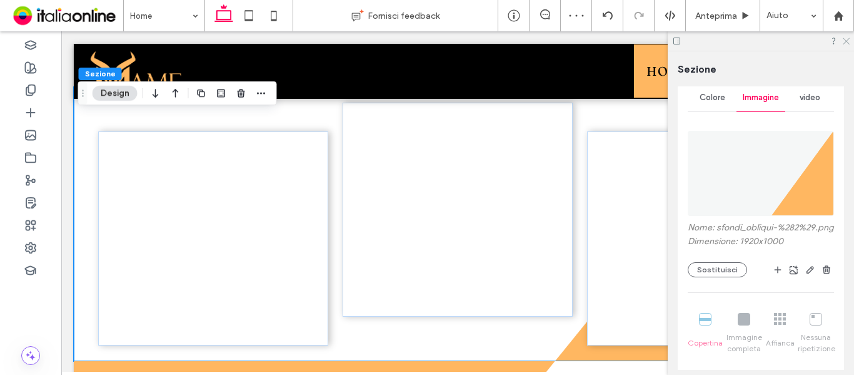
click at [845, 42] on use at bounding box center [846, 41] width 7 height 7
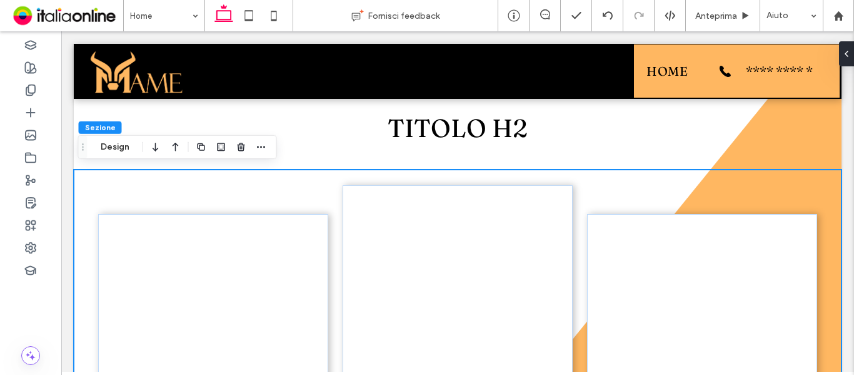
scroll to position [1293, 0]
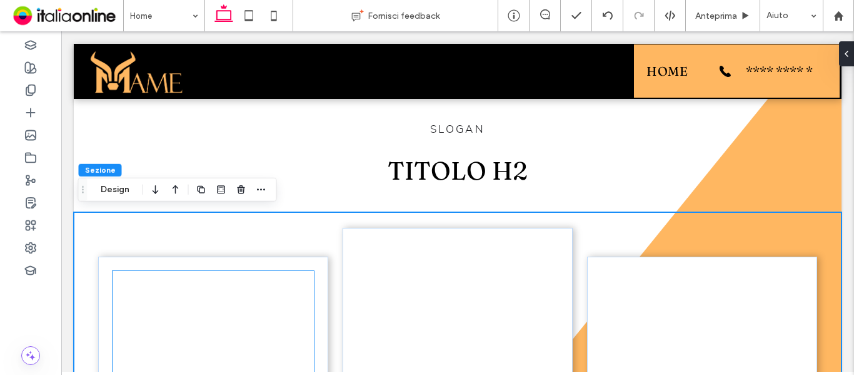
click at [262, 306] on div at bounding box center [213, 352] width 201 height 163
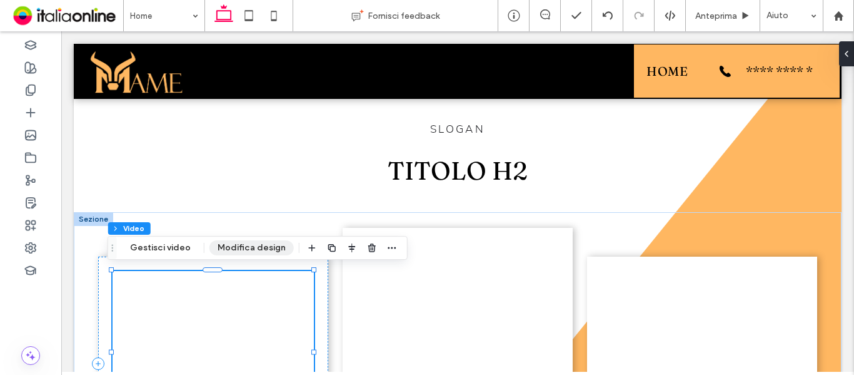
click at [255, 248] on button "Modifica design" at bounding box center [251, 247] width 84 height 15
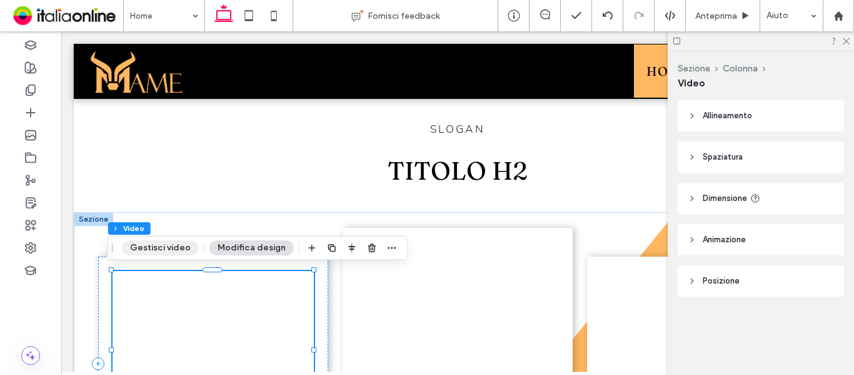
click at [158, 243] on button "Gestisci video" at bounding box center [160, 247] width 77 height 15
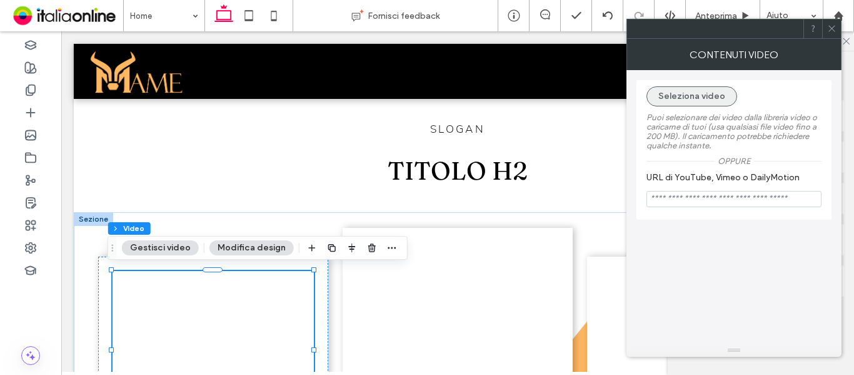
click at [703, 103] on button "Seleziona video" at bounding box center [691, 96] width 91 height 20
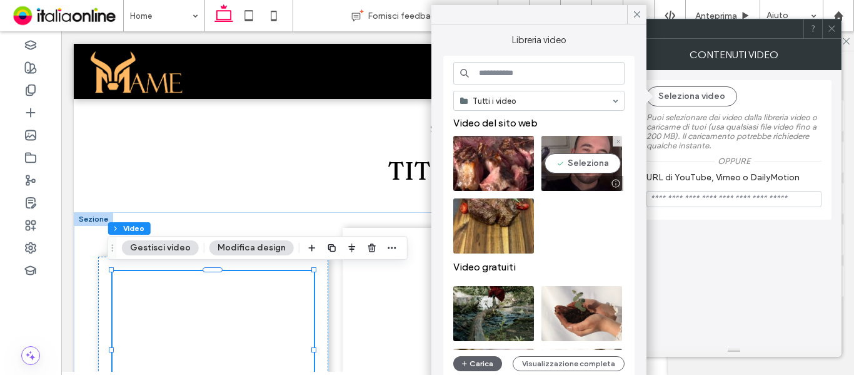
click at [571, 166] on video at bounding box center [581, 163] width 81 height 55
type input "**********"
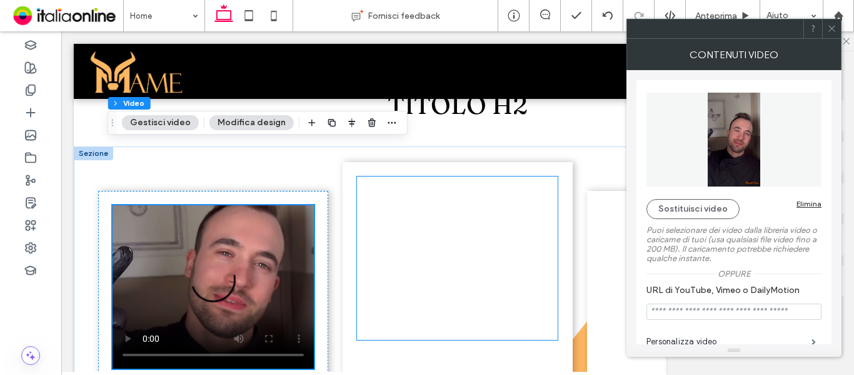
scroll to position [1418, 0]
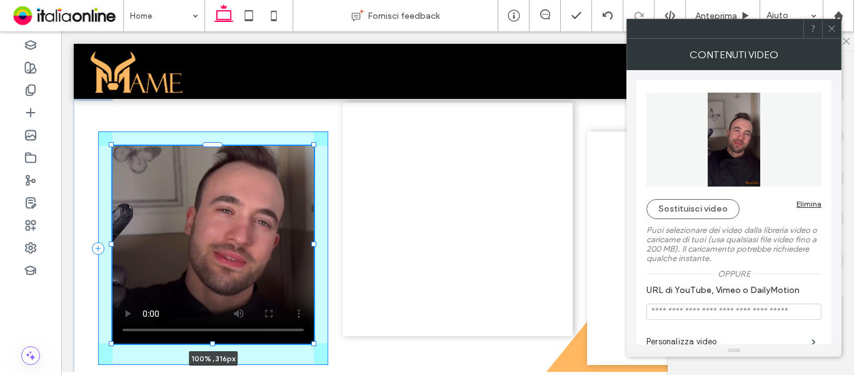
drag, startPoint x: 207, startPoint y: 304, endPoint x: 208, endPoint y: 343, distance: 38.8
click at [210, 343] on div at bounding box center [212, 343] width 5 height 5
type input "***"
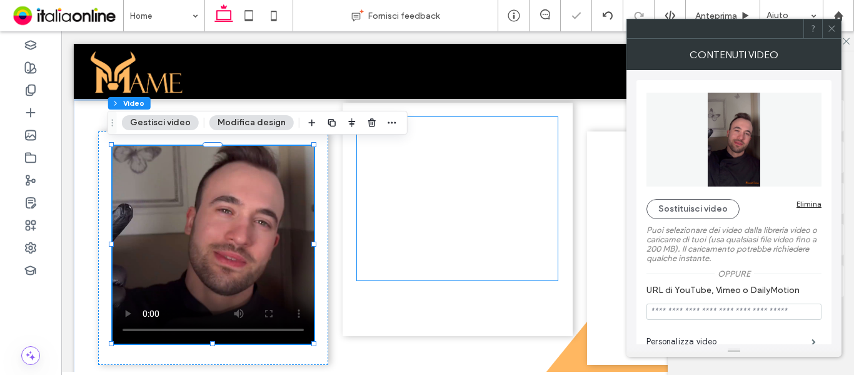
click at [401, 221] on div at bounding box center [457, 198] width 201 height 163
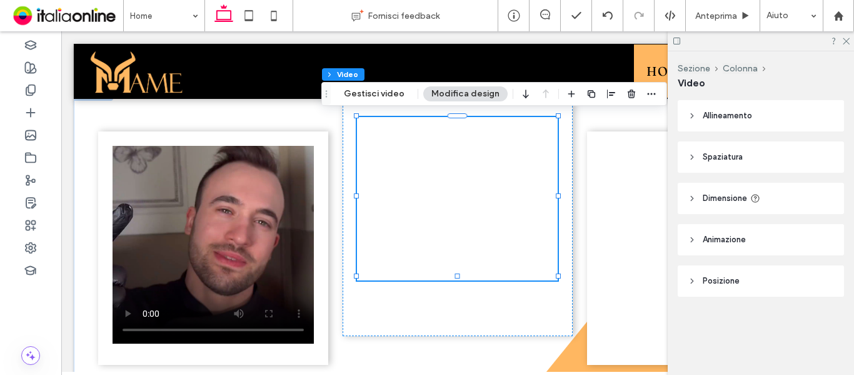
click at [391, 181] on div at bounding box center [457, 198] width 201 height 163
click at [505, 160] on div at bounding box center [457, 198] width 201 height 163
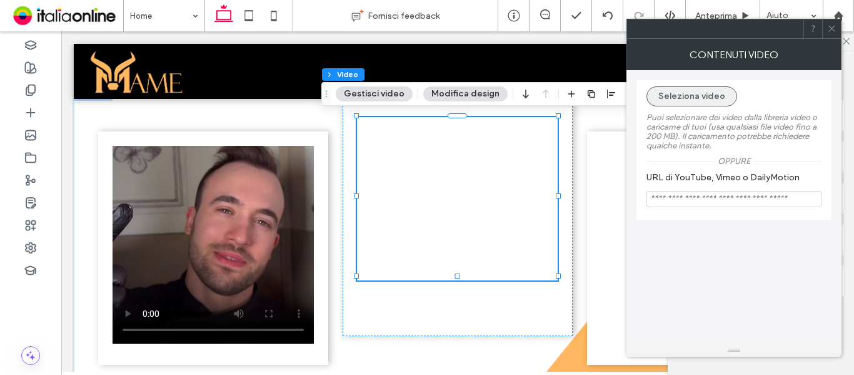
click at [684, 92] on button "Seleziona video" at bounding box center [691, 96] width 91 height 20
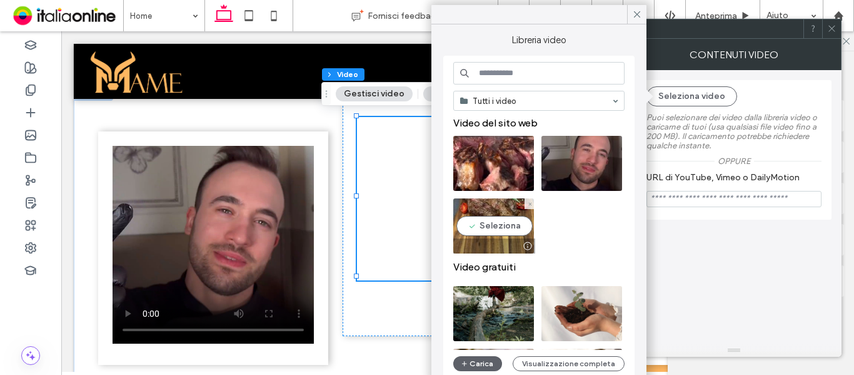
click at [499, 219] on video at bounding box center [493, 225] width 81 height 55
type input "**********"
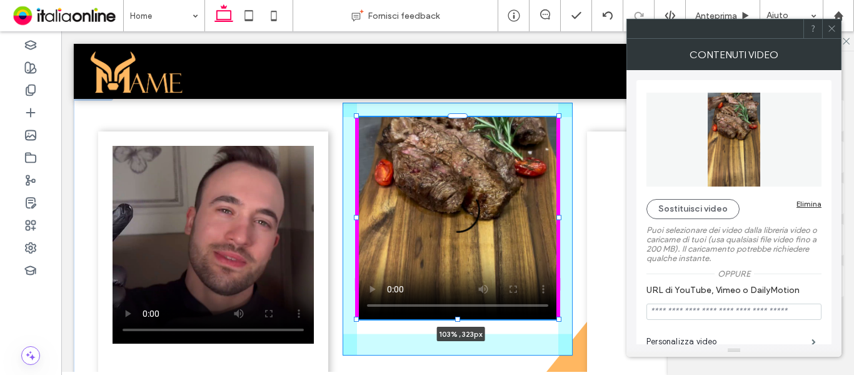
drag, startPoint x: 553, startPoint y: 274, endPoint x: 826, endPoint y: 164, distance: 294.6
click at [561, 318] on div "103% , 323px" at bounding box center [458, 243] width 750 height 313
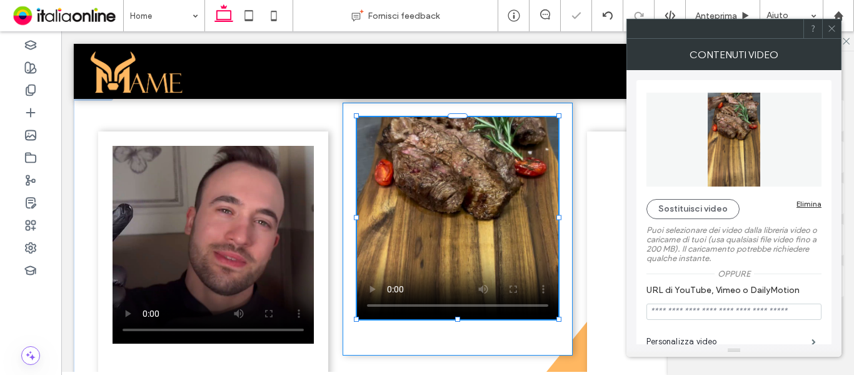
click at [831, 29] on use at bounding box center [831, 29] width 6 height 6
type input "***"
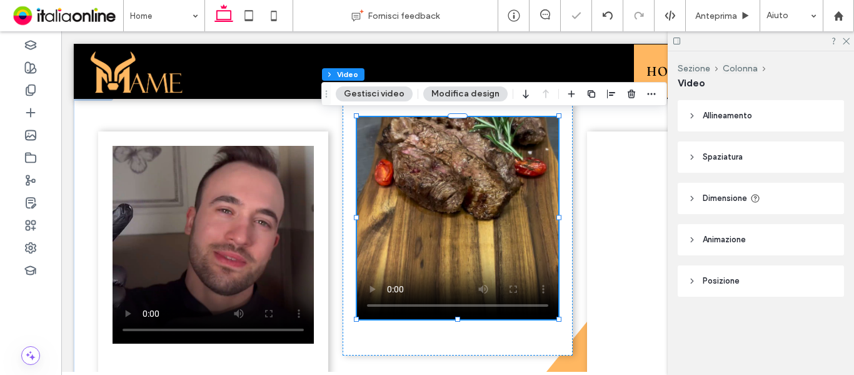
type input "***"
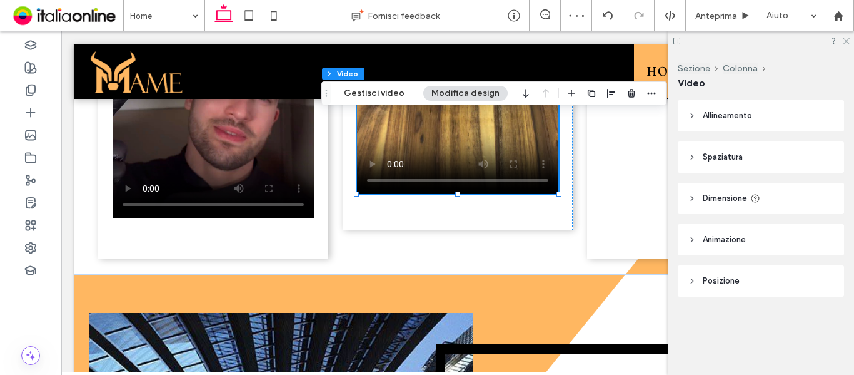
click at [846, 41] on use at bounding box center [846, 41] width 7 height 7
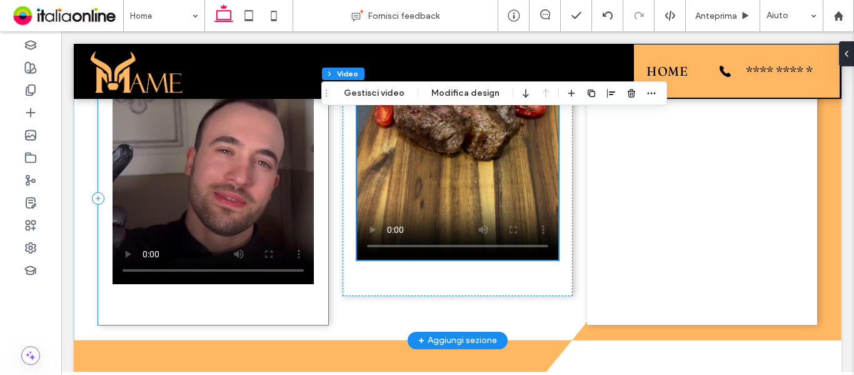
scroll to position [1481, 0]
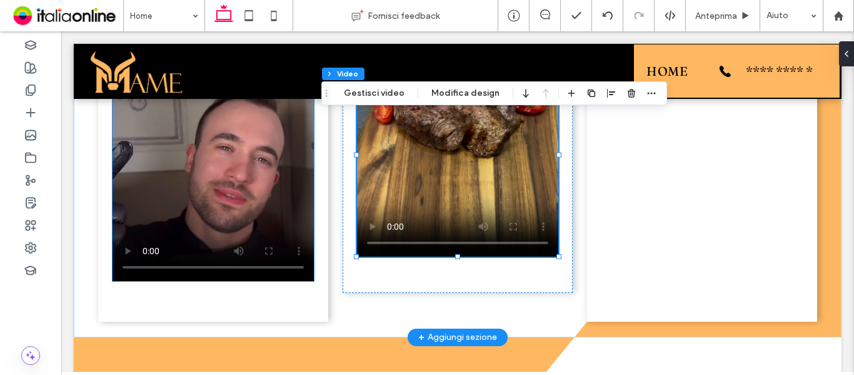
click at [293, 223] on video at bounding box center [213, 182] width 201 height 198
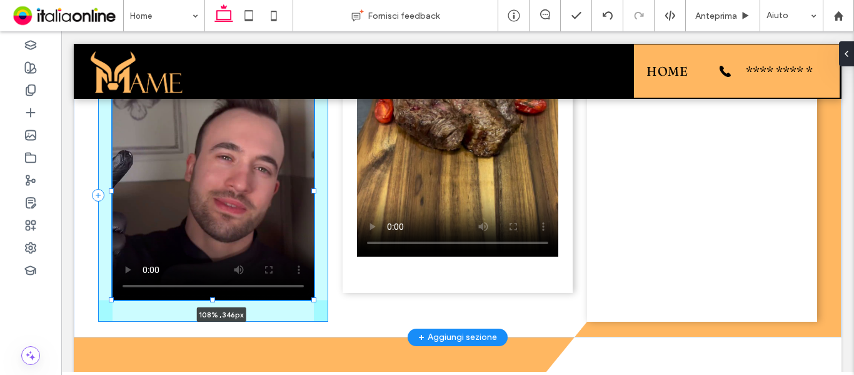
drag, startPoint x: 308, startPoint y: 279, endPoint x: 316, endPoint y: 298, distance: 20.4
click at [316, 298] on div "108% , 346px" at bounding box center [458, 180] width 750 height 313
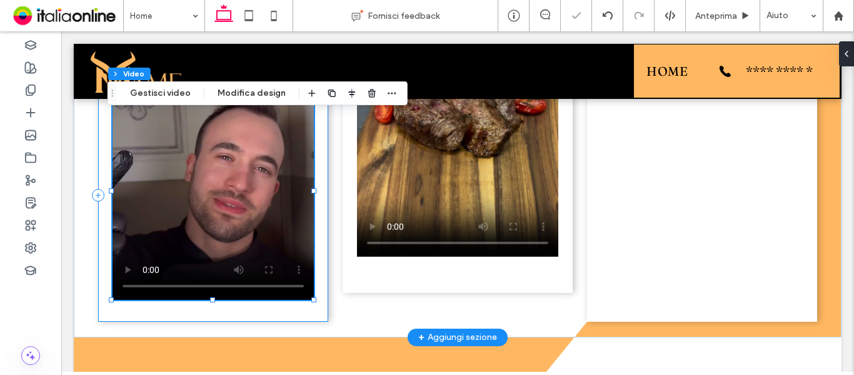
type input "***"
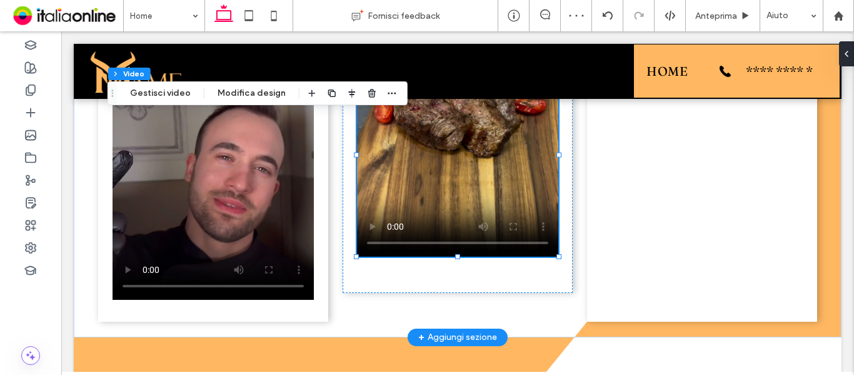
click at [531, 127] on video at bounding box center [457, 155] width 201 height 202
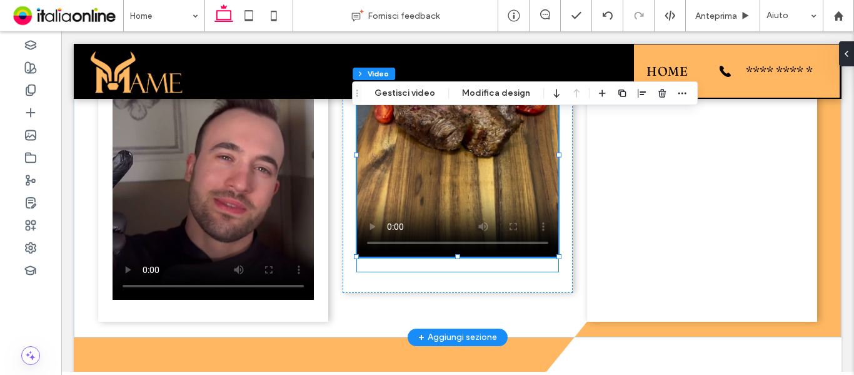
click at [525, 266] on div at bounding box center [457, 265] width 201 height 13
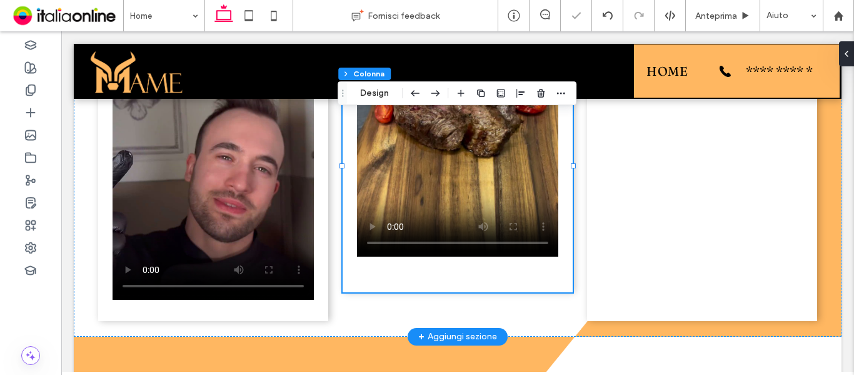
type input "*"
click at [523, 258] on div at bounding box center [458, 166] width 230 height 253
click at [528, 199] on video at bounding box center [457, 155] width 201 height 202
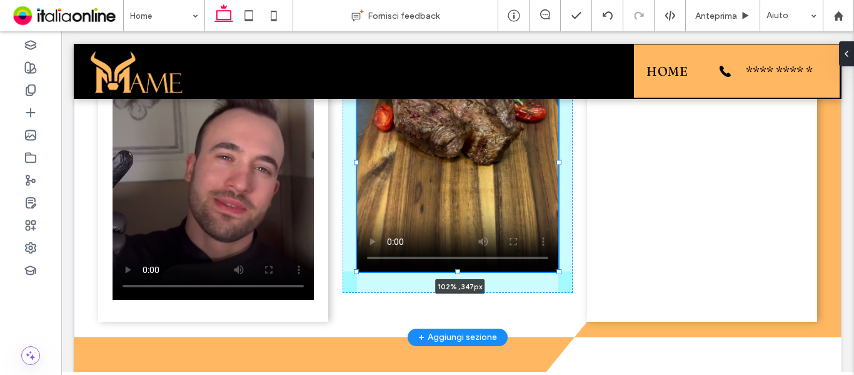
drag, startPoint x: 554, startPoint y: 254, endPoint x: 558, endPoint y: 269, distance: 15.6
click at [558, 269] on div "102% , 347px" at bounding box center [458, 180] width 750 height 313
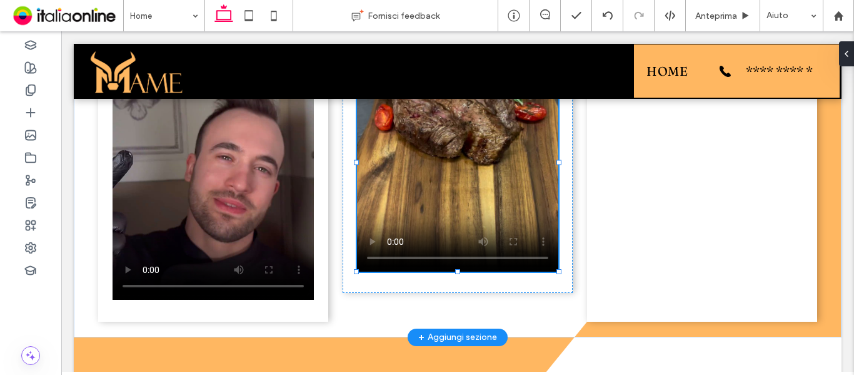
type input "***"
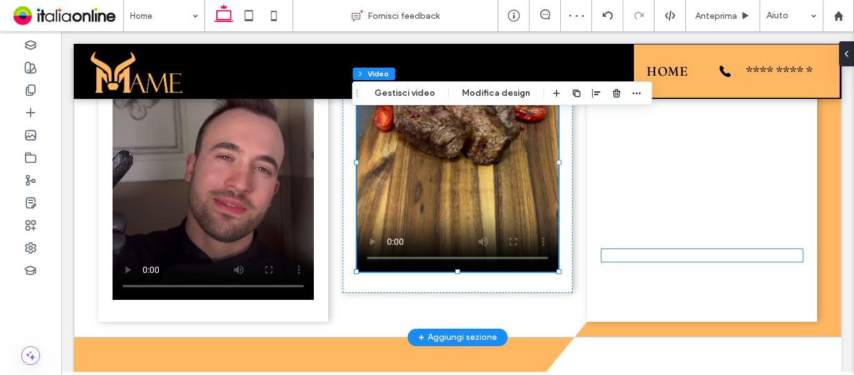
click at [650, 256] on div at bounding box center [701, 255] width 201 height 13
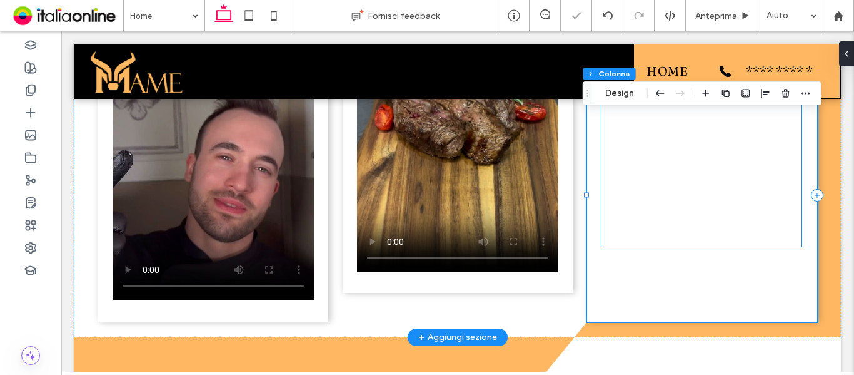
click at [711, 208] on div at bounding box center [701, 164] width 200 height 163
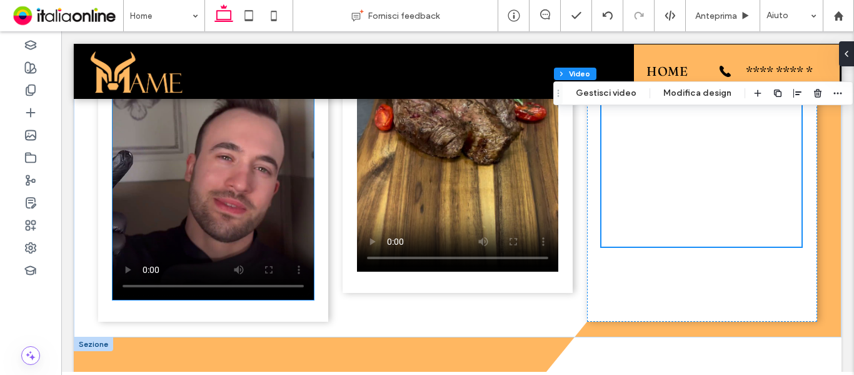
scroll to position [1668, 0]
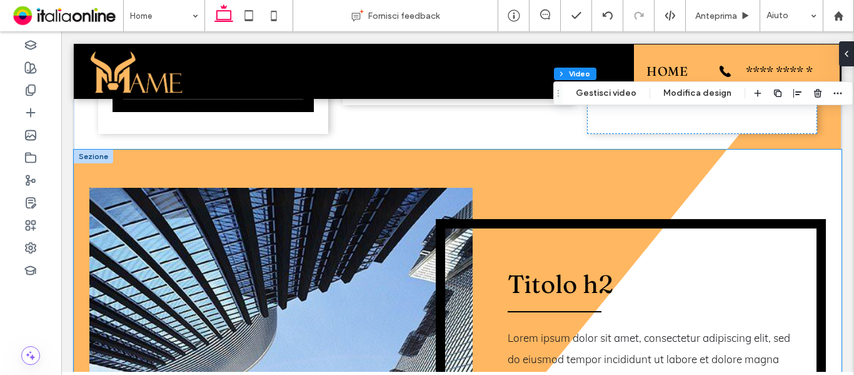
click at [89, 150] on div at bounding box center [93, 156] width 39 height 14
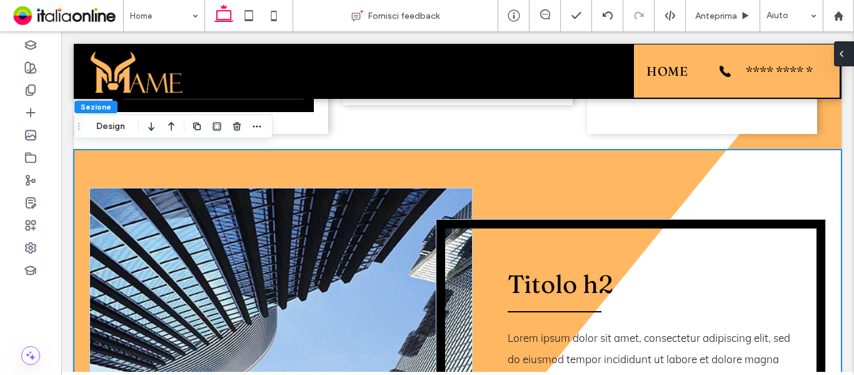
click at [844, 57] on icon at bounding box center [842, 54] width 10 height 10
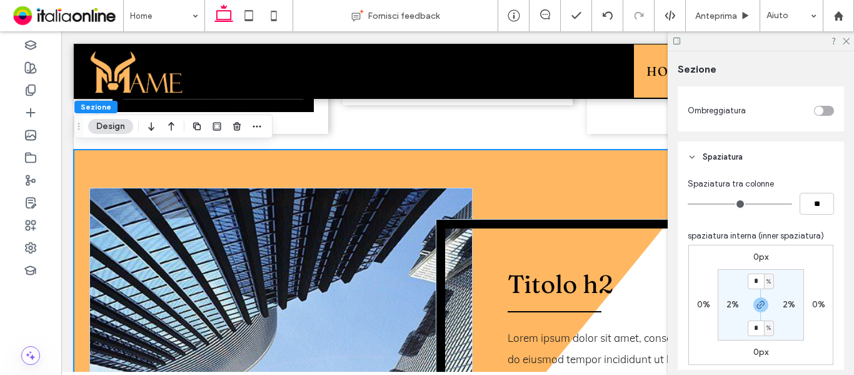
scroll to position [688, 0]
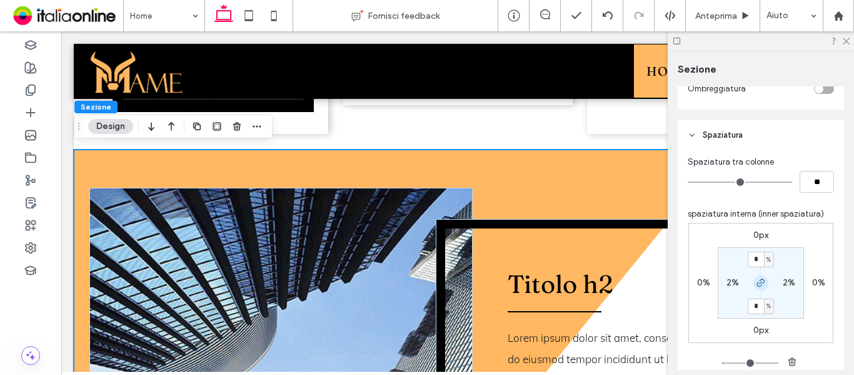
click at [758, 281] on use "button" at bounding box center [761, 283] width 8 height 8
click at [752, 258] on input "*" at bounding box center [756, 259] width 16 height 16
type input "*"
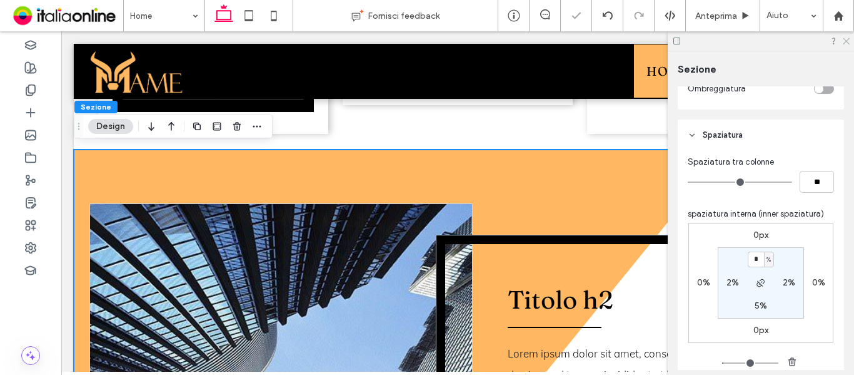
click at [847, 40] on icon at bounding box center [846, 40] width 8 height 8
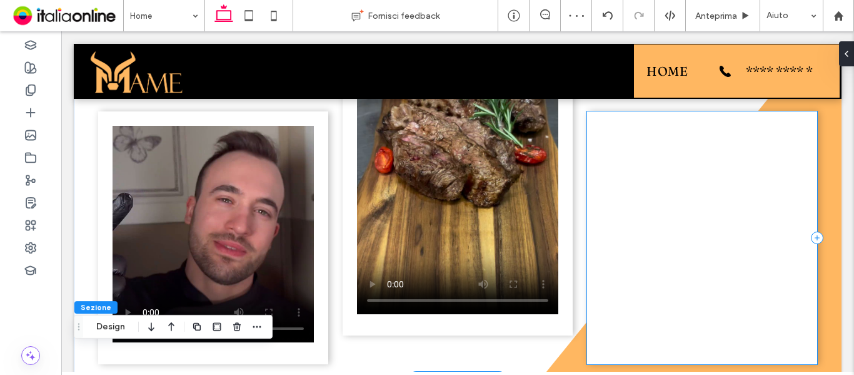
scroll to position [1418, 0]
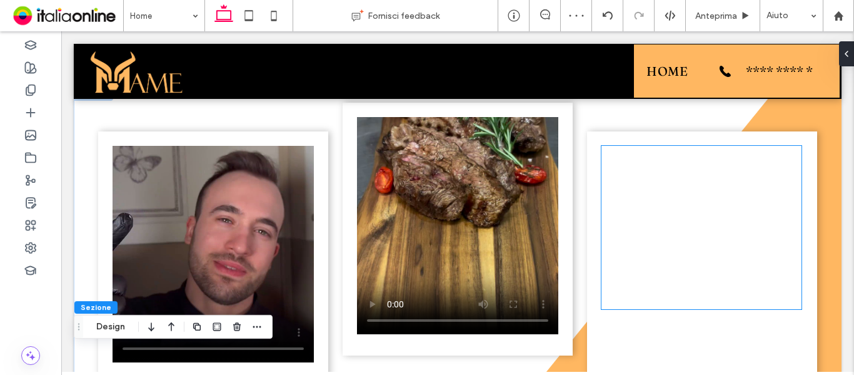
click at [678, 214] on div at bounding box center [701, 227] width 200 height 163
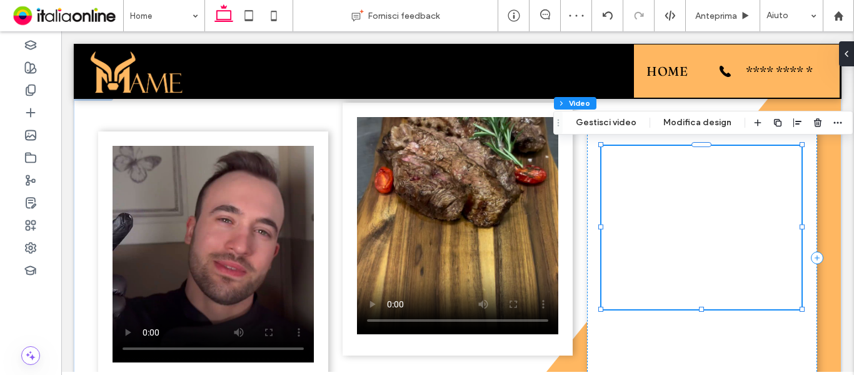
click at [668, 207] on div at bounding box center [701, 227] width 200 height 163
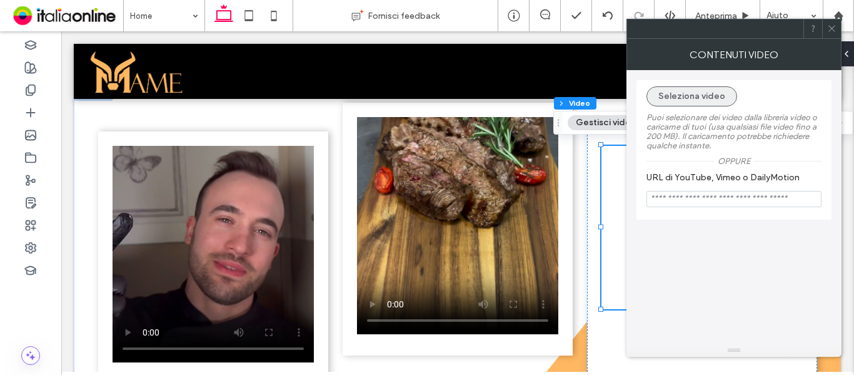
click at [709, 102] on button "Seleziona video" at bounding box center [691, 96] width 91 height 20
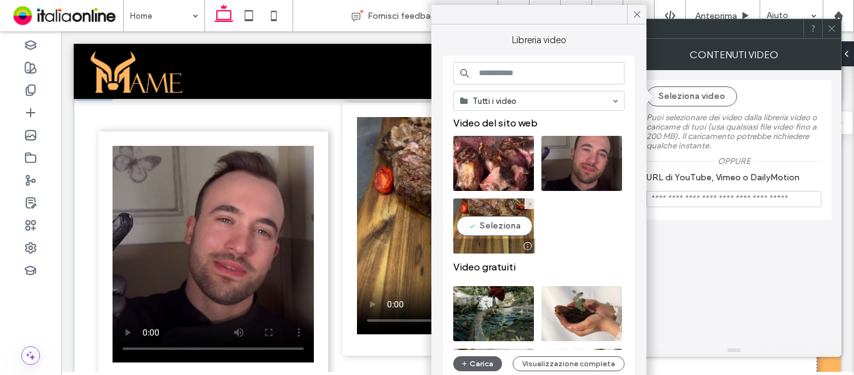
click at [501, 169] on video at bounding box center [493, 163] width 81 height 55
click at [492, 155] on video at bounding box center [457, 225] width 201 height 217
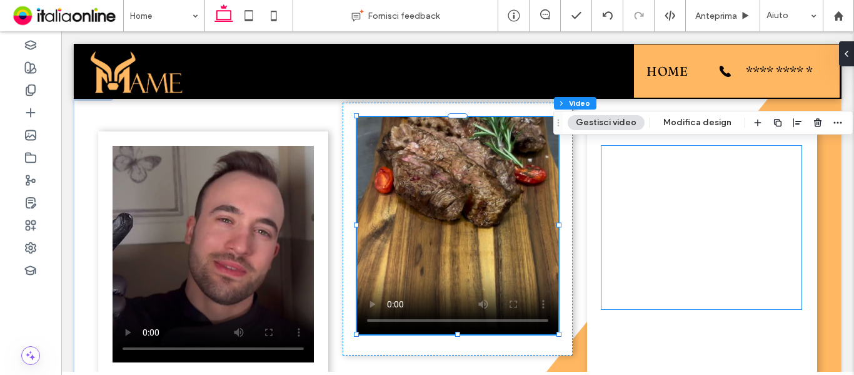
click at [705, 246] on div at bounding box center [701, 227] width 200 height 163
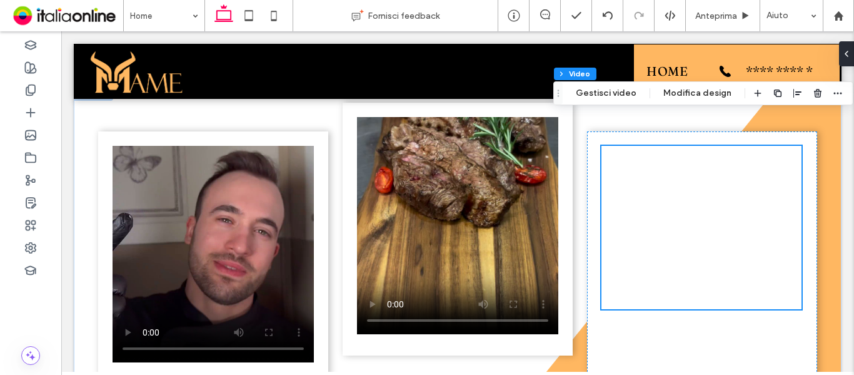
scroll to position [1543, 0]
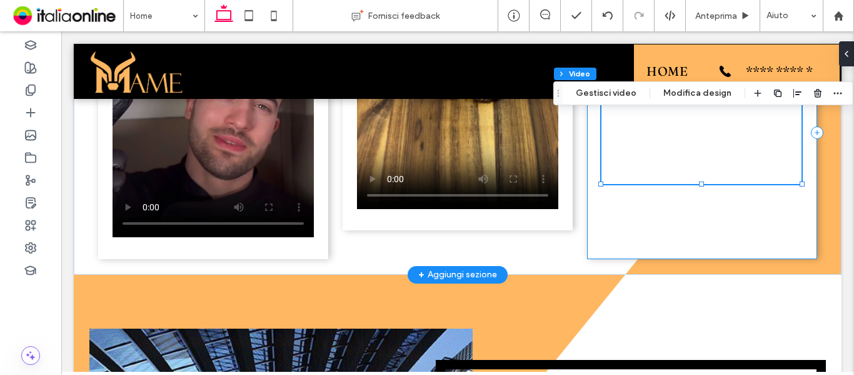
click at [680, 136] on div at bounding box center [701, 102] width 200 height 163
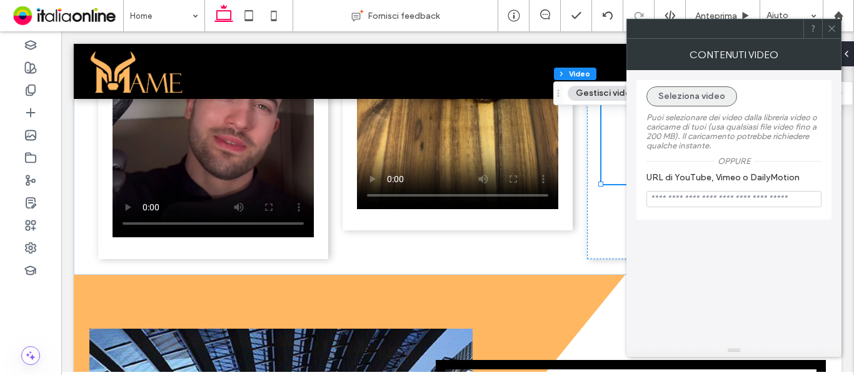
click at [702, 99] on button "Seleziona video" at bounding box center [691, 96] width 91 height 20
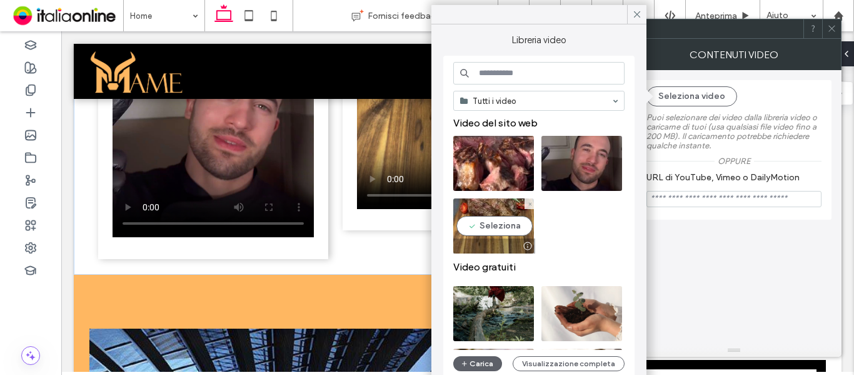
click at [502, 161] on video at bounding box center [493, 163] width 81 height 55
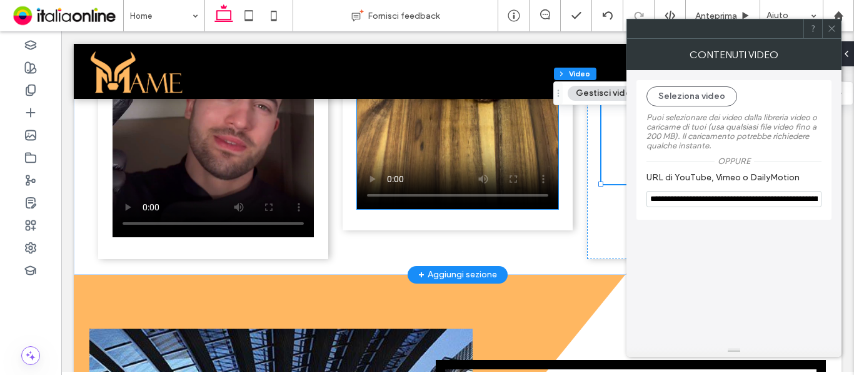
type input "**********"
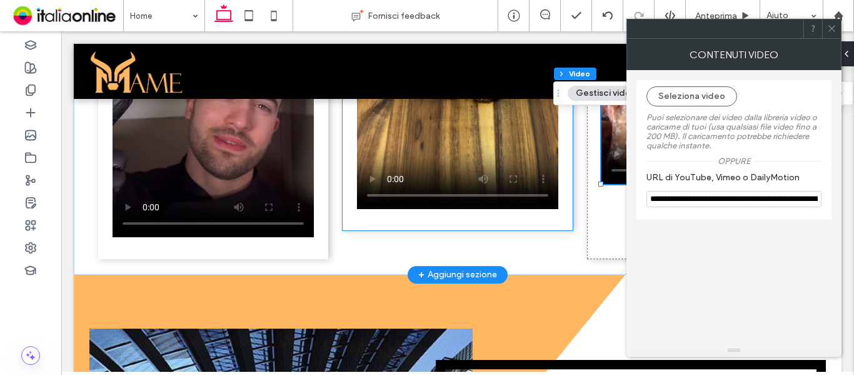
click at [558, 64] on video at bounding box center [457, 100] width 201 height 217
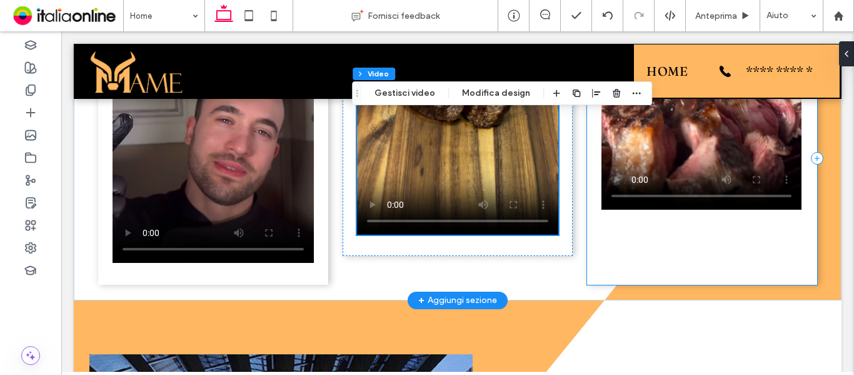
scroll to position [1518, 0]
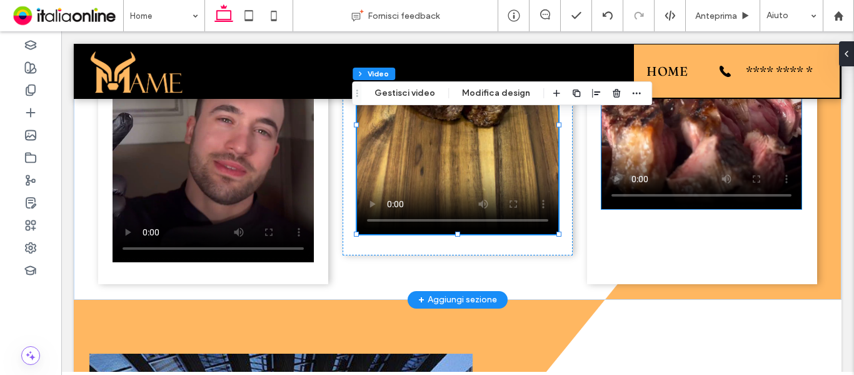
click at [793, 143] on video at bounding box center [701, 127] width 200 height 163
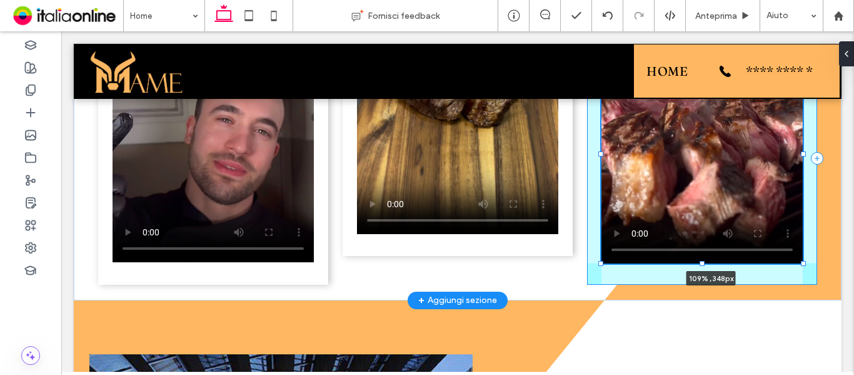
drag, startPoint x: 796, startPoint y: 204, endPoint x: 815, endPoint y: 259, distance: 57.5
click at [815, 259] on div "109% , 348px" at bounding box center [458, 143] width 750 height 313
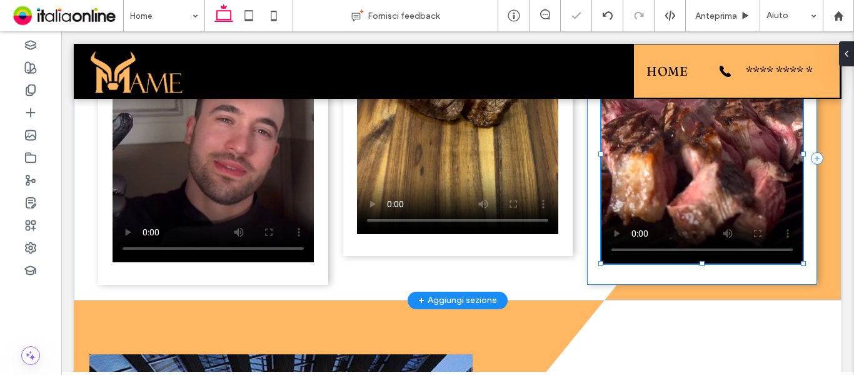
type input "***"
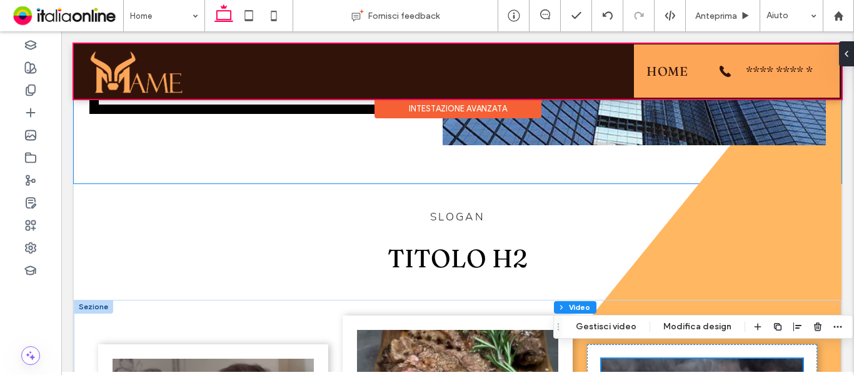
scroll to position [1150, 0]
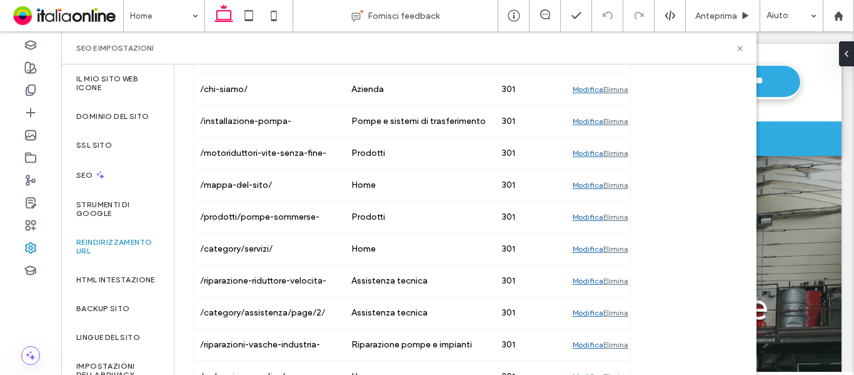
scroll to position [1115, 0]
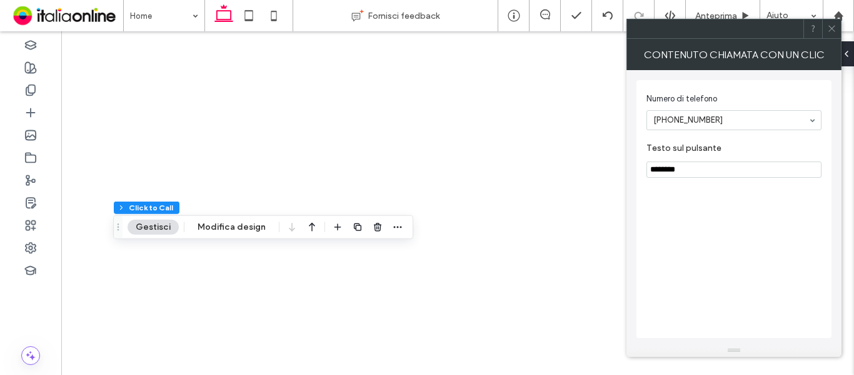
type input "*"
type input "***"
type input "**"
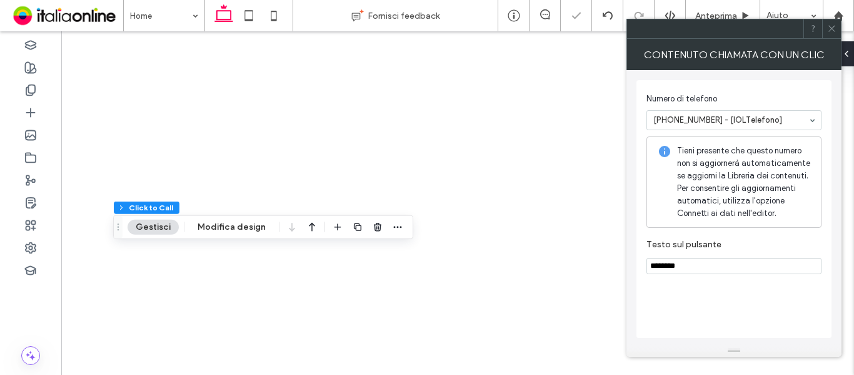
click at [703, 261] on input "********" at bounding box center [733, 266] width 175 height 16
type input "**********"
click at [706, 298] on div "**********" at bounding box center [733, 209] width 195 height 258
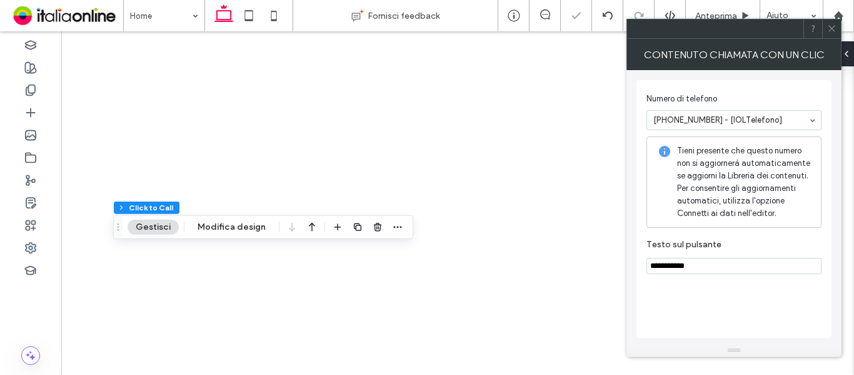
click at [830, 31] on icon at bounding box center [831, 28] width 9 height 9
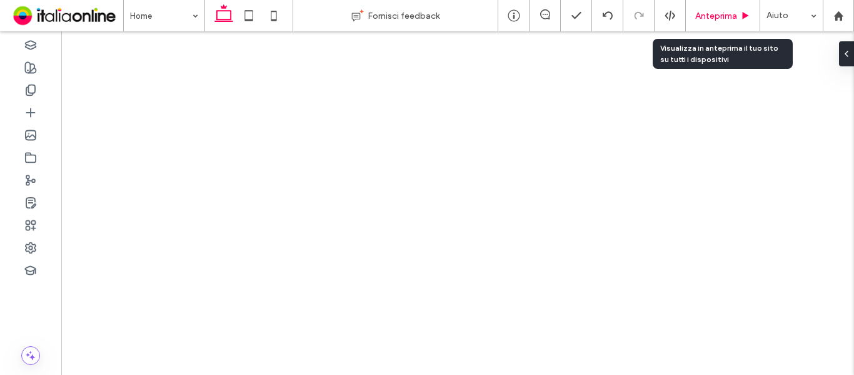
click at [718, 14] on span "Anteprima" at bounding box center [716, 16] width 42 height 11
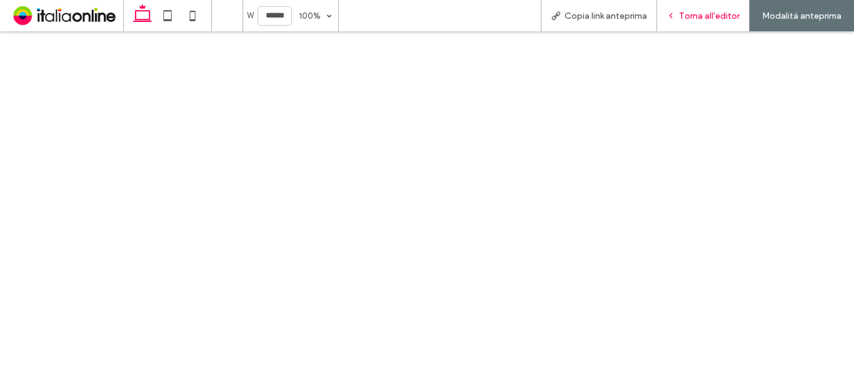
click at [686, 11] on span "Torna all'editor" at bounding box center [709, 16] width 61 height 11
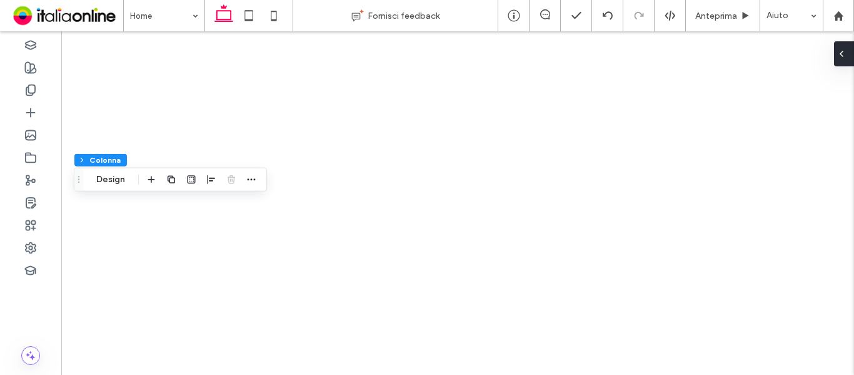
click at [850, 55] on div at bounding box center [844, 53] width 20 height 25
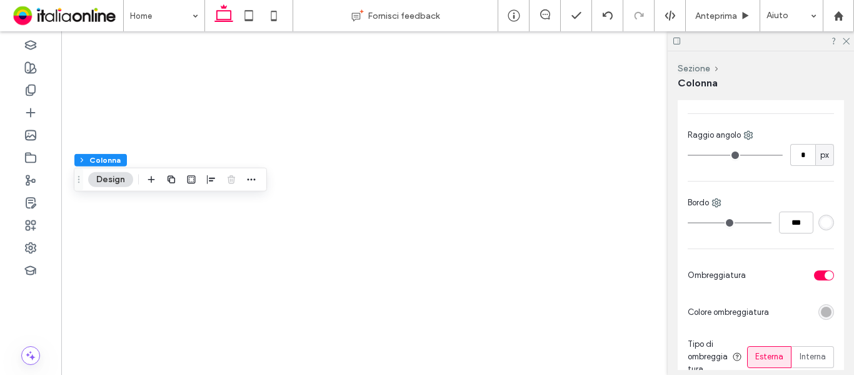
scroll to position [313, 0]
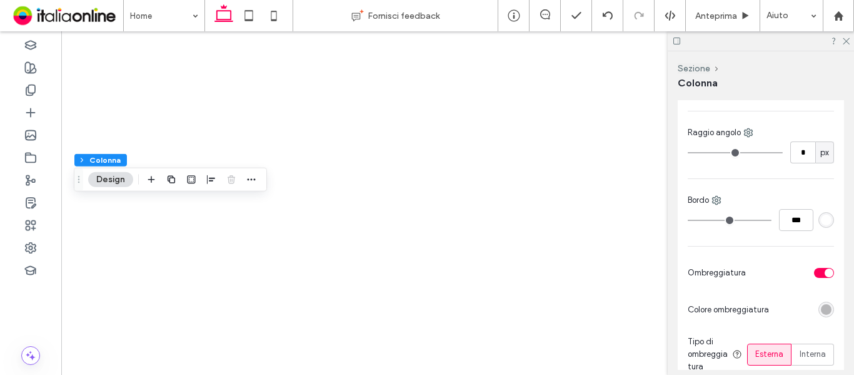
click at [817, 274] on div "toggle" at bounding box center [824, 273] width 20 height 10
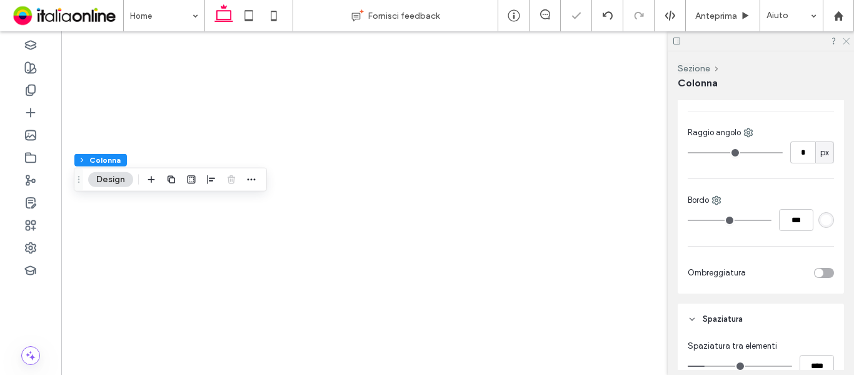
click at [848, 43] on icon at bounding box center [846, 40] width 8 height 8
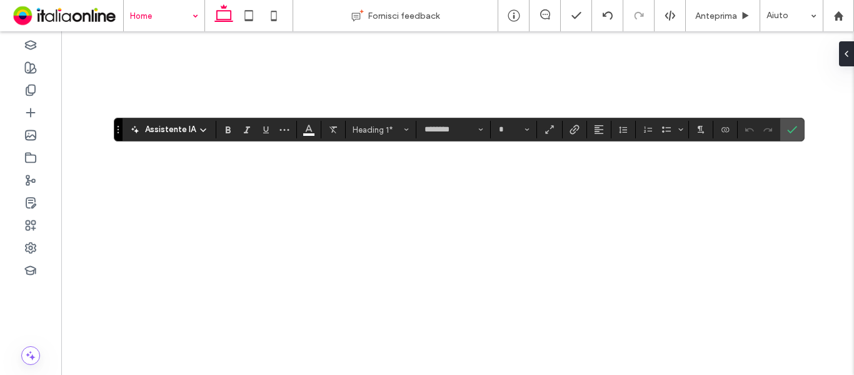
type input "**"
type input "****"
type input "**"
type input "********"
type input "**"
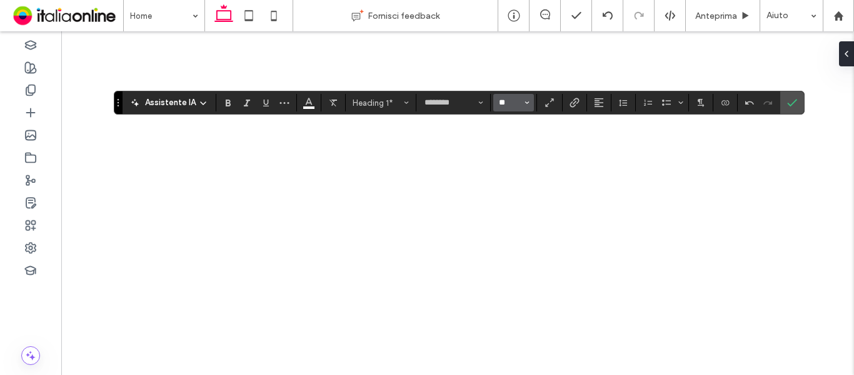
click at [506, 104] on input "**" at bounding box center [510, 103] width 24 height 10
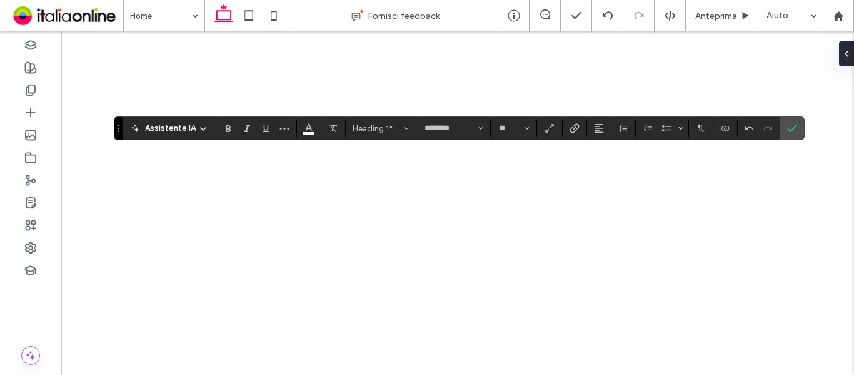
type input "**"
click at [304, 133] on span "Colore" at bounding box center [309, 127] width 10 height 16
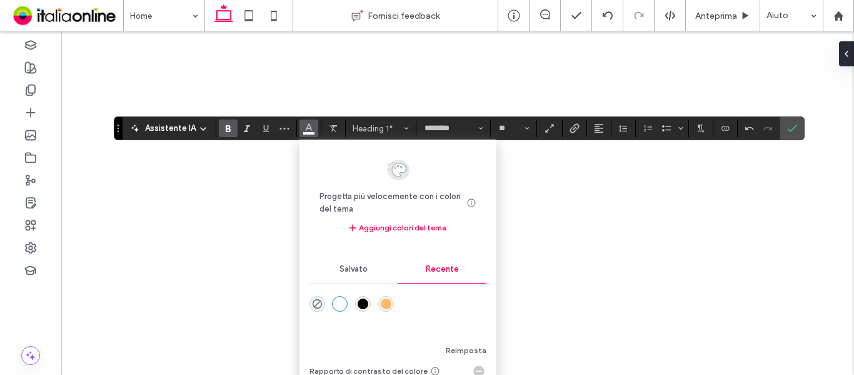
click at [386, 306] on div "rgba(255, 183, 97, 1)" at bounding box center [386, 303] width 11 height 11
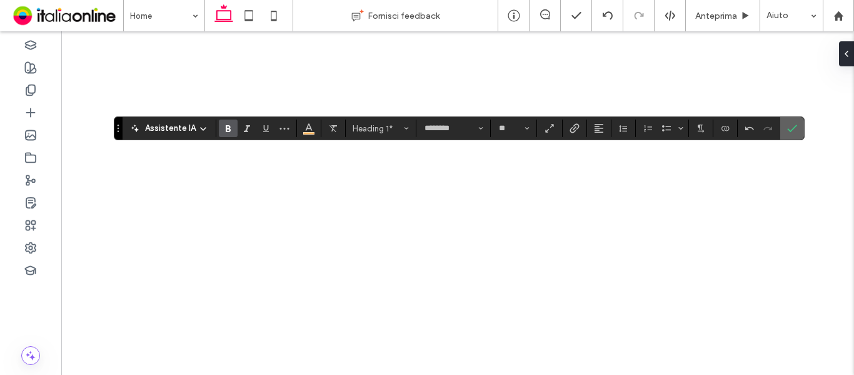
click at [792, 131] on icon "Conferma" at bounding box center [792, 128] width 10 height 10
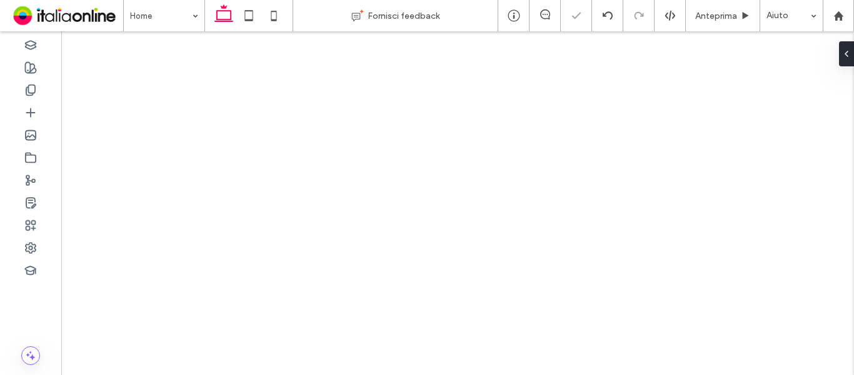
type input "********"
type input "**"
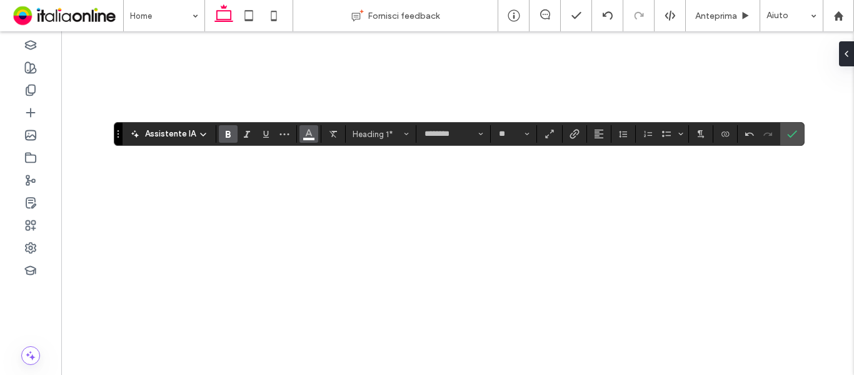
click at [311, 137] on icon "Colore" at bounding box center [309, 133] width 10 height 10
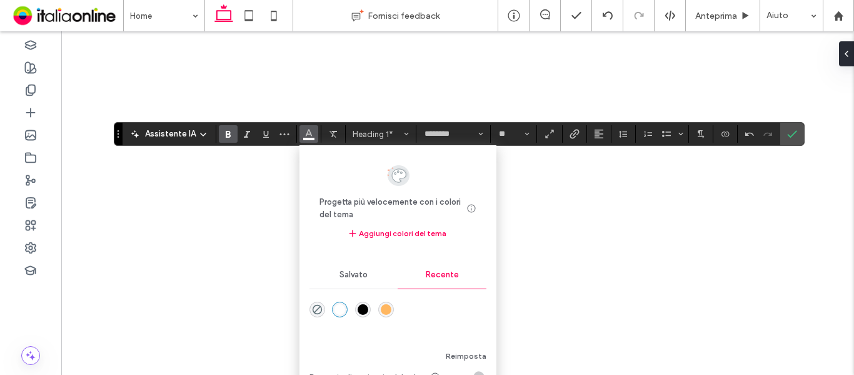
click at [383, 306] on div "rgba(255, 183, 97, 1)" at bounding box center [386, 309] width 11 height 11
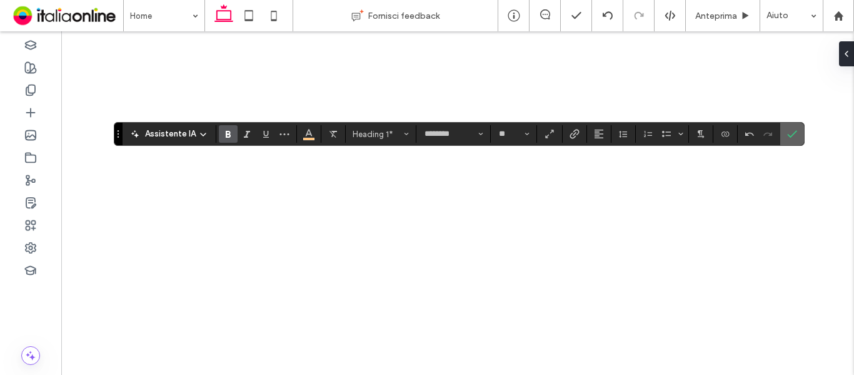
click at [790, 135] on icon "Conferma" at bounding box center [792, 134] width 10 height 10
click at [312, 134] on icon "Colore" at bounding box center [309, 133] width 10 height 10
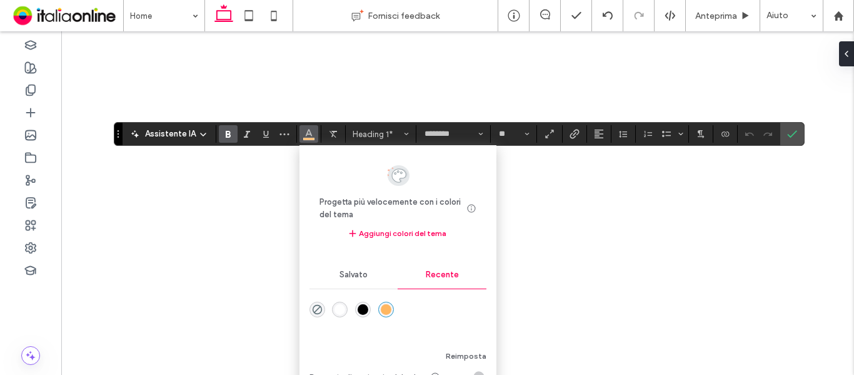
click at [344, 309] on div "rgba(255, 255, 255, 1)" at bounding box center [339, 309] width 11 height 11
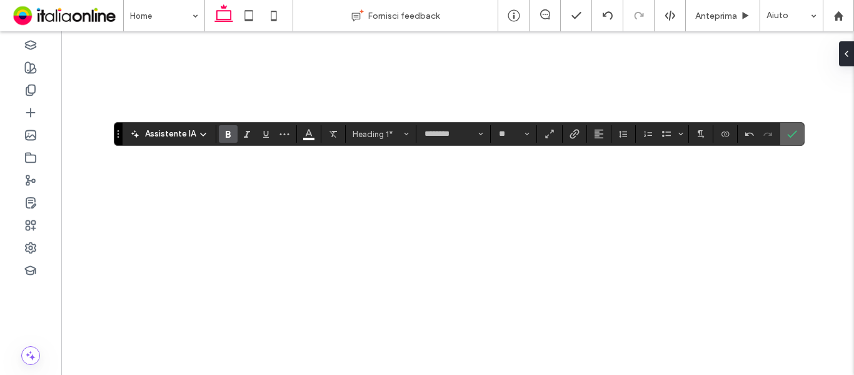
click at [795, 135] on icon "Conferma" at bounding box center [792, 134] width 10 height 10
click at [511, 131] on input "**" at bounding box center [510, 134] width 24 height 10
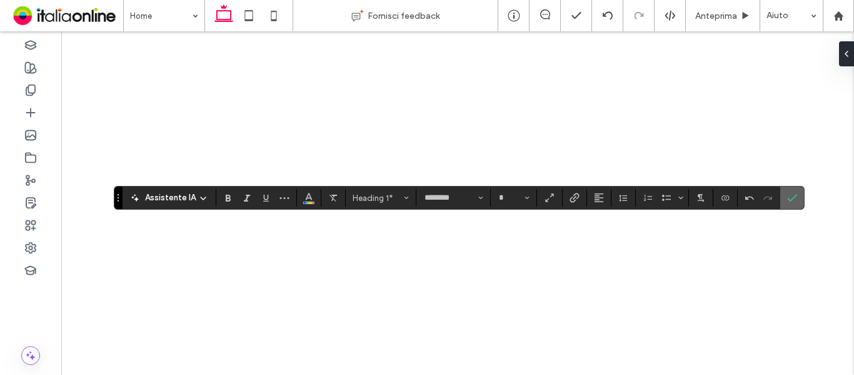
type input "**"
click at [795, 199] on icon "Conferma" at bounding box center [792, 198] width 10 height 10
type input "**"
click at [787, 199] on icon "Conferma" at bounding box center [792, 198] width 10 height 10
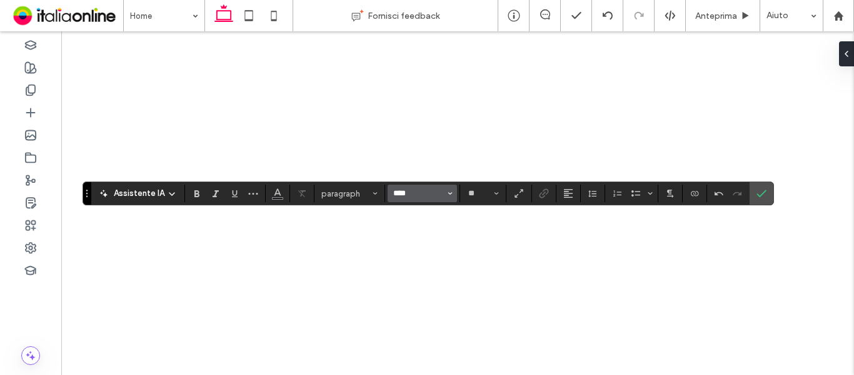
click at [405, 198] on input "****" at bounding box center [418, 193] width 53 height 10
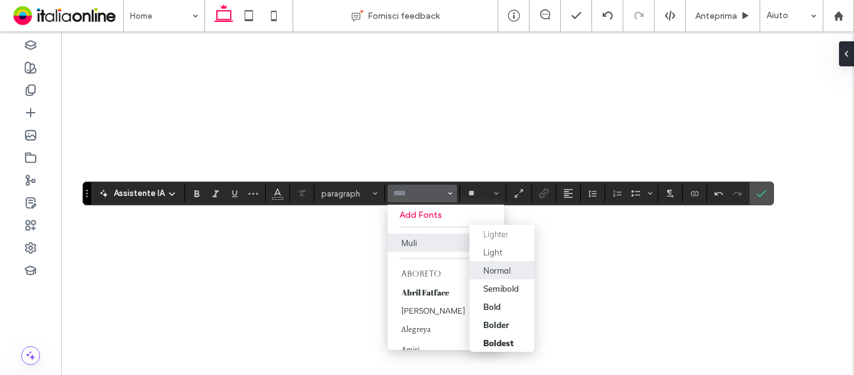
click at [511, 269] on div "Normal" at bounding box center [502, 270] width 38 height 10
type input "****"
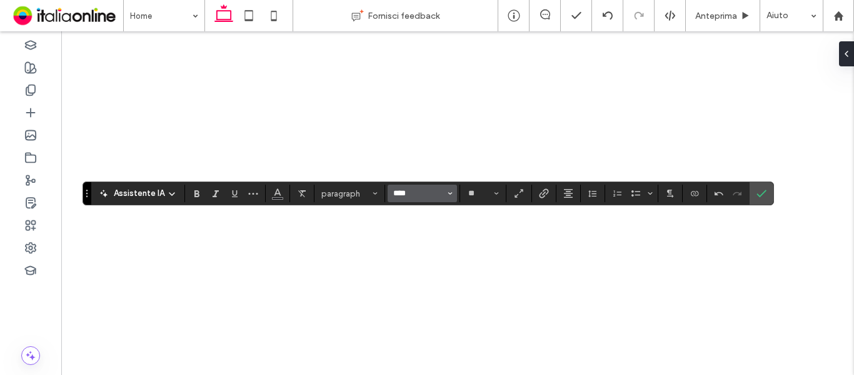
click at [408, 194] on input "****" at bounding box center [418, 193] width 53 height 10
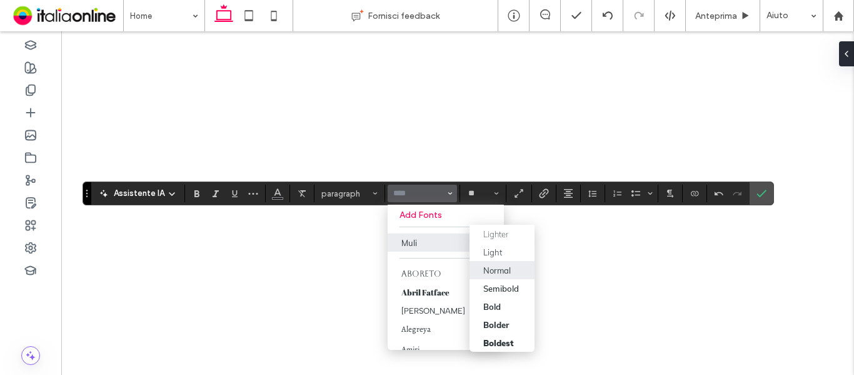
click at [506, 275] on label "Normal" at bounding box center [502, 270] width 65 height 18
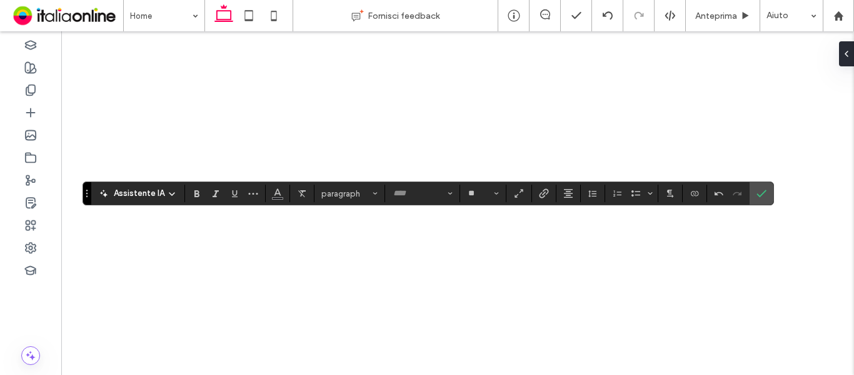
type input "****"
click at [760, 194] on icon "Conferma" at bounding box center [762, 193] width 10 height 10
click at [757, 201] on span "Conferma" at bounding box center [760, 193] width 6 height 23
